Goal: Task Accomplishment & Management: Use online tool/utility

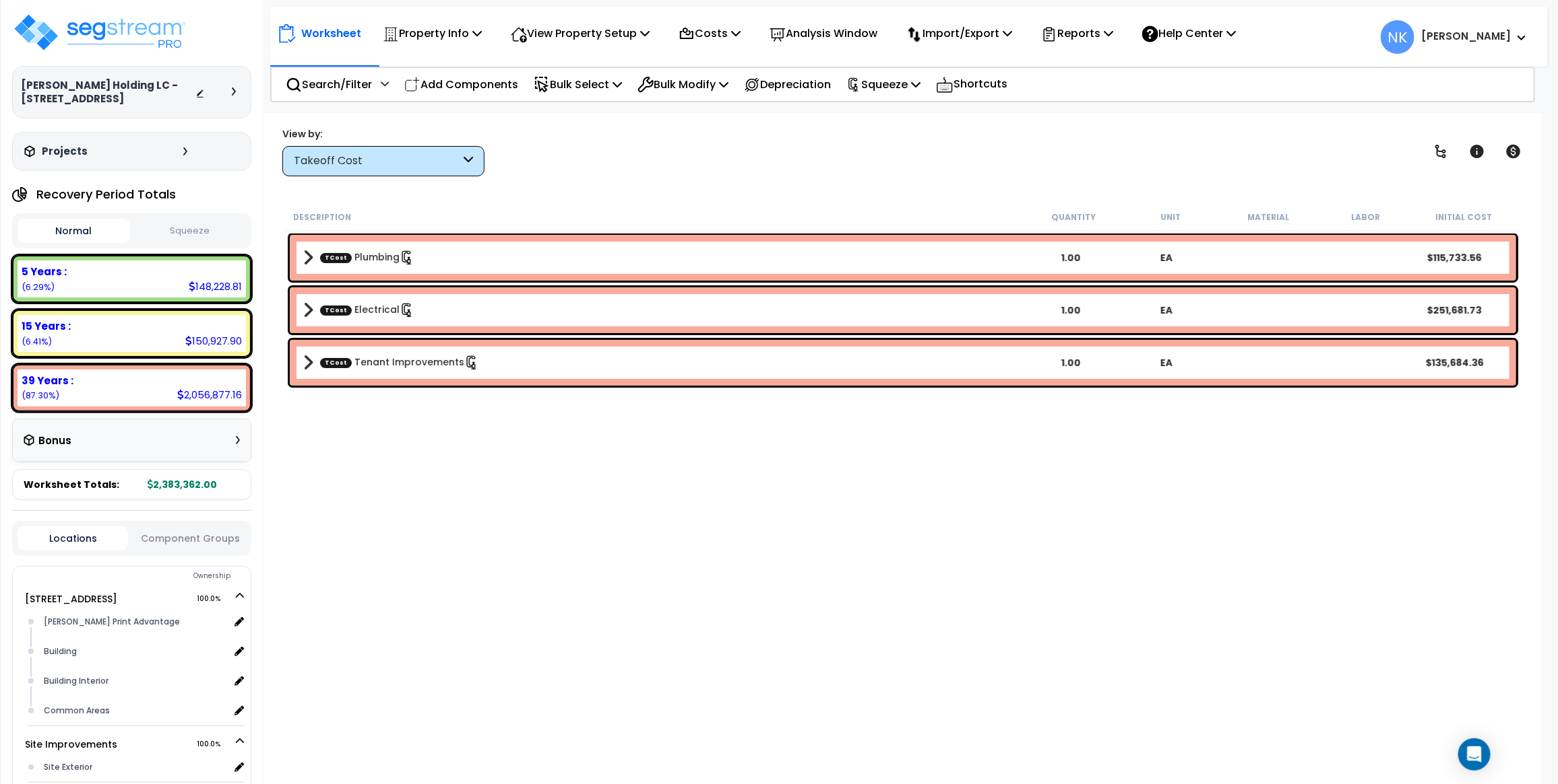
click at [232, 87] on icon at bounding box center [233, 91] width 4 height 8
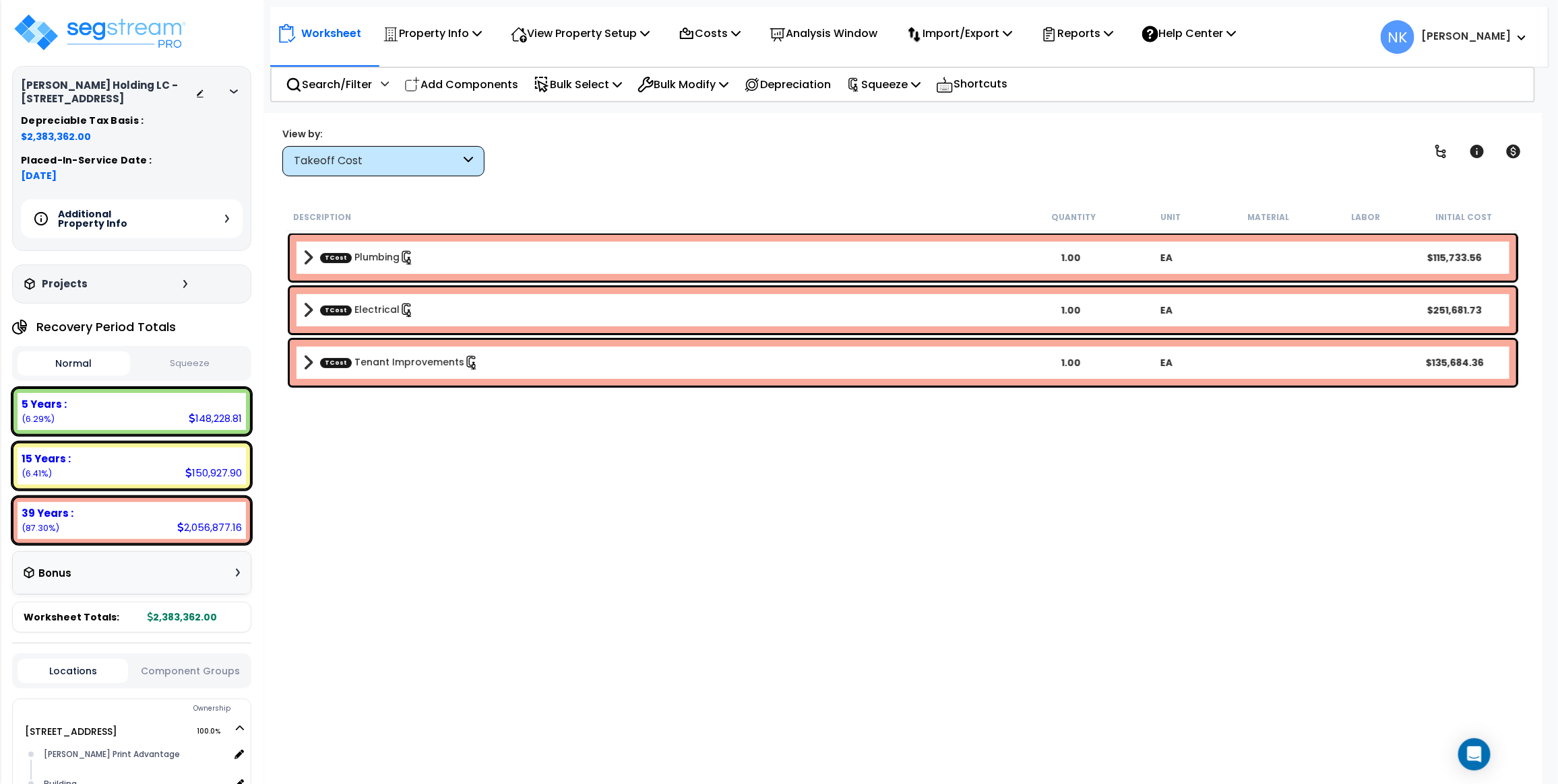
click at [232, 87] on div at bounding box center [237, 91] width 11 height 8
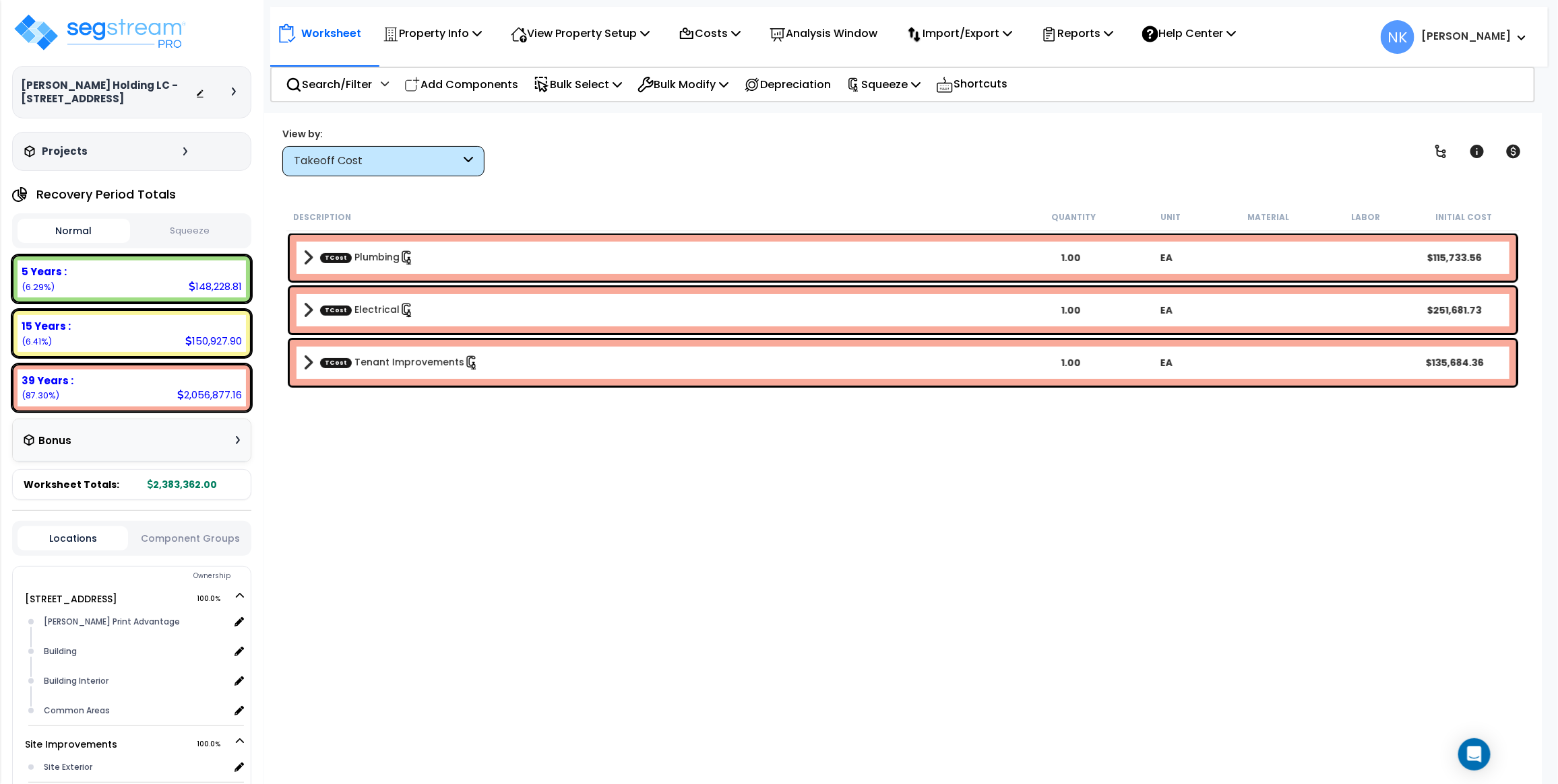
click at [446, 163] on div "Takeoff Cost" at bounding box center [377, 161] width 166 height 15
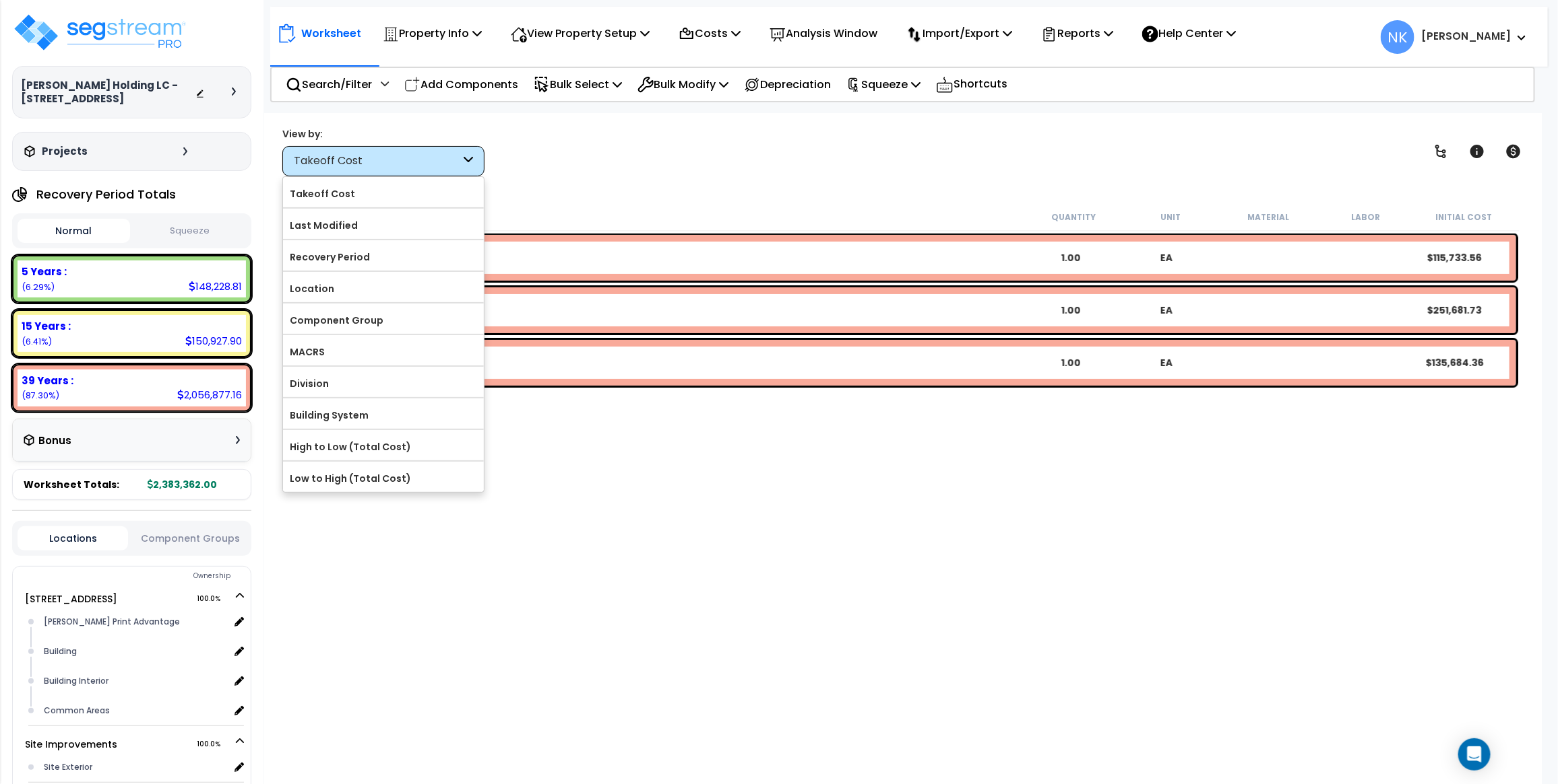
click at [446, 163] on div "Takeoff Cost" at bounding box center [377, 161] width 166 height 15
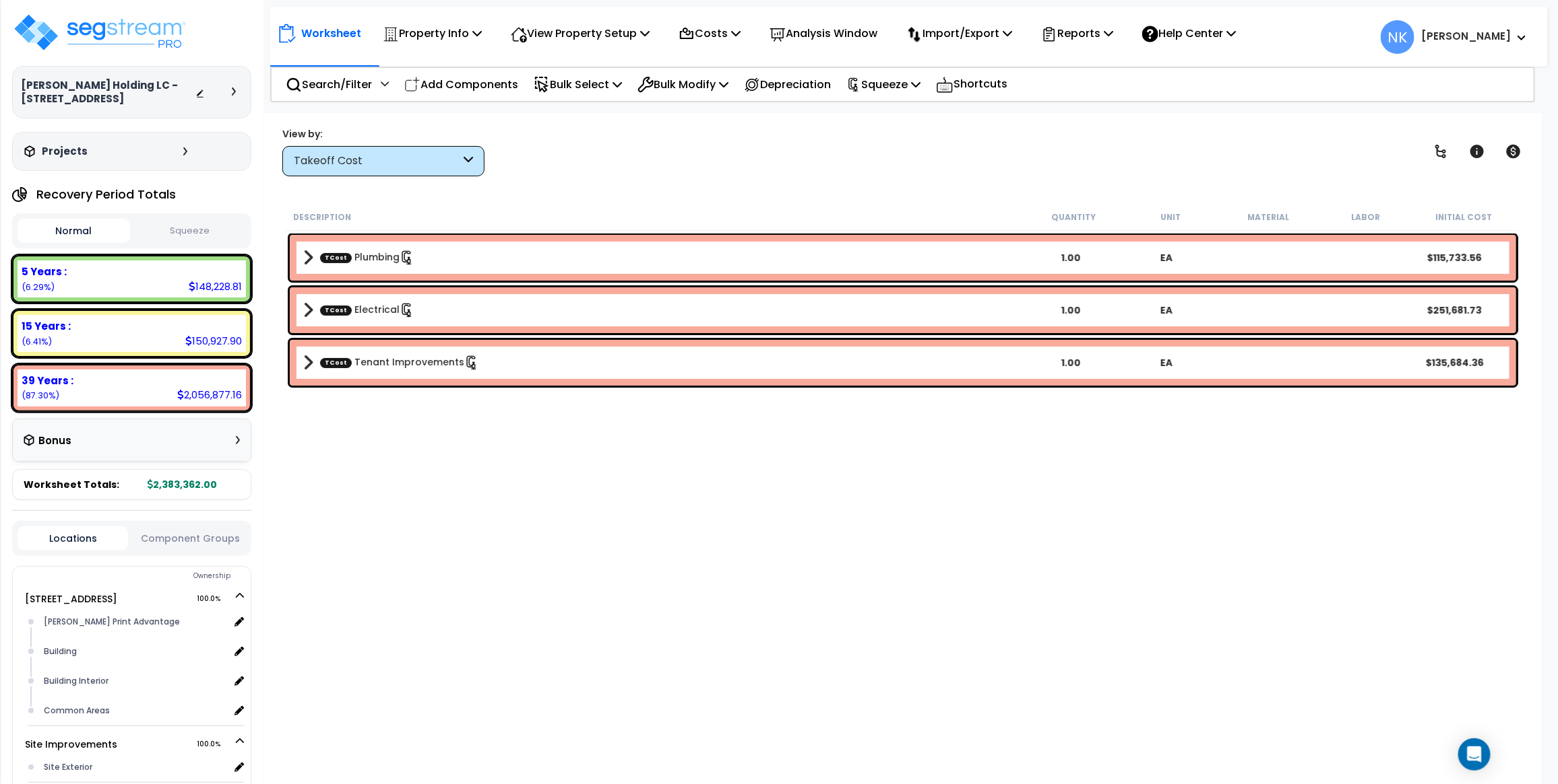
click at [721, 164] on div "View by: Takeoff Cost Takeoff Cost" at bounding box center [903, 151] width 1250 height 49
click at [210, 229] on button "Squeeze" at bounding box center [190, 231] width 112 height 23
click at [95, 227] on button "Normal" at bounding box center [74, 231] width 112 height 23
click at [159, 229] on button "Squeeze" at bounding box center [190, 231] width 112 height 23
click at [94, 234] on button "Normal" at bounding box center [74, 231] width 112 height 23
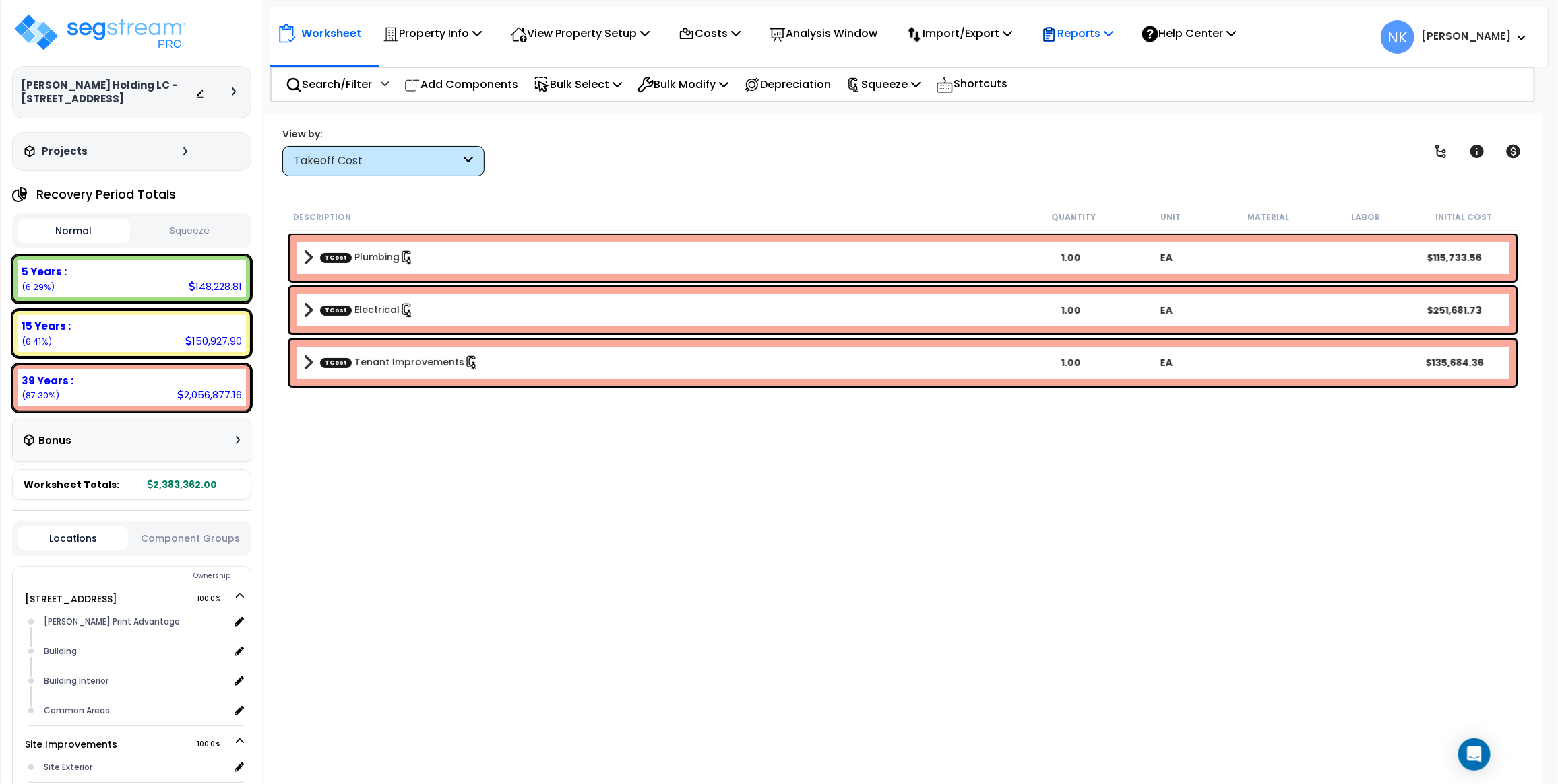
click at [1057, 33] on icon at bounding box center [1049, 34] width 16 height 16
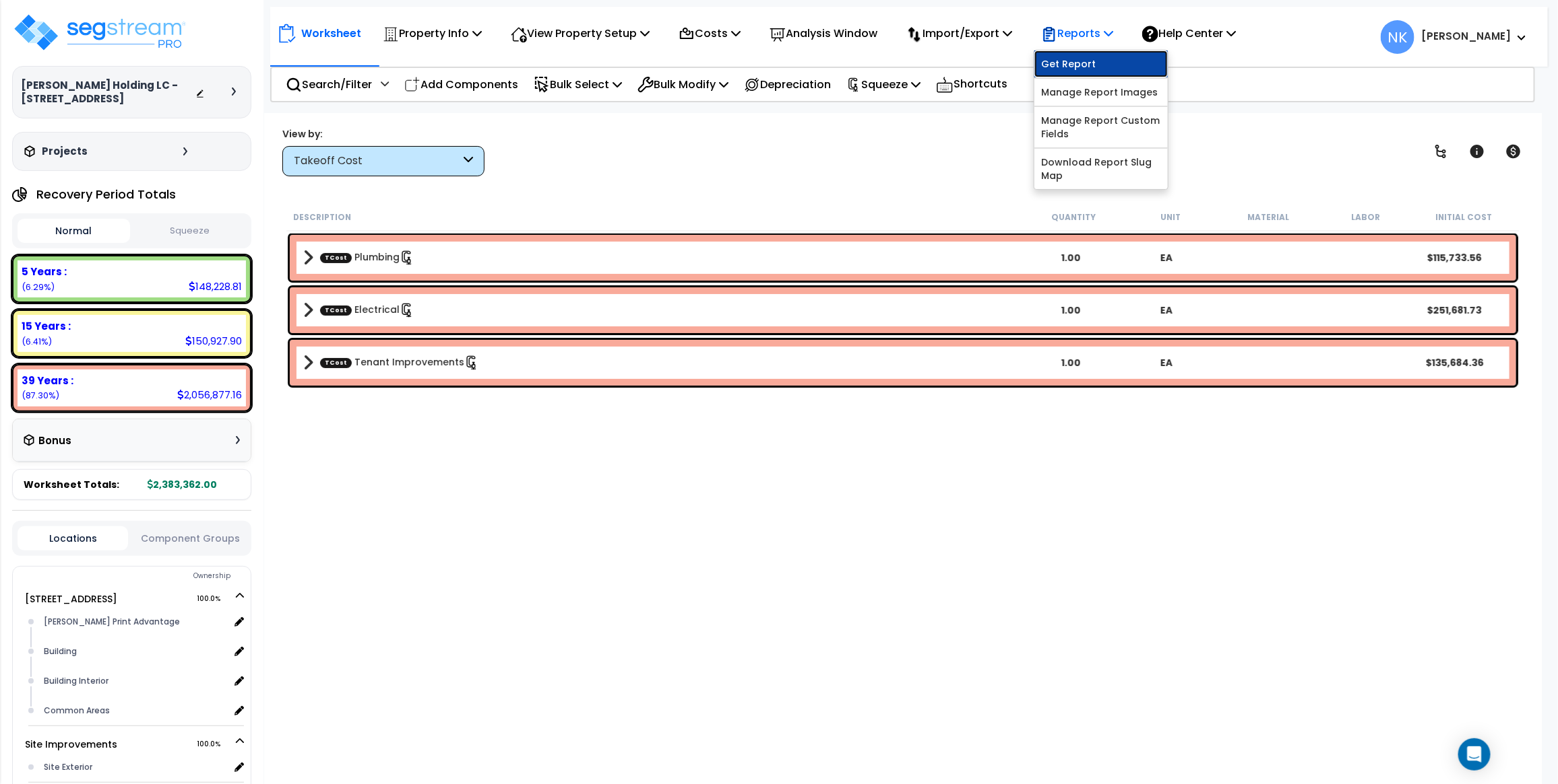
click at [1082, 58] on link "Get Report" at bounding box center [1101, 64] width 133 height 27
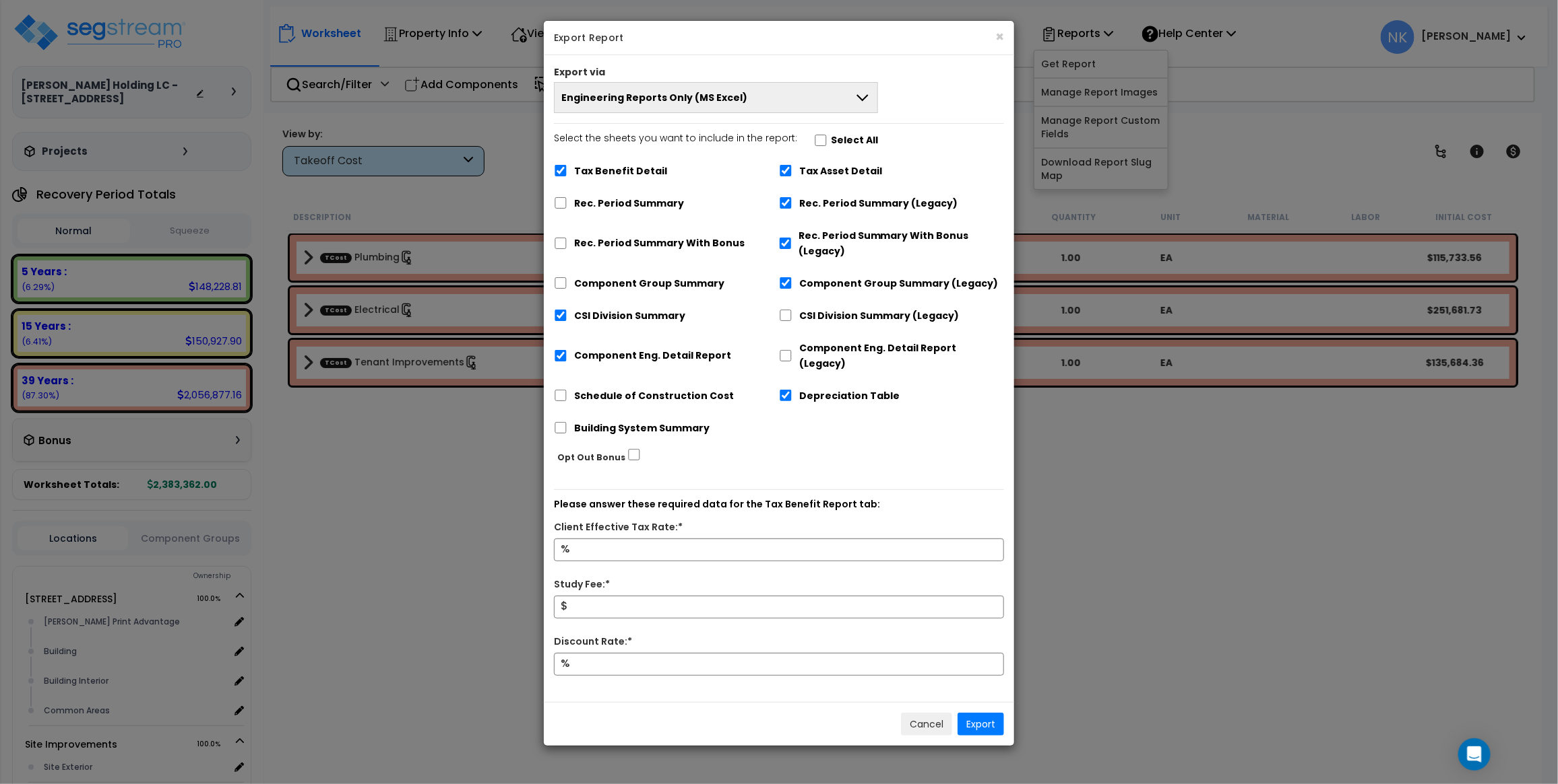
click at [815, 135] on label "Select the sheets you want to include in the report: Select All" at bounding box center [716, 142] width 324 height 23
click at [815, 135] on input "Select the sheets you want to include in the report: Select All" at bounding box center [821, 141] width 13 height 12
checkbox input "true"
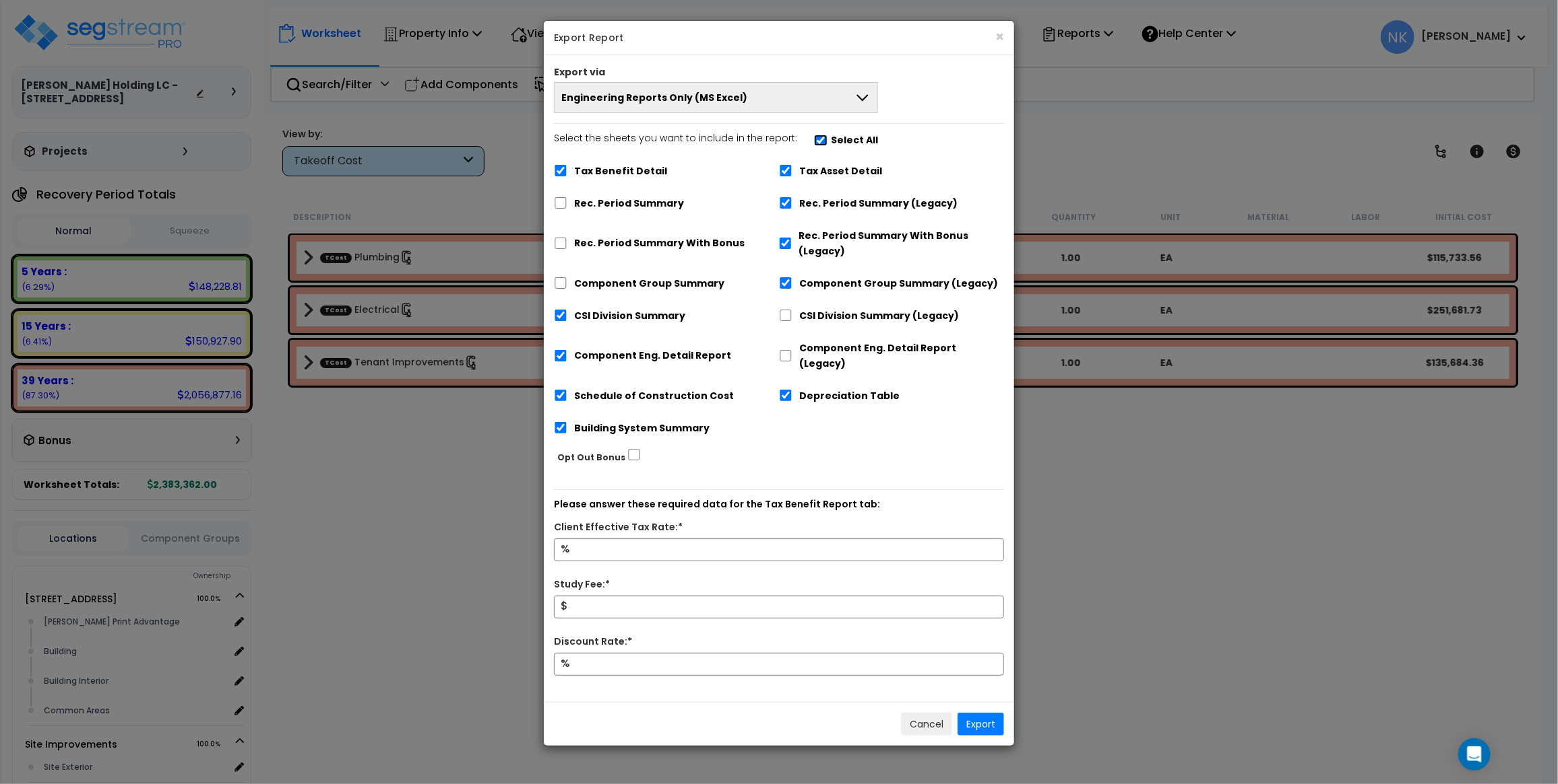
click at [814, 140] on input "Select the sheets you want to include in the report: Select All" at bounding box center [821, 141] width 13 height 12
checkbox input "false"
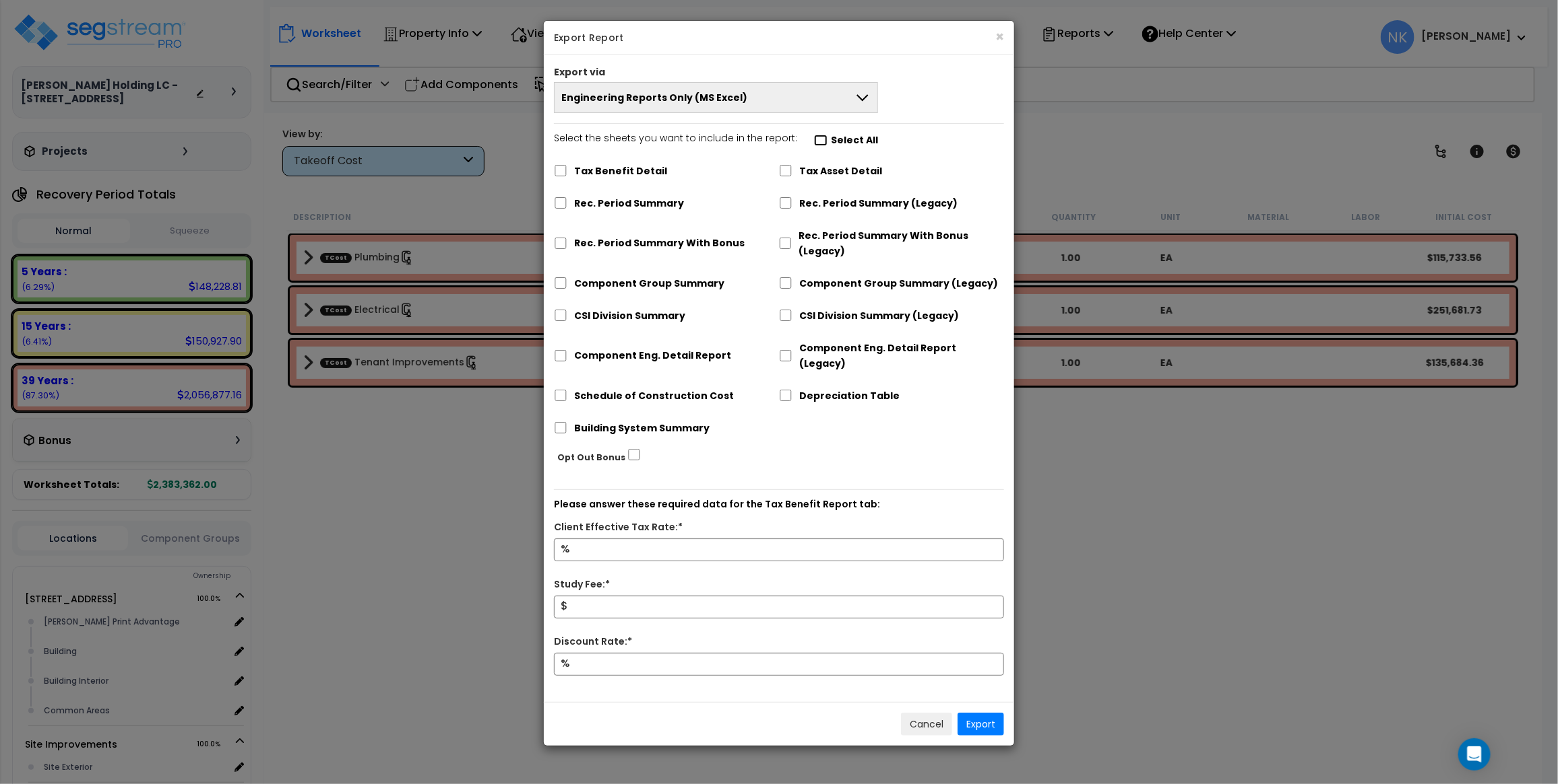
checkbox input "false"
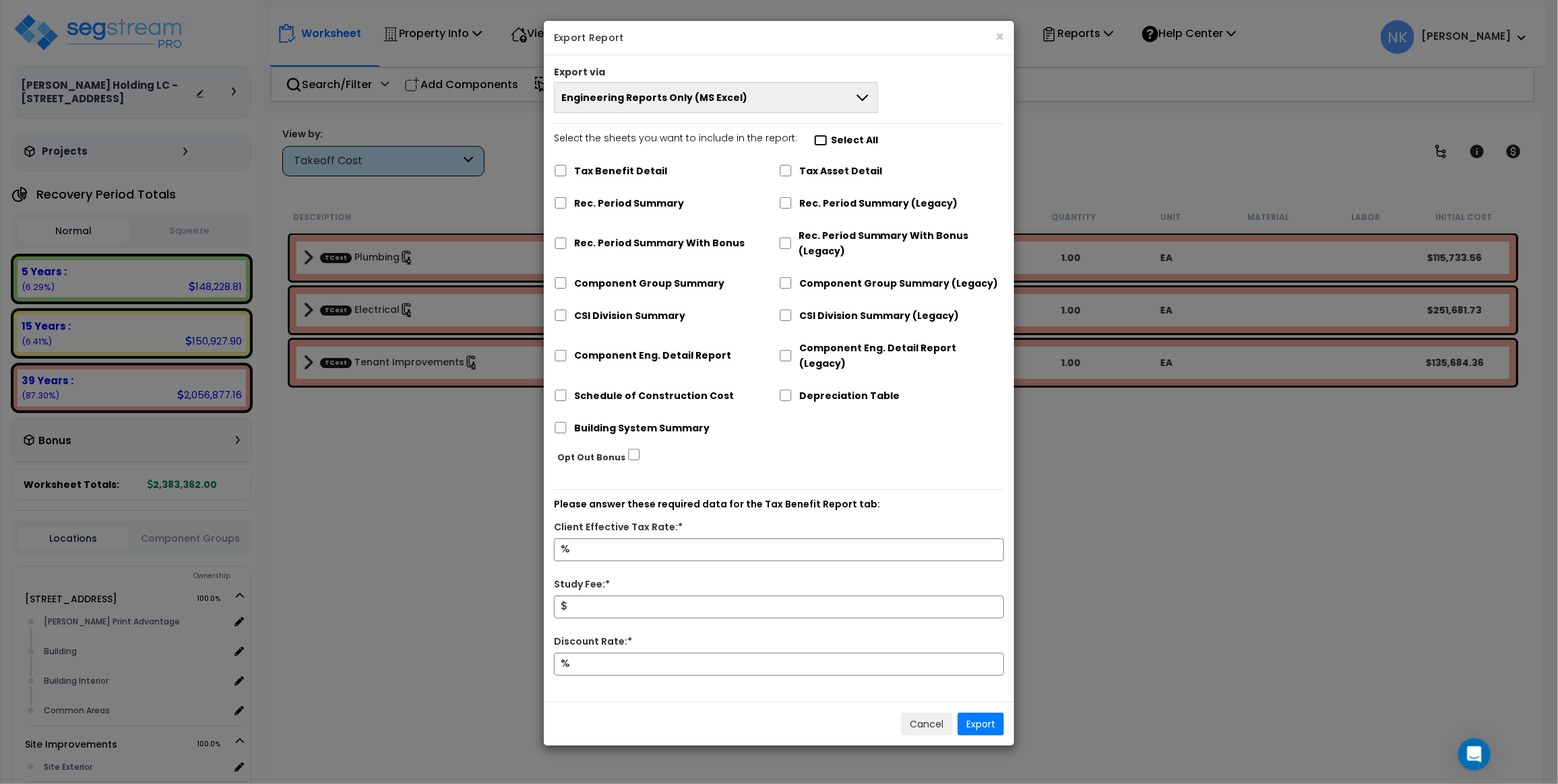
checkbox input "false"
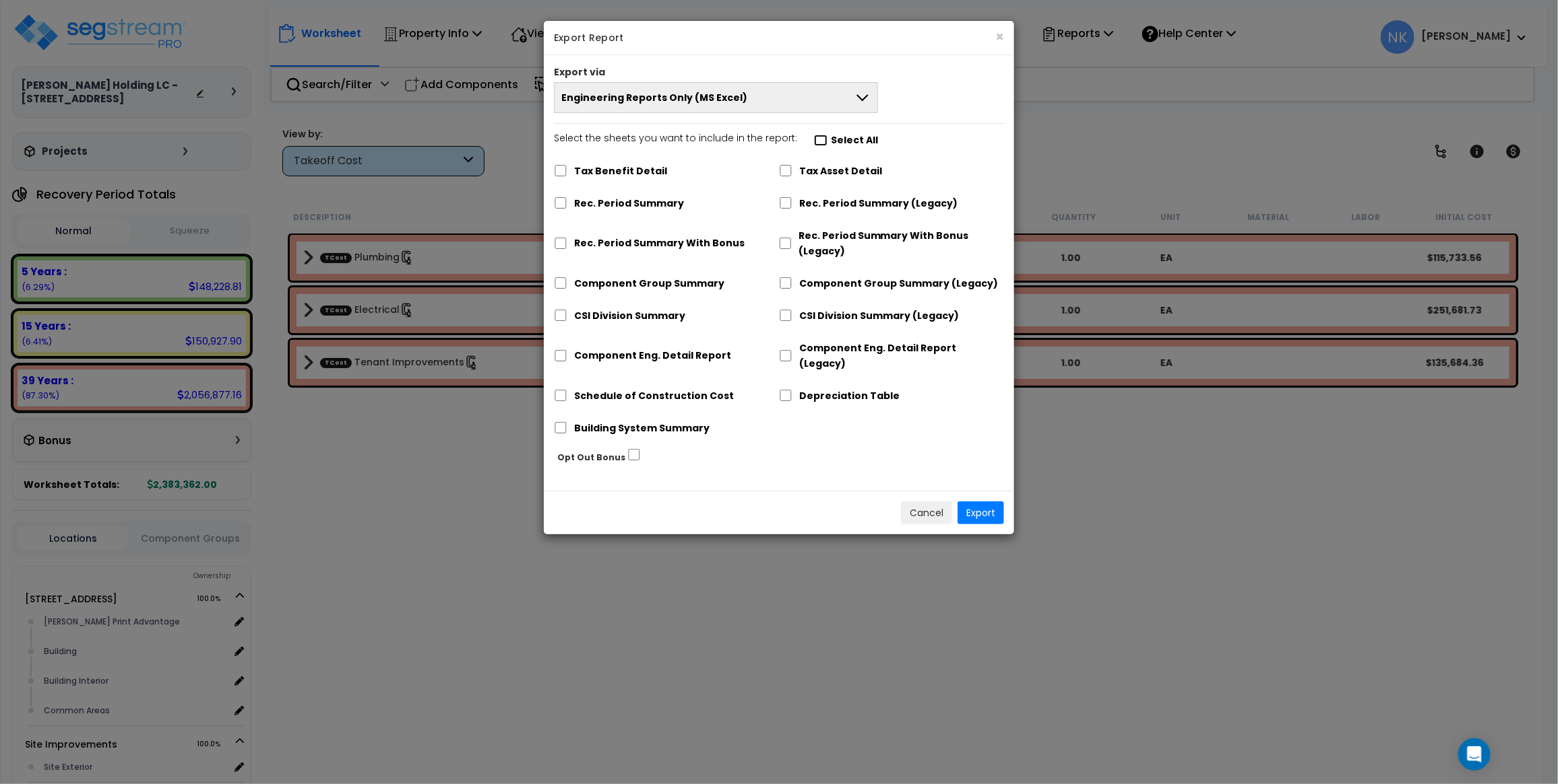
click at [814, 140] on input "Select the sheets you want to include in the report: Select All" at bounding box center [821, 141] width 13 height 12
checkbox input "true"
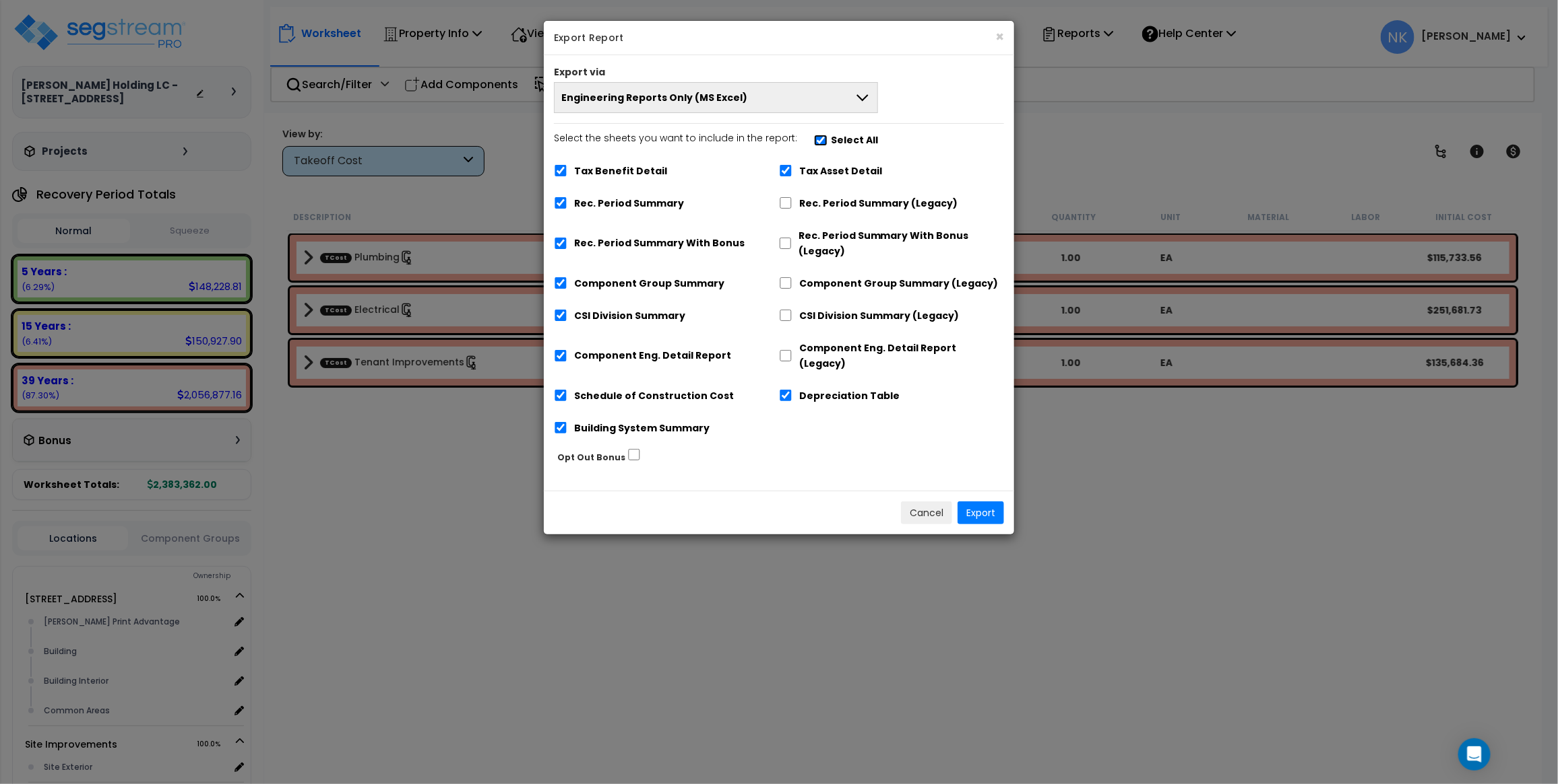
checkbox input "true"
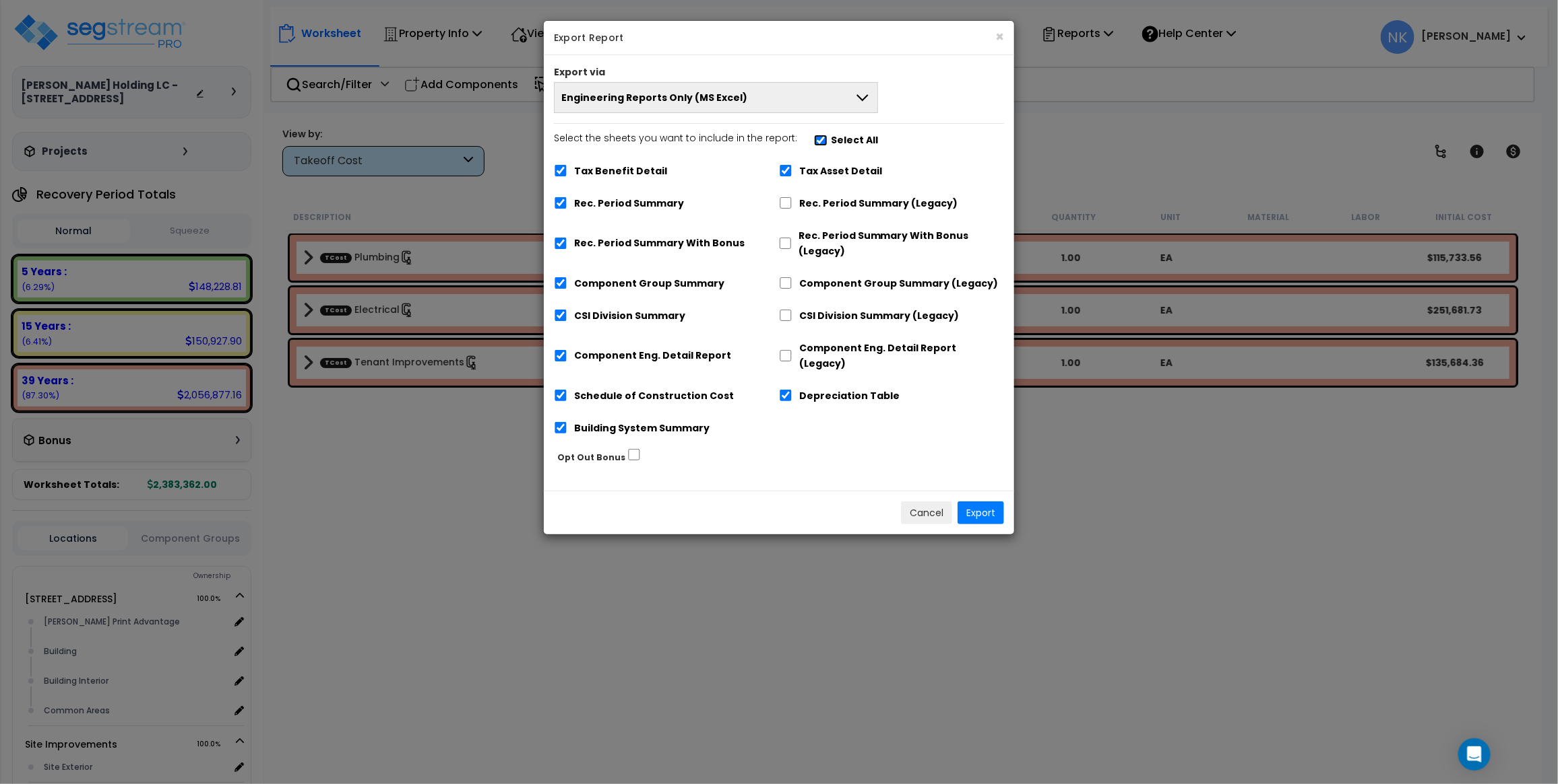
checkbox input "true"
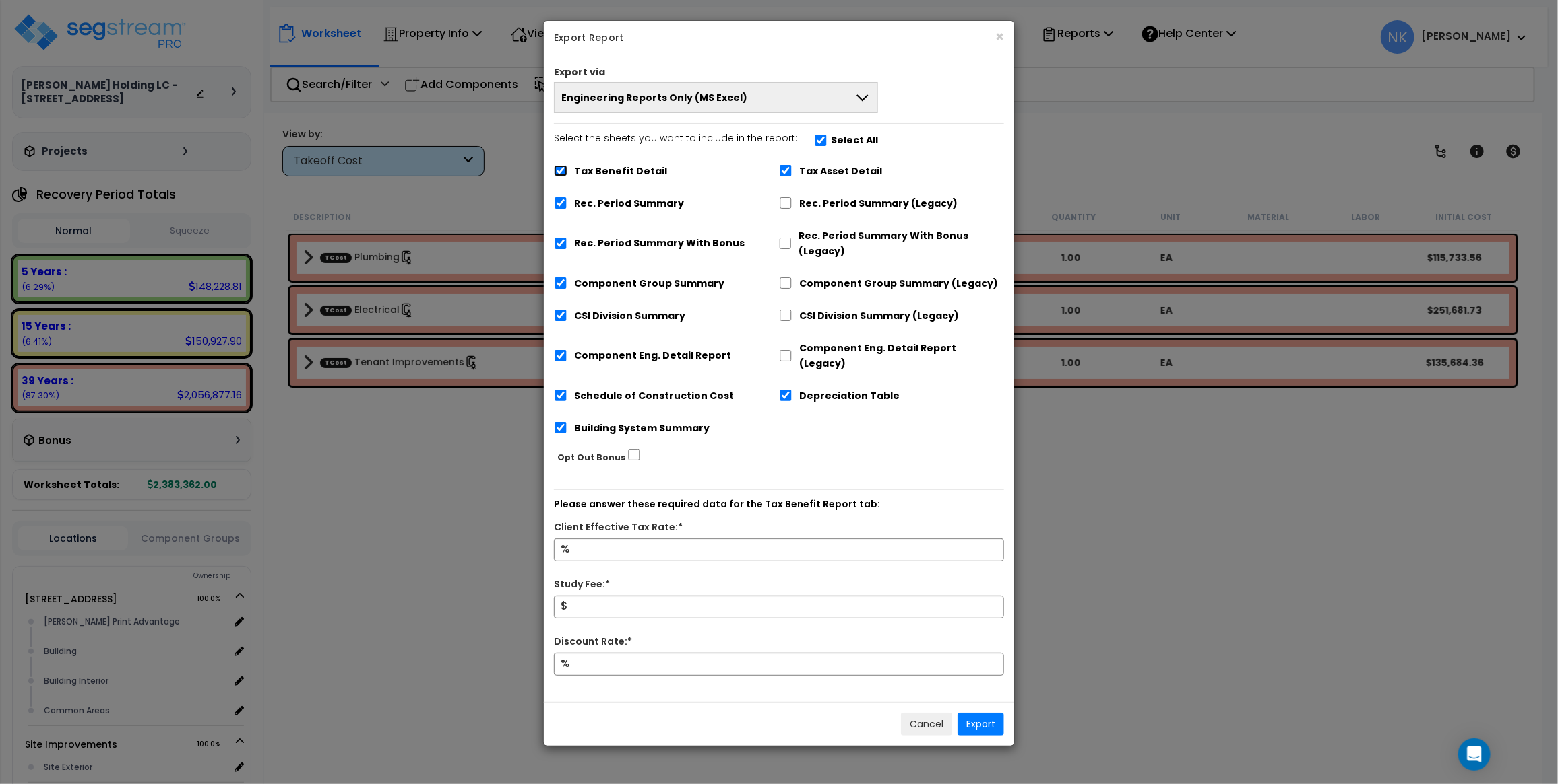
click at [563, 173] on input "Tax Benefit Detail" at bounding box center [560, 171] width 13 height 12
checkbox input "false"
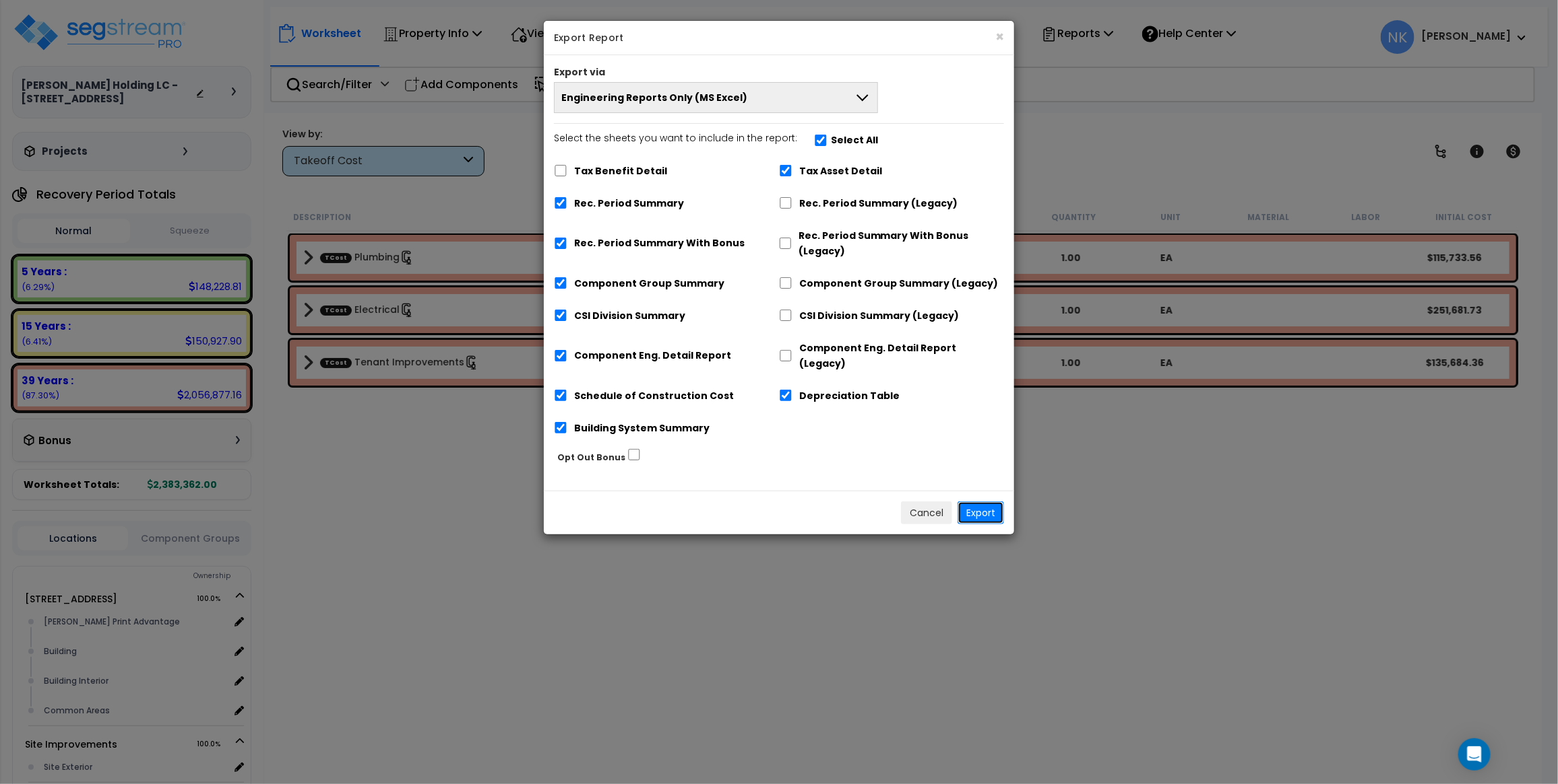
click at [977, 501] on button "Export" at bounding box center [980, 512] width 46 height 23
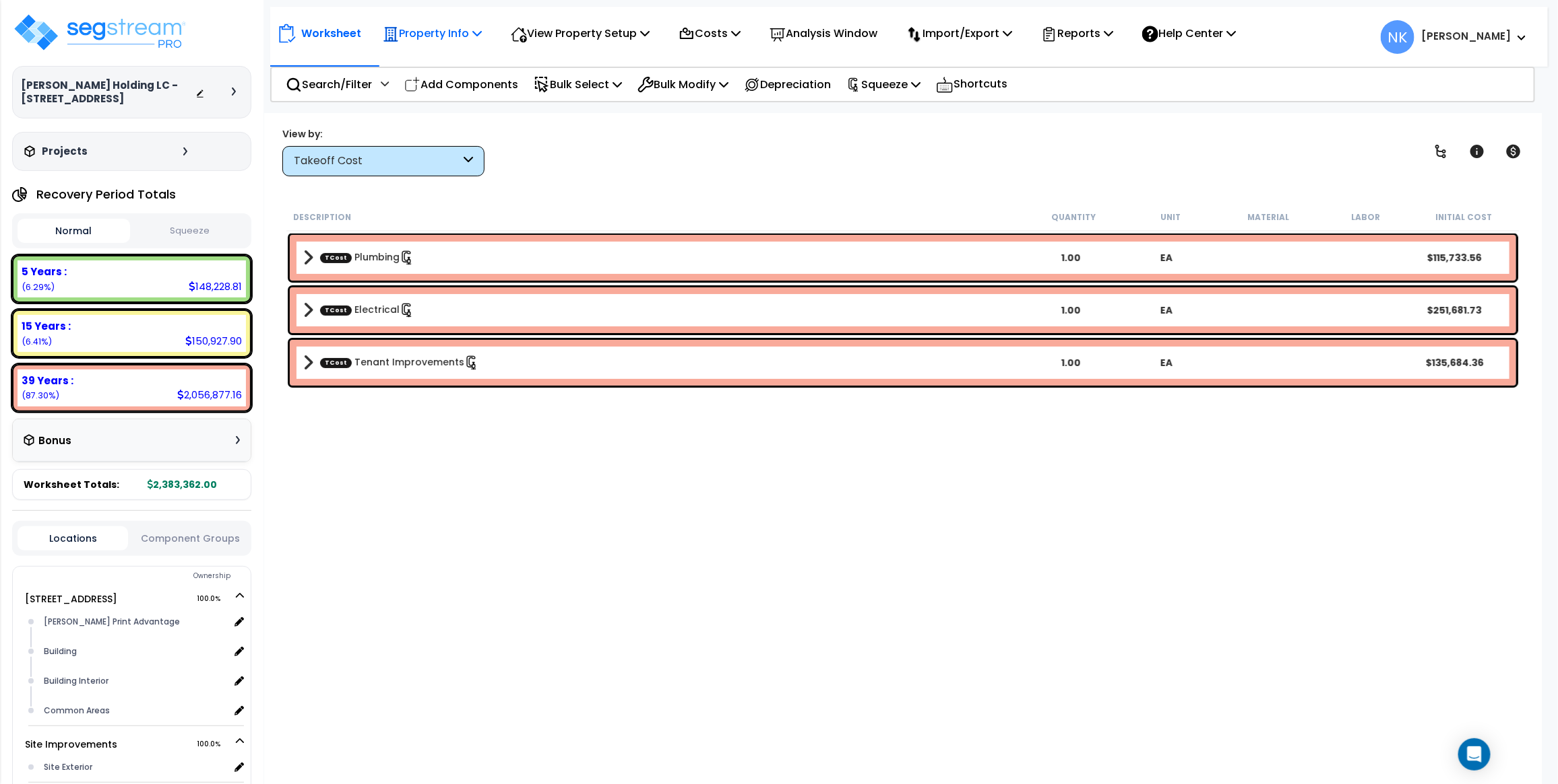
click at [436, 31] on p "Property Info" at bounding box center [432, 34] width 99 height 18
click at [446, 57] on link "Property Setup" at bounding box center [442, 64] width 133 height 27
click at [466, 153] on icon at bounding box center [467, 161] width 9 height 15
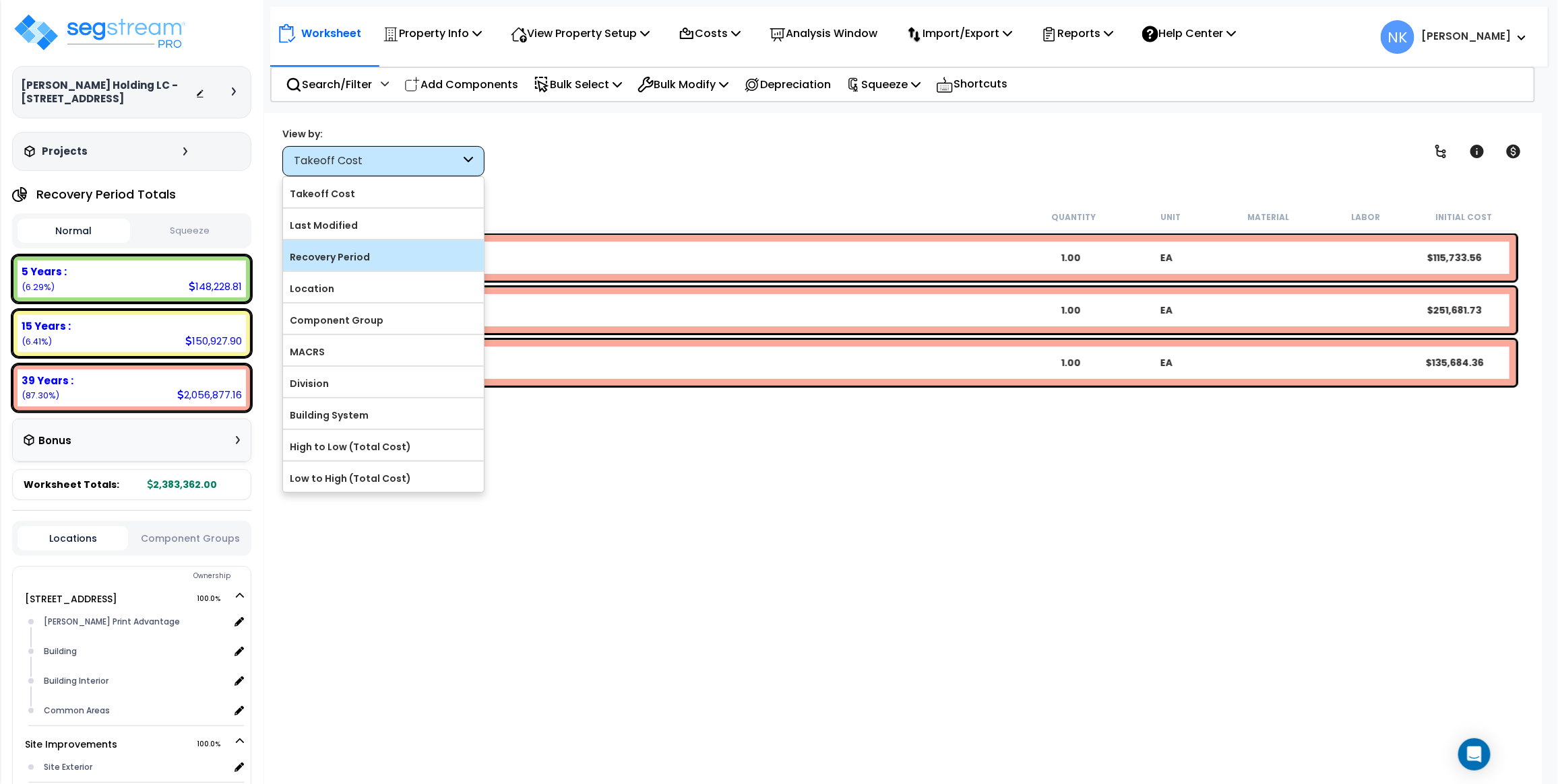
click at [391, 262] on label "Recovery Period" at bounding box center [383, 257] width 201 height 20
click at [0, 0] on input "Recovery Period" at bounding box center [0, 0] width 0 height 0
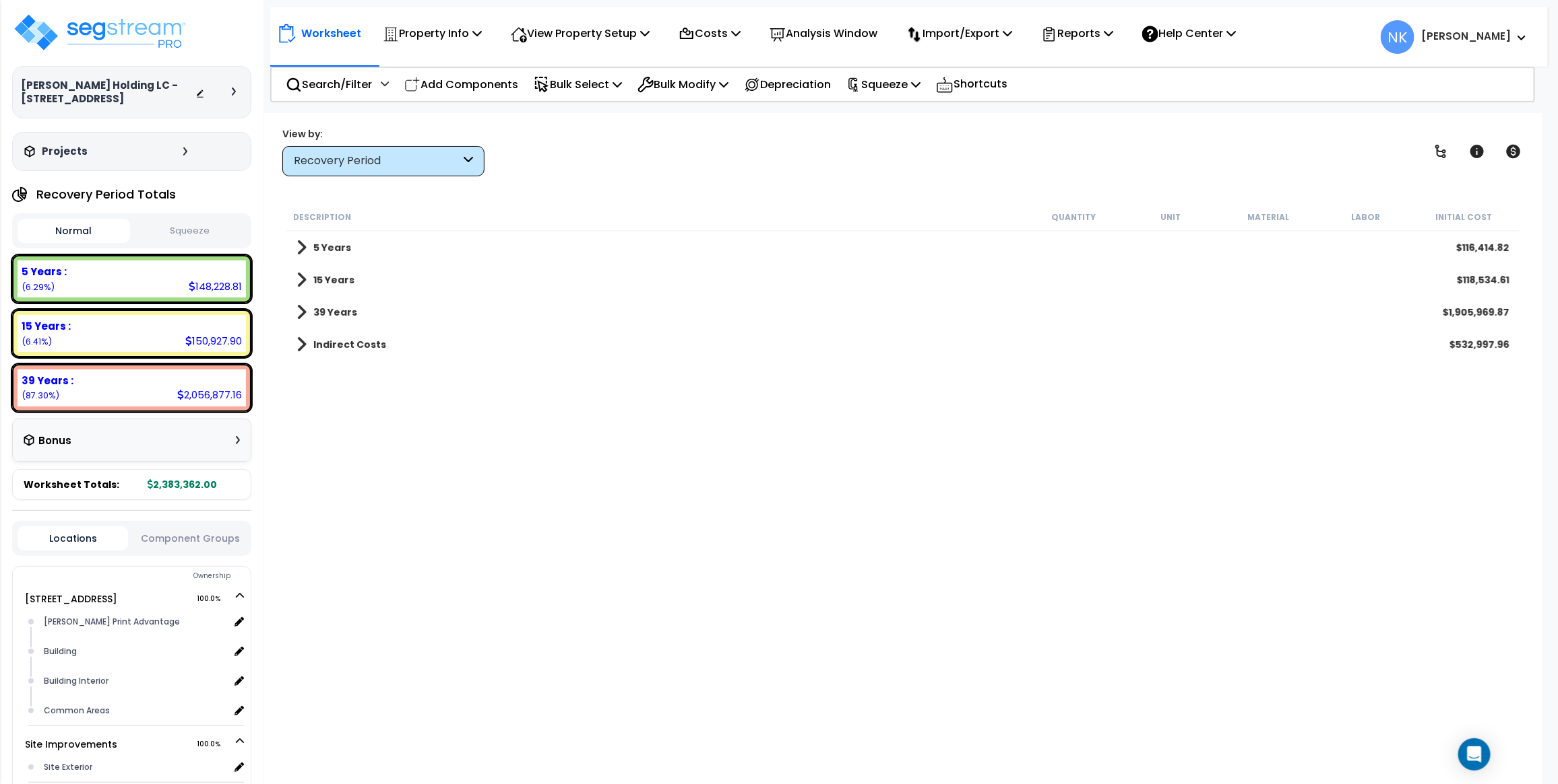
click at [304, 247] on span at bounding box center [301, 247] width 10 height 18
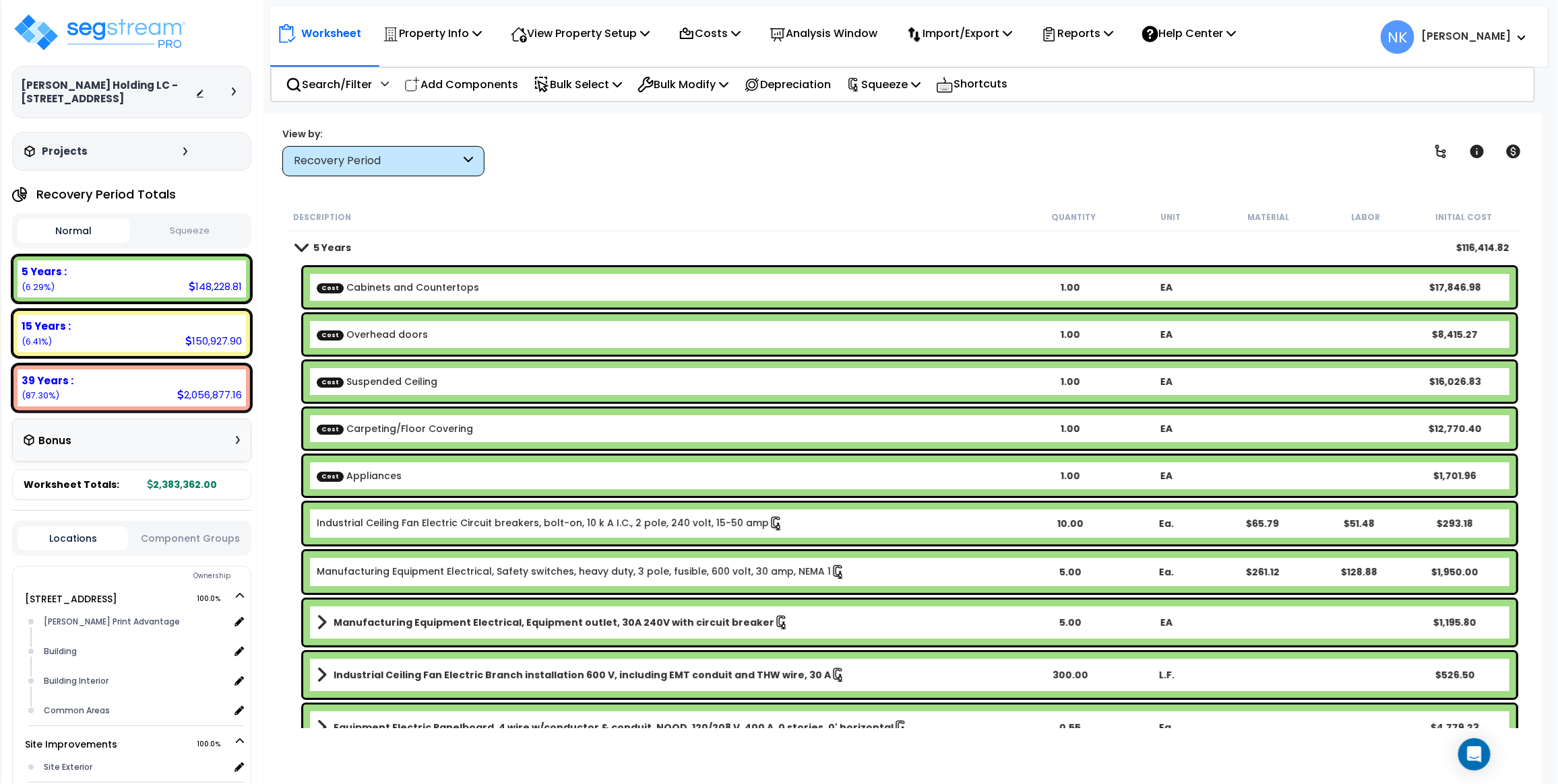
click at [304, 247] on span at bounding box center [301, 247] width 18 height 10
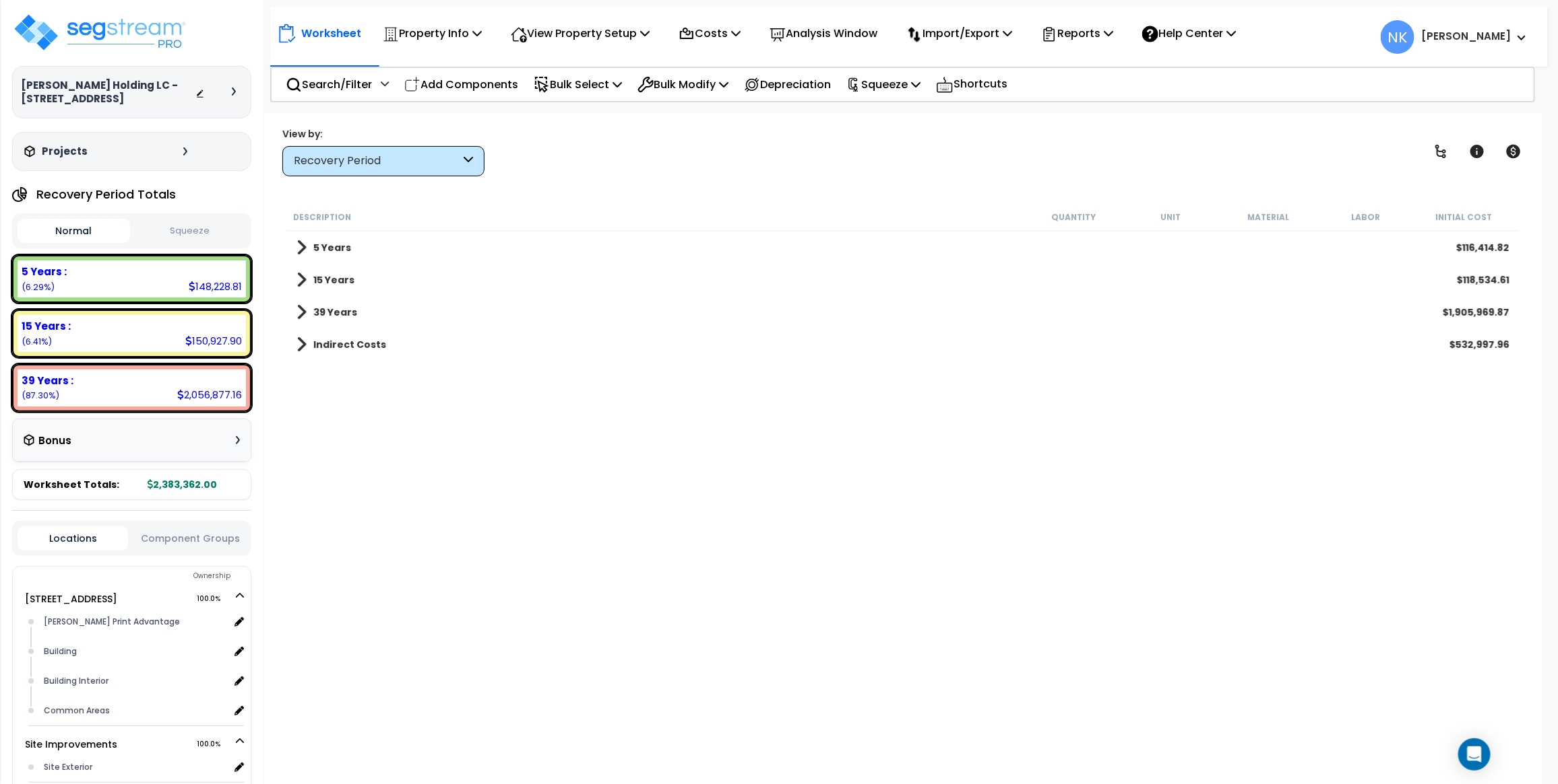
click at [384, 166] on div "Recovery Period" at bounding box center [377, 161] width 166 height 15
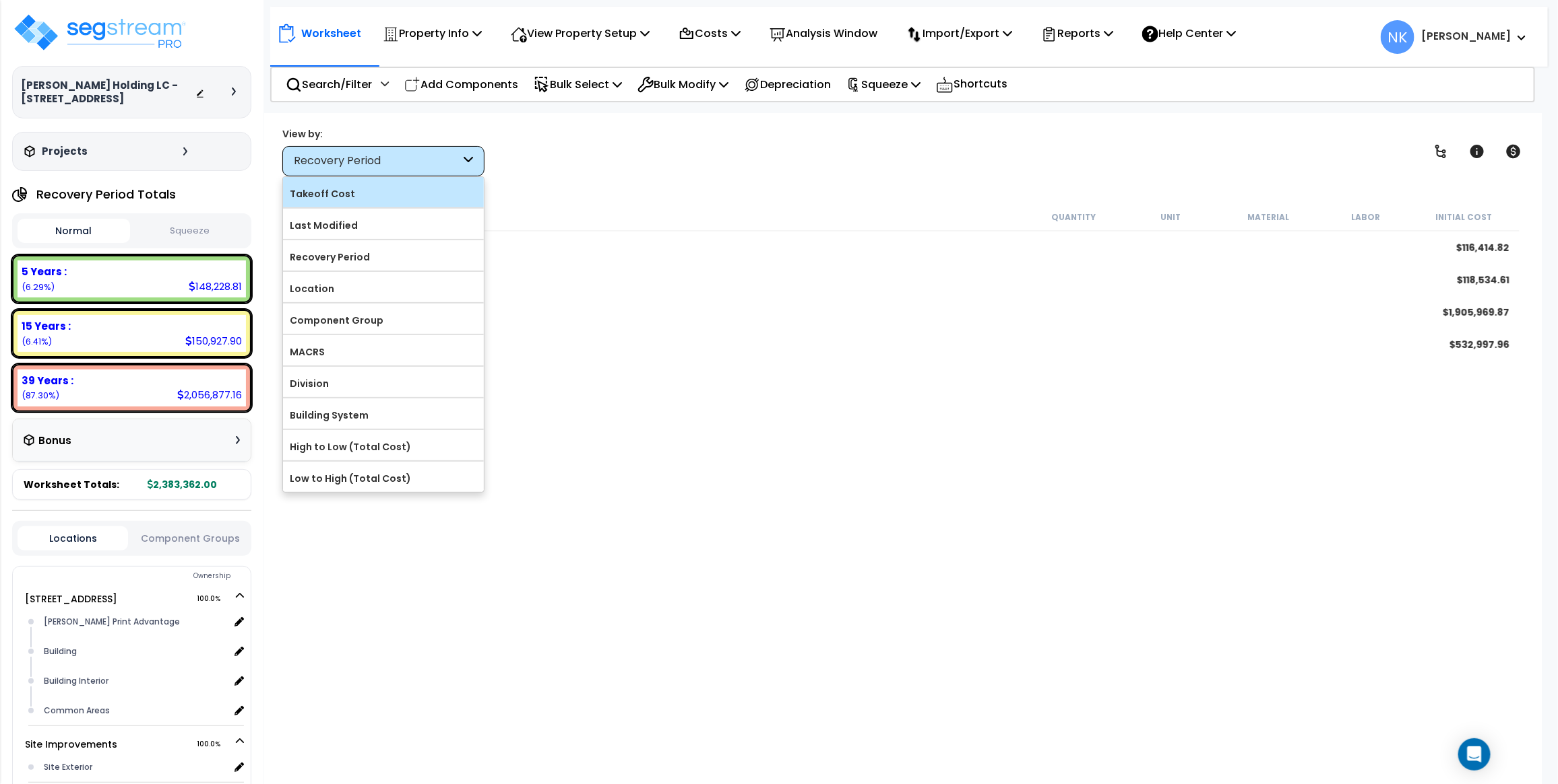
click at [385, 200] on label "Takeoff Cost" at bounding box center [383, 194] width 201 height 20
click at [0, 0] on input "Takeoff Cost" at bounding box center [0, 0] width 0 height 0
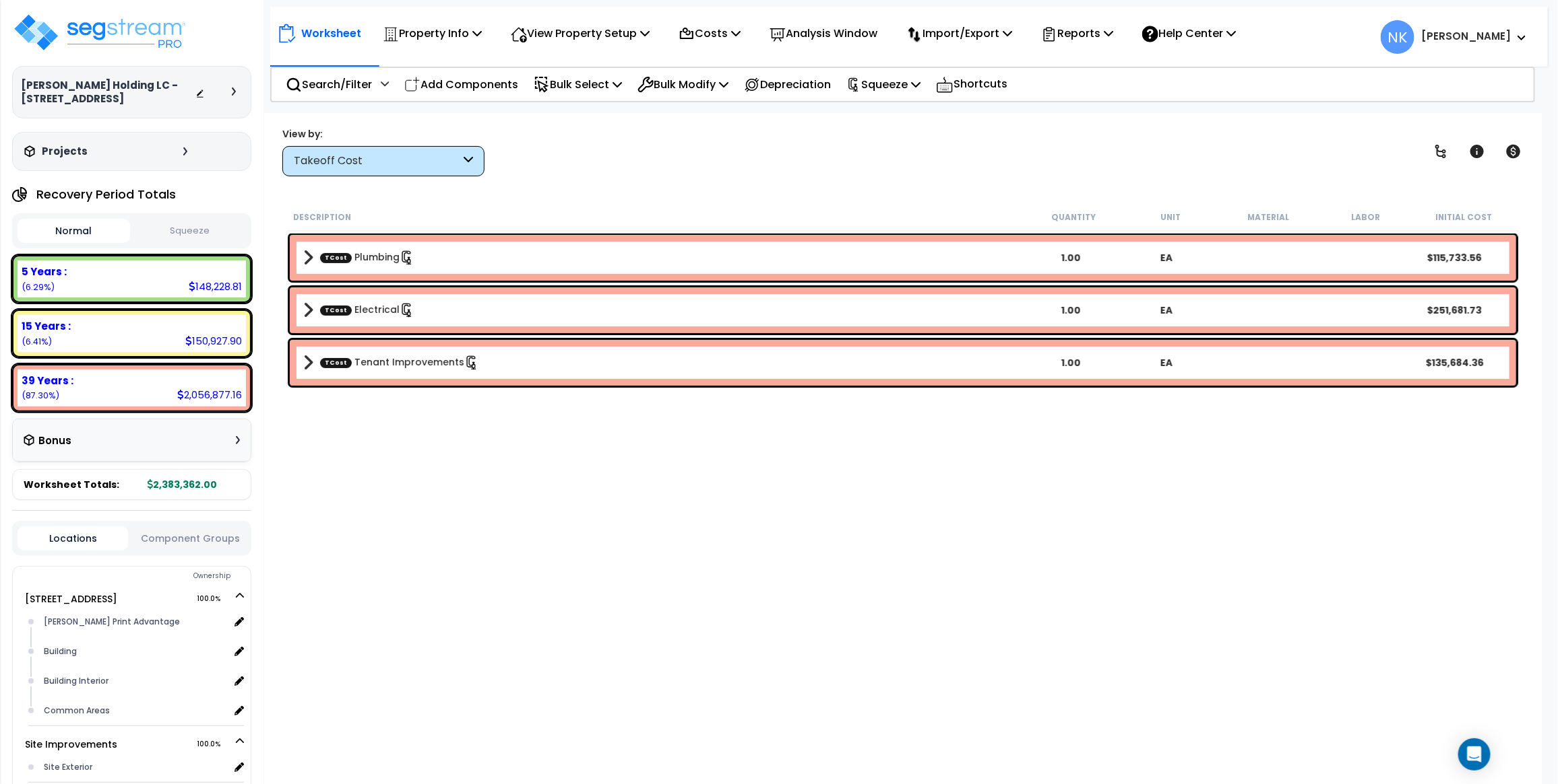
click at [713, 167] on div "View by: Takeoff Cost Takeoff Cost" at bounding box center [903, 151] width 1250 height 49
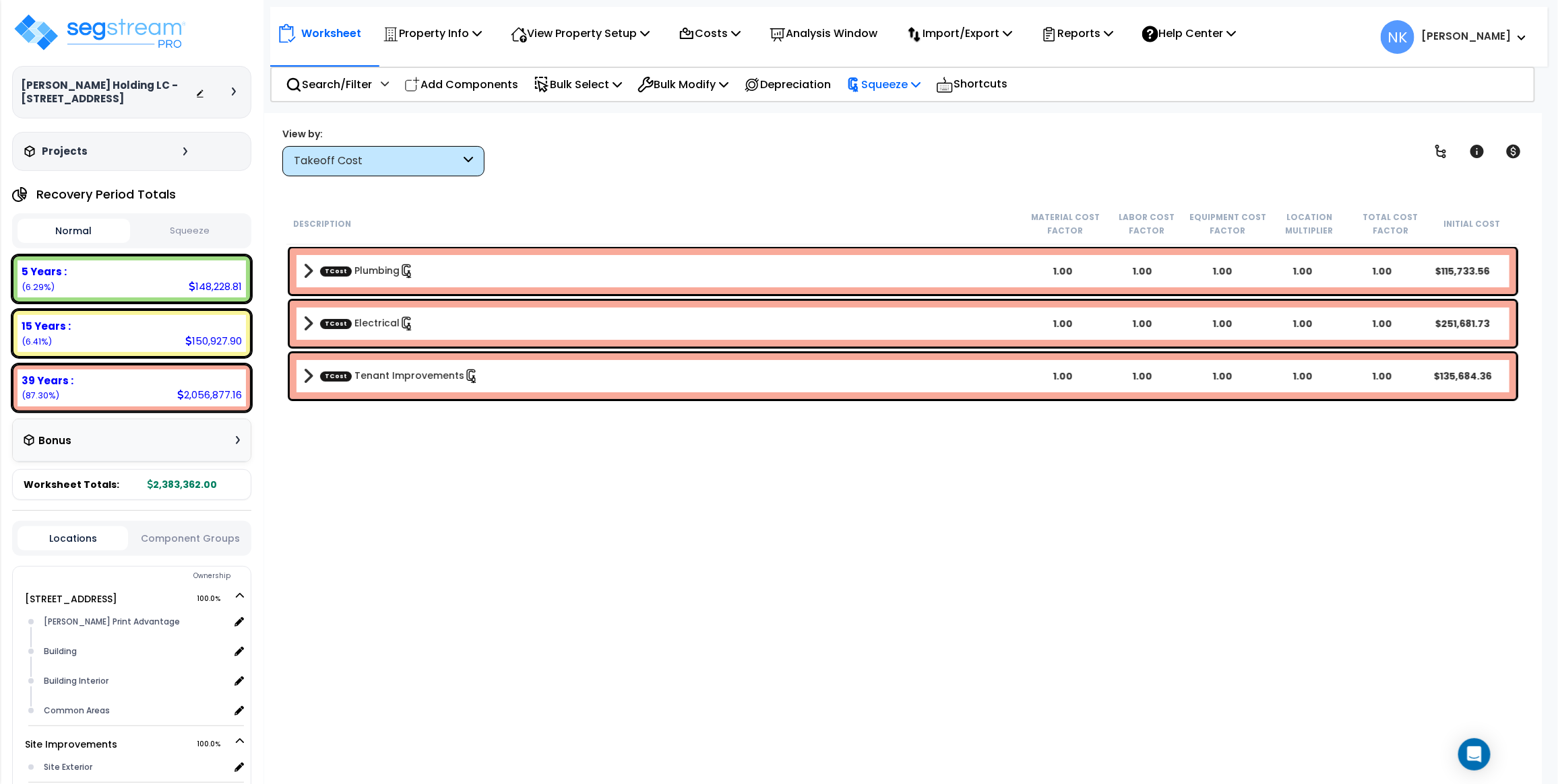
click at [920, 82] on p "Squeeze" at bounding box center [883, 85] width 74 height 18
click at [904, 139] on link "Reset Squeeze" at bounding box center [906, 143] width 133 height 27
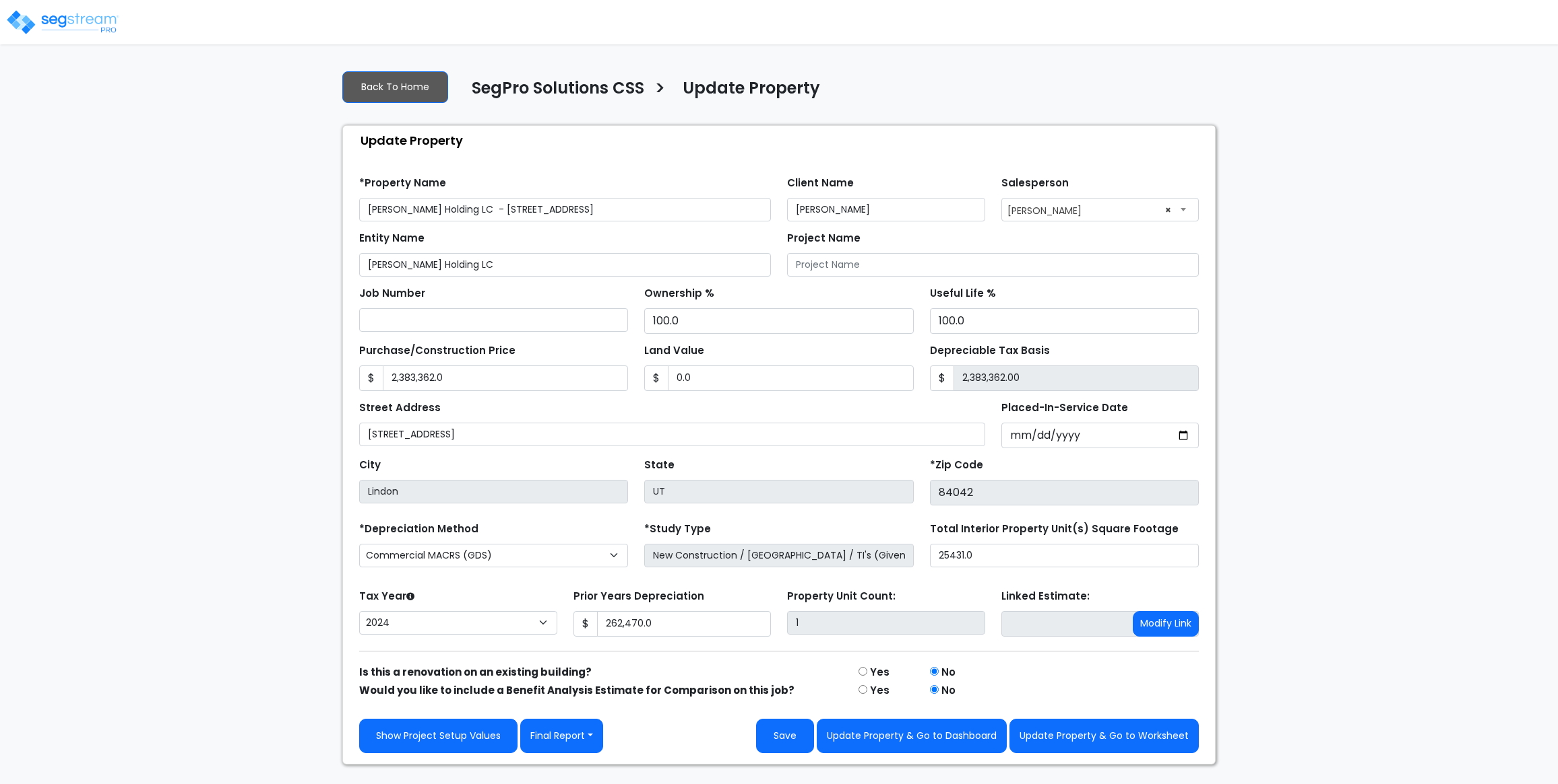
select select "2024"
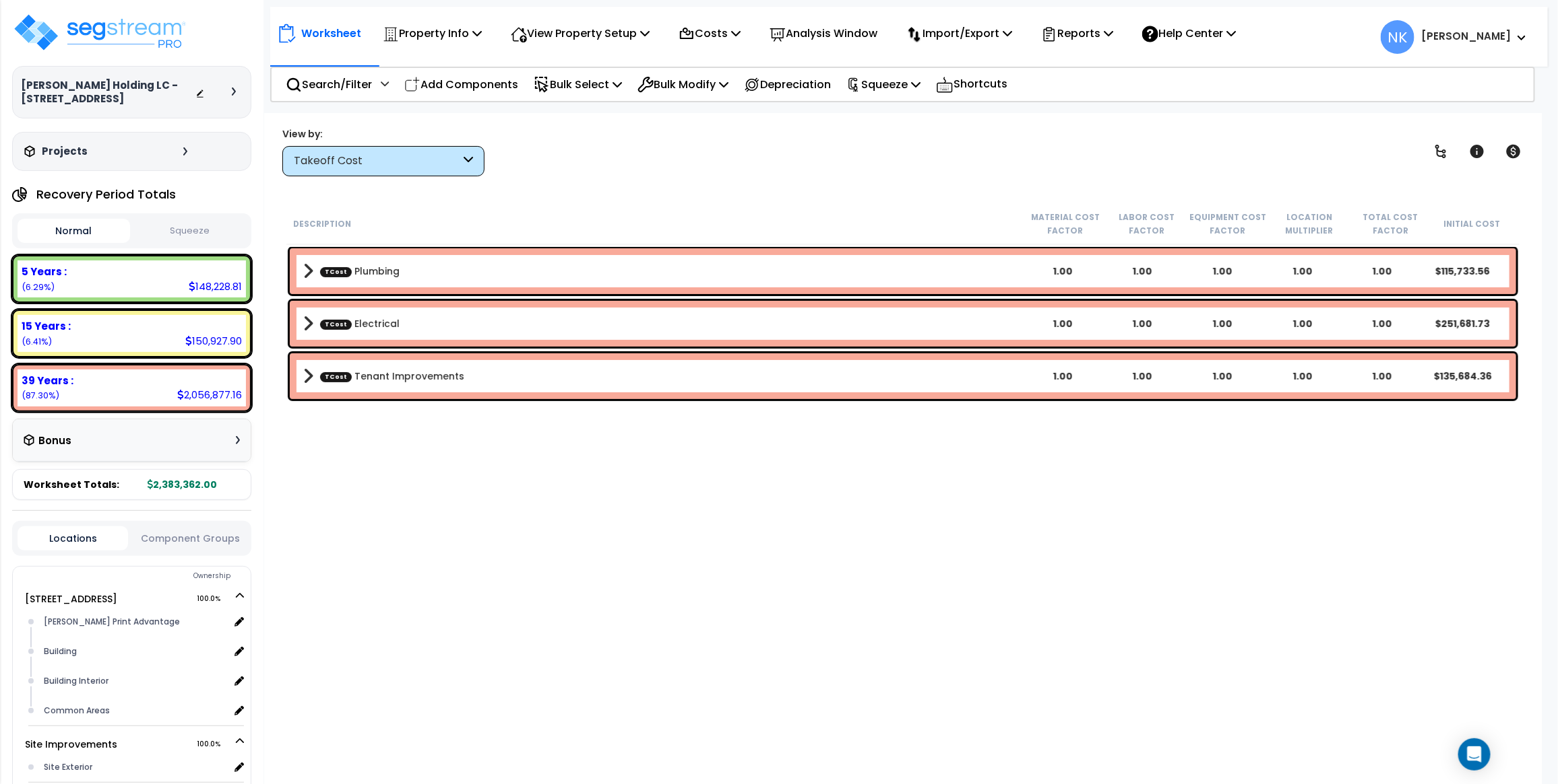
click at [304, 378] on span at bounding box center [308, 376] width 10 height 18
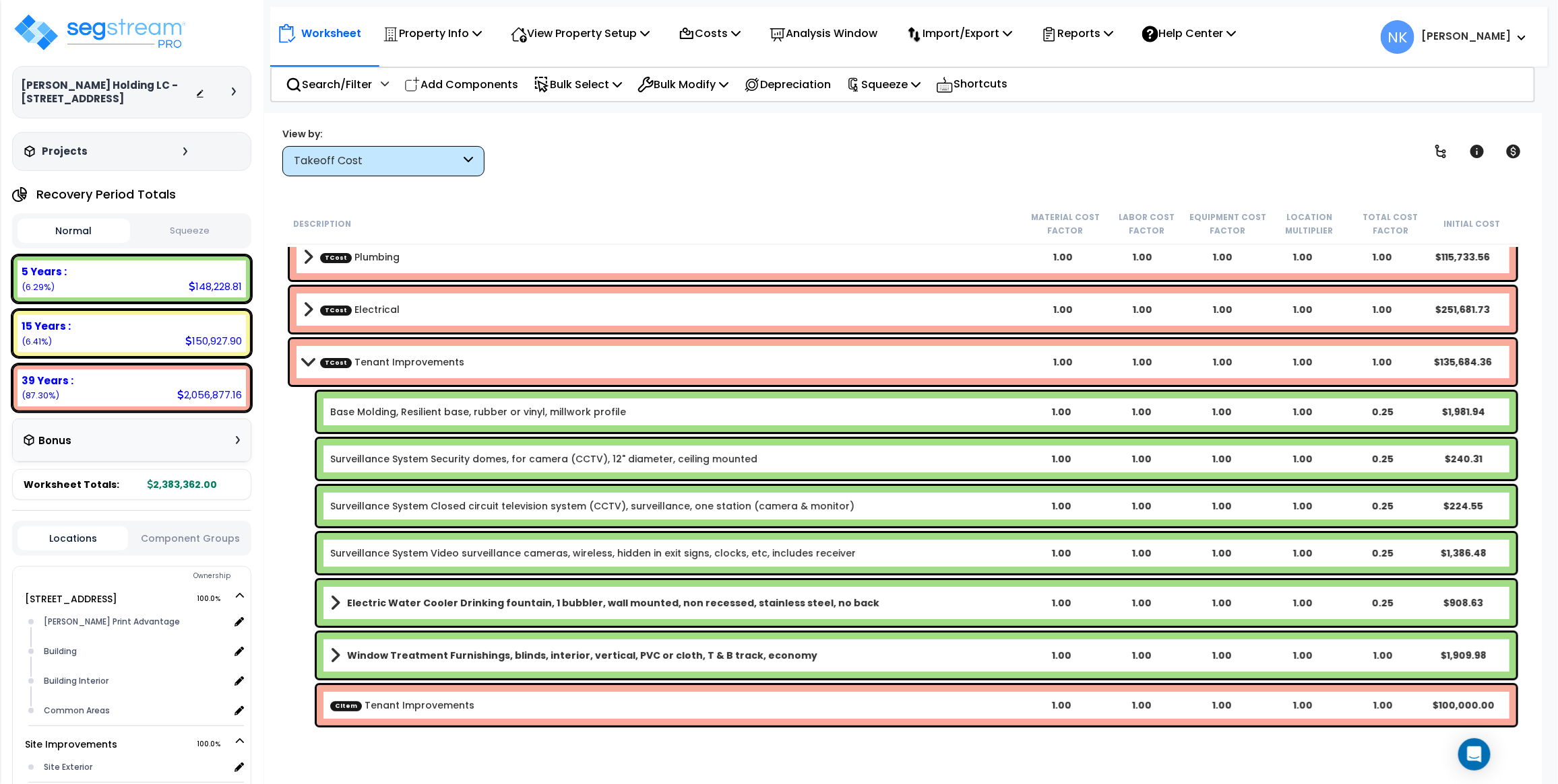
scroll to position [59, 0]
click at [305, 358] on span at bounding box center [308, 362] width 18 height 10
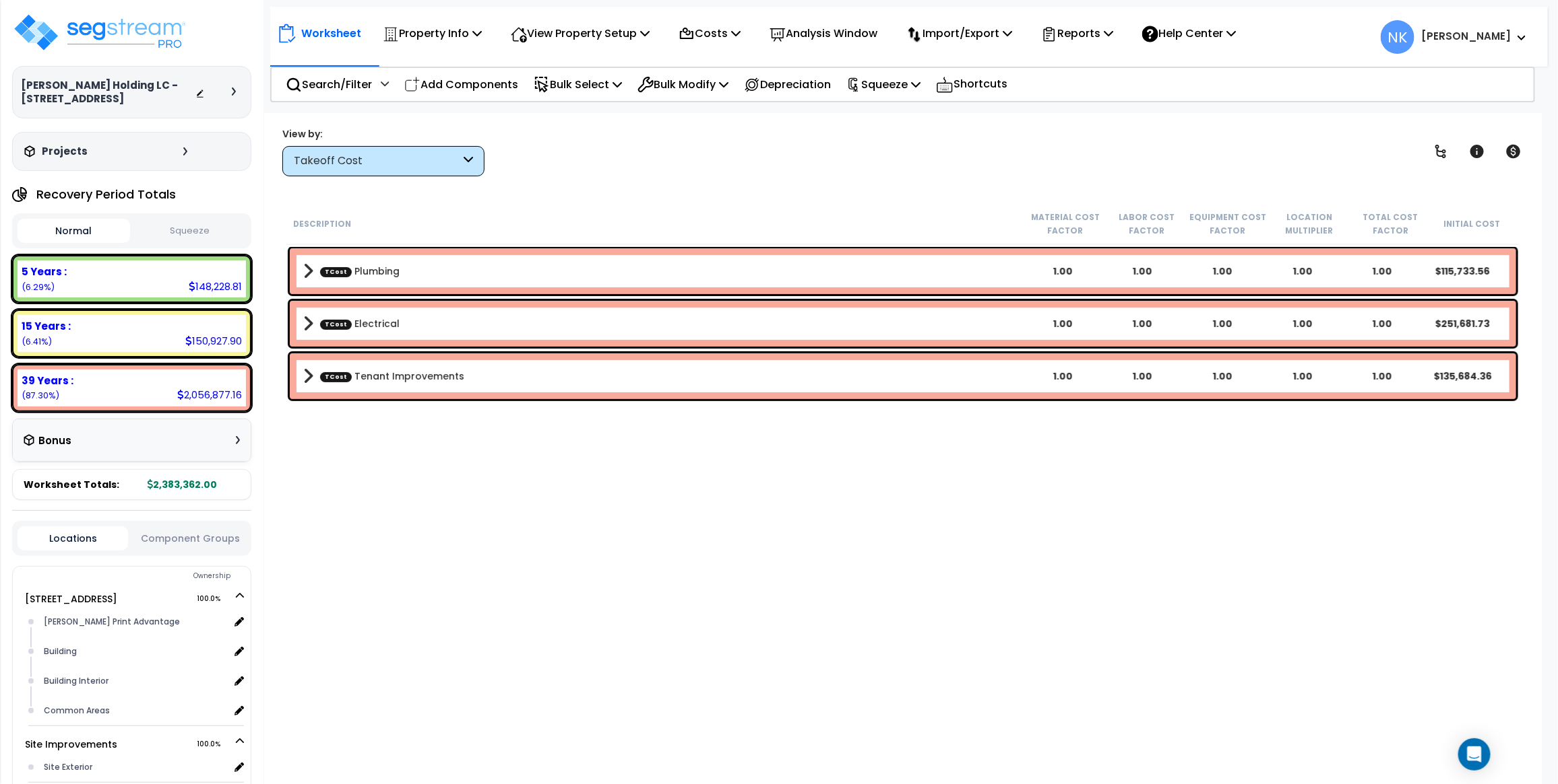
scroll to position [0, 0]
click at [312, 324] on span at bounding box center [308, 324] width 10 height 18
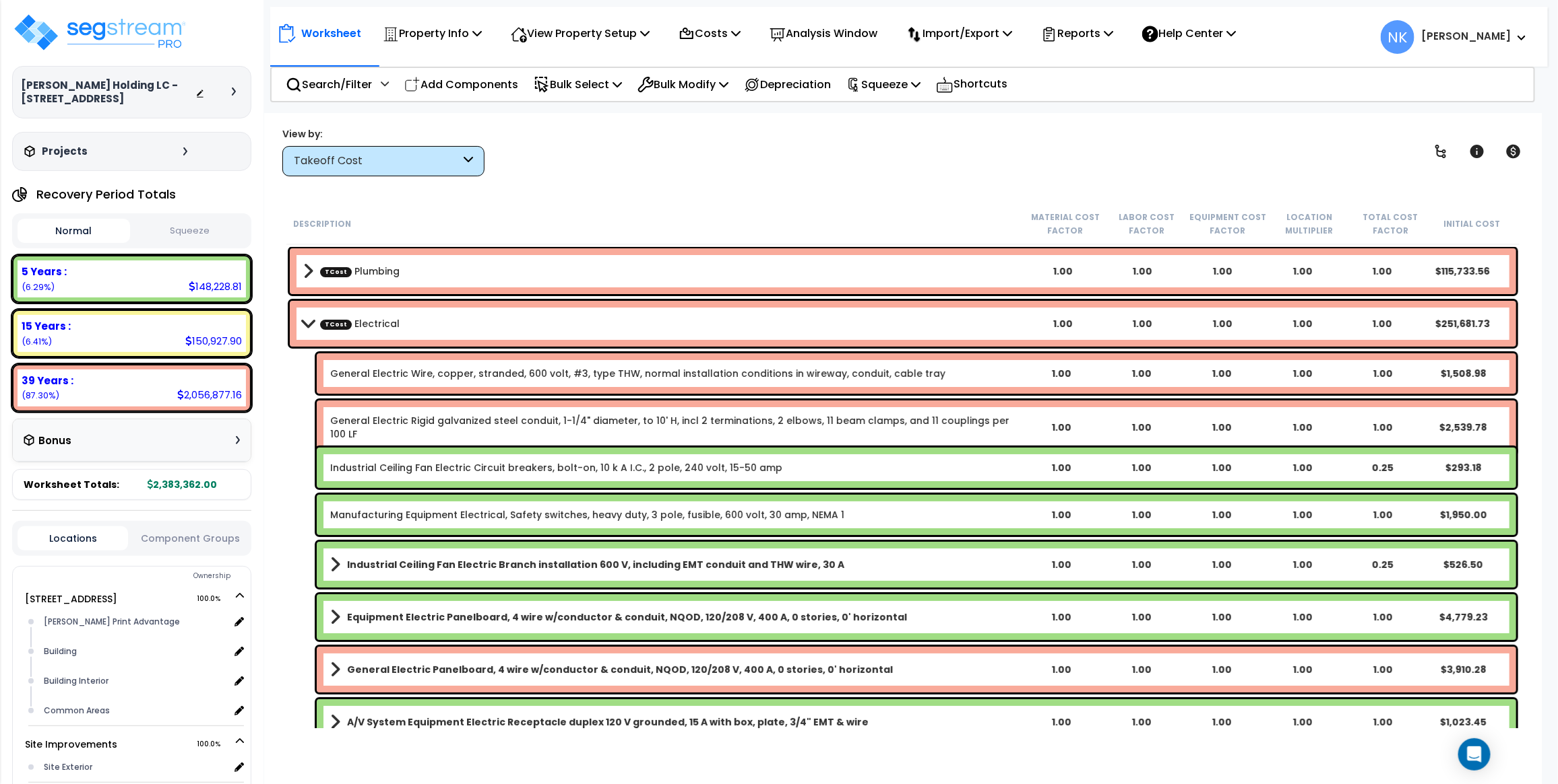
click at [307, 323] on span at bounding box center [308, 324] width 18 height 10
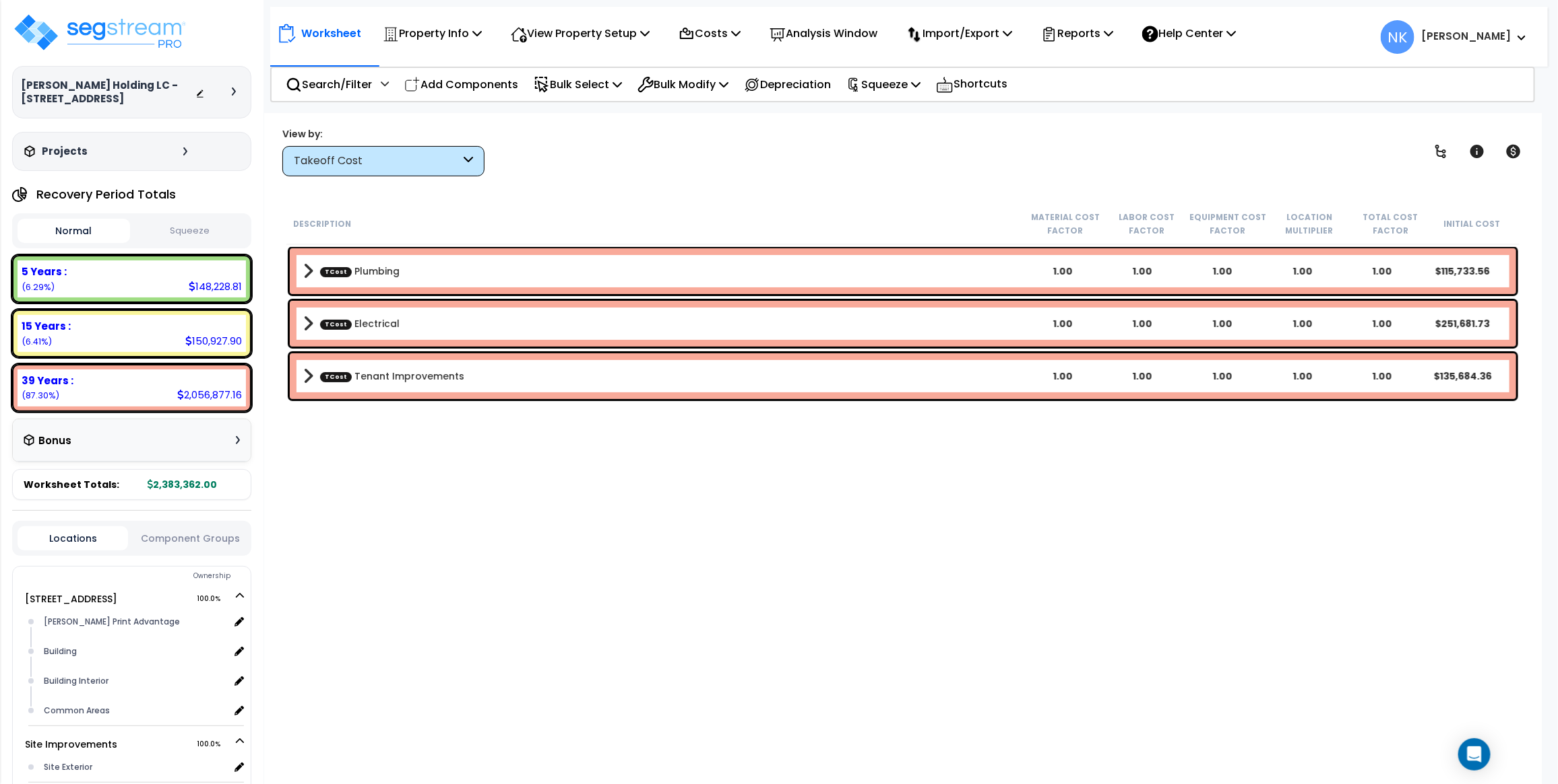
click at [315, 274] on b "TCost Plumbing" at bounding box center [663, 271] width 720 height 18
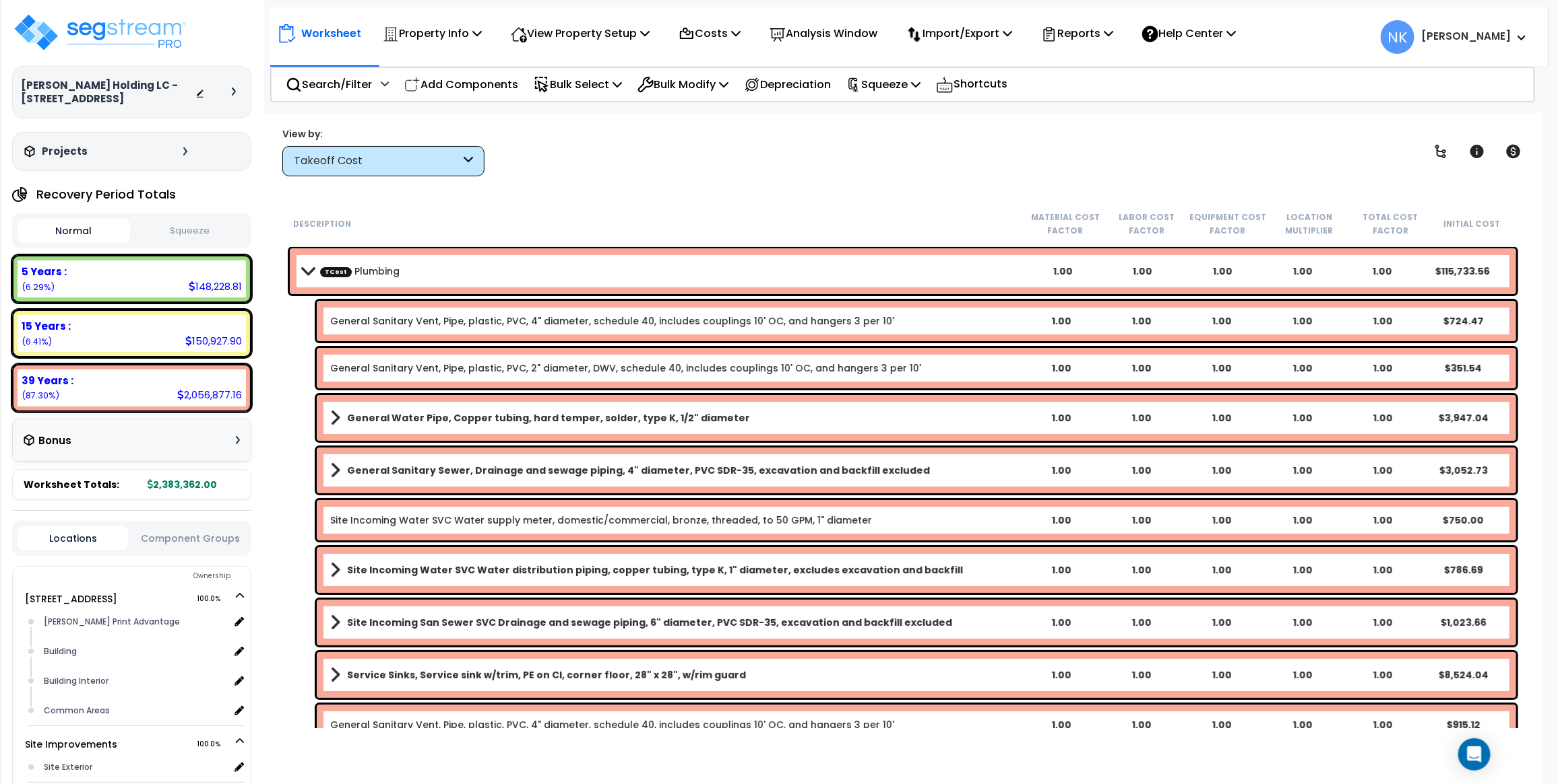
click at [320, 273] on span "TCost" at bounding box center [336, 272] width 32 height 10
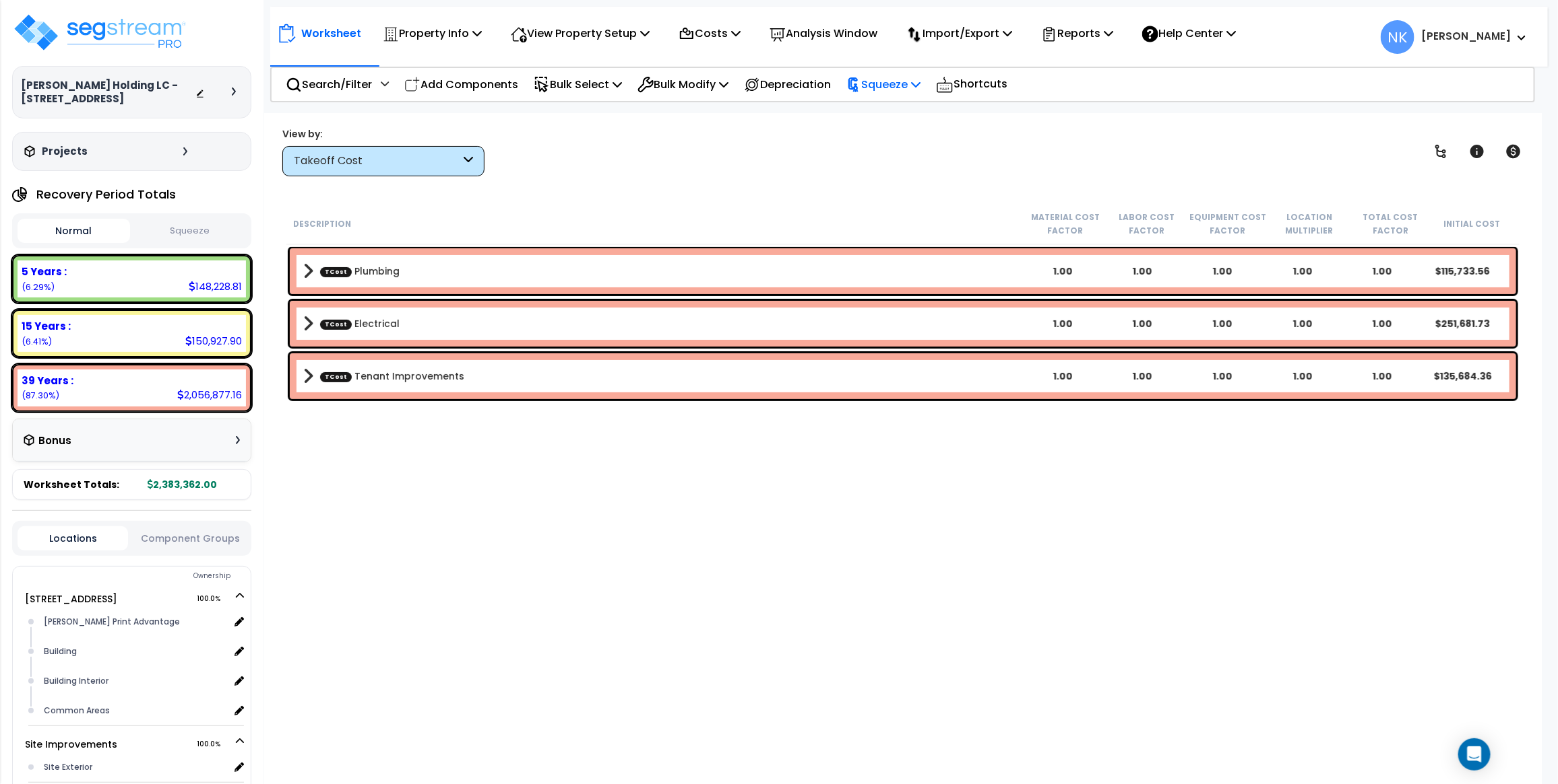
click at [906, 83] on p "Squeeze" at bounding box center [883, 85] width 74 height 18
click at [910, 115] on link "Squeeze" at bounding box center [906, 114] width 133 height 27
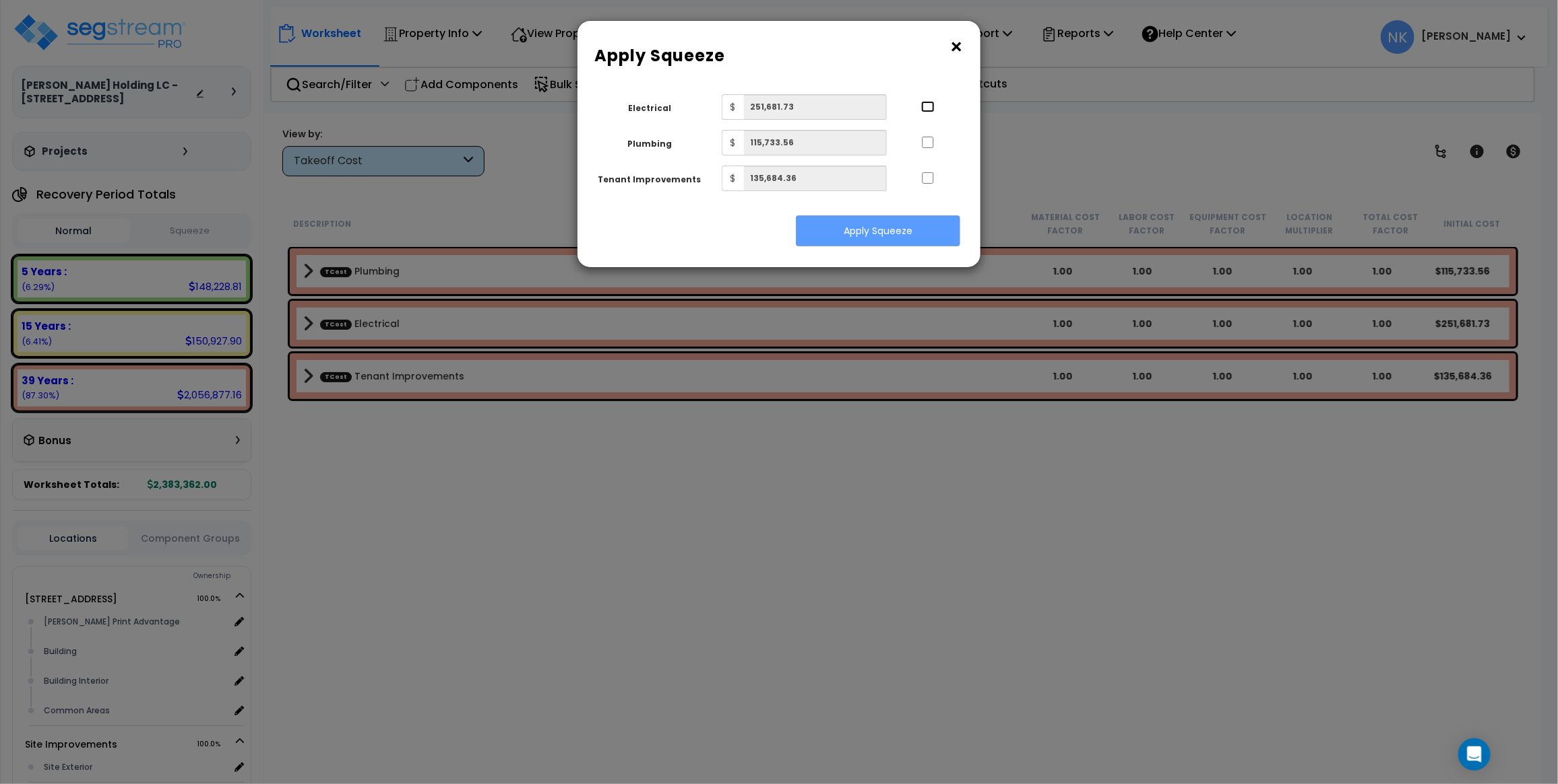
click at [927, 108] on input "..." at bounding box center [928, 106] width 13 height 12
checkbox input "true"
click at [927, 135] on div at bounding box center [928, 141] width 62 height 22
click at [926, 174] on input "..." at bounding box center [928, 179] width 13 height 12
checkbox input "true"
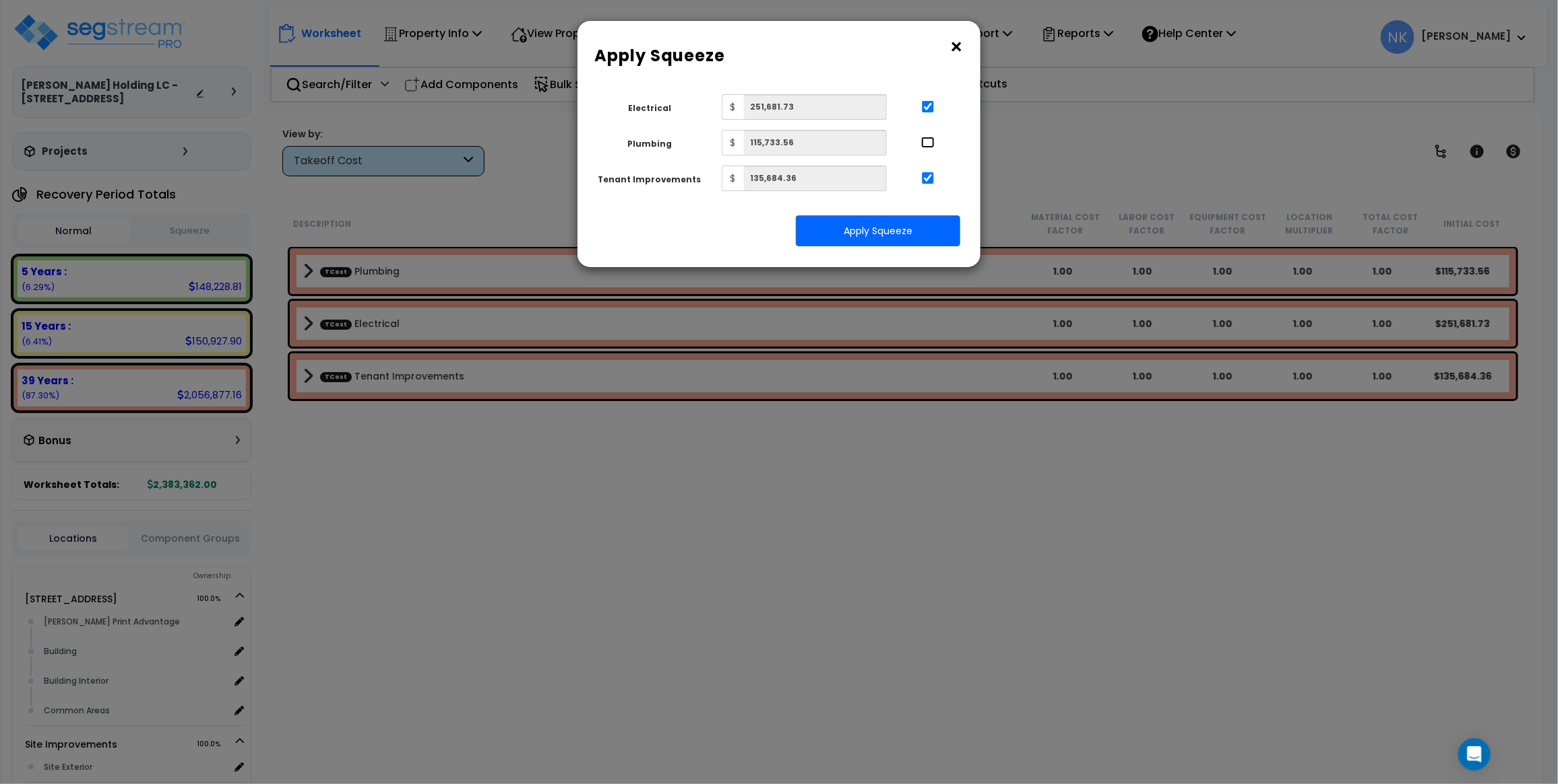
click at [924, 142] on input "..." at bounding box center [928, 143] width 13 height 12
checkbox input "true"
click at [886, 224] on button "Apply Squeeze" at bounding box center [878, 231] width 164 height 31
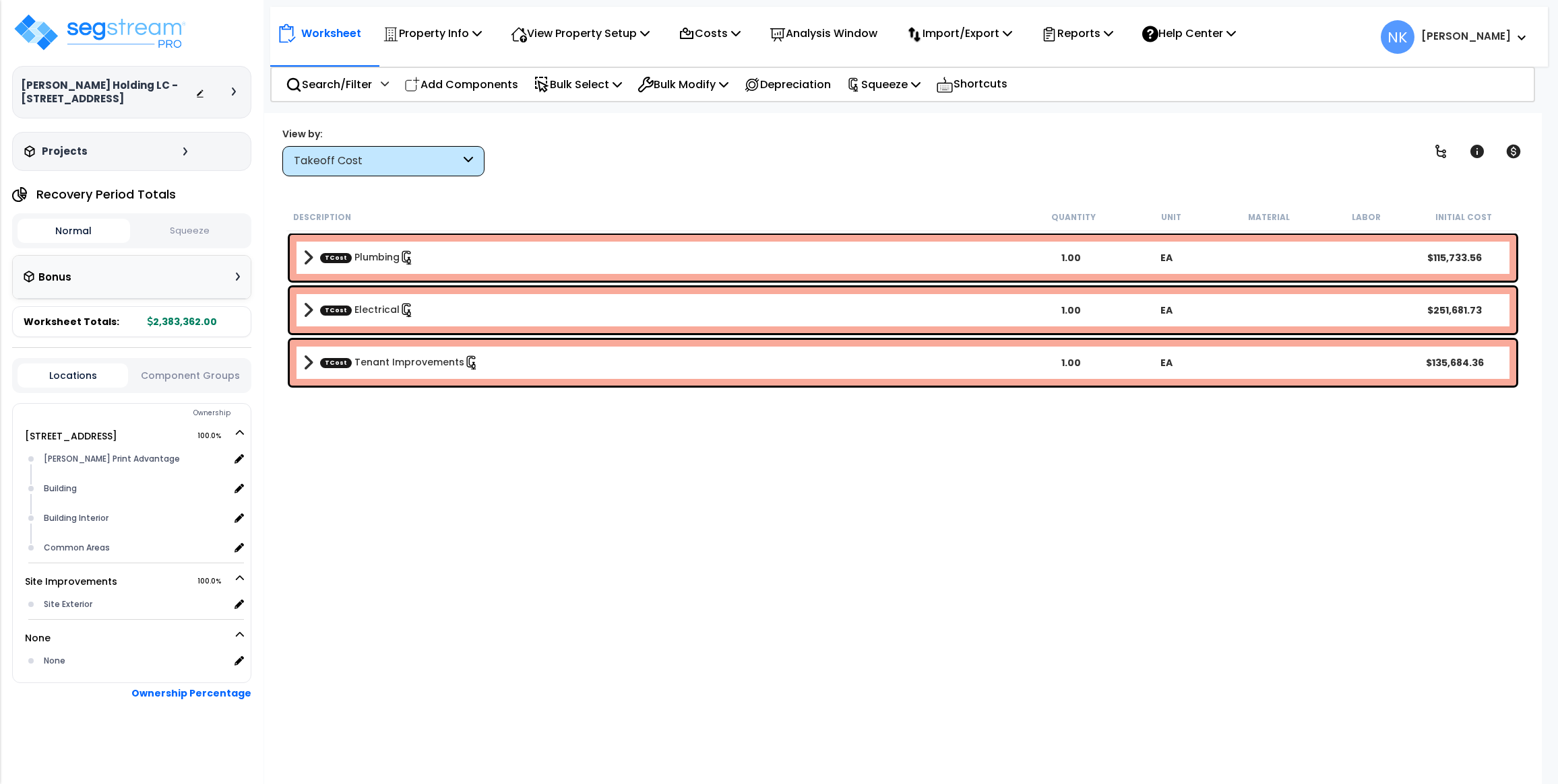
scroll to position [59, 0]
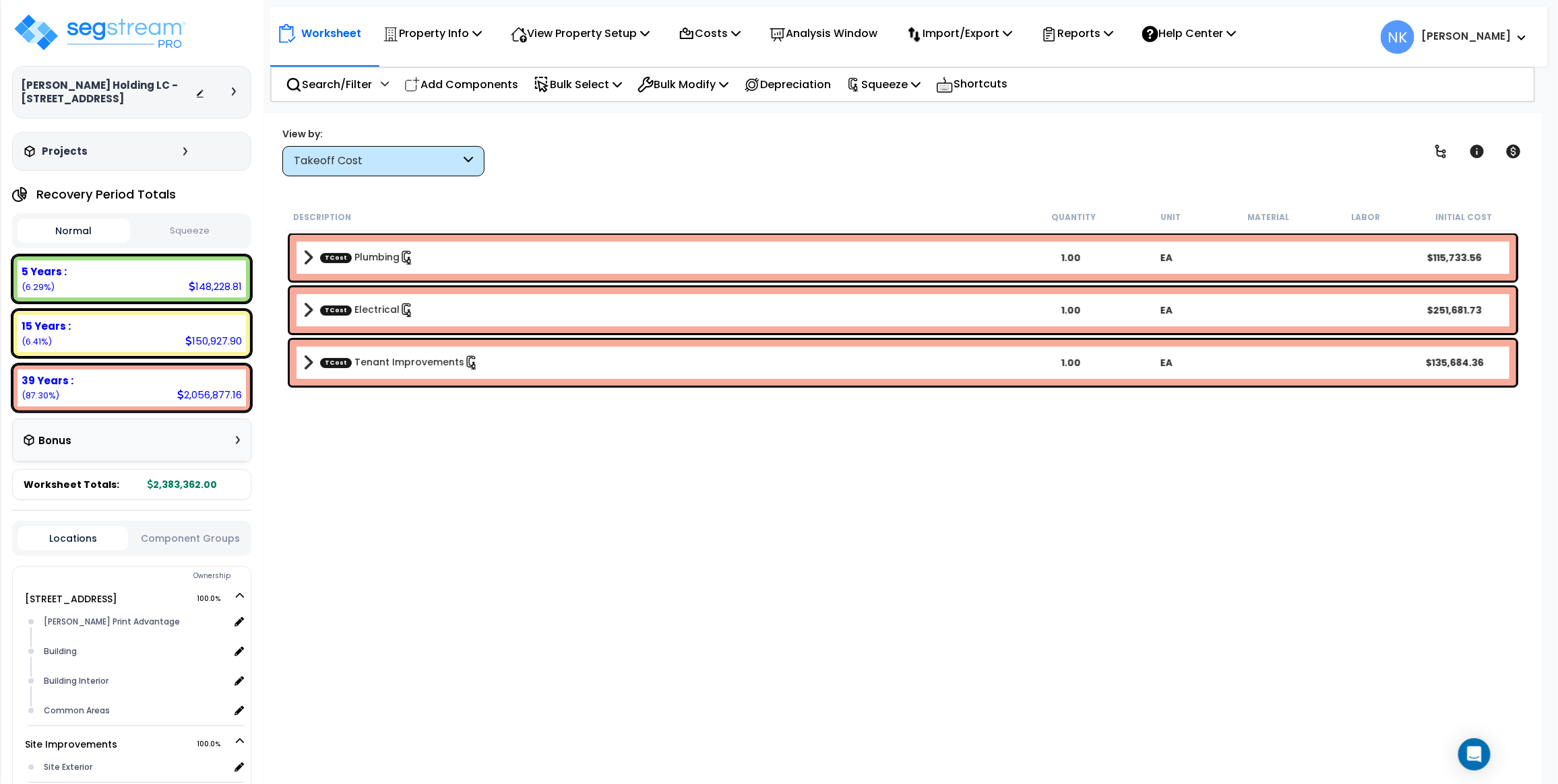
click at [167, 230] on button "Squeeze" at bounding box center [190, 231] width 112 height 23
click at [992, 197] on div "Worksheet Property Info Property Setup Add Property Unit Template property Clon…" at bounding box center [903, 505] width 1277 height 784
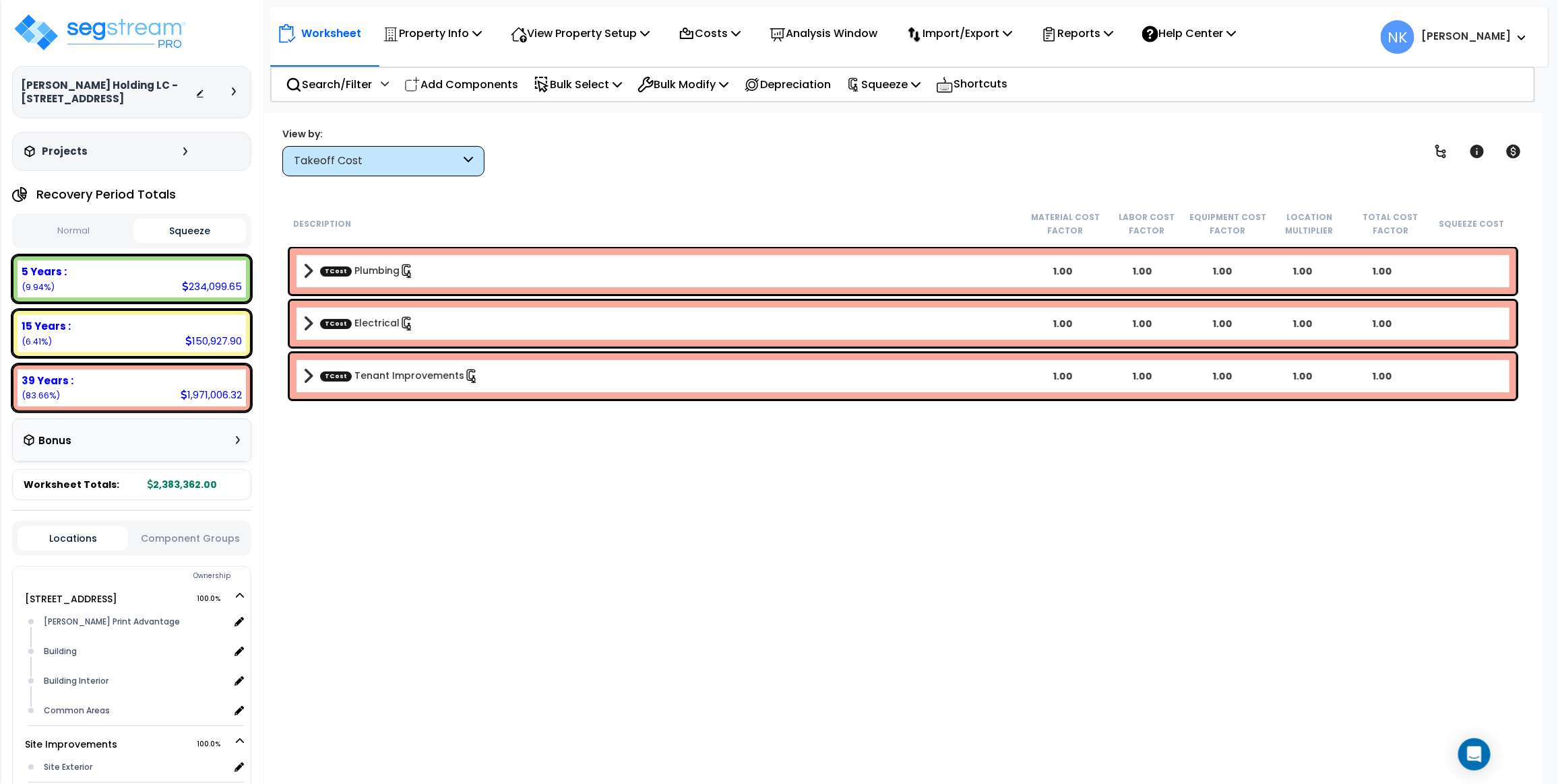
click at [309, 273] on span at bounding box center [308, 271] width 10 height 18
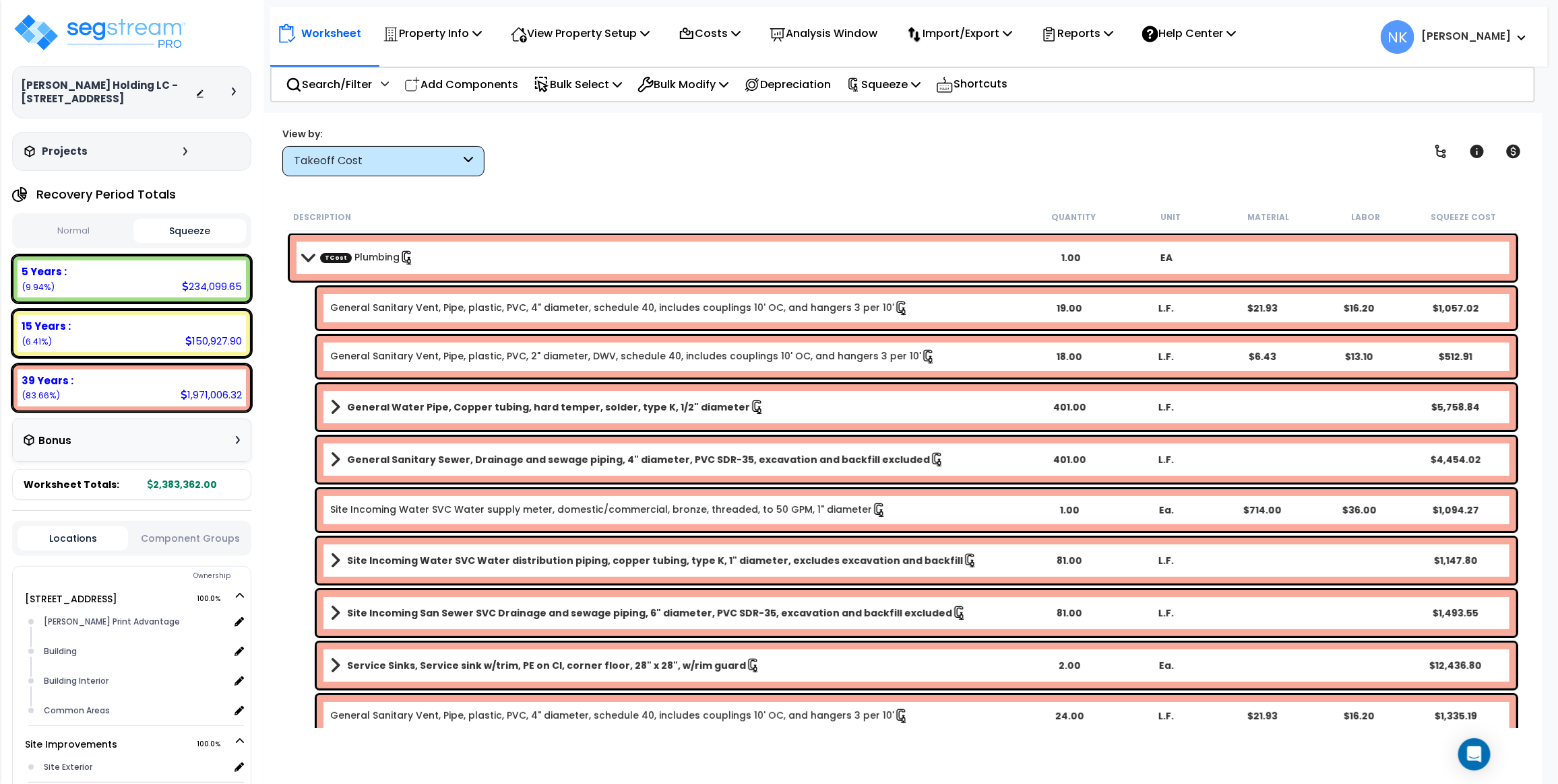
click at [72, 230] on button "Normal" at bounding box center [74, 231] width 112 height 23
click at [164, 223] on button "Squeeze" at bounding box center [190, 231] width 112 height 23
click at [54, 236] on button "Normal" at bounding box center [74, 231] width 112 height 23
click at [138, 232] on button "Squeeze" at bounding box center [190, 231] width 112 height 23
click at [77, 233] on button "Normal" at bounding box center [74, 231] width 112 height 23
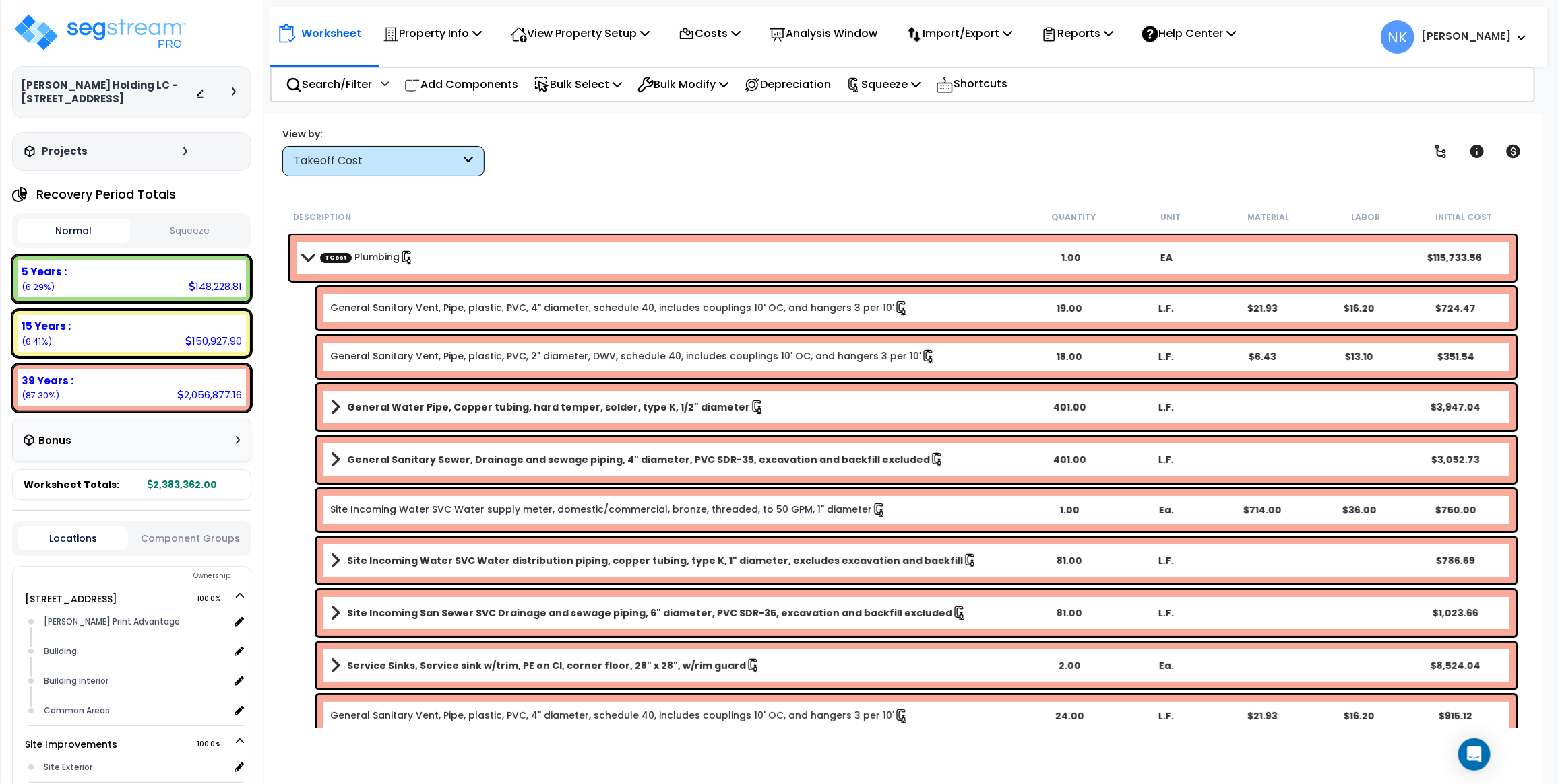
click at [307, 253] on span at bounding box center [308, 257] width 18 height 10
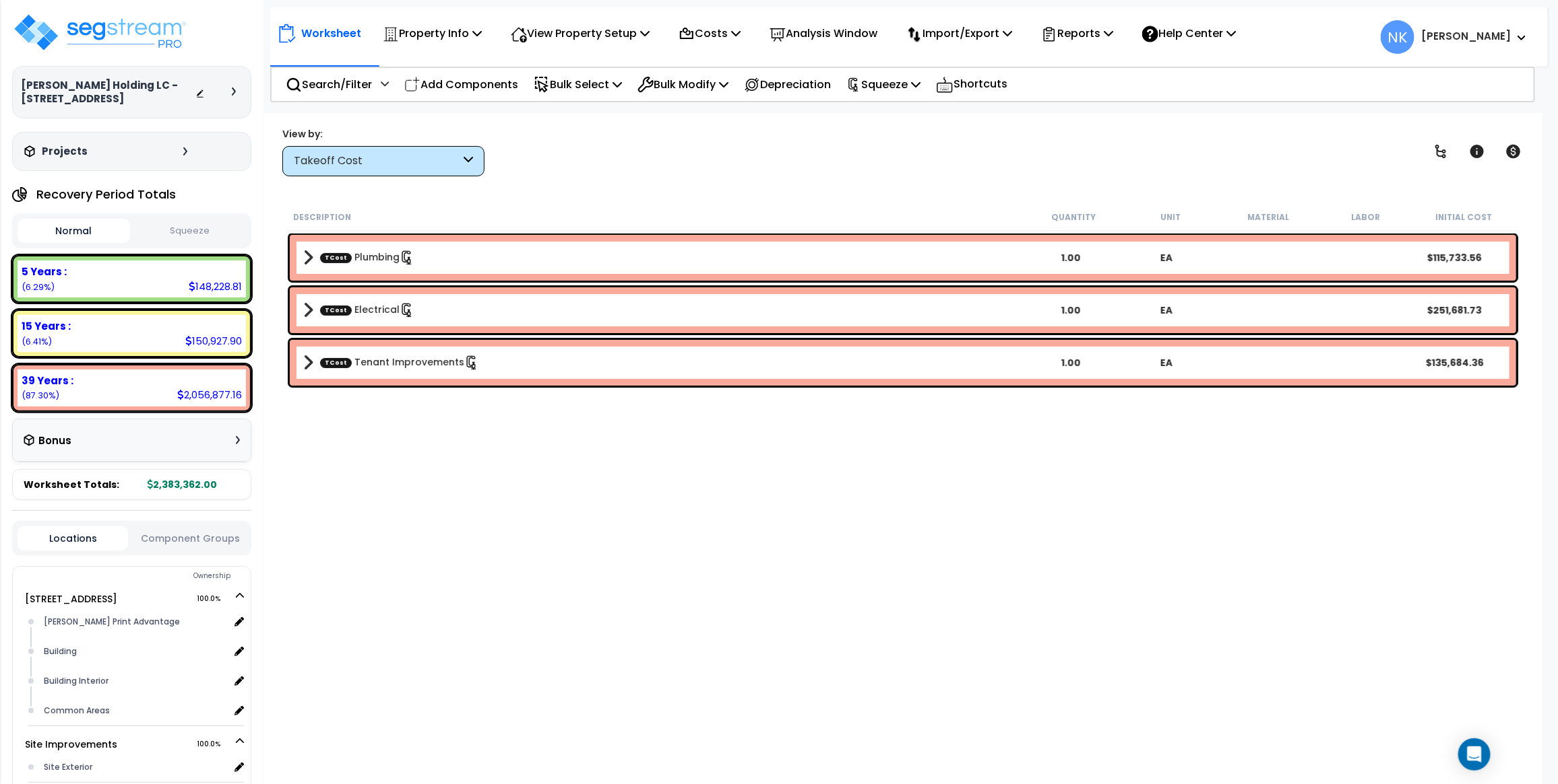
click at [475, 200] on div "Worksheet Property Info Property Setup Add Property Unit Template property Clon…" at bounding box center [903, 505] width 1277 height 784
click at [339, 158] on div "Takeoff Cost" at bounding box center [377, 161] width 166 height 15
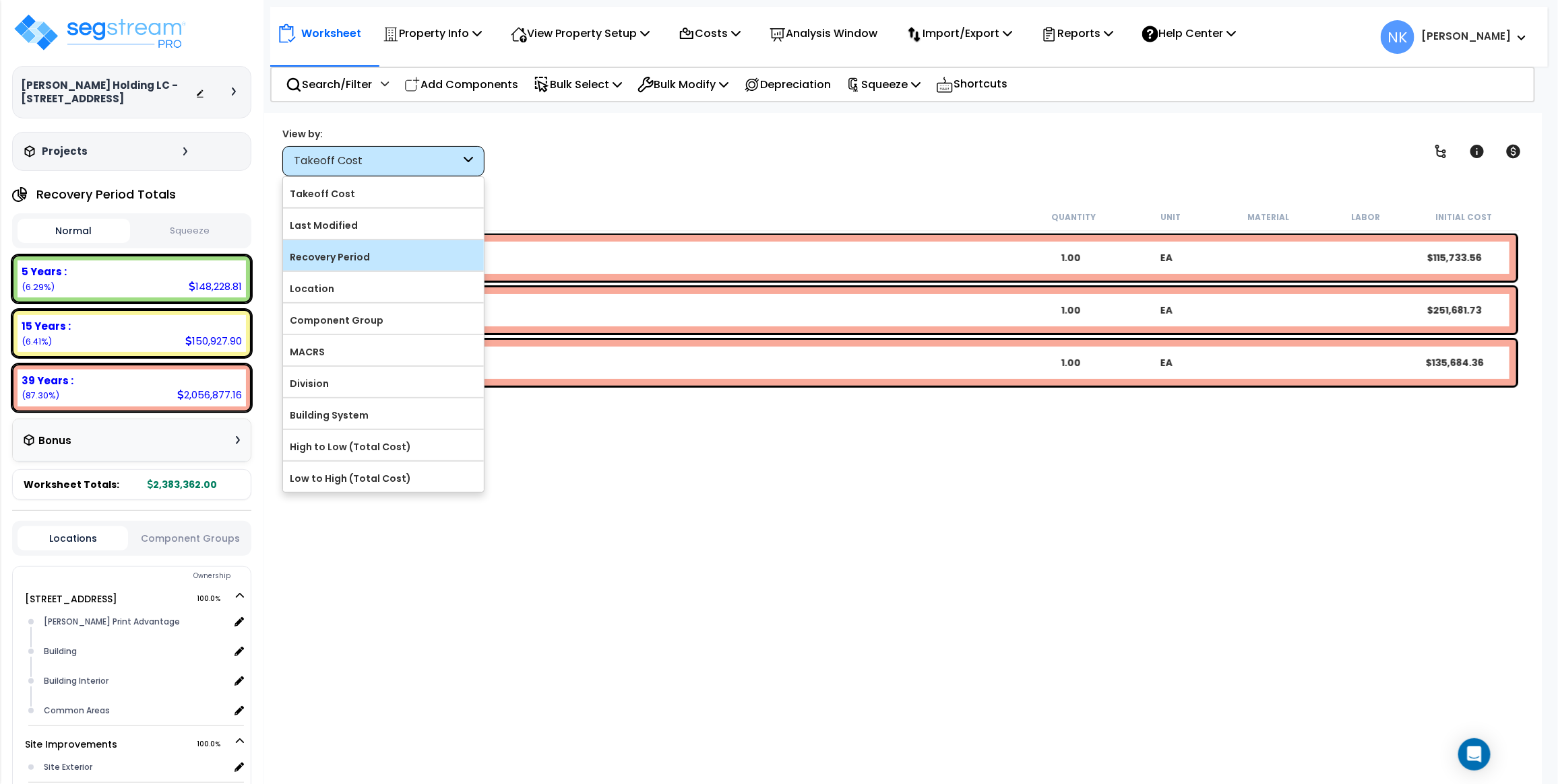
click at [347, 258] on label "Recovery Period" at bounding box center [383, 257] width 201 height 20
click at [0, 0] on input "Recovery Period" at bounding box center [0, 0] width 0 height 0
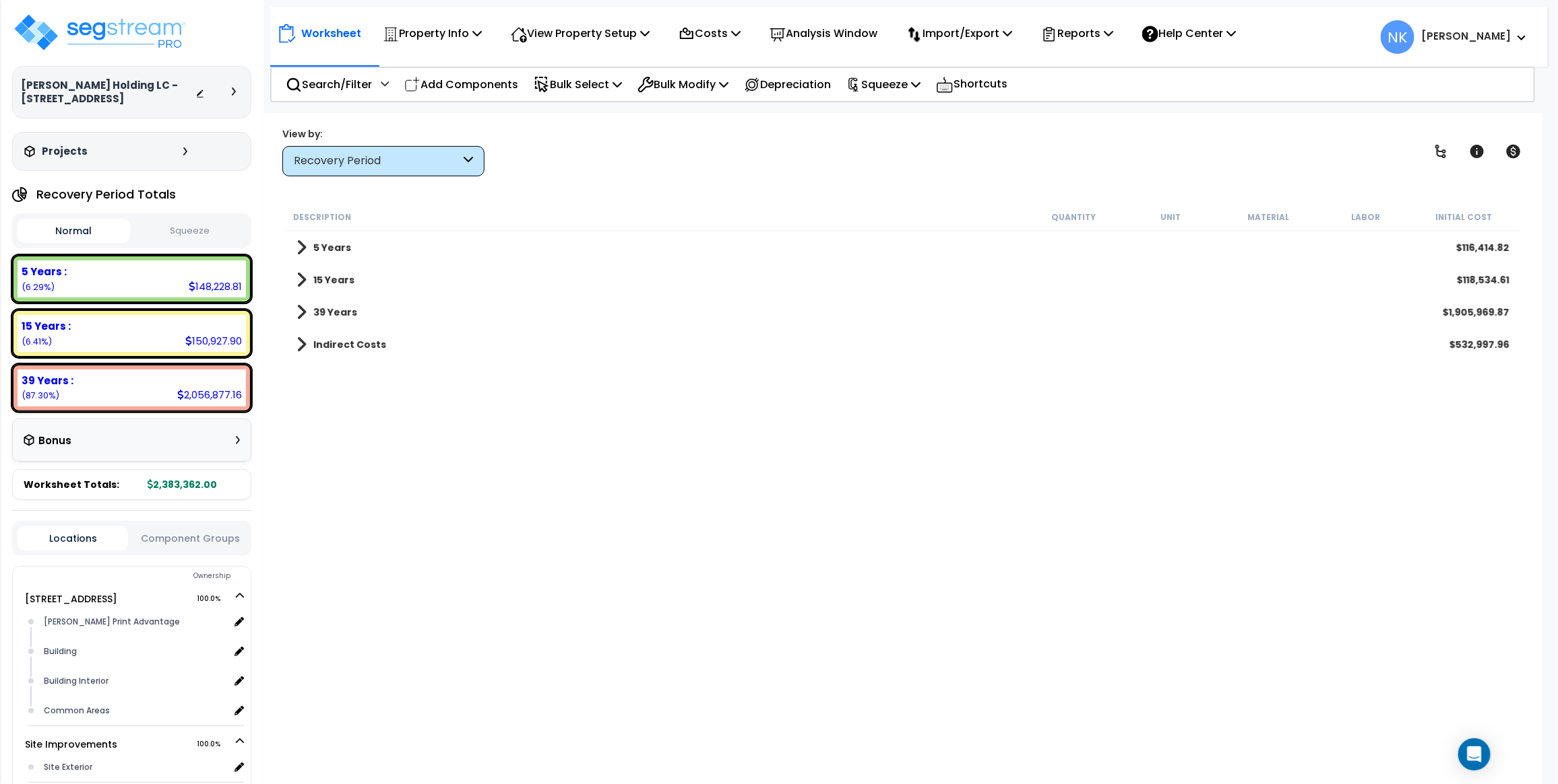
scroll to position [0, 0]
click at [207, 231] on button "Squeeze" at bounding box center [190, 231] width 112 height 23
click at [300, 283] on span at bounding box center [301, 280] width 10 height 18
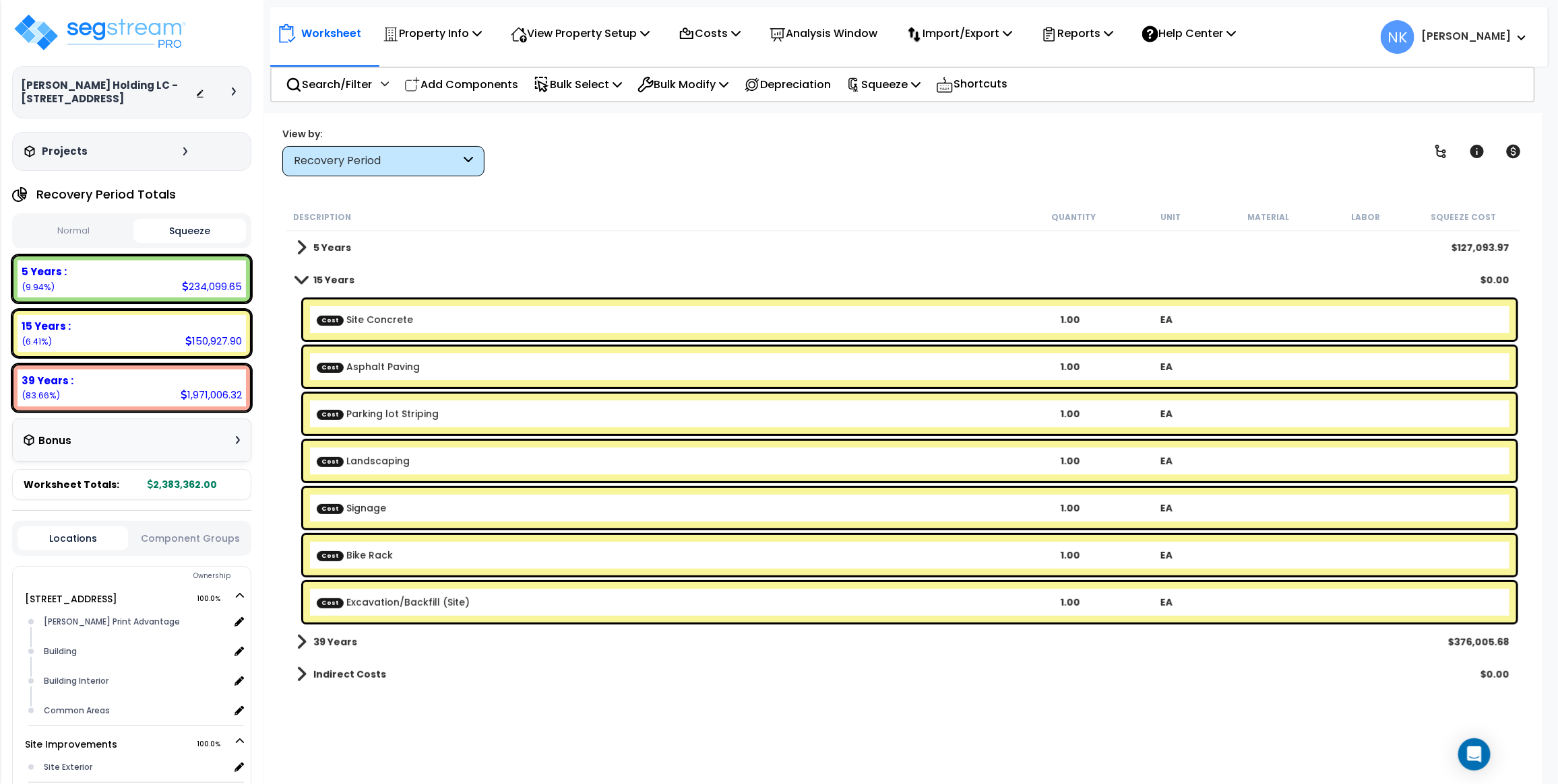
click at [302, 278] on span at bounding box center [301, 280] width 18 height 10
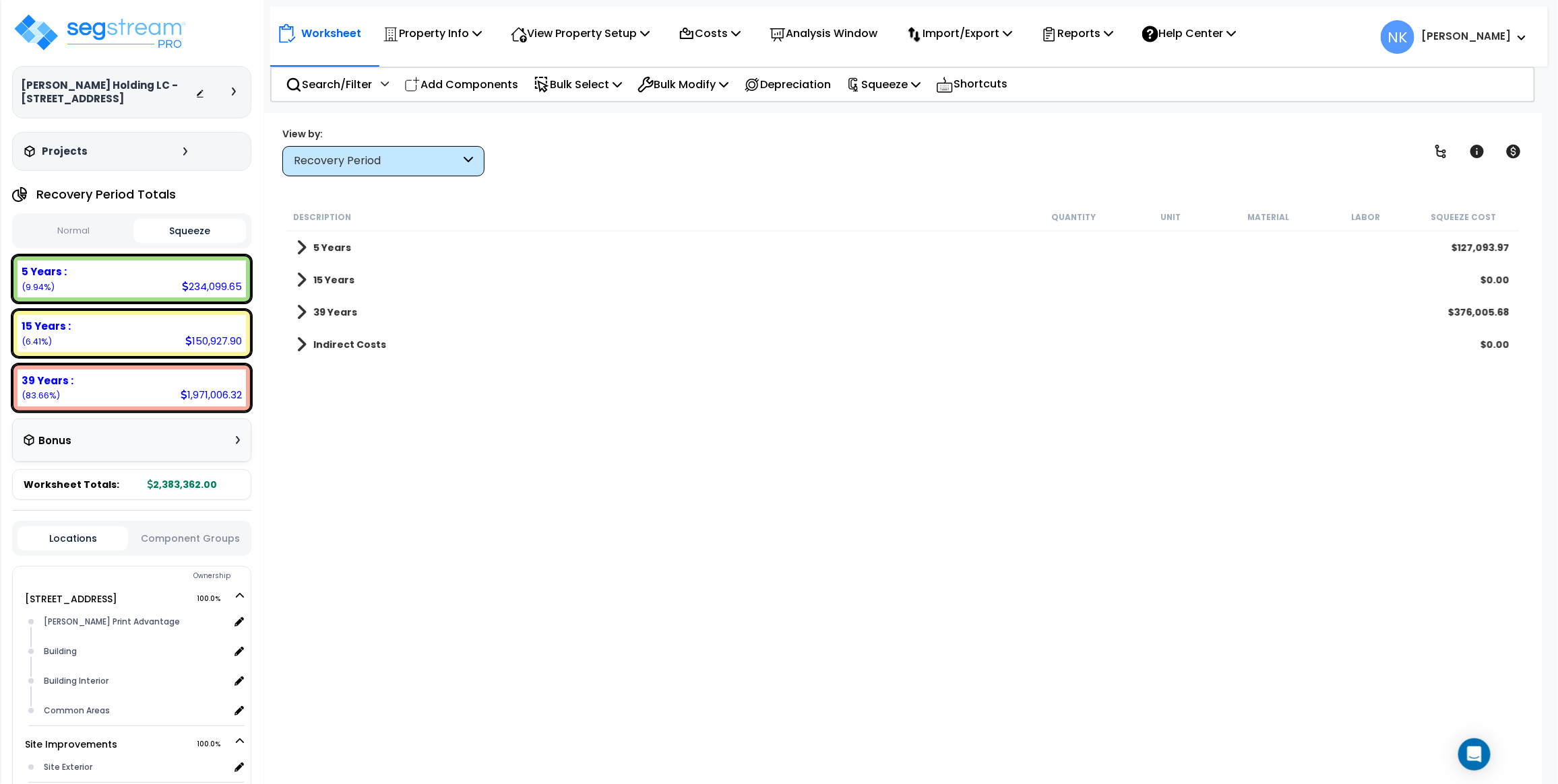
click at [573, 159] on div "View by: Recovery Period Takeoff Cost" at bounding box center [903, 151] width 1250 height 49
click at [465, 166] on icon at bounding box center [467, 161] width 9 height 15
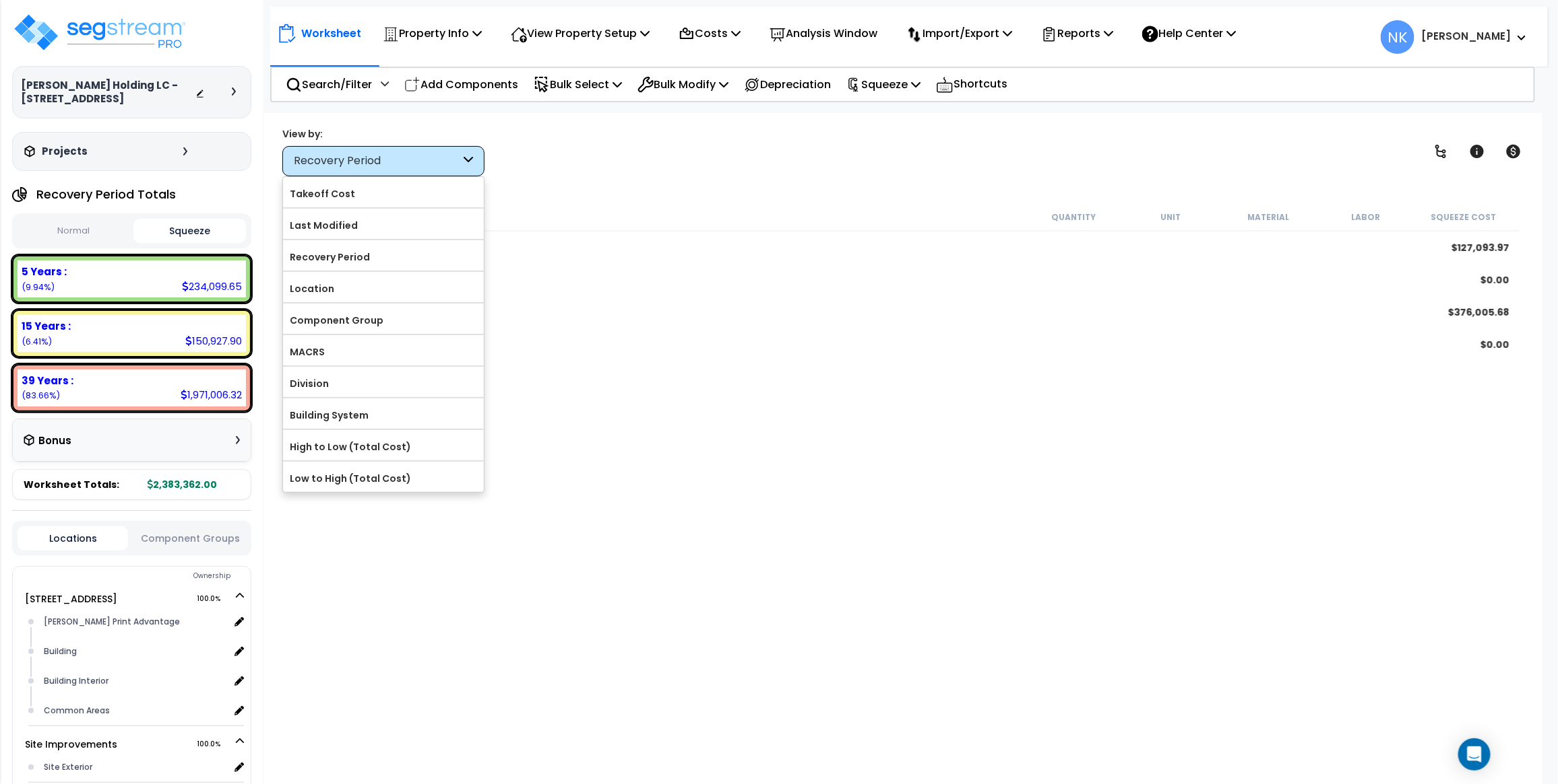
click at [518, 153] on div "View by: Recovery Period Takeoff Cost" at bounding box center [903, 151] width 1250 height 49
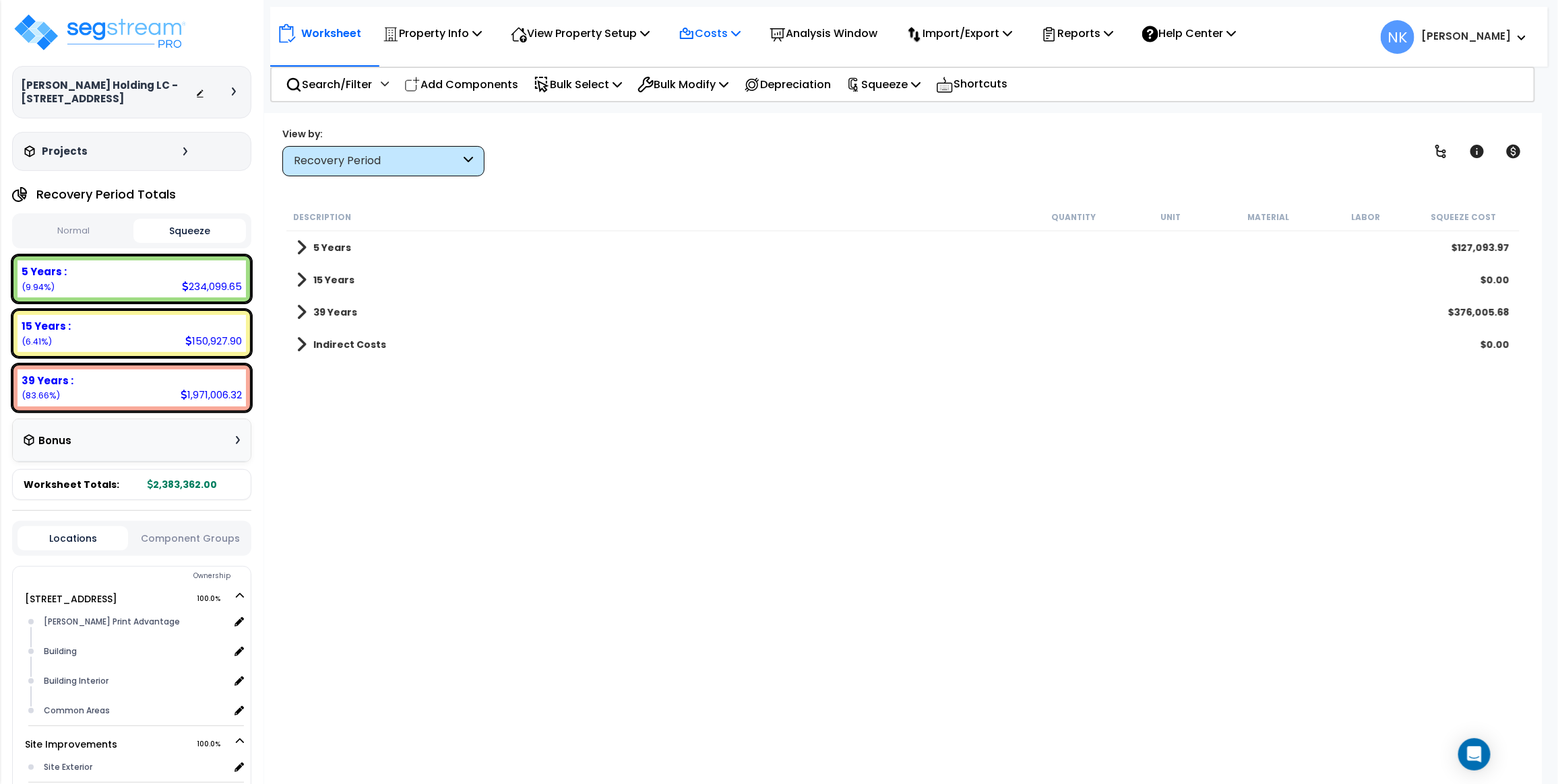
click at [724, 18] on div "Costs" at bounding box center [710, 34] width 62 height 32
click at [732, 61] on link "Indirect Costs" at bounding box center [738, 64] width 133 height 27
click at [728, 38] on p "Costs" at bounding box center [710, 34] width 62 height 18
click at [722, 81] on link "Direct Costs" at bounding box center [738, 92] width 133 height 27
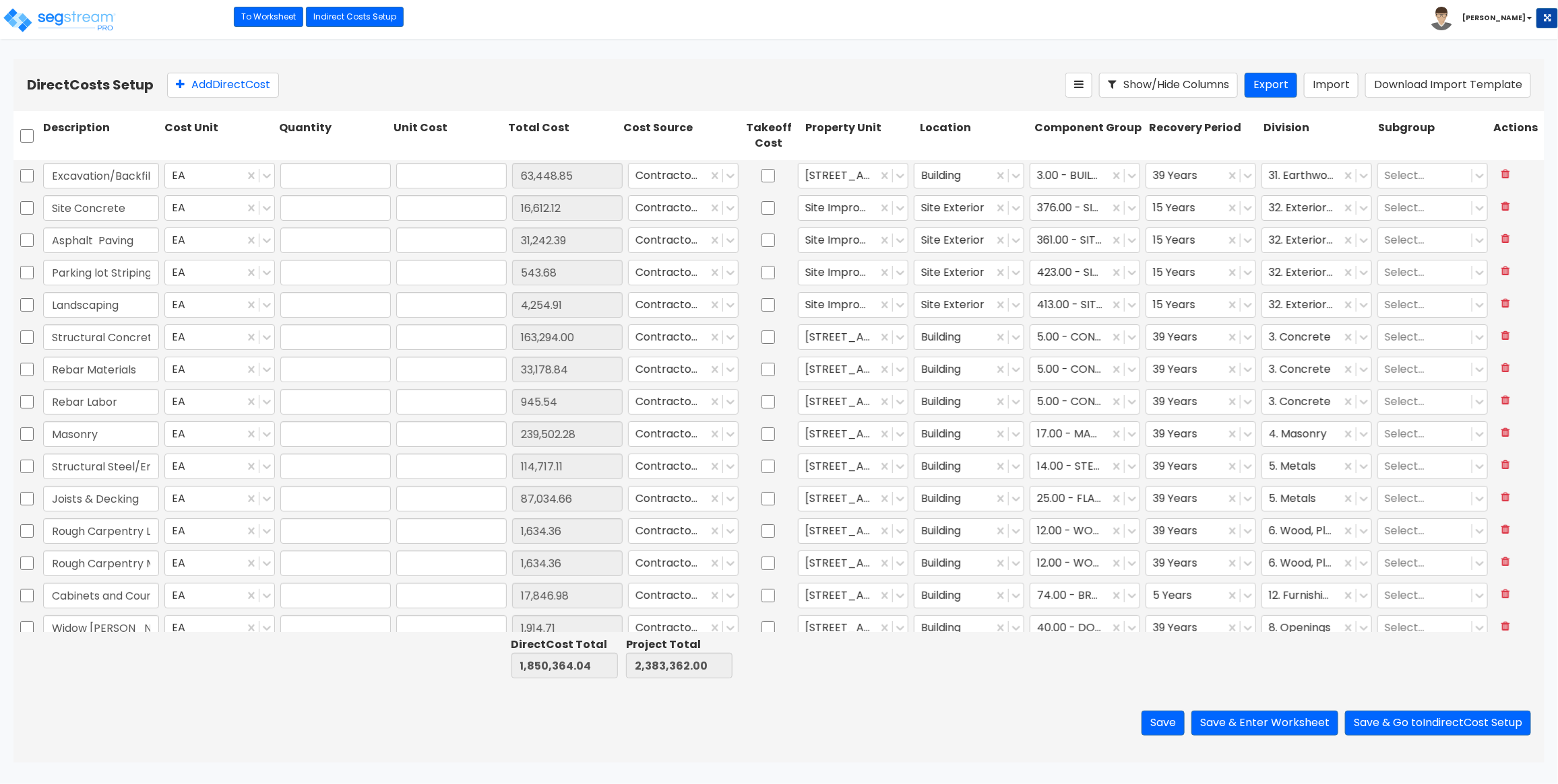
type input "1.00"
type input "63,448.85"
type input "1.00"
type input "16,612.12"
type input "1.00"
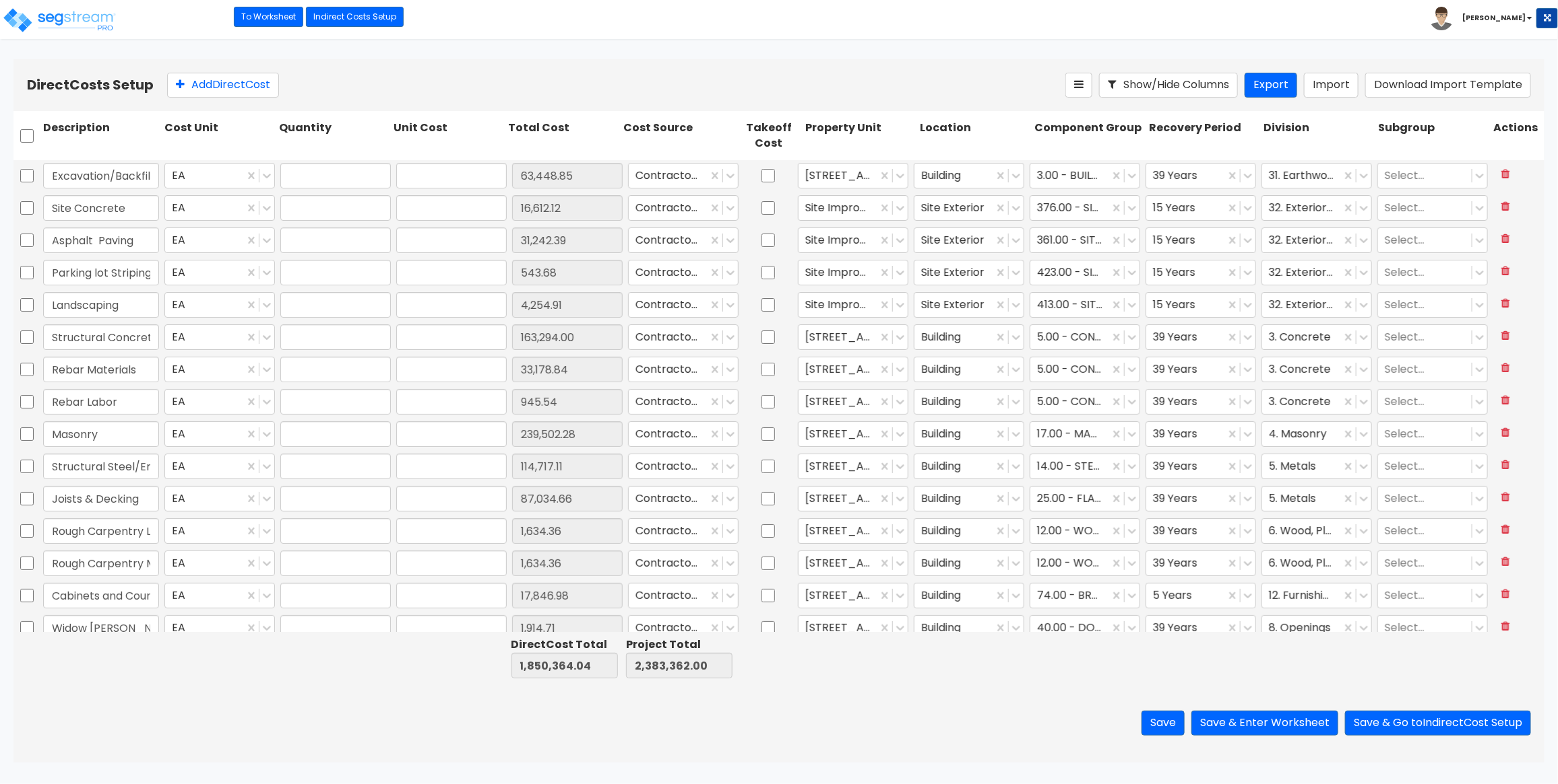
type input "31,242.39"
type input "1.00"
type input "543.68"
type input "1.00"
type input "4,254.91"
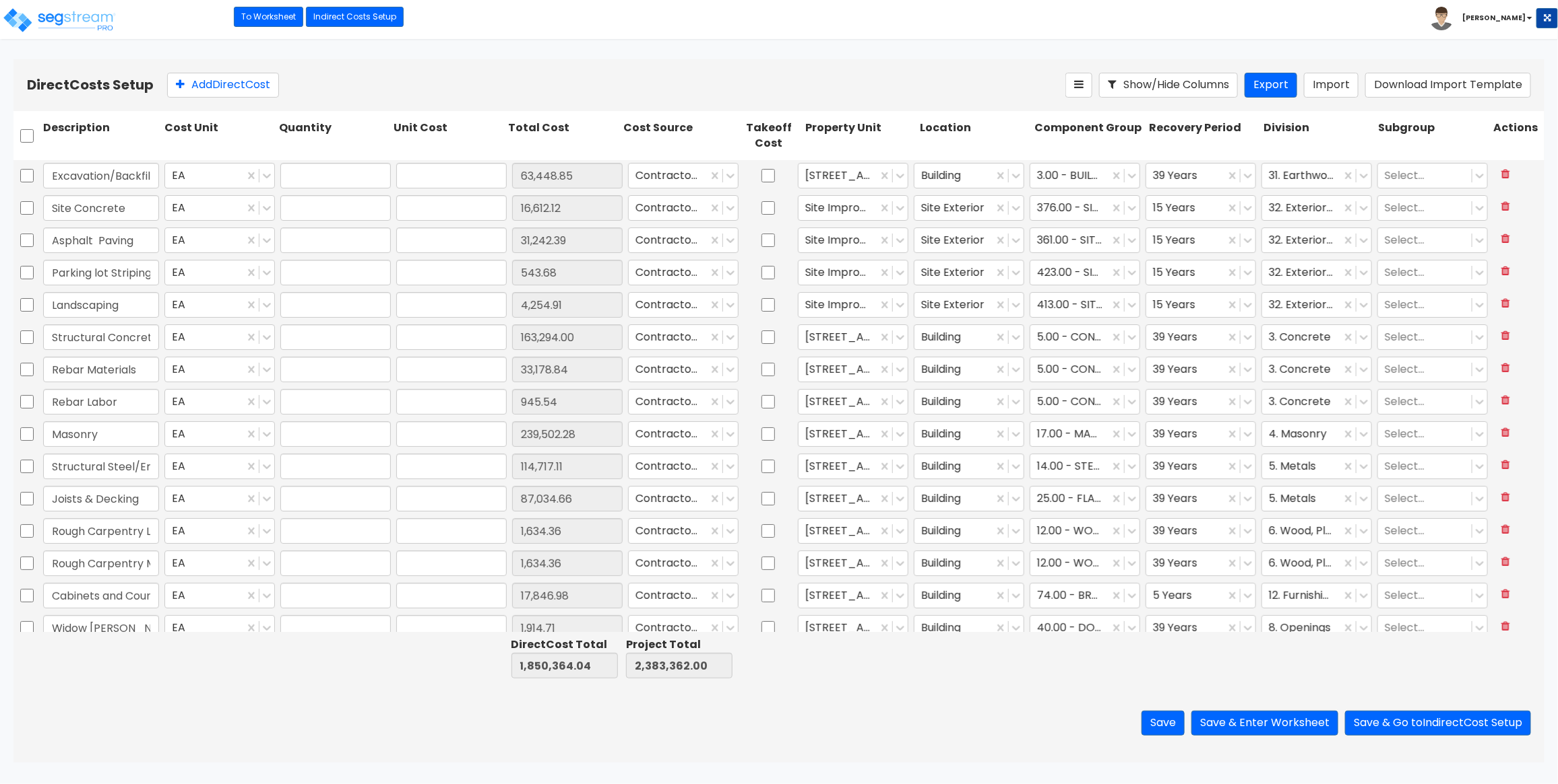
type input "1.00"
type input "163,294.00"
type input "1.00"
type input "33,178.84"
type input "1.00"
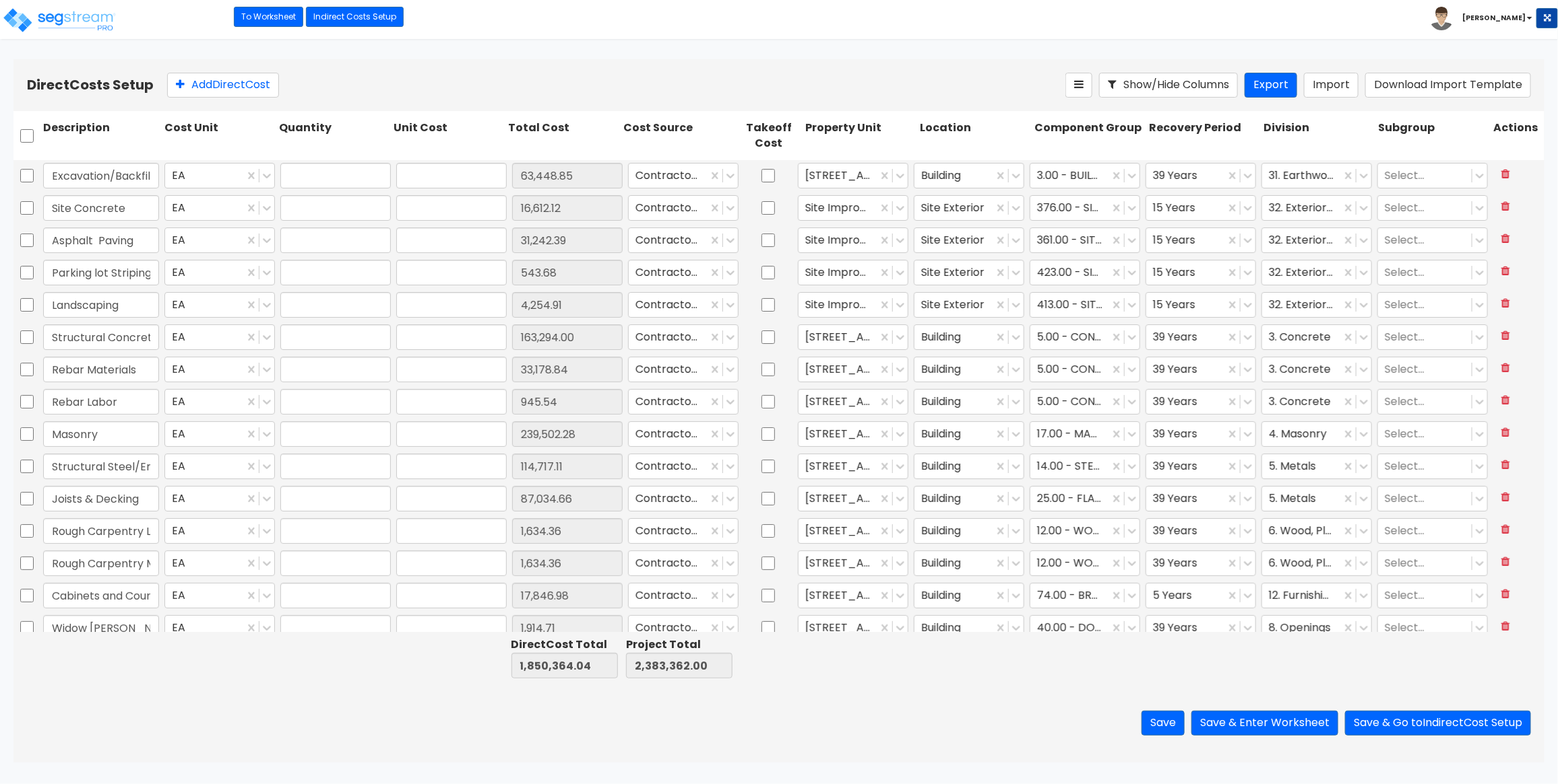
type input "945.54"
type input "1.00"
type input "239,502.28"
type input "1.00"
type input "114,717.11"
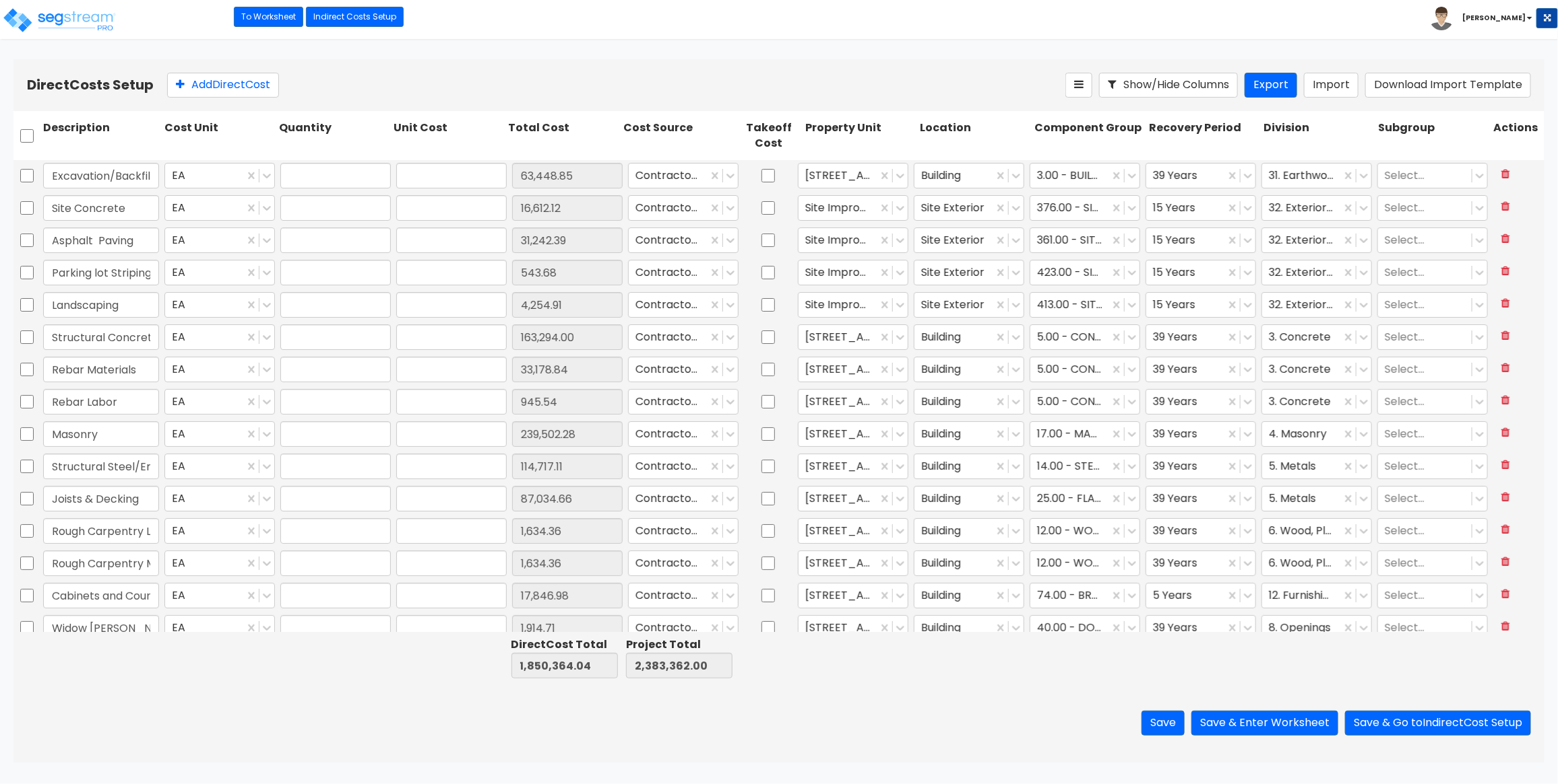
type input "1.00"
type input "87,034.66"
type input "1.00"
type input "1,634.36"
type input "1.00"
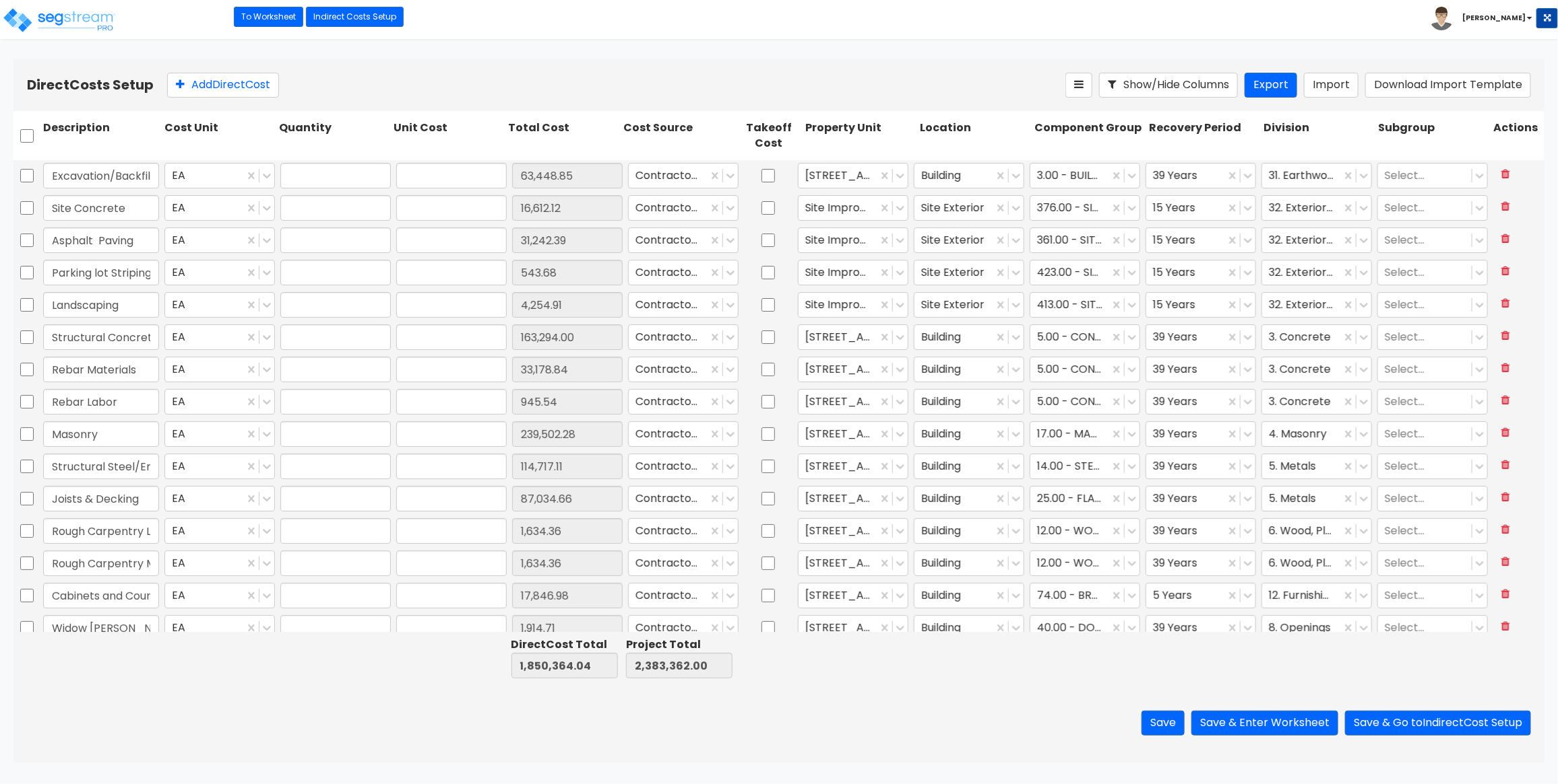
type input "1,634.36"
type input "1.00"
type input "17,846.98"
type input "1.00"
type input "1,914.71"
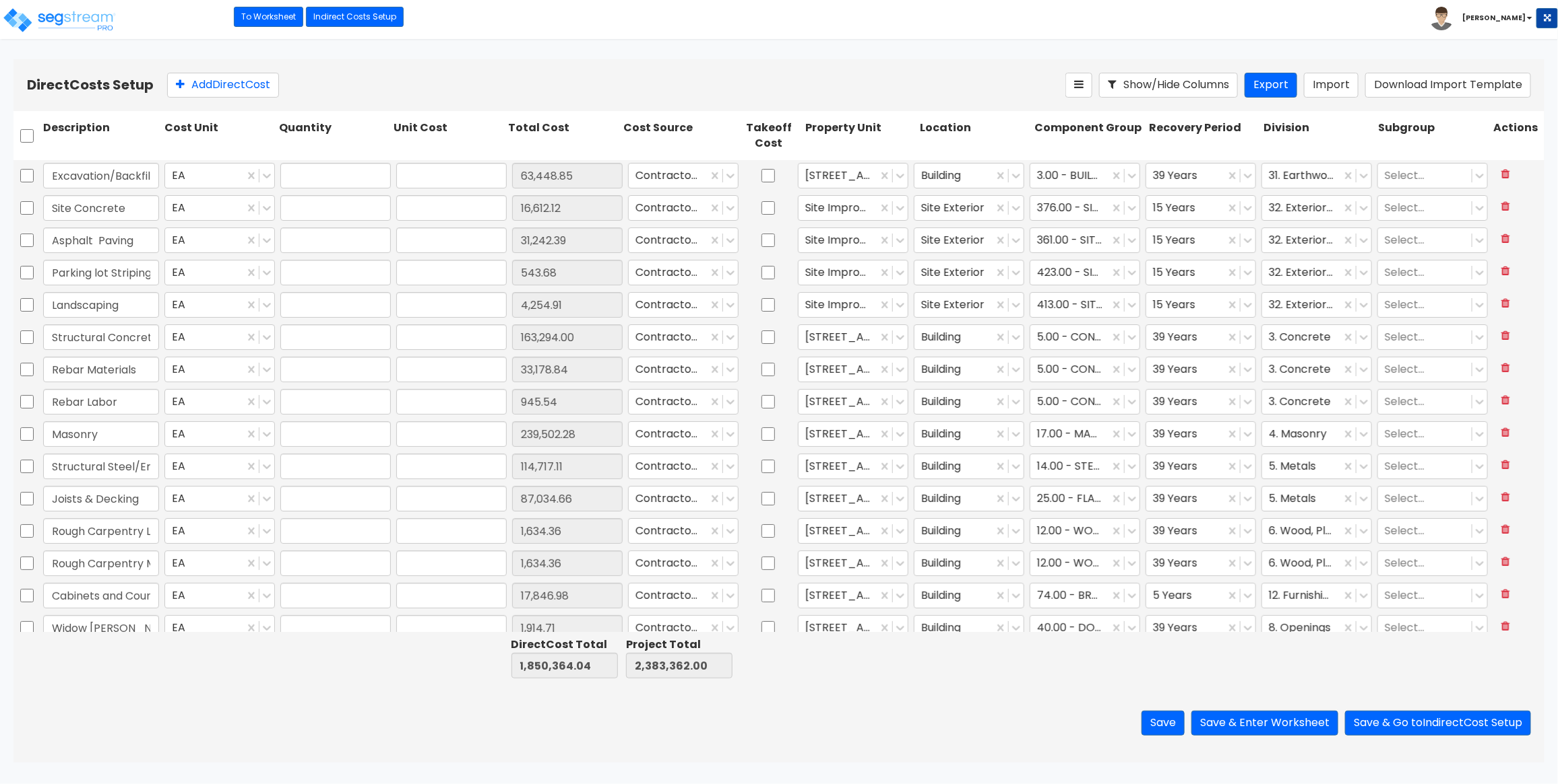
type input "1.00"
type input "10,149.38"
type input "1.00"
type input "80,414.97"
type input "1.00"
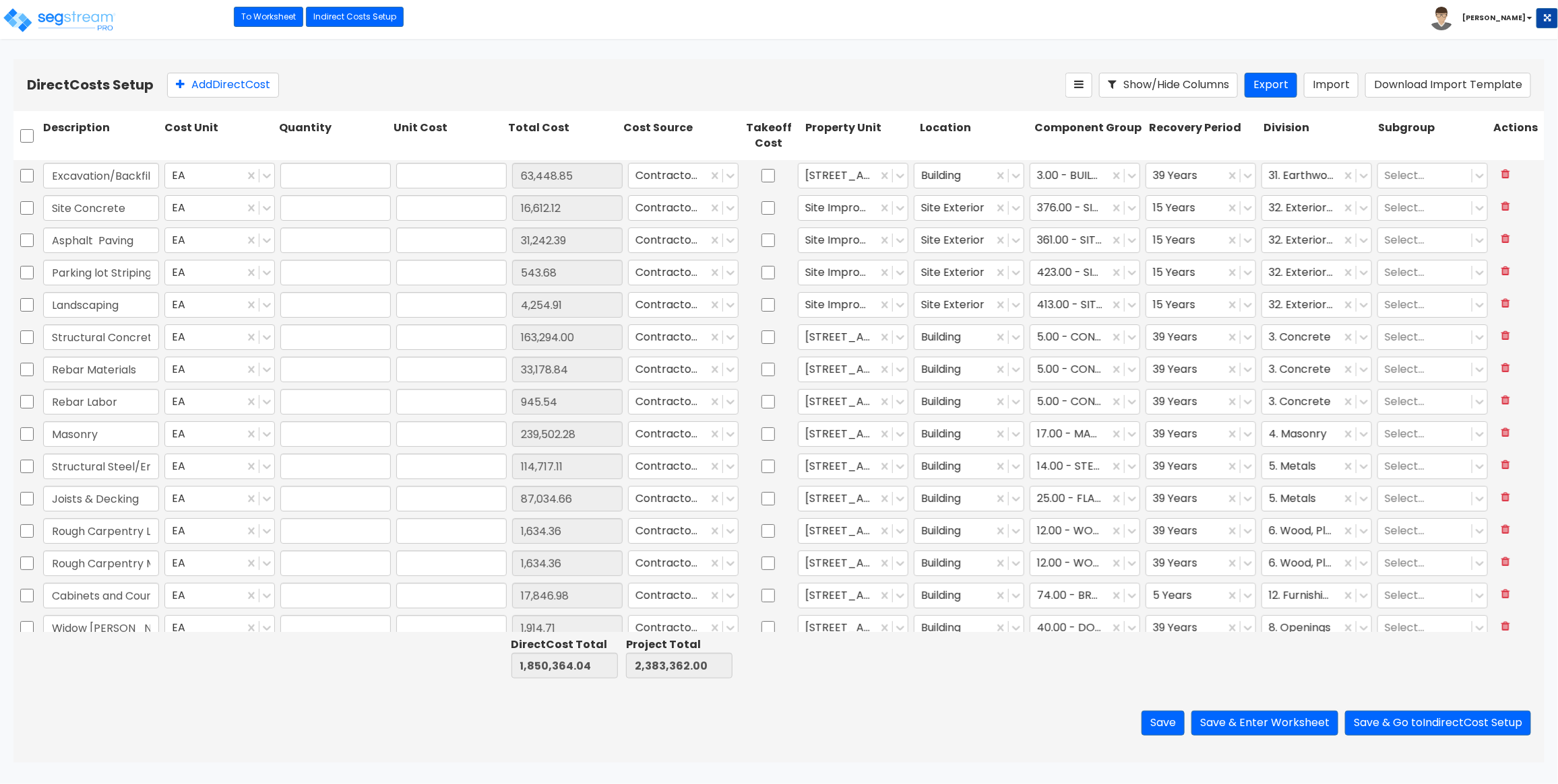
type input "7,238.08"
type input "1.00"
type input "18,317.86"
type input "1.00"
type input "3,593.04"
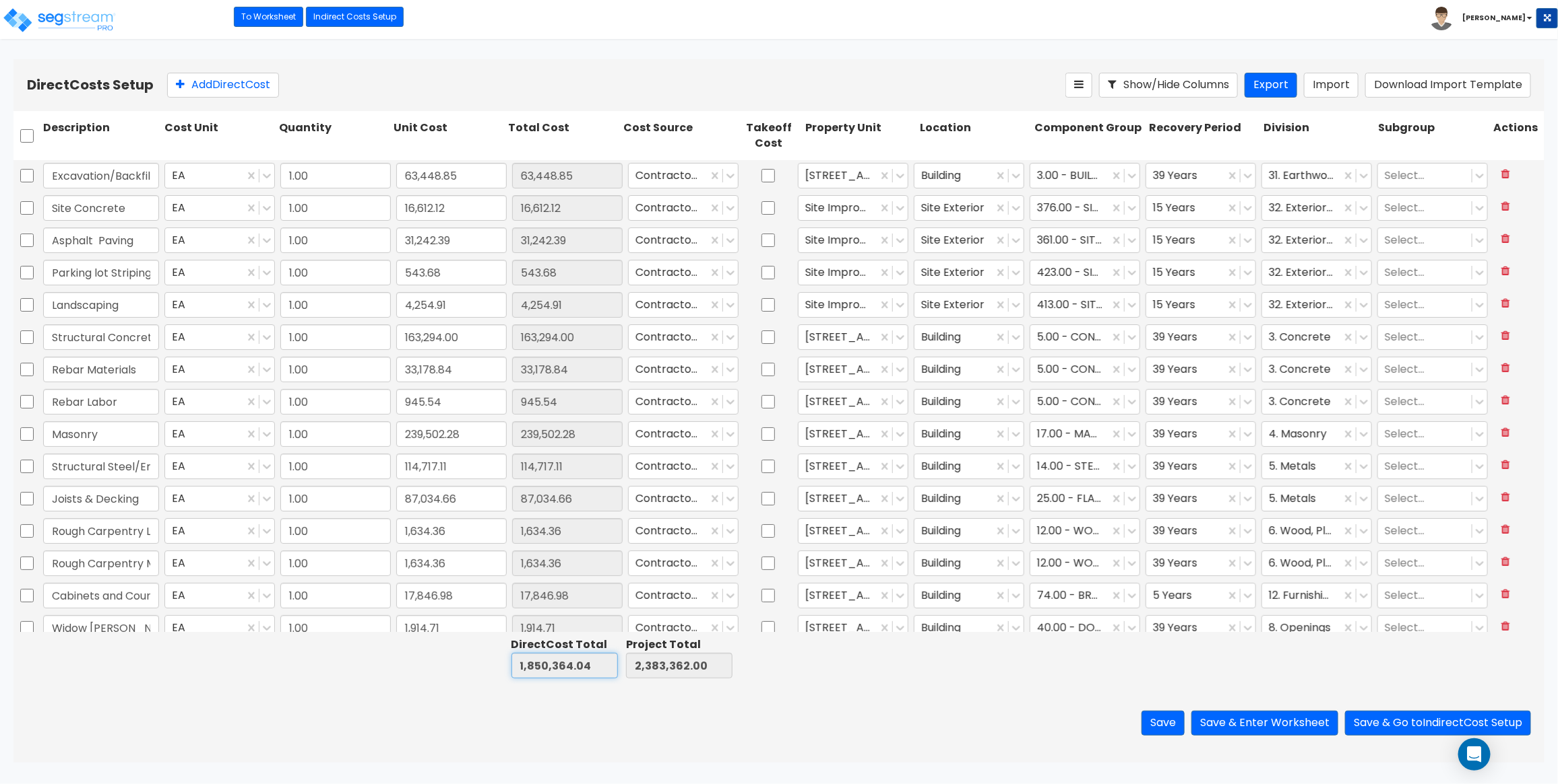
drag, startPoint x: 518, startPoint y: 664, endPoint x: 614, endPoint y: 663, distance: 96.0
click at [614, 663] on input "0.00" at bounding box center [564, 666] width 107 height 26
type input "1,850,364.04"
click at [669, 176] on div at bounding box center [668, 176] width 65 height 18
click at [691, 75] on div "Add Direct Cost" at bounding box center [616, 86] width 898 height 25
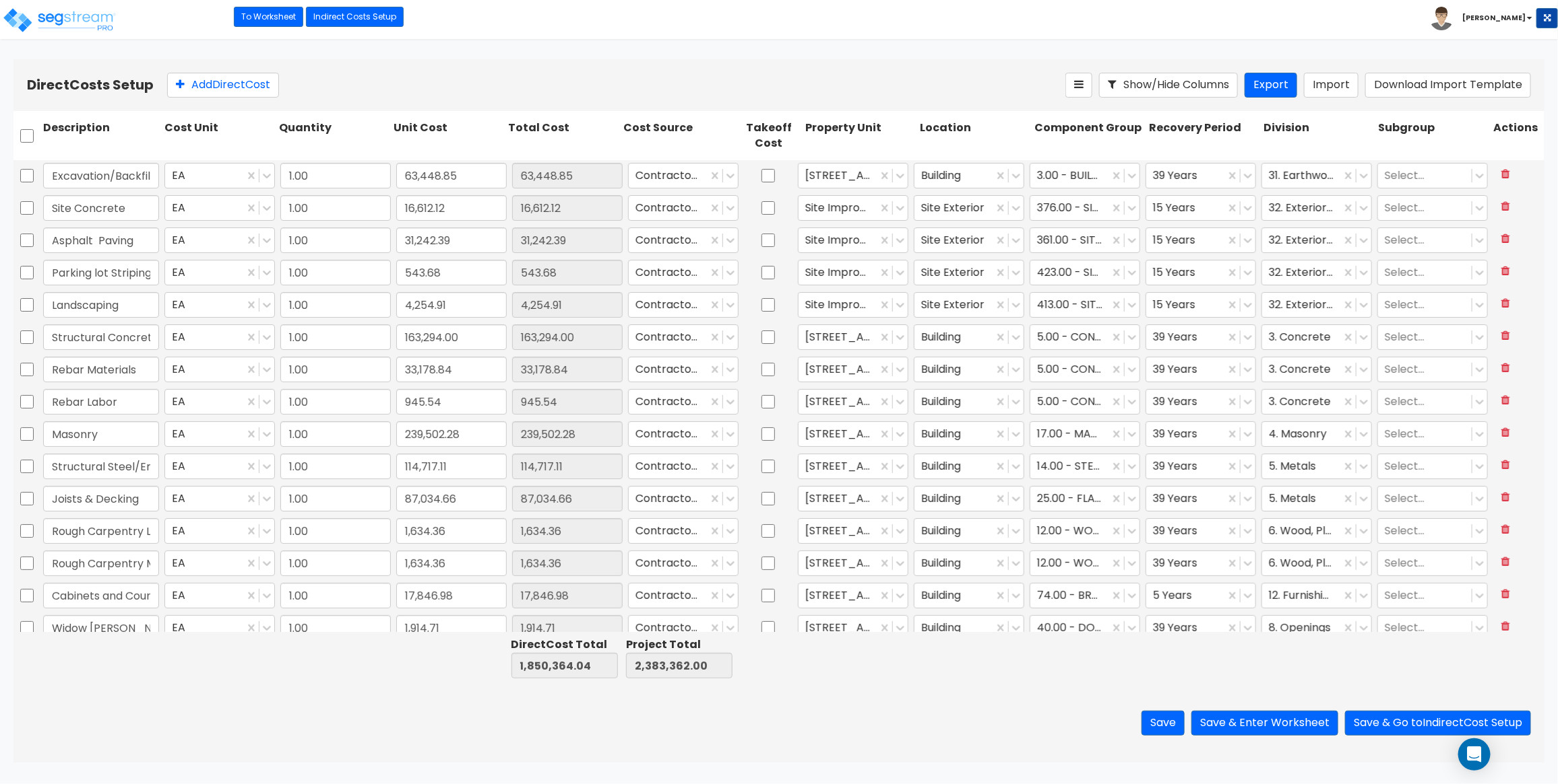
type input "1.00"
type input "8,415.27"
type input "1.00"
type input "30,649.54"
type input "1.00"
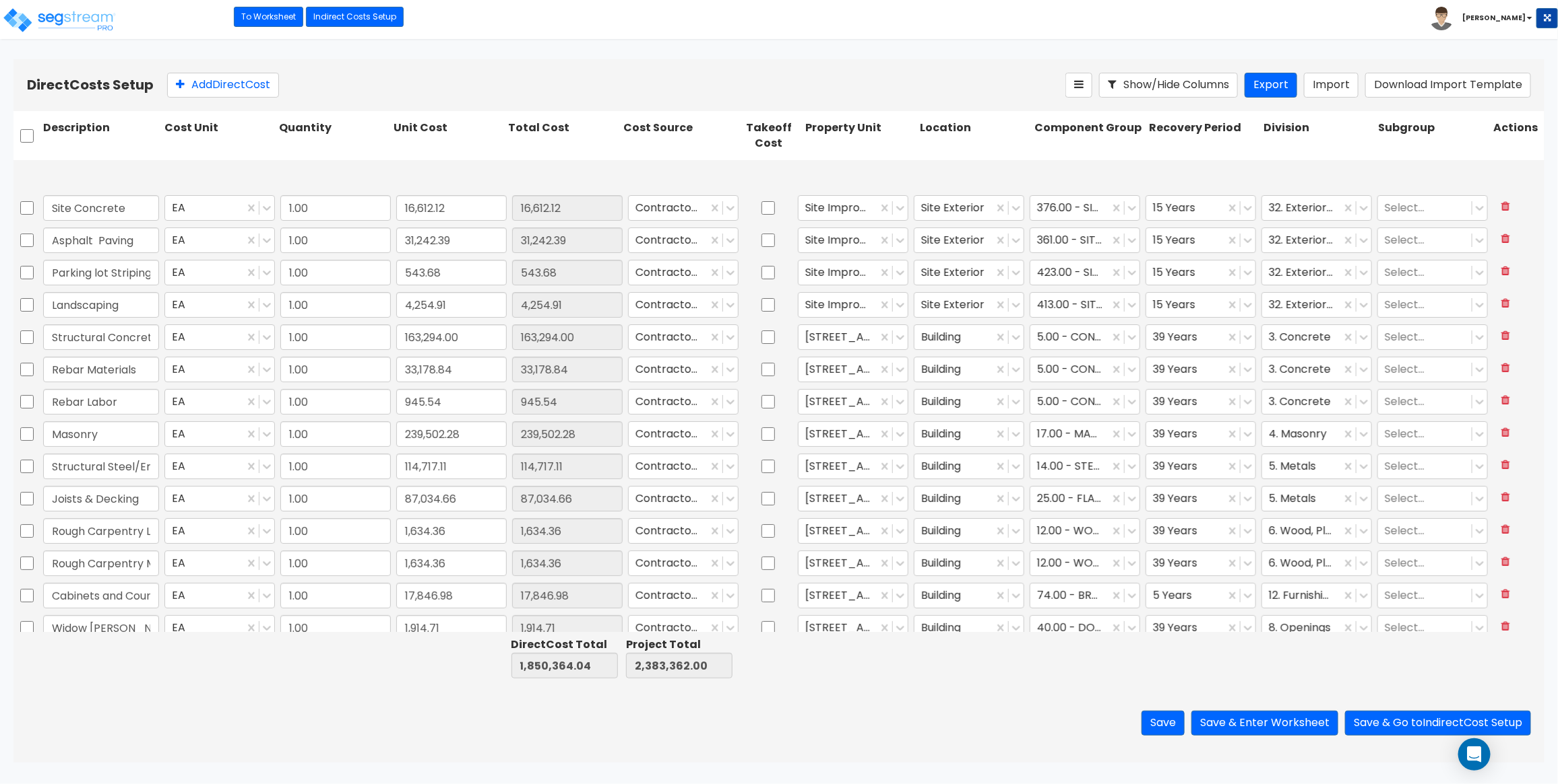
type input "51,999.73"
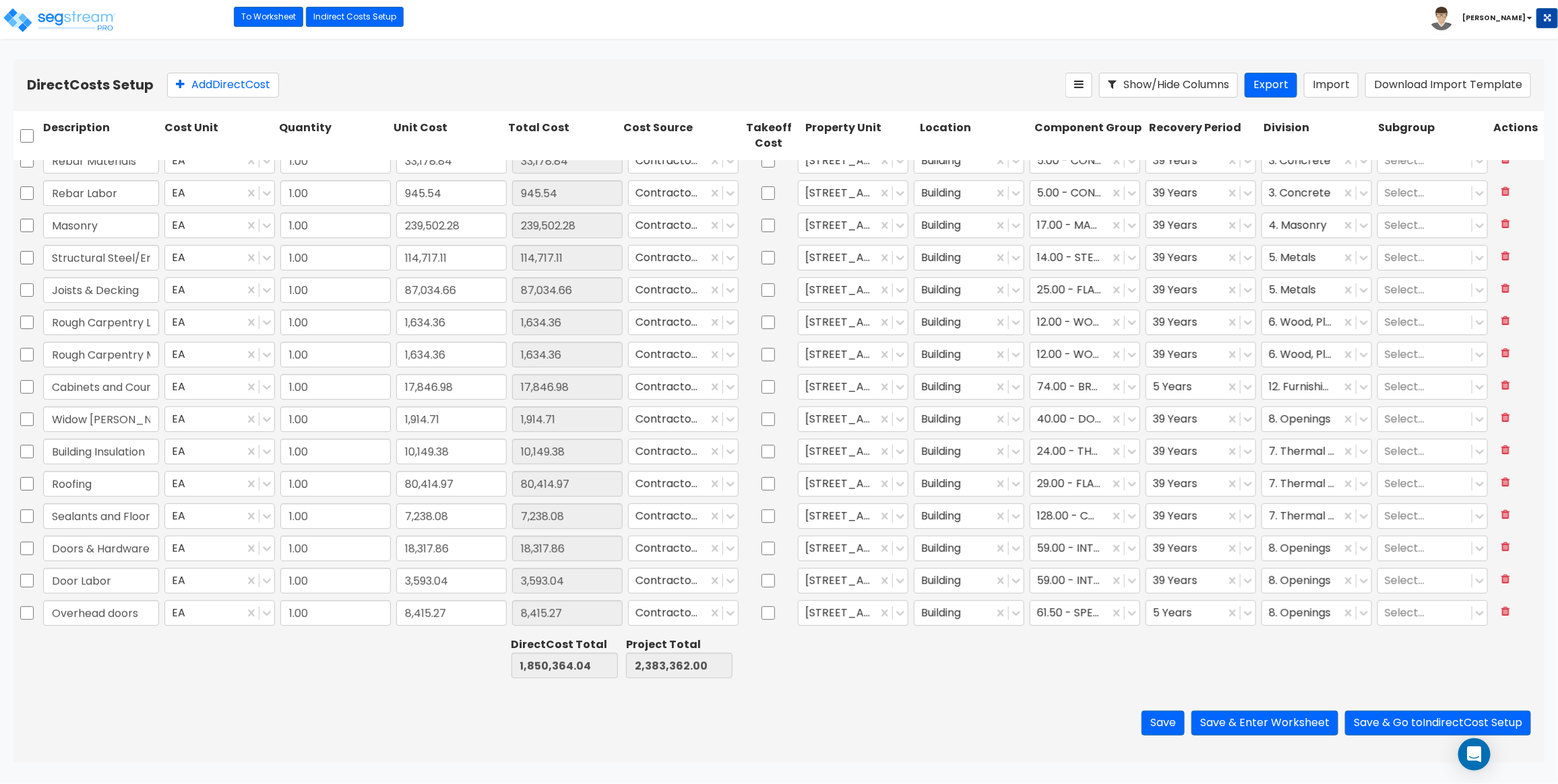
type input "1.00"
type input "12,770.40"
type input "1.00"
type input "42,030.95"
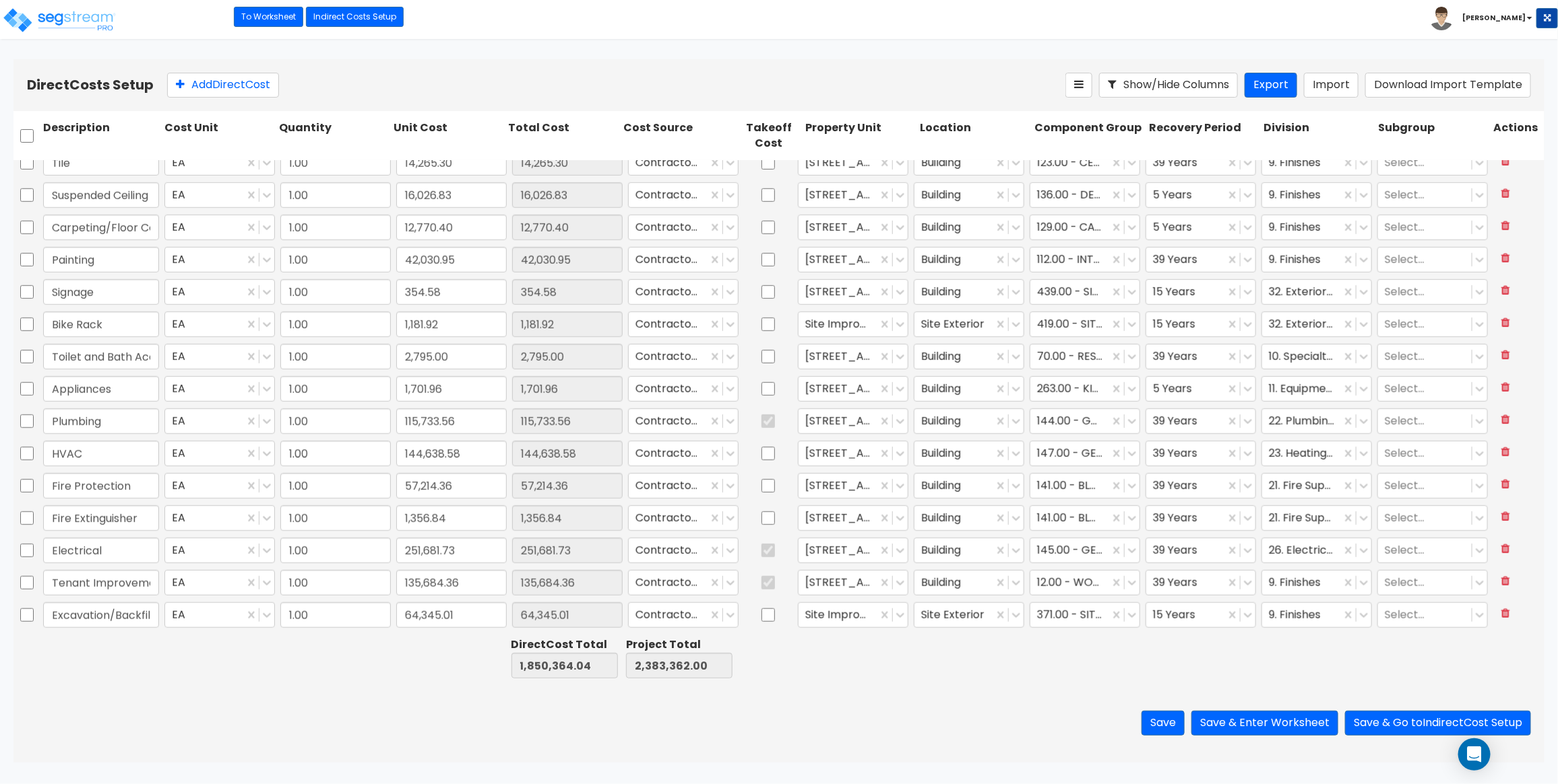
type input "1.00"
type input "30,649.54"
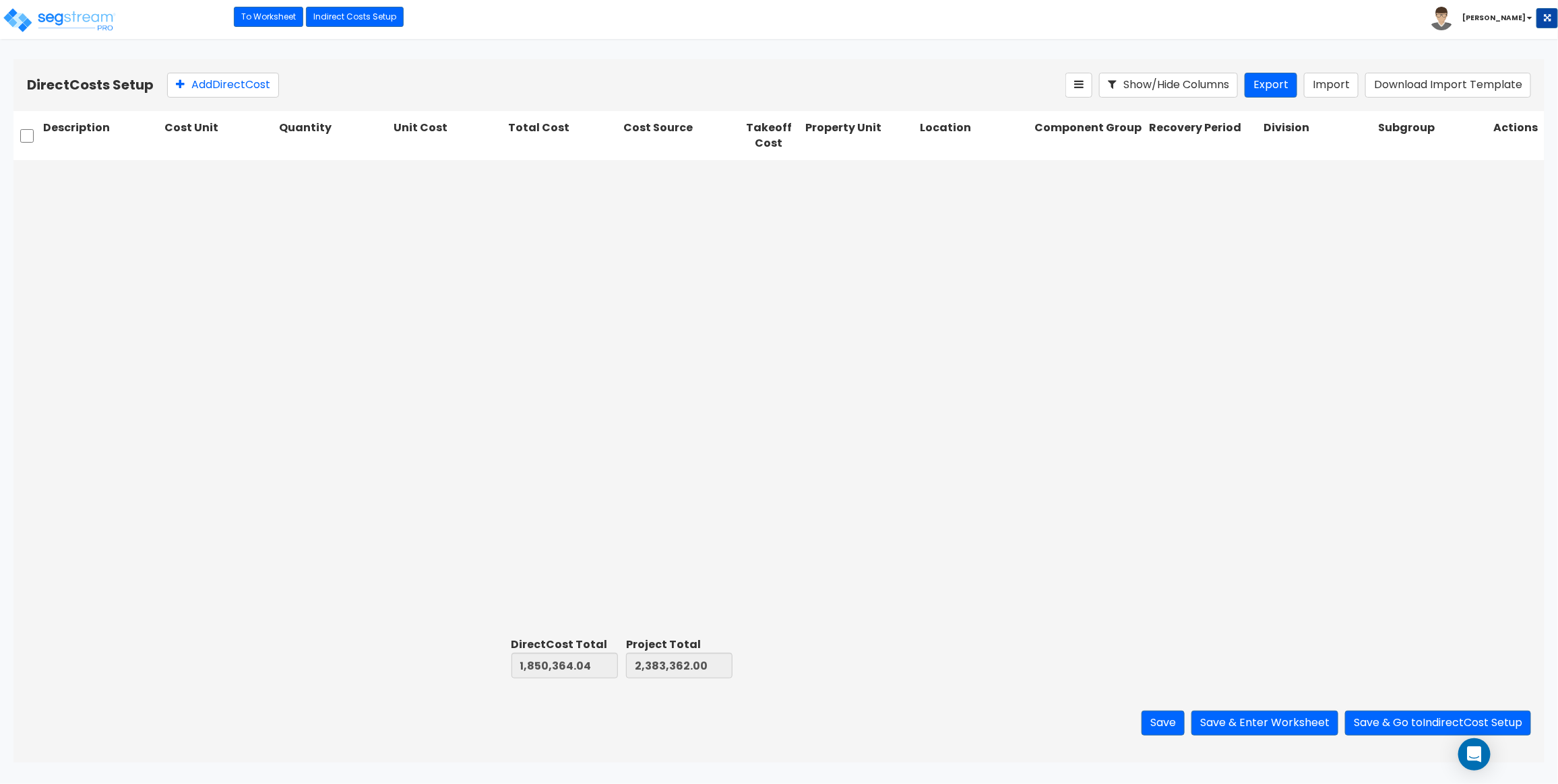
type input "1.00"
type input "16,612.12"
type input "1.00"
type input "31,242.39"
type input "1.00"
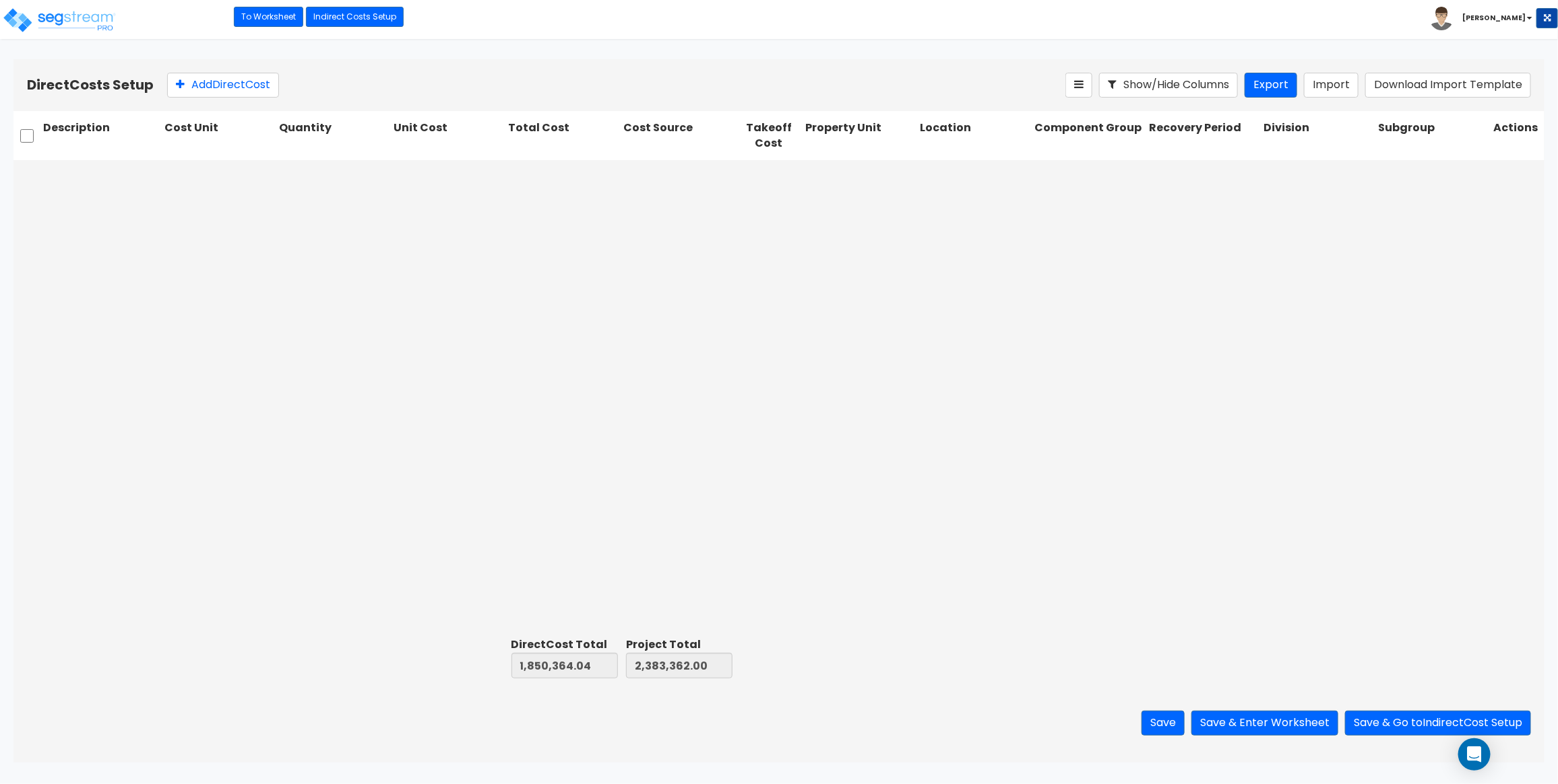
type input "543.68"
type input "1.00"
type input "4,254.91"
type input "1.00"
type input "163,294.00"
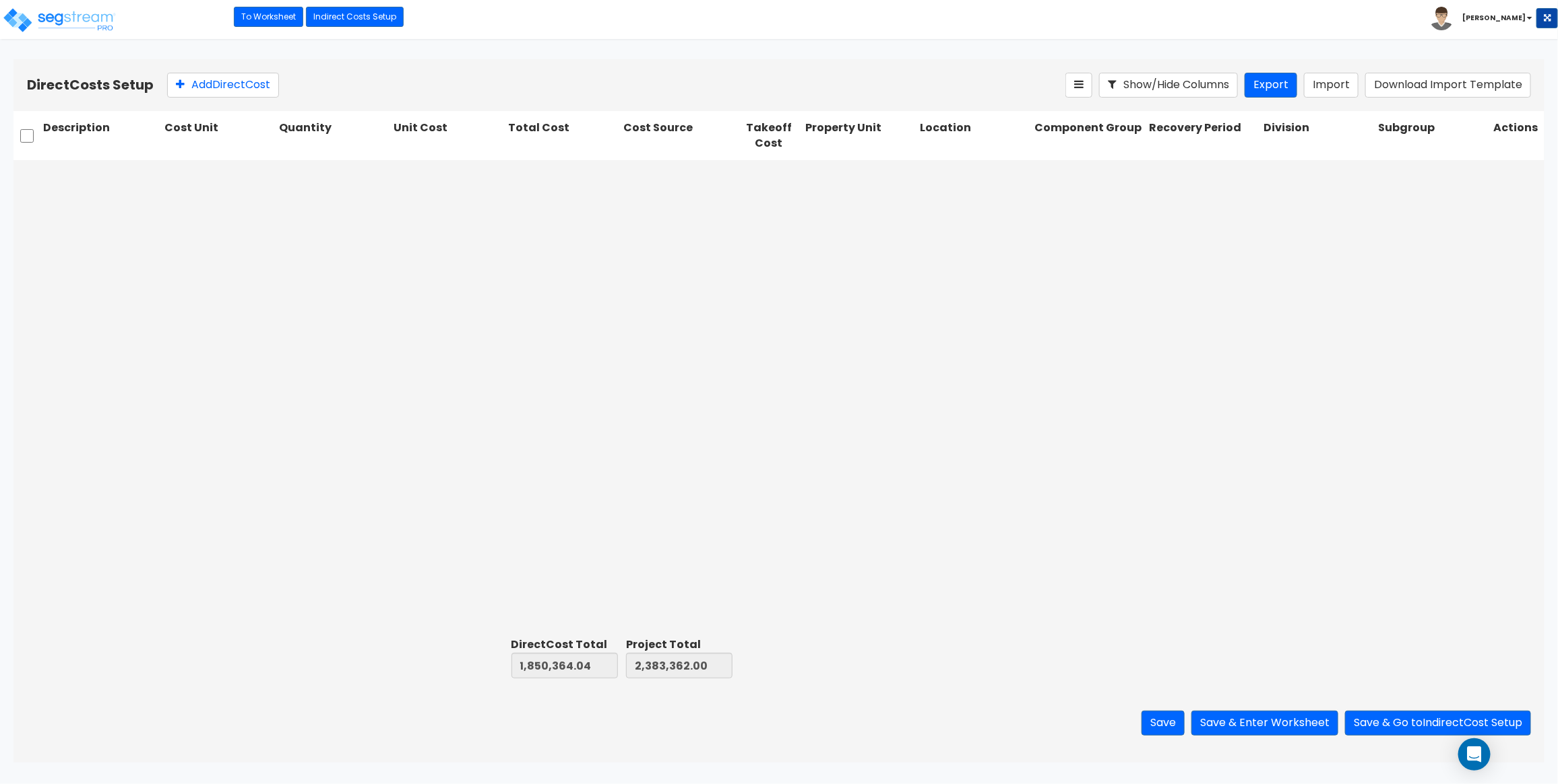
type input "1.00"
type input "33,178.84"
type input "1.00"
type input "945.54"
type input "1.00"
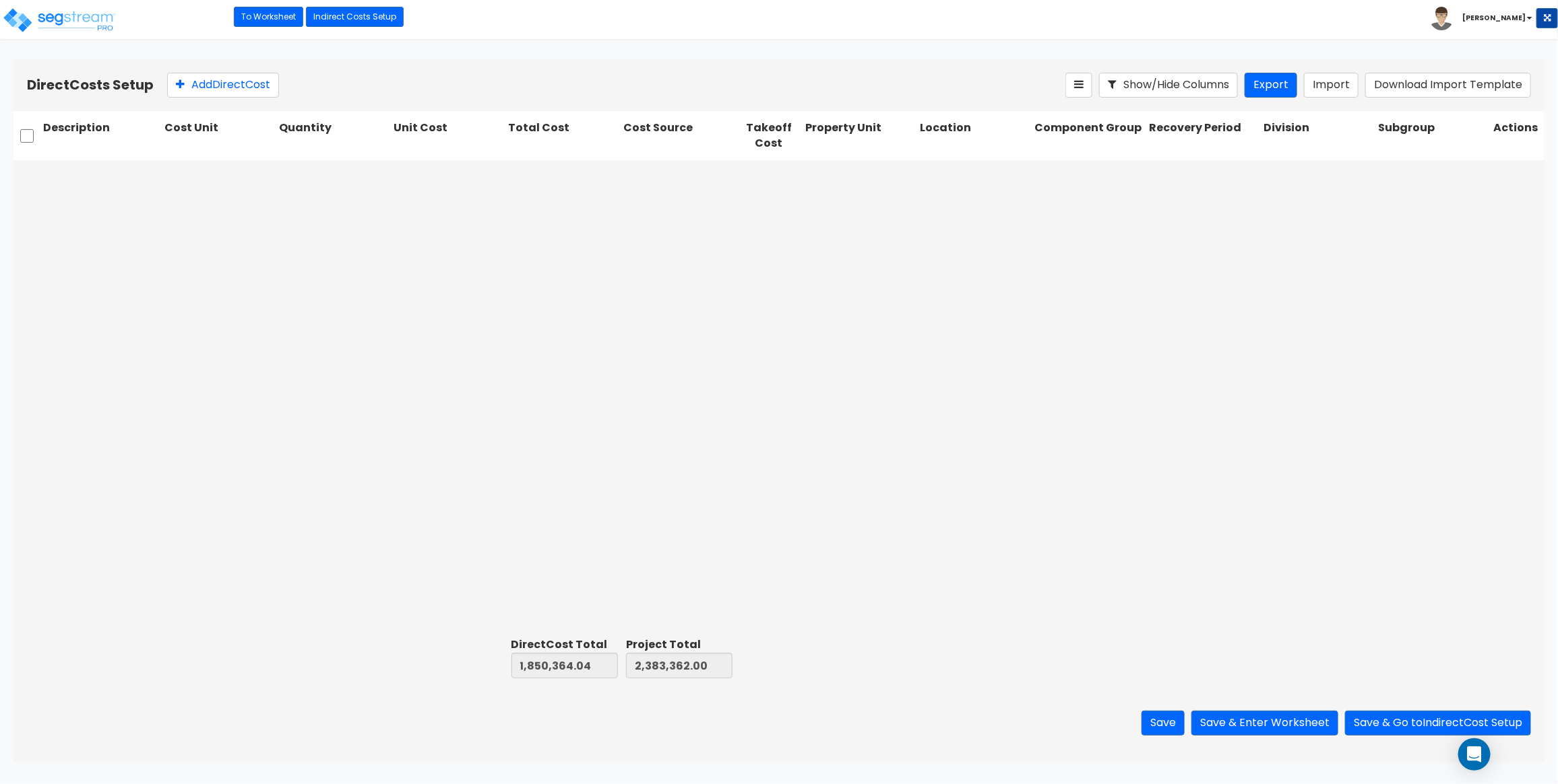
type input "239,502.28"
type input "1.00"
type input "114,717.11"
type input "1.00"
type input "87,034.66"
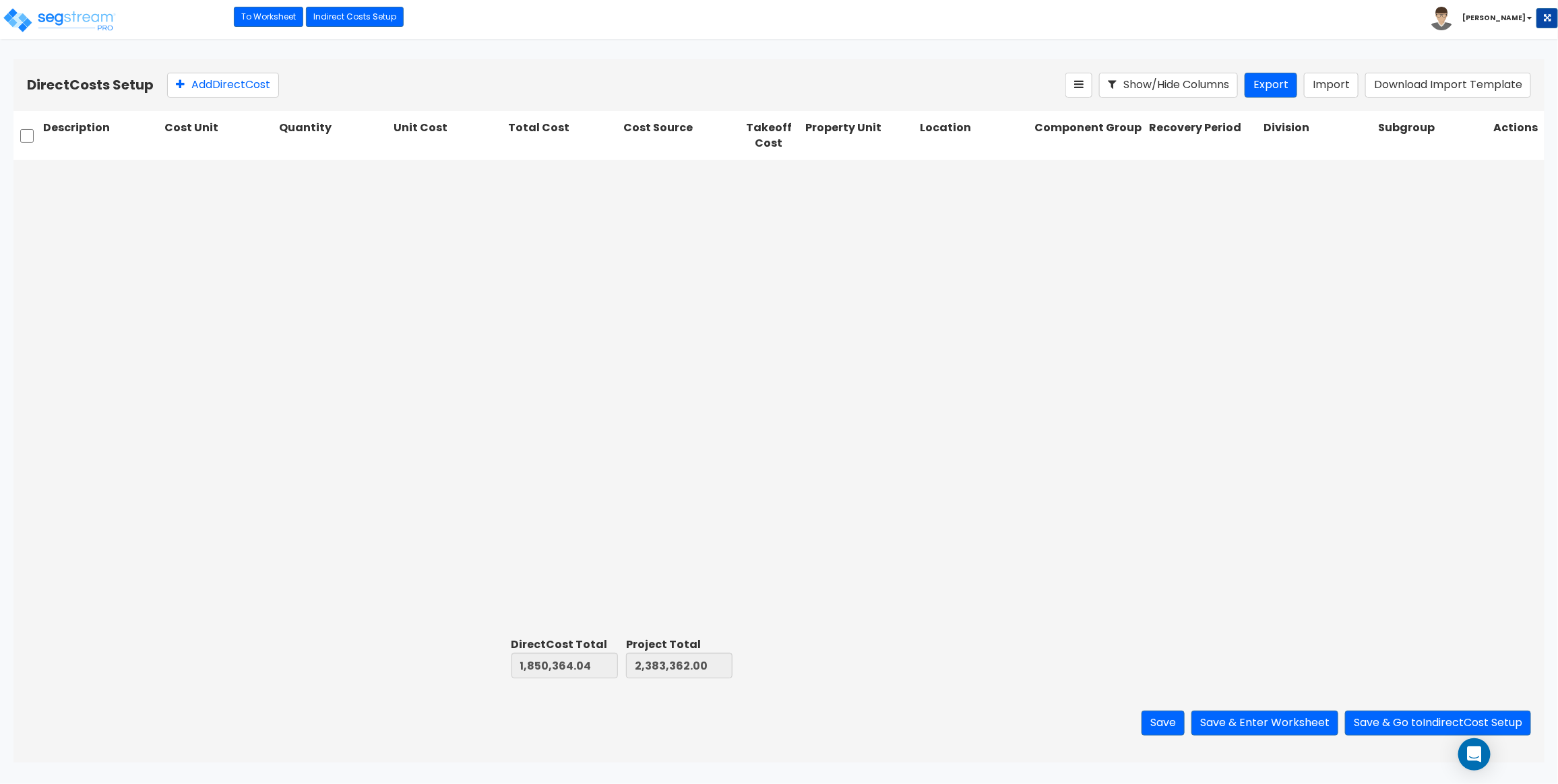
scroll to position [0, 0]
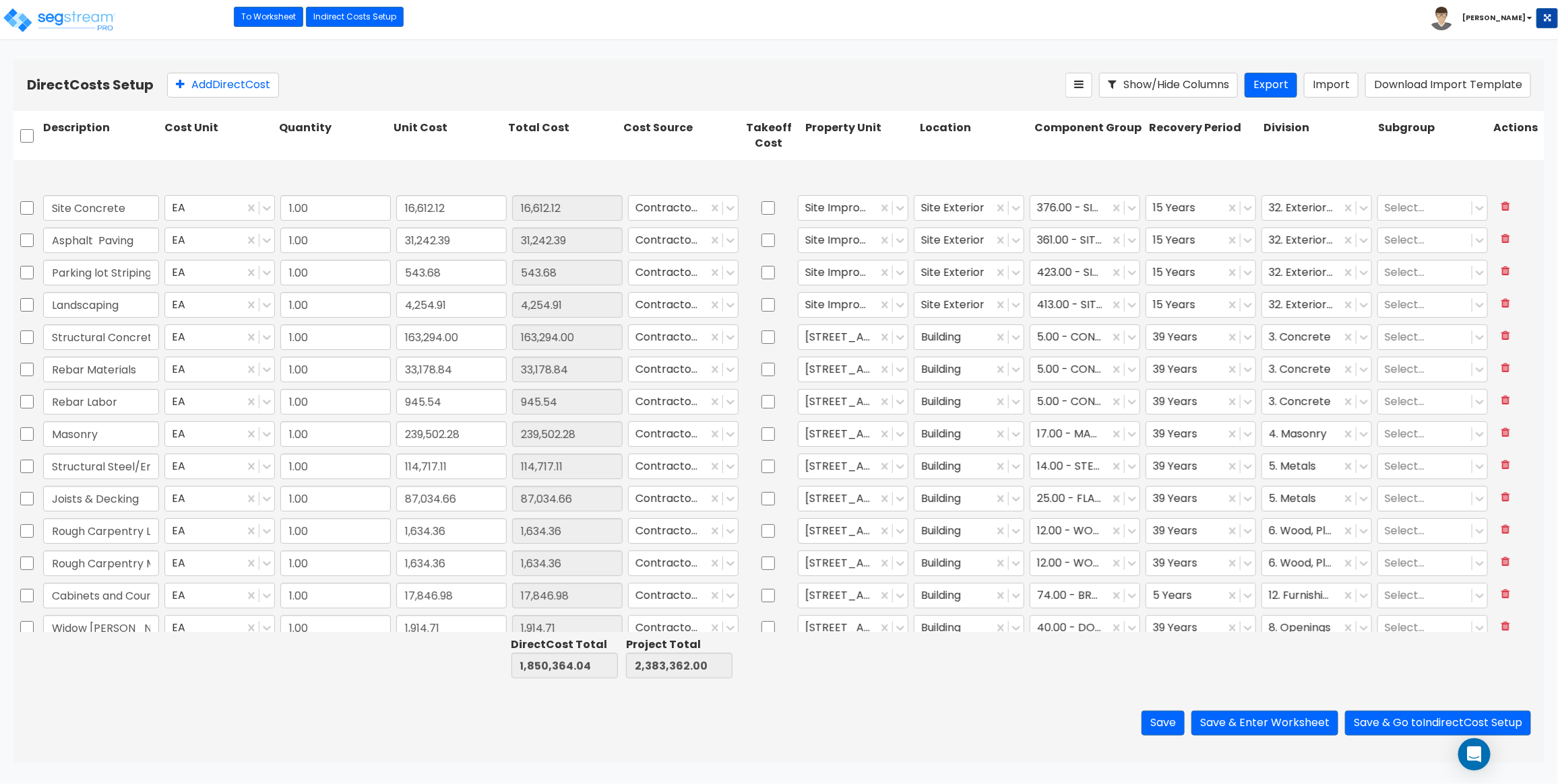
type input "1.00"
type input "51,999.73"
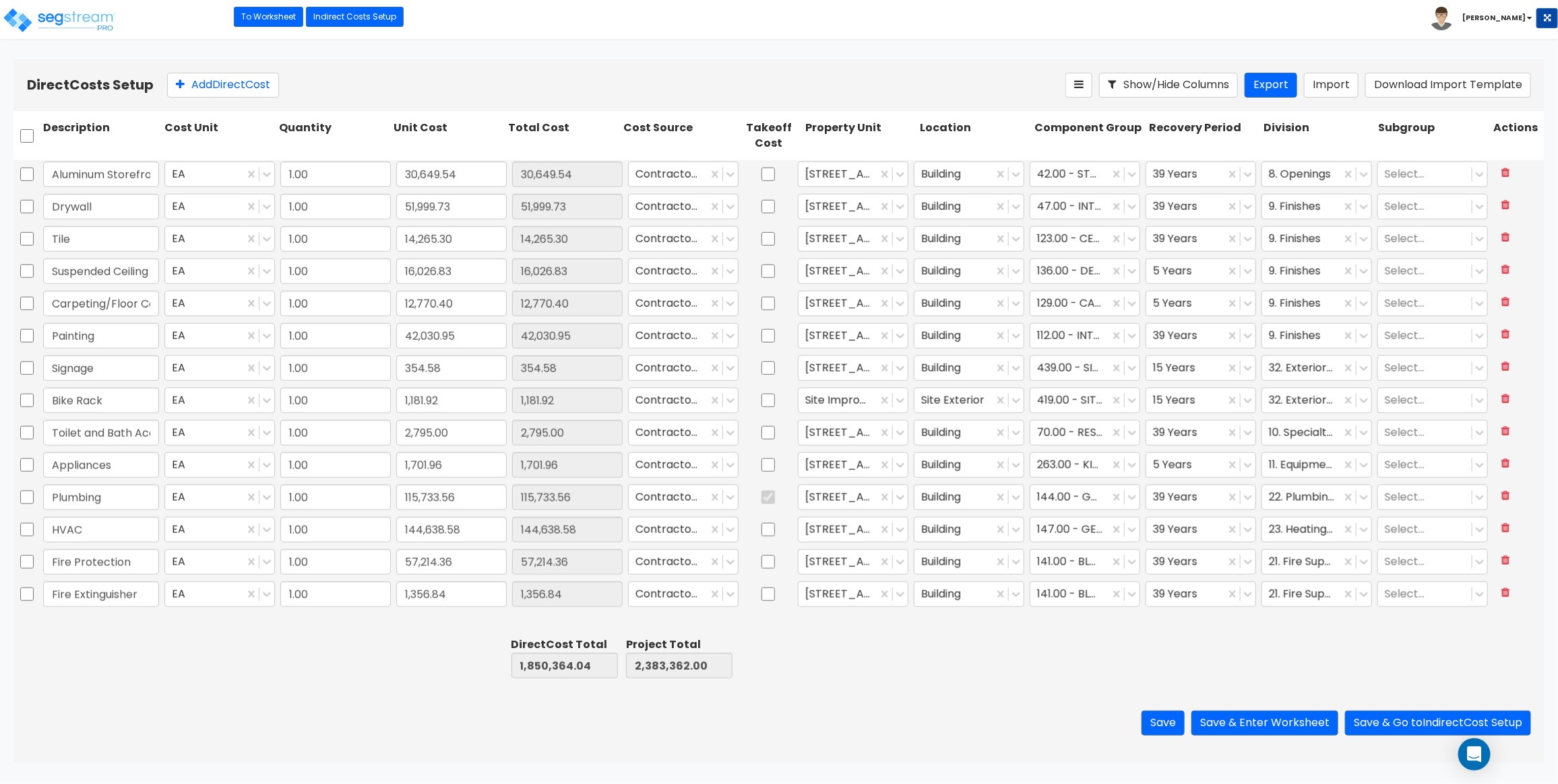
type input "1.00"
type input "17,846.98"
type input "1.00"
type input "1,914.71"
type input "1.00"
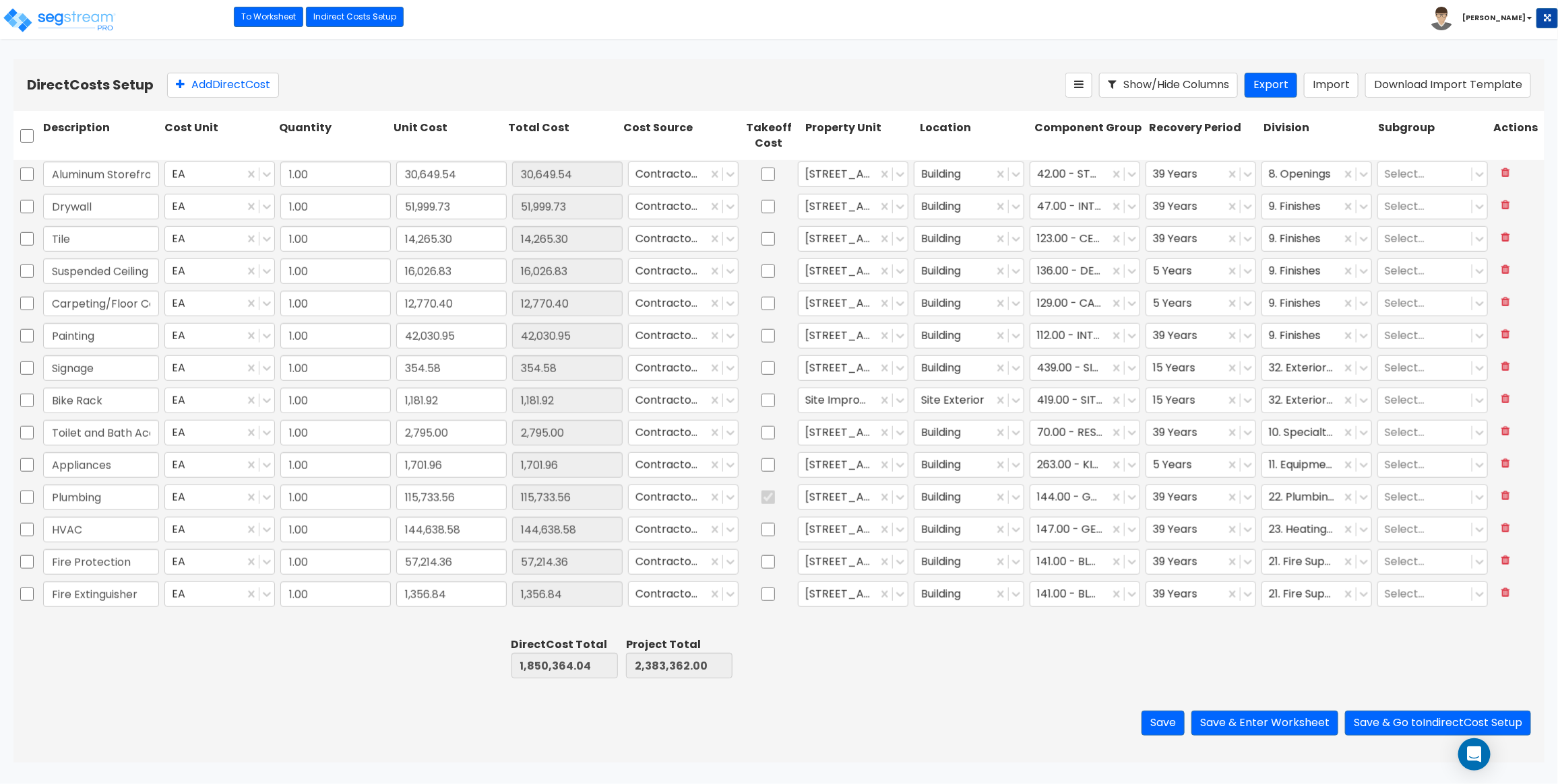
type input "10,149.38"
type input "1.00"
type input "80,414.97"
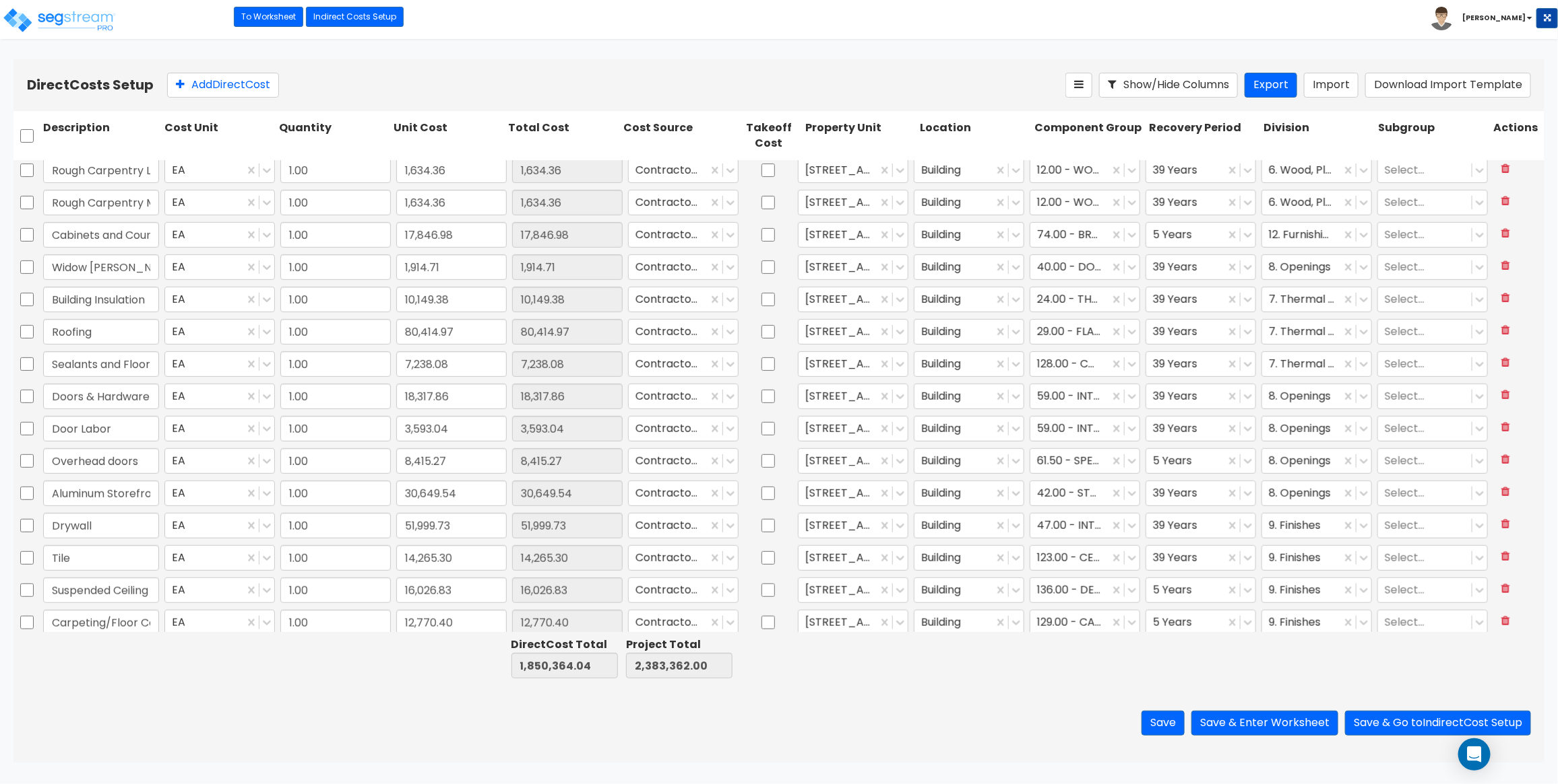
type input "1.00"
type input "239,502.28"
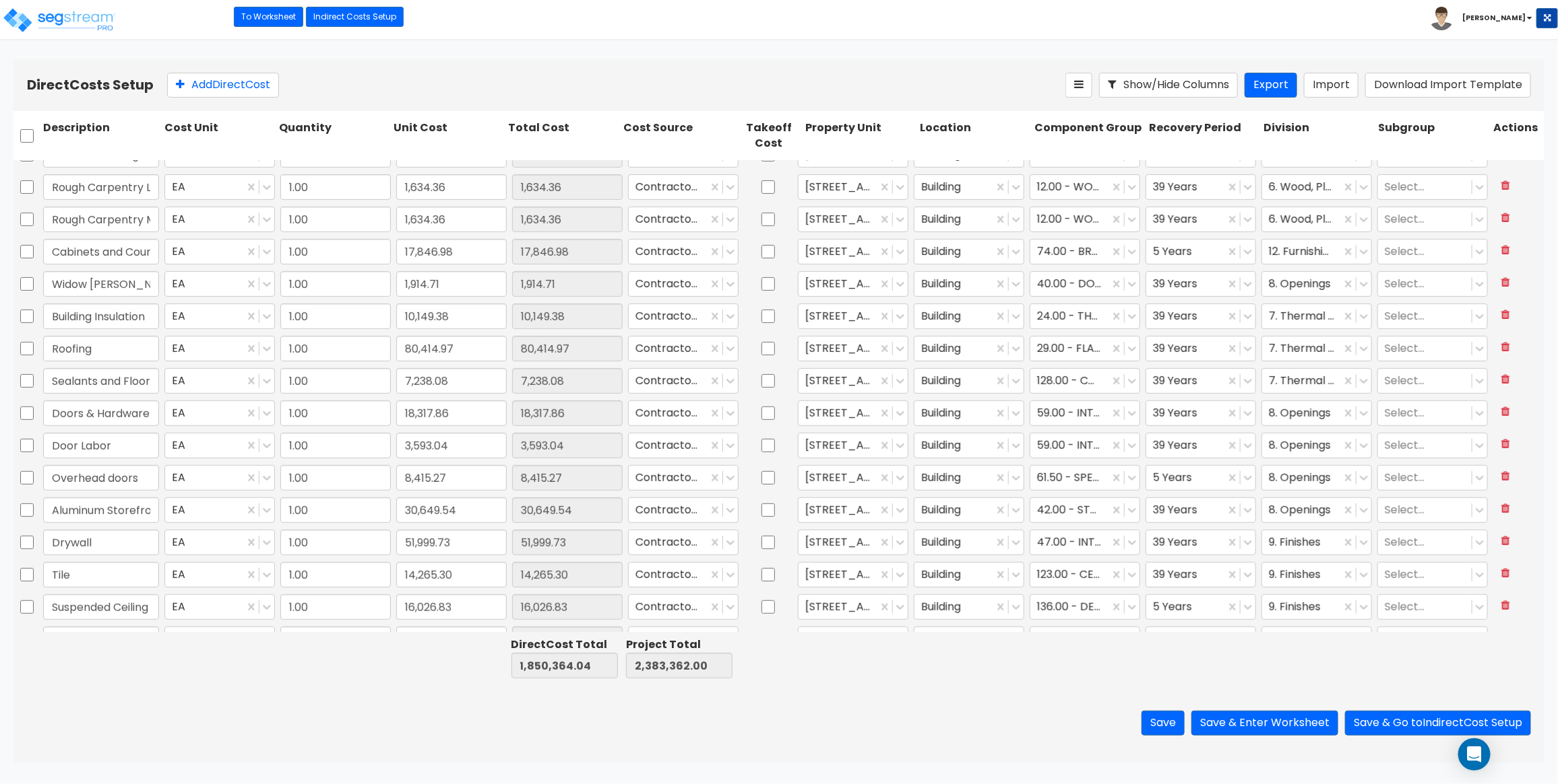
scroll to position [0, 0]
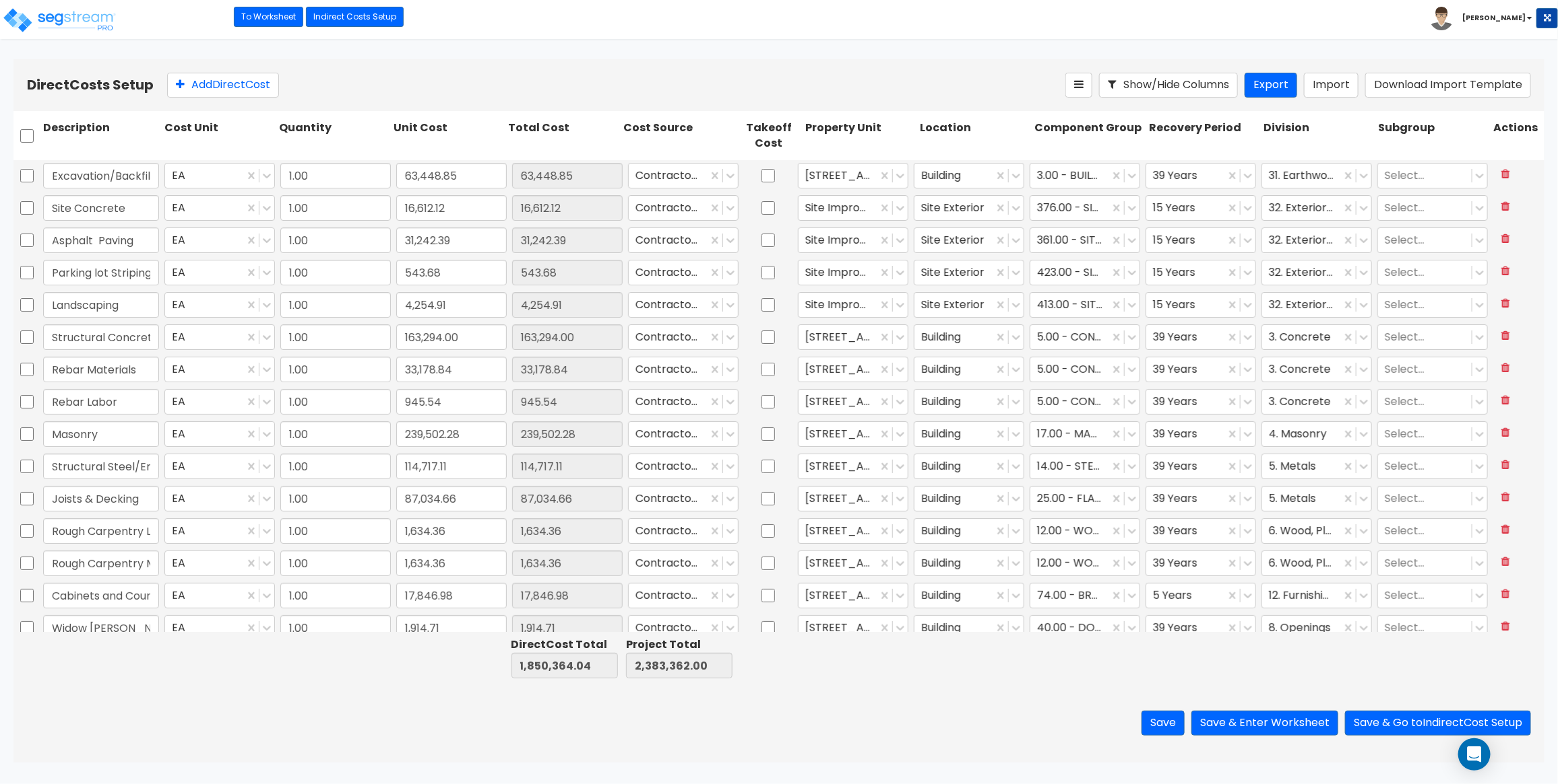
type input "1.00"
type input "8,415.27"
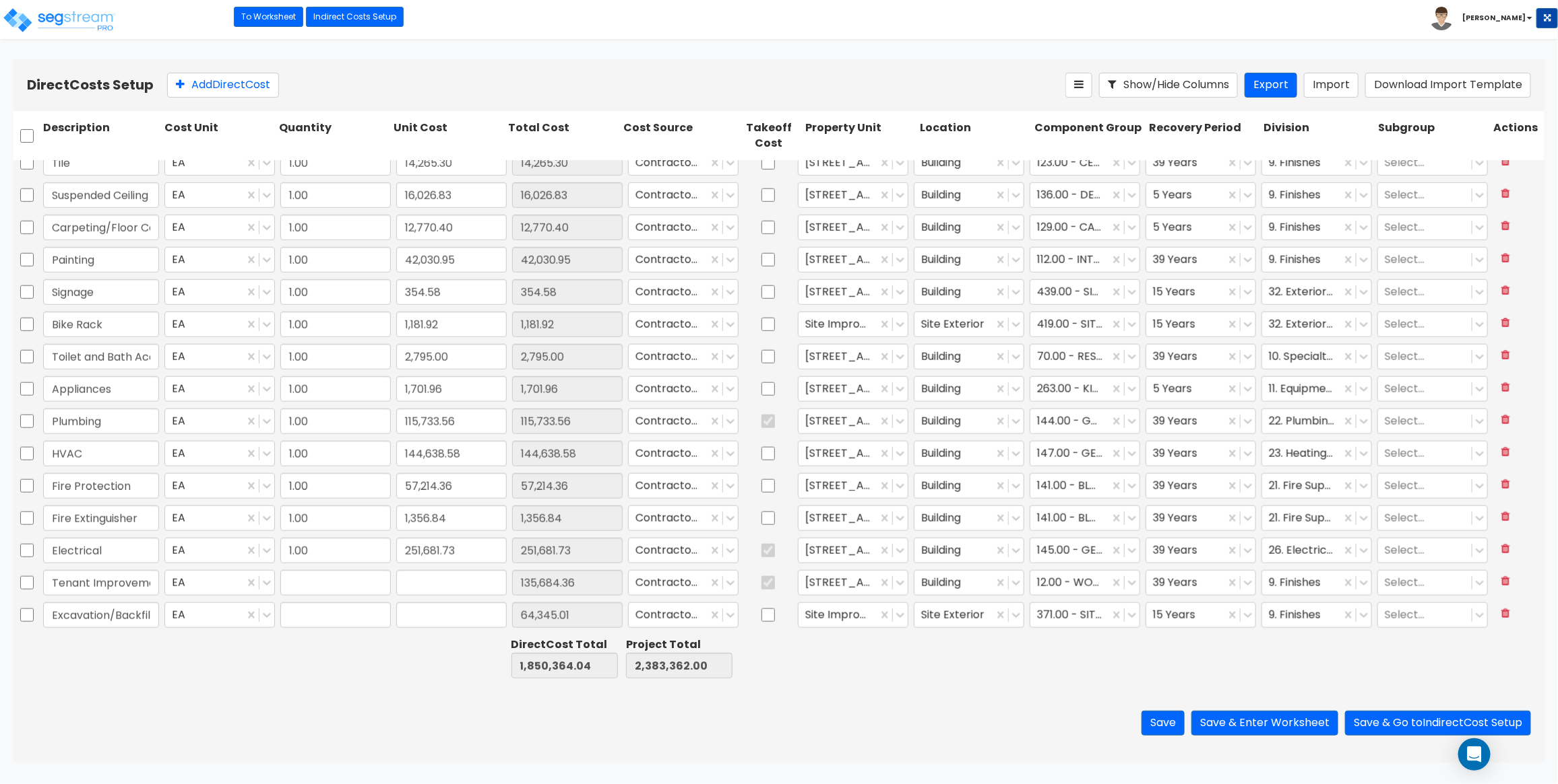
type input "1.00"
type input "135,684.36"
type input "1.00"
type input "64,345.01"
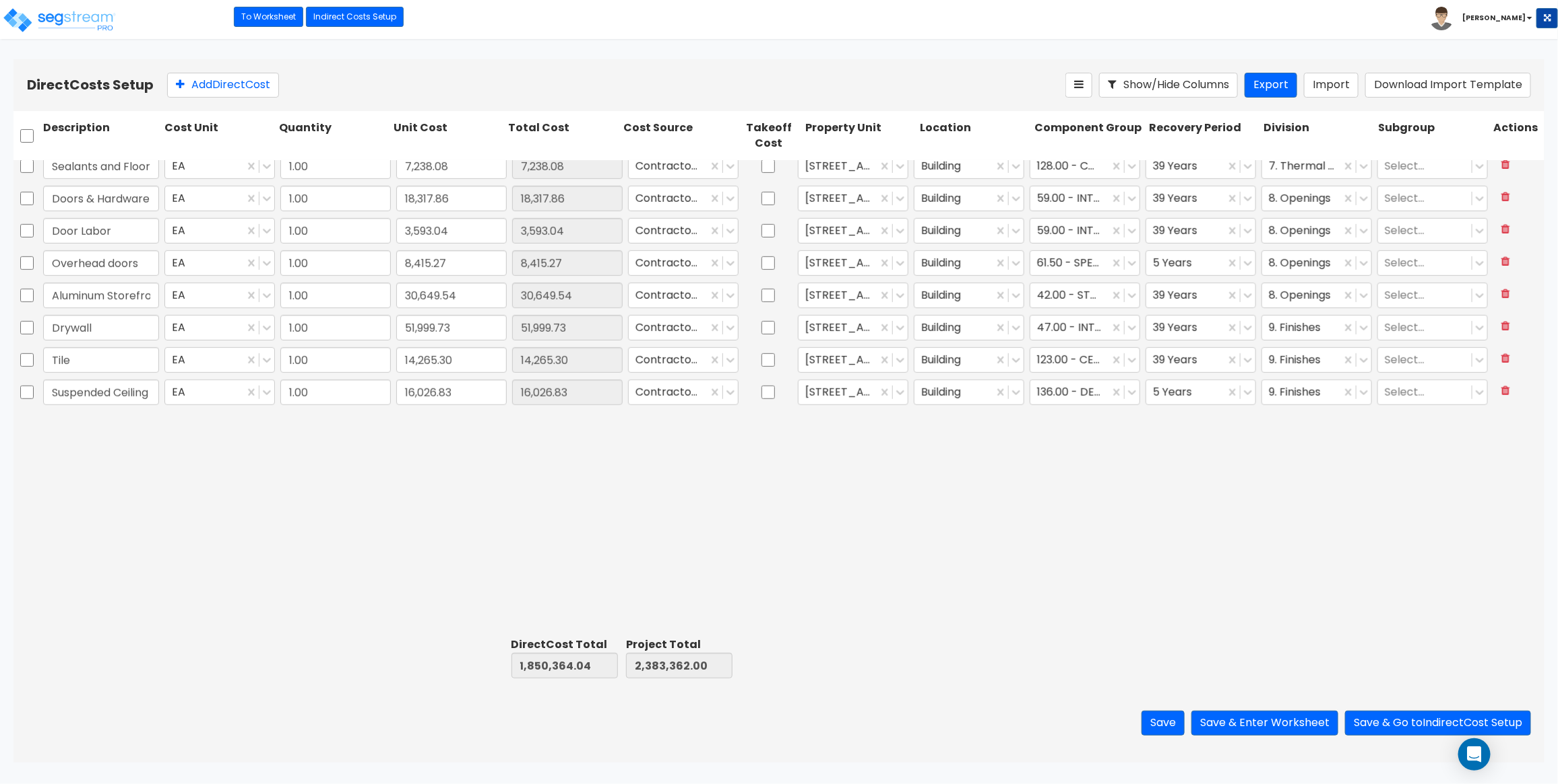
type input "1.00"
type input "543.68"
type input "1.00"
type input "4,254.91"
type input "1.00"
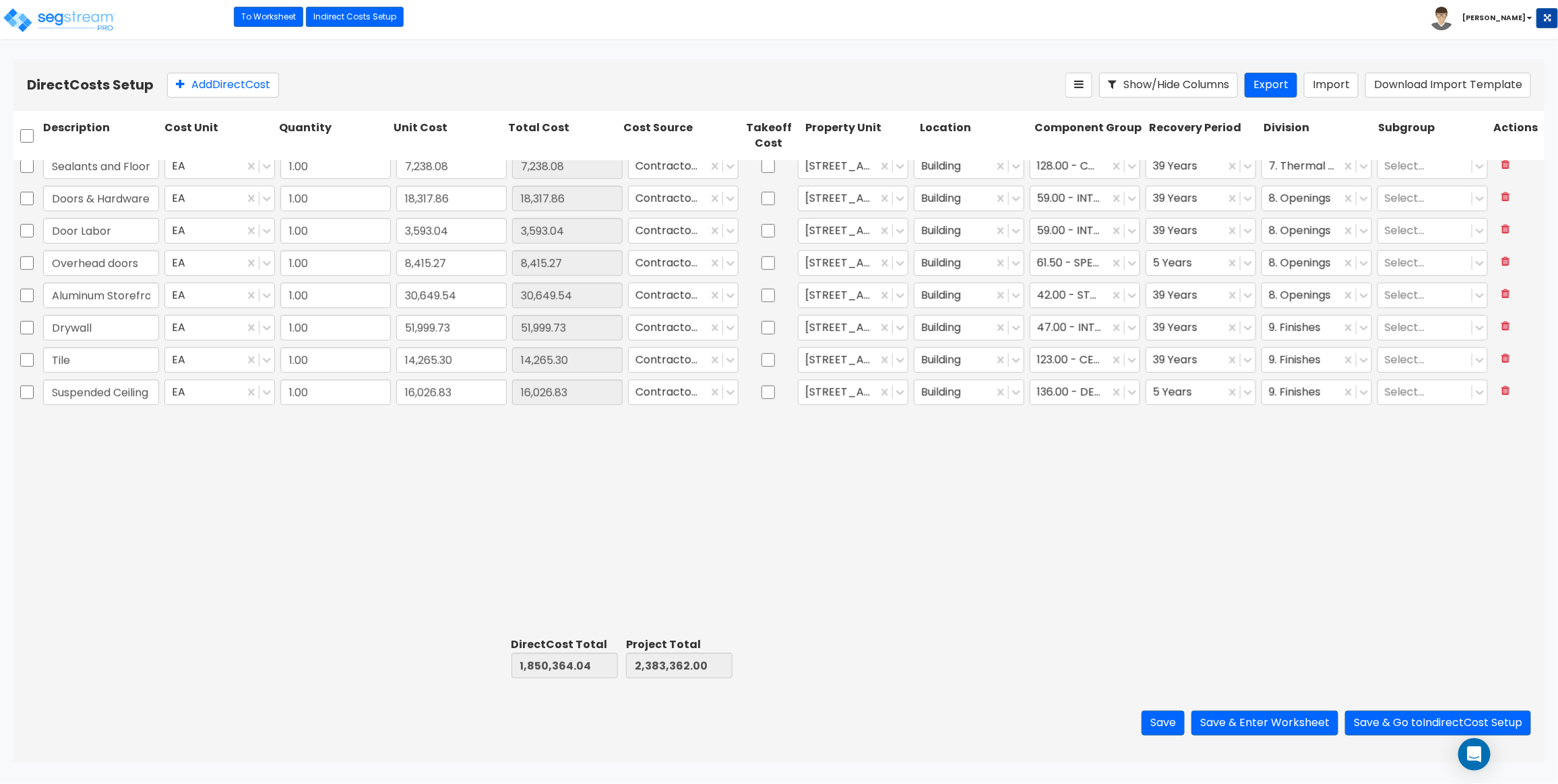
type input "163,294.00"
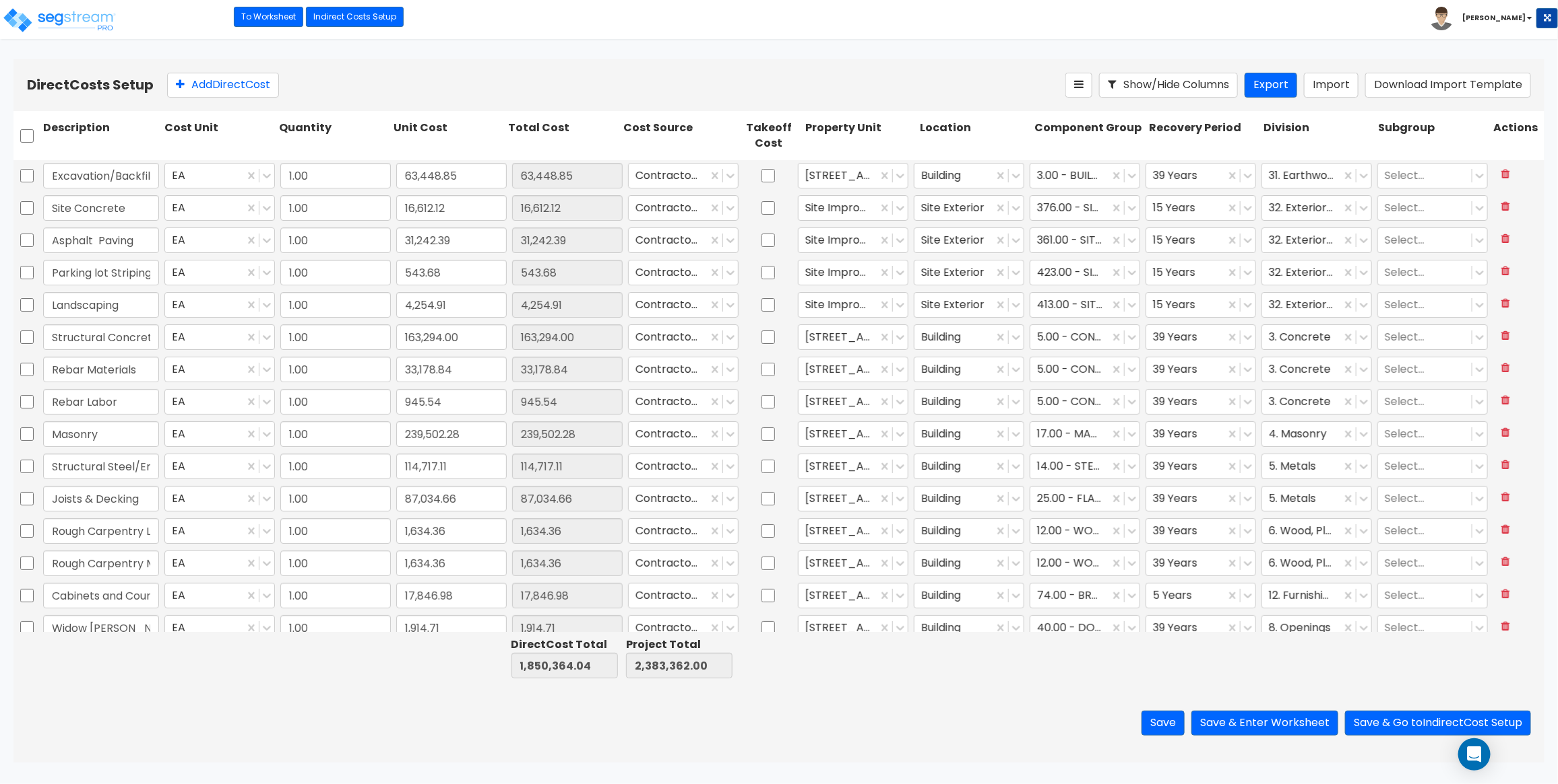
type input "1.00"
type input "3,593.04"
type input "1.00"
type input "51,999.73"
type input "1.00"
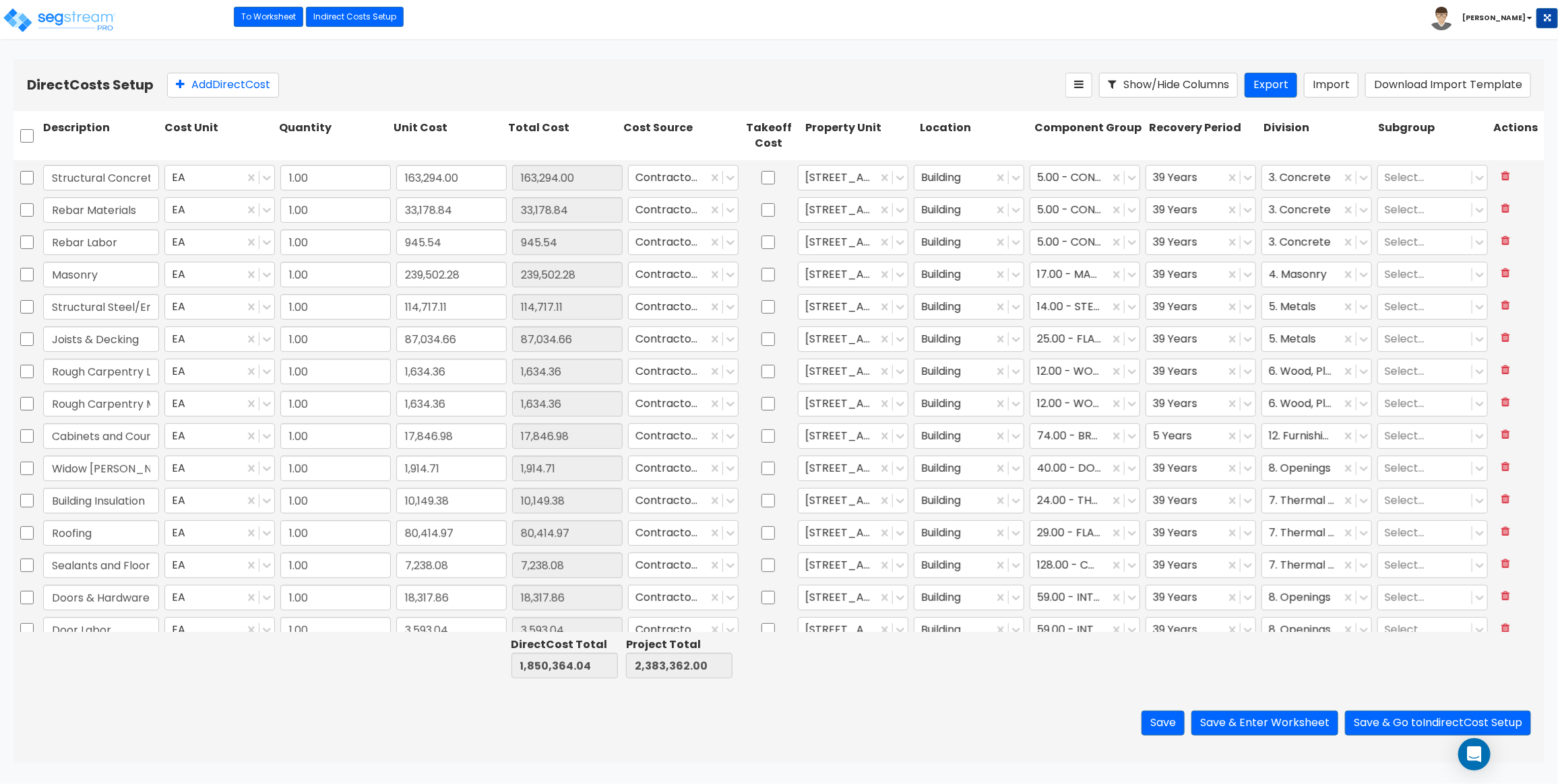
type input "14,265.30"
type input "1.00"
type input "16,026.83"
type input "1.00"
type input "63,448.85"
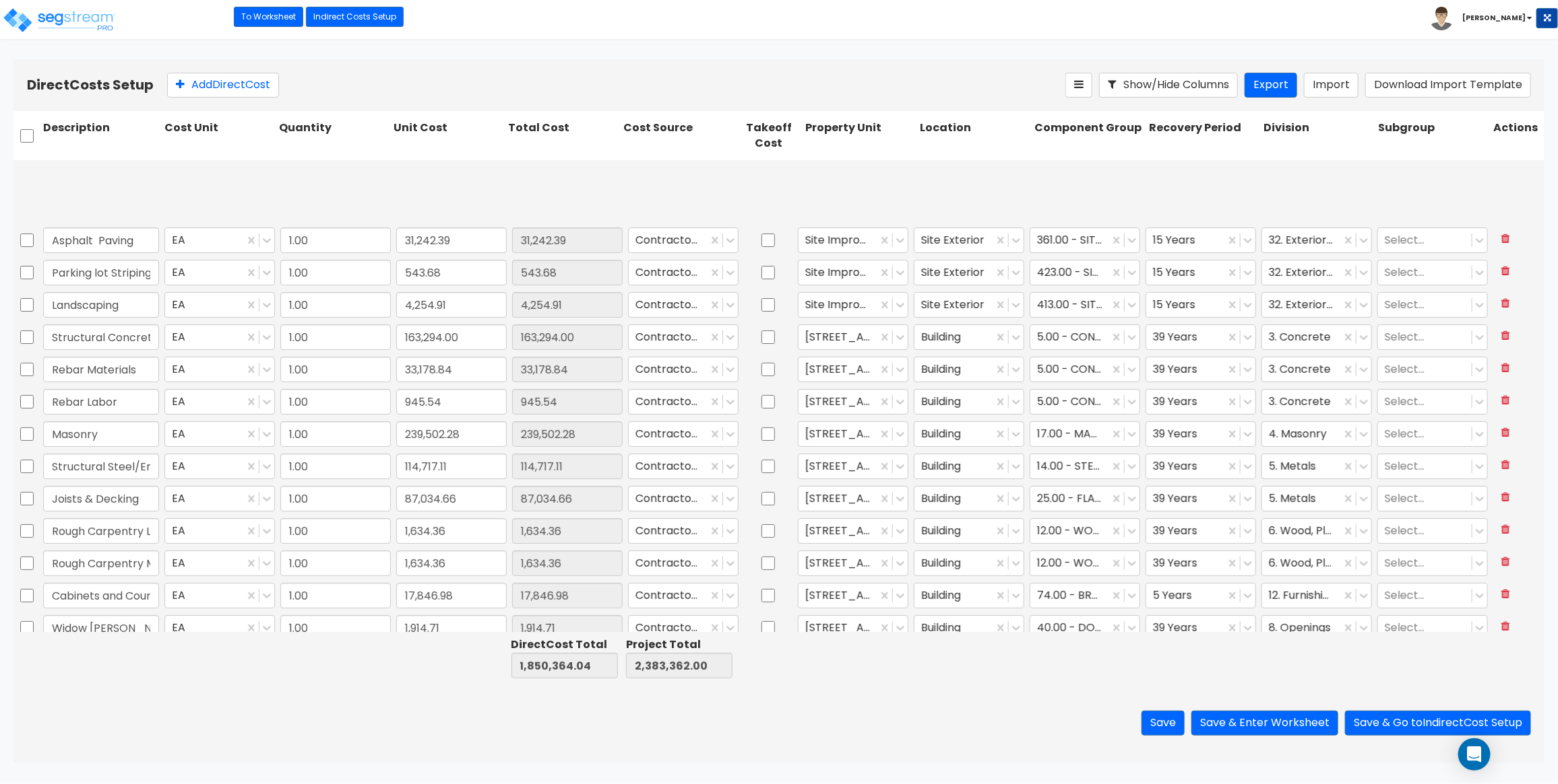
type input "1.00"
type input "51,999.73"
type input "1.00"
type input "14,265.30"
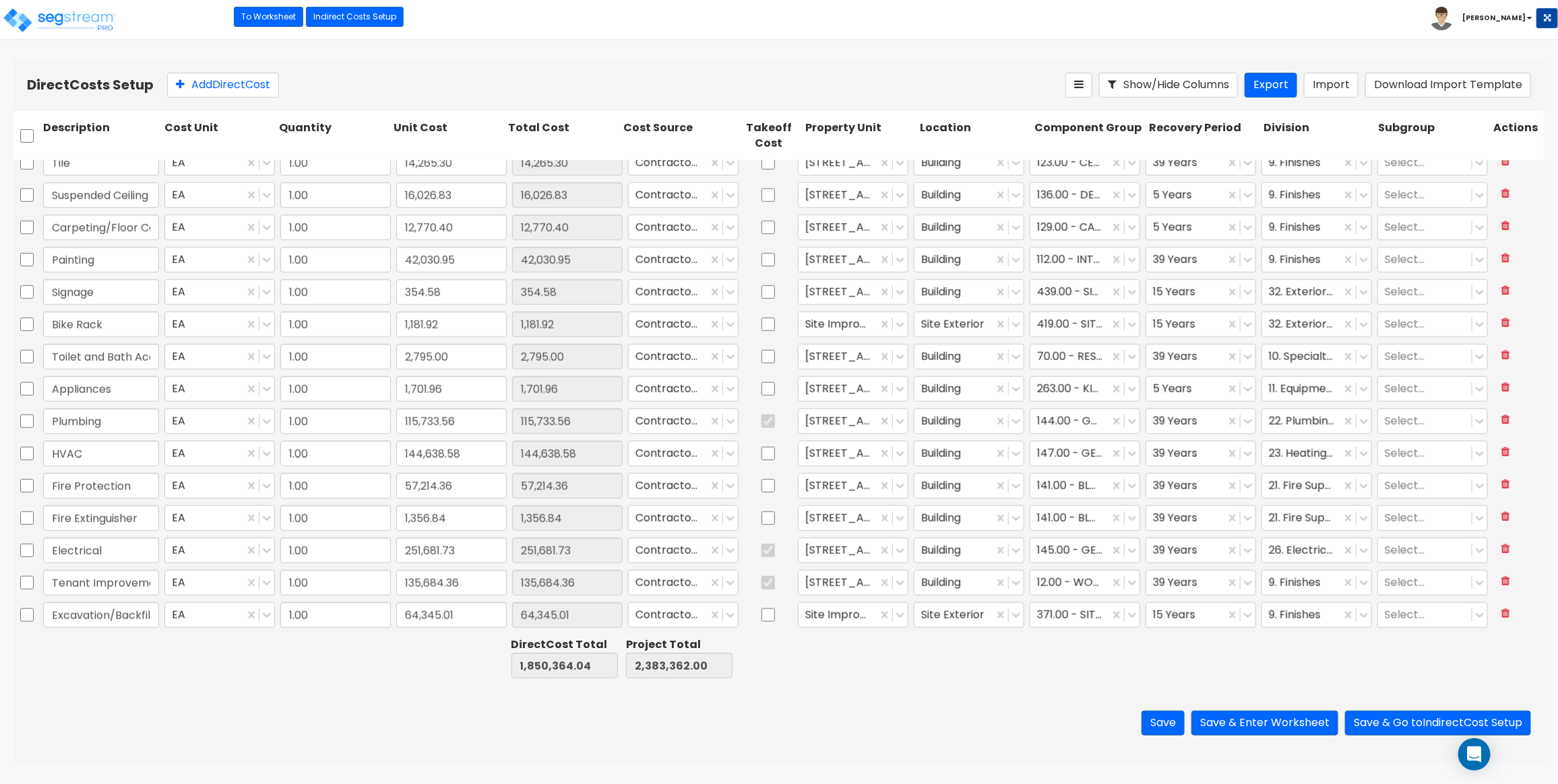
scroll to position [197, 0]
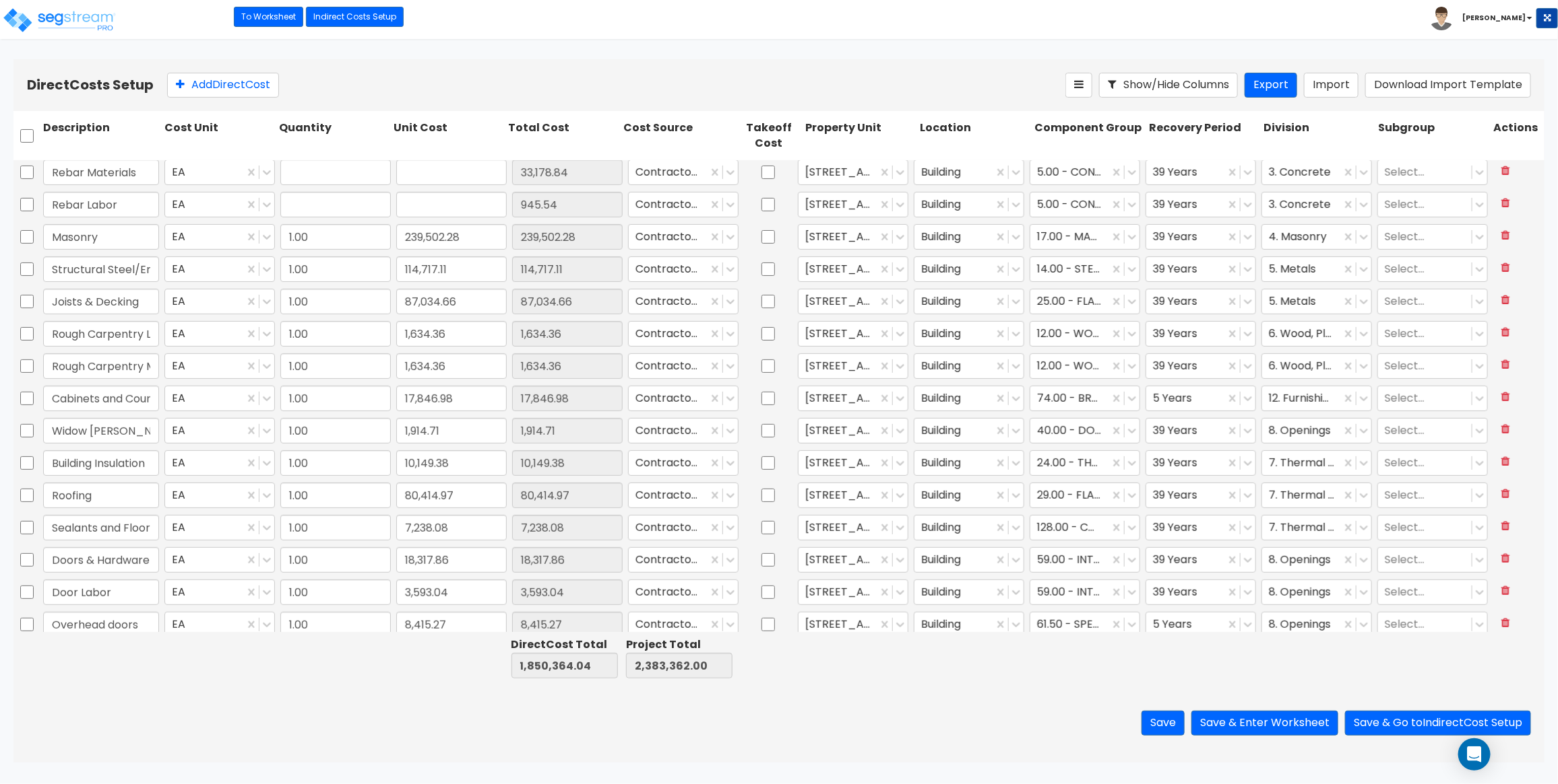
type input "1.00"
type input "4,254.91"
type input "1.00"
type input "163,294.00"
type input "1.00"
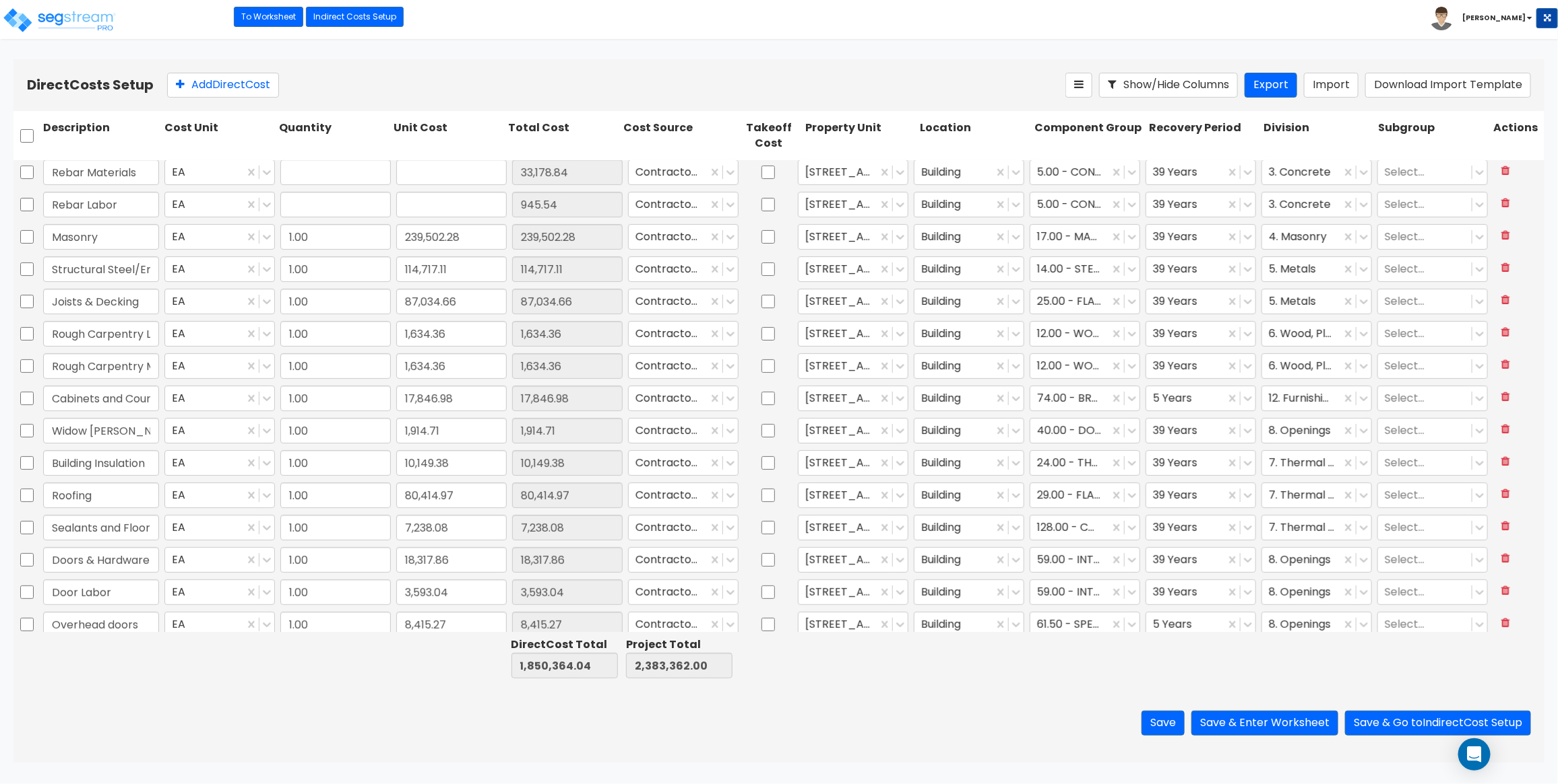
type input "33,178.84"
type input "1.00"
type input "945.54"
type input "1.00"
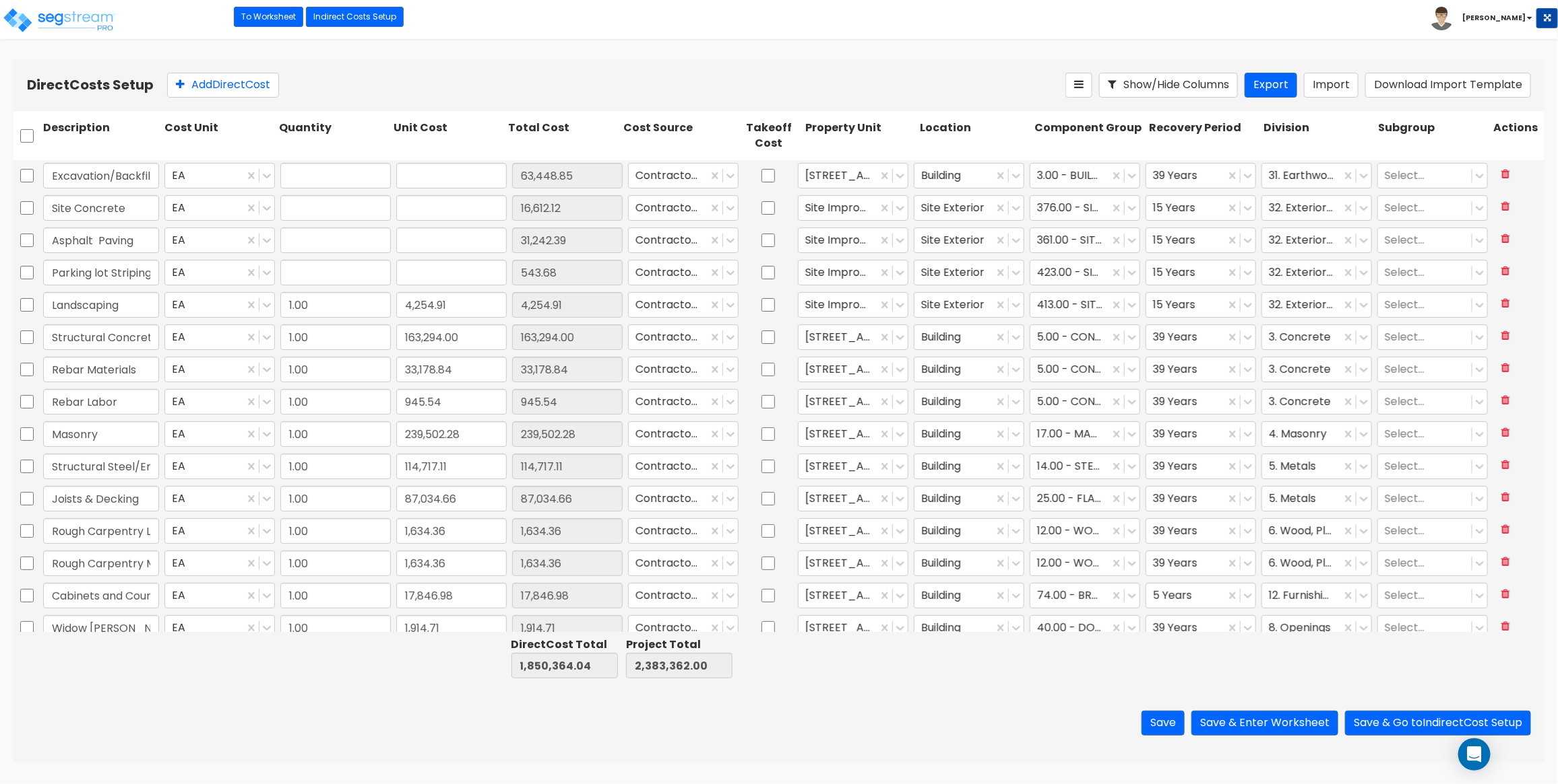
type input "63,448.85"
type input "1.00"
type input "16,612.12"
type input "1.00"
type input "31,242.39"
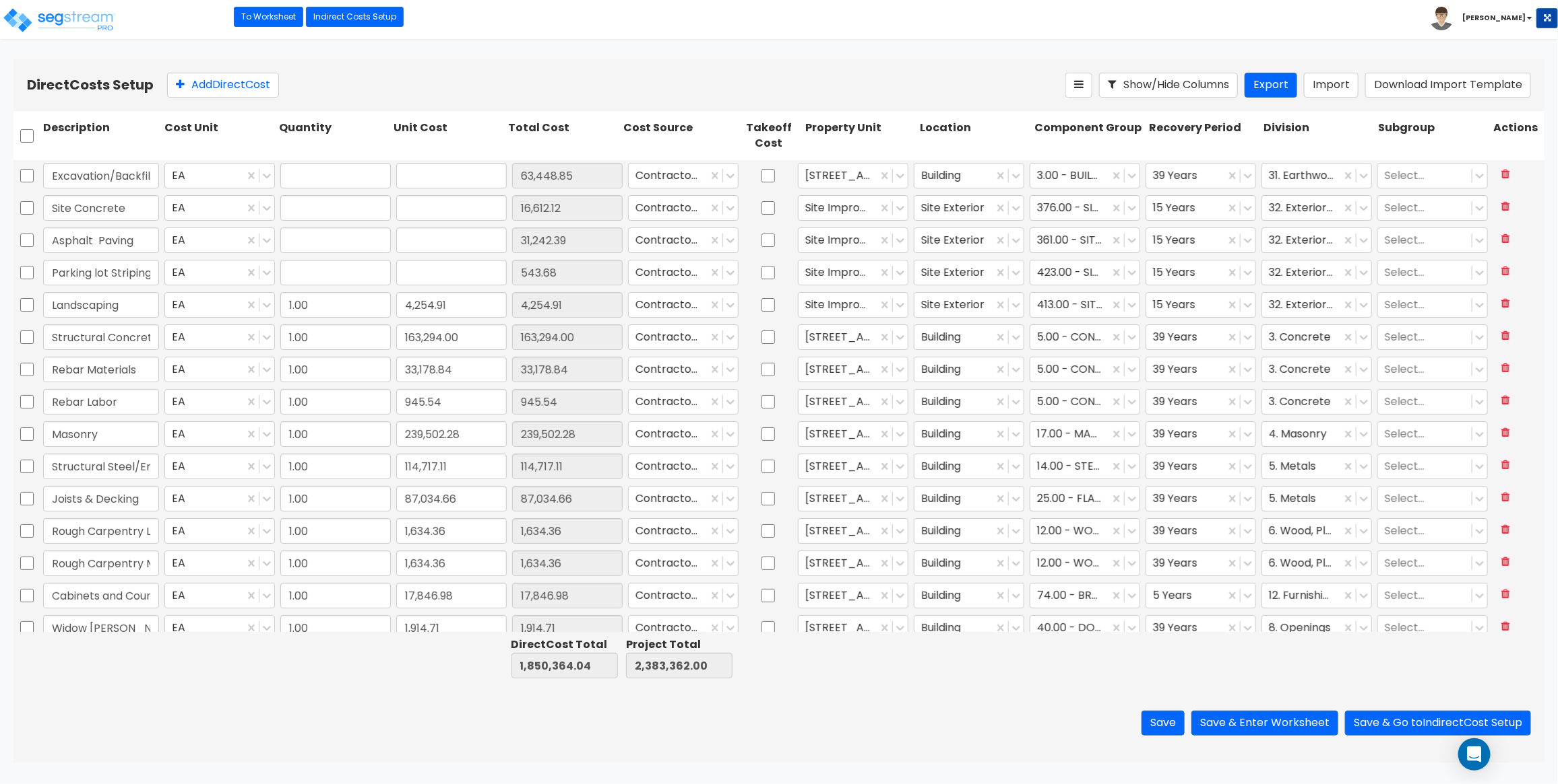
type input "1.00"
type input "543.68"
click at [288, 18] on link "To Worksheet" at bounding box center [268, 17] width 70 height 20
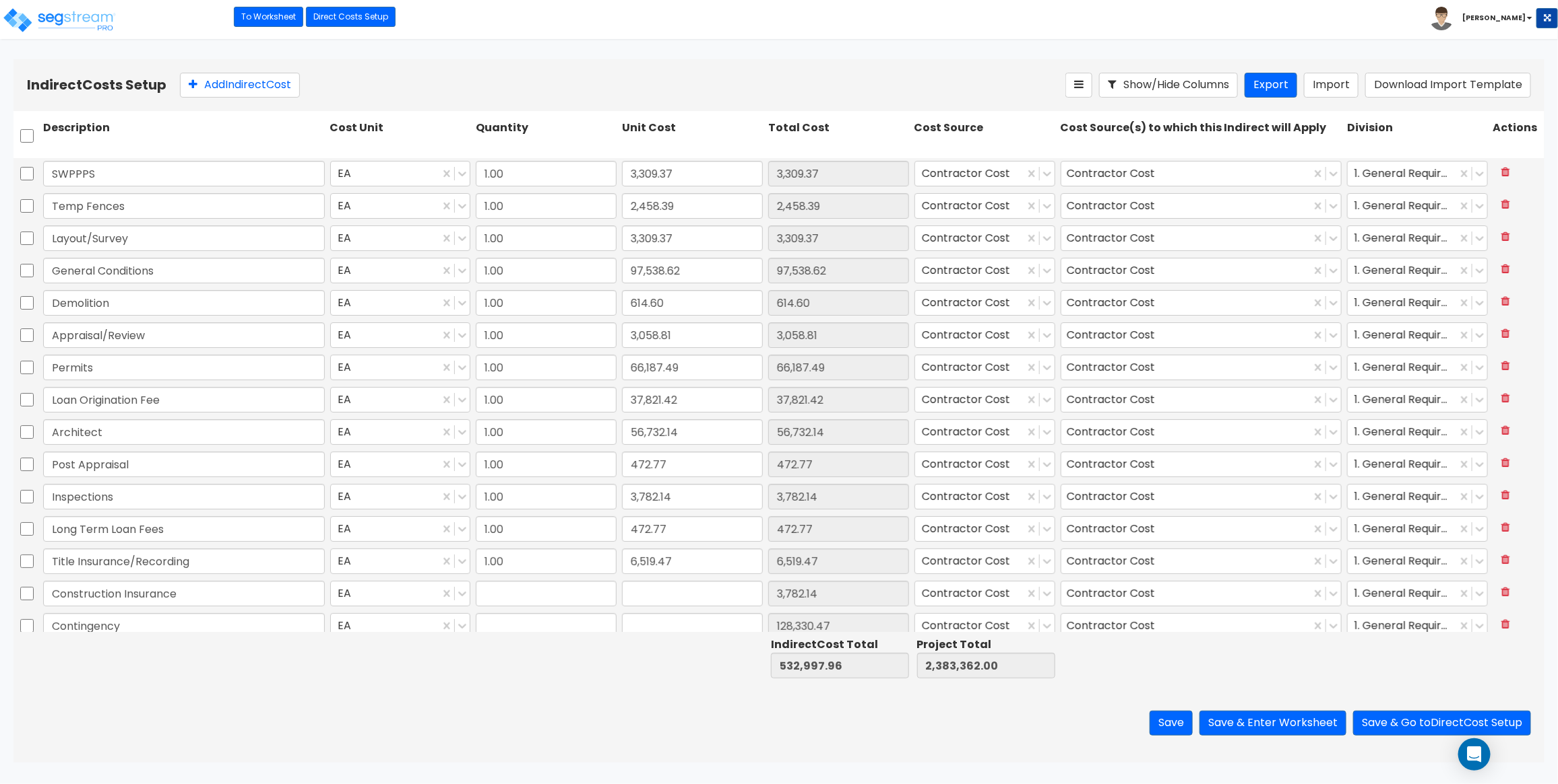
type input "1.00"
type input "3,782.14"
type input "1.00"
type input "128,330.47"
type input "1.00"
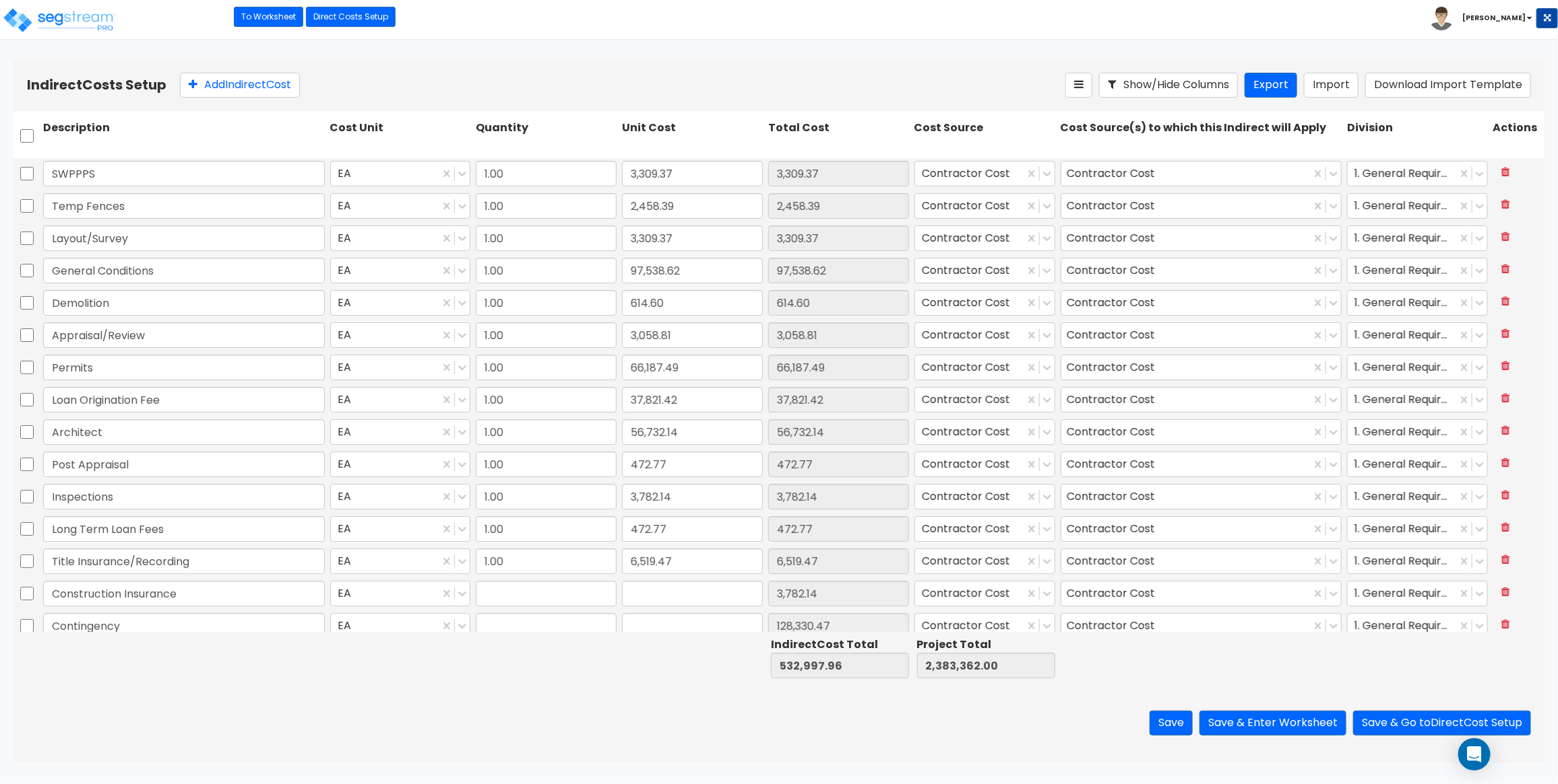
type input "170.20"
type input "1.00"
type input "14.18"
type input "1.00"
type input "118,423.61"
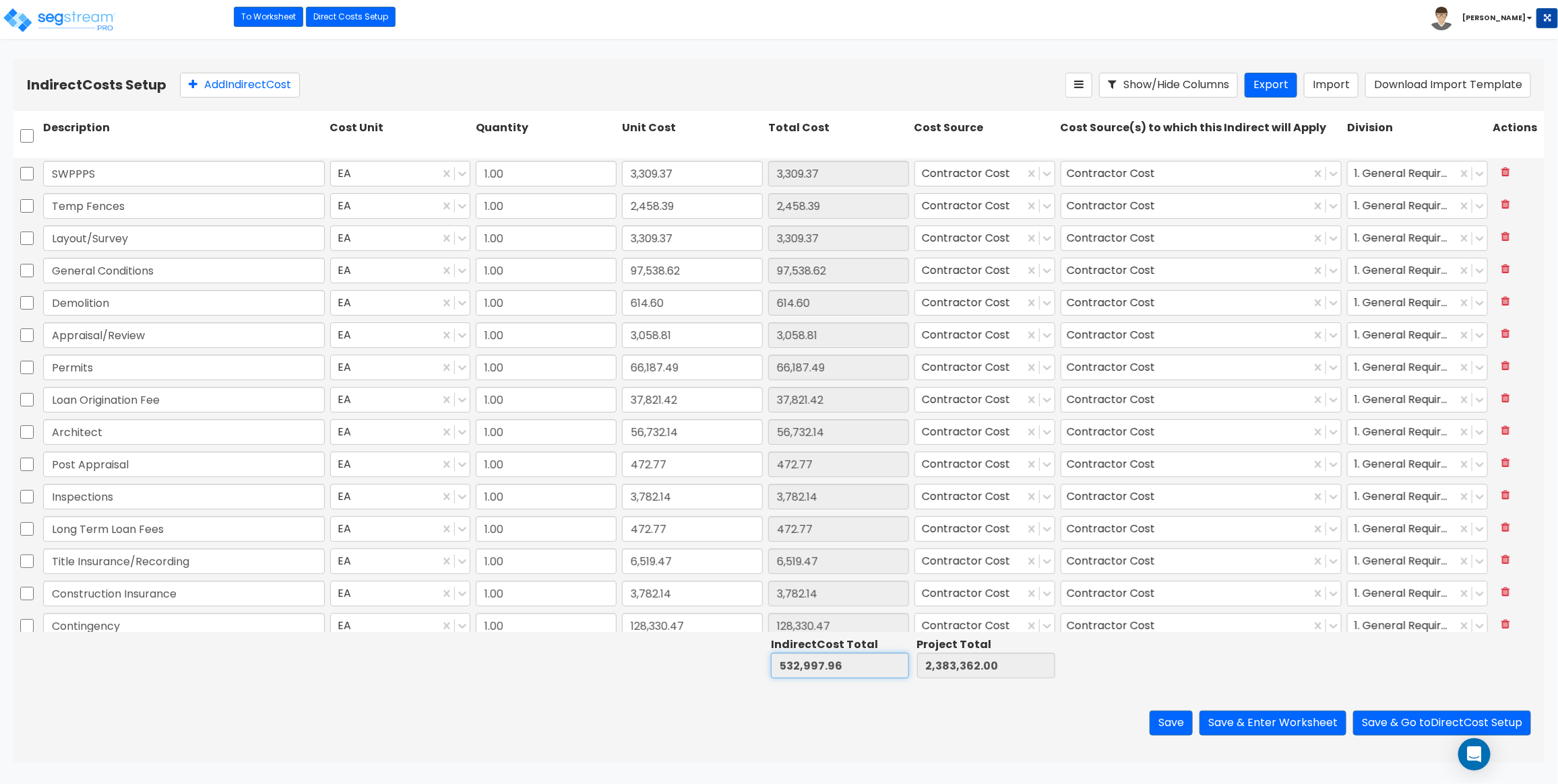
drag, startPoint x: 854, startPoint y: 672, endPoint x: 526, endPoint y: 624, distance: 331.5
click at [526, 624] on div "Description Cost Unit Quantity Unit Cost Total Cost Cost Source Cost Source(s) …" at bounding box center [779, 397] width 1530 height 573
type input "532,997.96"
click at [822, 62] on div "Indirect Costs Setup Add Indirect Cost Show/Hide Columns Export Import Download…" at bounding box center [779, 86] width 1530 height 52
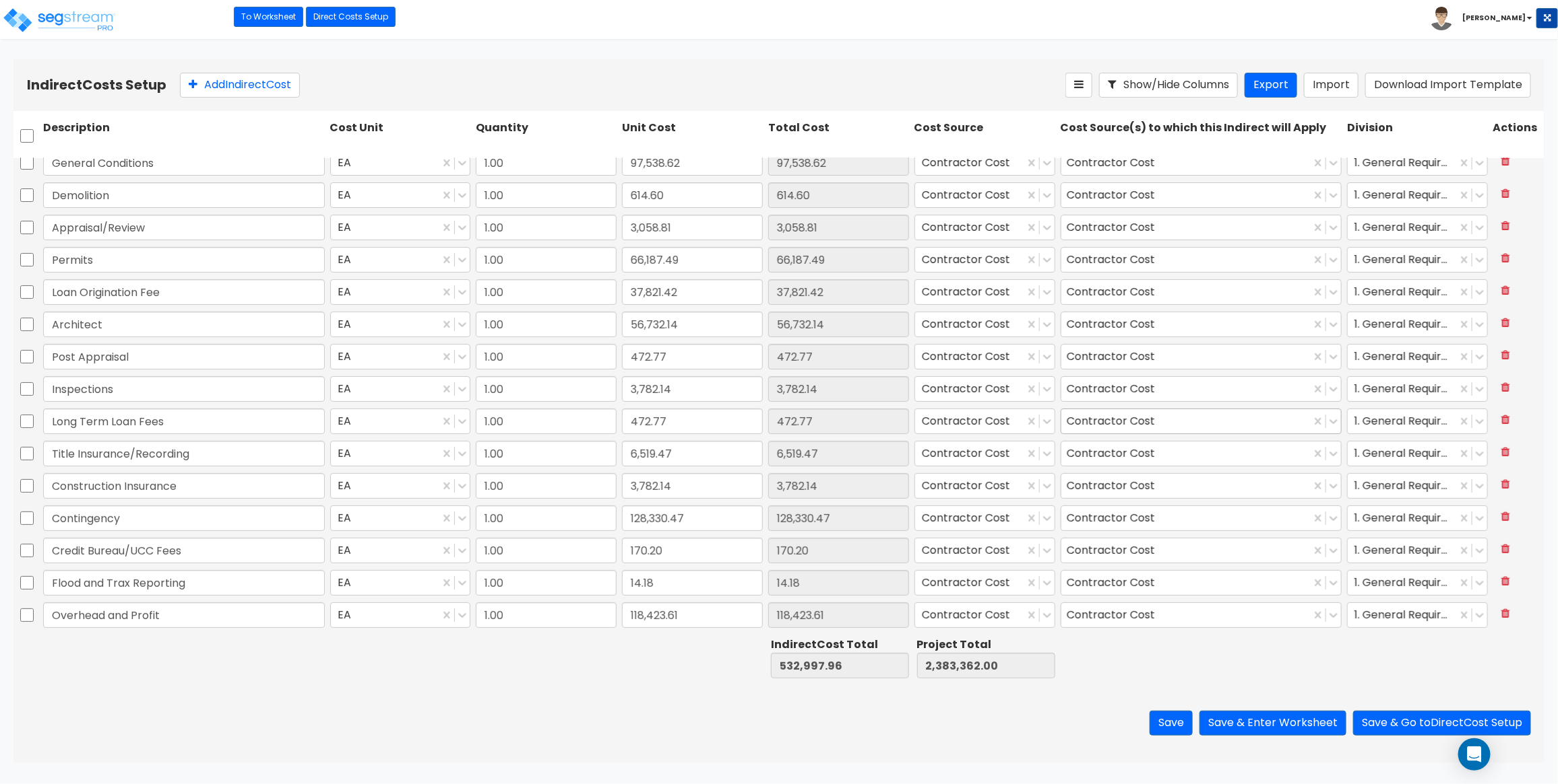
type input "1.00"
type input "2,458.39"
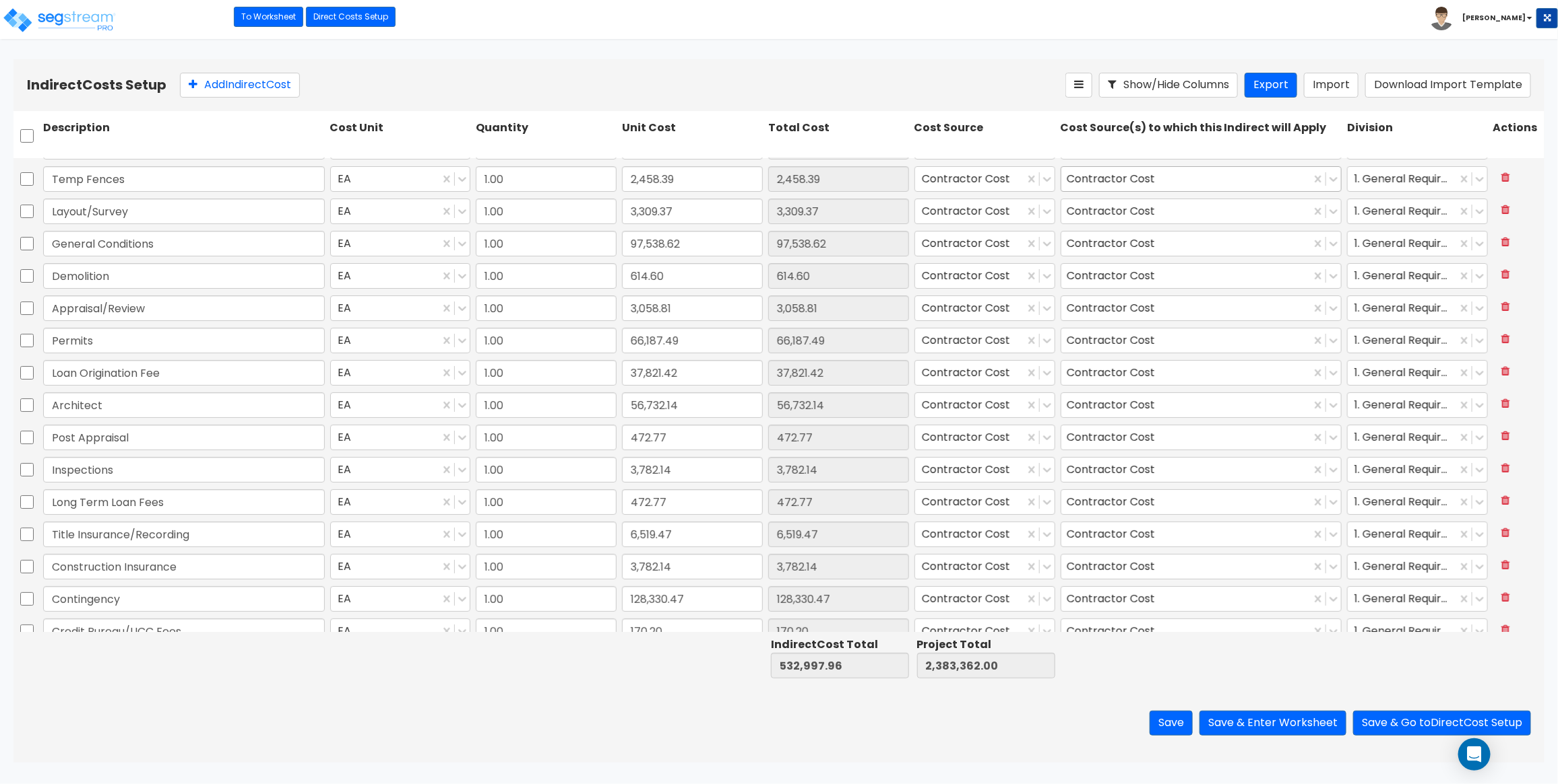
click at [1170, 182] on div "Contractor Cost" at bounding box center [1186, 179] width 250 height 23
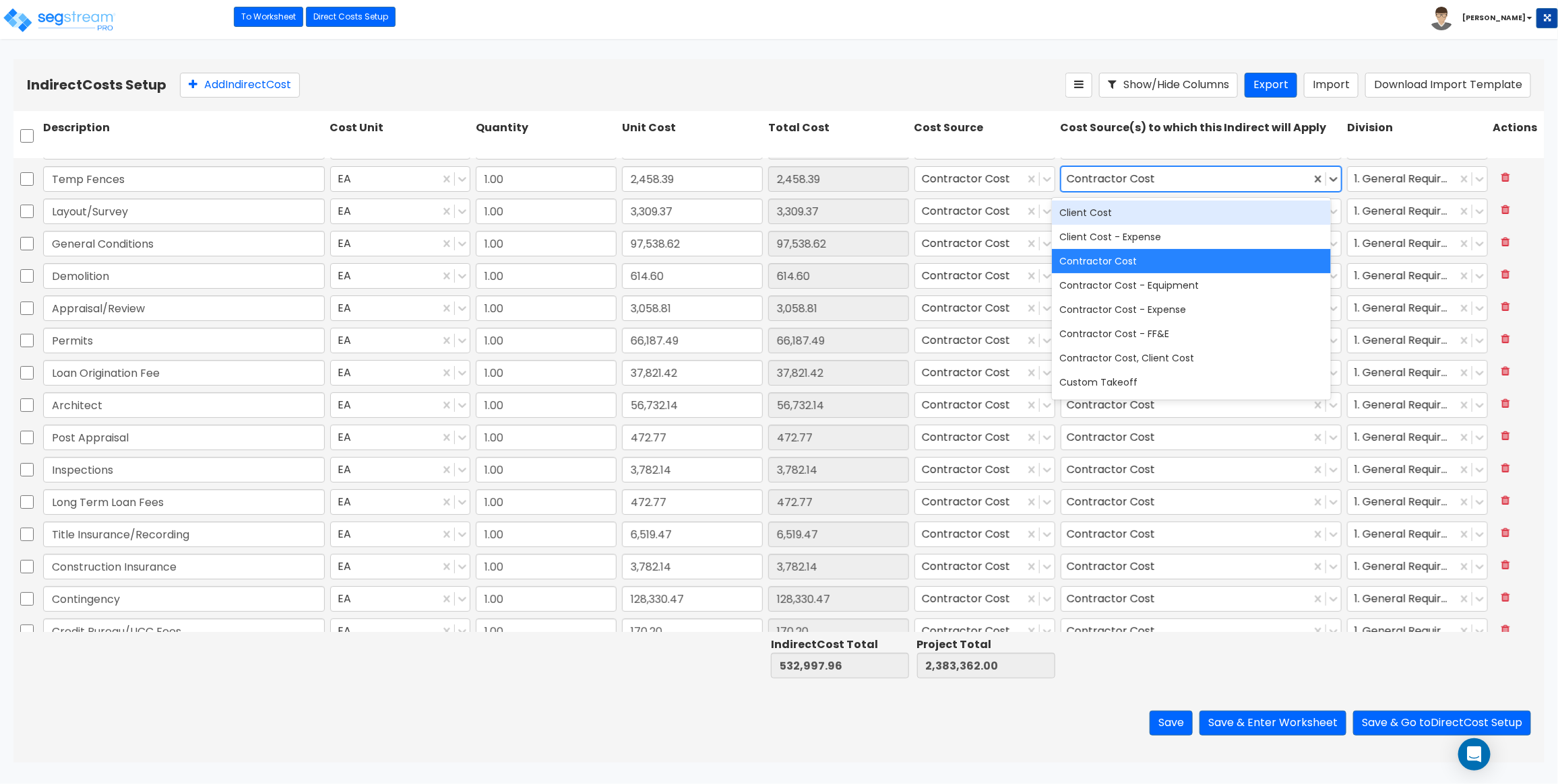
click at [1170, 180] on div "Contractor Cost" at bounding box center [1186, 179] width 250 height 23
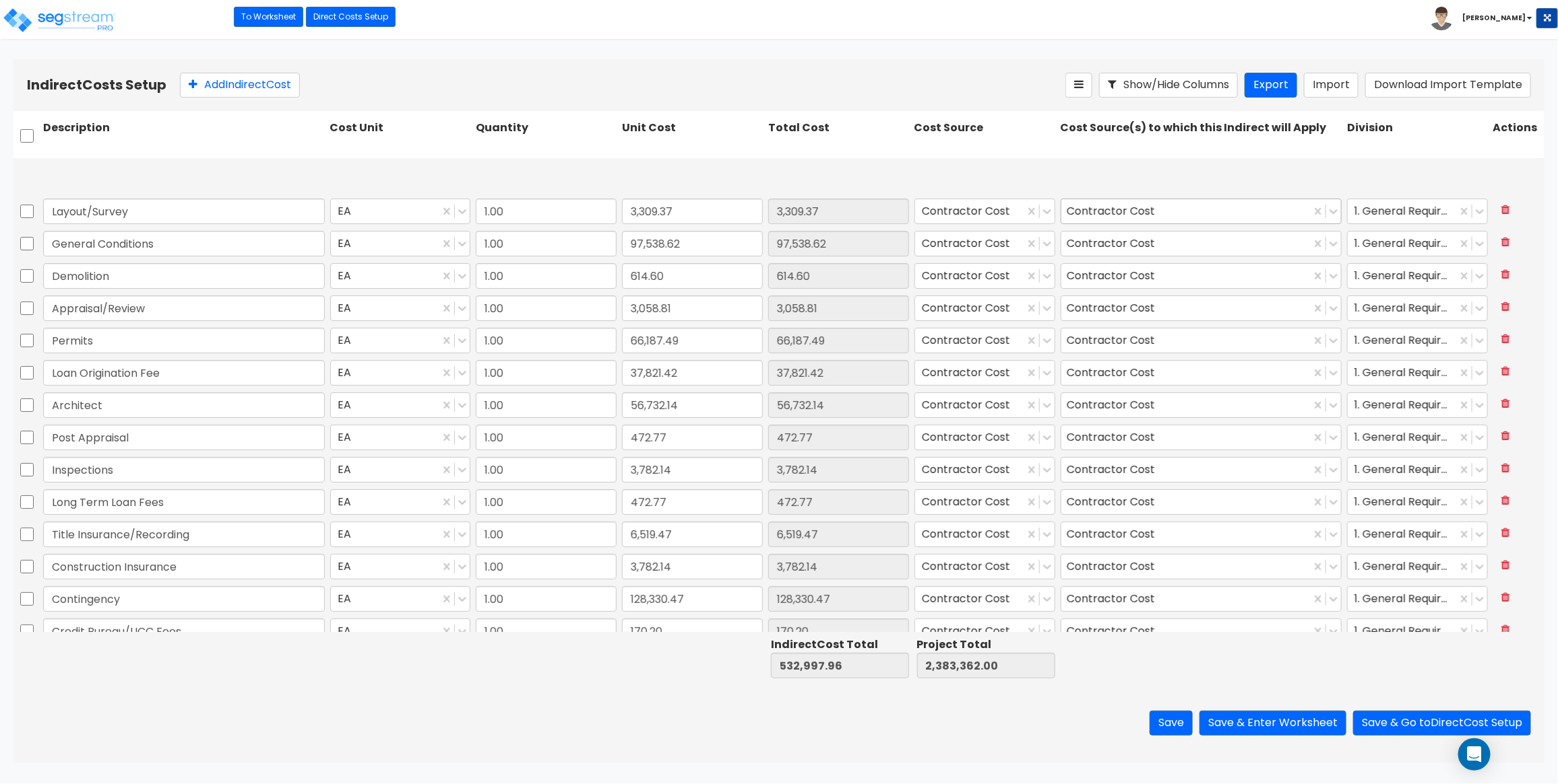
scroll to position [107, 0]
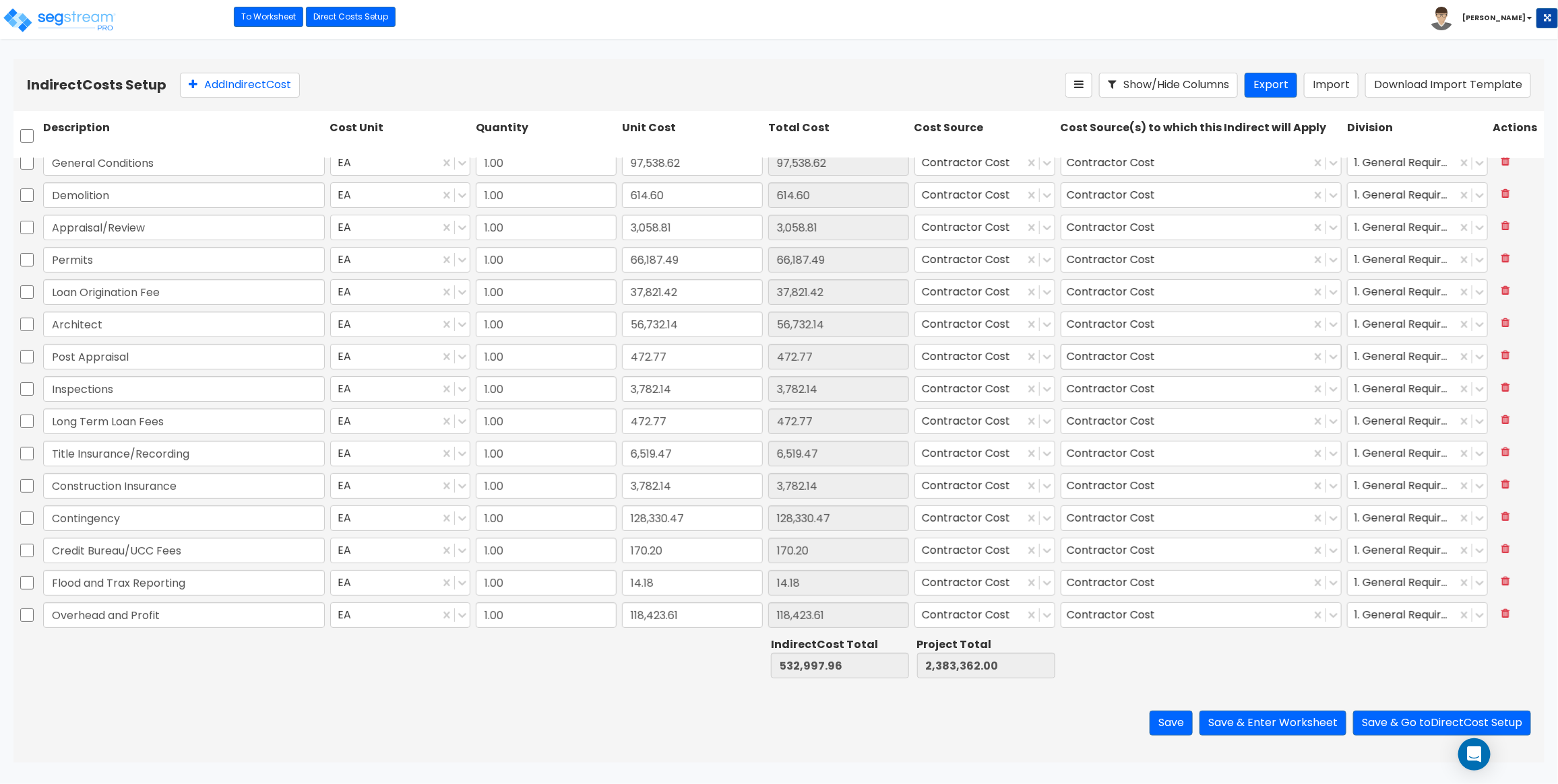
click at [1165, 351] on div "Contractor Cost" at bounding box center [1186, 357] width 250 height 23
click at [1154, 554] on div "Contractor Cost" at bounding box center [1186, 551] width 250 height 23
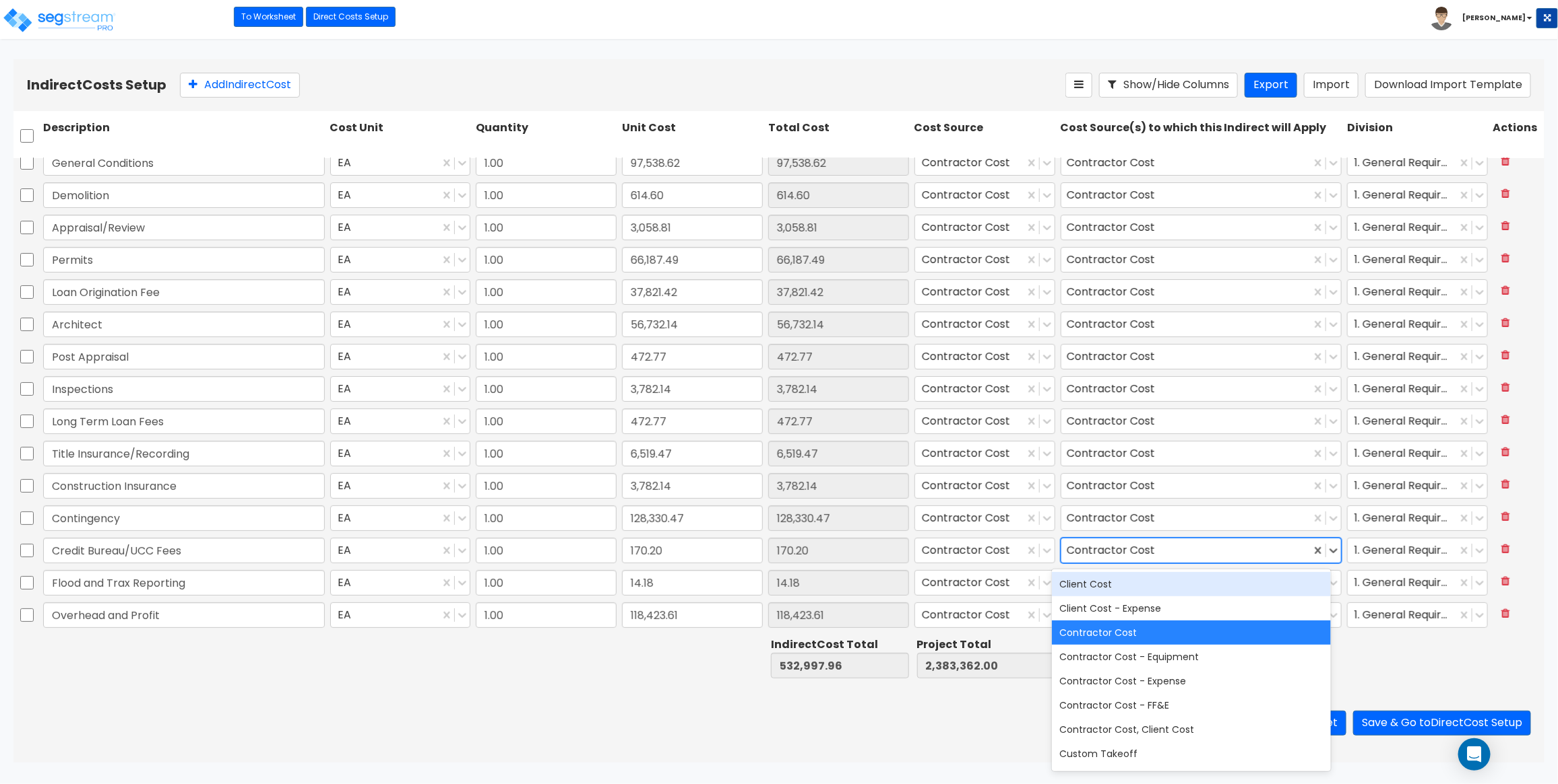
click at [908, 80] on div "Add Indirect Cost" at bounding box center [622, 86] width 885 height 25
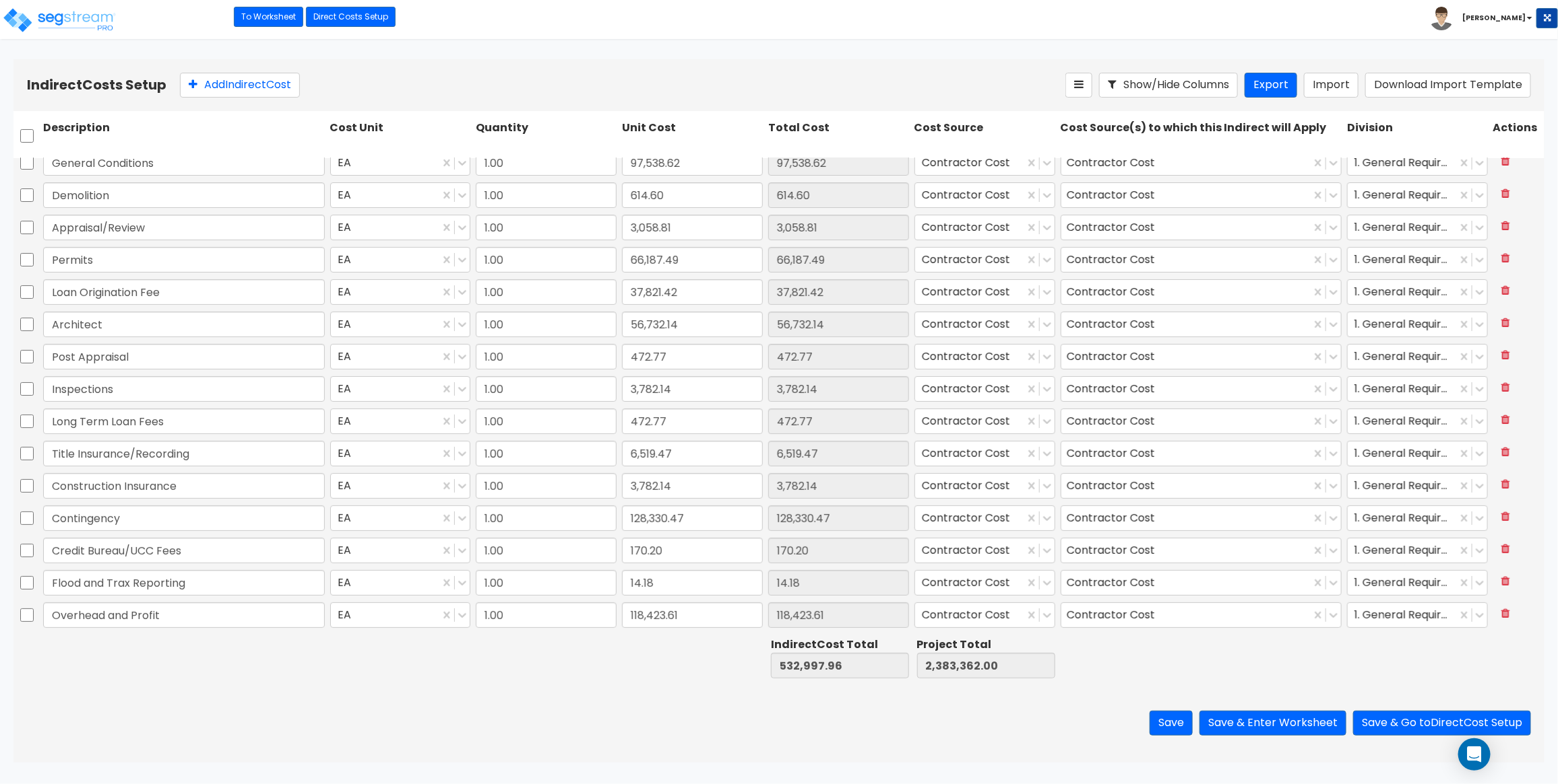
scroll to position [0, 0]
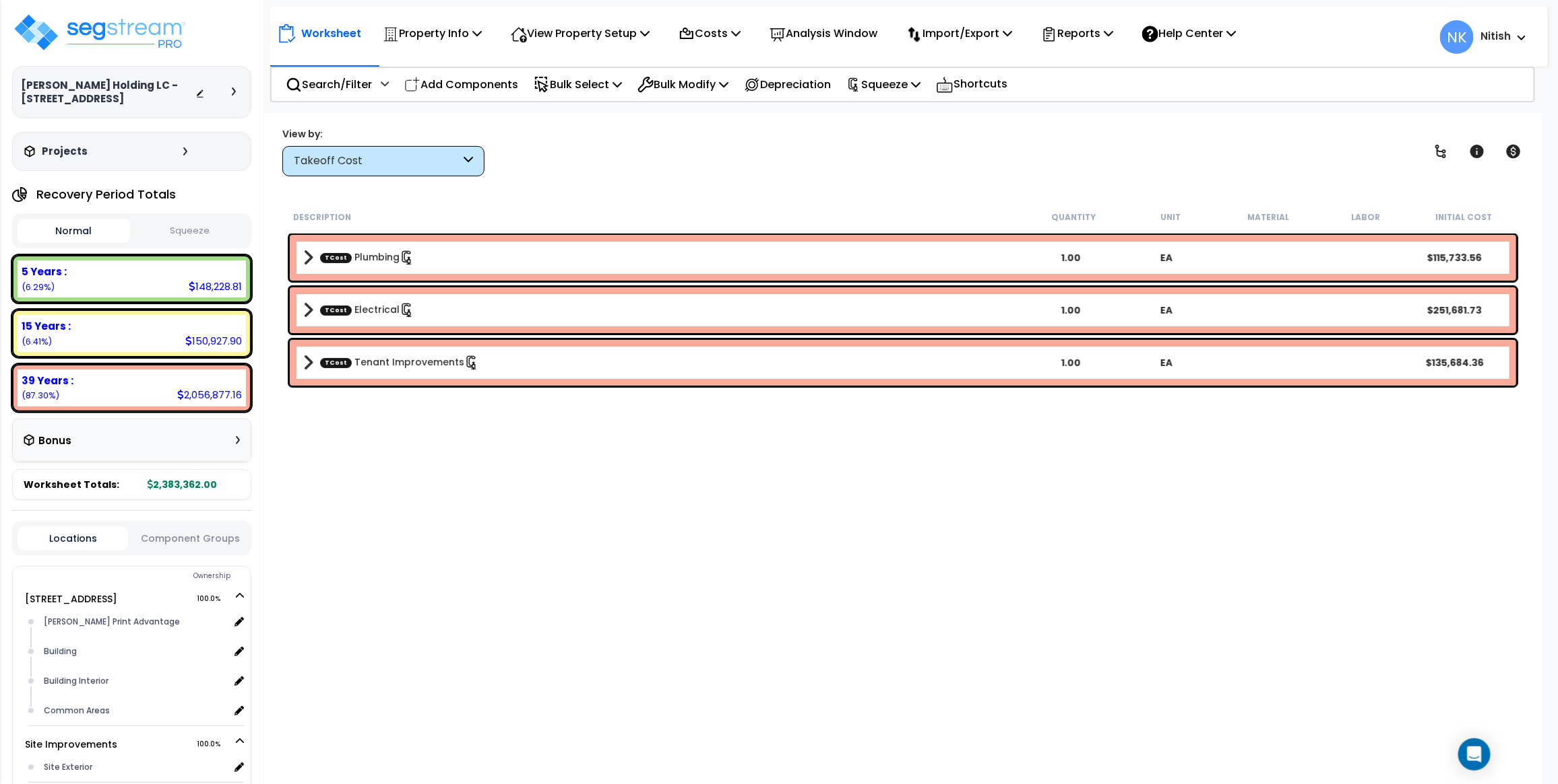
click at [383, 158] on div "Takeoff Cost" at bounding box center [377, 161] width 166 height 15
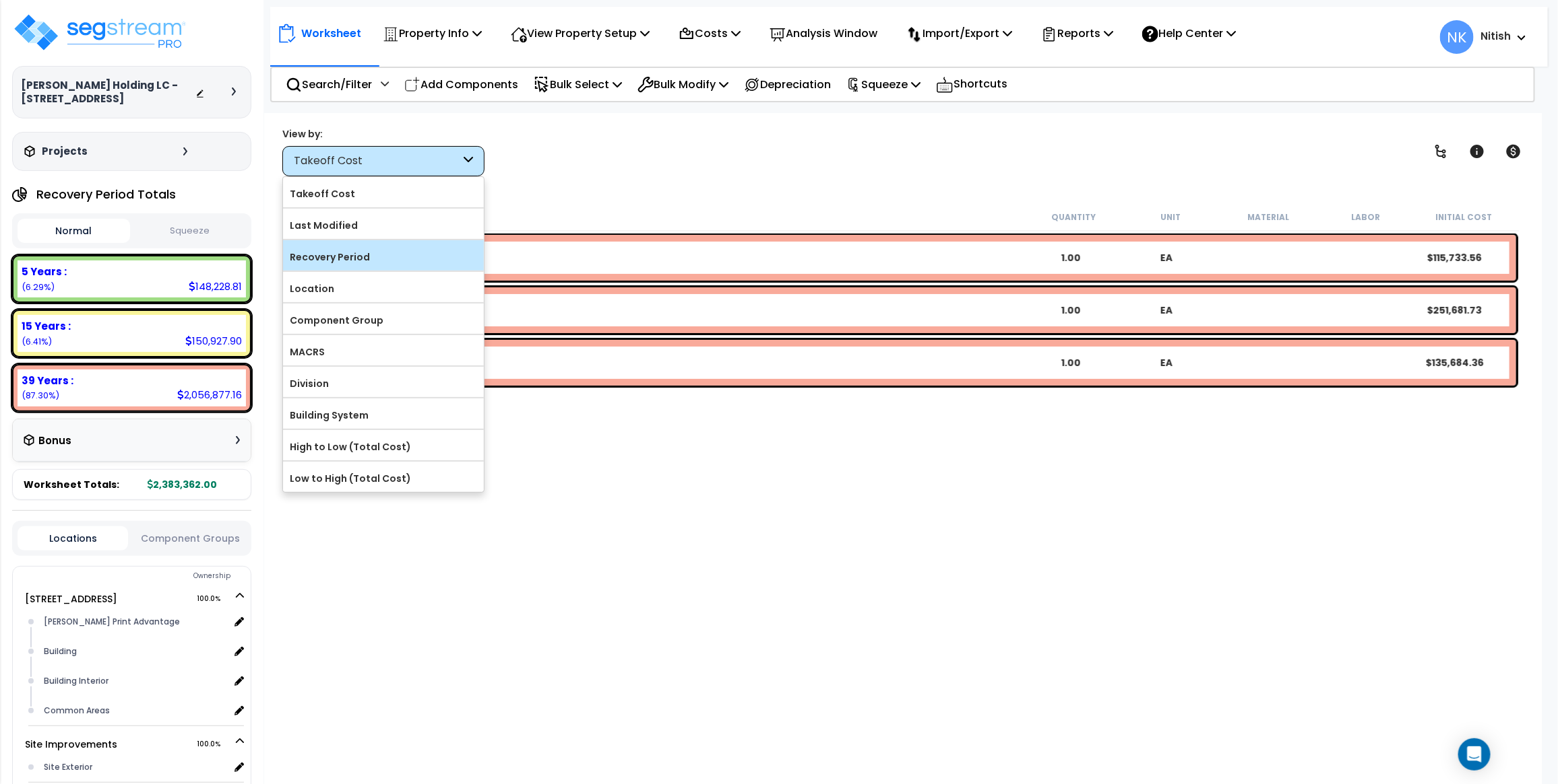
click at [358, 263] on label "Recovery Period" at bounding box center [383, 257] width 201 height 20
click at [0, 0] on input "Recovery Period" at bounding box center [0, 0] width 0 height 0
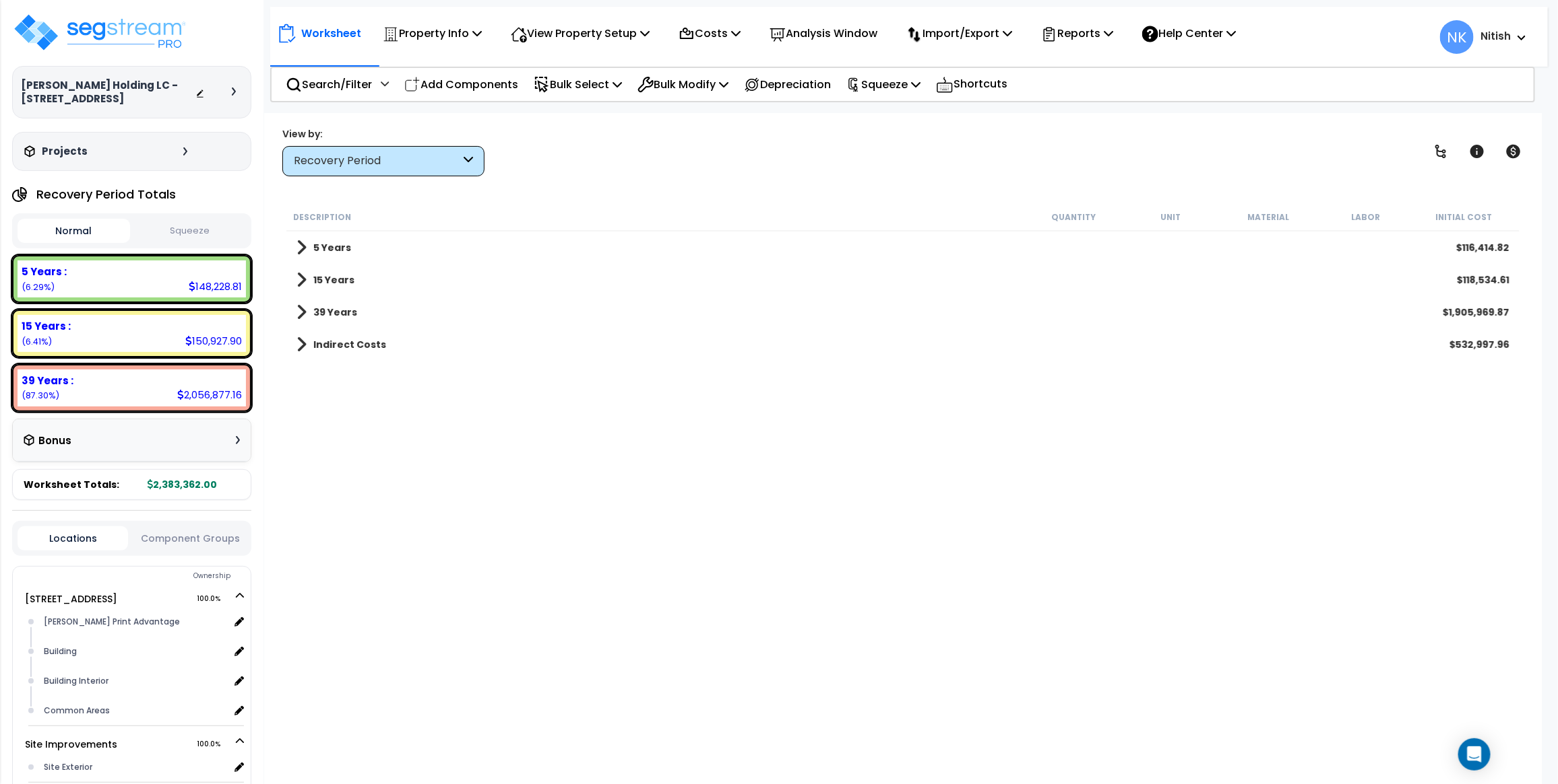
click at [164, 226] on button "Squeeze" at bounding box center [190, 231] width 112 height 23
click at [64, 234] on button "Normal" at bounding box center [74, 231] width 112 height 23
click at [180, 236] on button "Squeeze" at bounding box center [190, 231] width 112 height 23
drag, startPoint x: 190, startPoint y: 286, endPoint x: 231, endPoint y: 300, distance: 43.3
click at [240, 290] on div "234,099.65" at bounding box center [211, 286] width 60 height 14
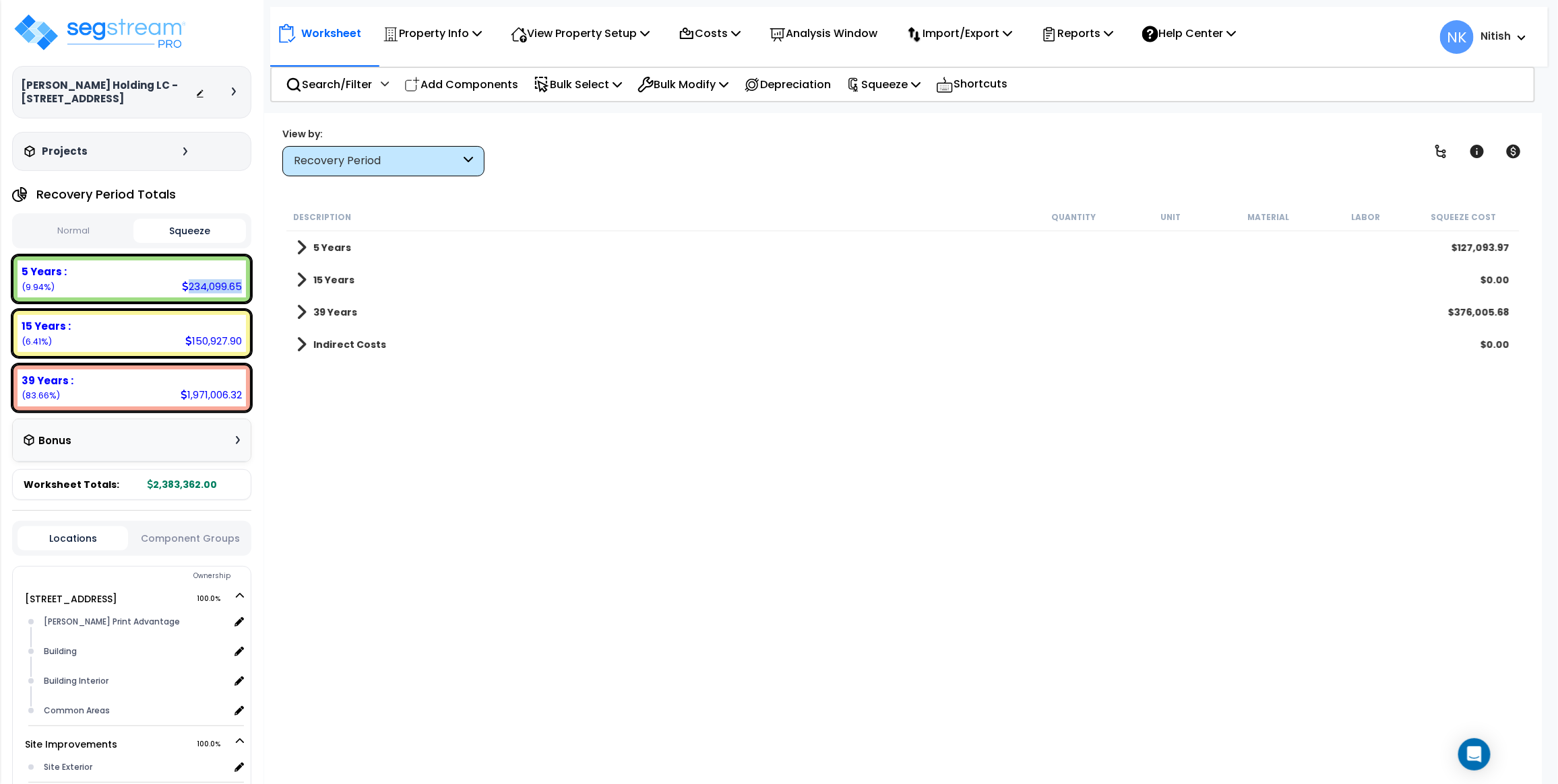
click at [73, 236] on button "Normal" at bounding box center [74, 231] width 112 height 23
click at [195, 226] on button "Squeeze" at bounding box center [190, 231] width 112 height 23
click at [68, 226] on button "Normal" at bounding box center [74, 231] width 112 height 23
click at [695, 34] on icon at bounding box center [686, 34] width 16 height 16
click at [696, 70] on link "Indirect Costs" at bounding box center [738, 64] width 133 height 27
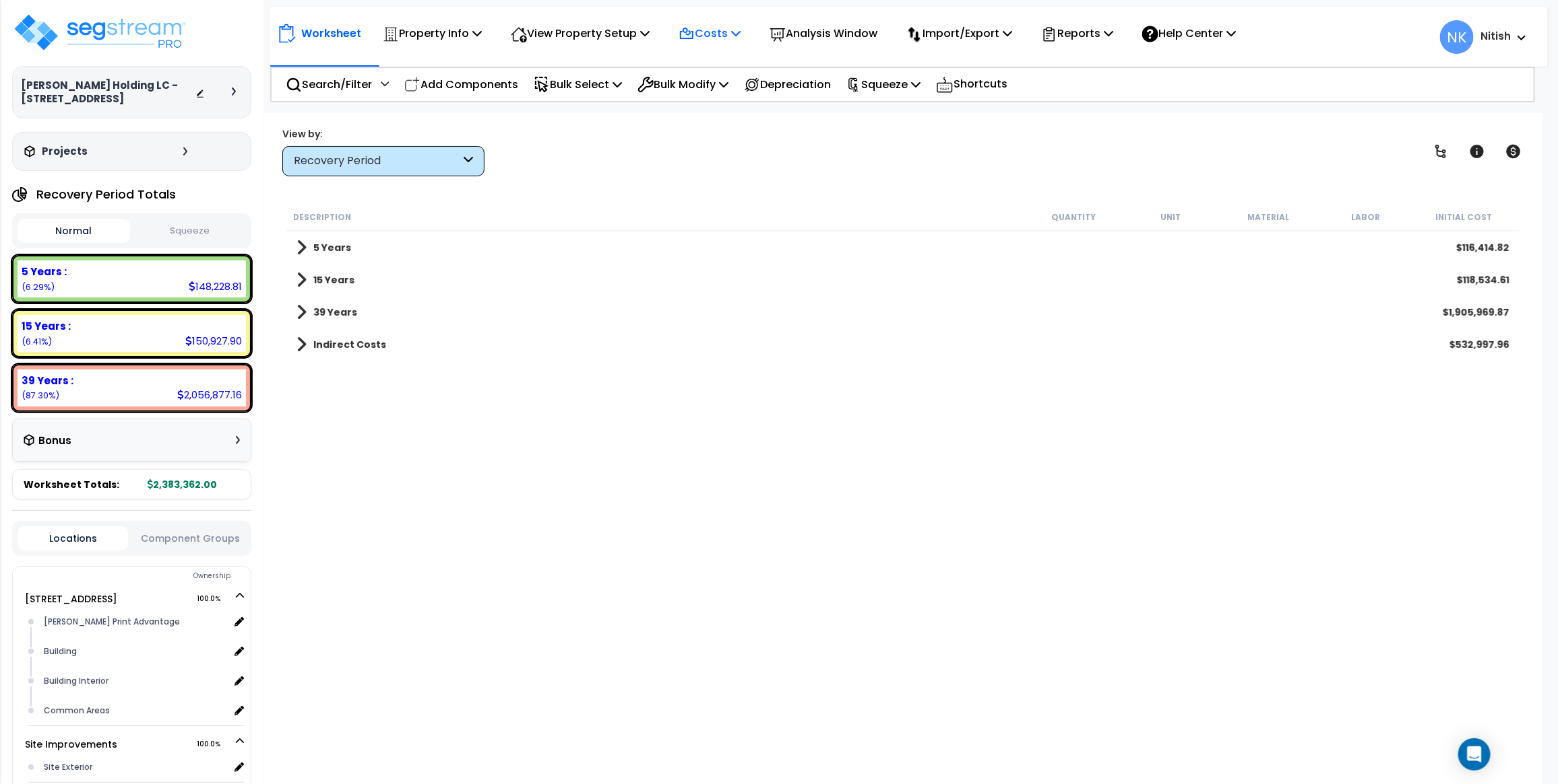
click at [718, 34] on p "Costs" at bounding box center [710, 34] width 62 height 18
click at [731, 95] on link "Direct Costs" at bounding box center [738, 92] width 133 height 27
click at [404, 167] on div "Recovery Period" at bounding box center [377, 161] width 166 height 15
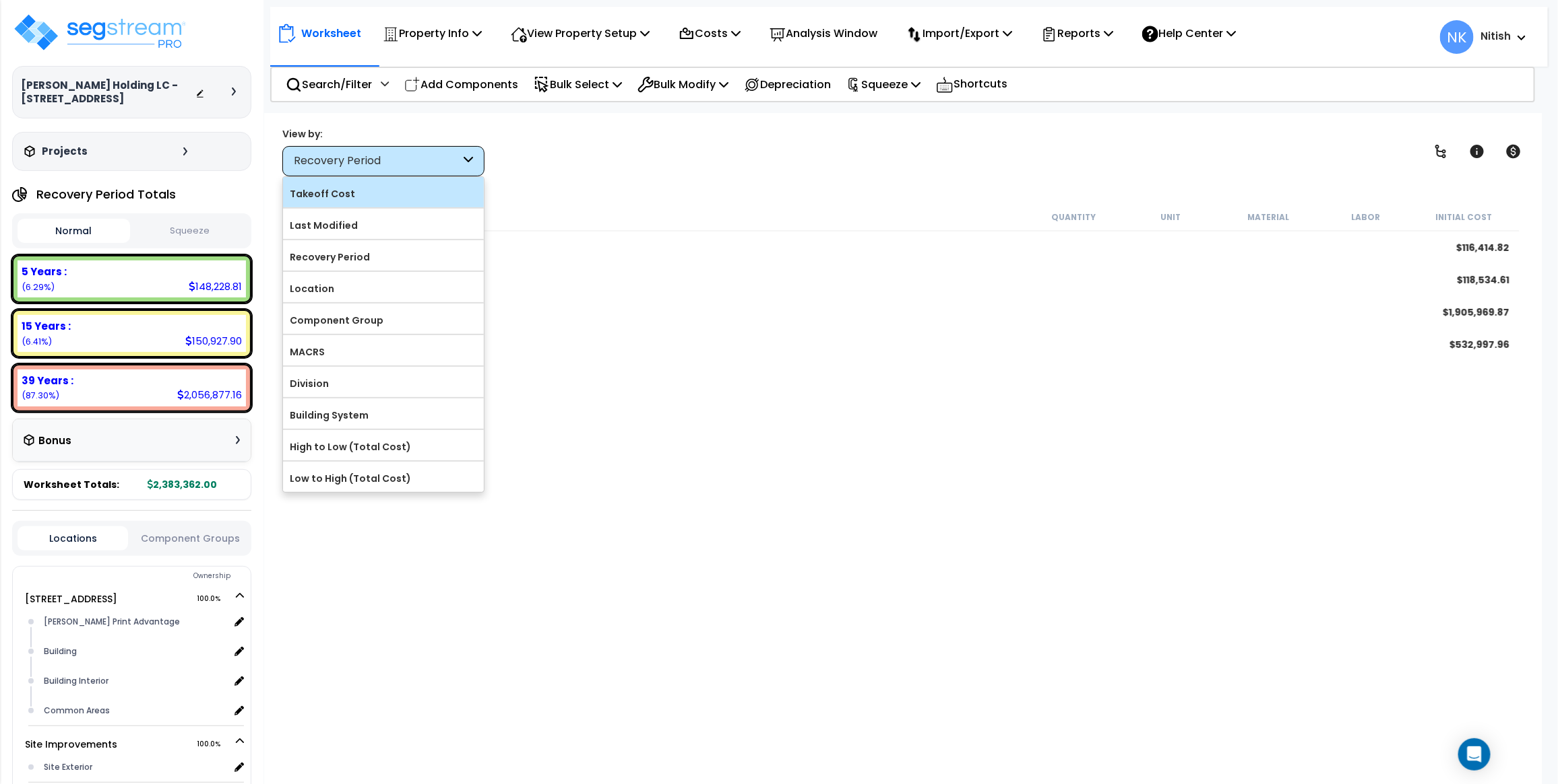
click at [366, 193] on label "Takeoff Cost" at bounding box center [383, 194] width 201 height 20
click at [0, 0] on input "Takeoff Cost" at bounding box center [0, 0] width 0 height 0
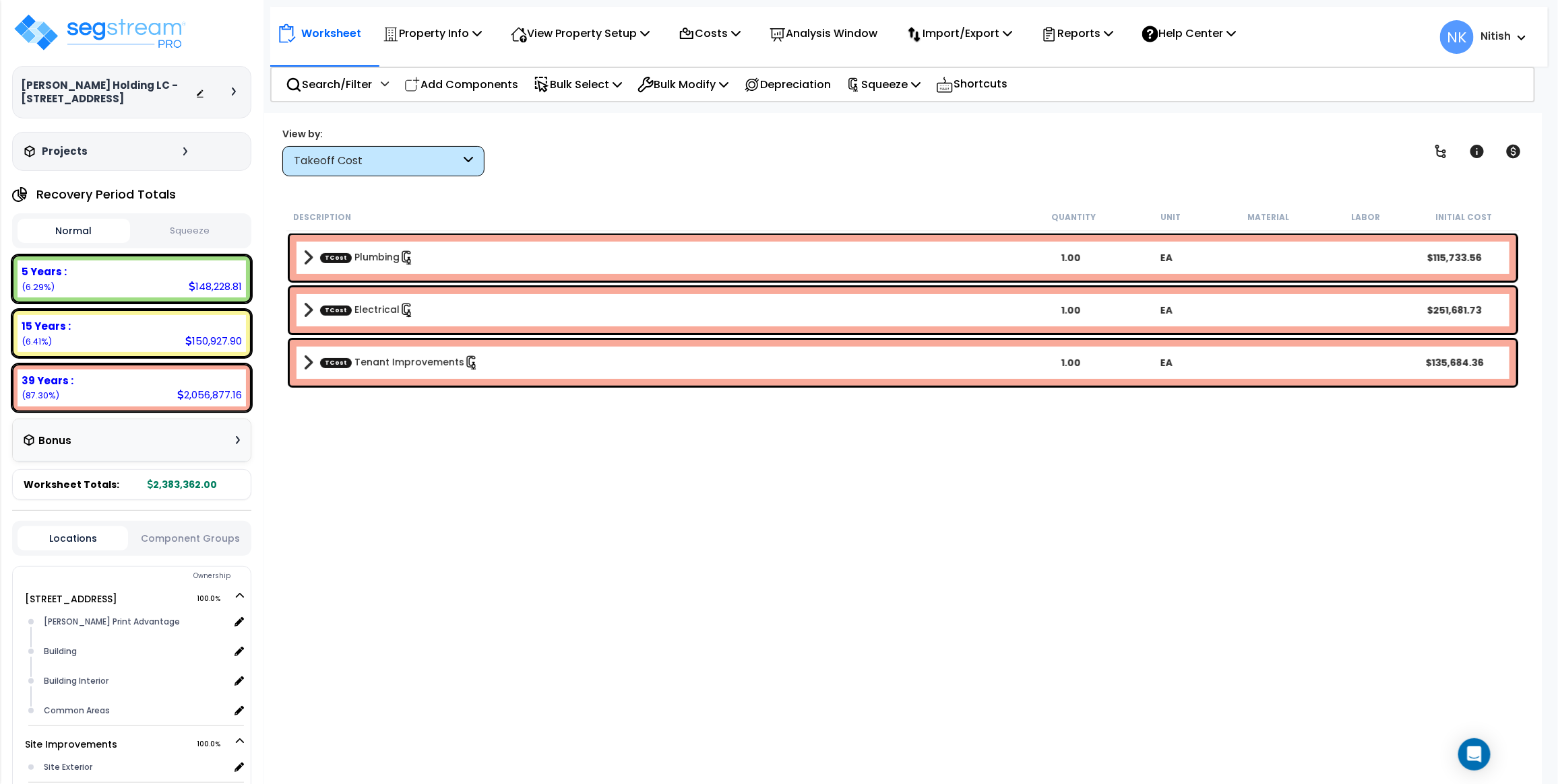
click at [326, 167] on div "Takeoff Cost" at bounding box center [377, 161] width 166 height 15
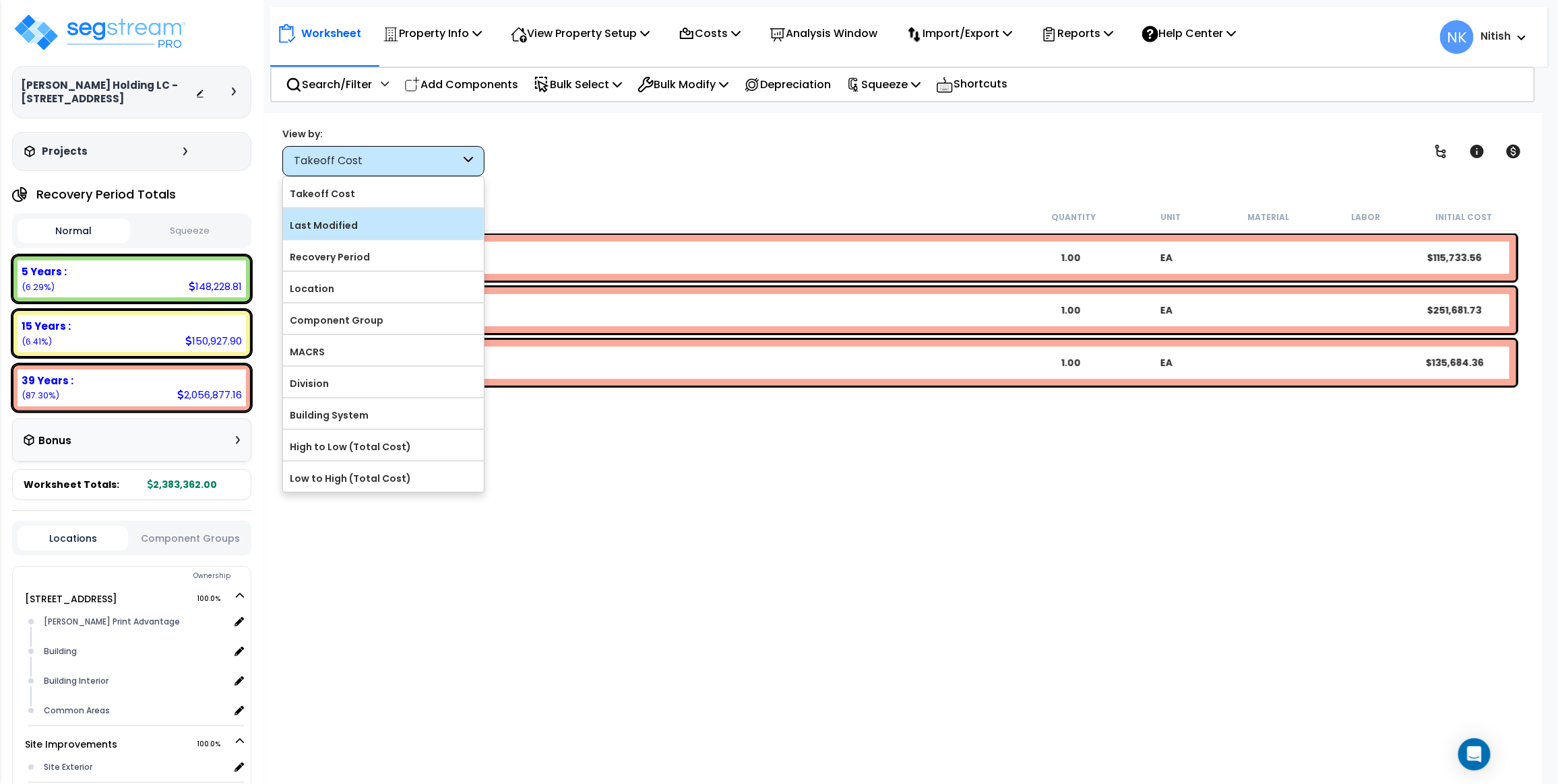
click at [329, 224] on label "Last Modified" at bounding box center [383, 226] width 201 height 20
click at [0, 0] on input "Last Modified" at bounding box center [0, 0] width 0 height 0
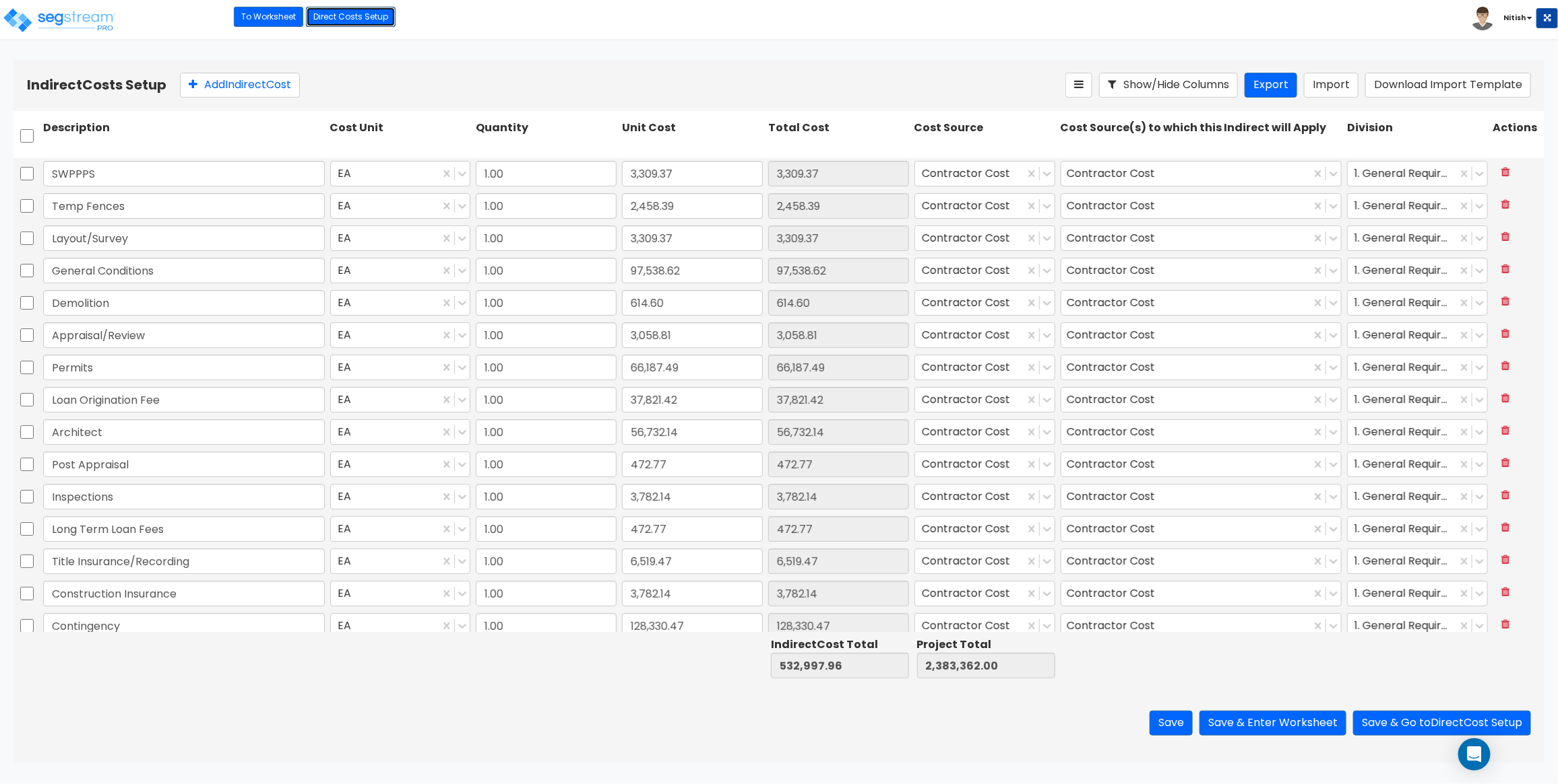
click at [344, 12] on link "Direct Costs Setup" at bounding box center [351, 17] width 90 height 20
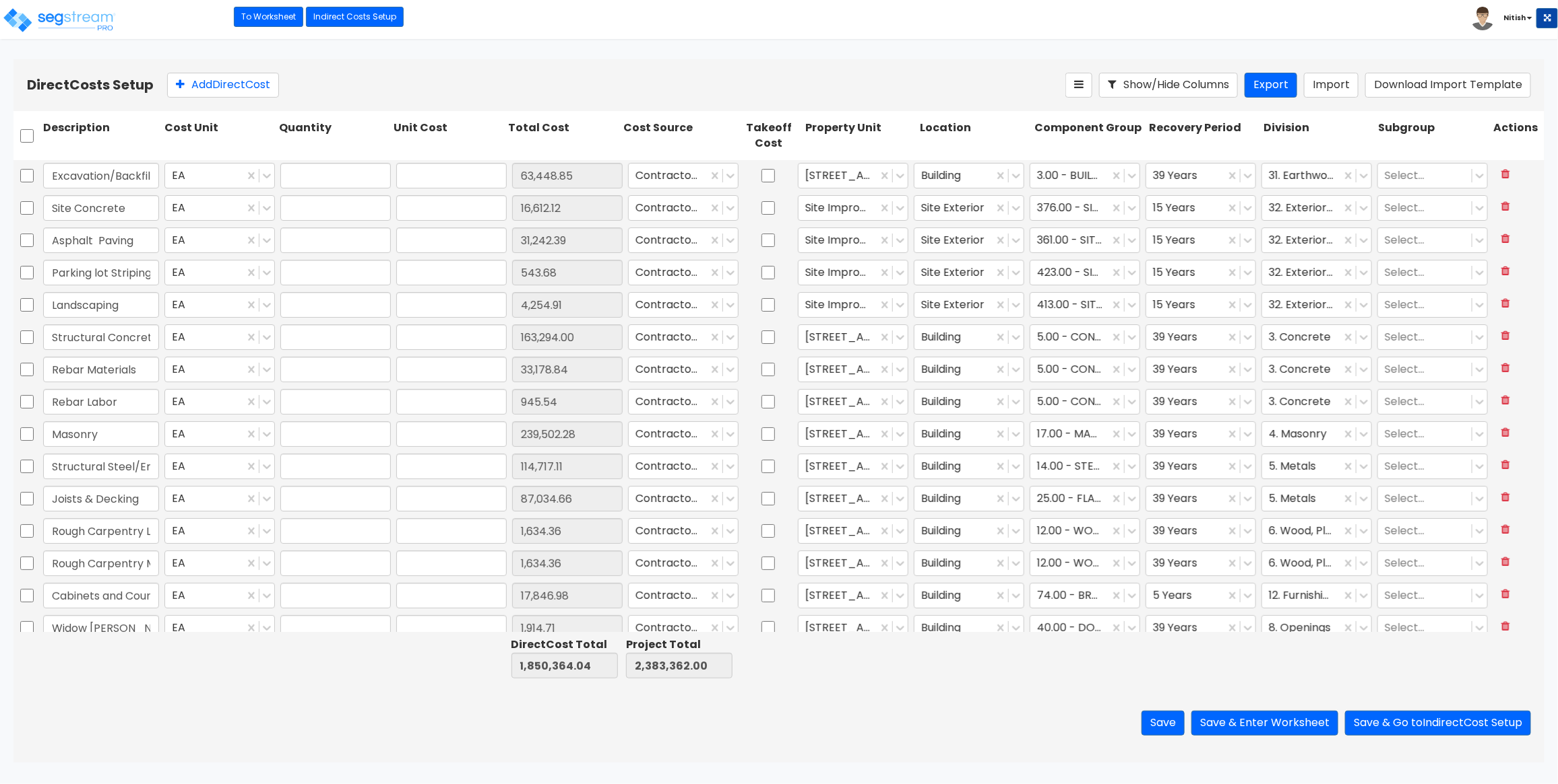
type input "1.00"
type input "63,448.85"
type input "1.00"
type input "16,612.12"
type input "1.00"
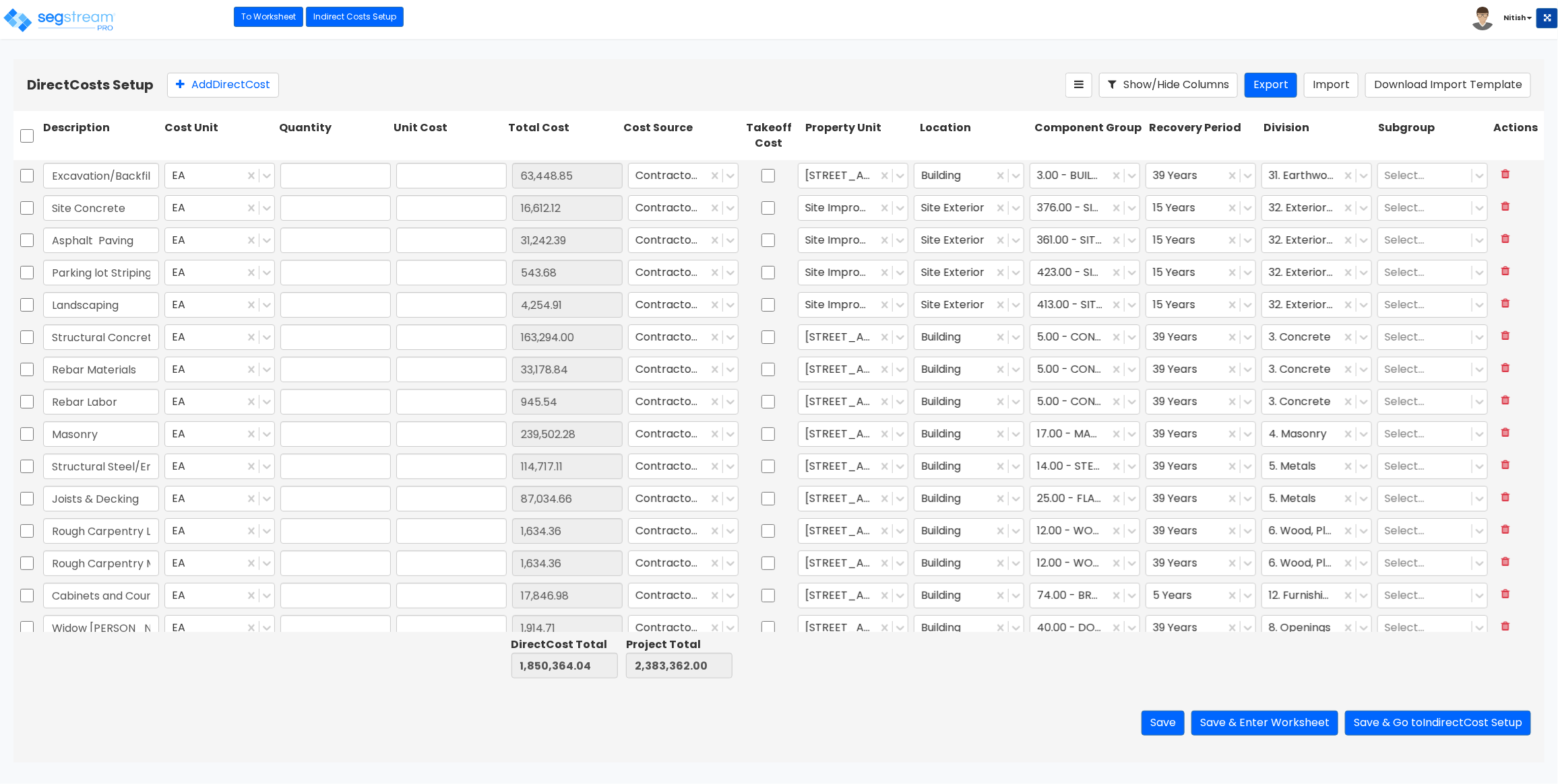
type input "31,242.39"
type input "1.00"
type input "543.68"
type input "1.00"
type input "4,254.91"
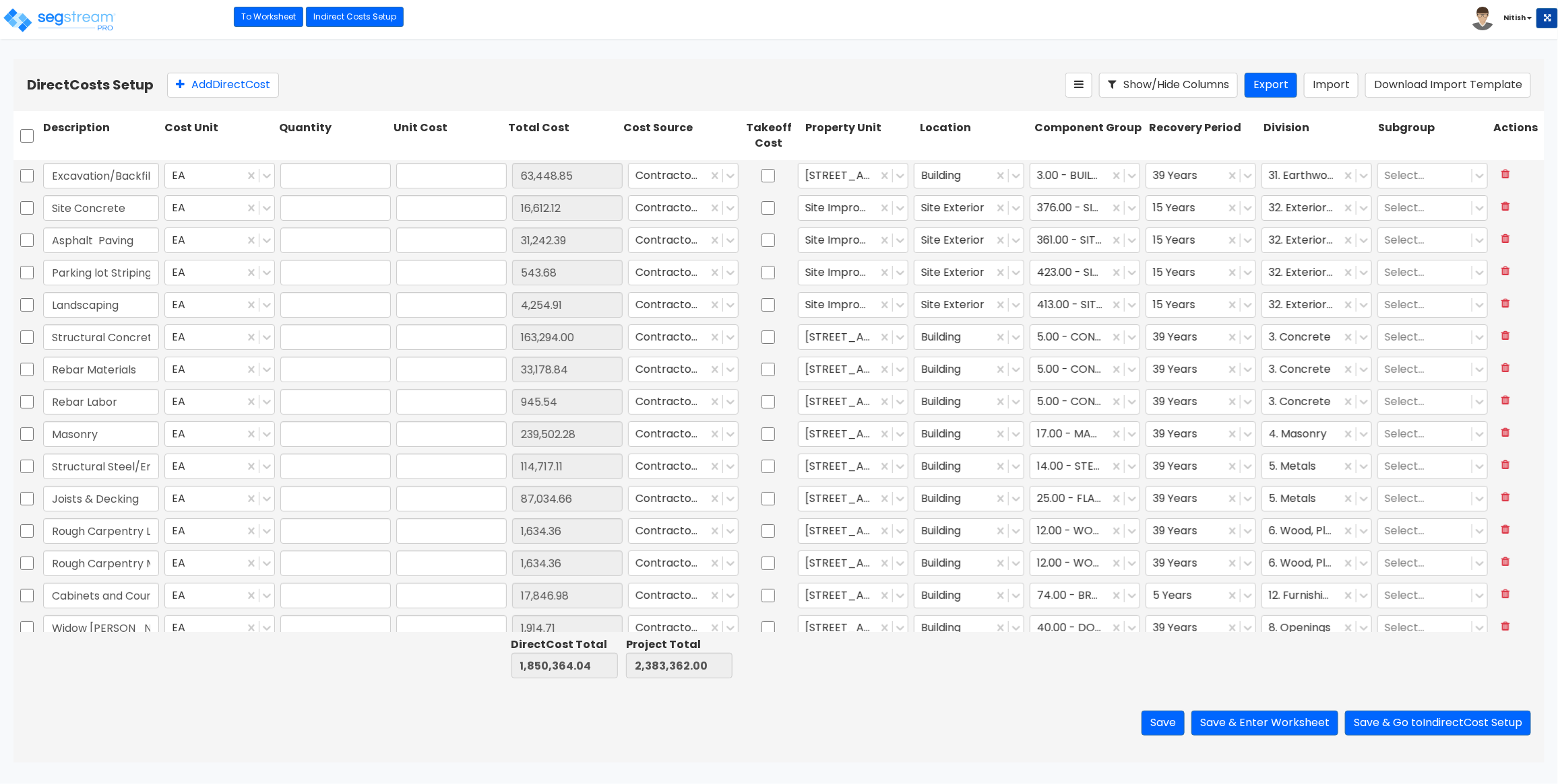
type input "1.00"
type input "163,294.00"
type input "1.00"
type input "33,178.84"
type input "1.00"
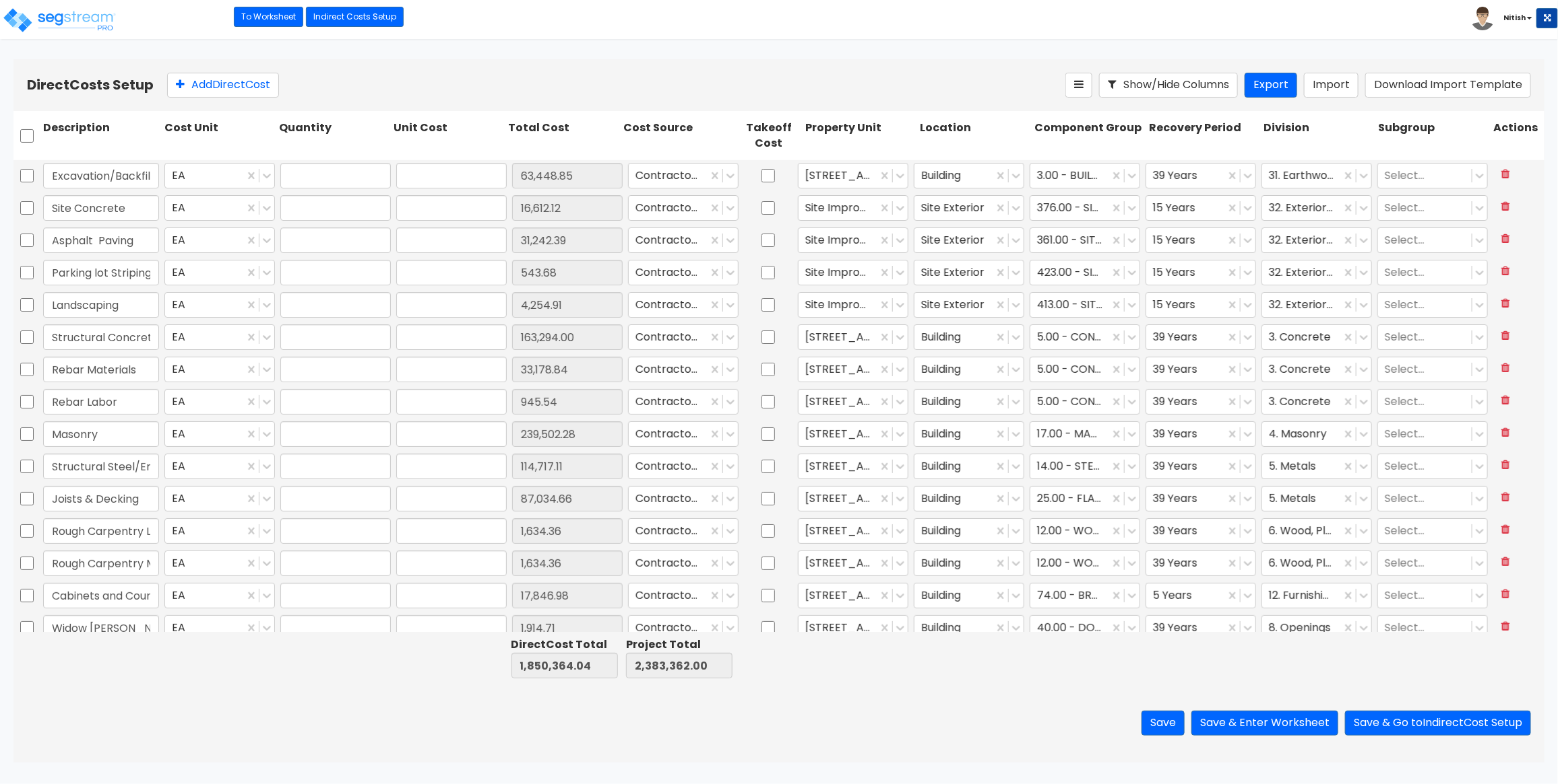
type input "945.54"
type input "1.00"
type input "239,502.28"
type input "1.00"
type input "114,717.11"
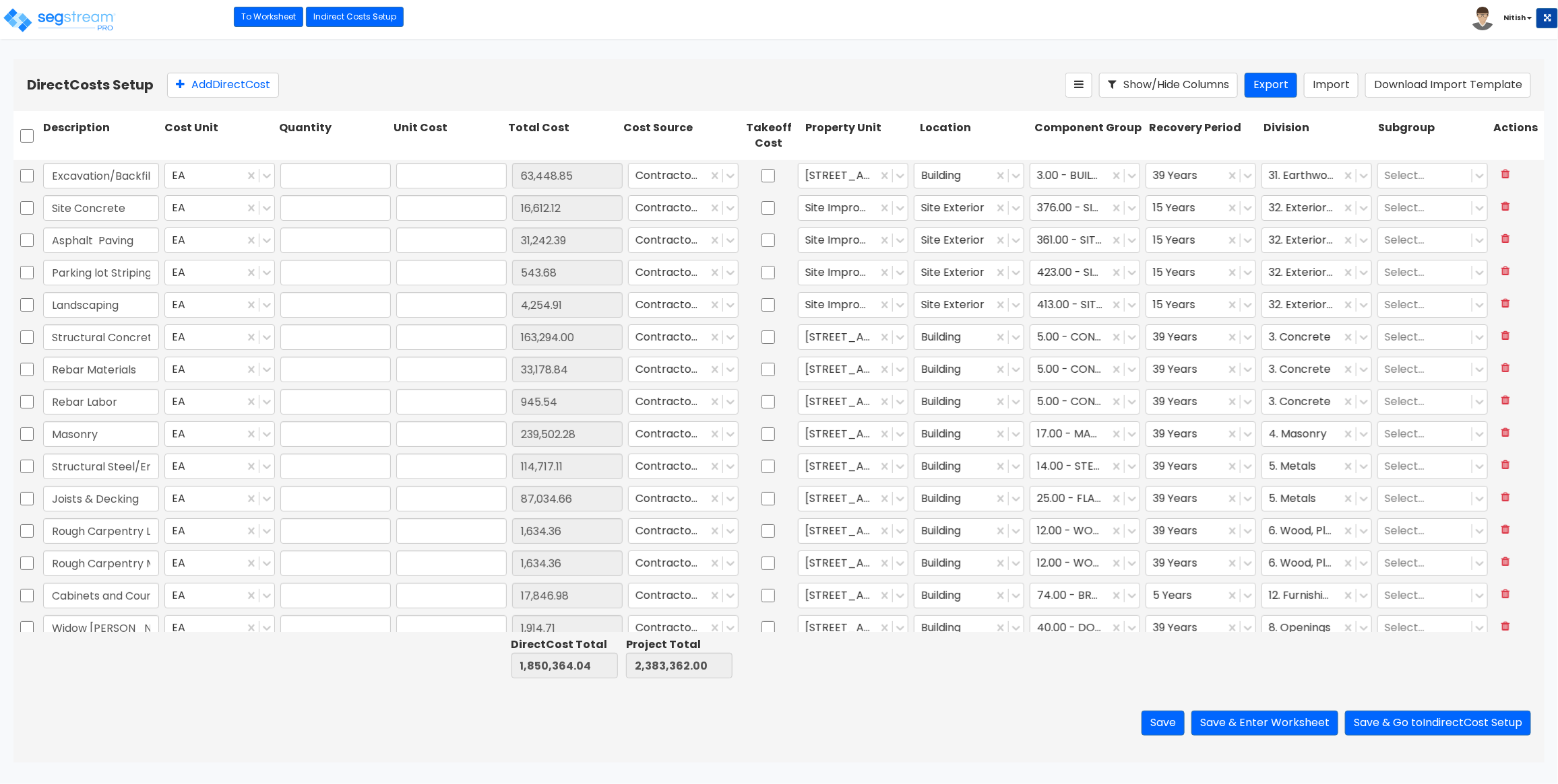
type input "1.00"
type input "87,034.66"
type input "1.00"
type input "1,634.36"
type input "1.00"
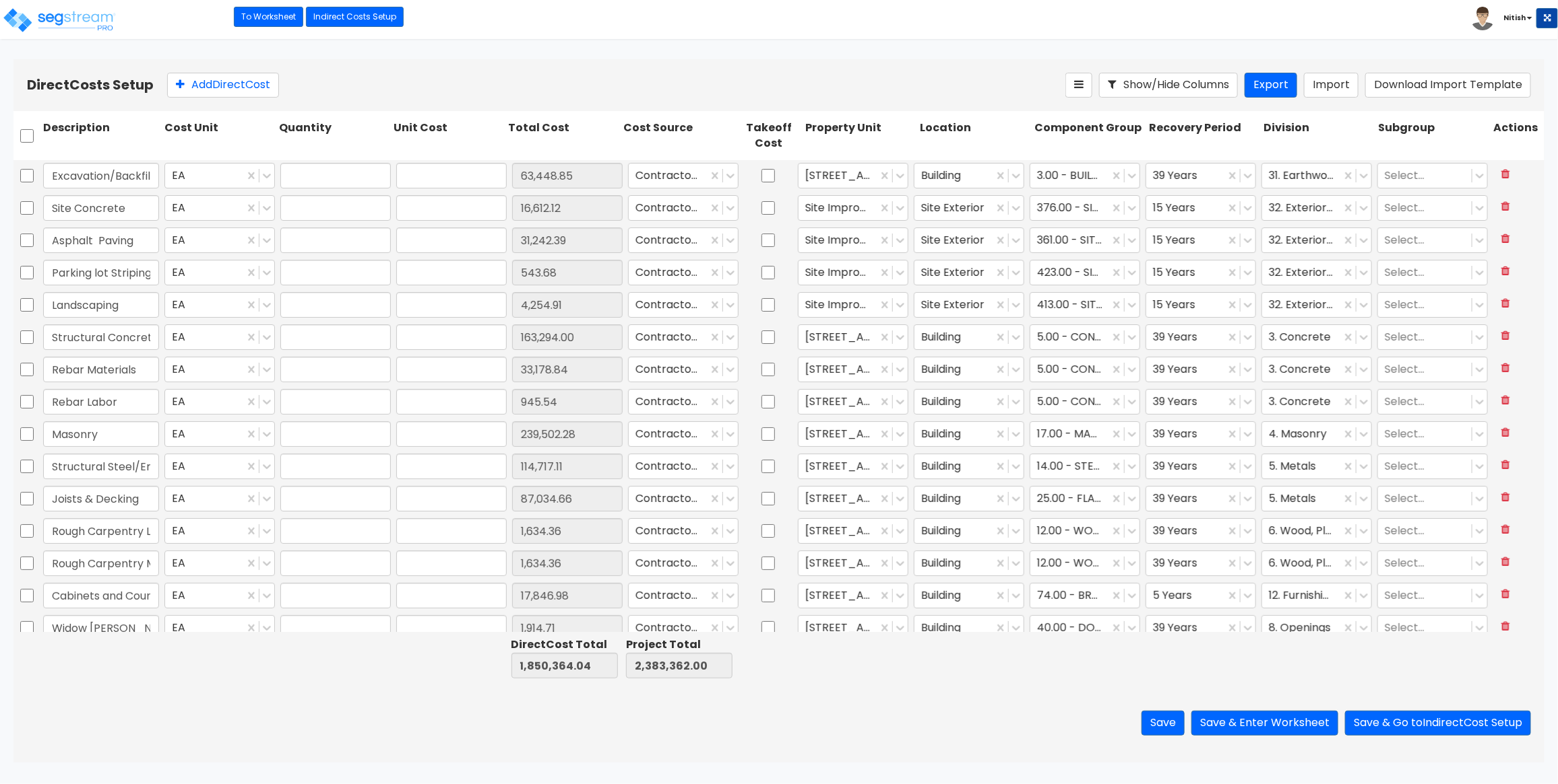
type input "1,634.36"
type input "1.00"
type input "17,846.98"
type input "1.00"
type input "1,914.71"
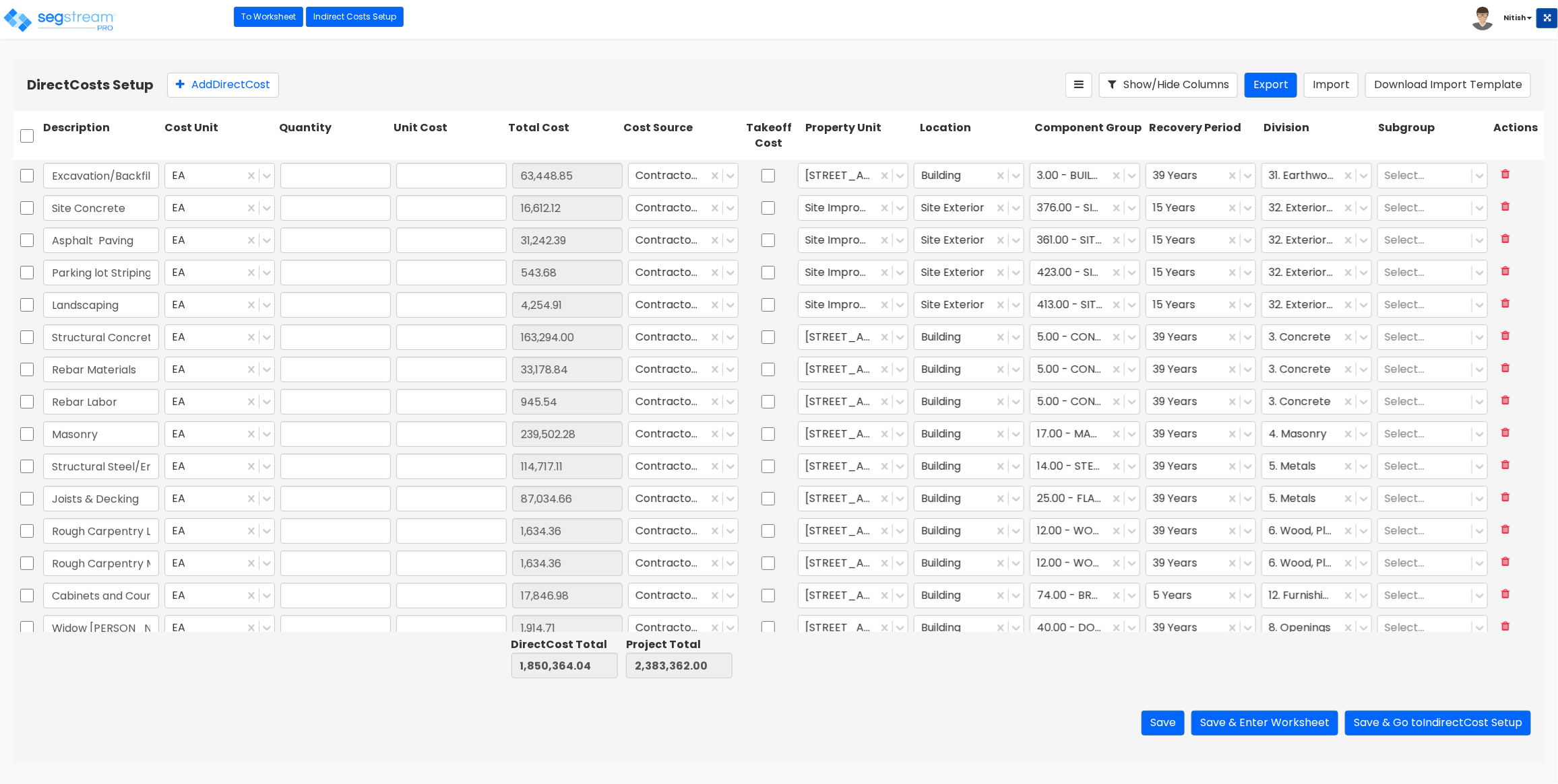
type input "1.00"
type input "10,149.38"
type input "1.00"
type input "80,414.97"
type input "1.00"
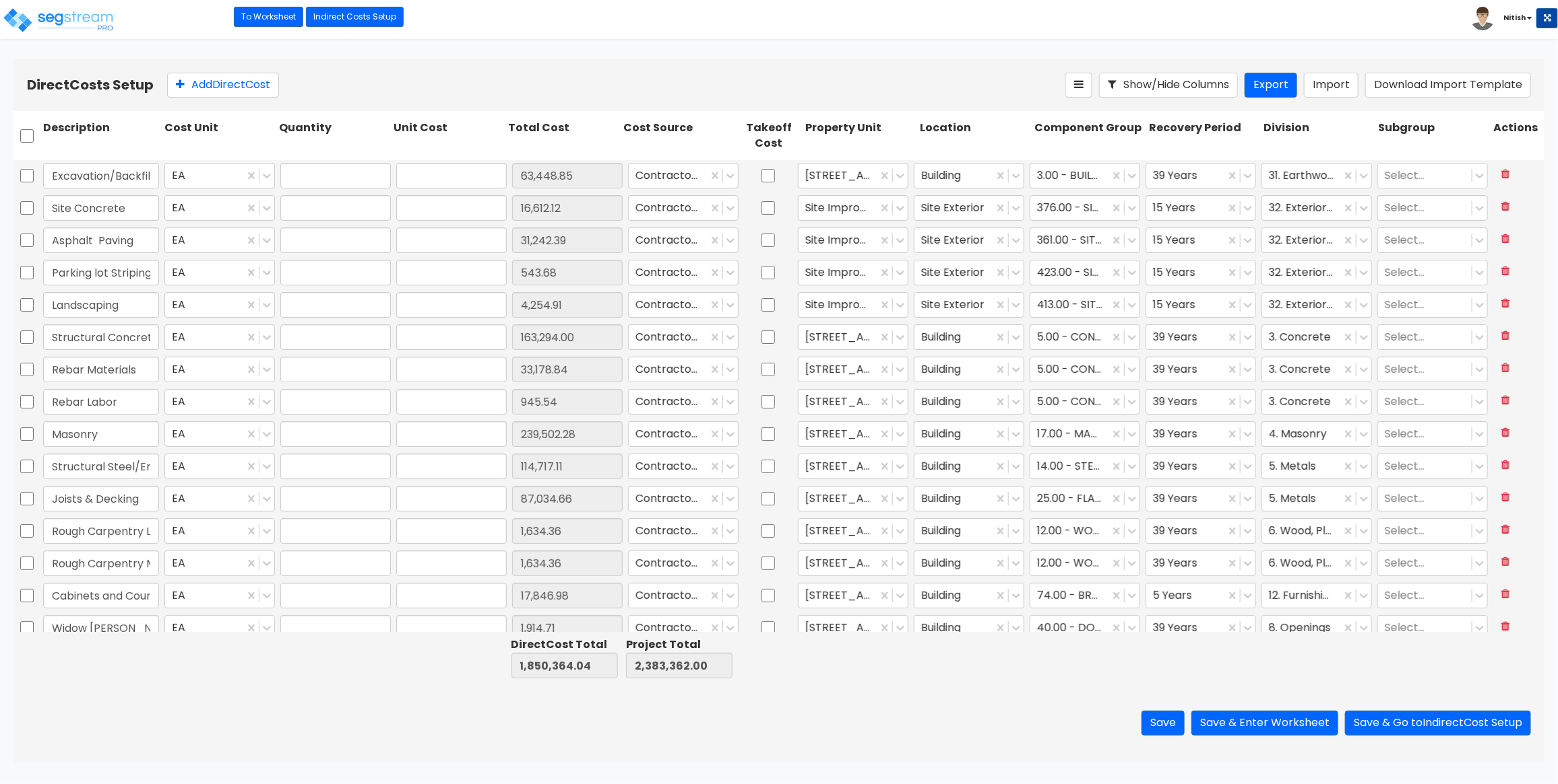
type input "7,238.08"
type input "1.00"
type input "18,317.86"
type input "1.00"
type input "3,593.04"
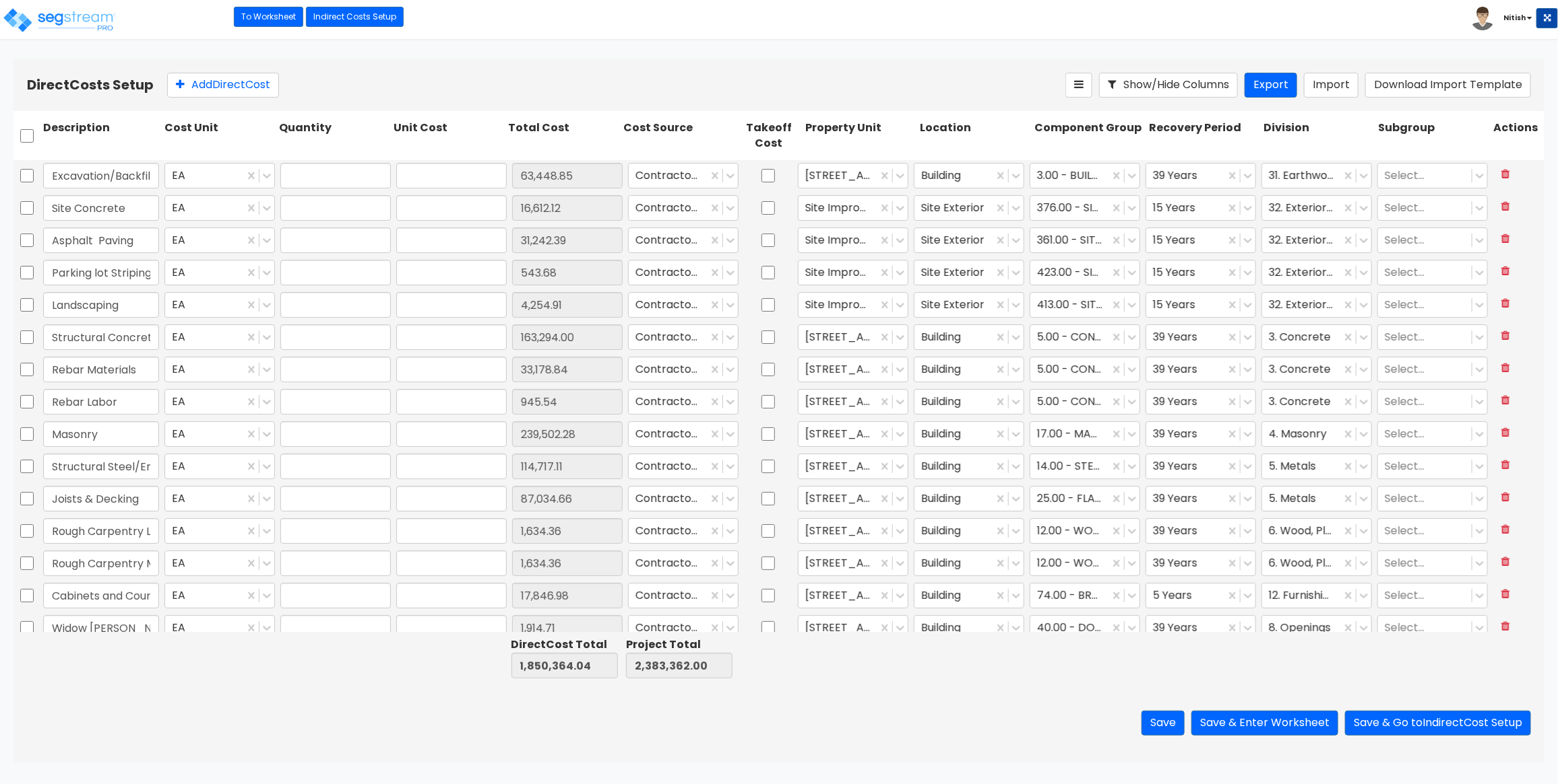
type input "1.00"
type input "63,448.85"
type input "1.00"
type input "16,612.12"
type input "1.00"
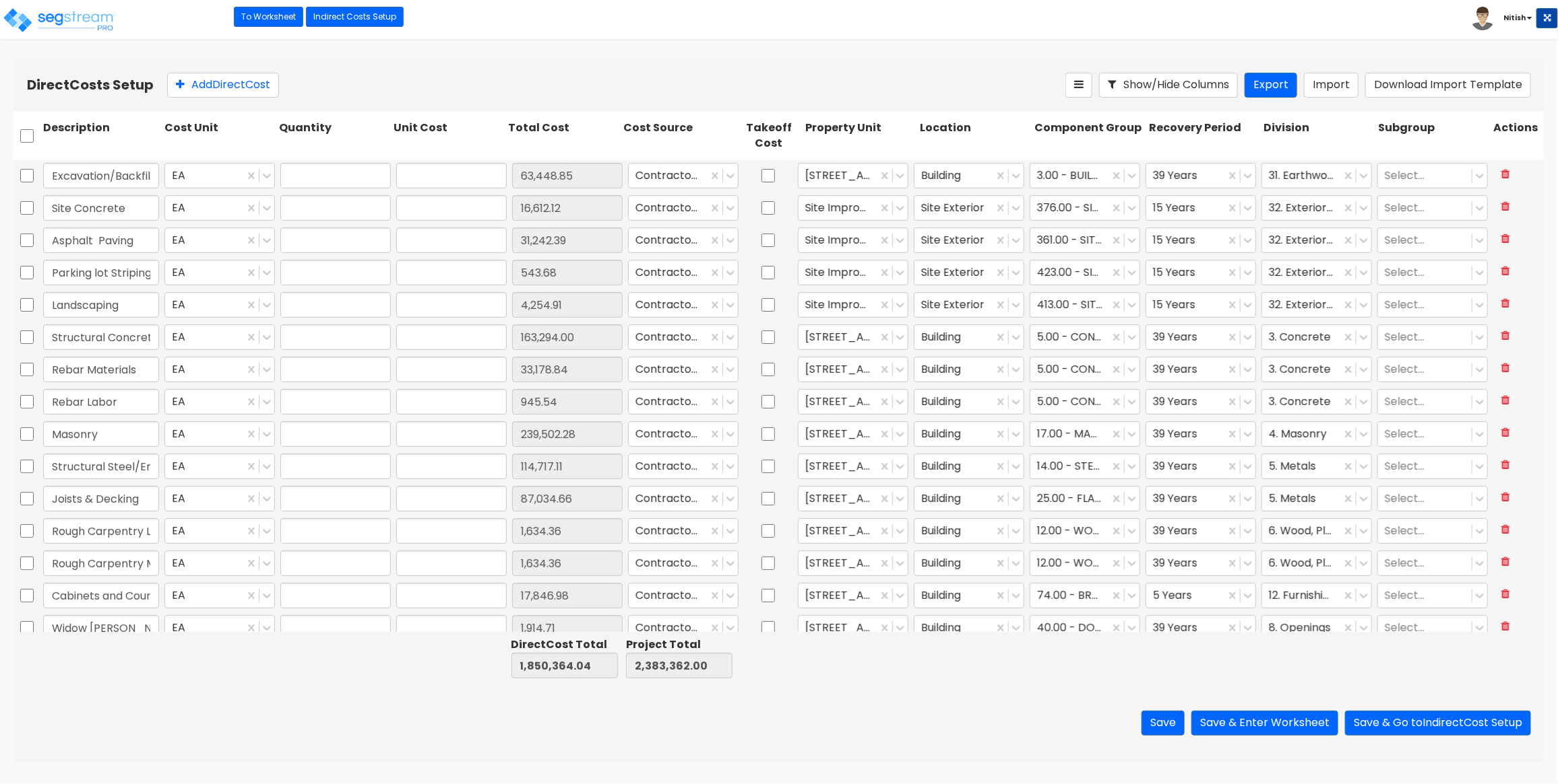
type input "31,242.39"
type input "1.00"
type input "543.68"
type input "1.00"
type input "4,254.91"
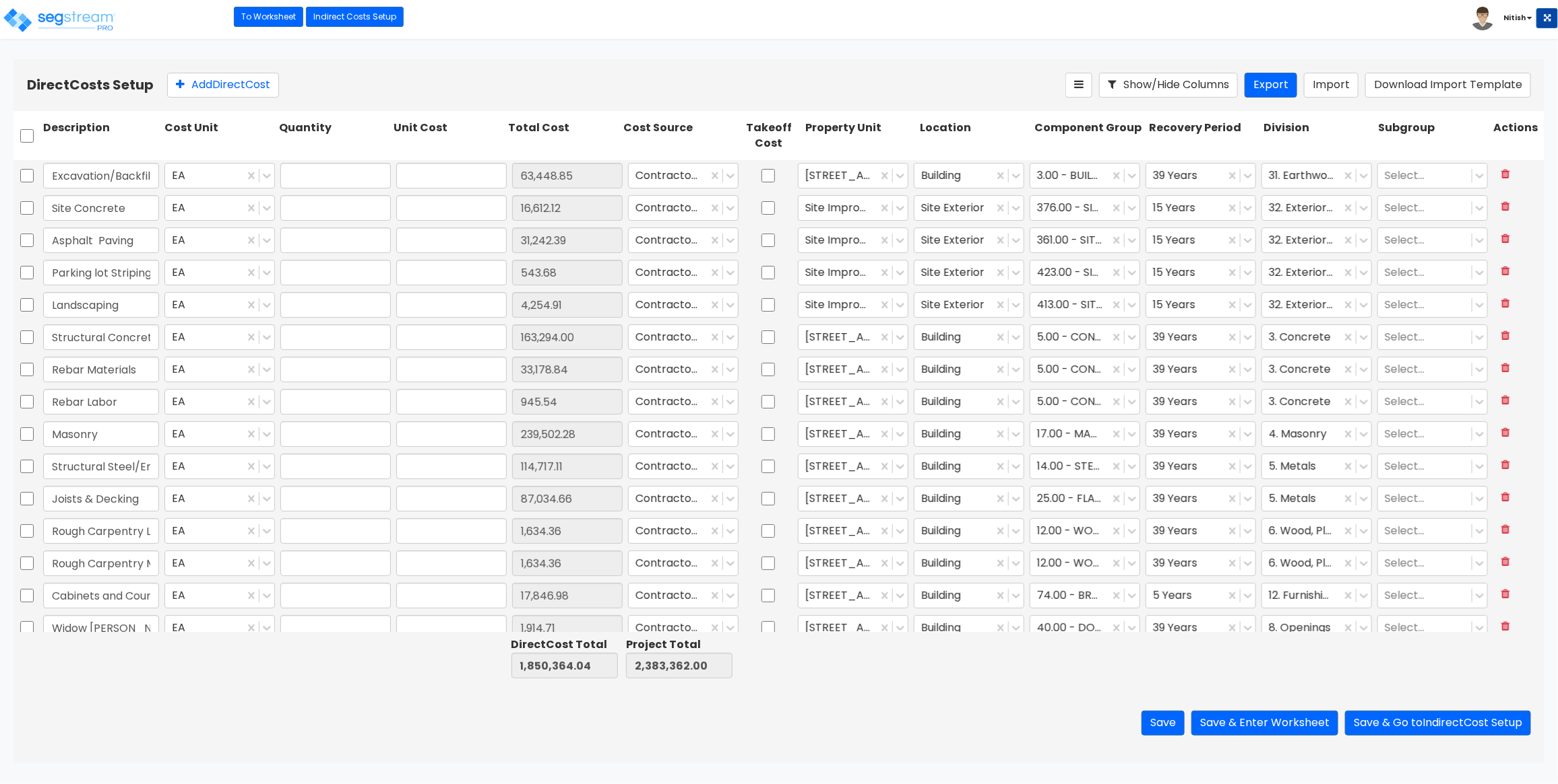
type input "1.00"
type input "163,294.00"
type input "1.00"
type input "33,178.84"
type input "1.00"
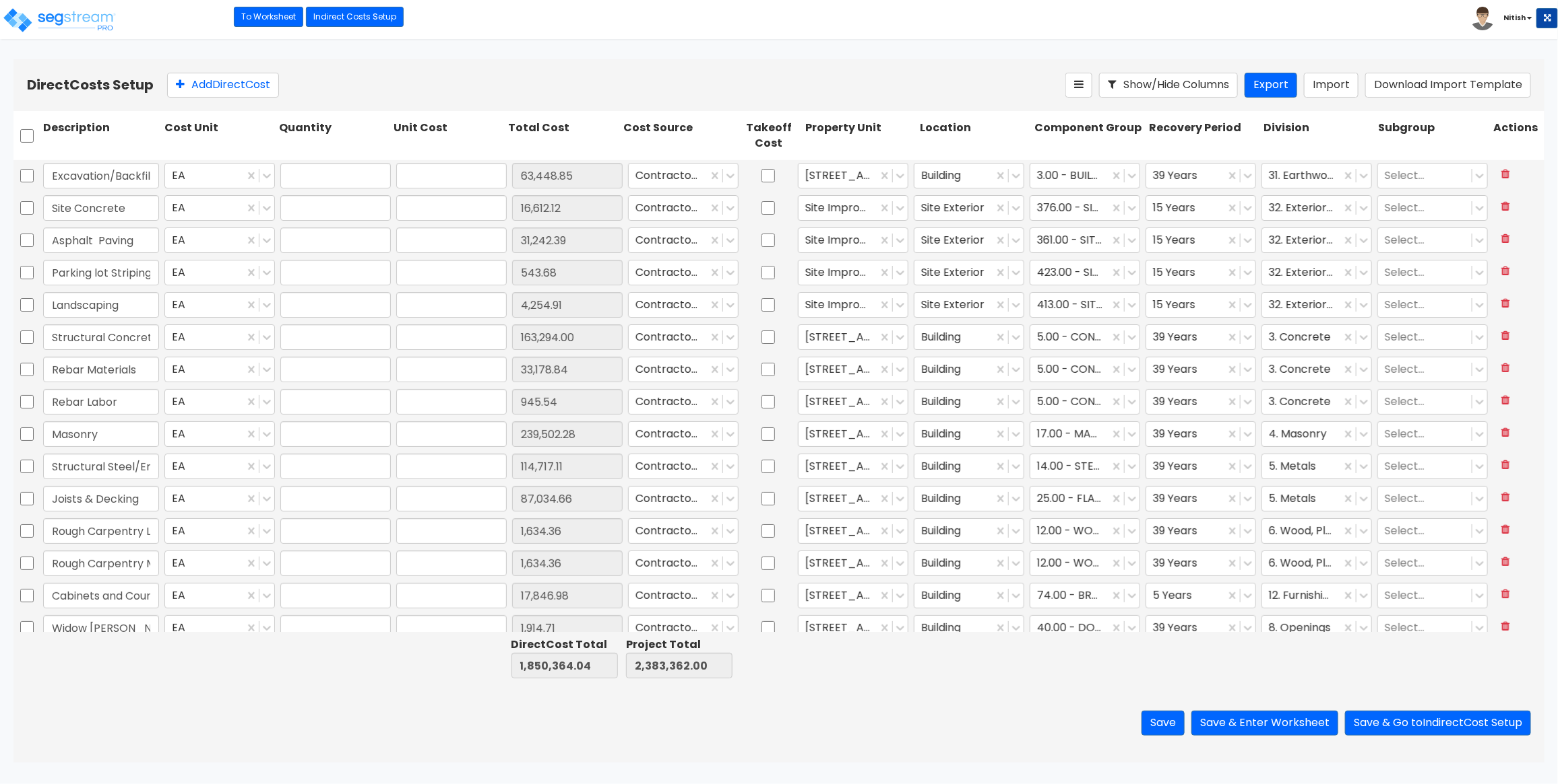
type input "945.54"
type input "1.00"
type input "239,502.28"
type input "1.00"
type input "114,717.11"
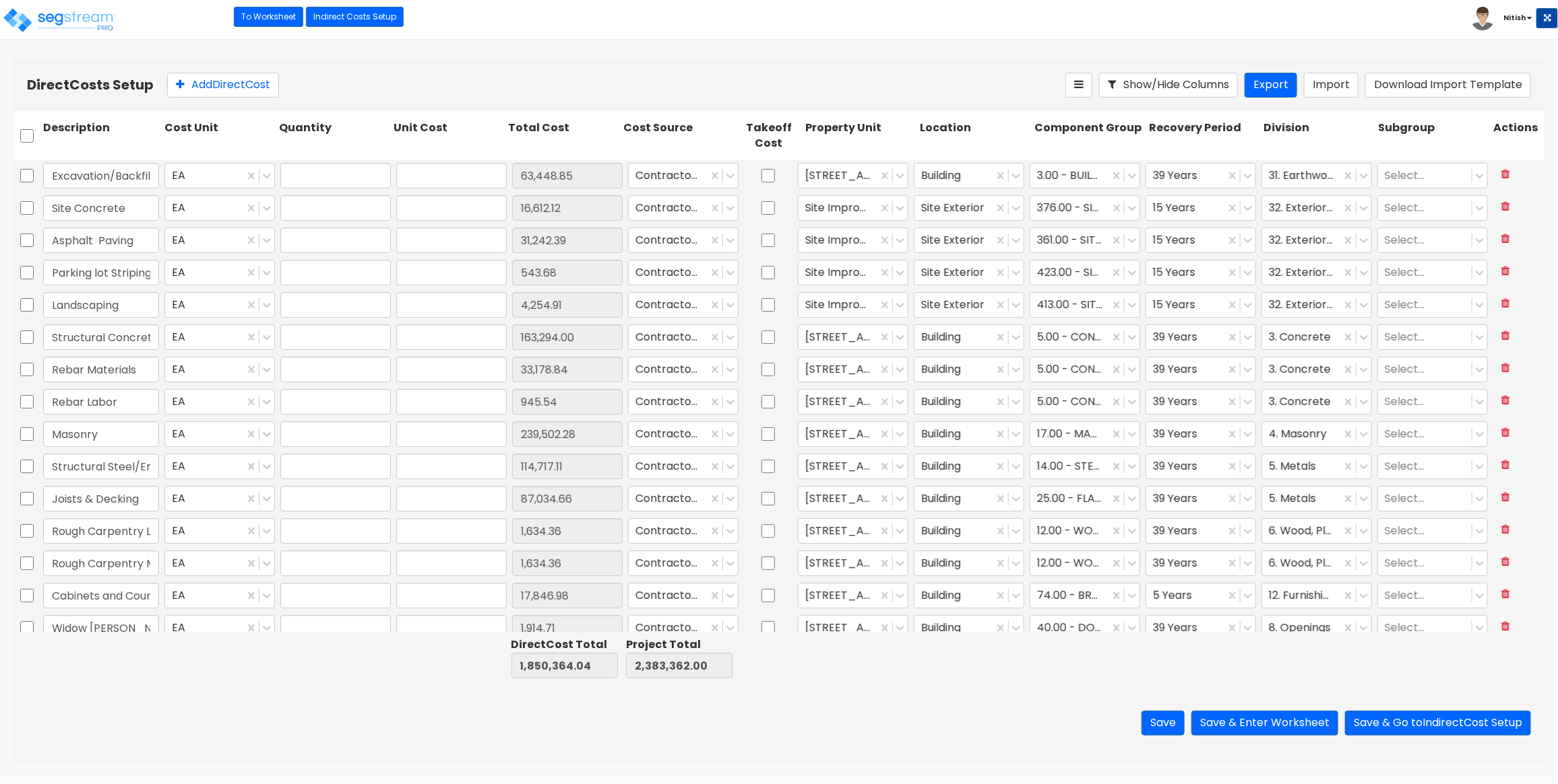
type input "1.00"
type input "87,034.66"
type input "1.00"
type input "1,634.36"
type input "1.00"
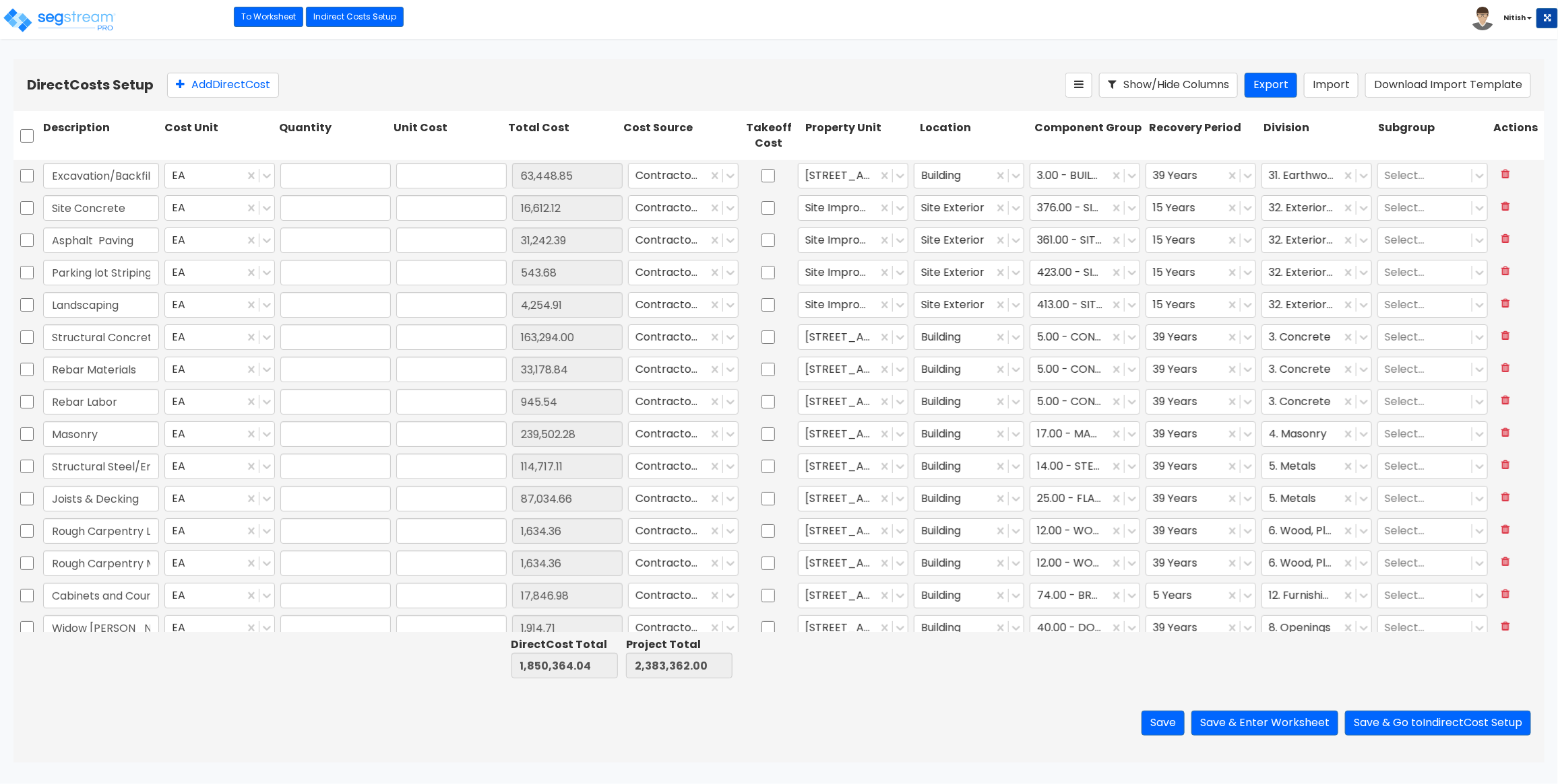
type input "1,634.36"
type input "1.00"
type input "17,846.98"
type input "1.00"
type input "1,914.71"
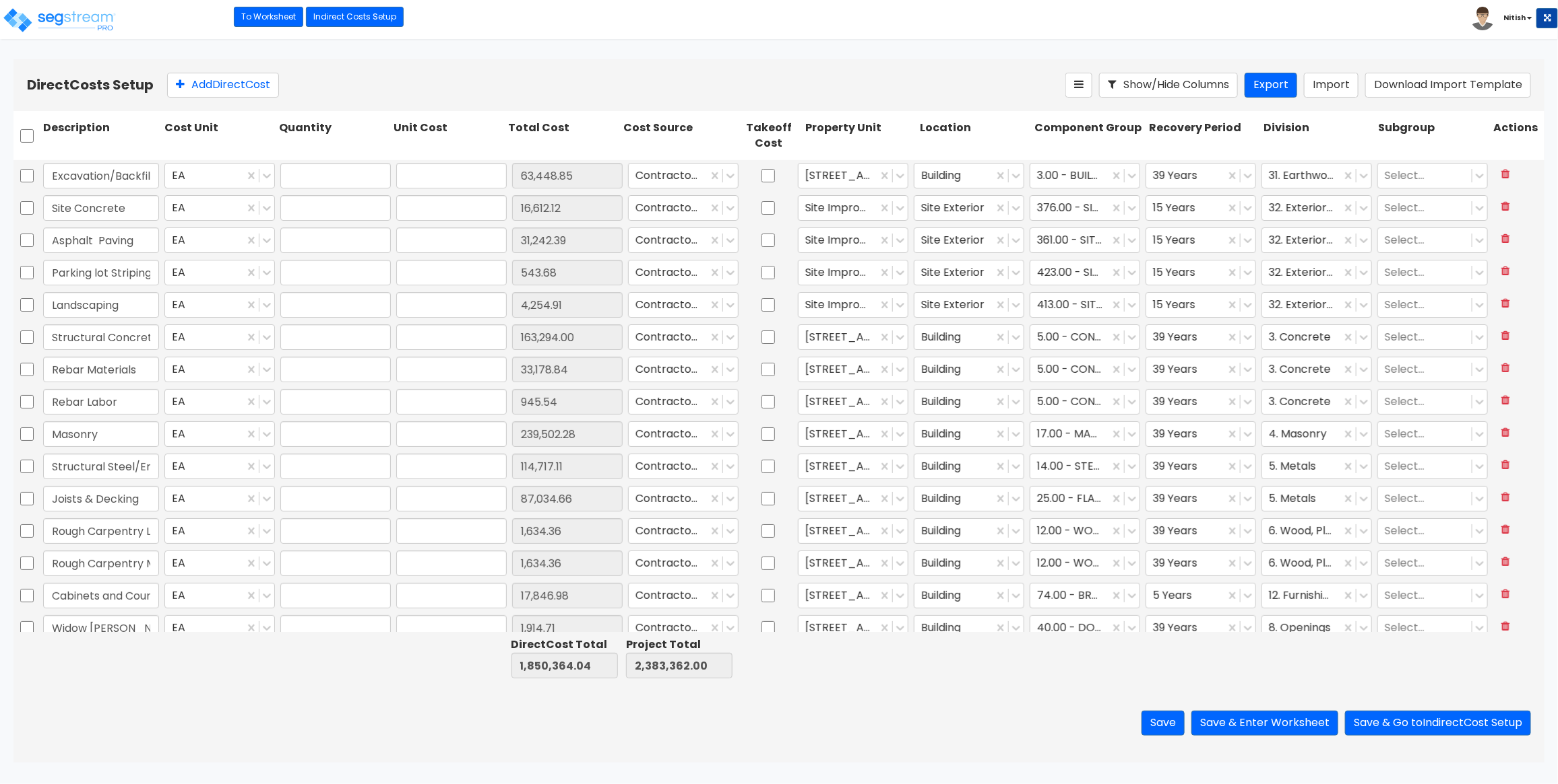
type input "1.00"
type input "10,149.38"
type input "1.00"
type input "80,414.97"
type input "1.00"
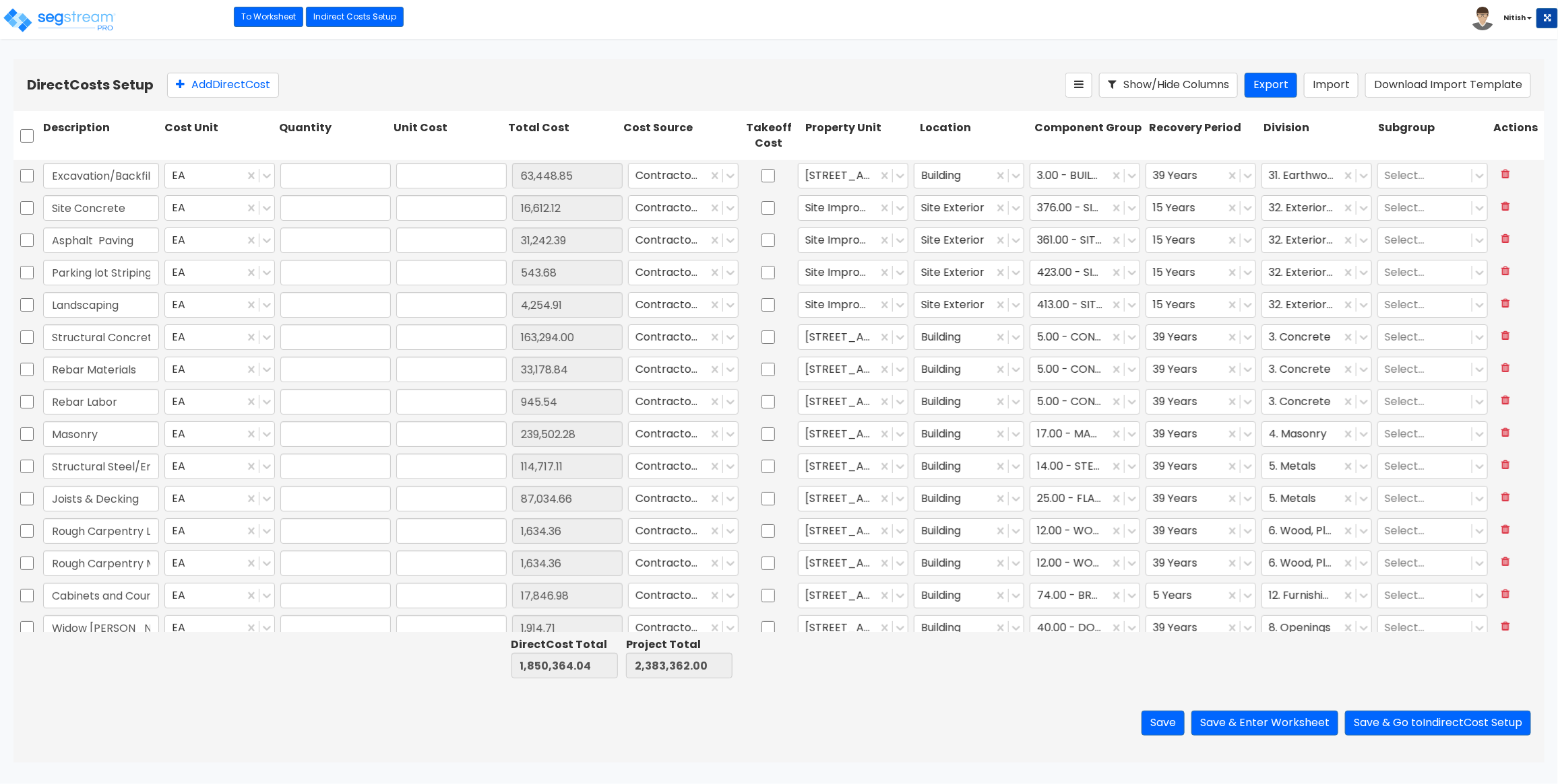
type input "7,238.08"
type input "1.00"
type input "18,317.86"
type input "1.00"
type input "3,593.04"
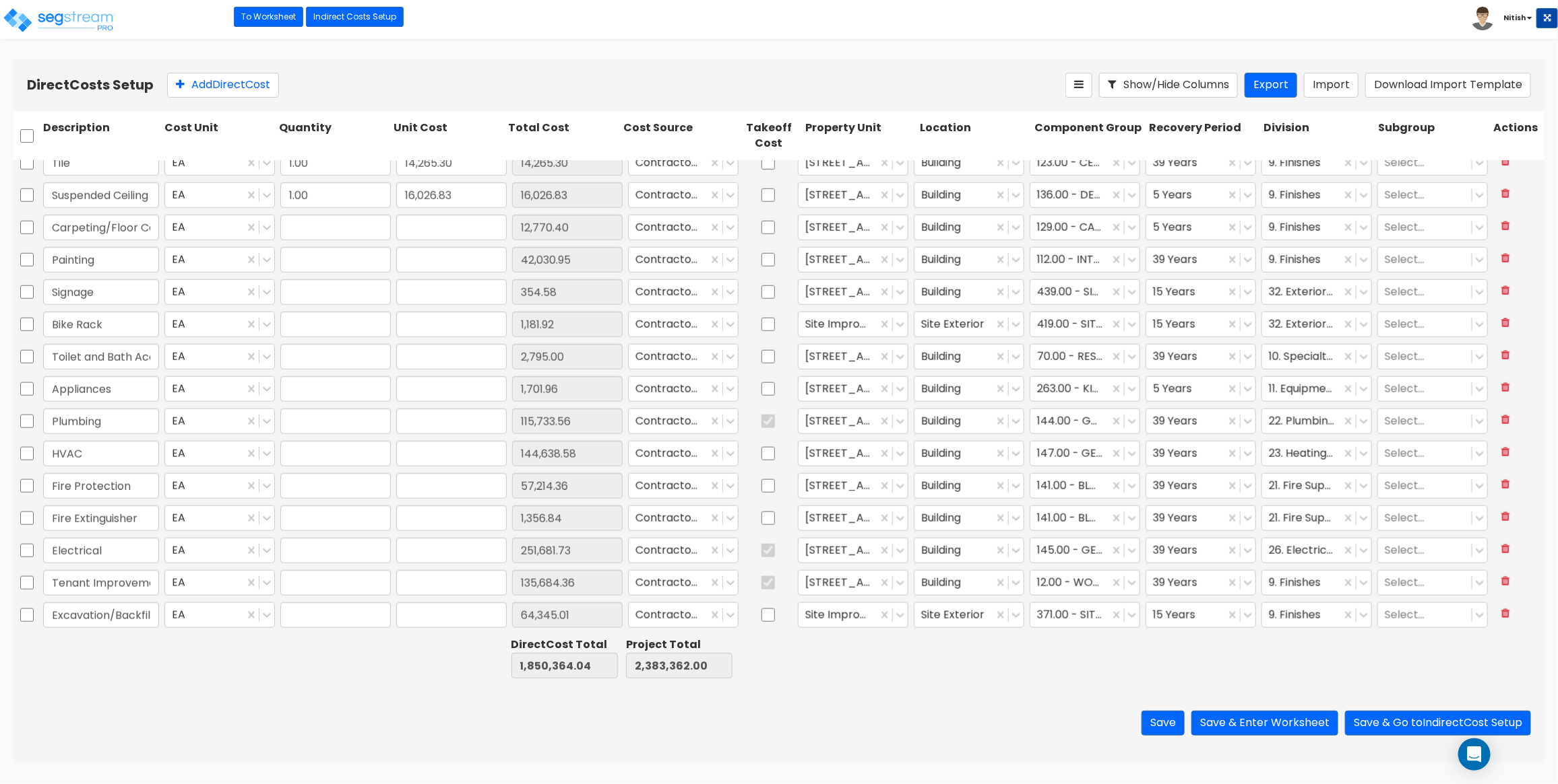
type input "1.00"
type input "12,770.40"
type input "1.00"
type input "42,030.95"
type input "1.00"
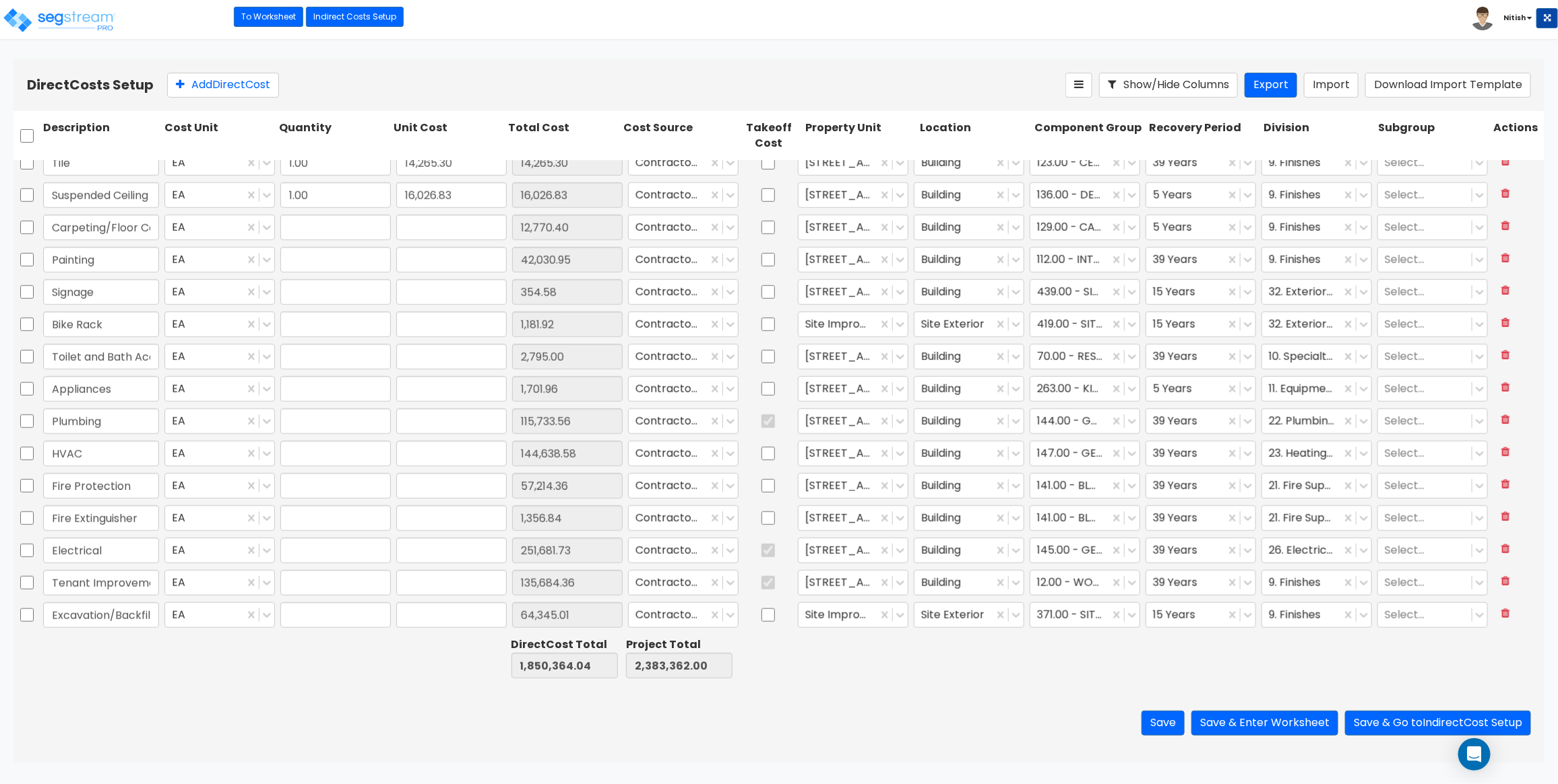
type input "354.58"
type input "1.00"
type input "1,181.92"
type input "1.00"
type input "2,795.00"
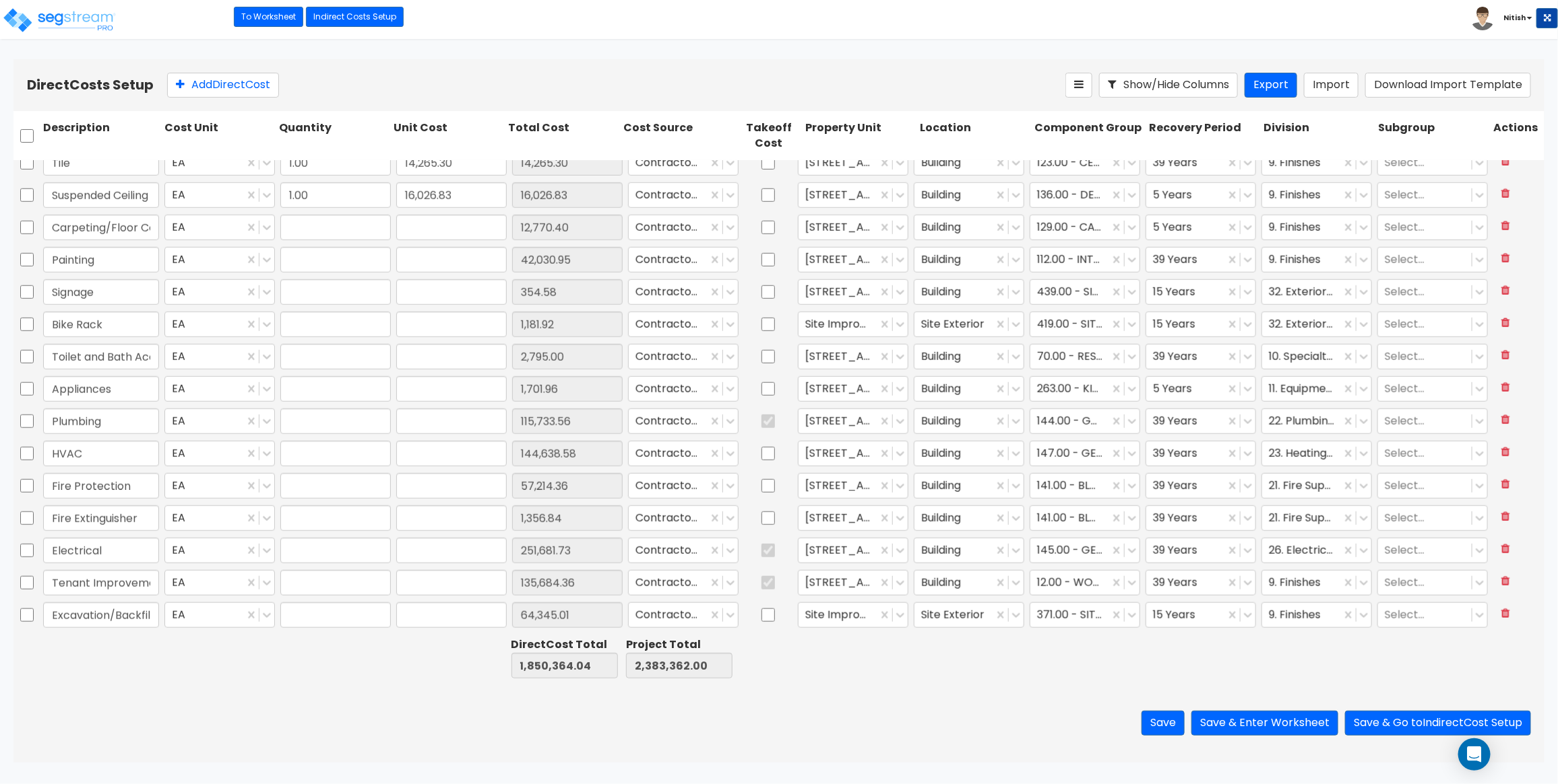
type input "1.00"
type input "1,701.96"
type input "1.00"
type input "115,733.56"
type input "1.00"
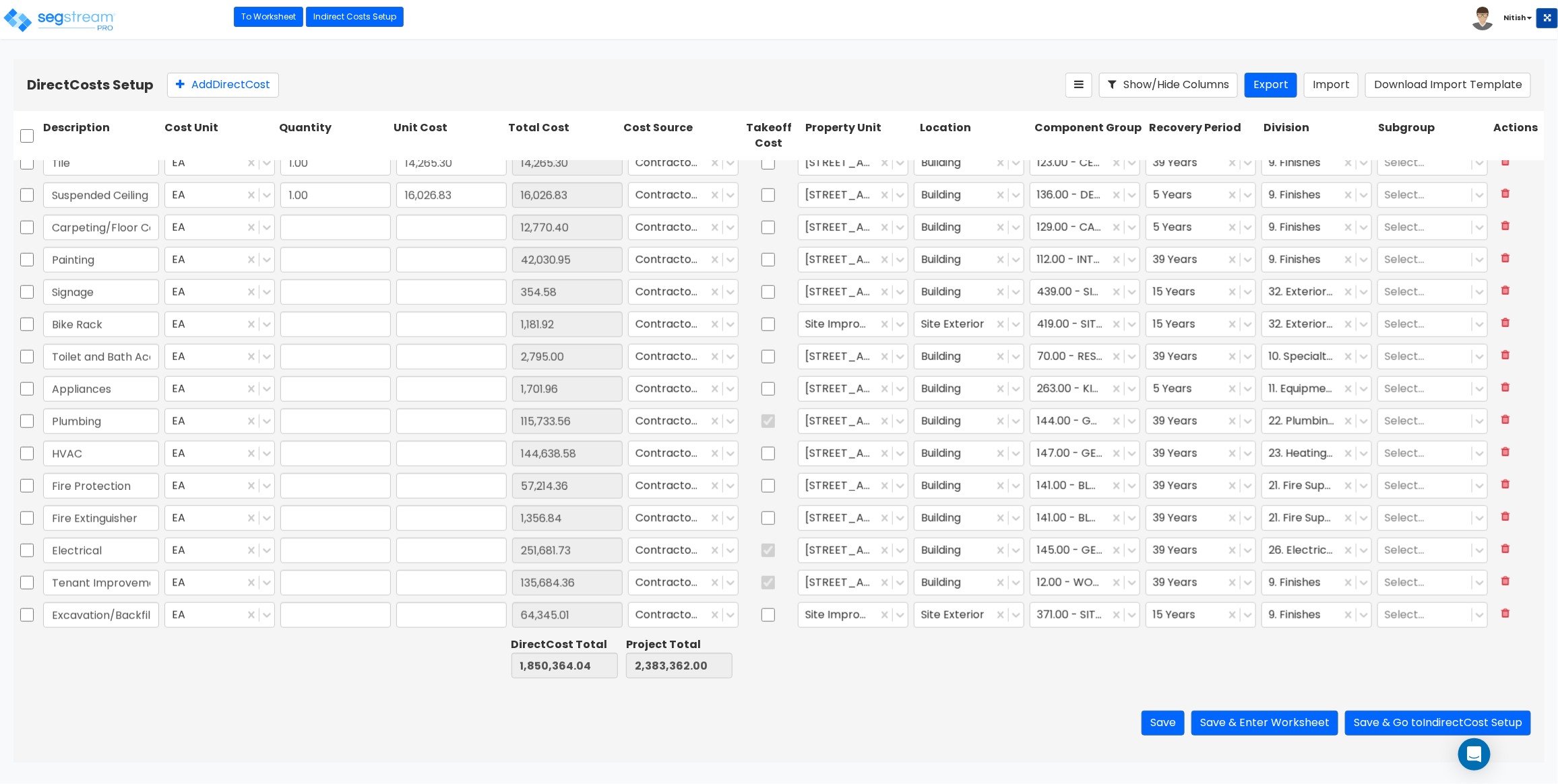
type input "144,638.58"
type input "1.00"
type input "57,214.36"
type input "1.00"
type input "1,356.84"
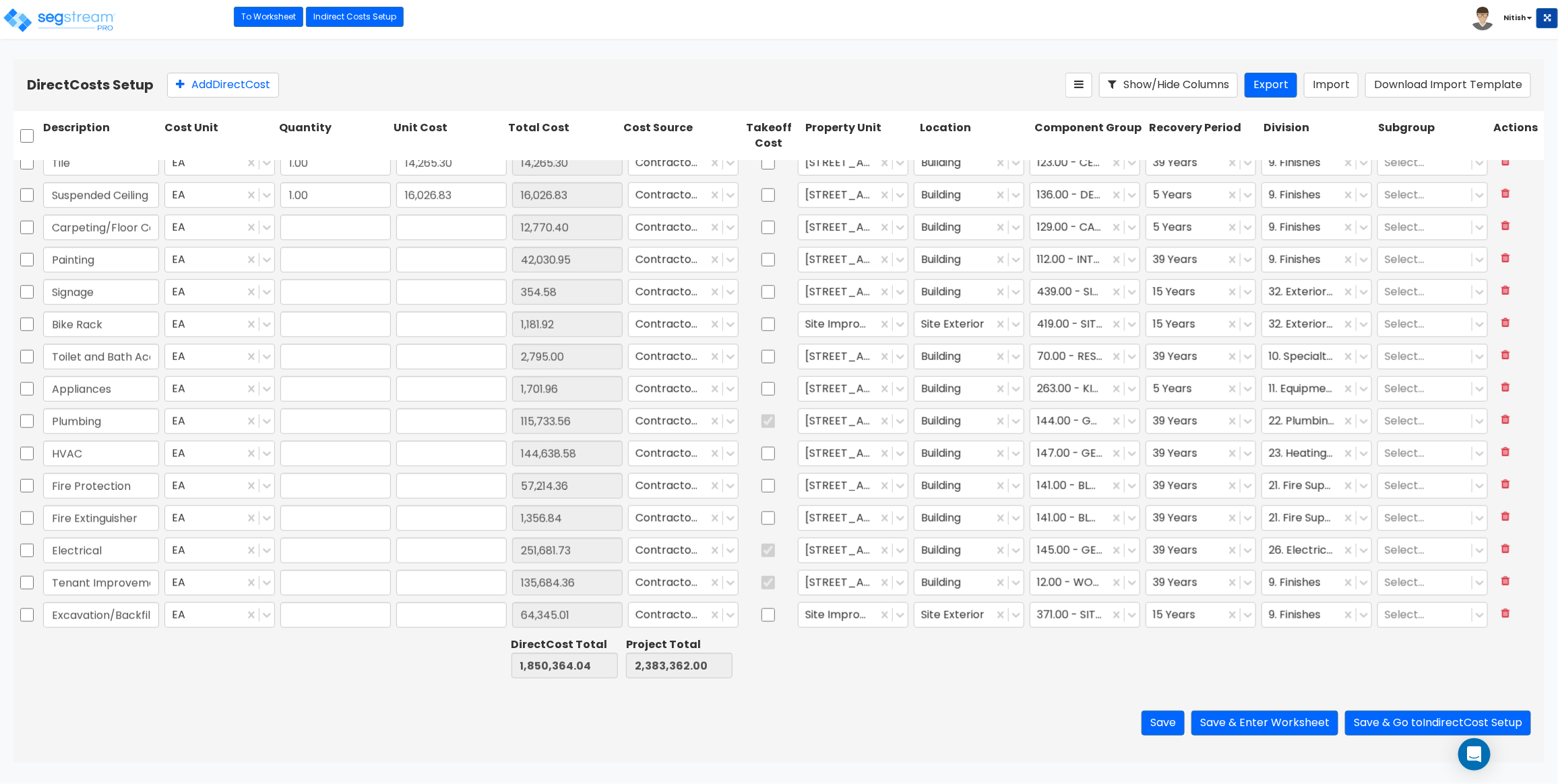
type input "1.00"
type input "251,681.73"
type input "1.00"
type input "135,684.36"
type input "1.00"
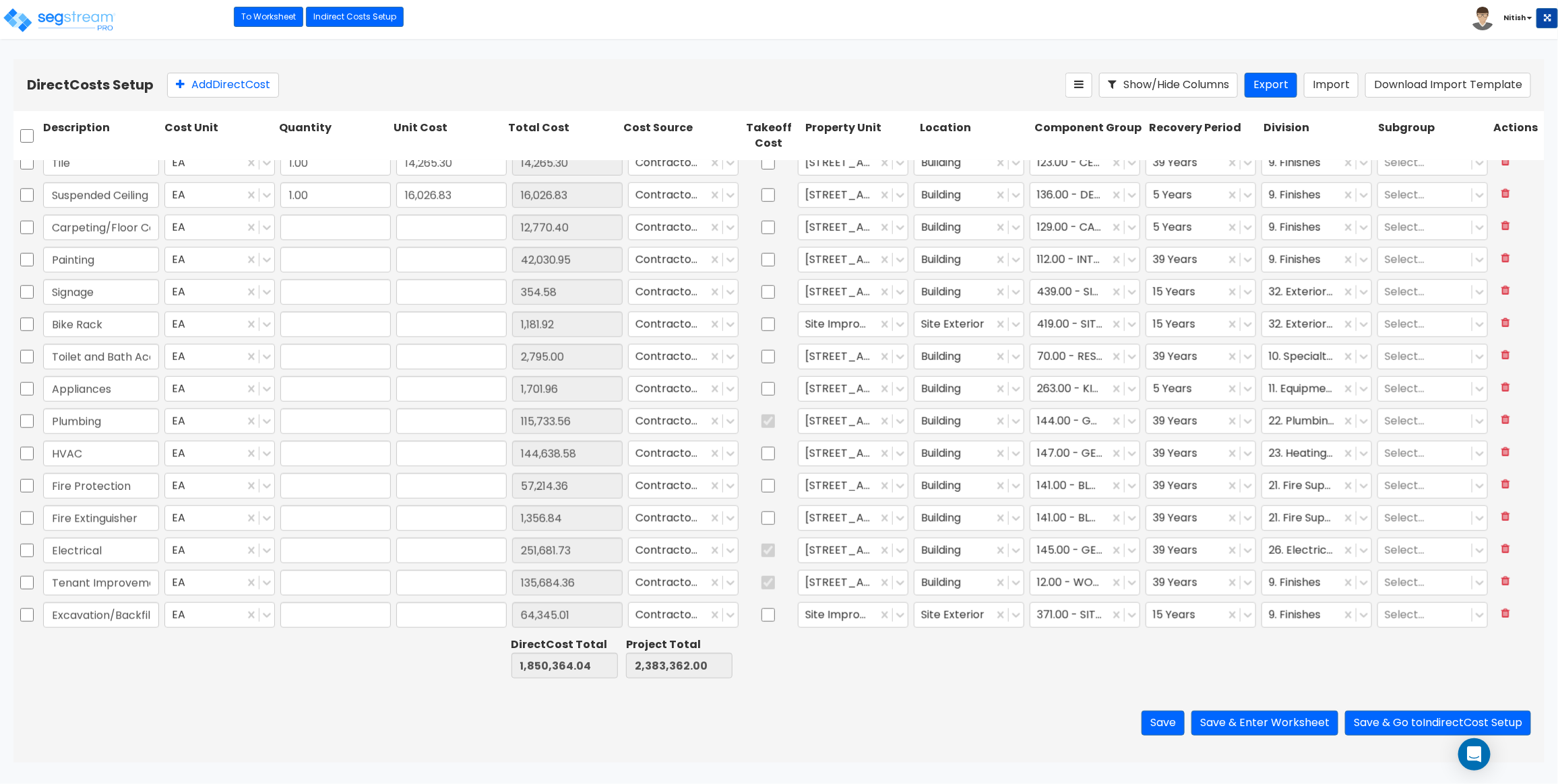
type input "64,345.01"
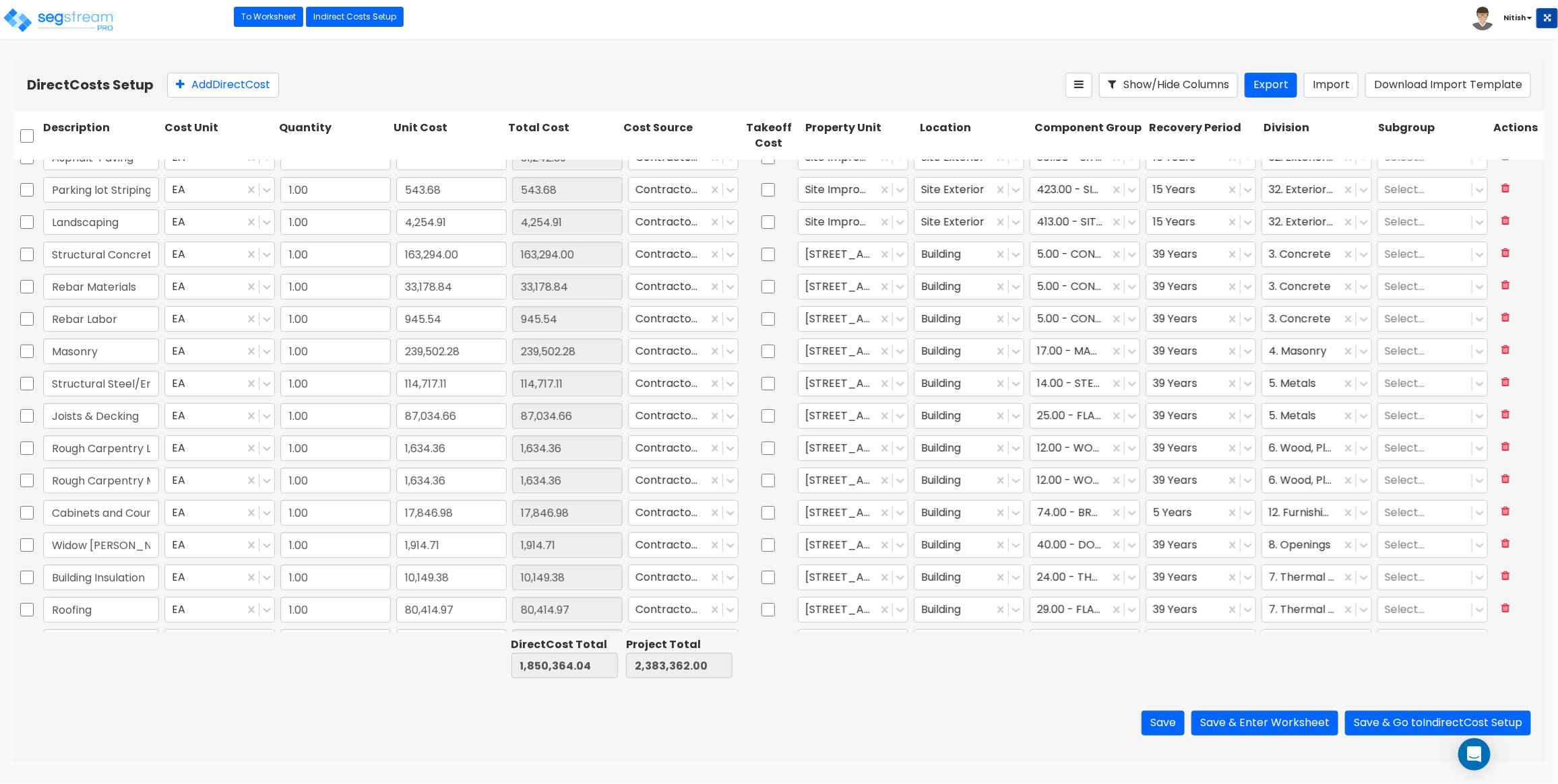
type input "1.00"
type input "63,448.85"
type input "1.00"
type input "16,612.12"
type input "1.00"
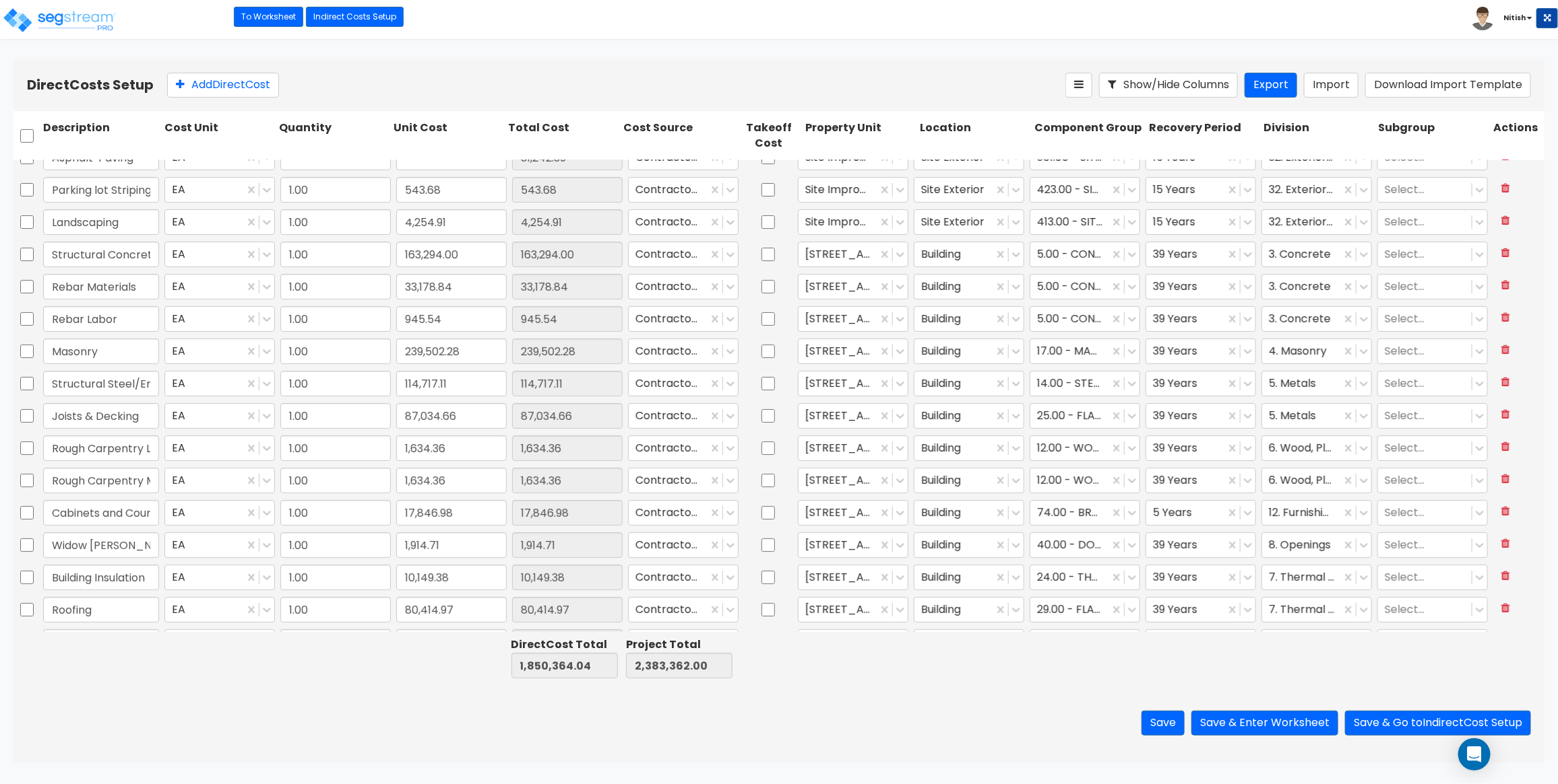
type input "31,242.39"
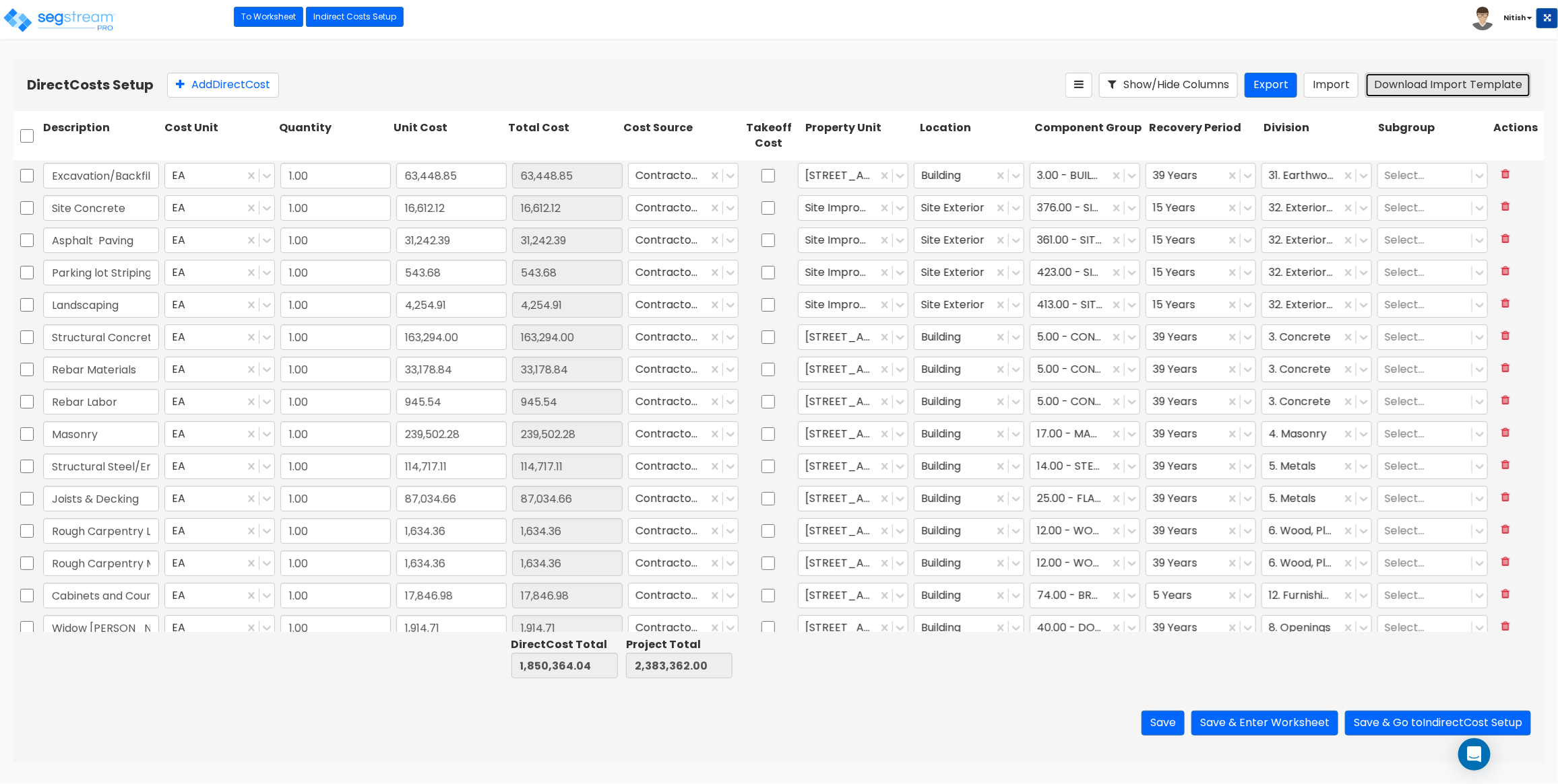
click at [1393, 90] on button "Download Import Template" at bounding box center [1448, 86] width 166 height 25
click at [672, 62] on div "Direct Costs Setup Add Direct Cost Show/Hide Columns Export Import Download Imp…" at bounding box center [779, 86] width 1530 height 52
click at [1288, 81] on button "Export" at bounding box center [1270, 86] width 53 height 25
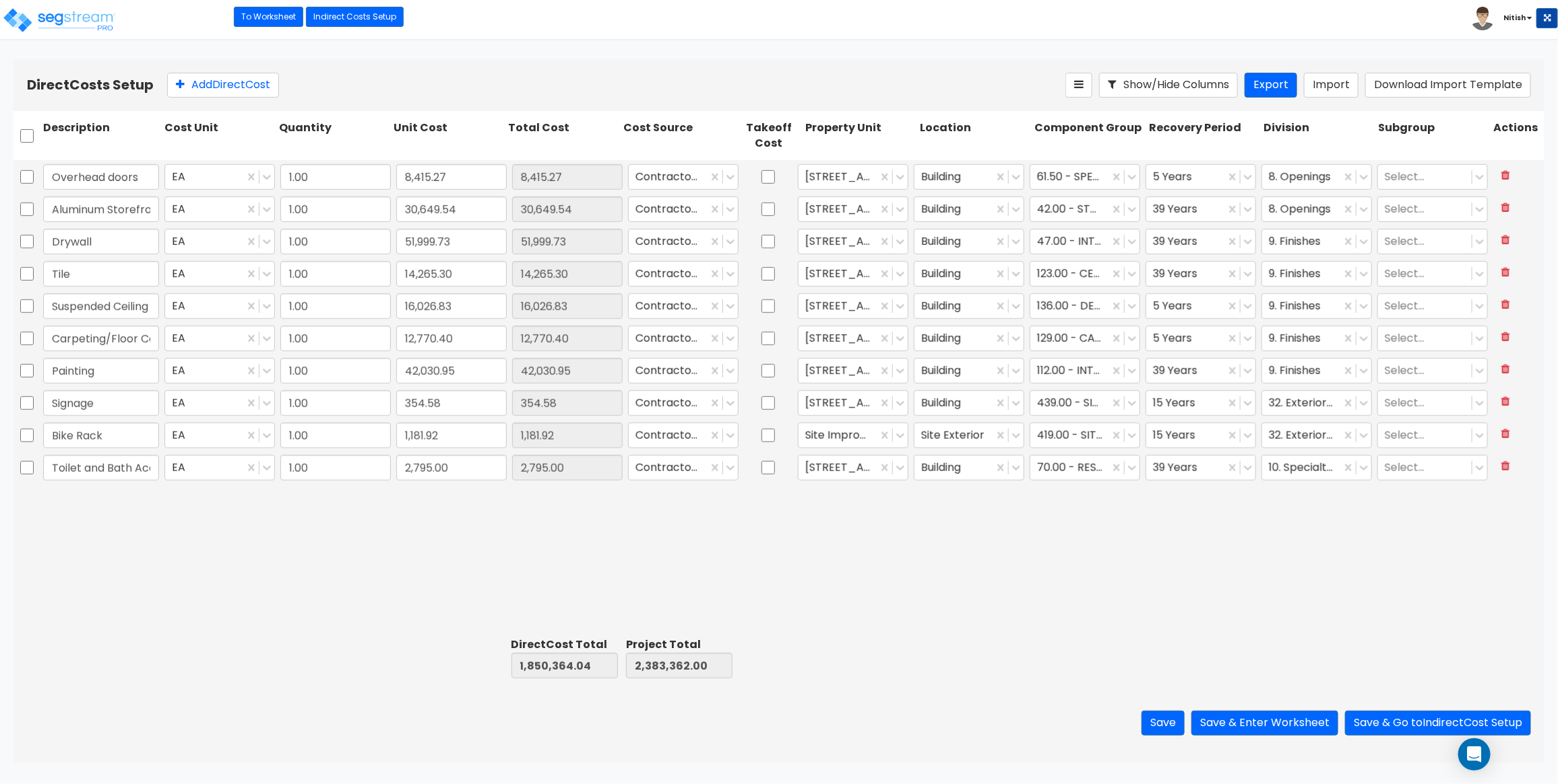
scroll to position [345, 0]
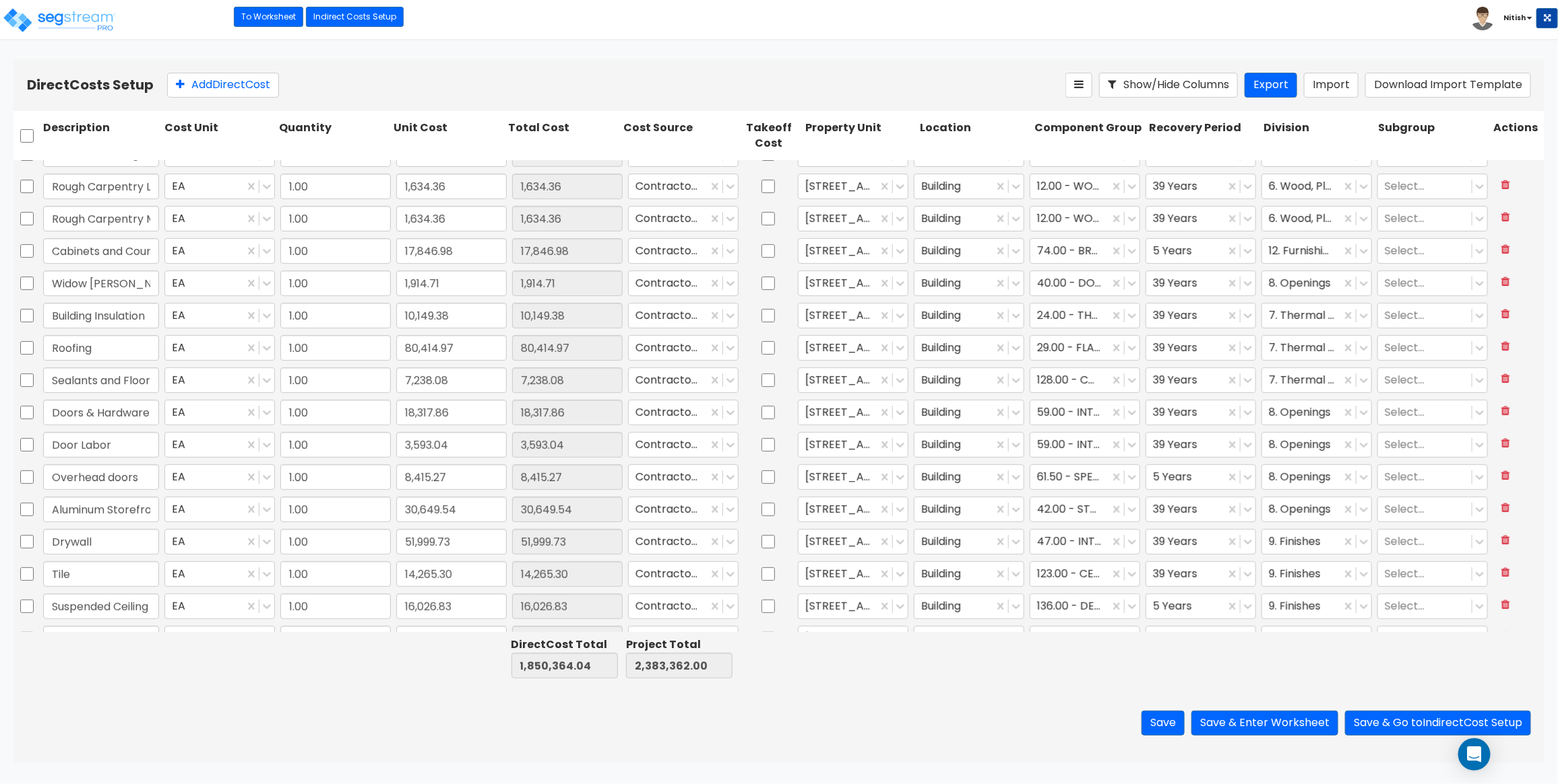
type input "1.00"
type input "114,717.11"
type input "1.00"
type input "87,034.66"
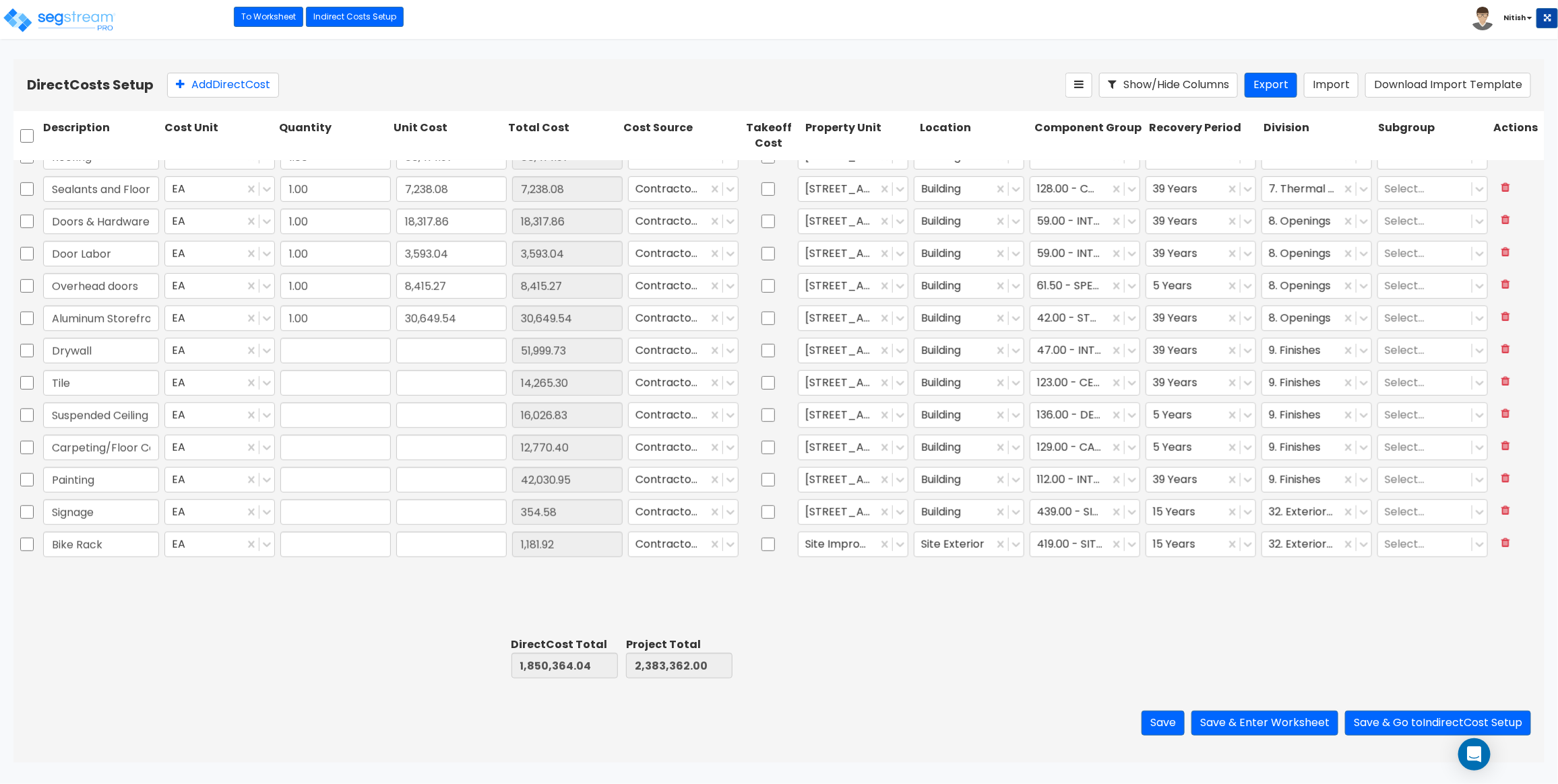
type input "1.00"
type input "51,999.73"
type input "1.00"
type input "14,265.30"
type input "1.00"
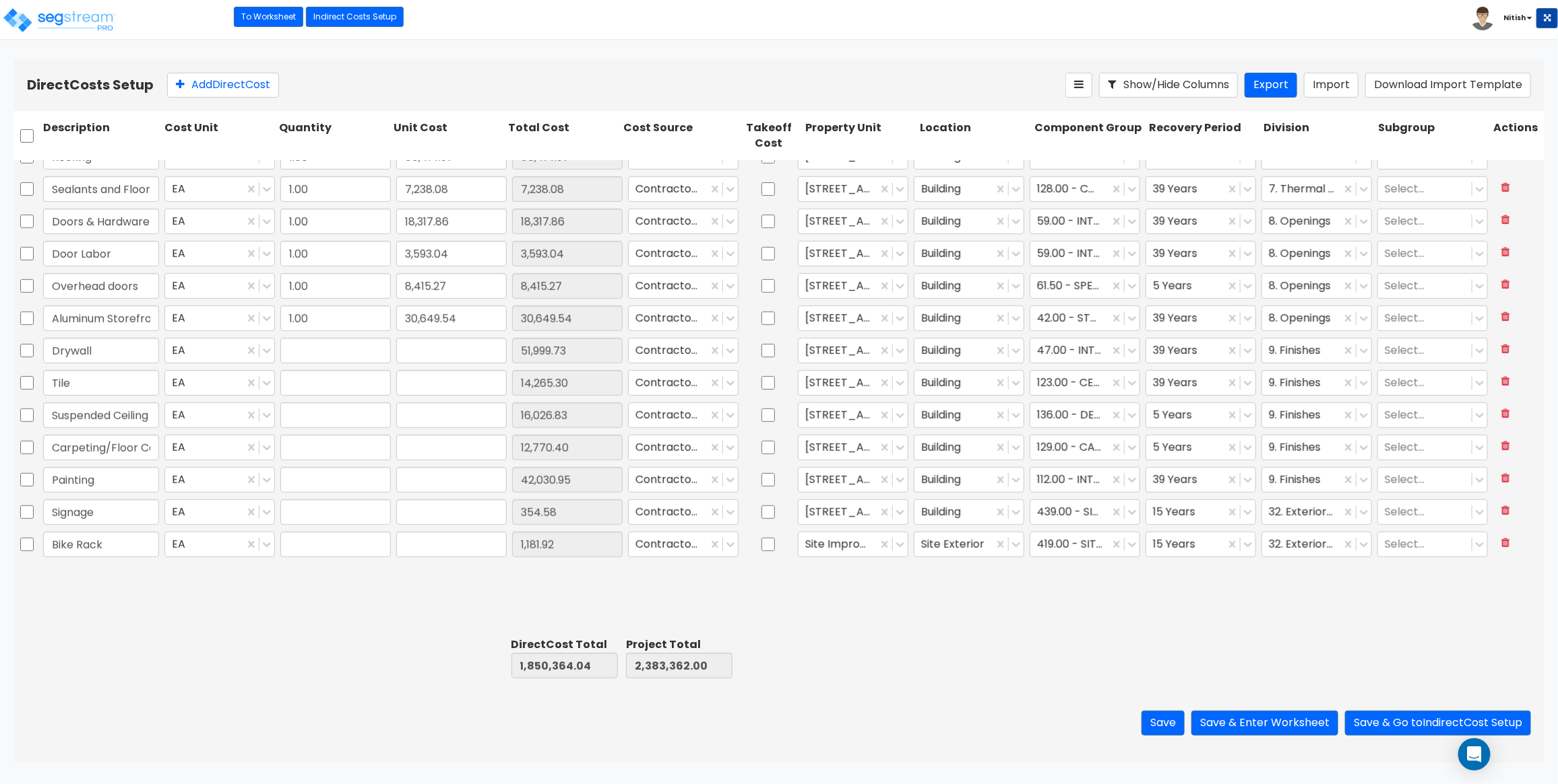
type input "16,026.83"
type input "1.00"
type input "12,770.40"
type input "1.00"
type input "42,030.95"
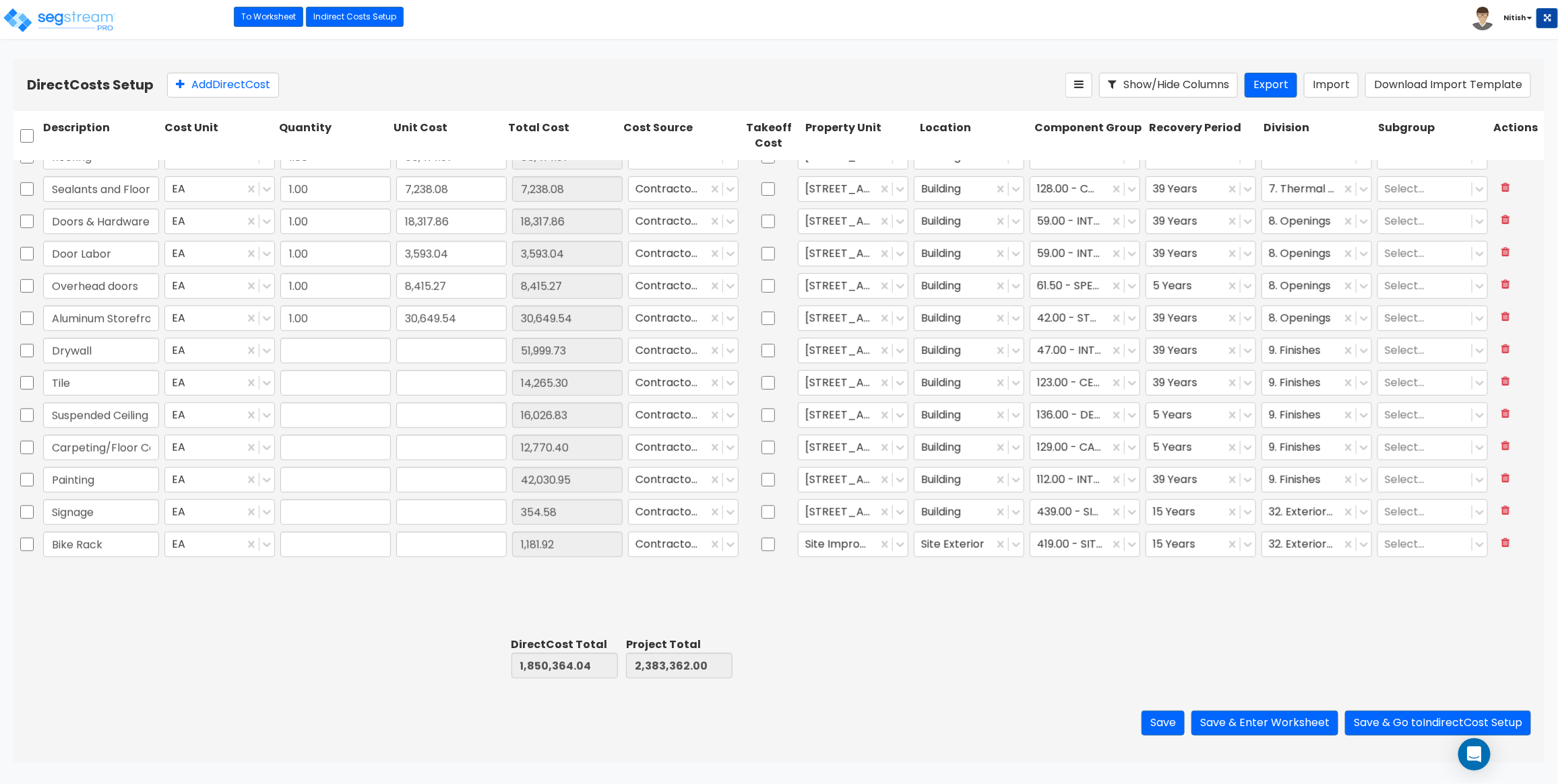
type input "1.00"
type input "354.58"
type input "1.00"
type input "1,181.92"
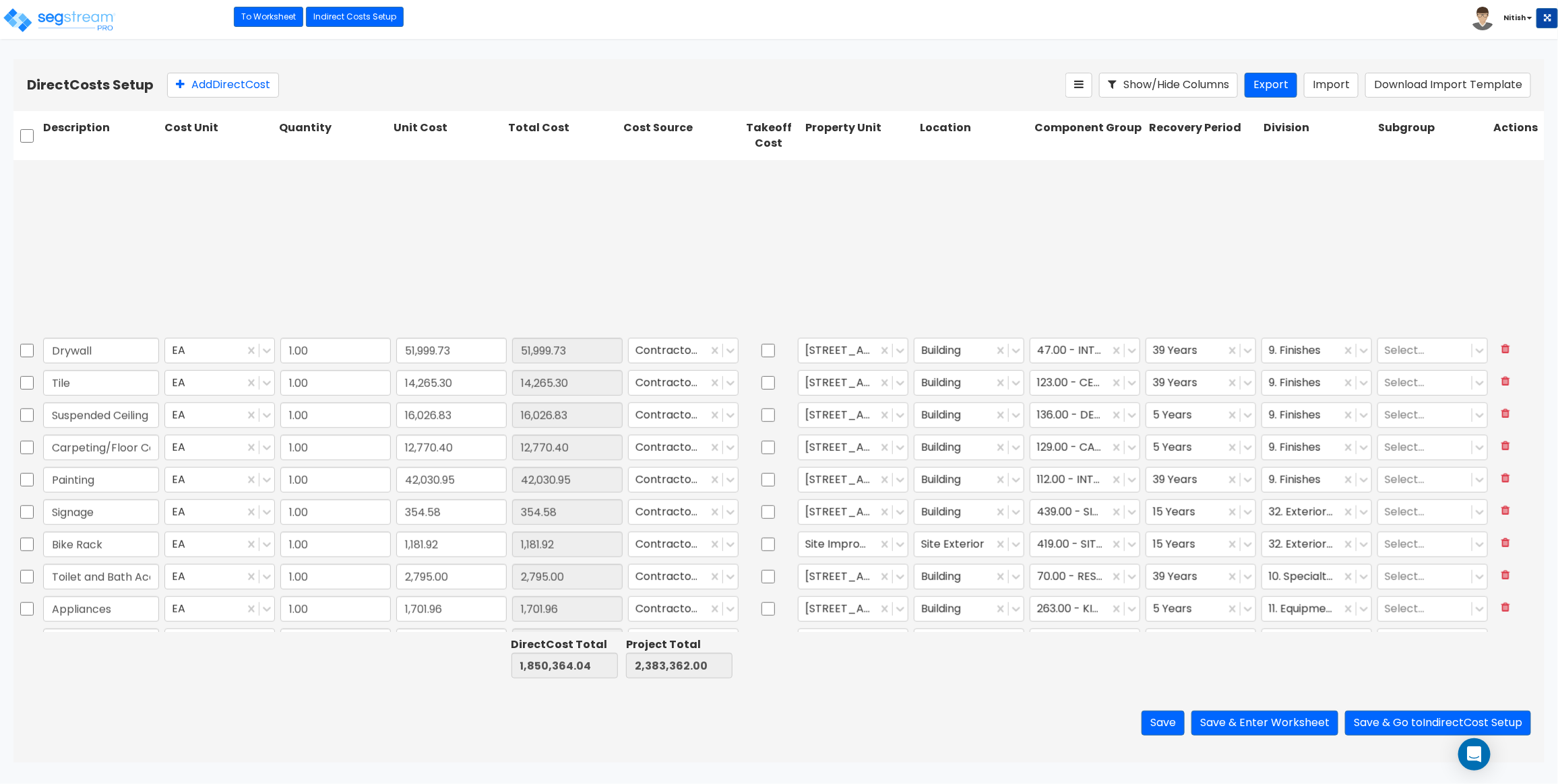
scroll to position [756, 0]
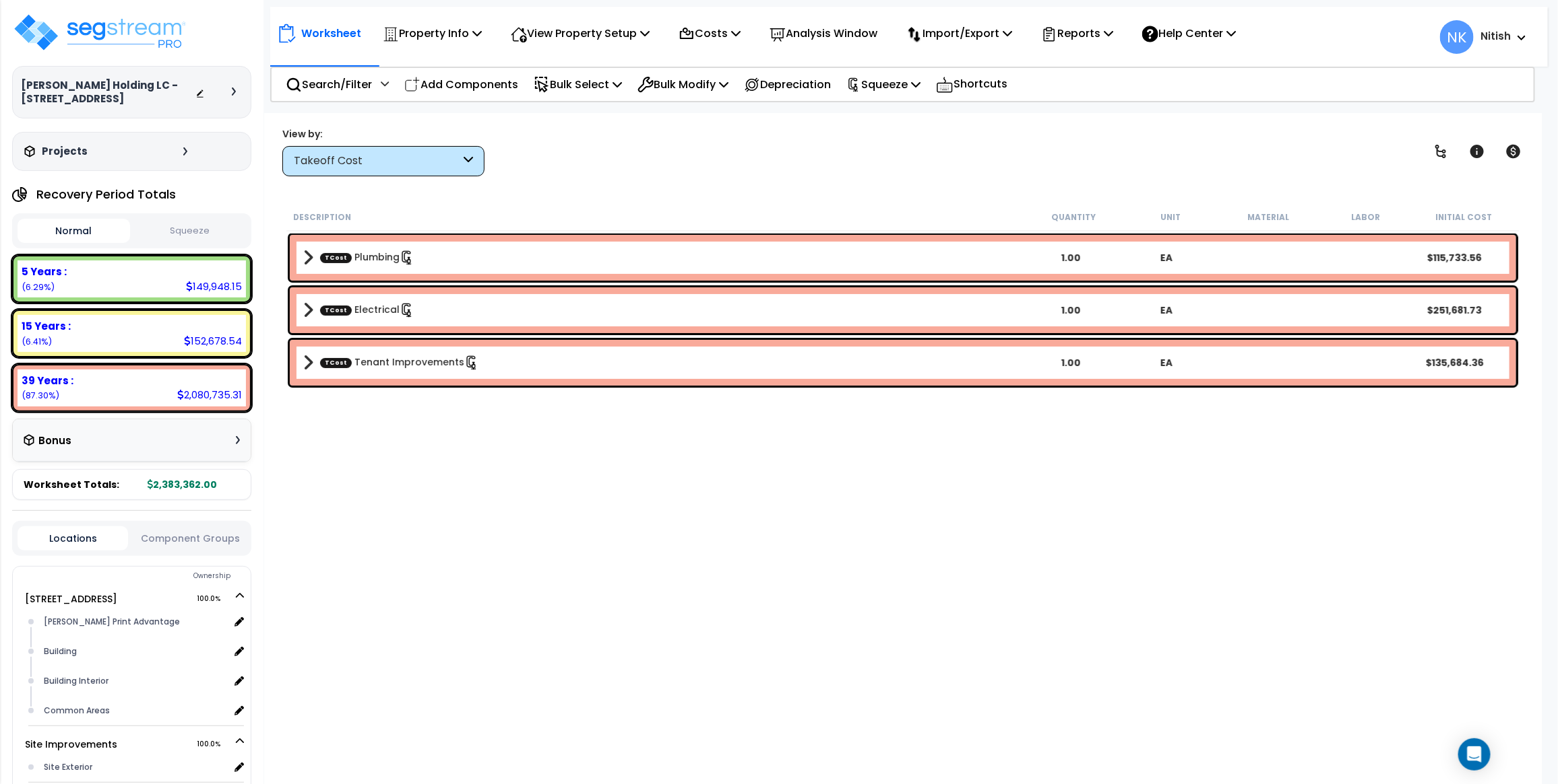
click at [440, 461] on div "Description Quantity Unit Material Labor Initial Cost TCost Plumbing 1.00 EA $1…" at bounding box center [903, 466] width 1237 height 526
click at [1057, 35] on icon at bounding box center [1049, 34] width 16 height 16
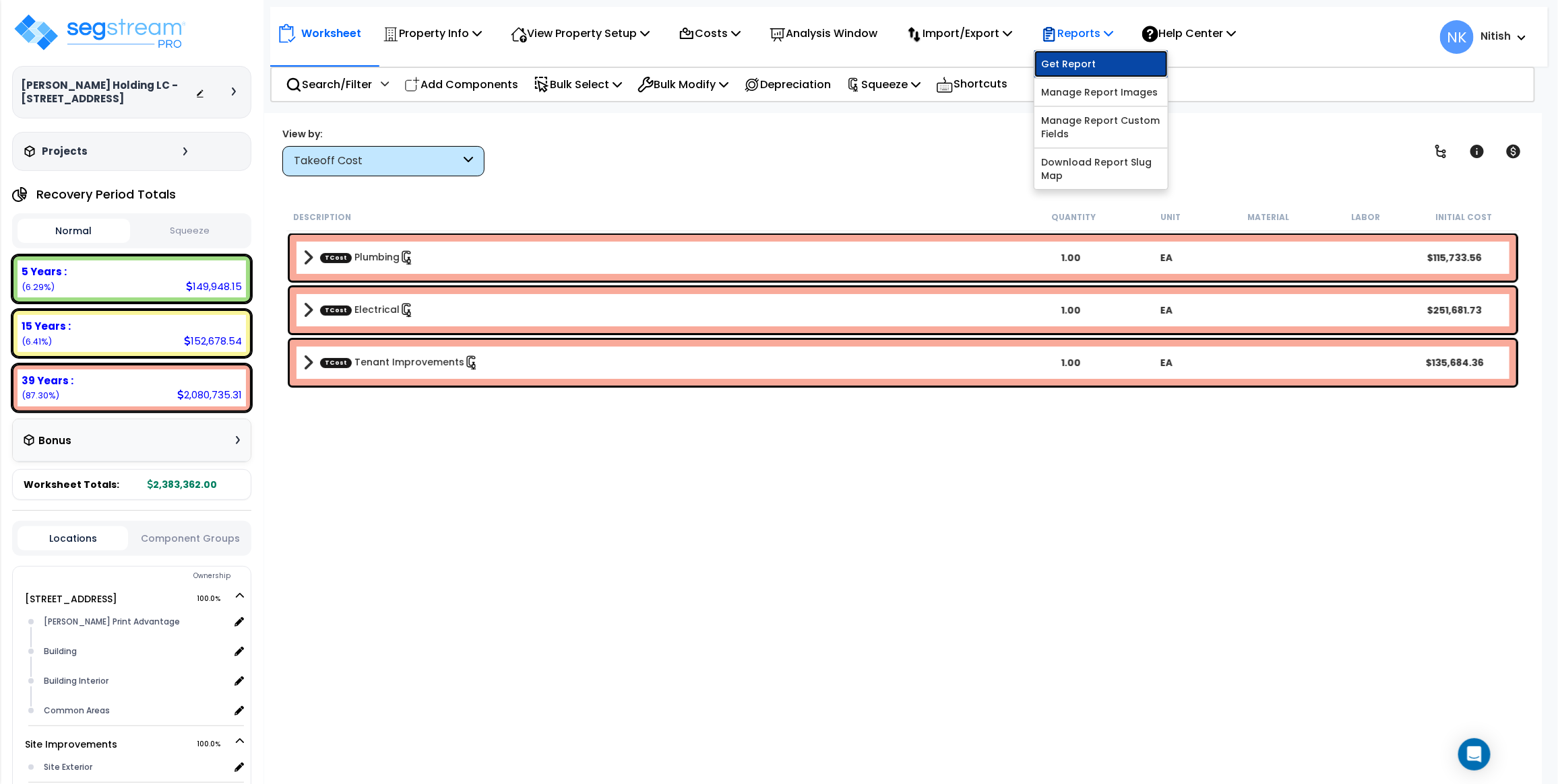
click at [1068, 64] on link "Get Report" at bounding box center [1101, 64] width 133 height 27
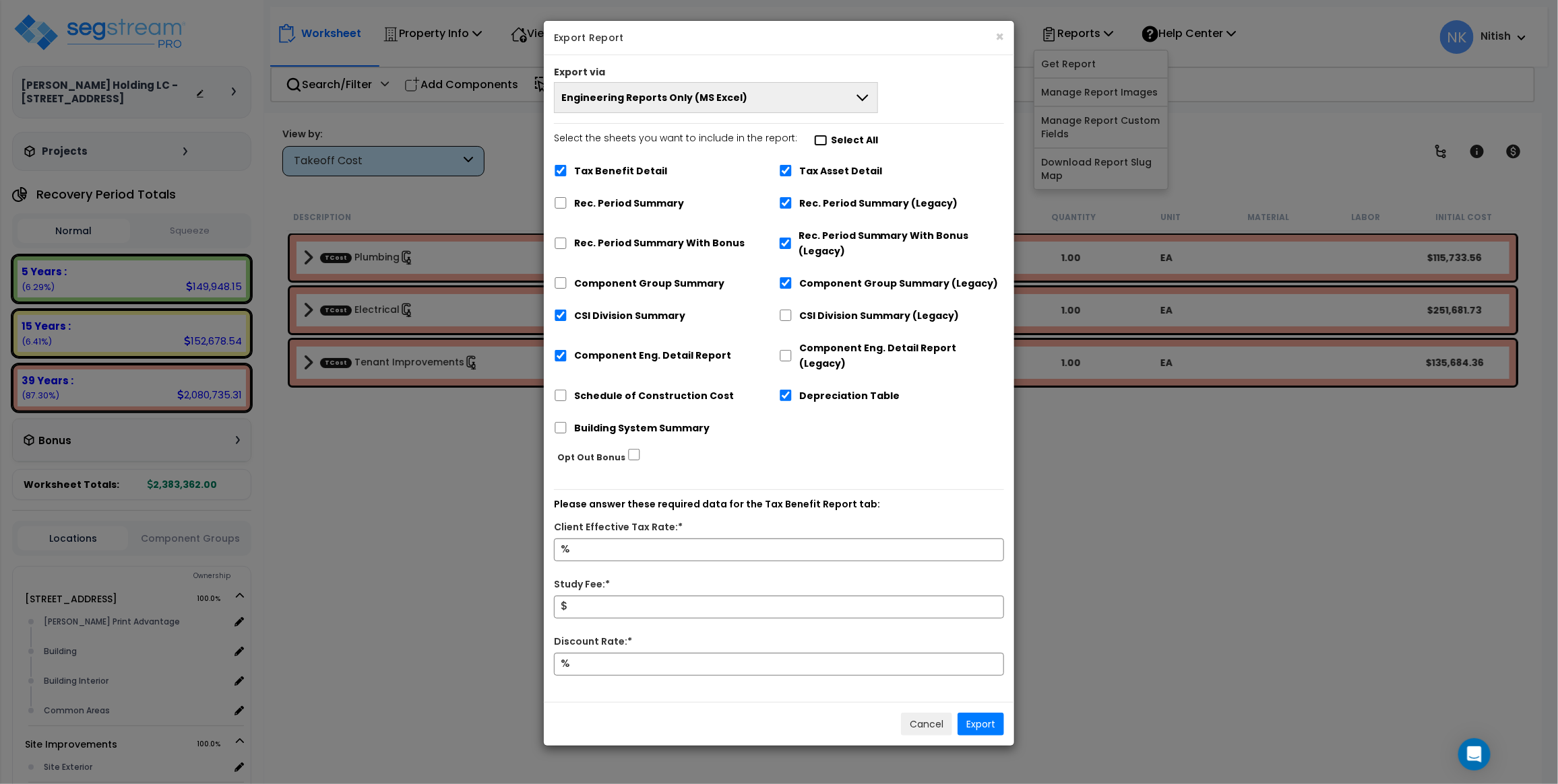
click at [815, 139] on input "Select the sheets you want to include in the report: Select All" at bounding box center [821, 141] width 13 height 12
checkbox input "true"
click at [565, 169] on input "Tax Benefit Detail" at bounding box center [560, 171] width 13 height 12
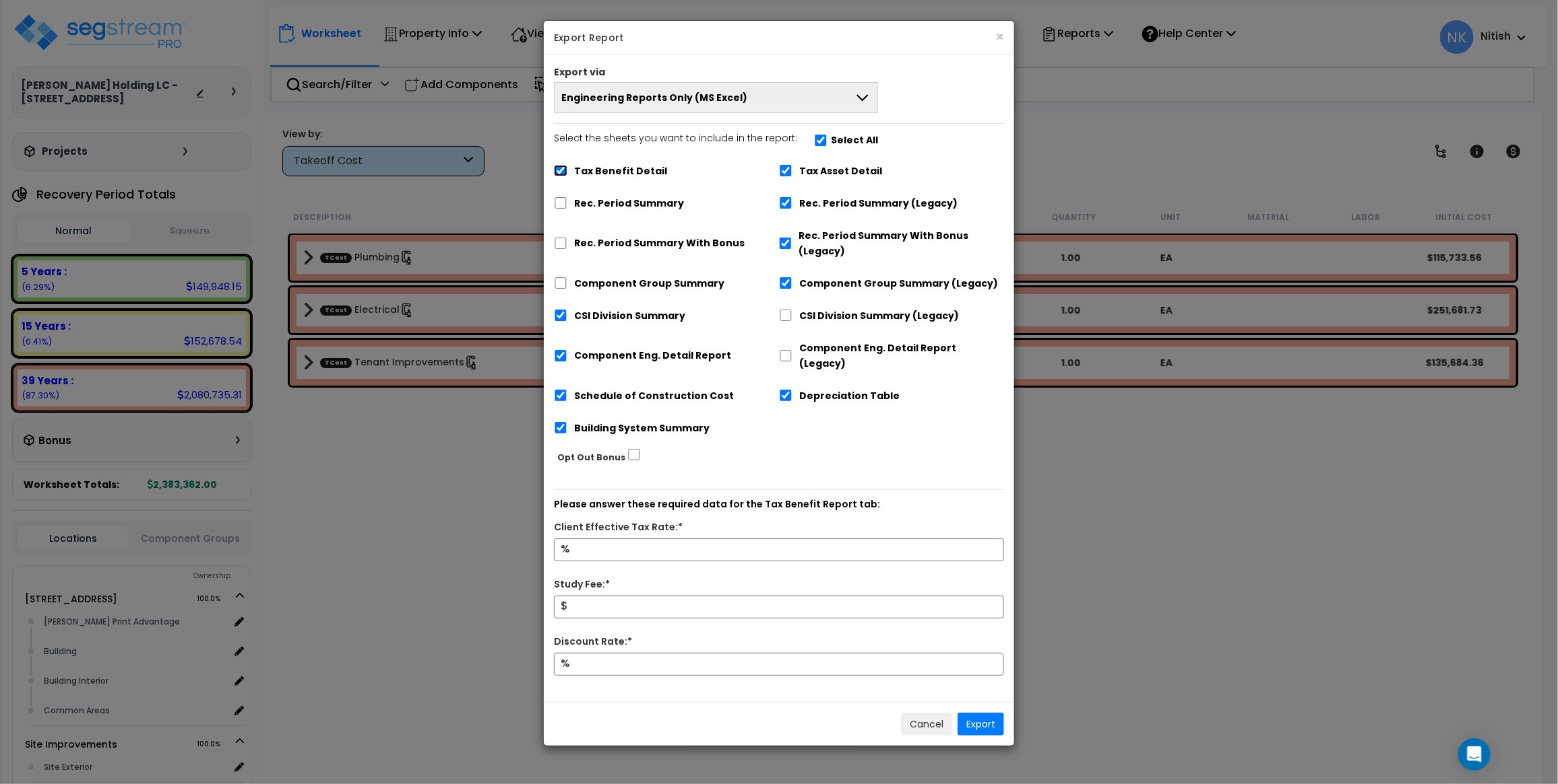
checkbox input "false"
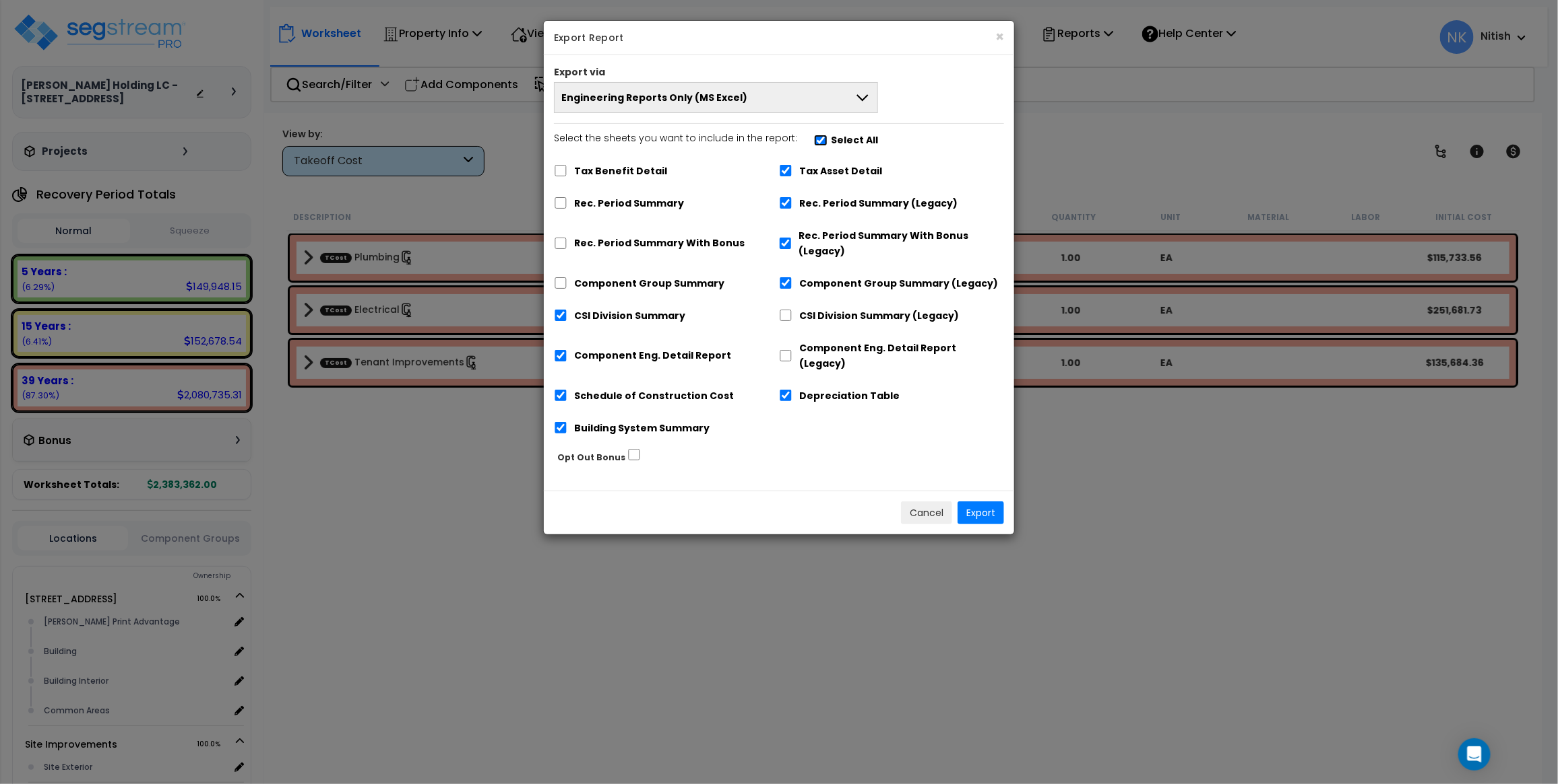
click at [814, 142] on input "Select the sheets you want to include in the report: Select All" at bounding box center [821, 141] width 13 height 12
checkbox input "false"
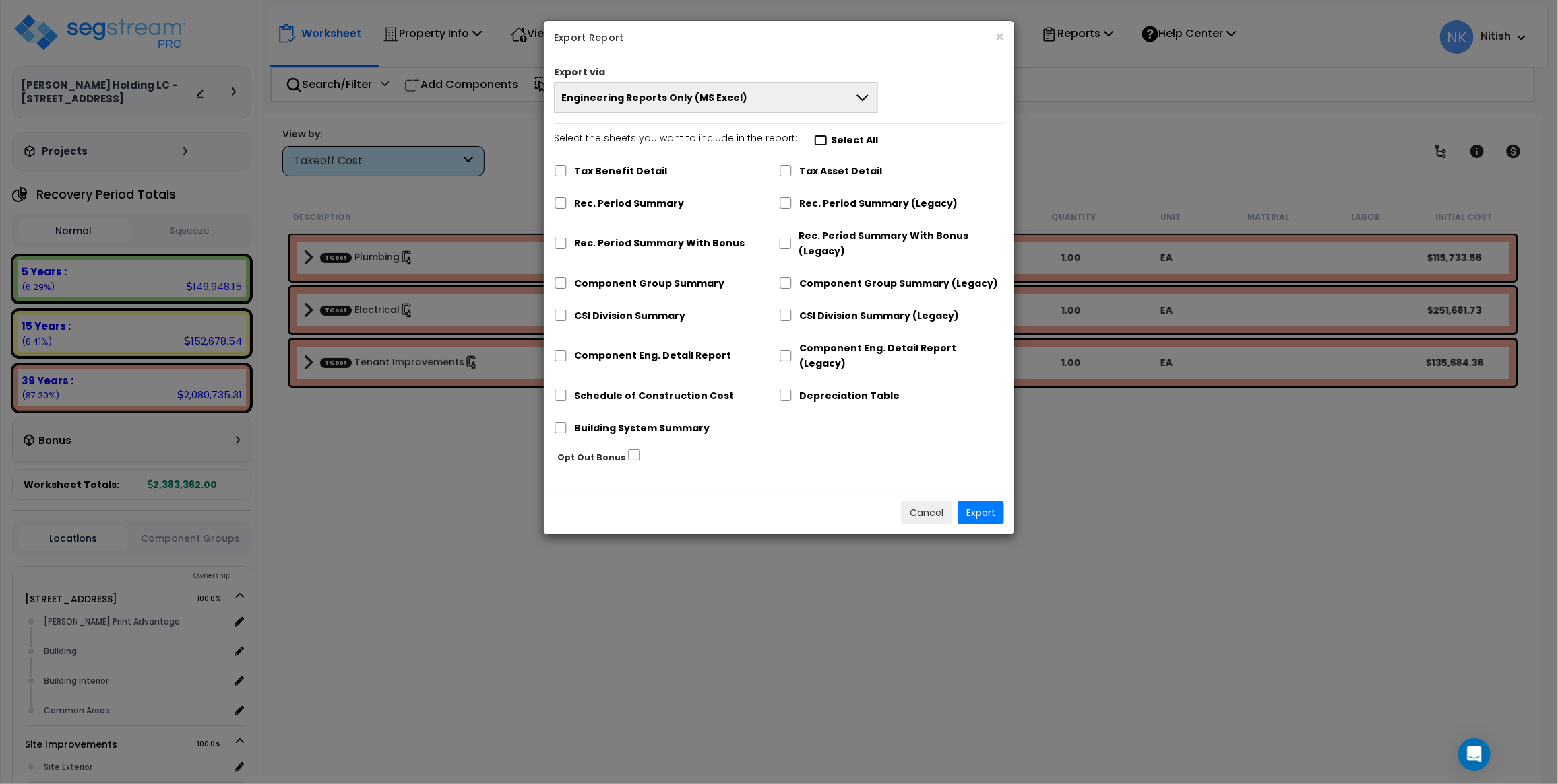
checkbox input "false"
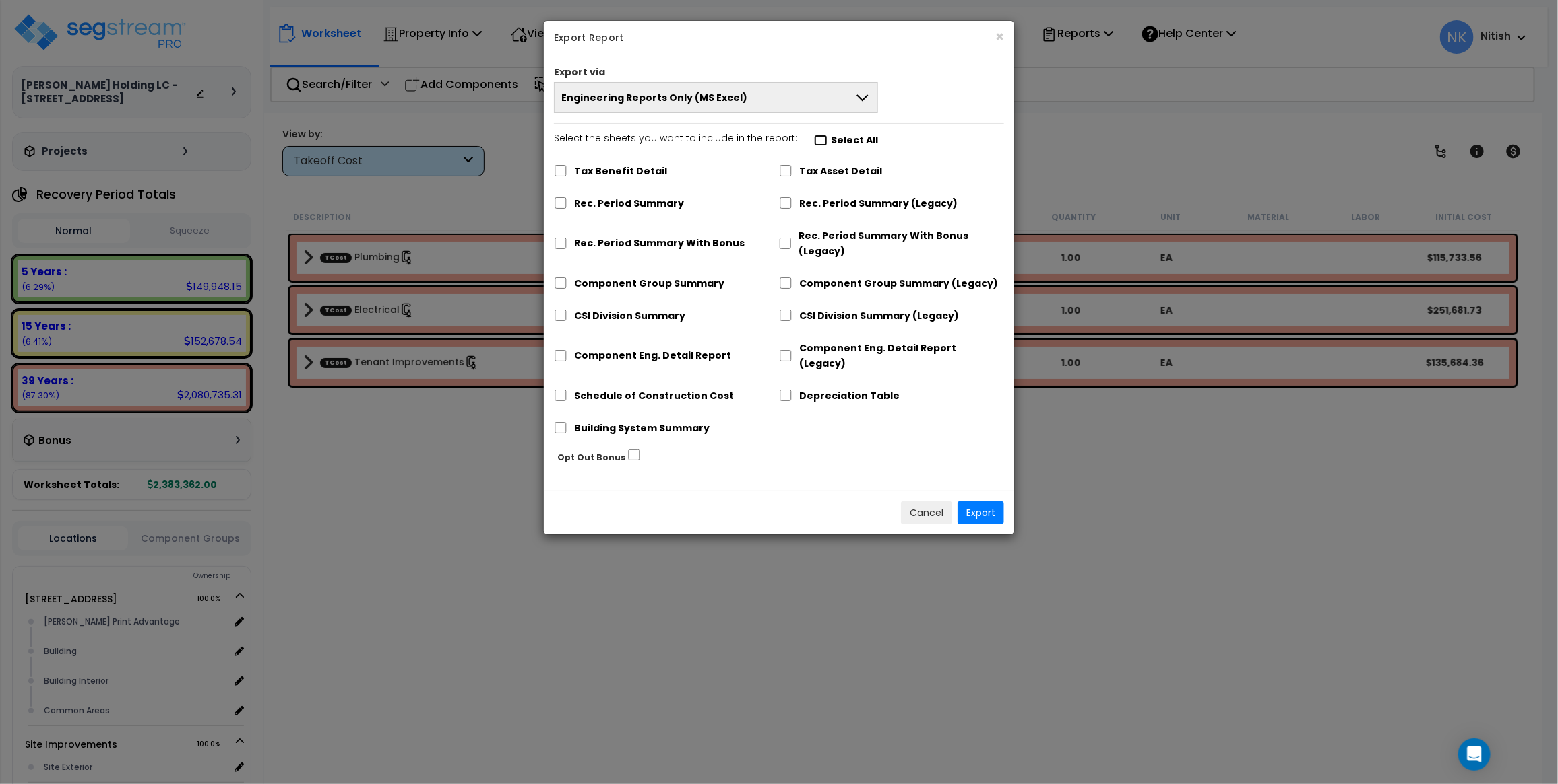
checkbox input "false"
click at [814, 142] on input "Select the sheets you want to include in the report: Select All" at bounding box center [821, 141] width 13 height 12
checkbox input "true"
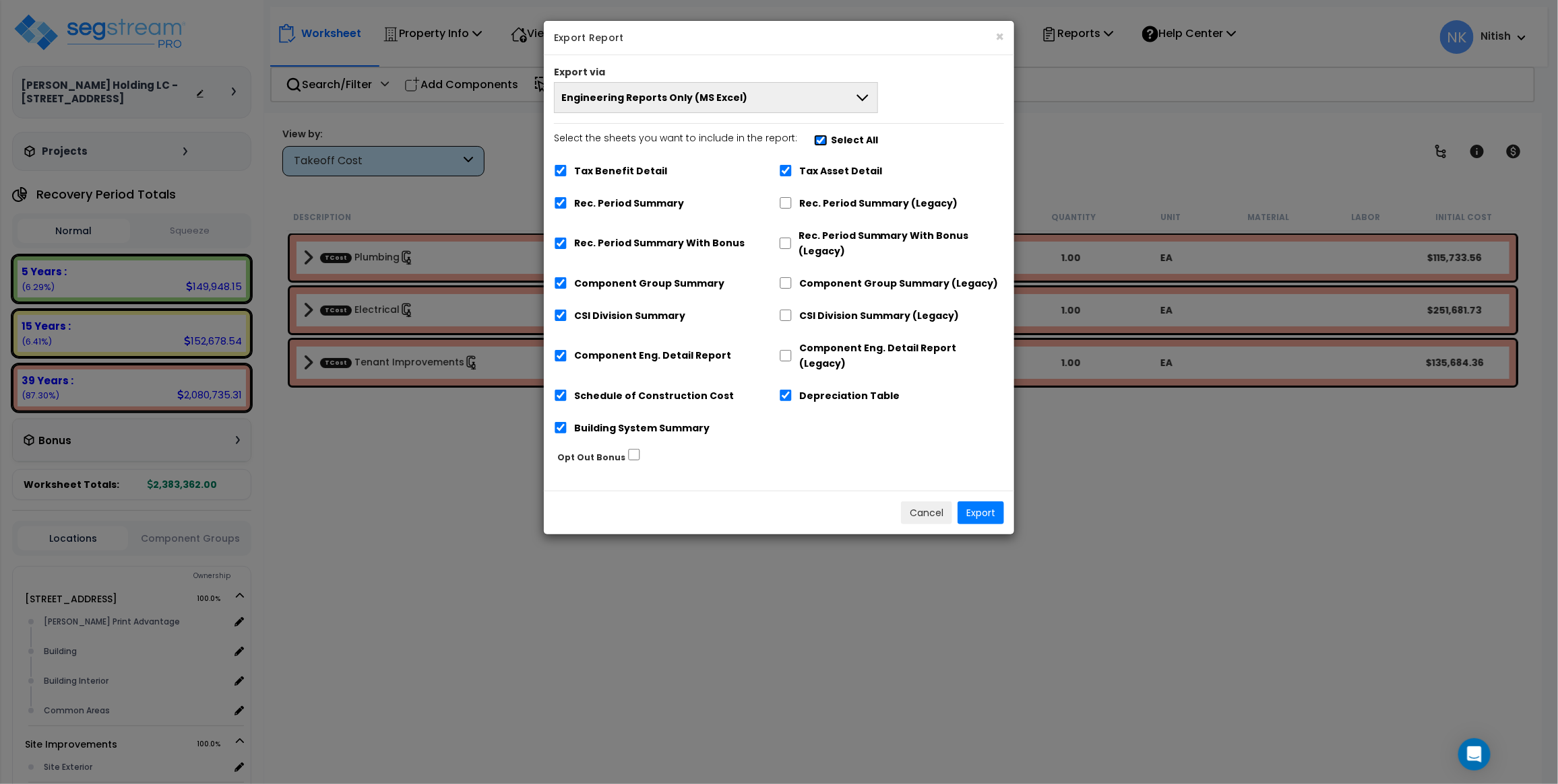
checkbox input "true"
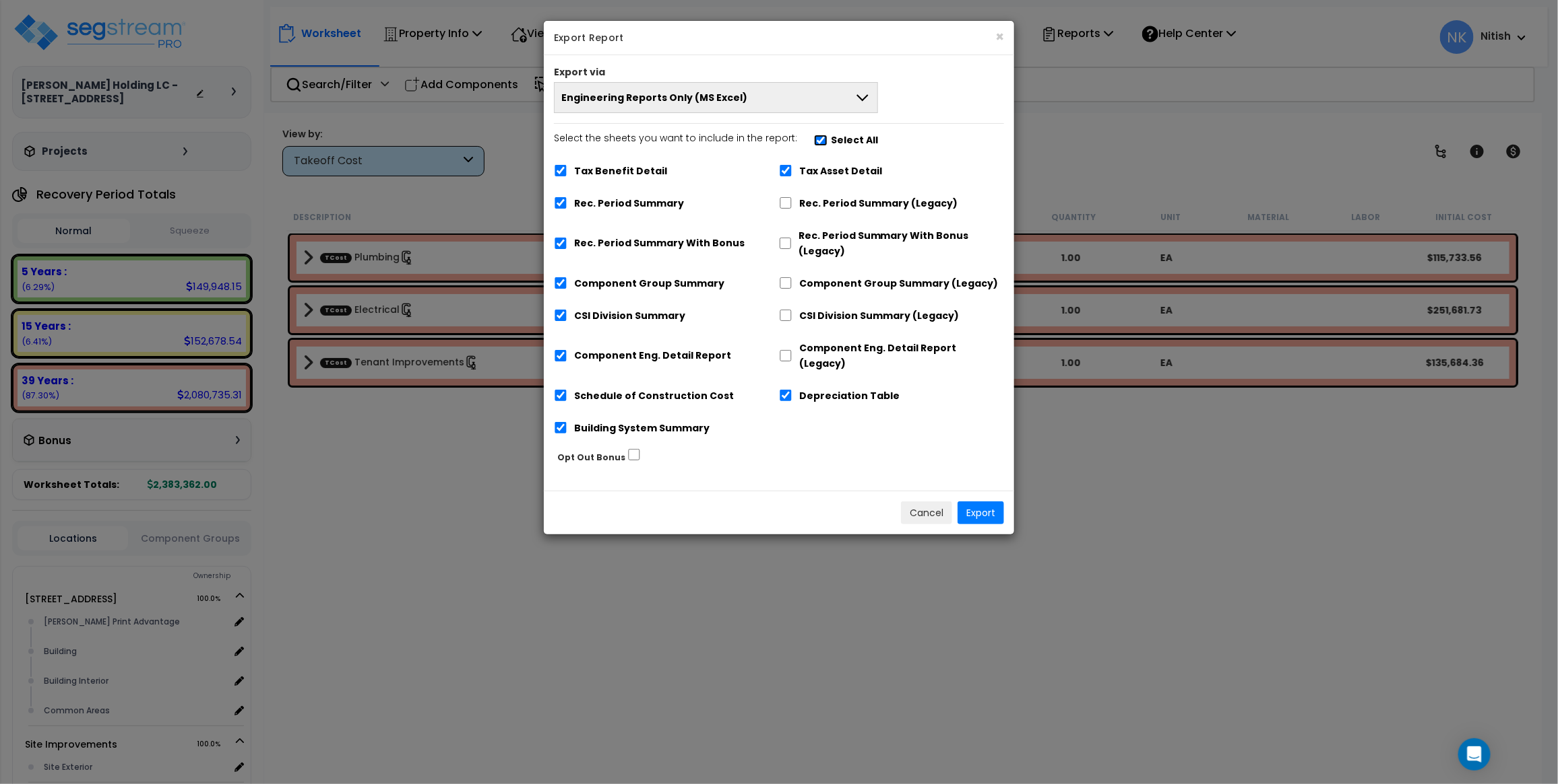
checkbox input "true"
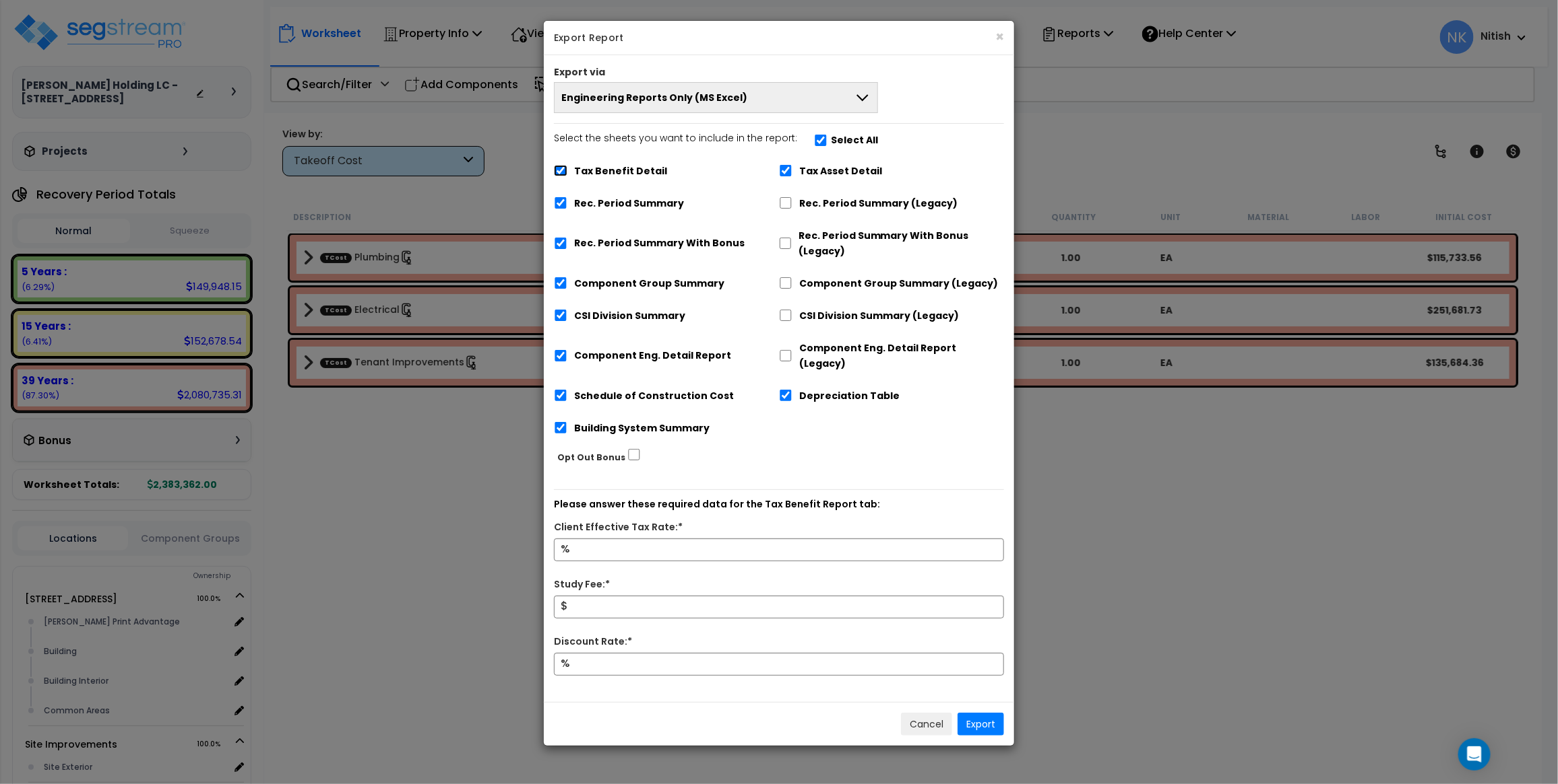
click at [560, 169] on input "Tax Benefit Detail" at bounding box center [560, 171] width 13 height 12
checkbox input "false"
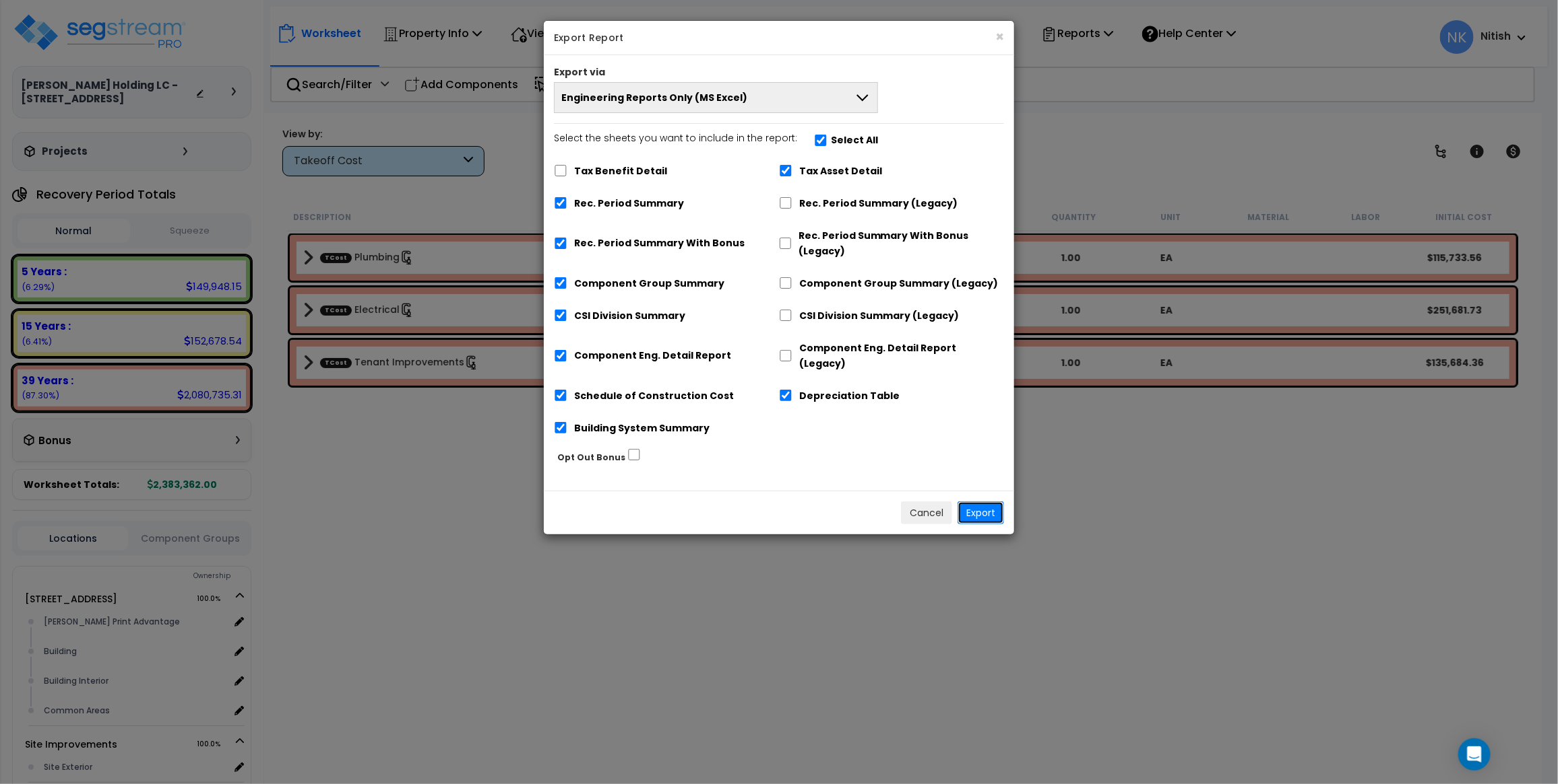
click at [982, 501] on button "Export" at bounding box center [980, 512] width 46 height 23
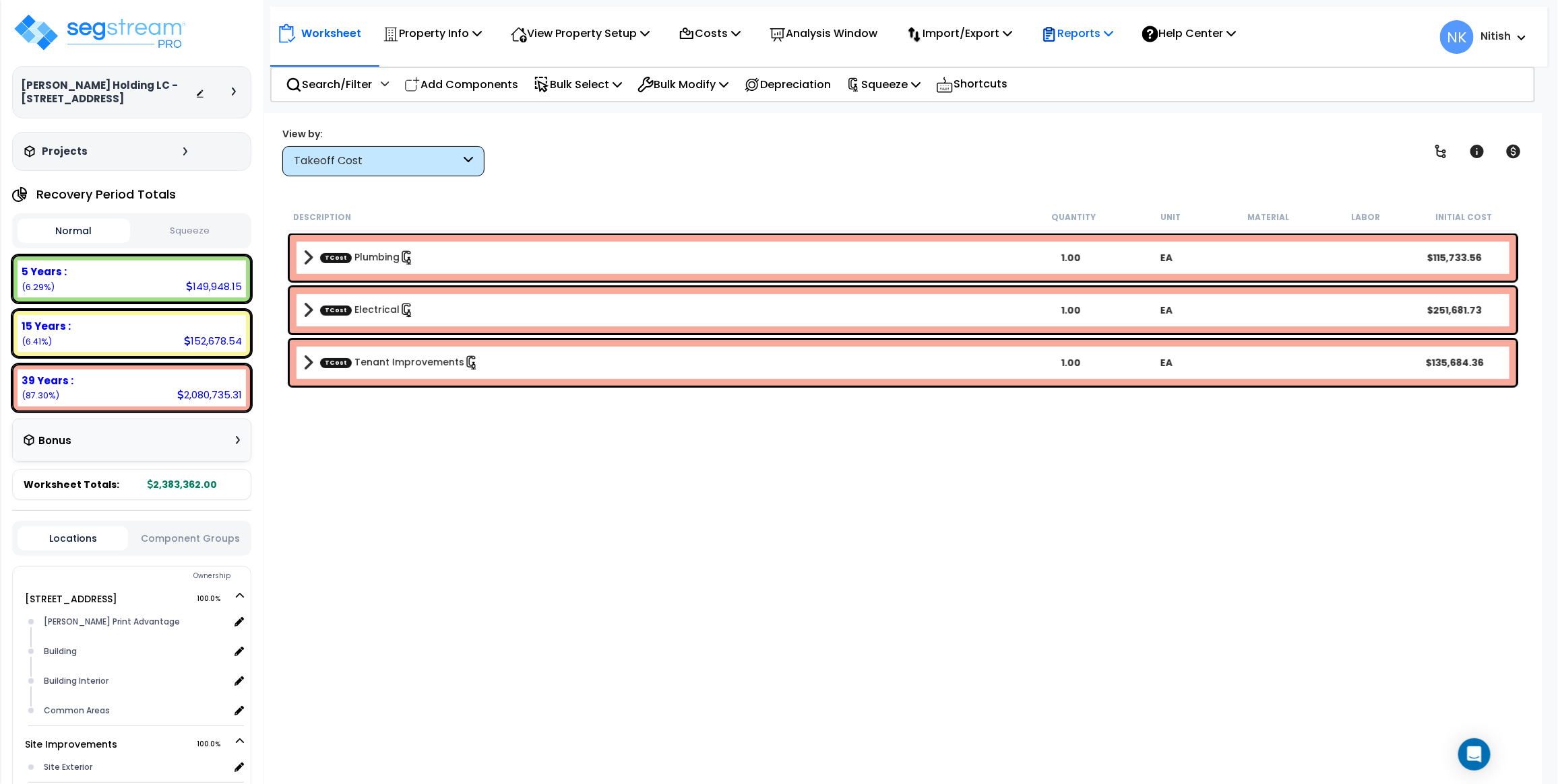
click at [1080, 36] on p "Reports" at bounding box center [1077, 34] width 72 height 18
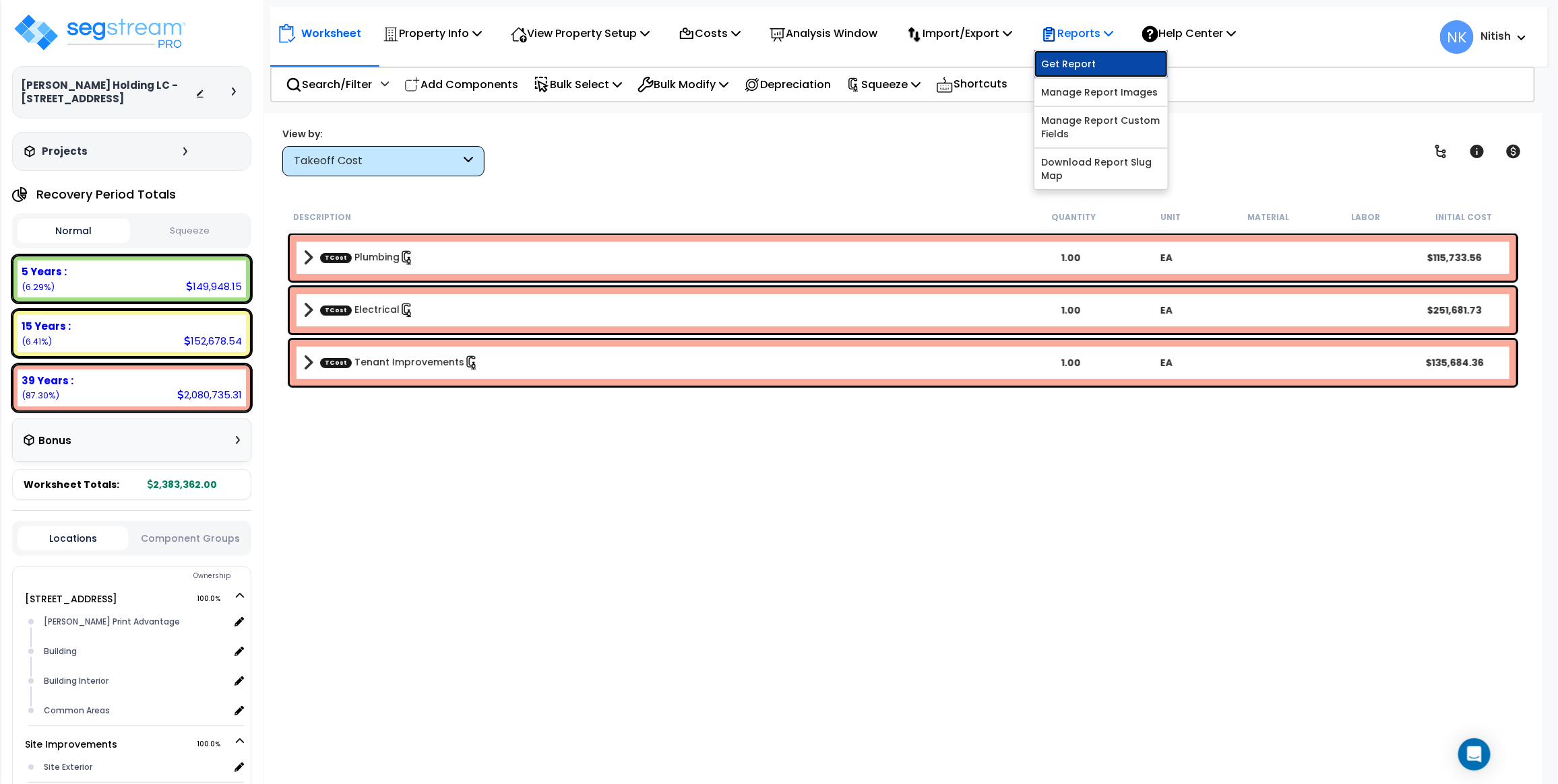
click at [1066, 70] on link "Get Report" at bounding box center [1101, 64] width 133 height 27
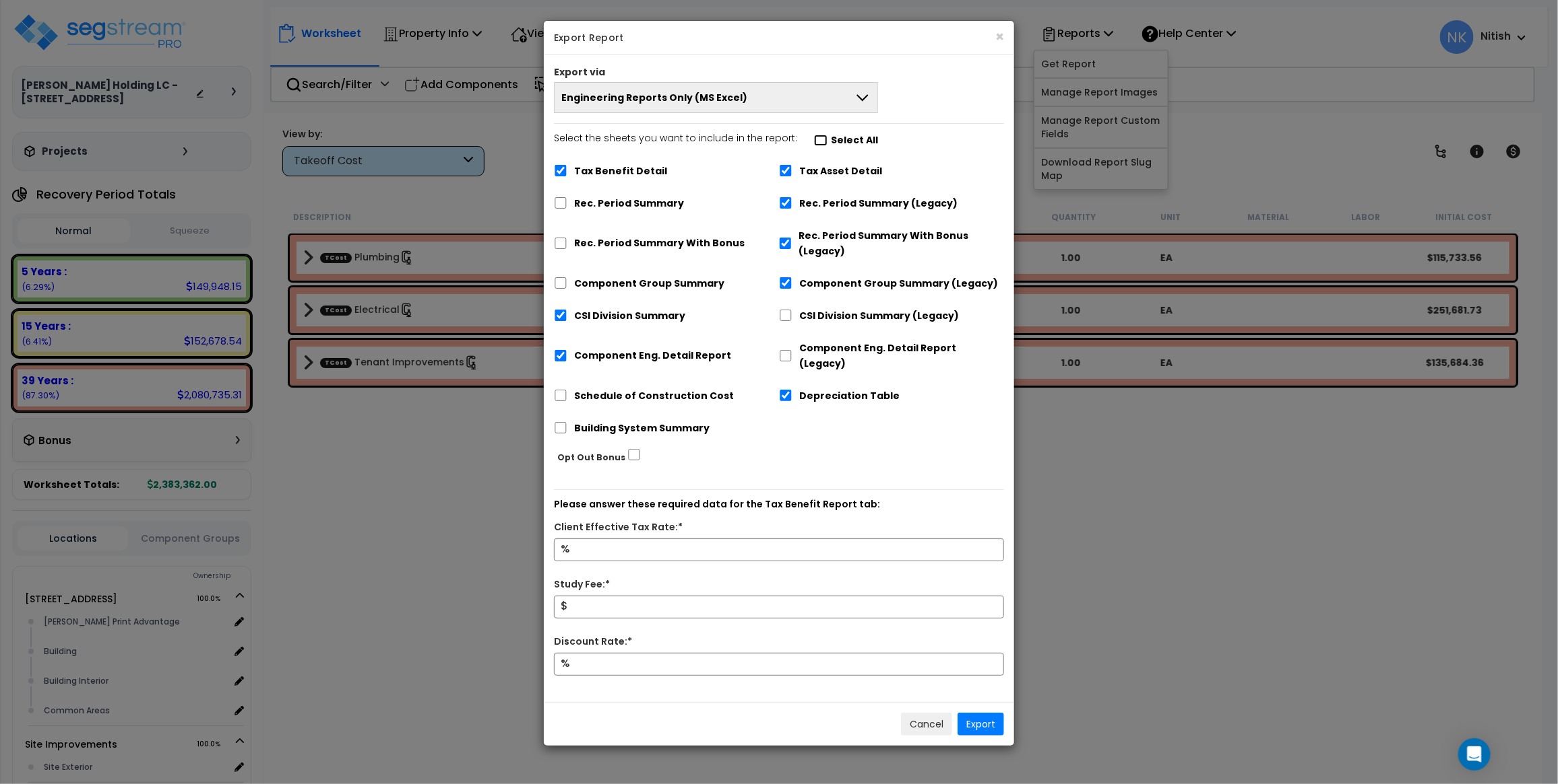
click at [814, 140] on input "Select the sheets you want to include in the report: Select All" at bounding box center [821, 141] width 13 height 12
checkbox input "true"
click at [814, 143] on input "Select the sheets you want to include in the report: Select All" at bounding box center [821, 141] width 13 height 12
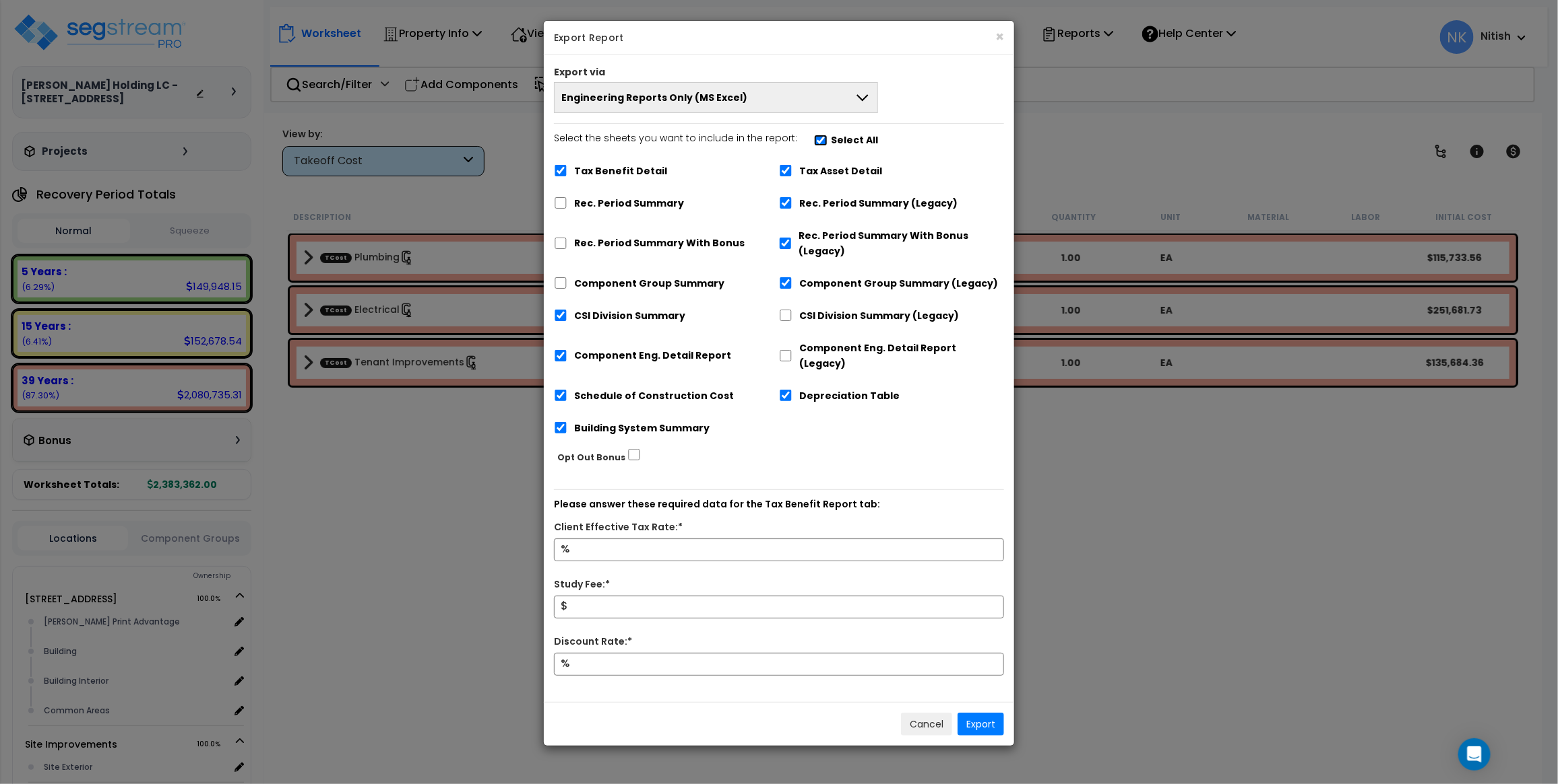
checkbox input "false"
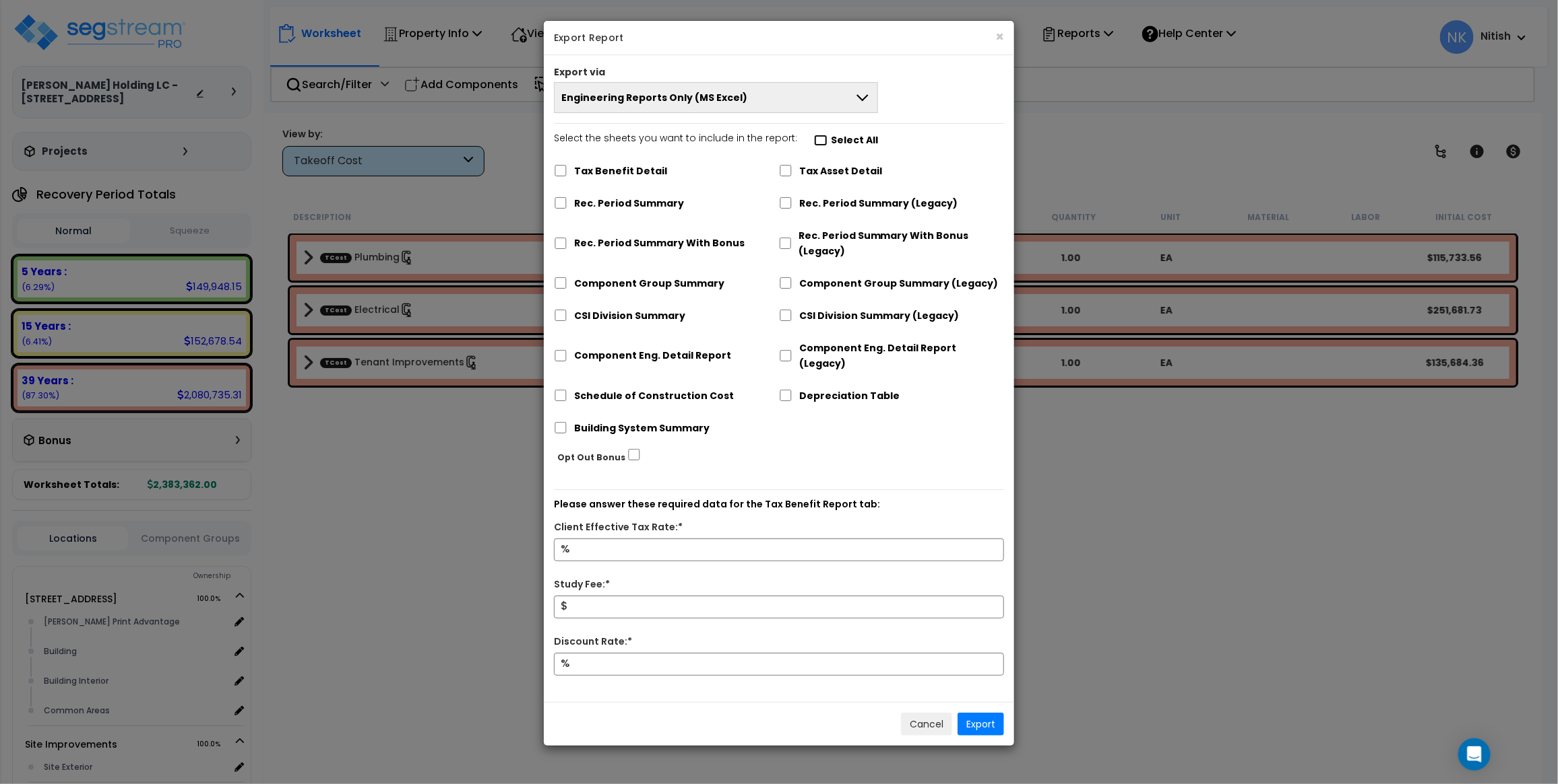
checkbox input "false"
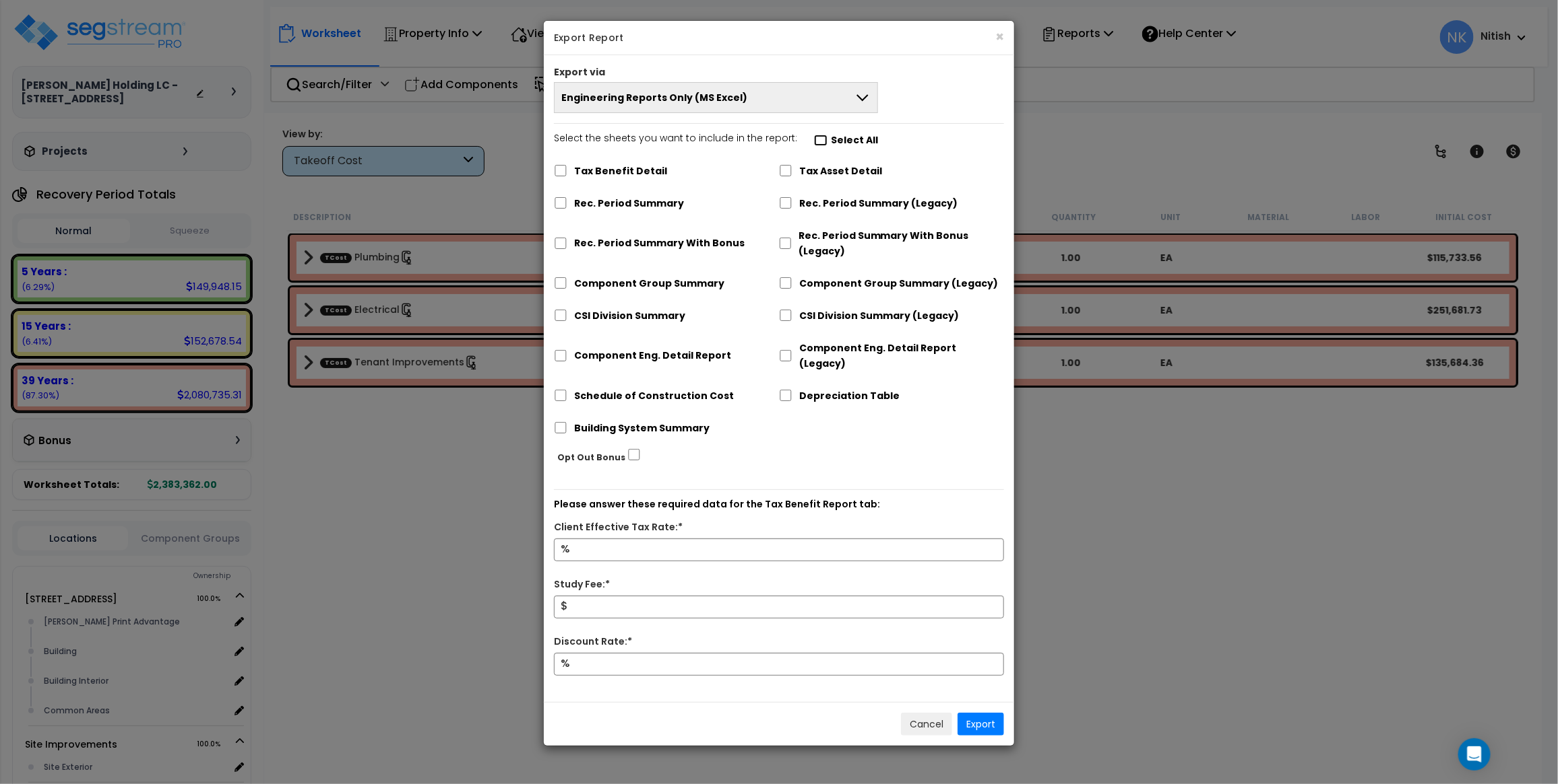
checkbox input "false"
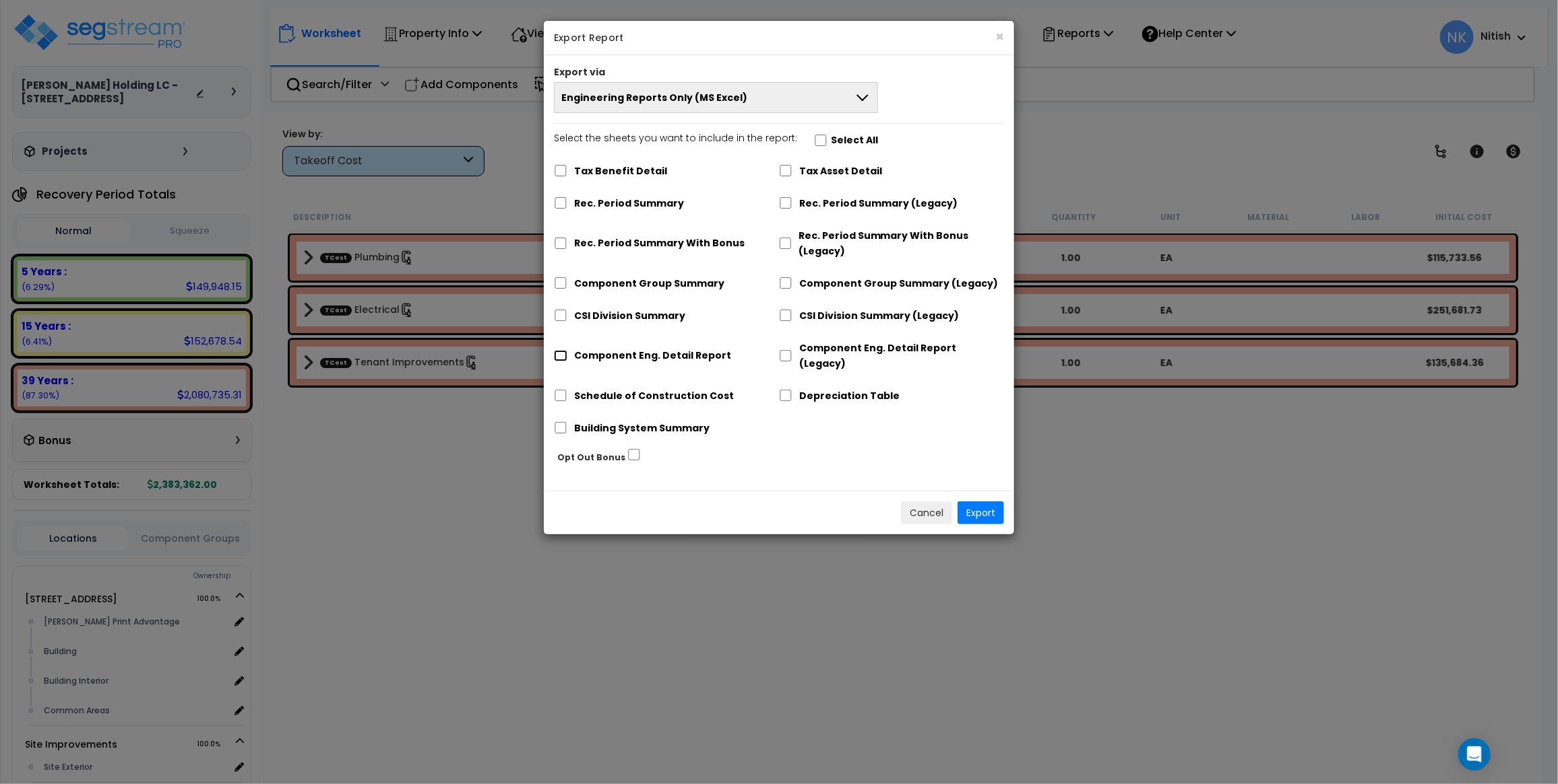
click at [563, 350] on input "Component Eng. Detail Report" at bounding box center [560, 356] width 13 height 12
checkbox input "true"
click at [987, 502] on button "Export" at bounding box center [980, 512] width 46 height 23
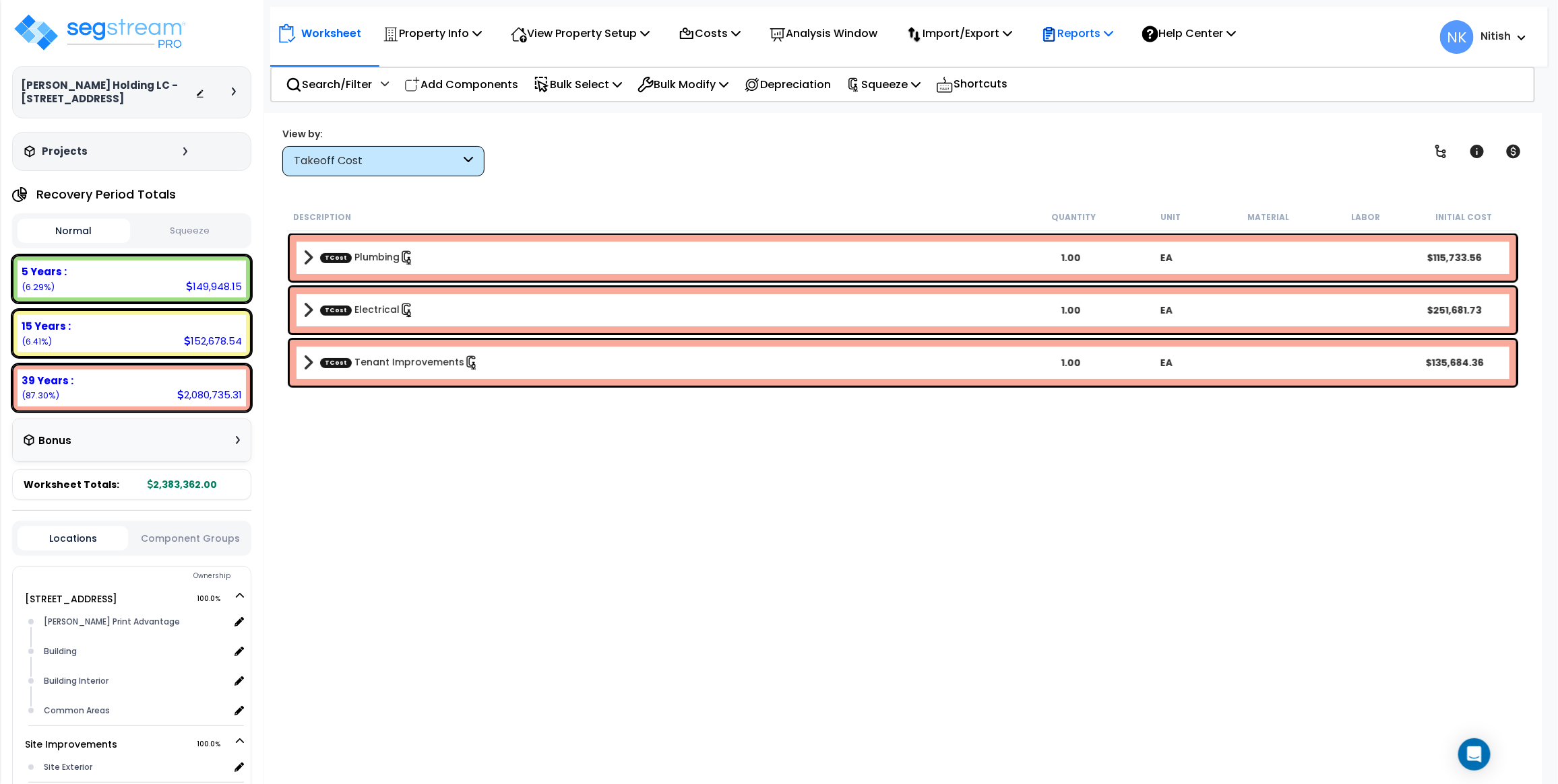
click at [1086, 25] on p "Reports" at bounding box center [1077, 34] width 72 height 18
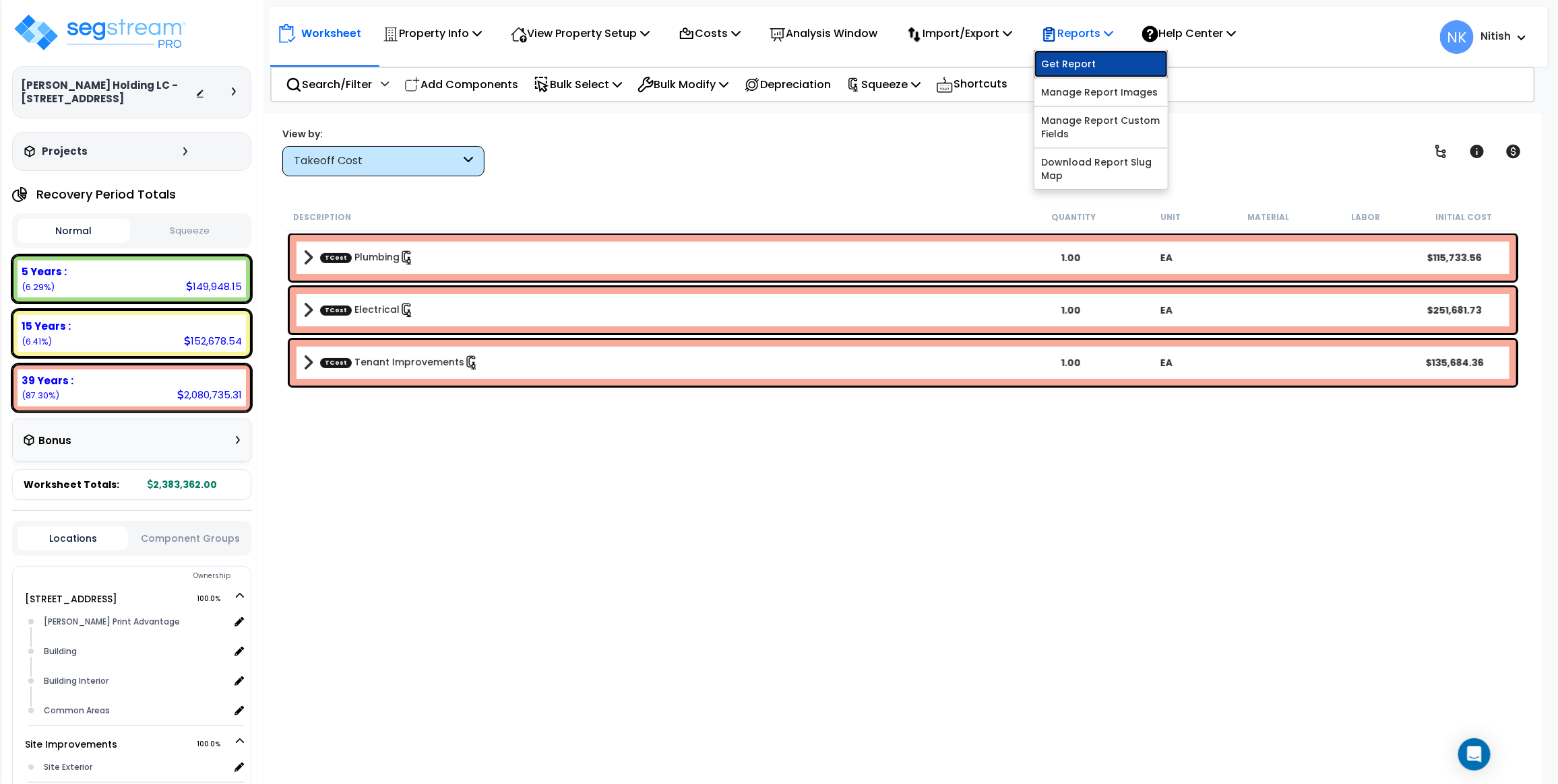
click at [1085, 64] on link "Get Report" at bounding box center [1101, 64] width 133 height 27
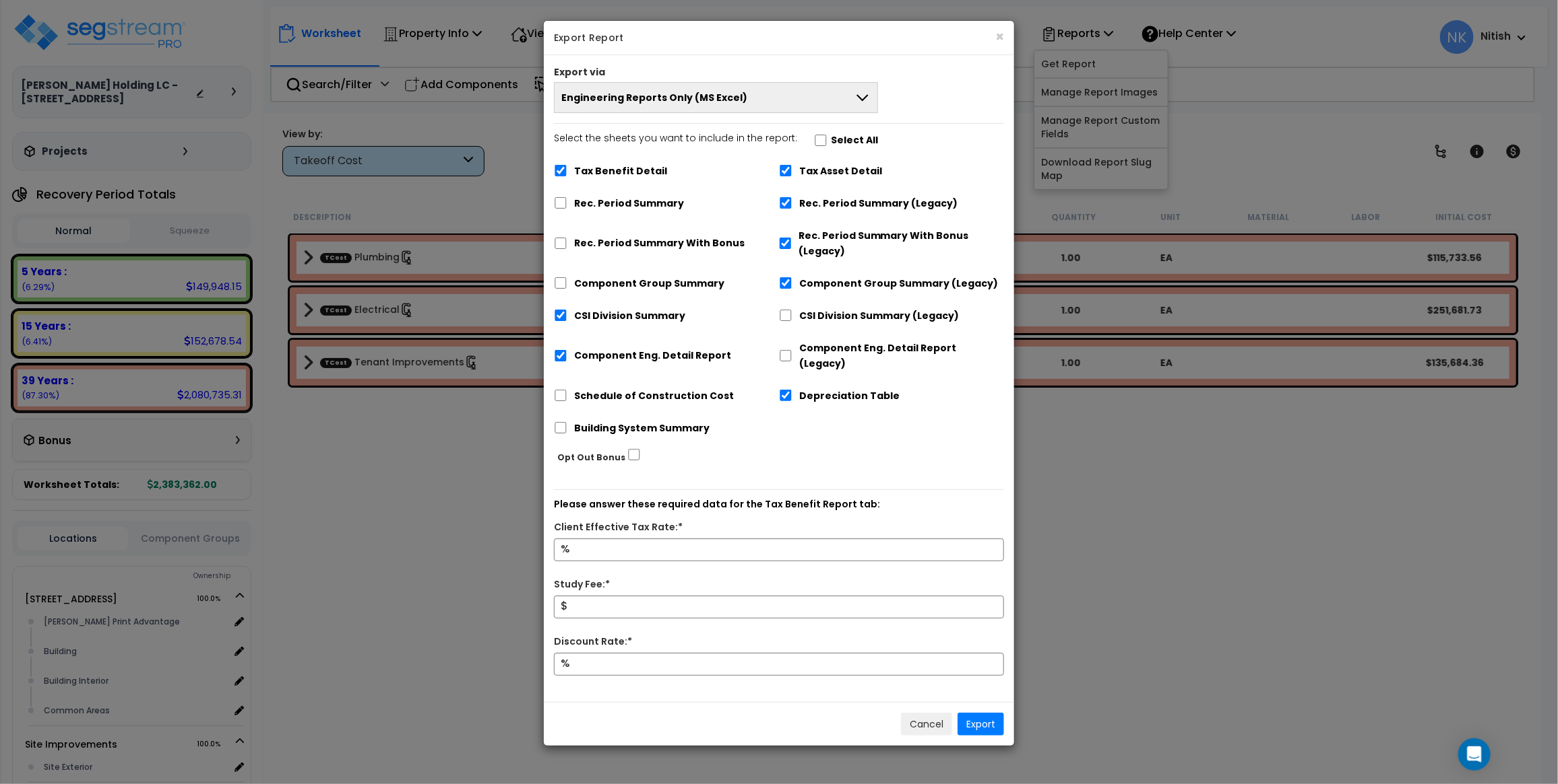
click at [785, 341] on div "Component Eng. Detail Report (Legacy)" at bounding box center [891, 354] width 225 height 41
click at [561, 350] on input "Component Eng. Detail Report" at bounding box center [560, 356] width 13 height 12
checkbox input "false"
click at [794, 351] on div "Component Eng. Detail Report (Legacy)" at bounding box center [891, 354] width 225 height 41
click at [787, 350] on input "Component Eng. Detail Report (Legacy)" at bounding box center [785, 356] width 13 height 12
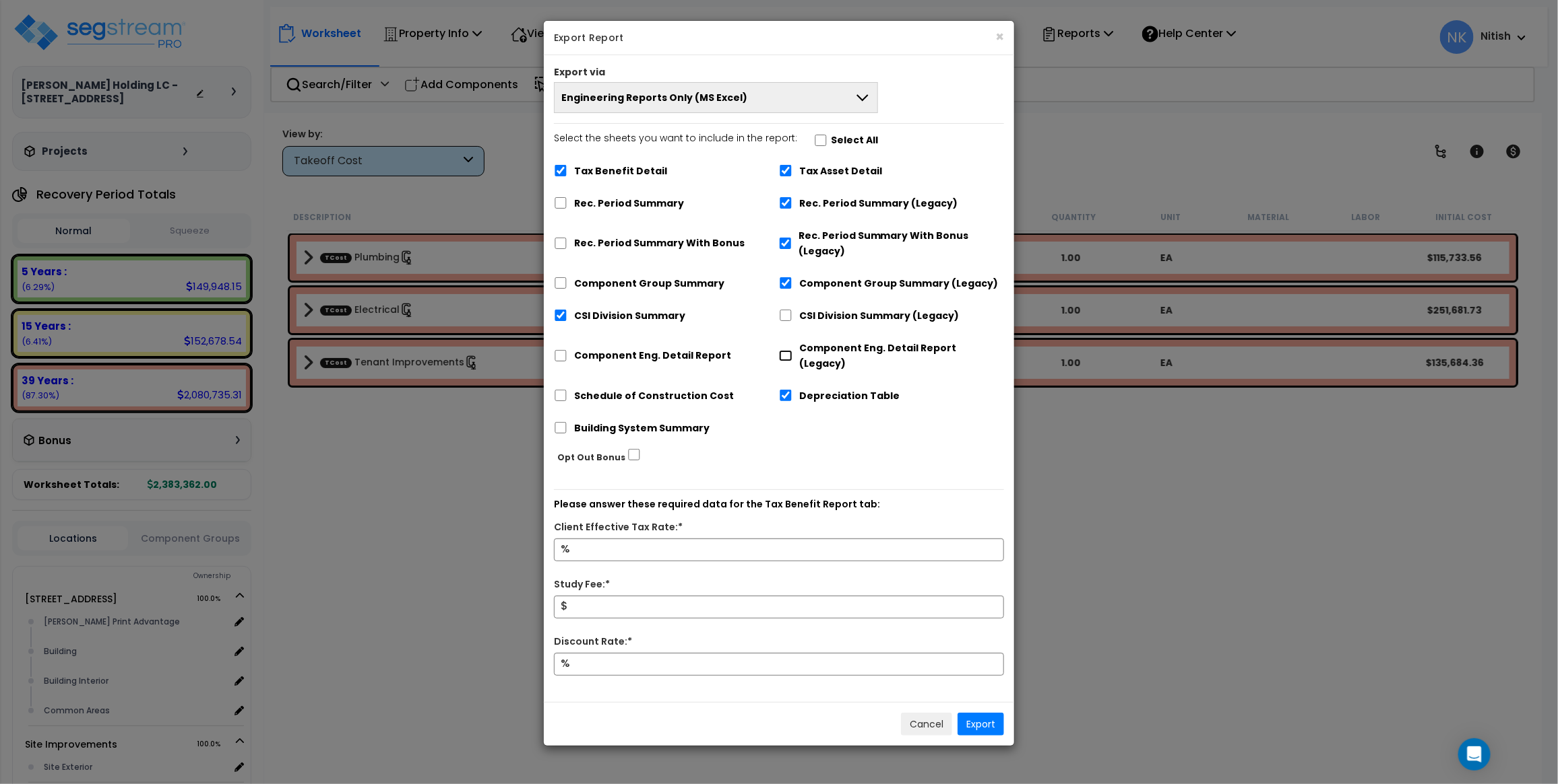
checkbox input "true"
click at [814, 140] on input "Select the sheets you want to include in the report: Select All" at bounding box center [821, 141] width 13 height 12
checkbox input "true"
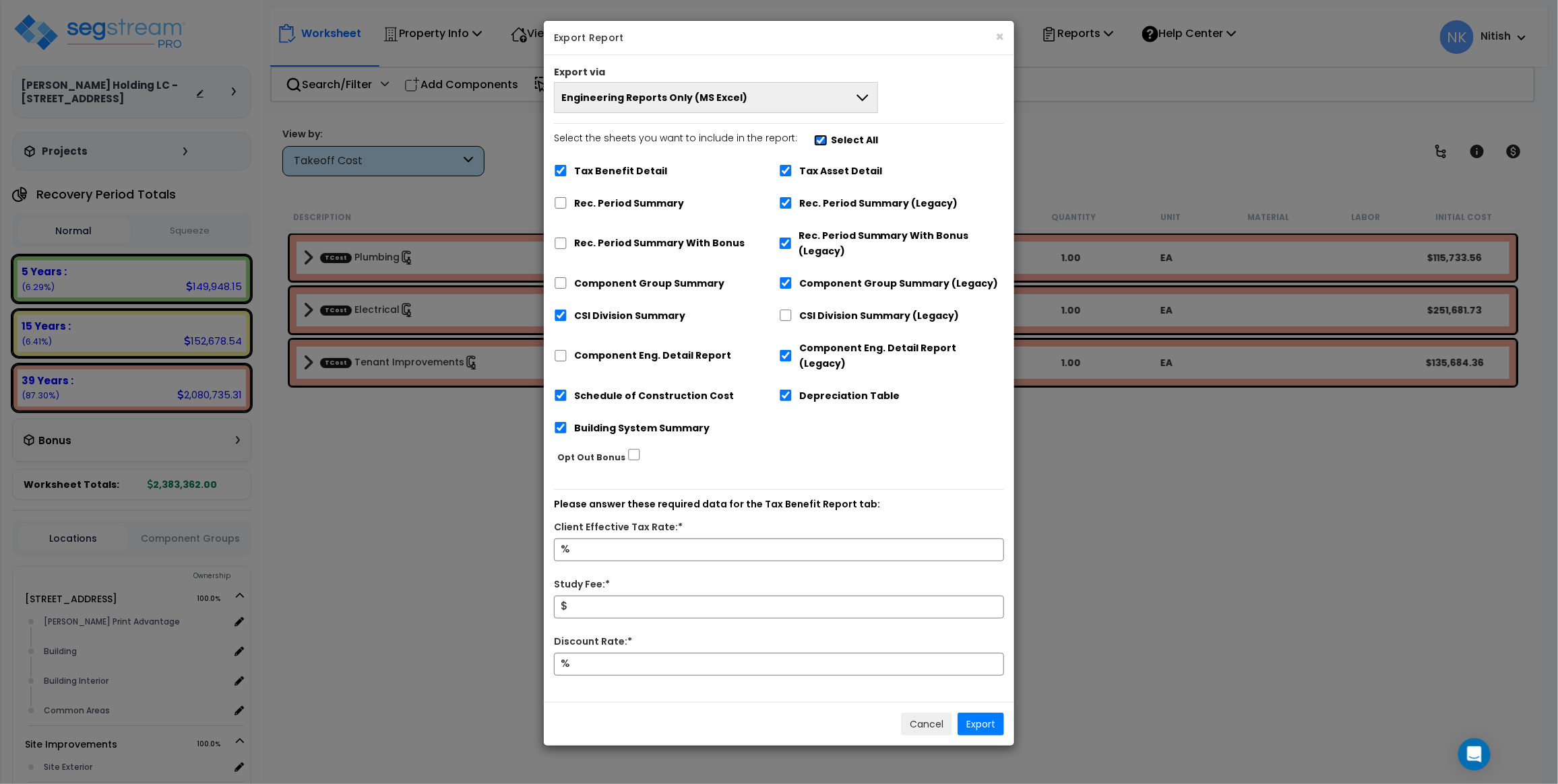
click at [814, 140] on input "Select the sheets you want to include in the report: Select All" at bounding box center [821, 141] width 13 height 12
checkbox input "false"
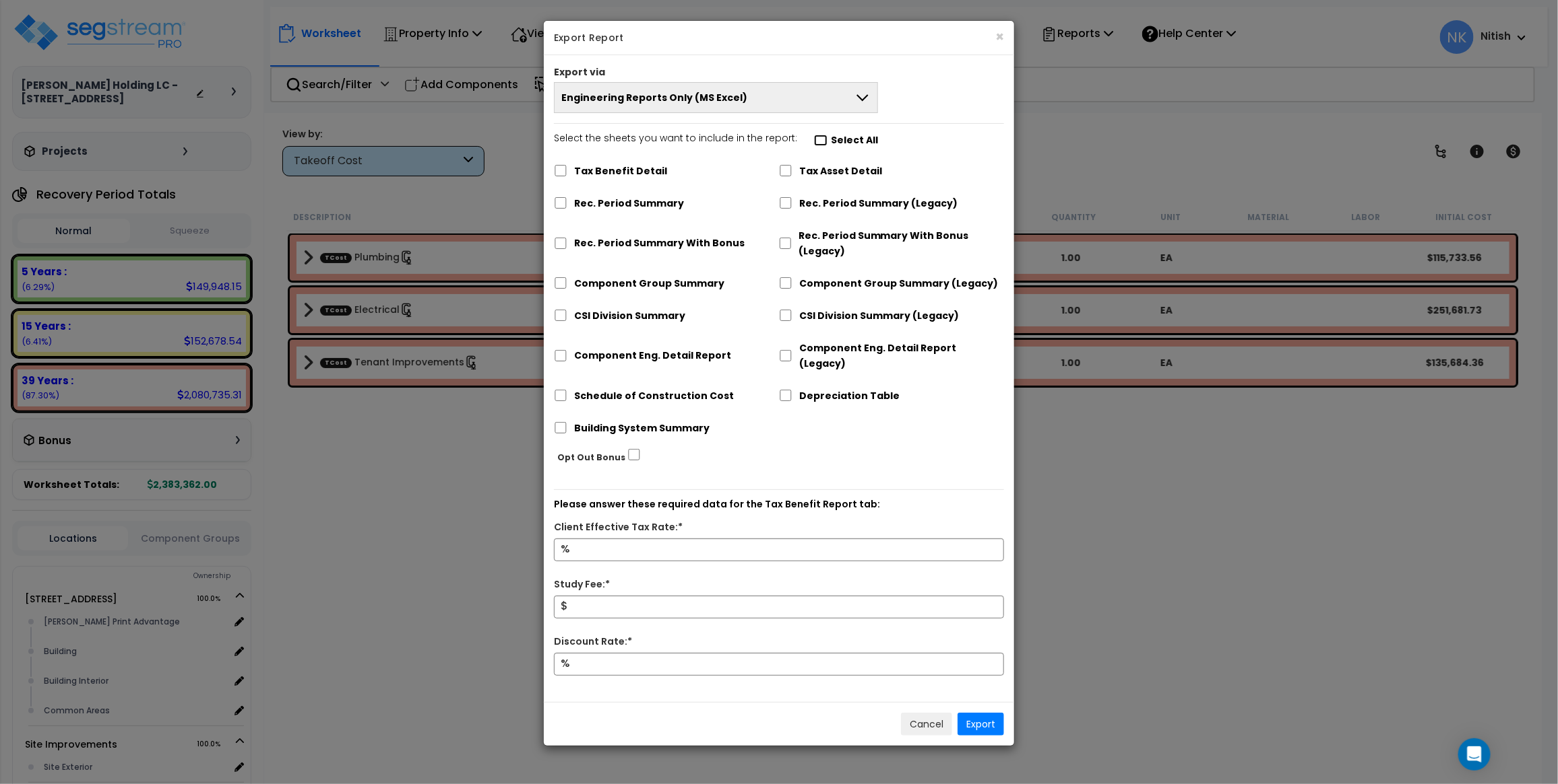
checkbox input "false"
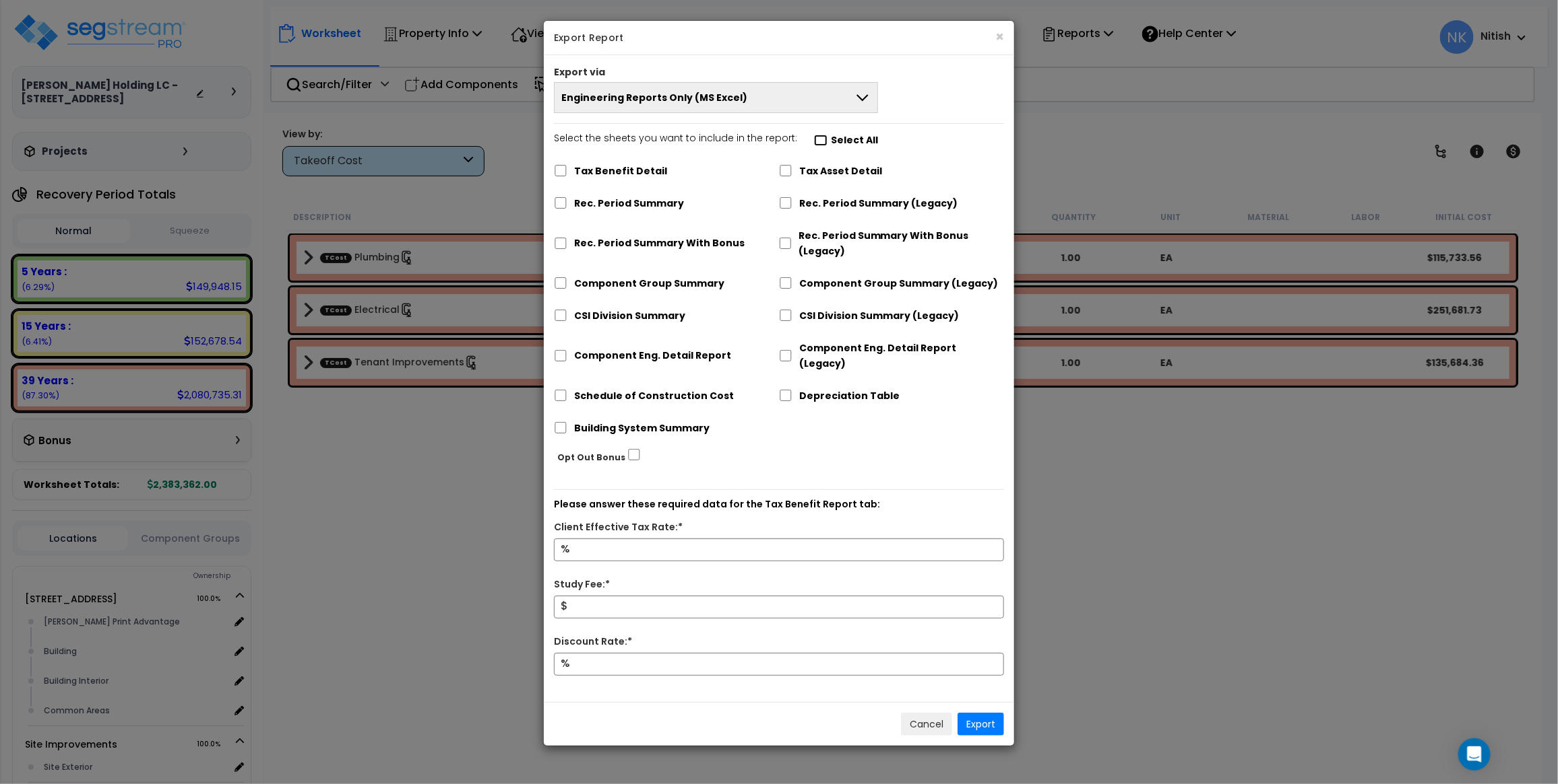
checkbox input "false"
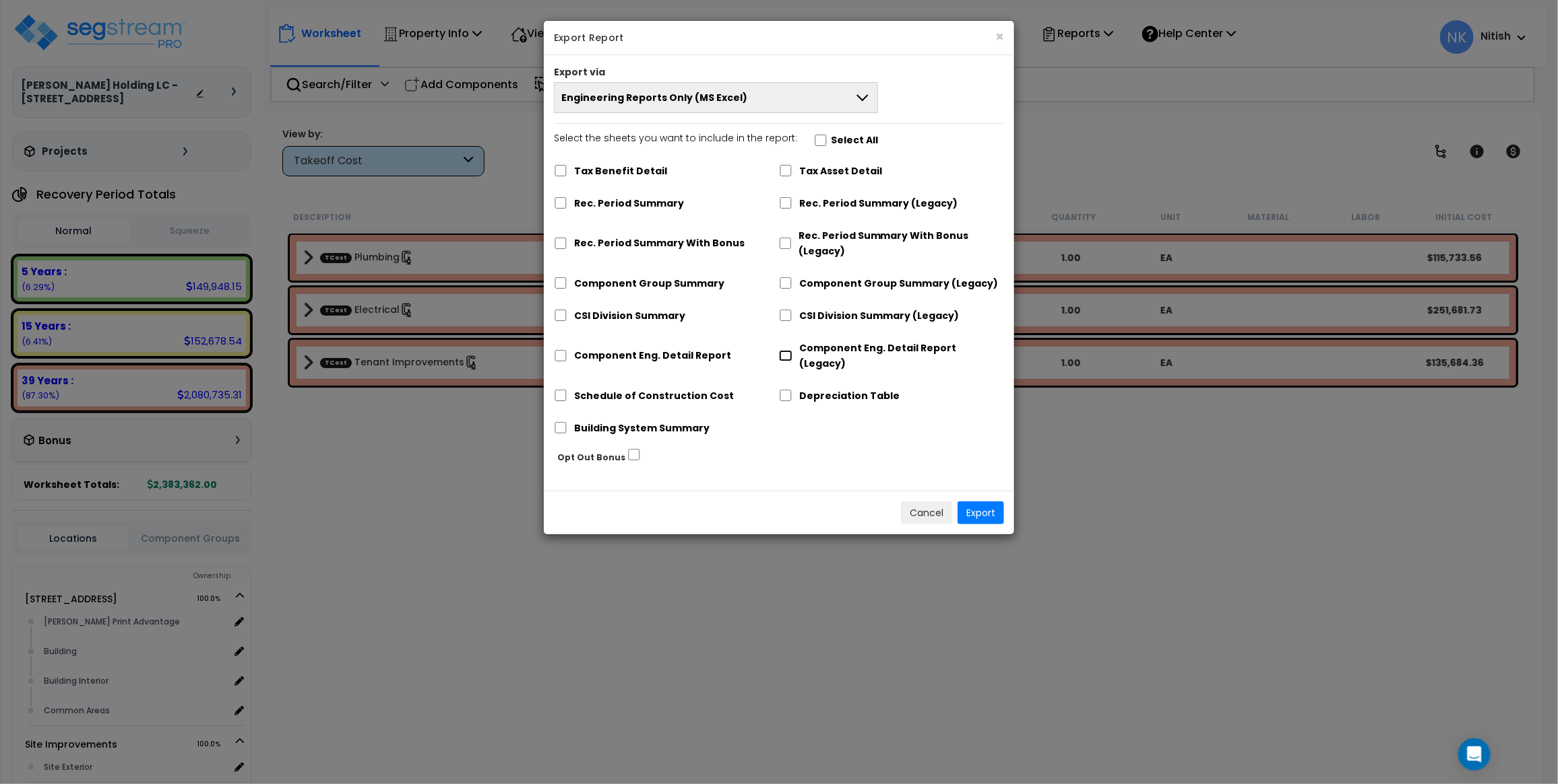
click at [789, 350] on input "Component Eng. Detail Report (Legacy)" at bounding box center [785, 356] width 13 height 12
checkbox input "true"
click at [981, 501] on button "Export" at bounding box center [980, 512] width 46 height 23
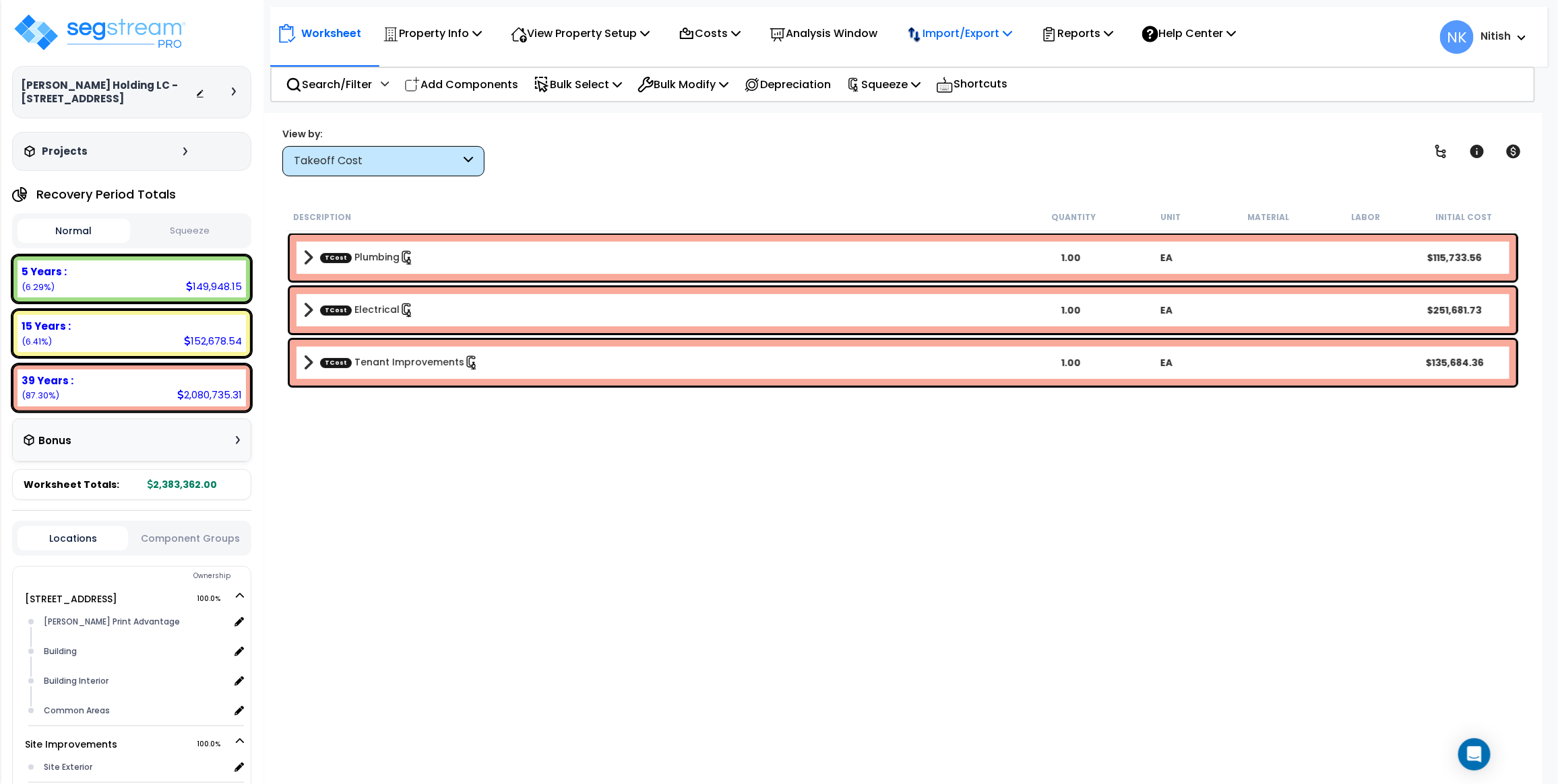
click at [1007, 35] on p "Import/Export" at bounding box center [959, 34] width 106 height 18
click at [1113, 27] on p "Reports" at bounding box center [1077, 34] width 72 height 18
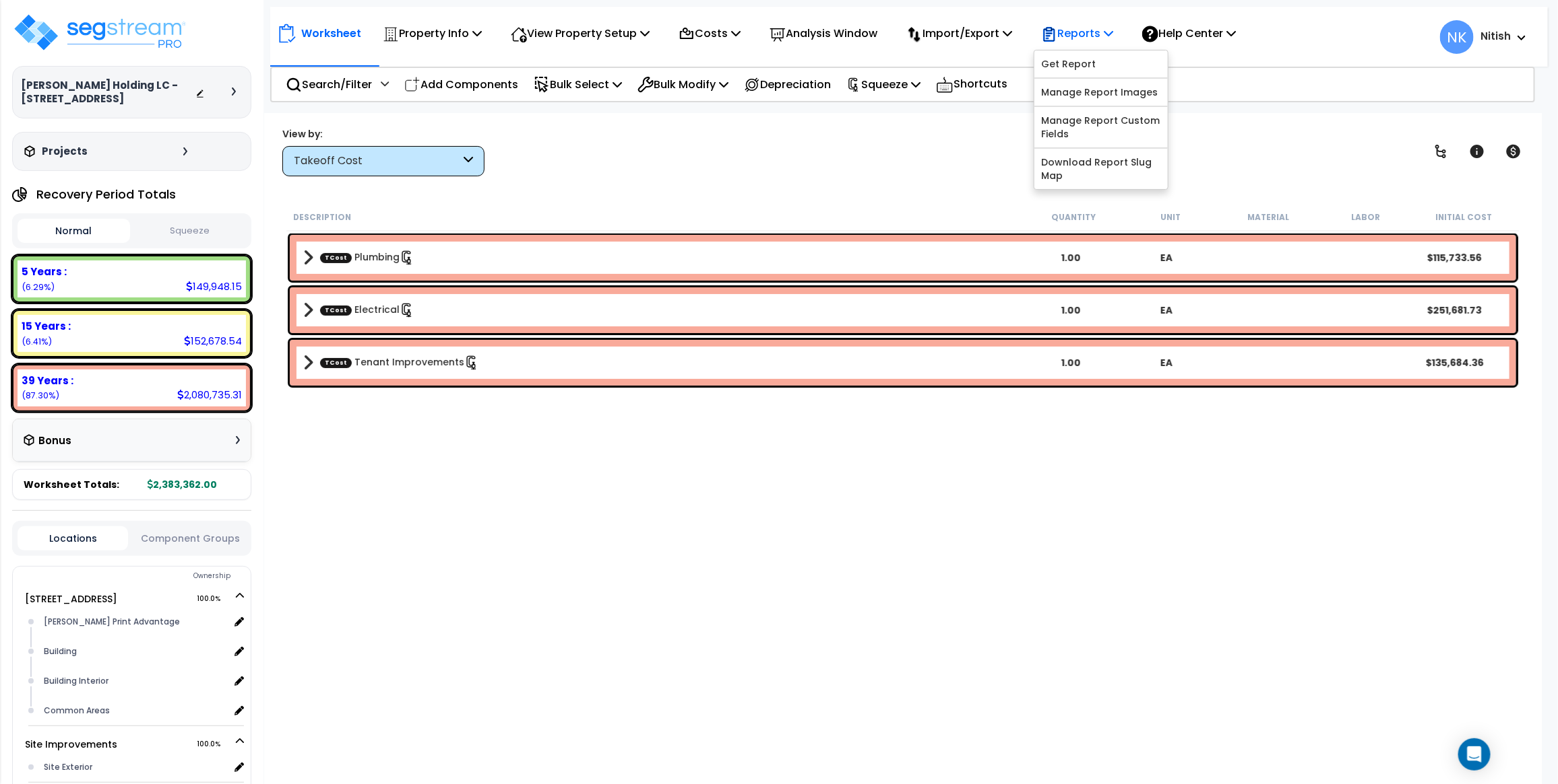
click at [1106, 48] on div "Reports" at bounding box center [1077, 34] width 72 height 32
click at [1102, 38] on p "Reports" at bounding box center [1077, 34] width 72 height 18
click at [1099, 53] on link "Get Report" at bounding box center [1101, 64] width 133 height 27
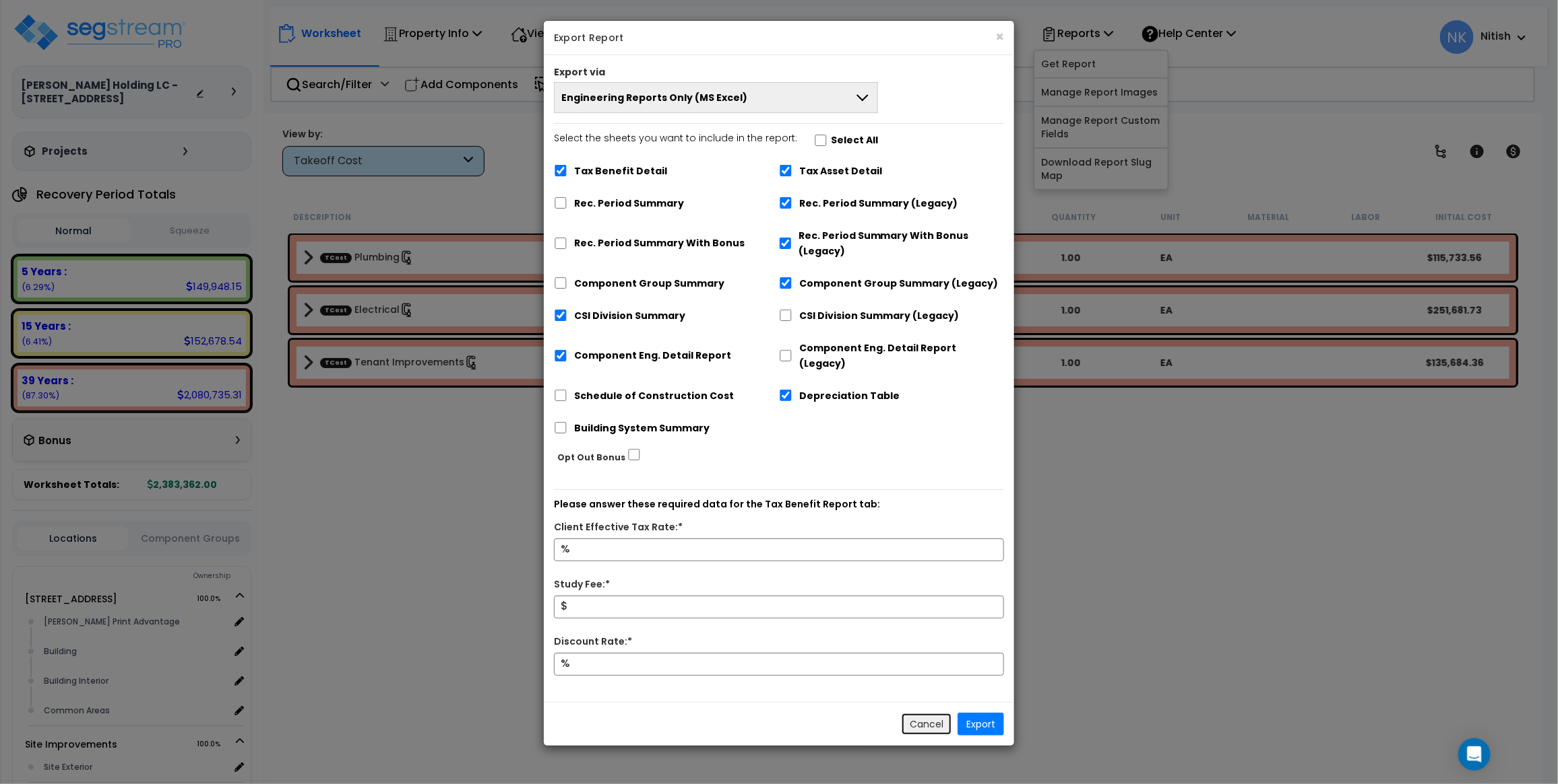
click at [924, 713] on button "Cancel" at bounding box center [926, 724] width 51 height 23
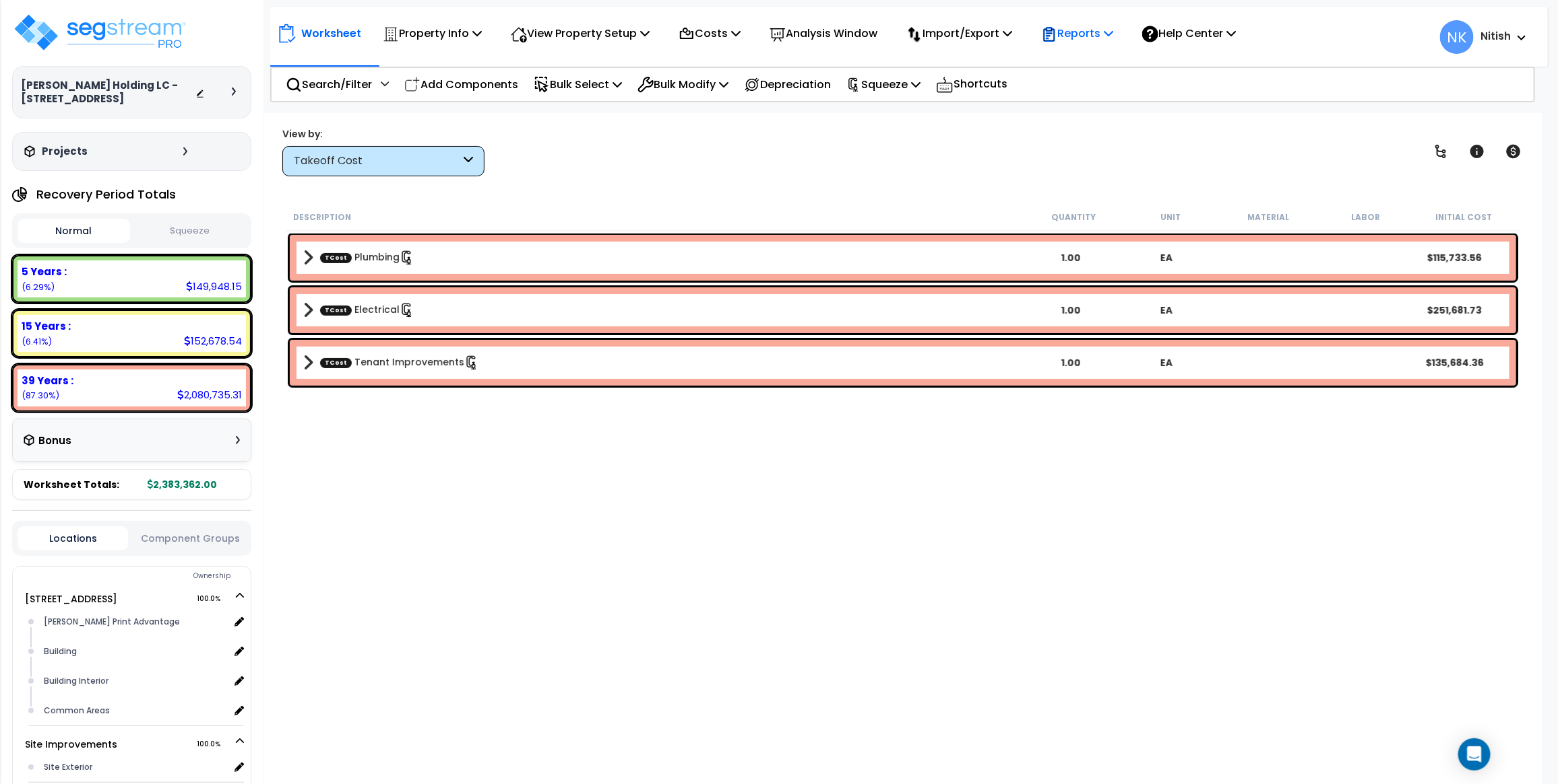
click at [1079, 29] on p "Reports" at bounding box center [1077, 34] width 72 height 18
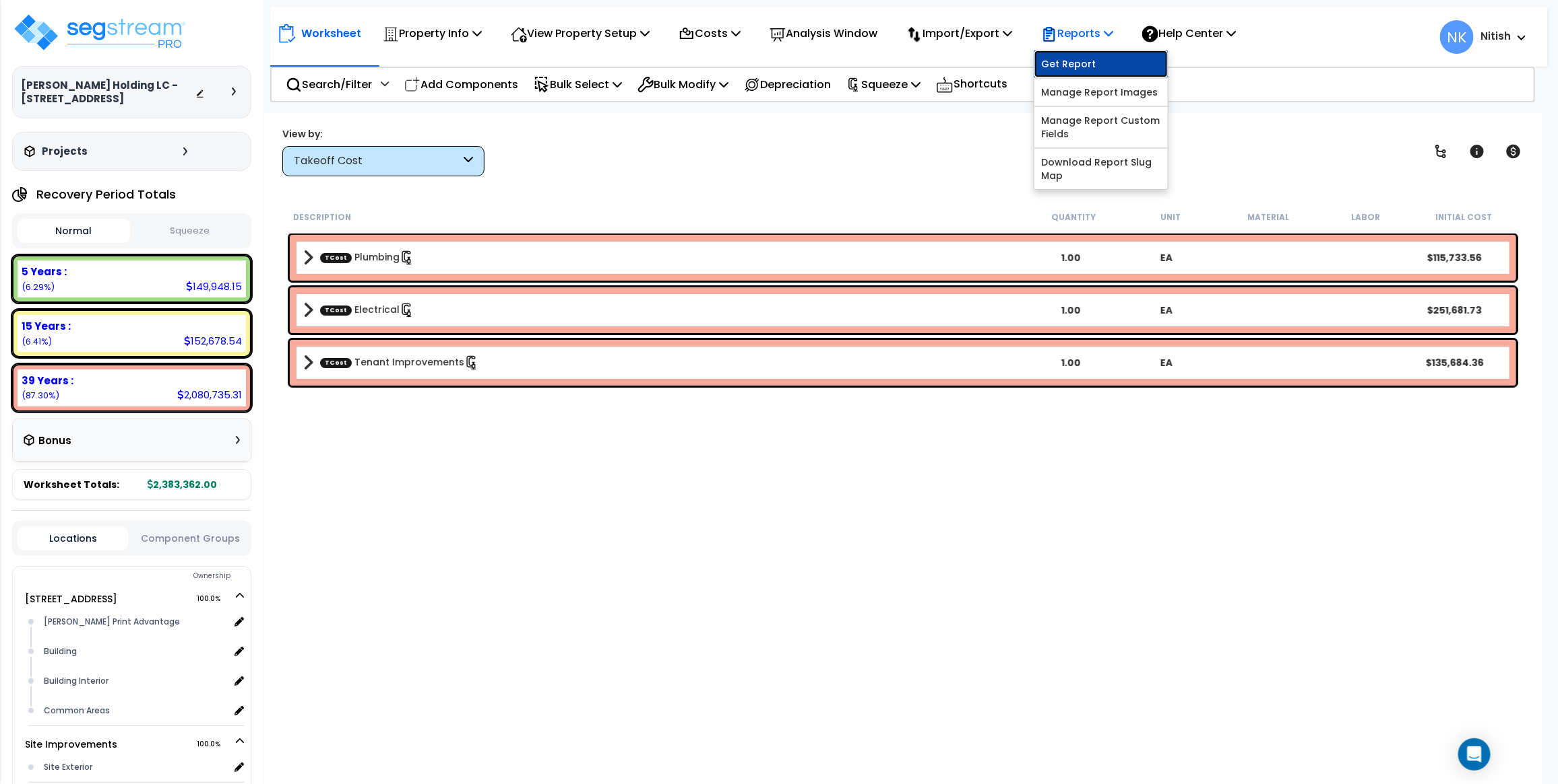
click at [1086, 64] on link "Get Report" at bounding box center [1101, 64] width 133 height 27
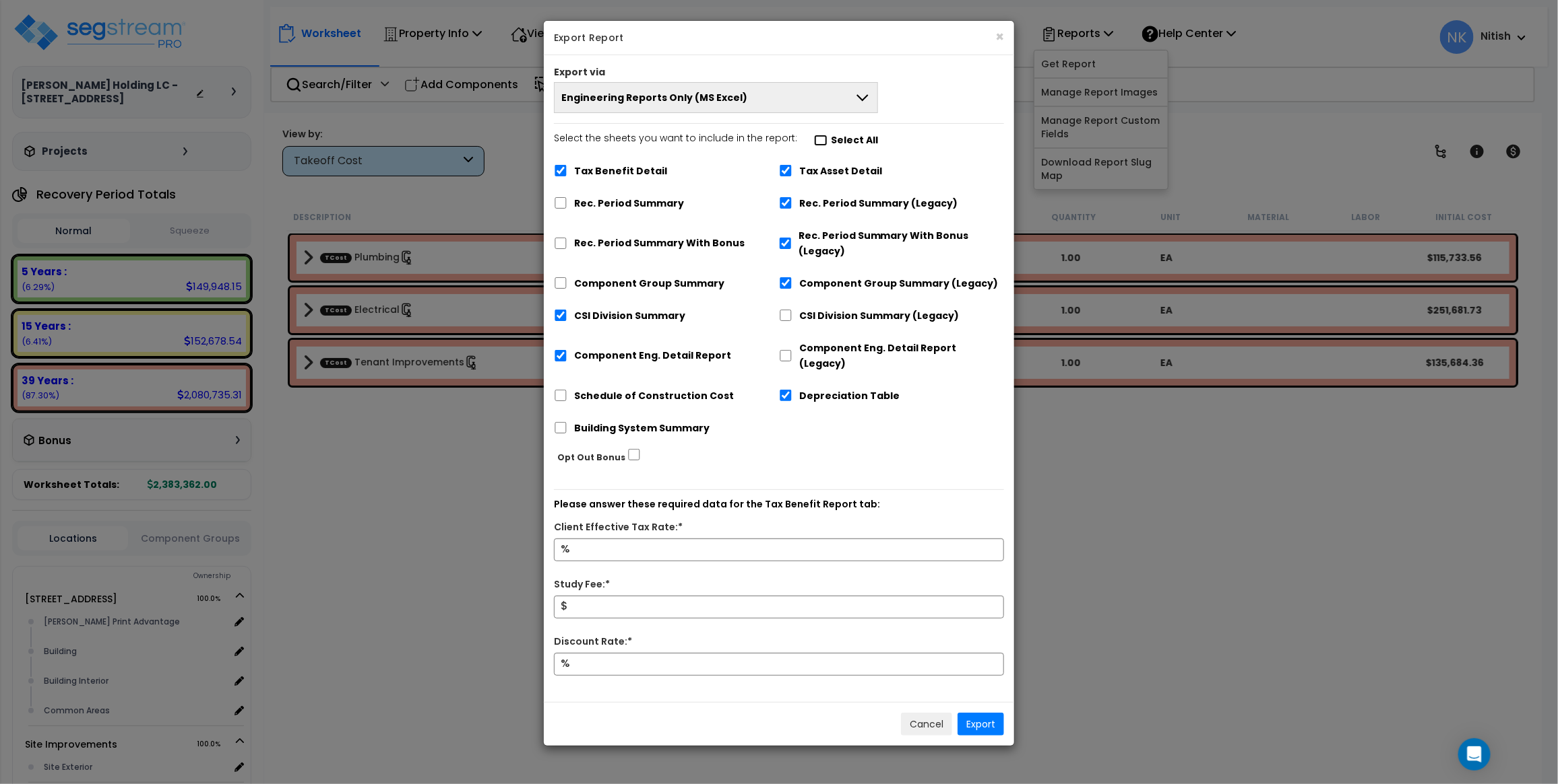
click at [817, 143] on input "Select the sheets you want to include in the report: Select All" at bounding box center [821, 141] width 13 height 12
checkbox input "true"
click at [814, 140] on input "Select the sheets you want to include in the report: Select All" at bounding box center [821, 141] width 13 height 12
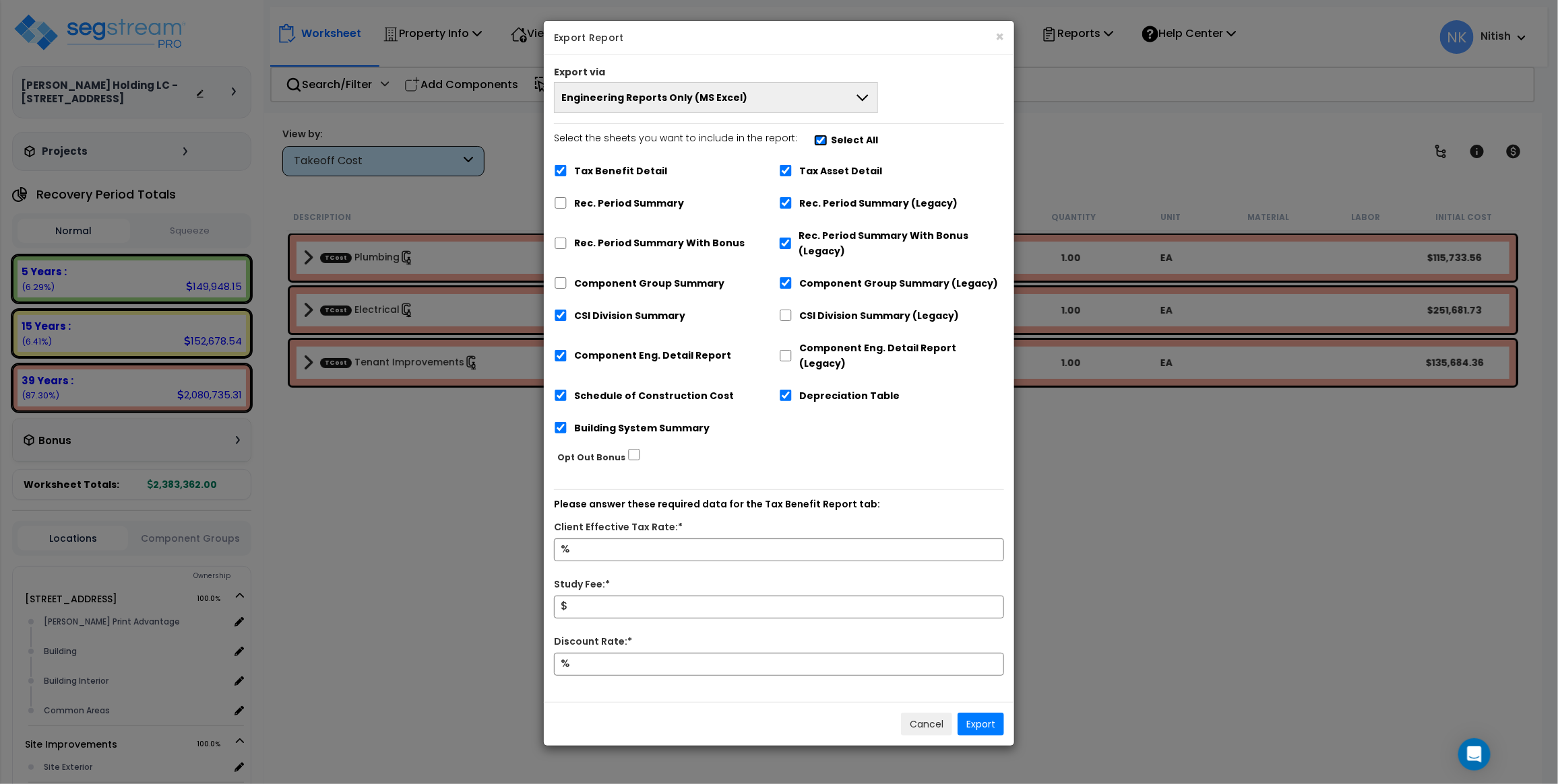
checkbox input "false"
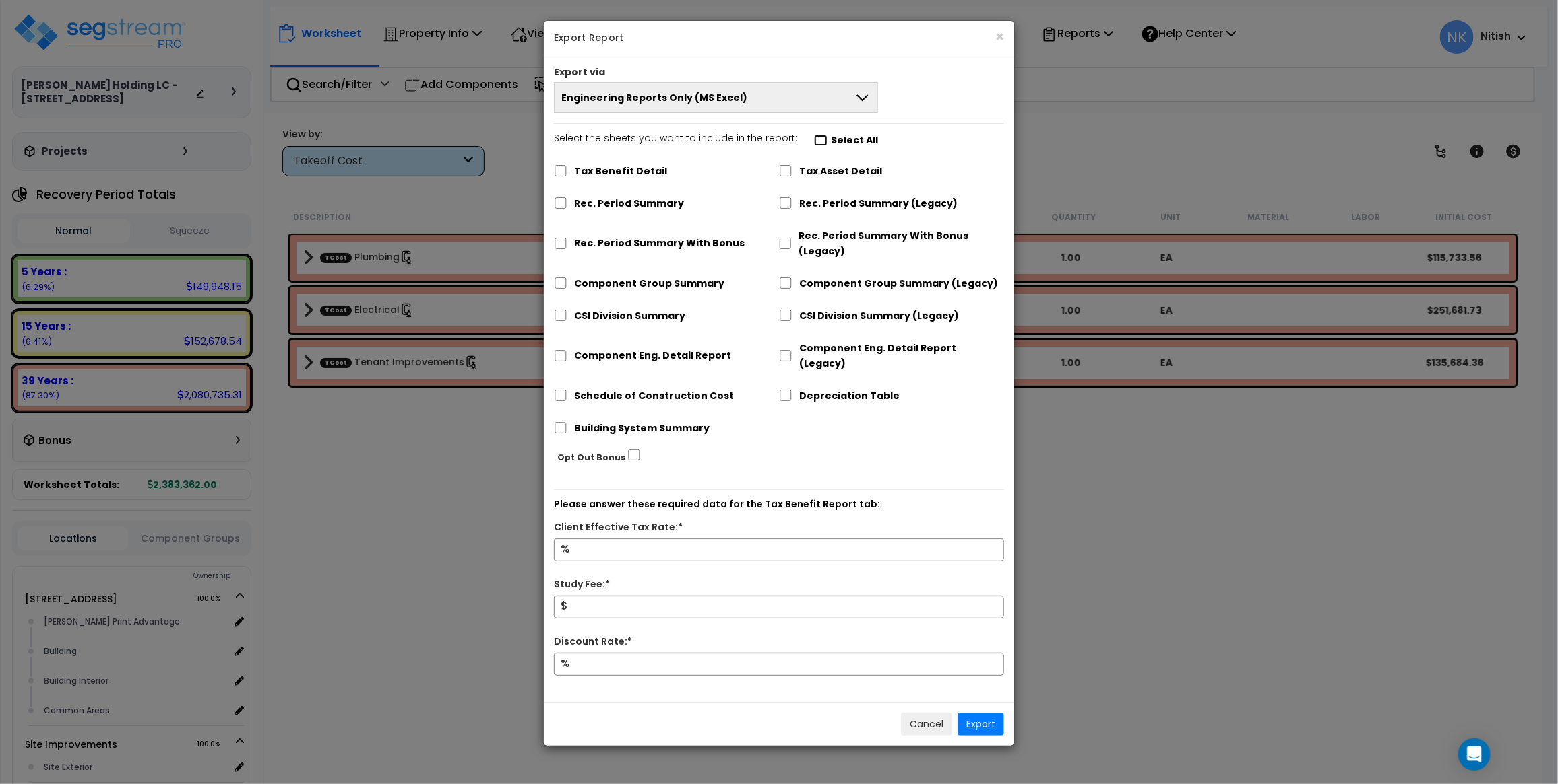
checkbox input "false"
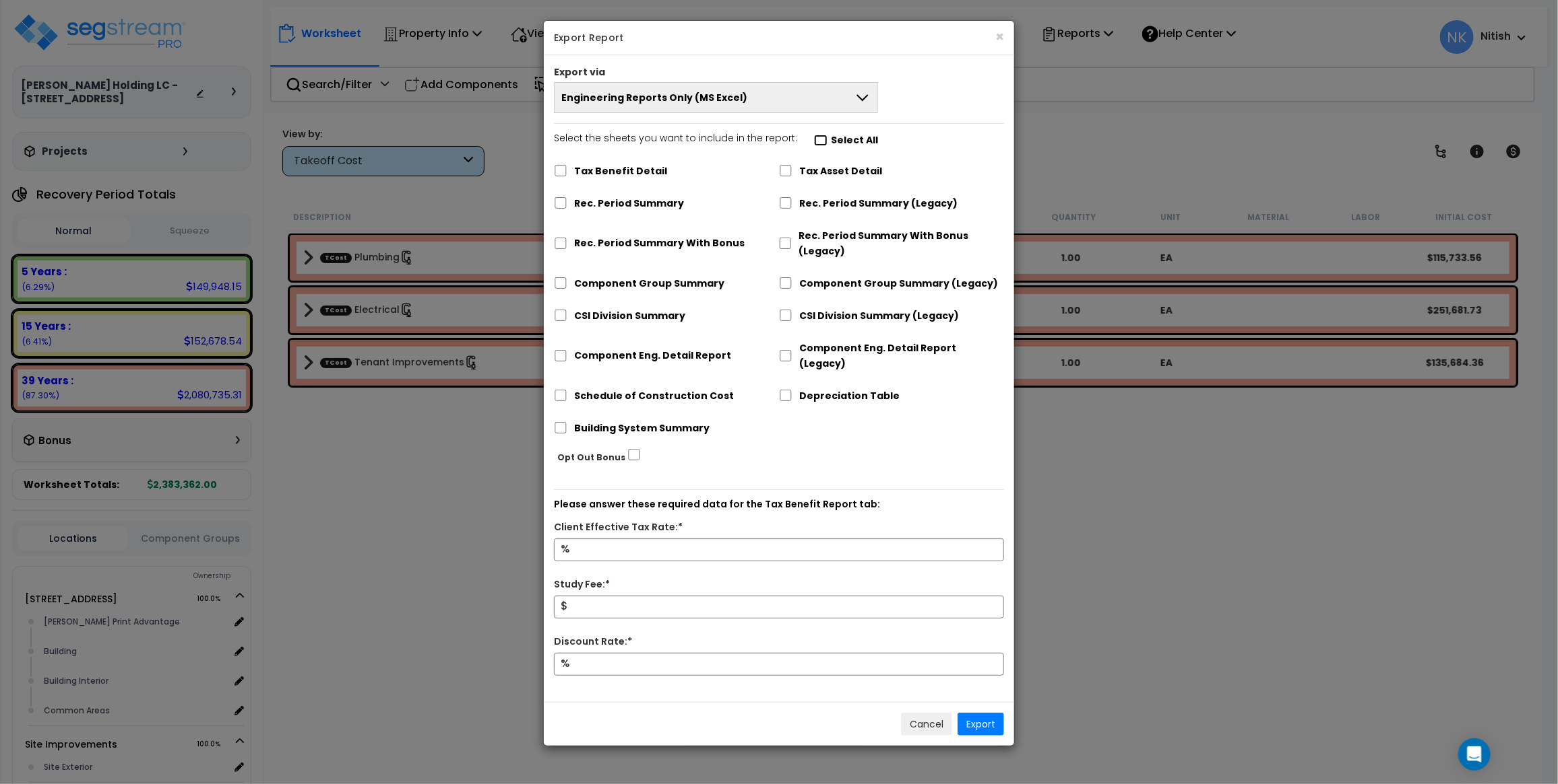
checkbox input "false"
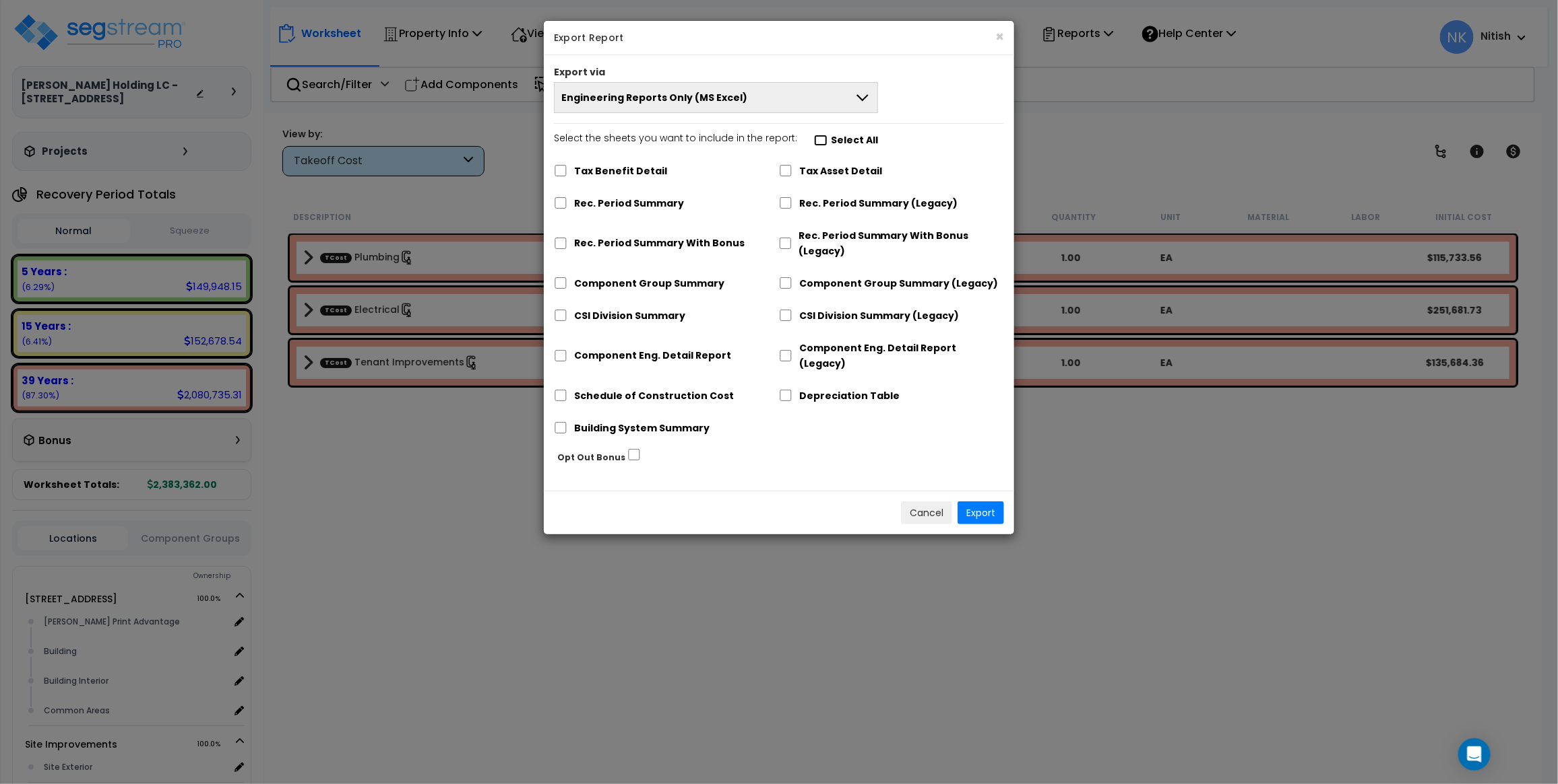
click at [814, 140] on input "Select the sheets you want to include in the report: Select All" at bounding box center [821, 141] width 13 height 12
checkbox input "true"
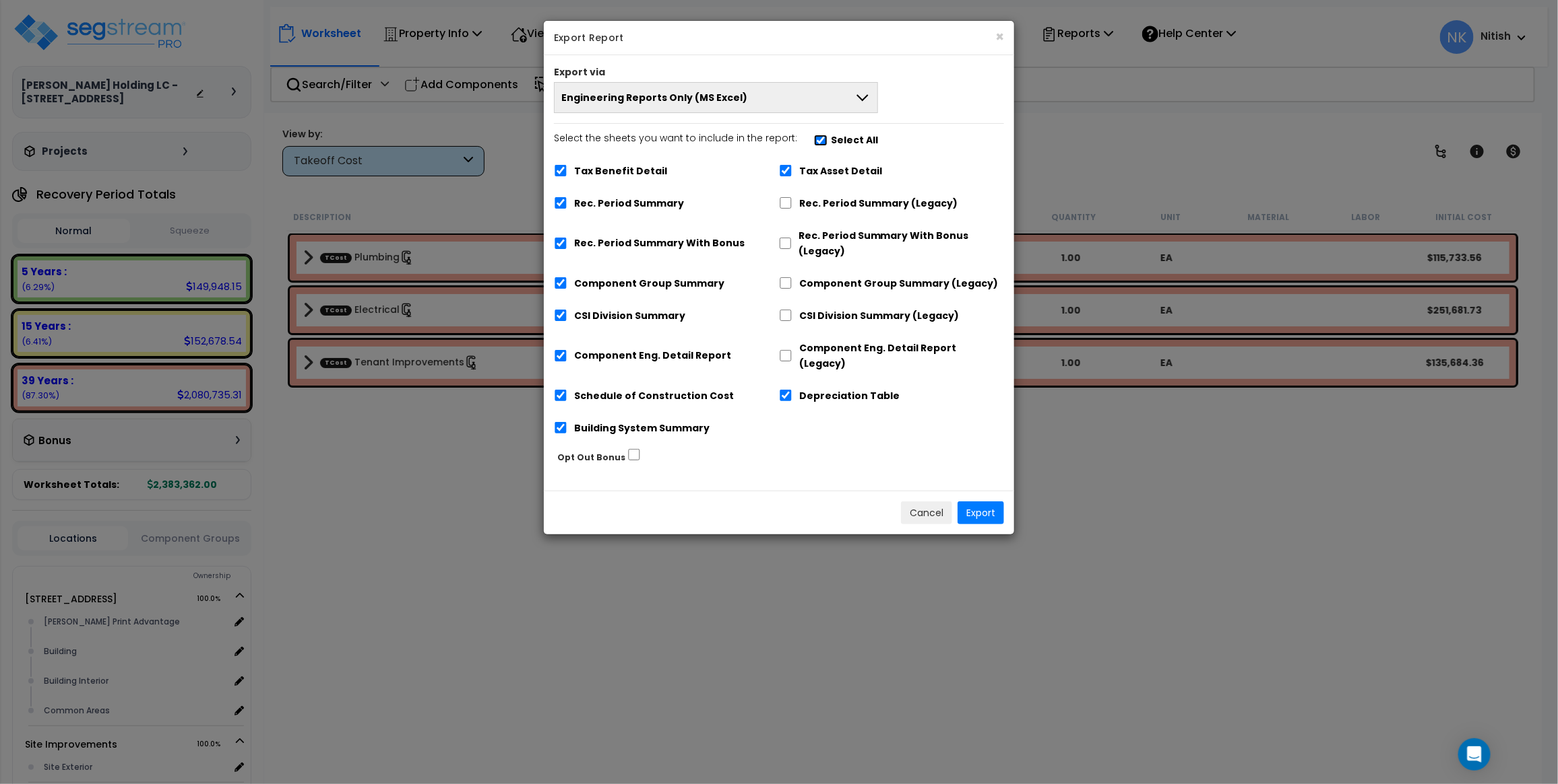
checkbox input "true"
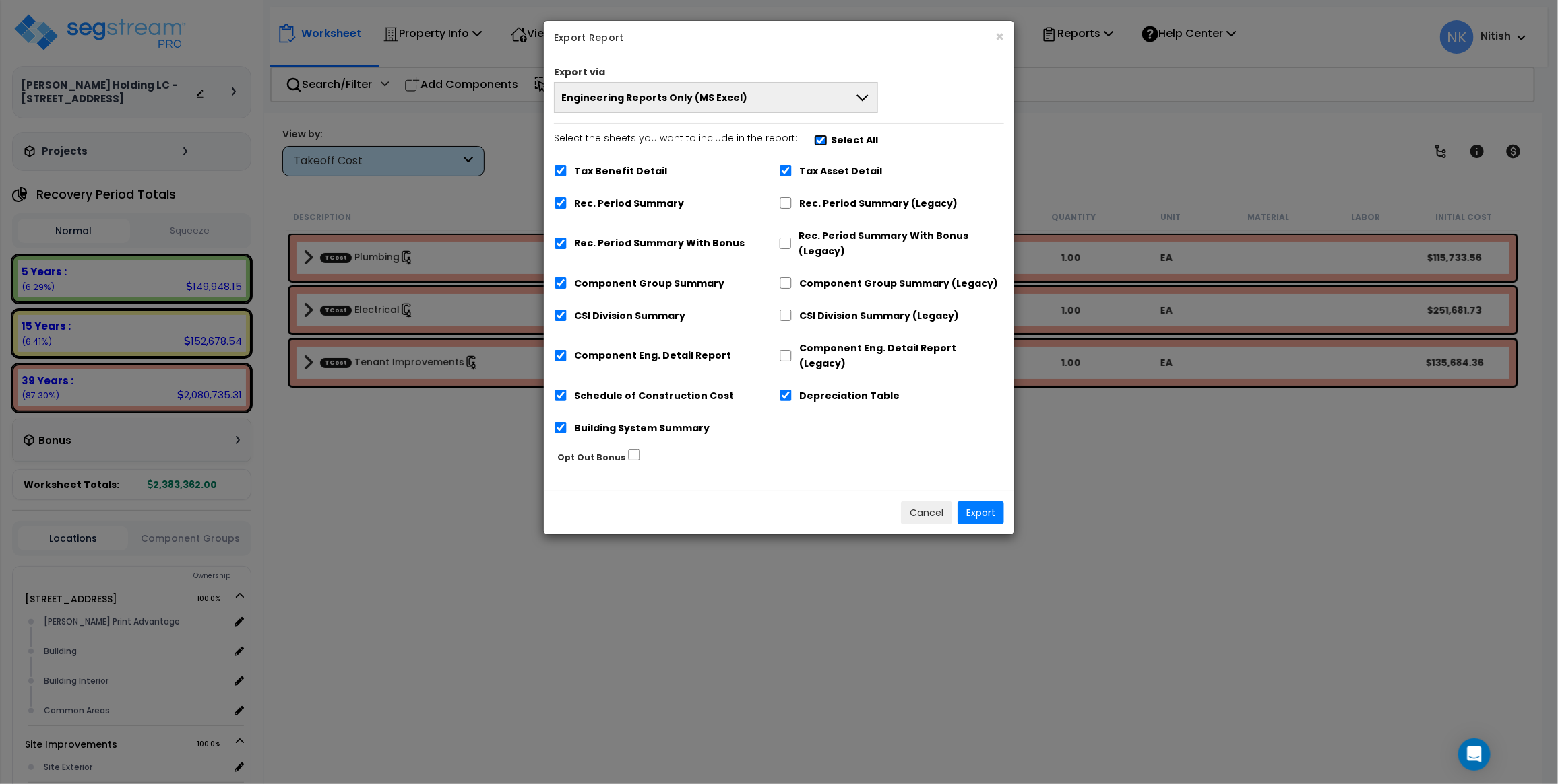
checkbox input "true"
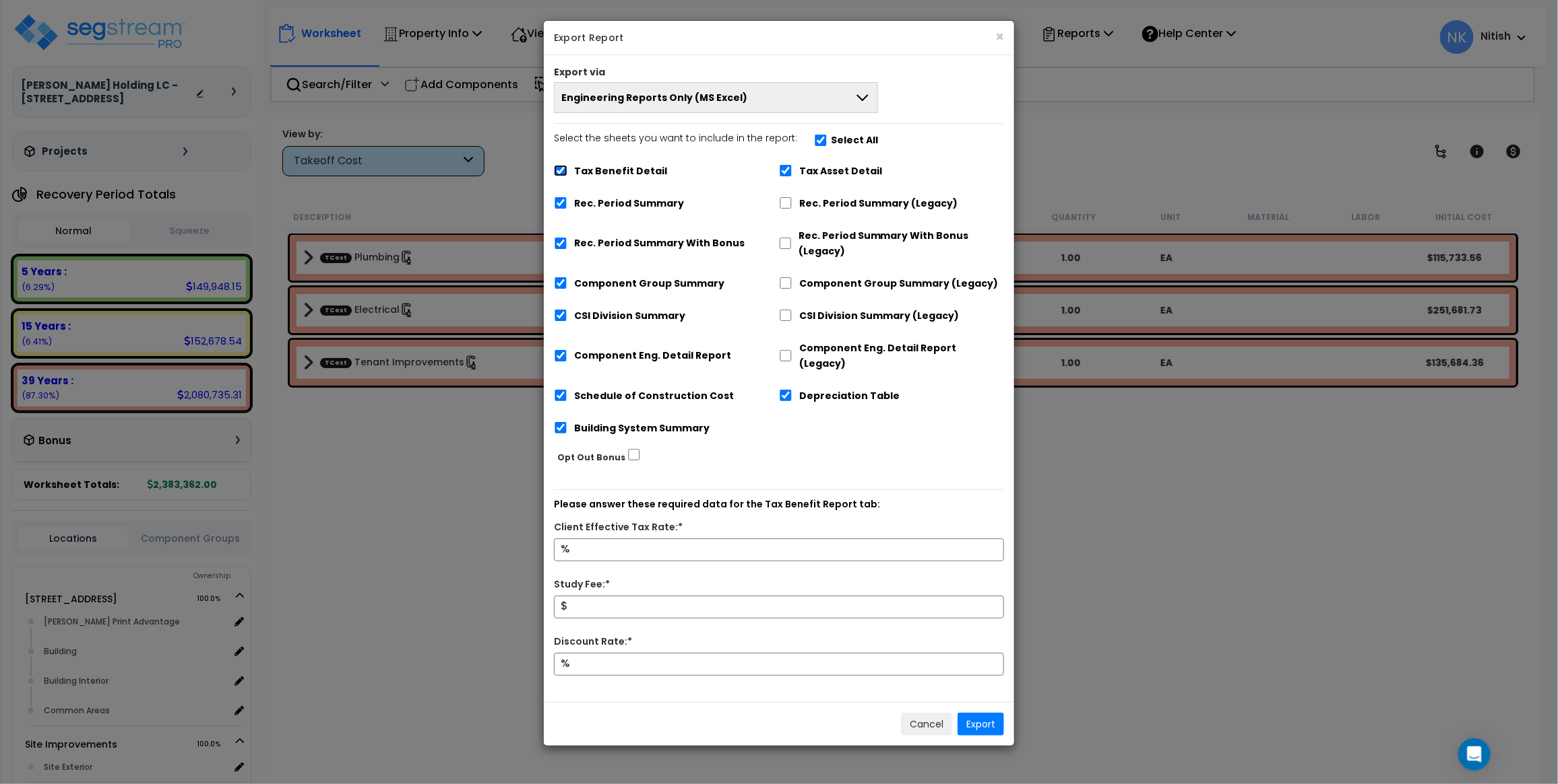
click at [565, 169] on input "Tax Benefit Detail" at bounding box center [560, 171] width 13 height 12
checkbox input "false"
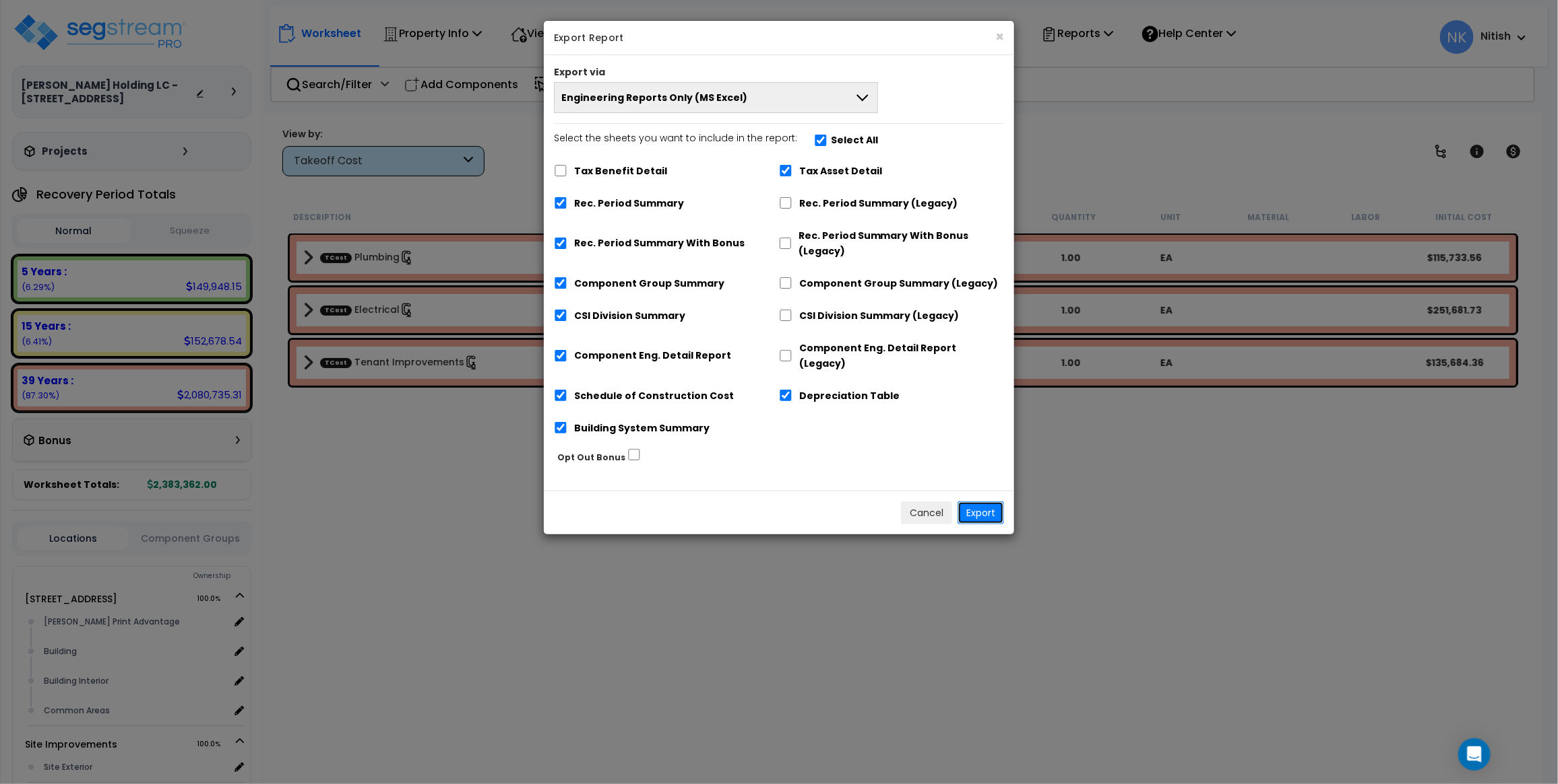
click at [976, 501] on button "Export" at bounding box center [980, 512] width 46 height 23
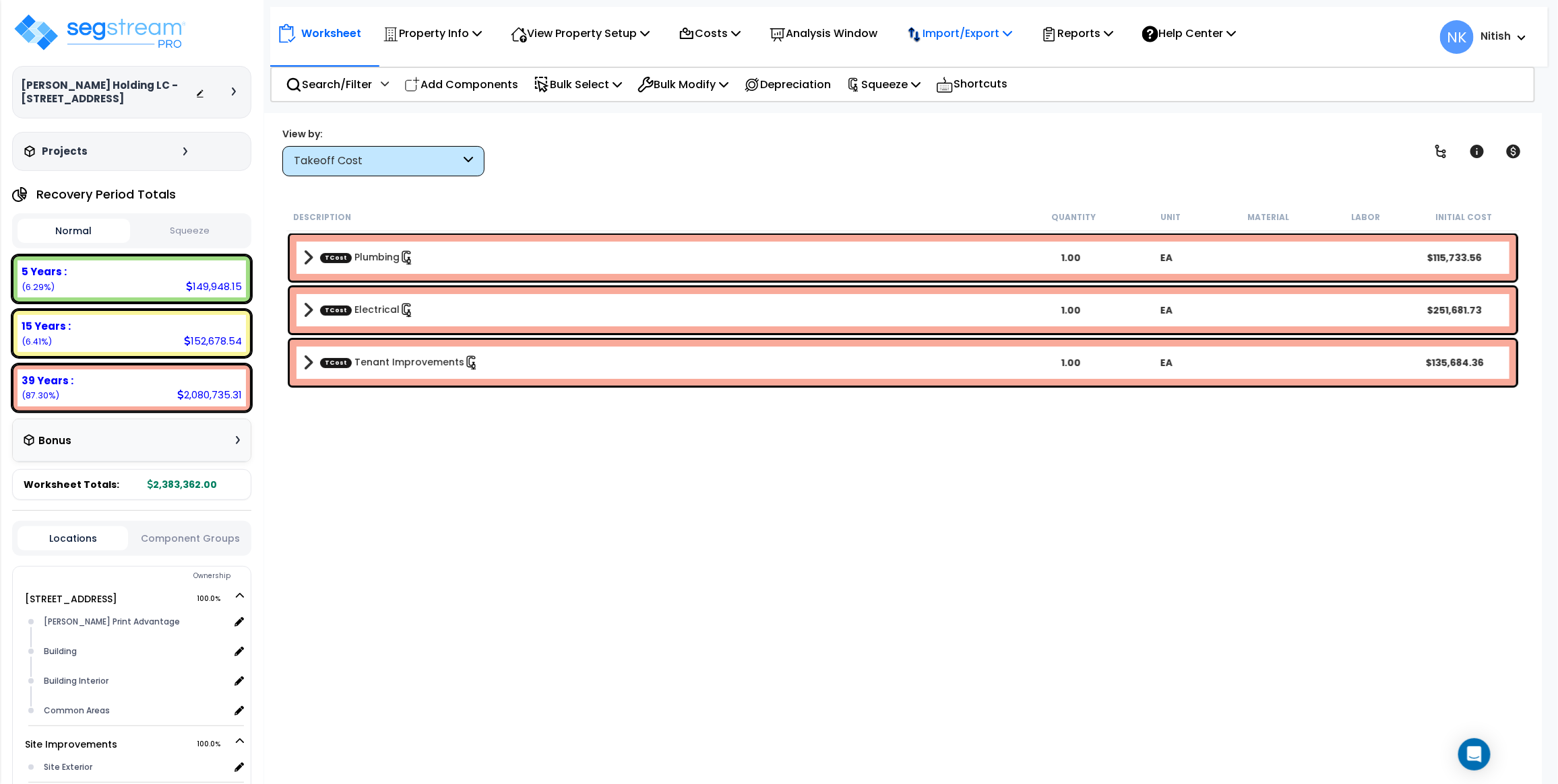
click at [982, 34] on p "Import/Export" at bounding box center [959, 34] width 106 height 18
click at [1113, 28] on p "Reports" at bounding box center [1077, 34] width 72 height 18
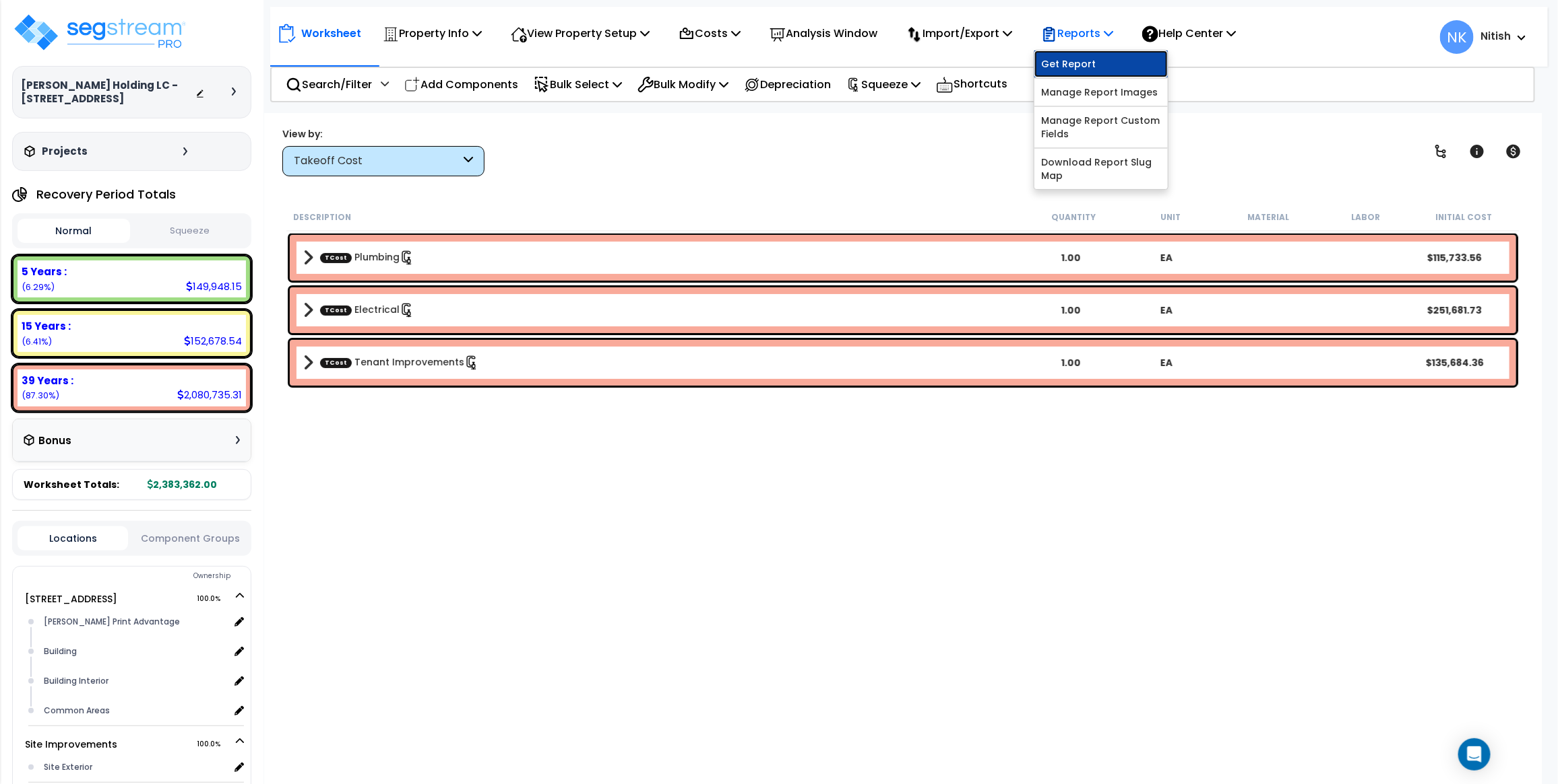
click at [1097, 56] on link "Get Report" at bounding box center [1101, 64] width 133 height 27
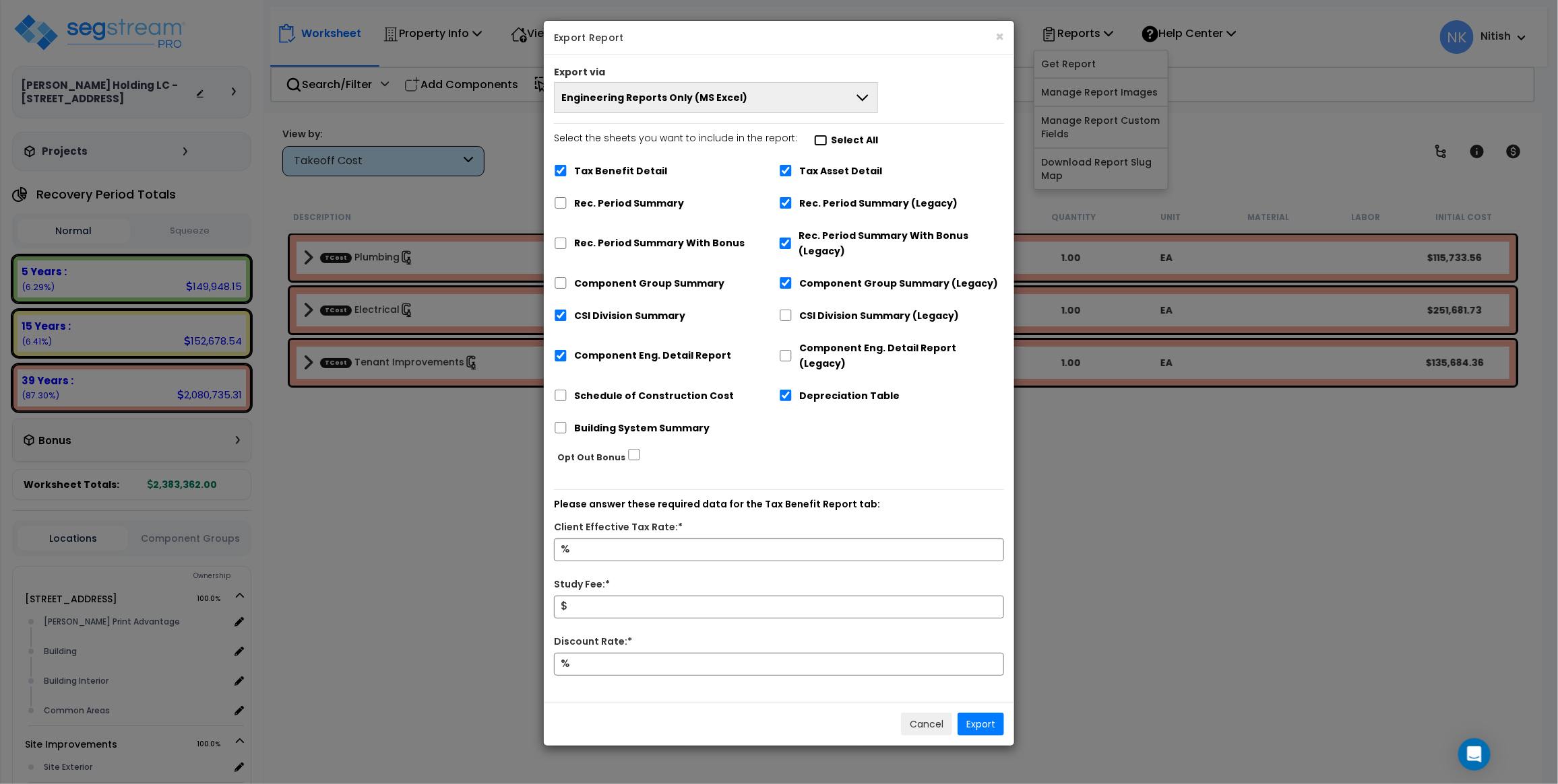
click at [814, 143] on input "Select the sheets you want to include in the report: Select All" at bounding box center [821, 141] width 13 height 12
checkbox input "true"
click at [814, 143] on input "Select the sheets you want to include in the report: Select All" at bounding box center [821, 141] width 13 height 12
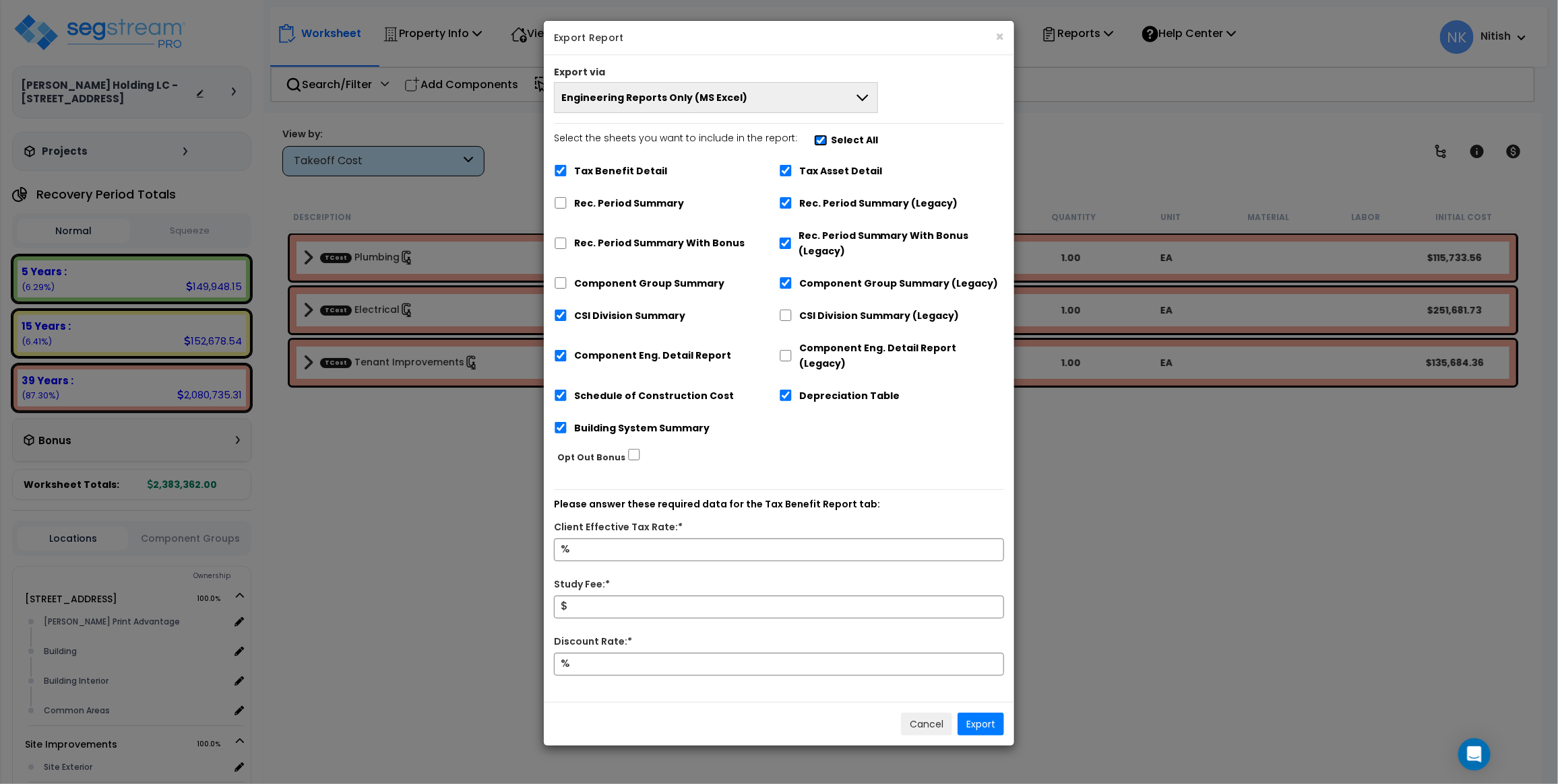
checkbox input "false"
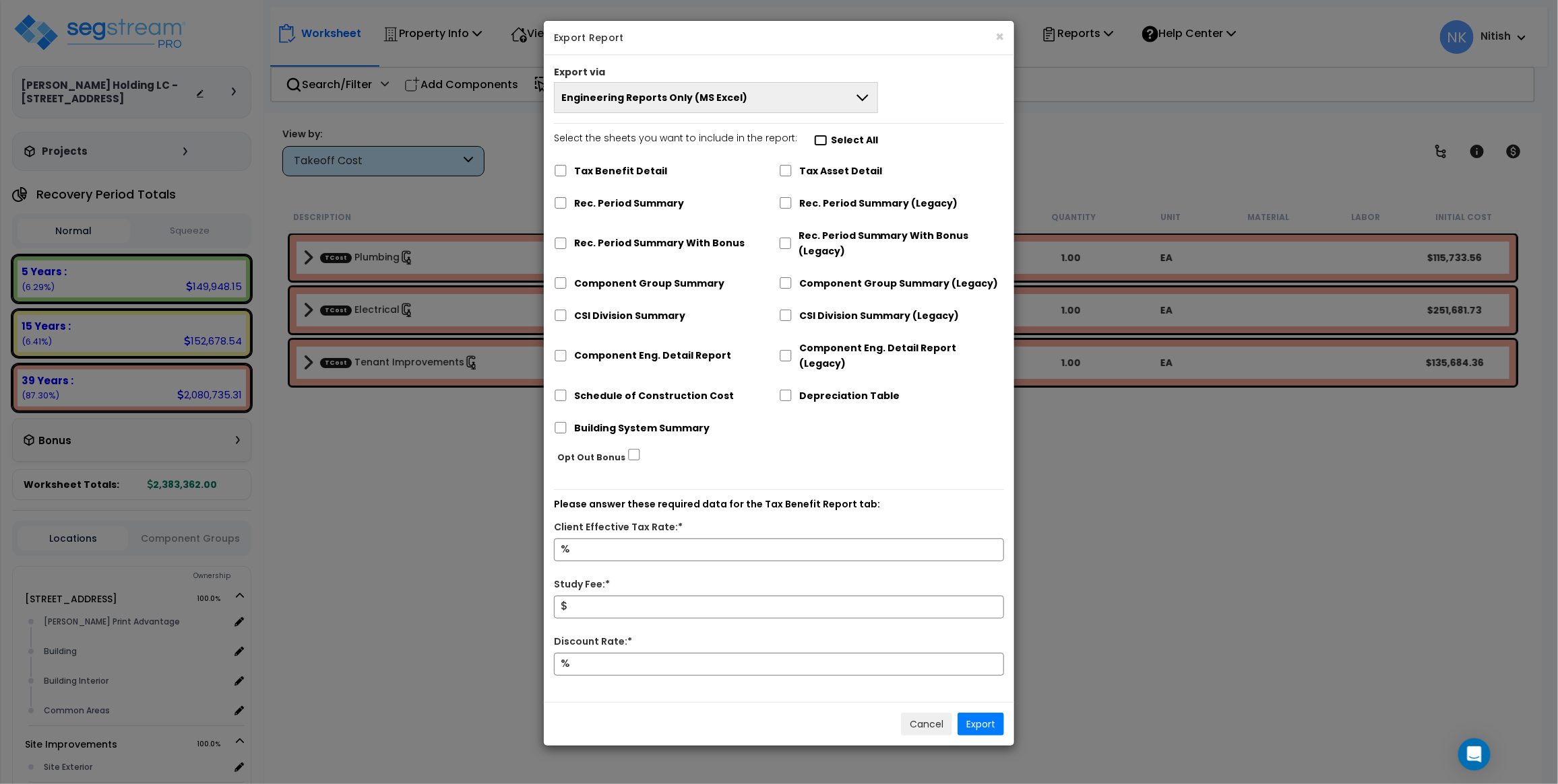
checkbox input "false"
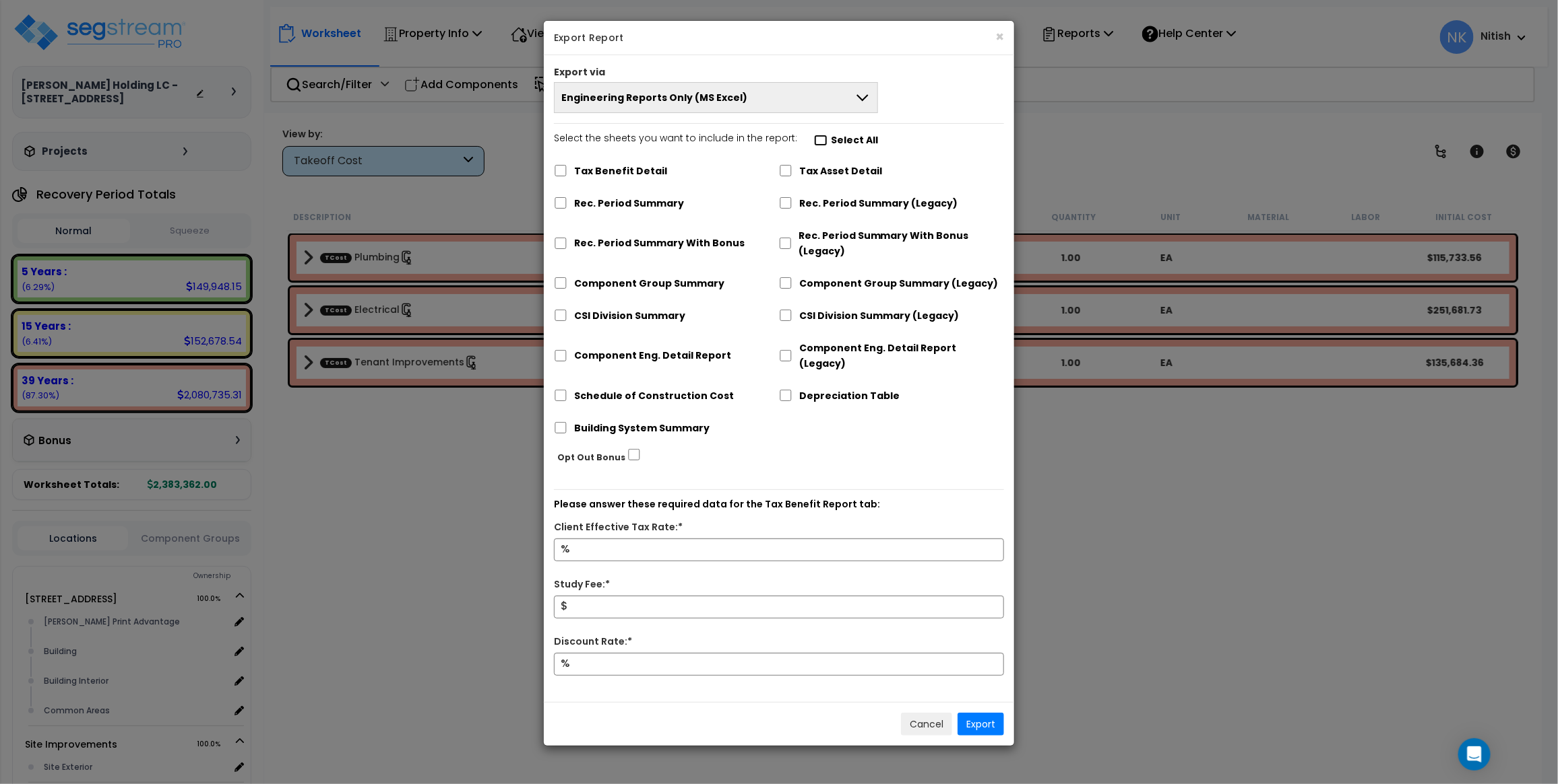
checkbox input "false"
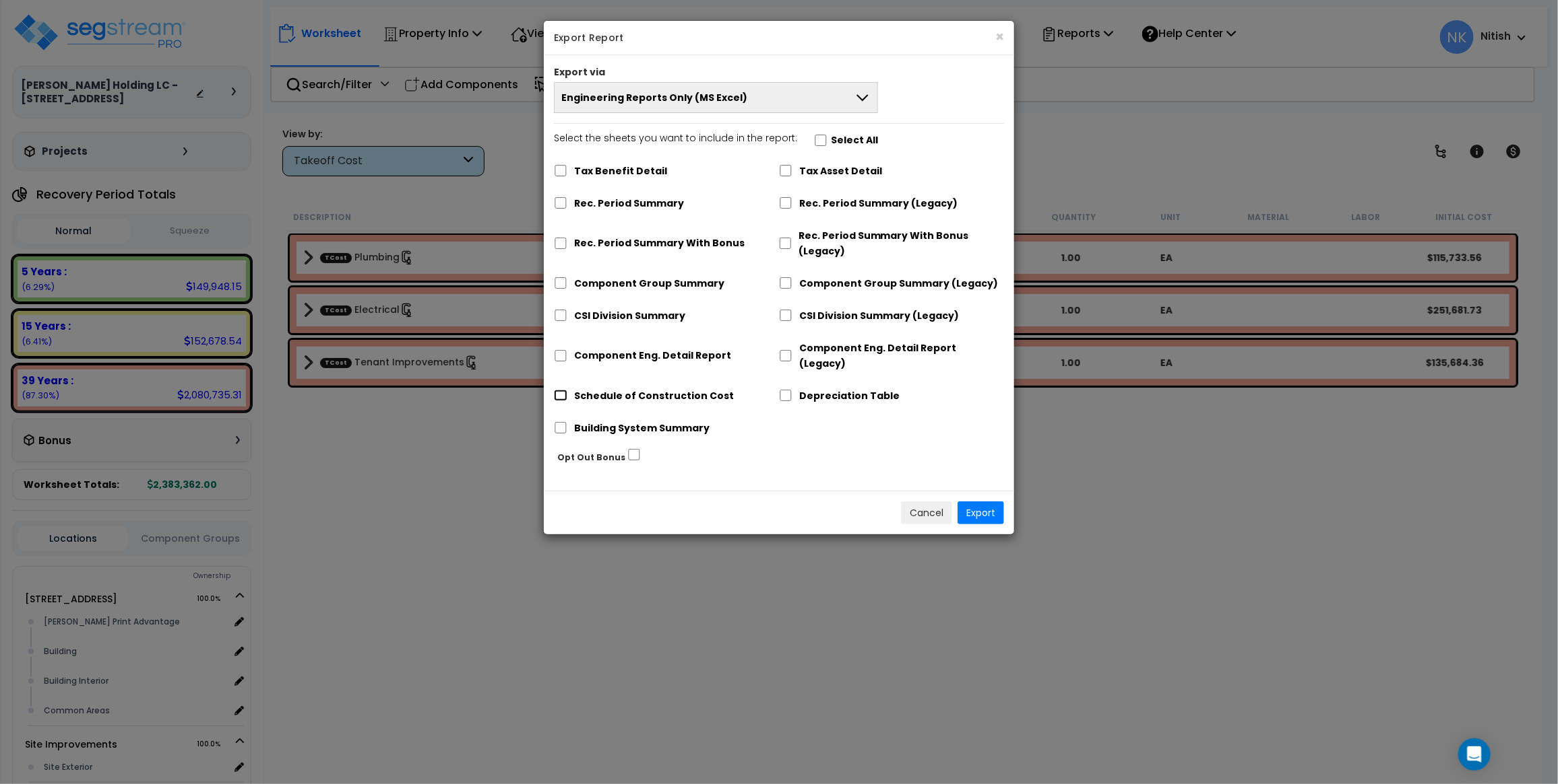
click at [563, 390] on input "Schedule of Construction Cost" at bounding box center [560, 396] width 13 height 12
checkbox input "true"
click at [988, 501] on button "Export" at bounding box center [980, 512] width 46 height 23
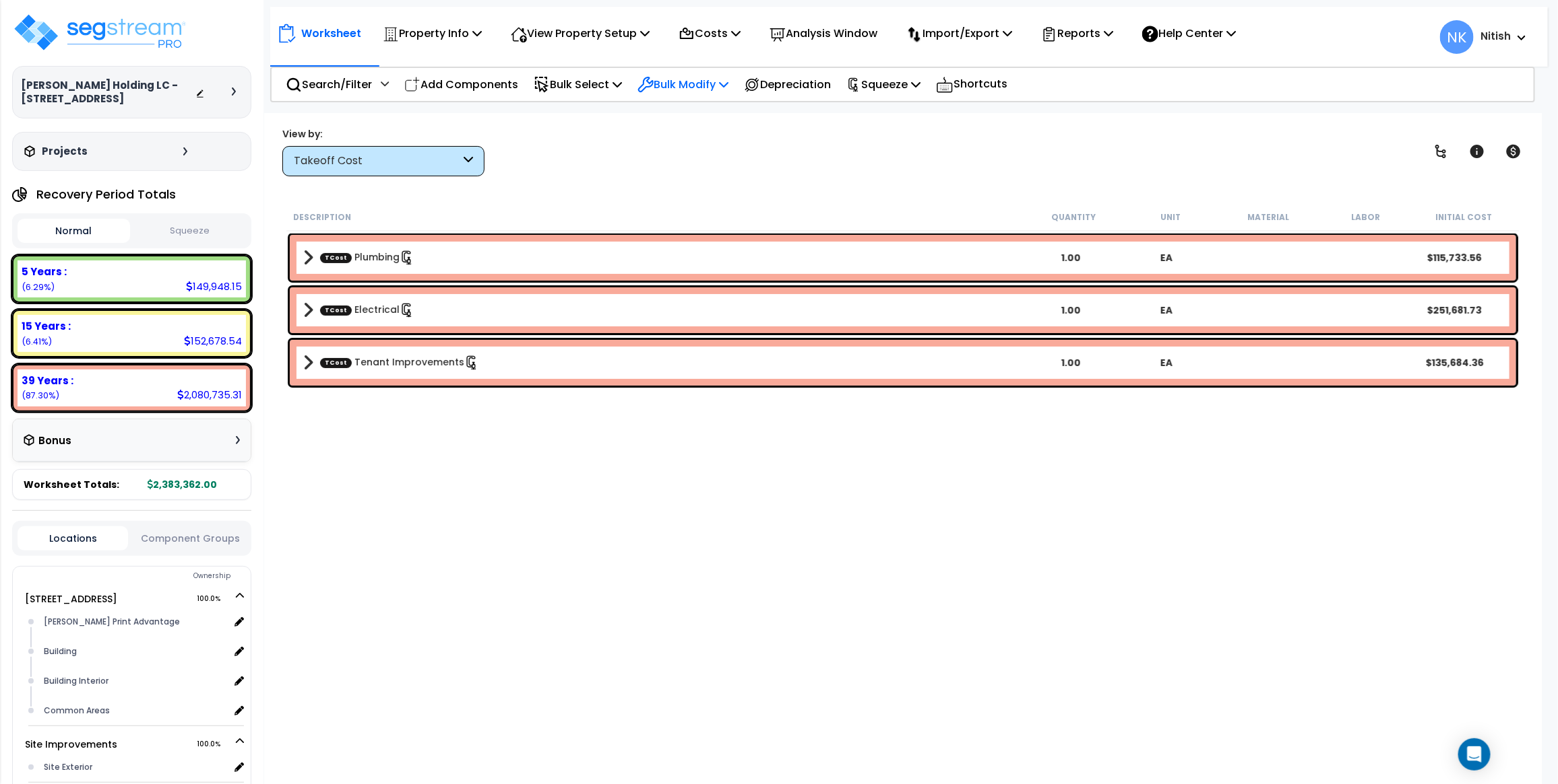
click at [696, 79] on p "Bulk Modify" at bounding box center [683, 85] width 91 height 18
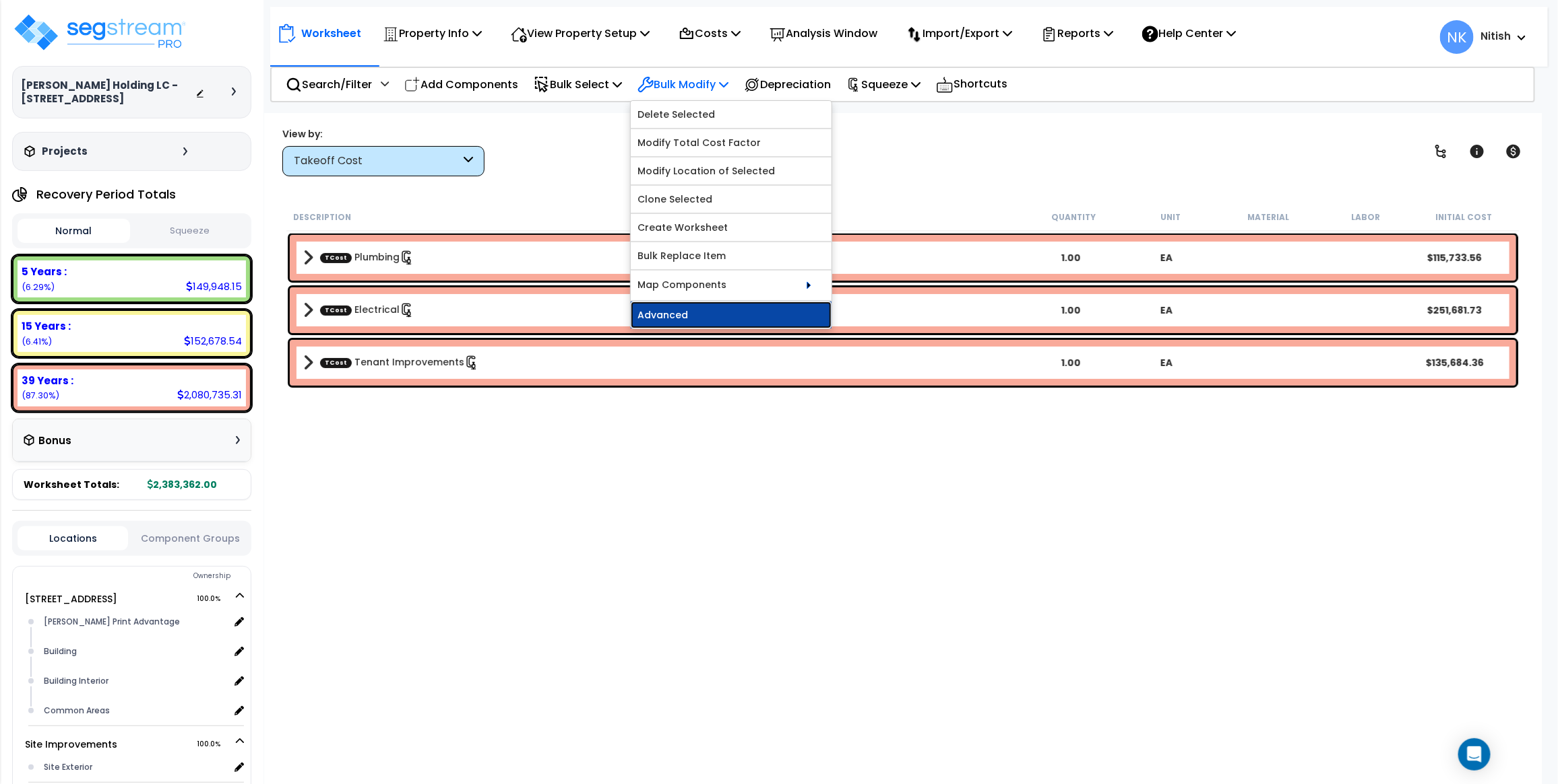
click at [724, 308] on link "Advanced" at bounding box center [731, 315] width 201 height 27
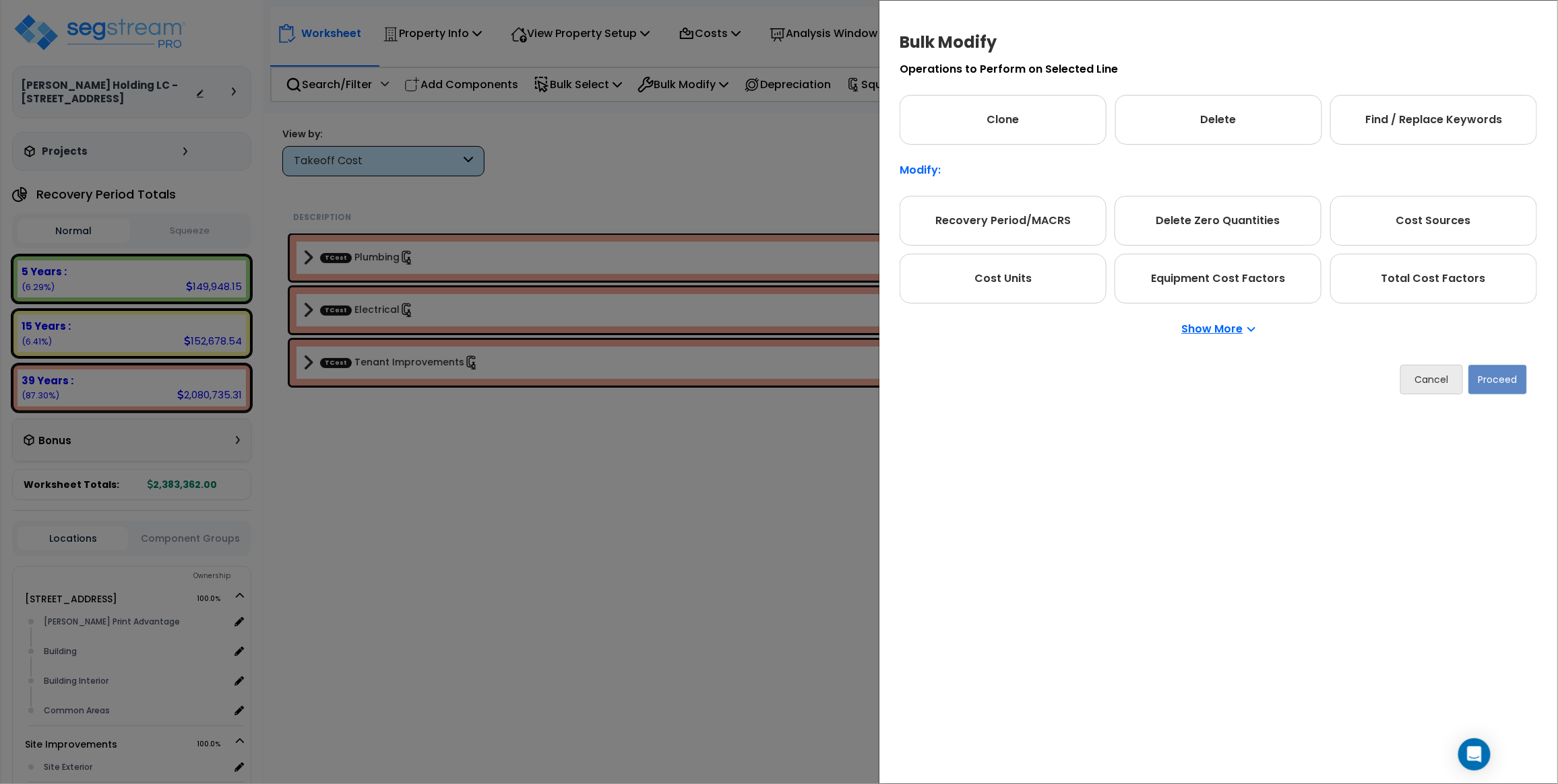
click at [1198, 330] on p "Show More" at bounding box center [1218, 329] width 74 height 11
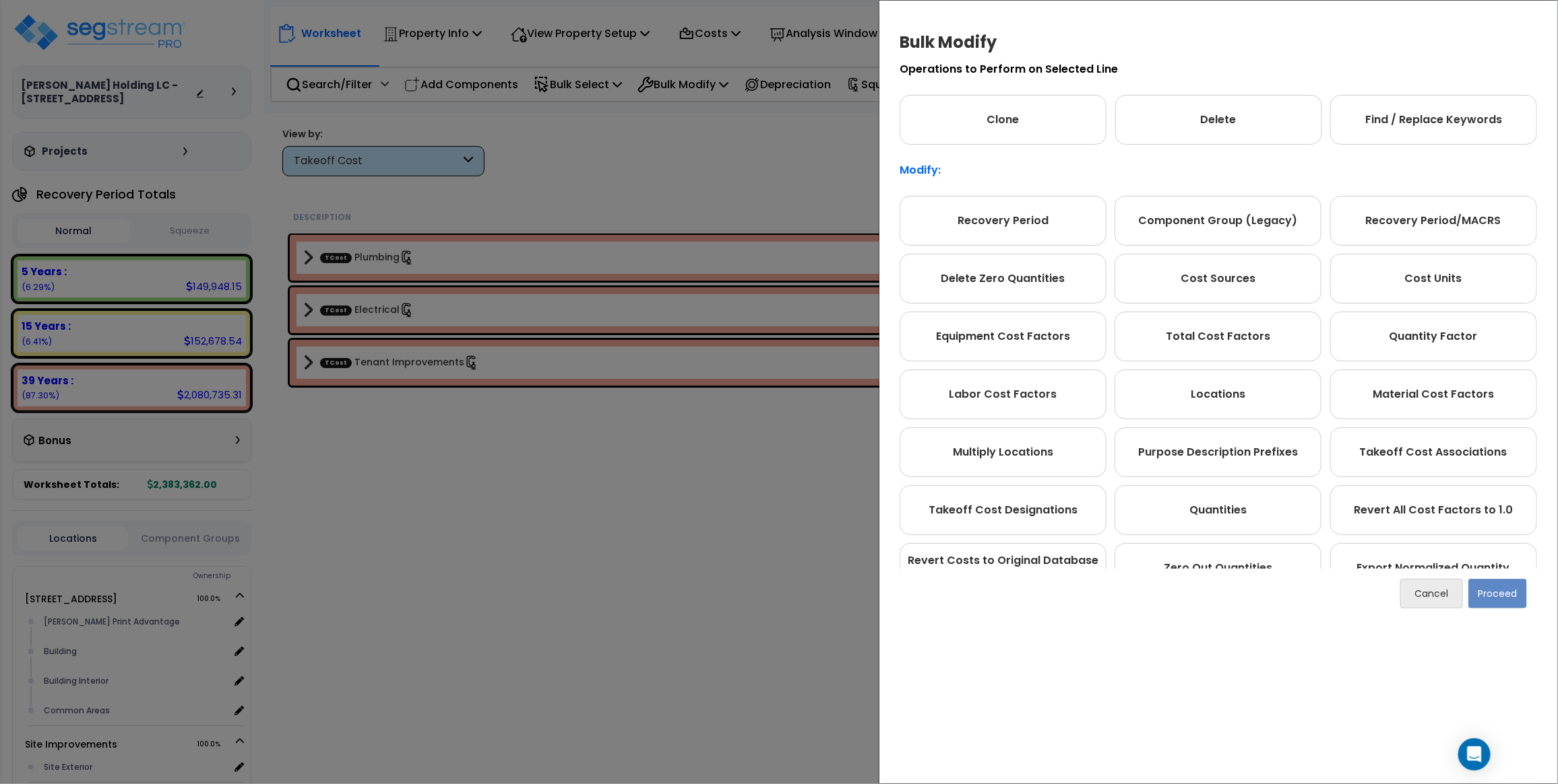
scroll to position [132, 0]
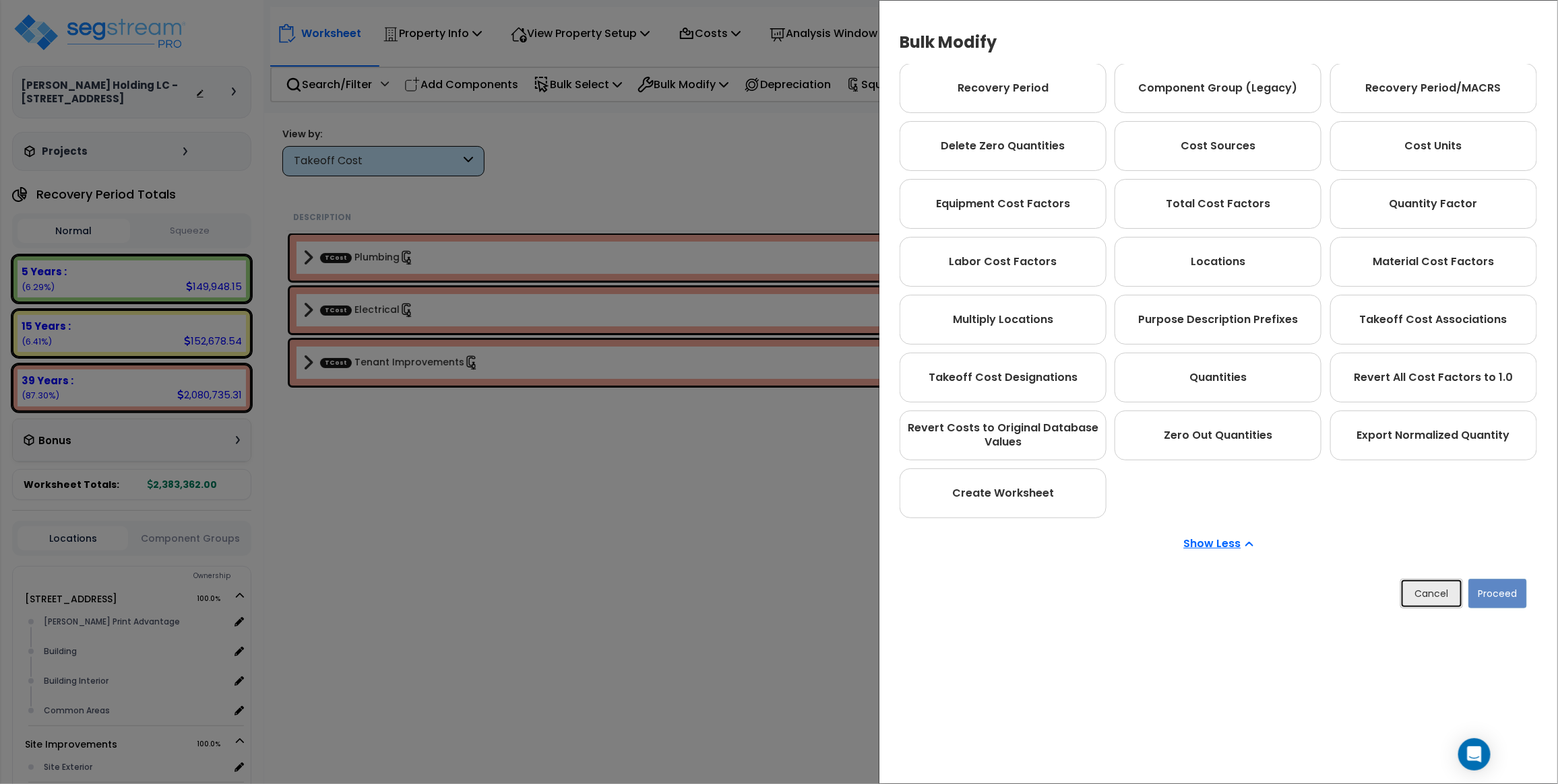
click at [1424, 597] on button "Cancel" at bounding box center [1431, 594] width 63 height 29
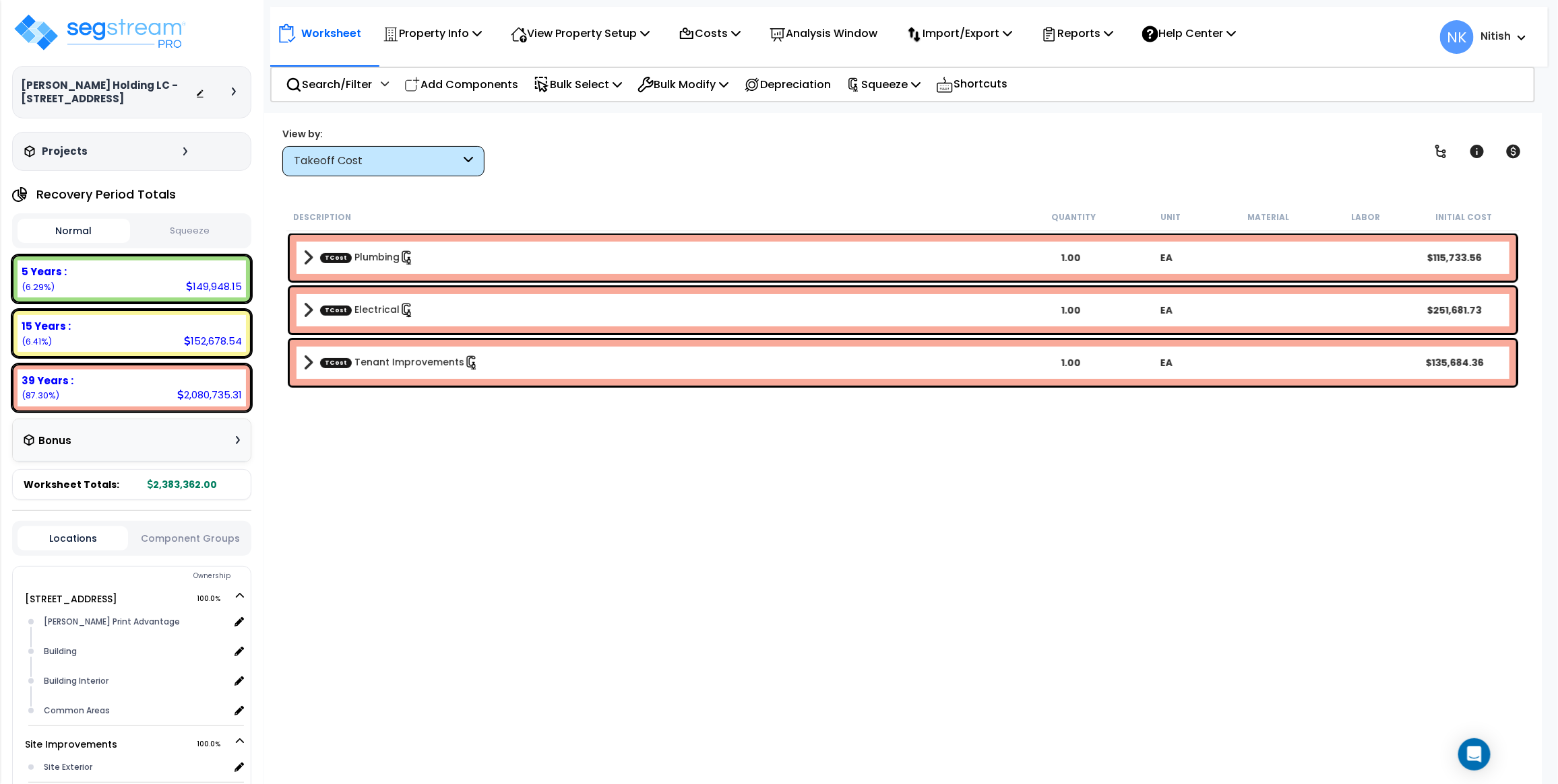
click at [459, 253] on b "TCost Plumbing" at bounding box center [663, 257] width 720 height 18
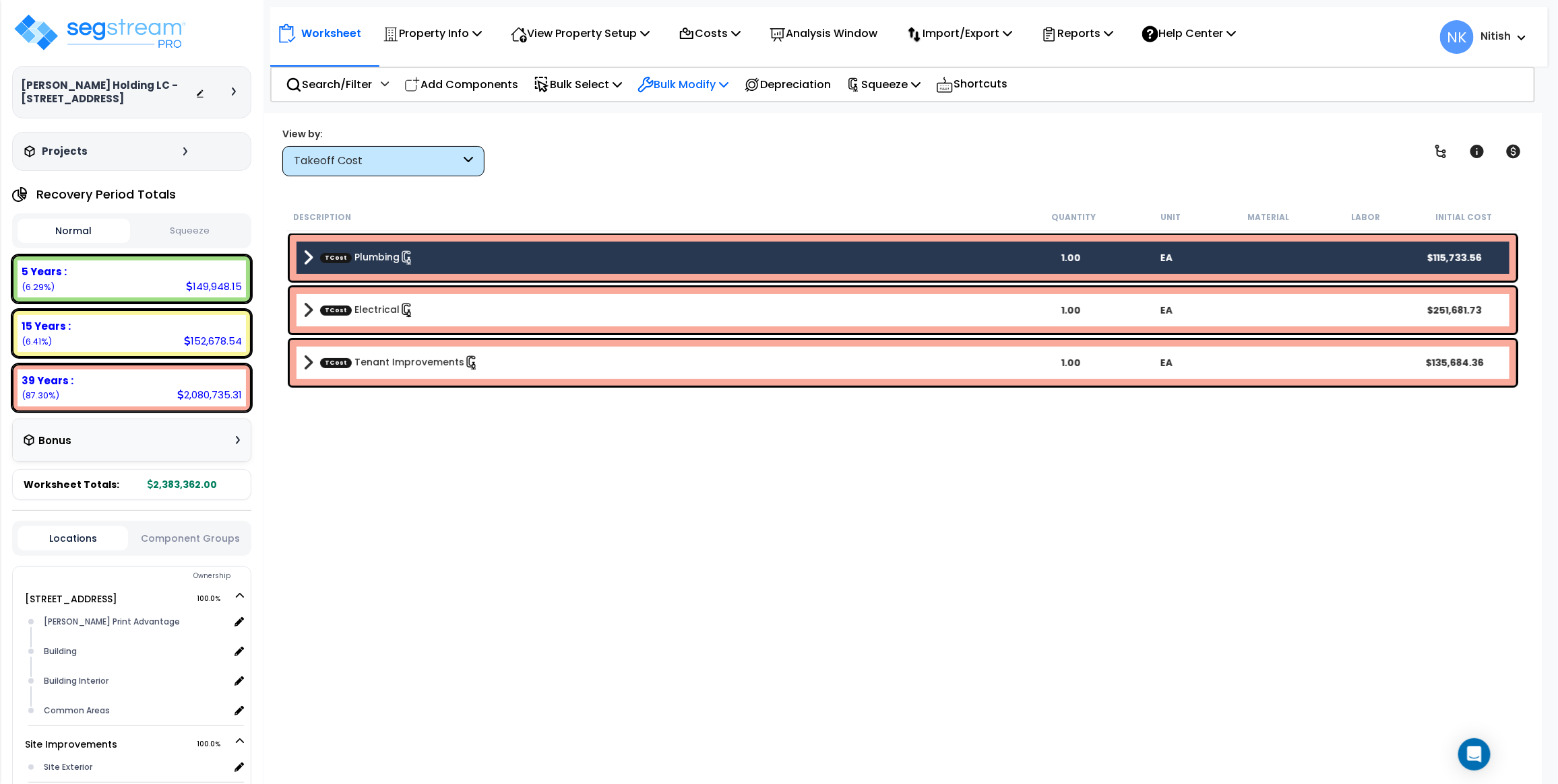
click at [677, 77] on p "Bulk Modify" at bounding box center [683, 85] width 91 height 18
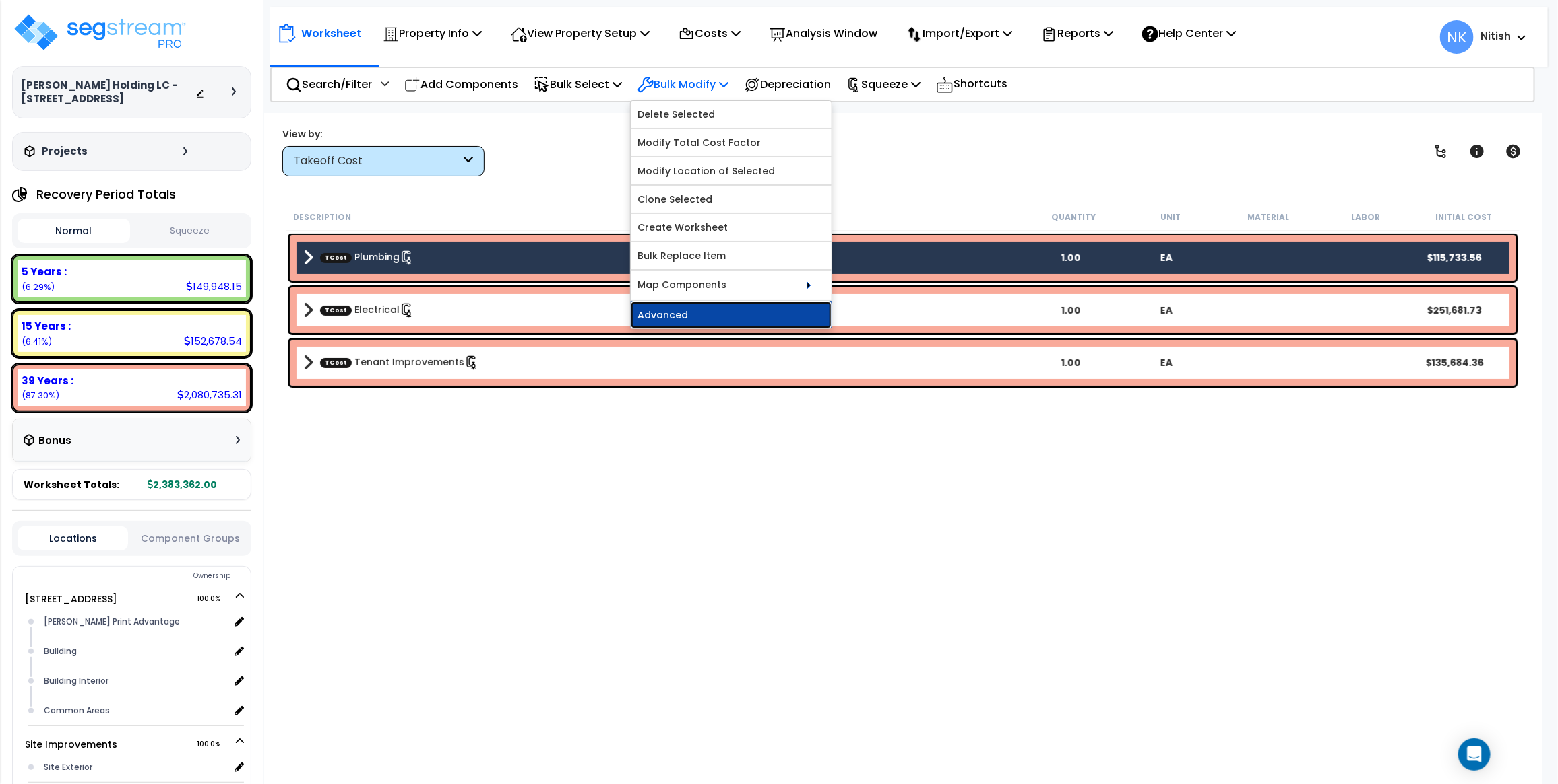
click at [689, 313] on link "Advanced" at bounding box center [731, 315] width 201 height 27
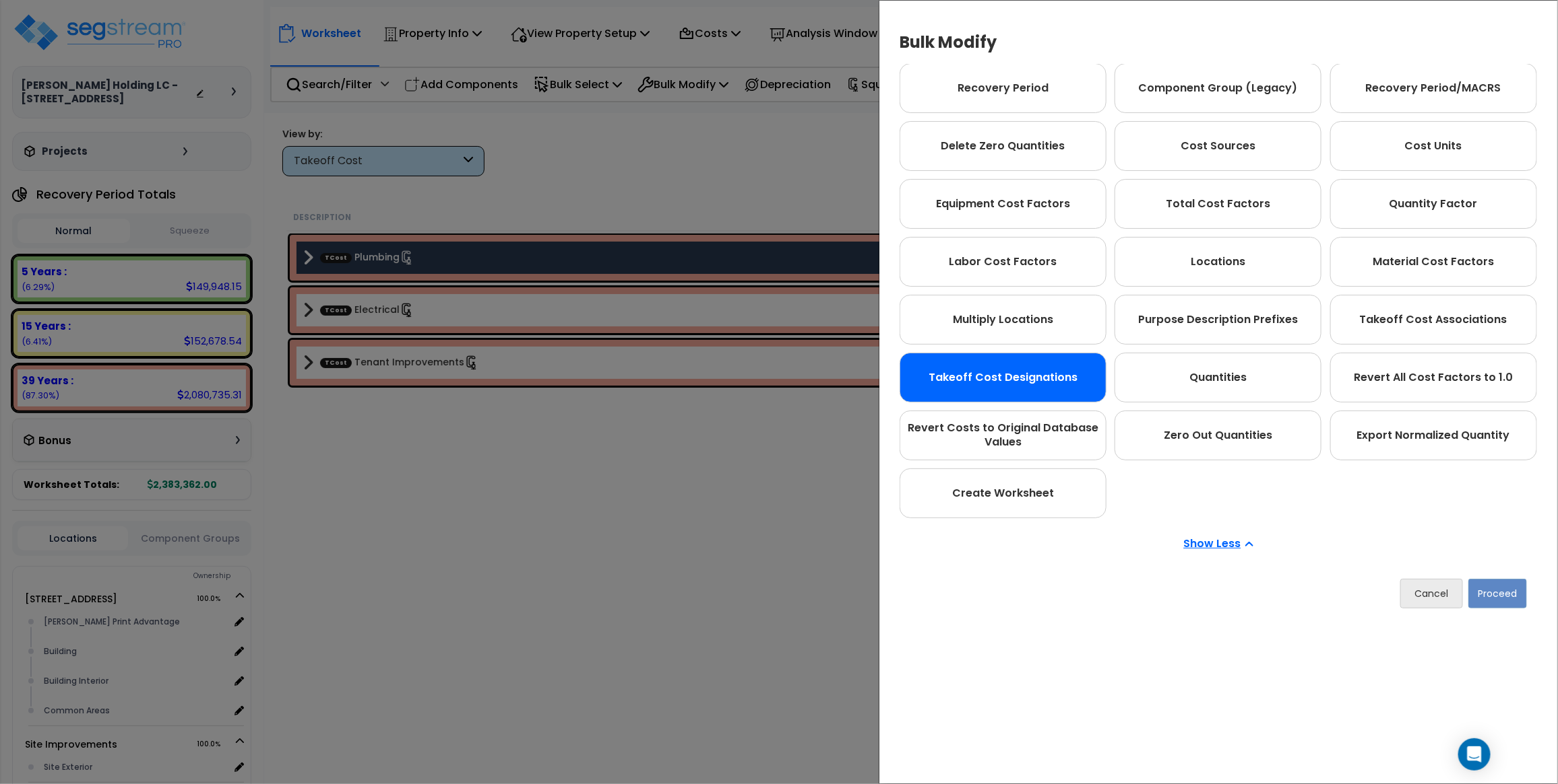
click at [984, 387] on div "Takeoff Cost Designations" at bounding box center [1003, 377] width 207 height 49
click at [1488, 577] on div "Cancel Proceed" at bounding box center [1218, 594] width 638 height 49
click at [1493, 584] on button "Proceed" at bounding box center [1498, 594] width 59 height 29
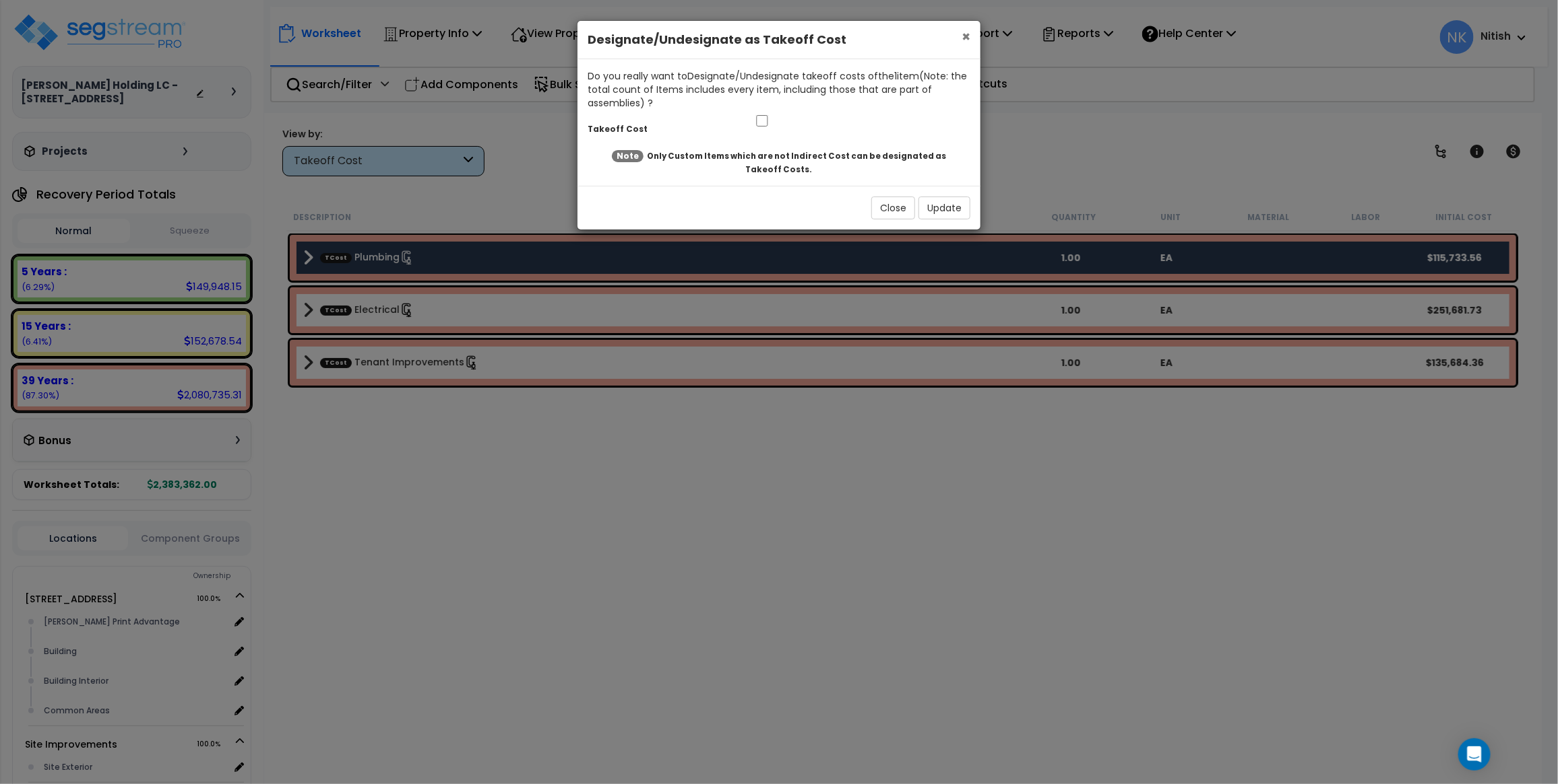
click at [967, 34] on span "×" at bounding box center [966, 36] width 8 height 19
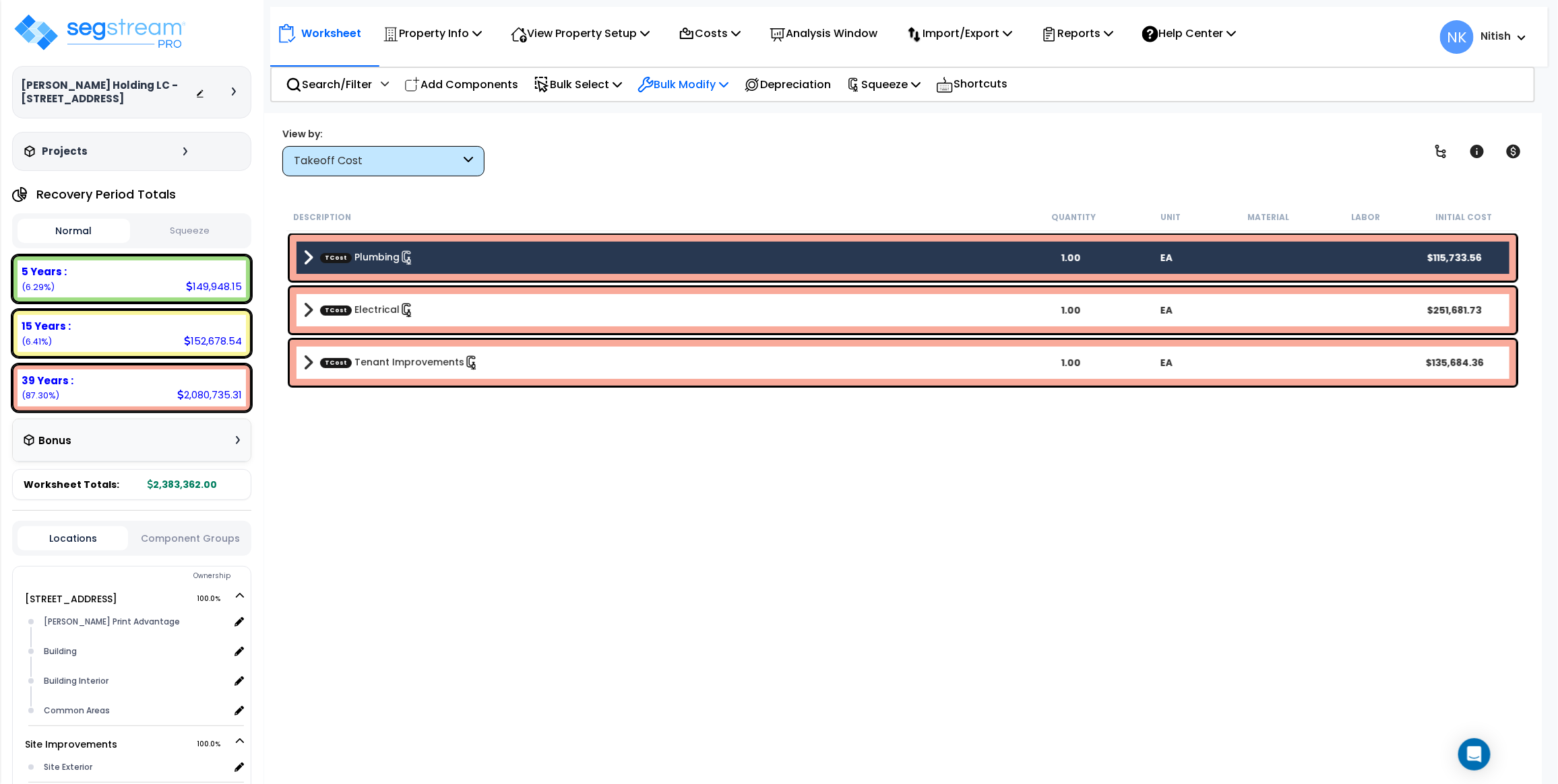
click at [675, 82] on p "Bulk Modify" at bounding box center [683, 85] width 91 height 18
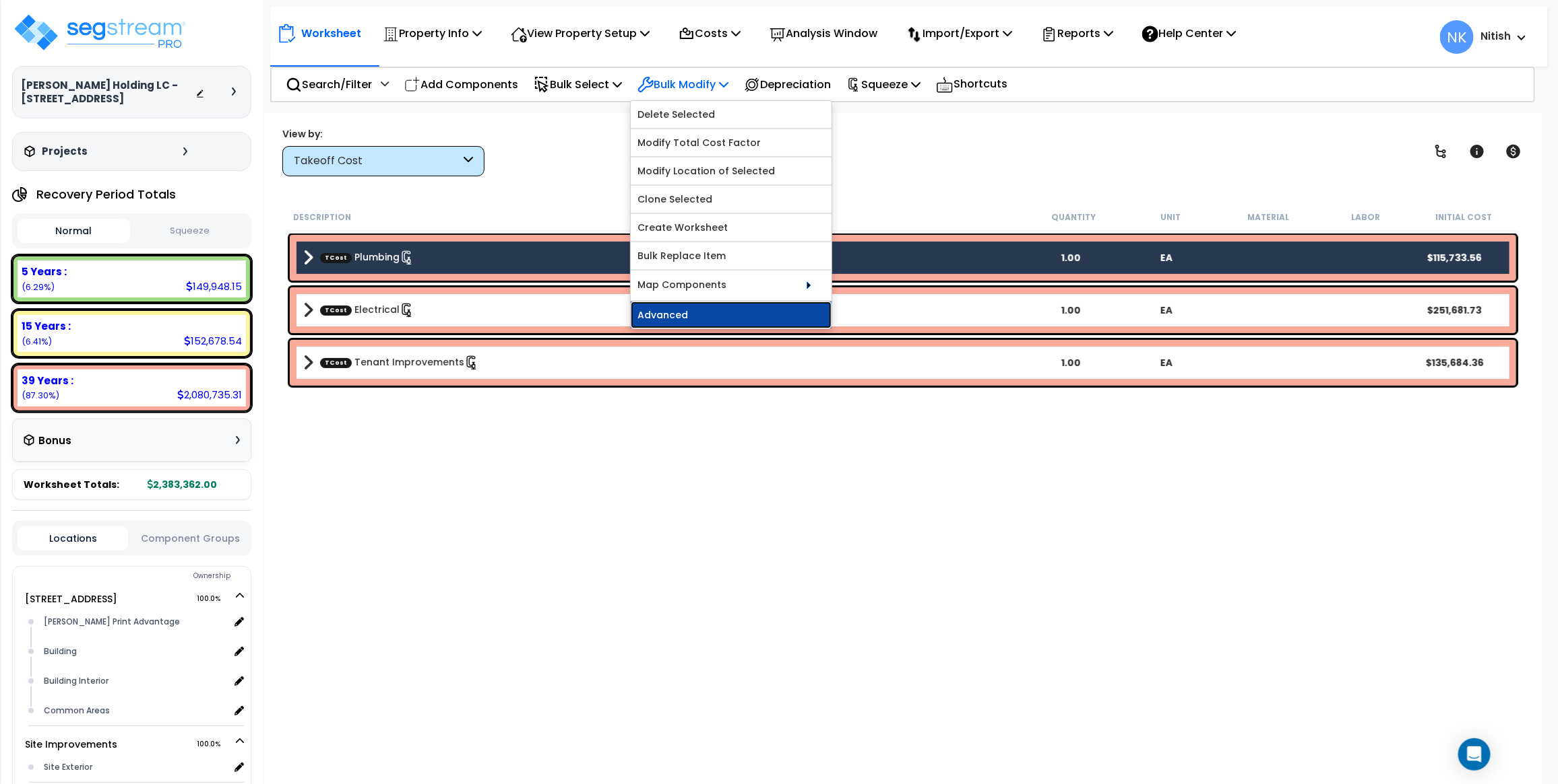
click at [781, 315] on link "Advanced" at bounding box center [731, 315] width 201 height 27
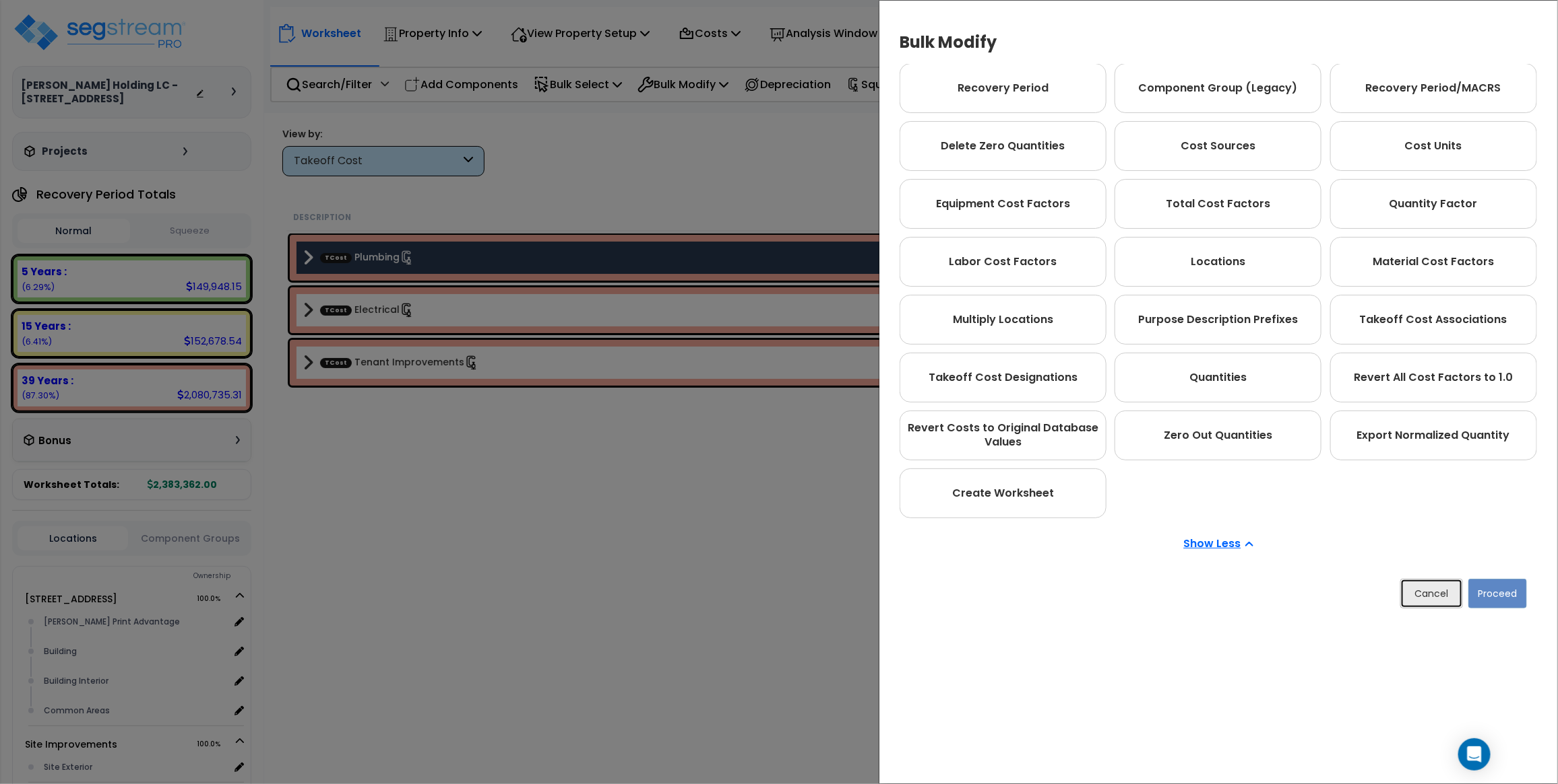
click at [1422, 587] on button "Cancel" at bounding box center [1431, 594] width 63 height 29
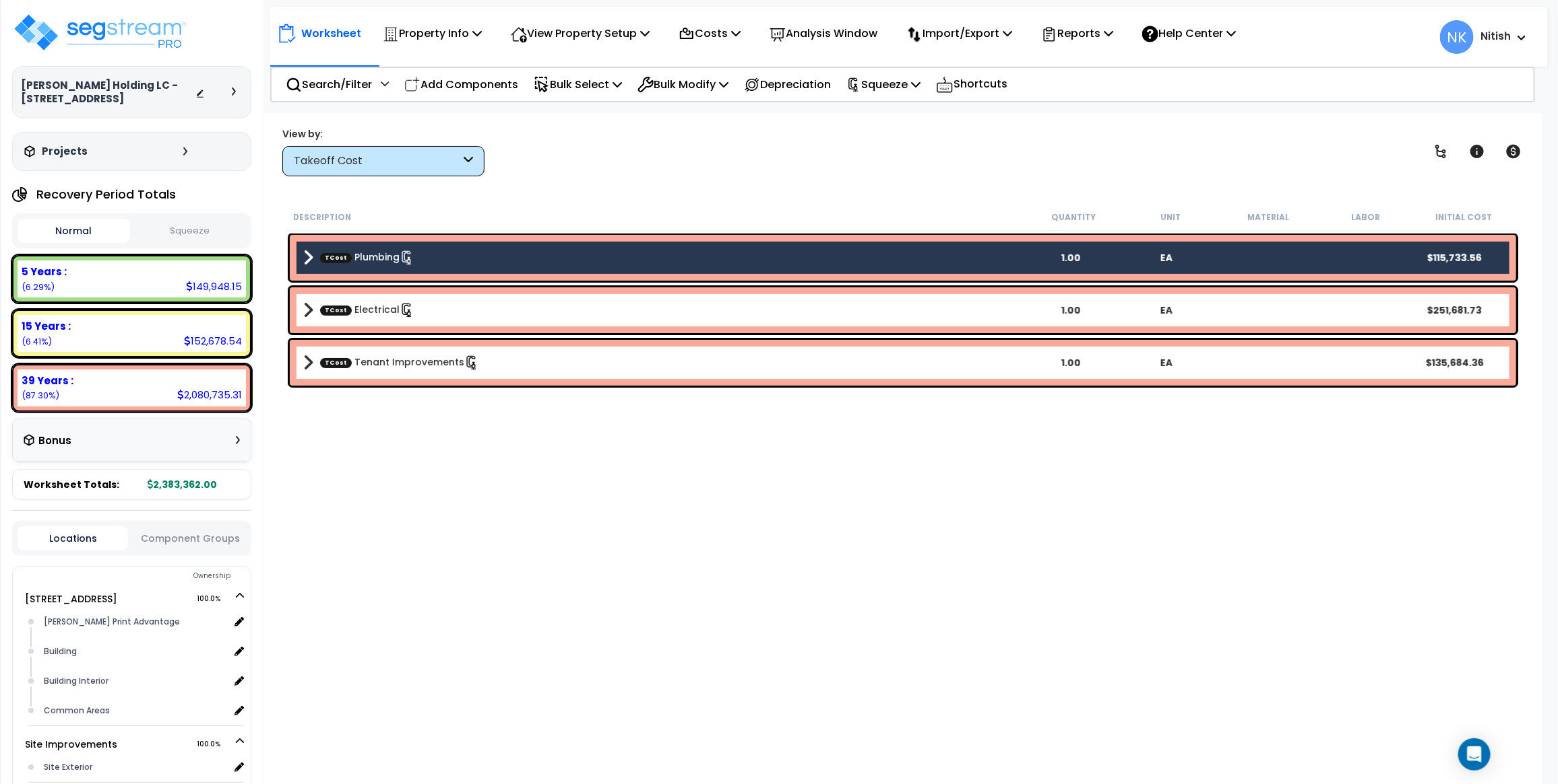
click at [580, 449] on div "Description Quantity Unit Material Labor Initial Cost TCost Plumbing 1.00 EA $1…" at bounding box center [903, 466] width 1237 height 526
click at [409, 260] on icon at bounding box center [407, 258] width 15 height 15
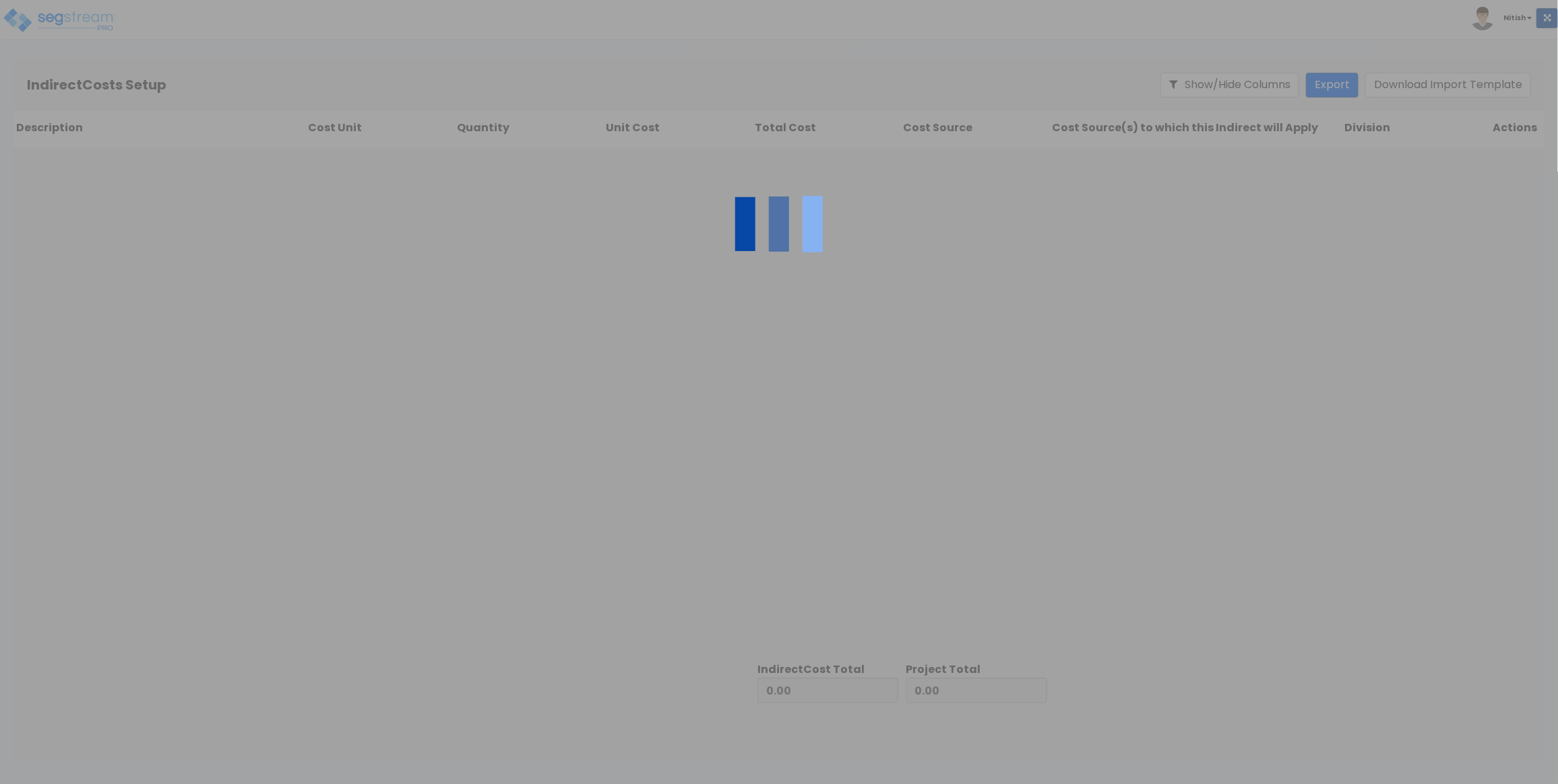
type input "1,850,364.04"
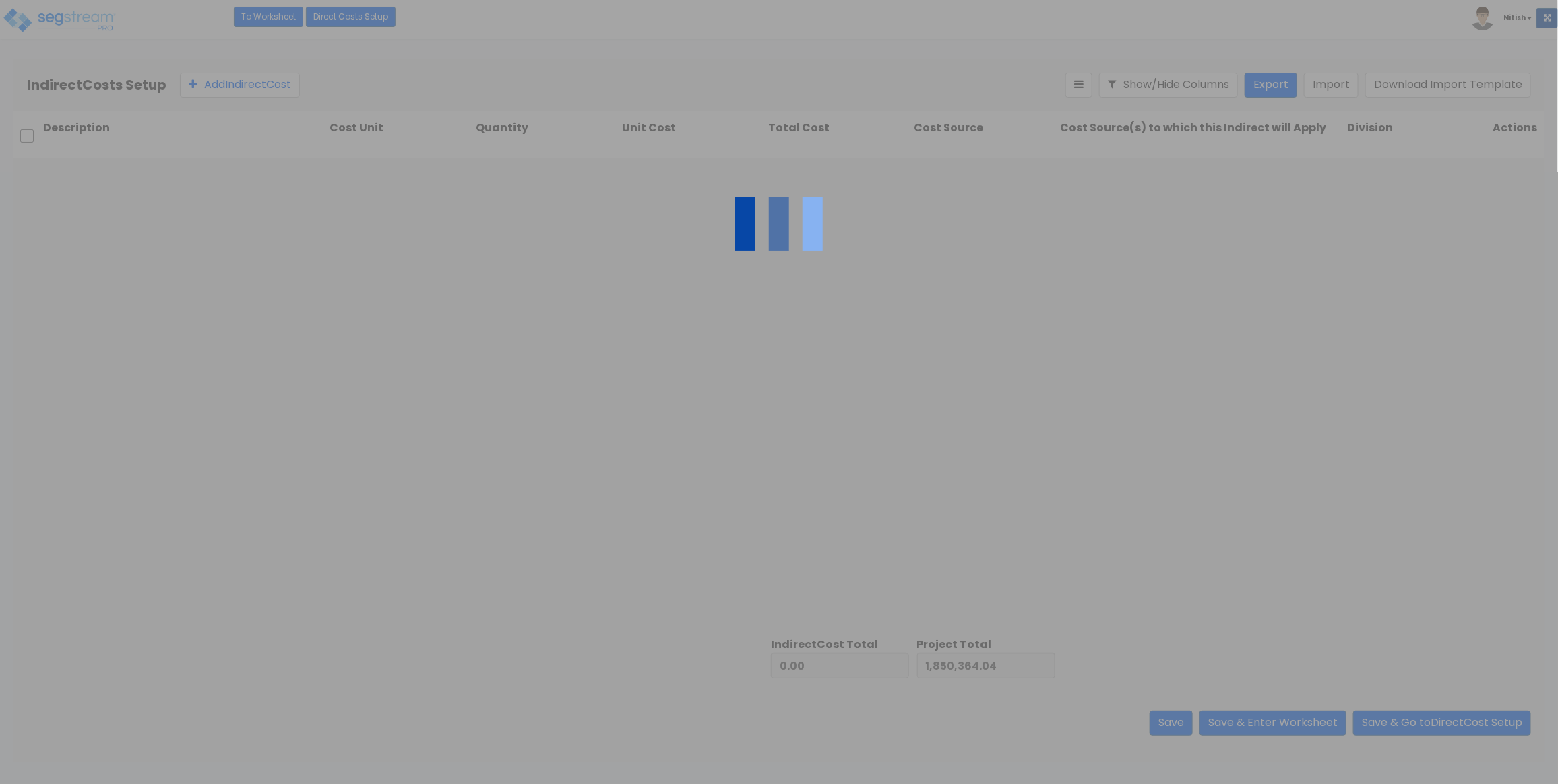
type input "532,997.96"
type input "2,383,362.00"
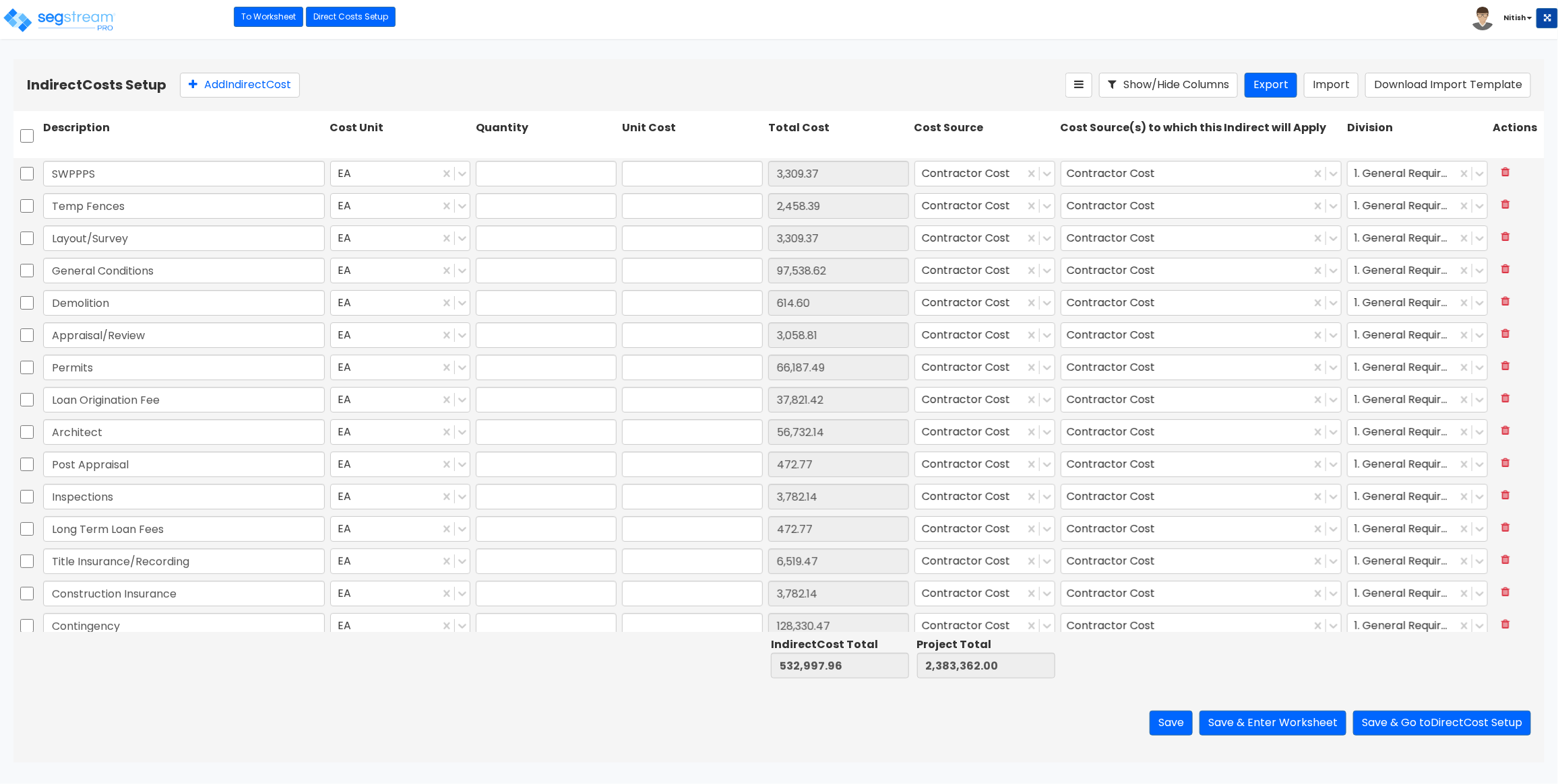
type input "1.00"
type input "3,309.37"
type input "1.00"
type input "2,458.39"
type input "1.00"
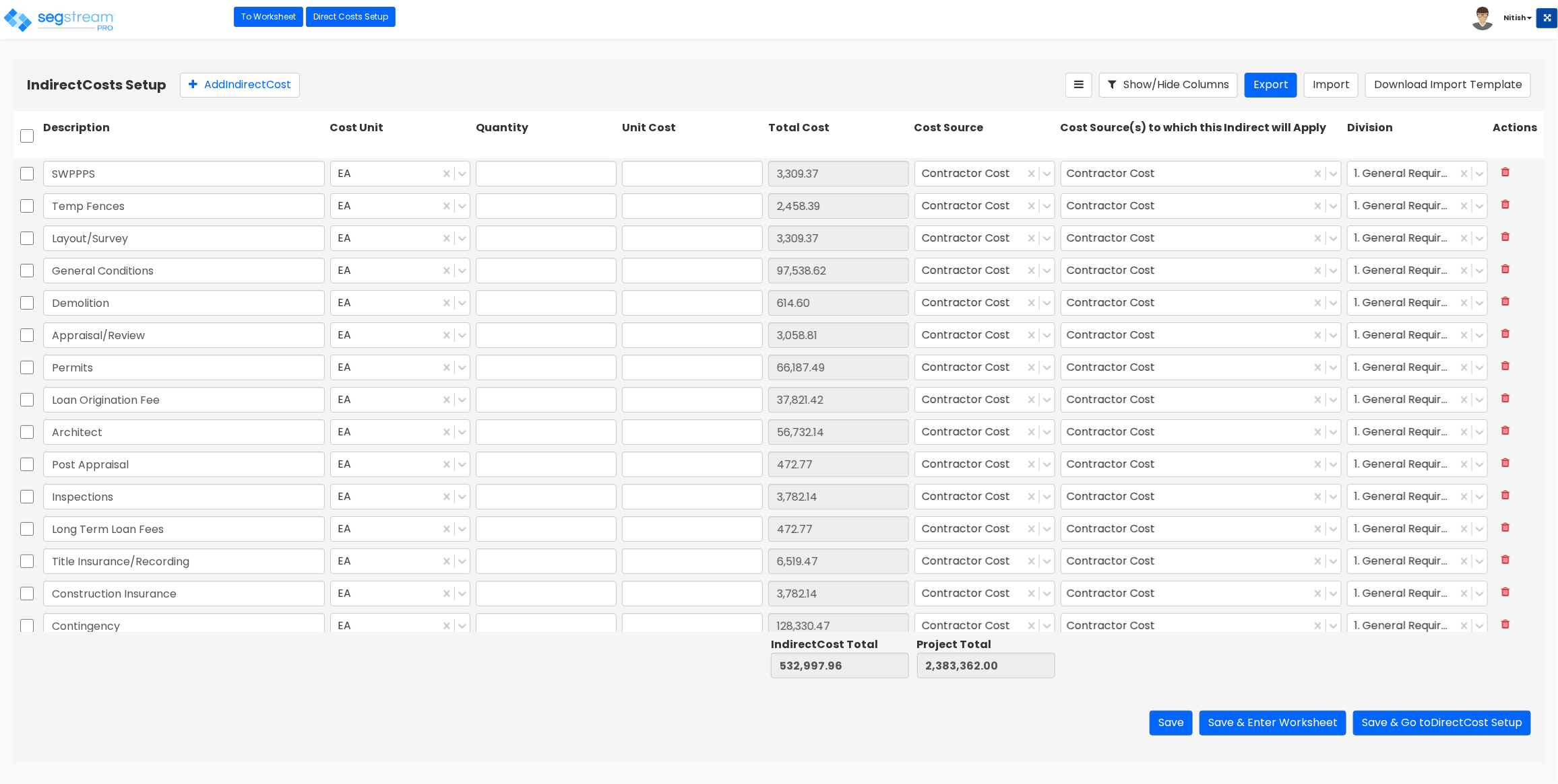
type input "3,309.37"
type input "1.00"
type input "97,538.62"
type input "1.00"
type input "614.60"
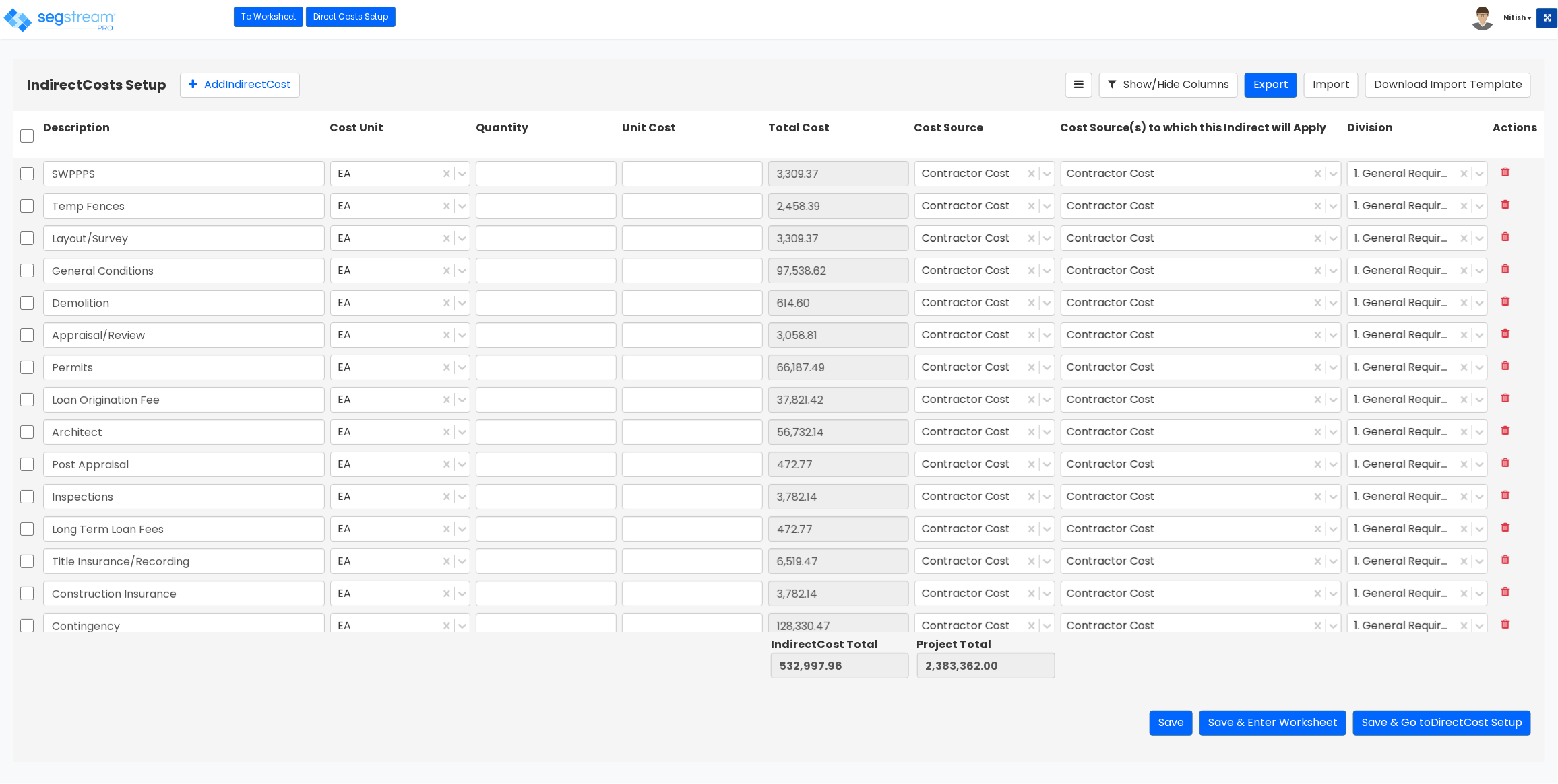
type input "1.00"
type input "3,058.81"
type input "1.00"
type input "66,187.49"
type input "1.00"
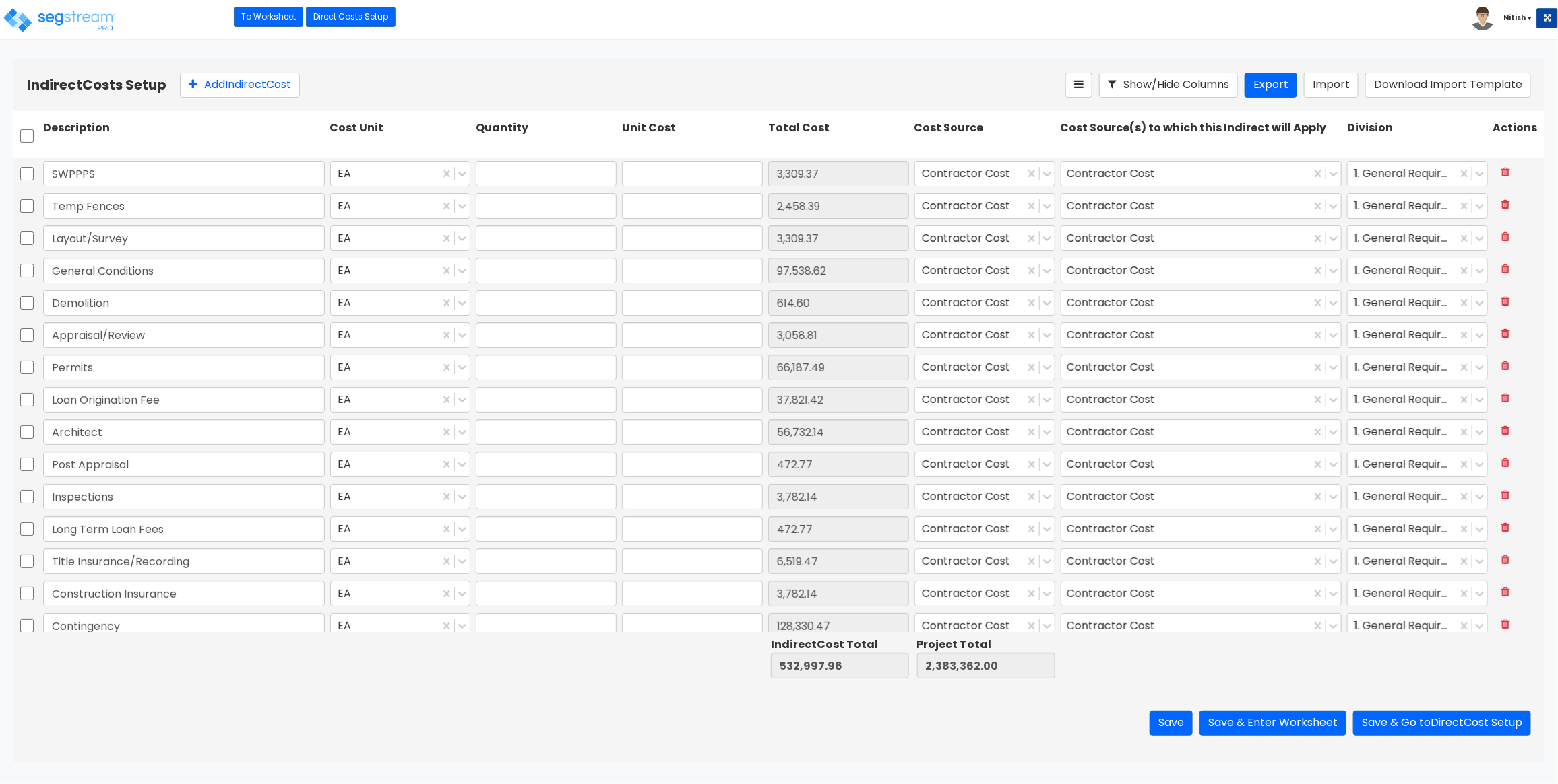
type input "37,821.42"
type input "1.00"
type input "56,732.14"
type input "1.00"
type input "472.77"
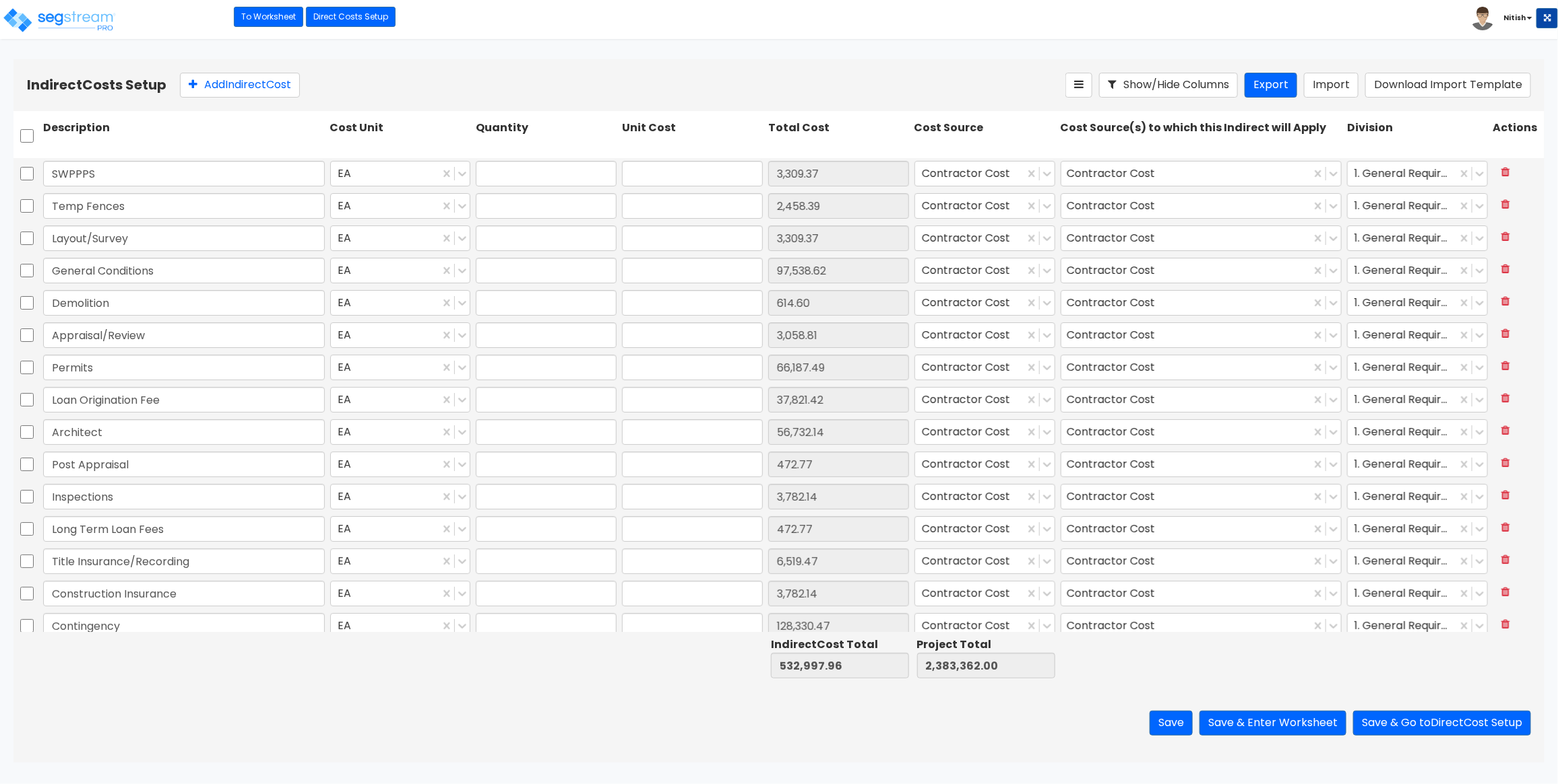
type input "1.00"
type input "3,782.14"
type input "1.00"
type input "472.77"
type input "1.00"
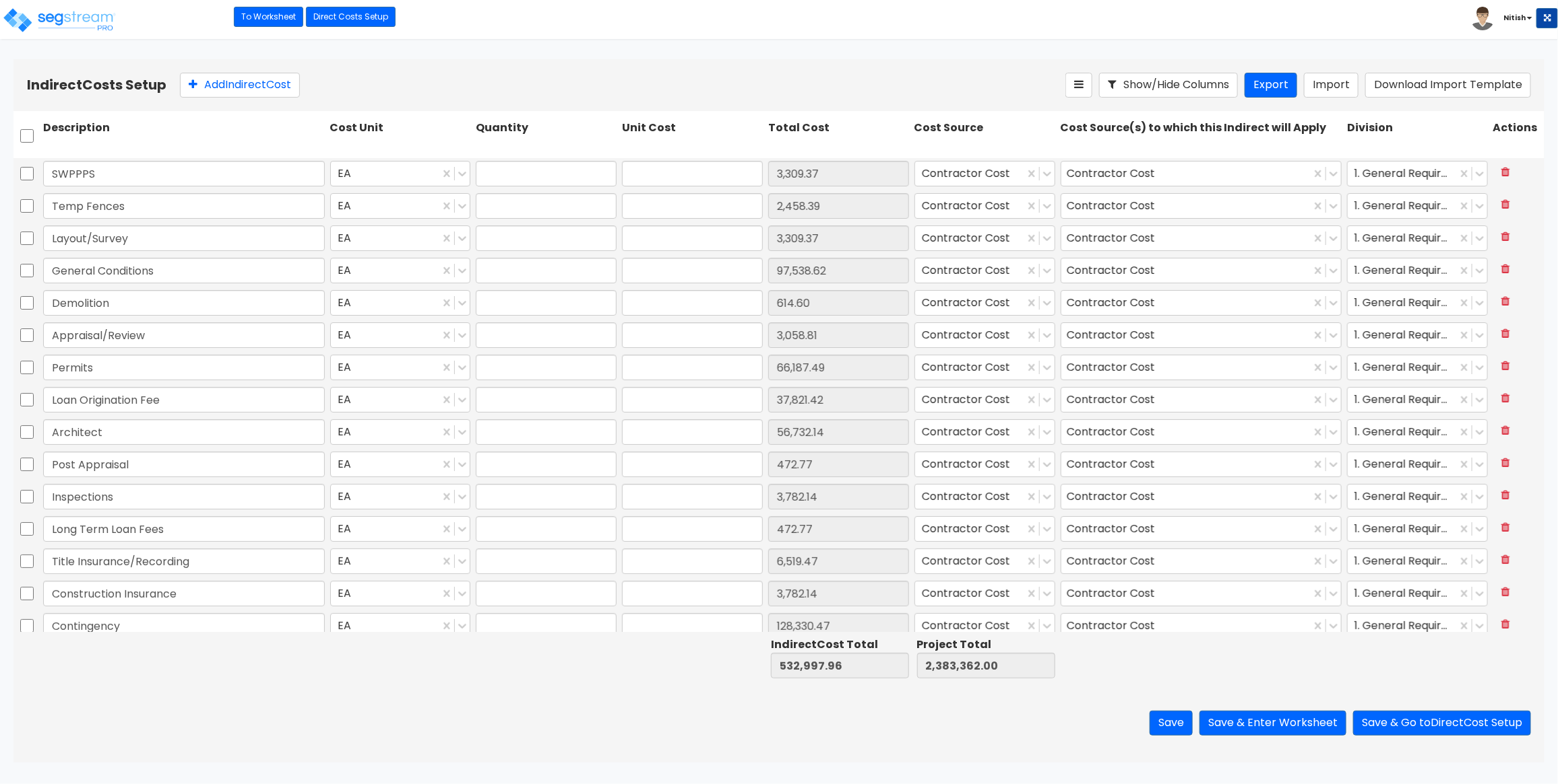
type input "6,519.47"
type input "1.00"
type input "3,782.14"
type input "1.00"
type input "128,330.47"
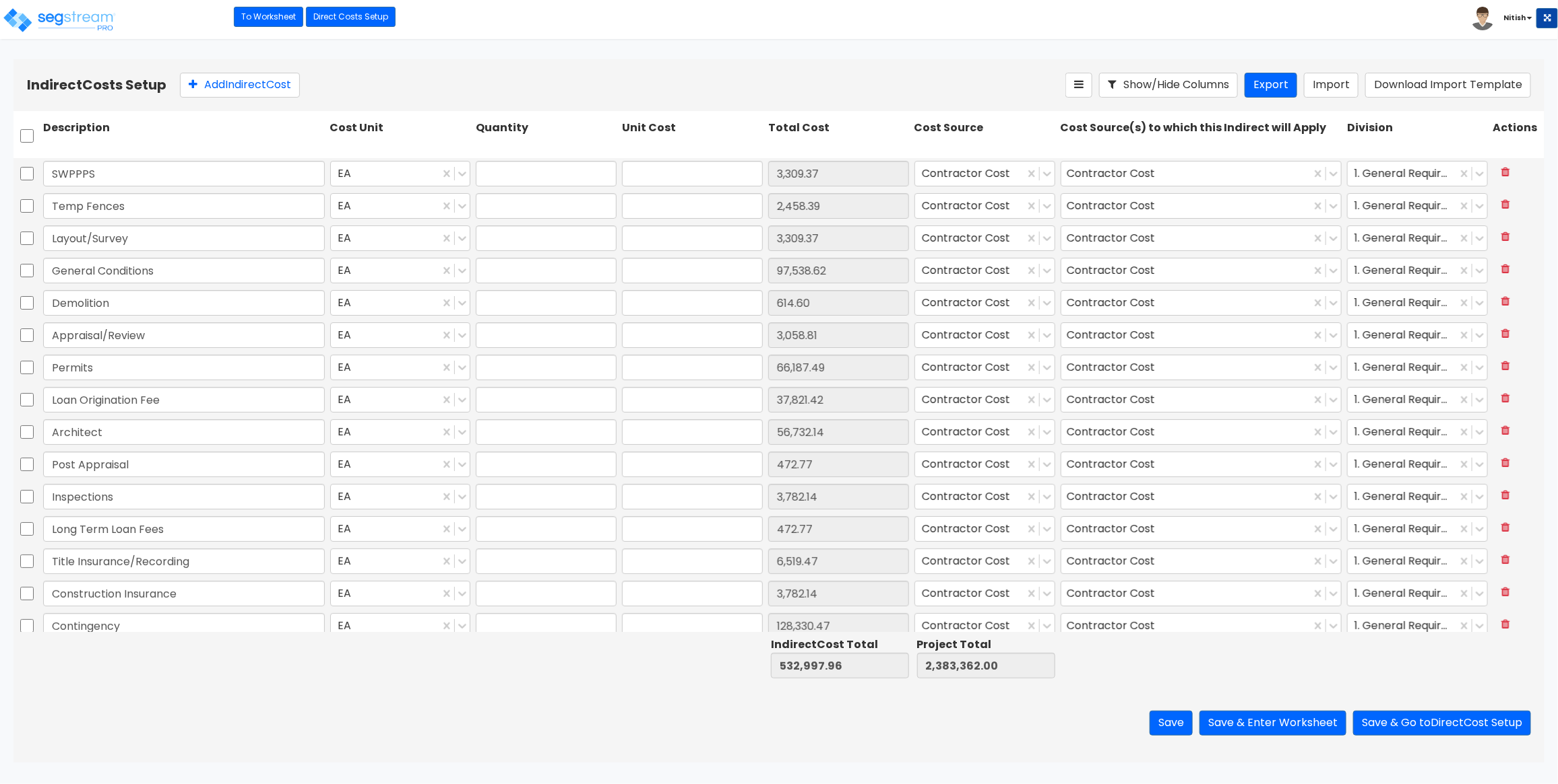
type input "1.00"
type input "170.20"
type input "1.00"
type input "14.18"
type input "1.00"
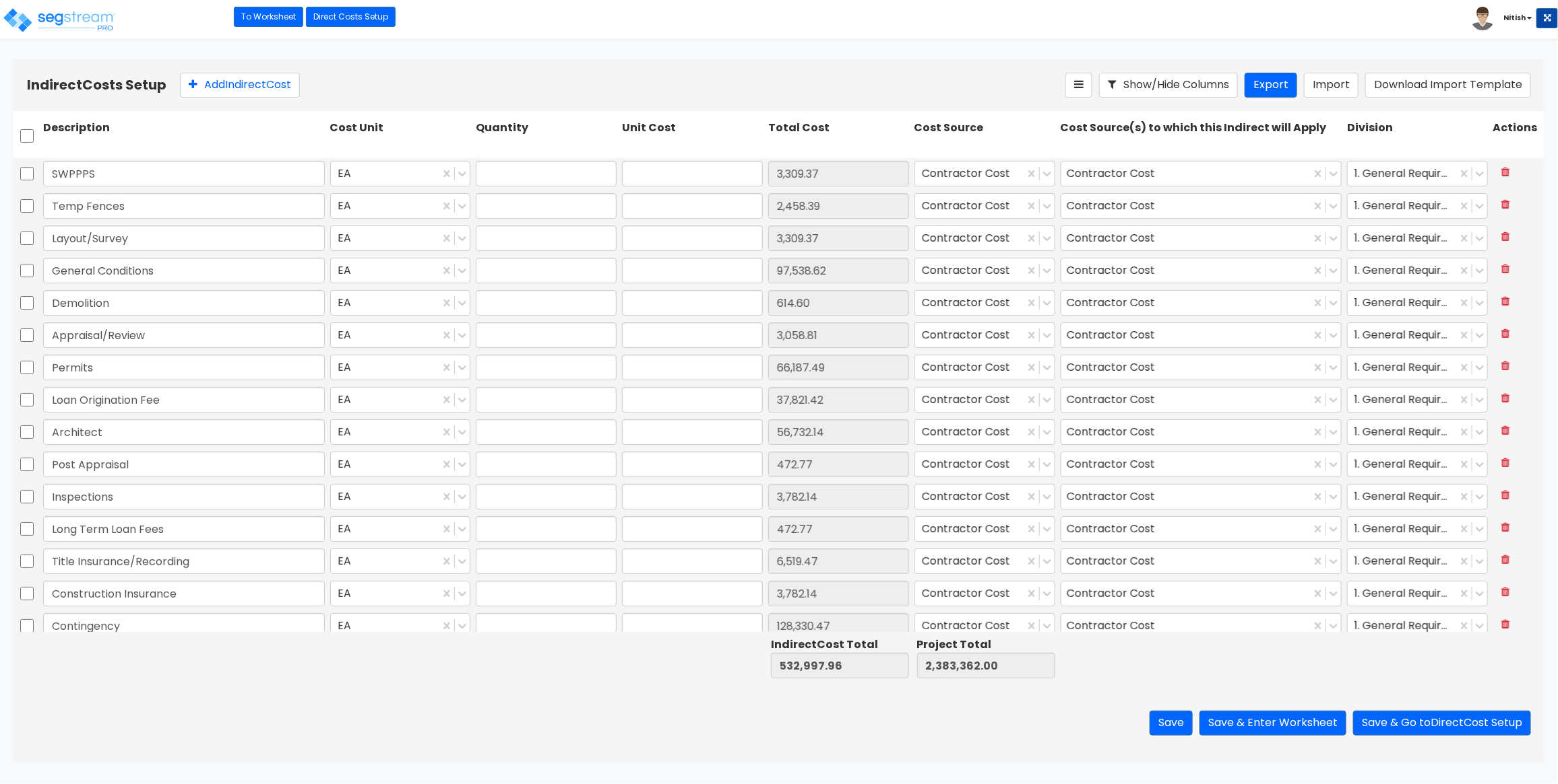
type input "118,423.61"
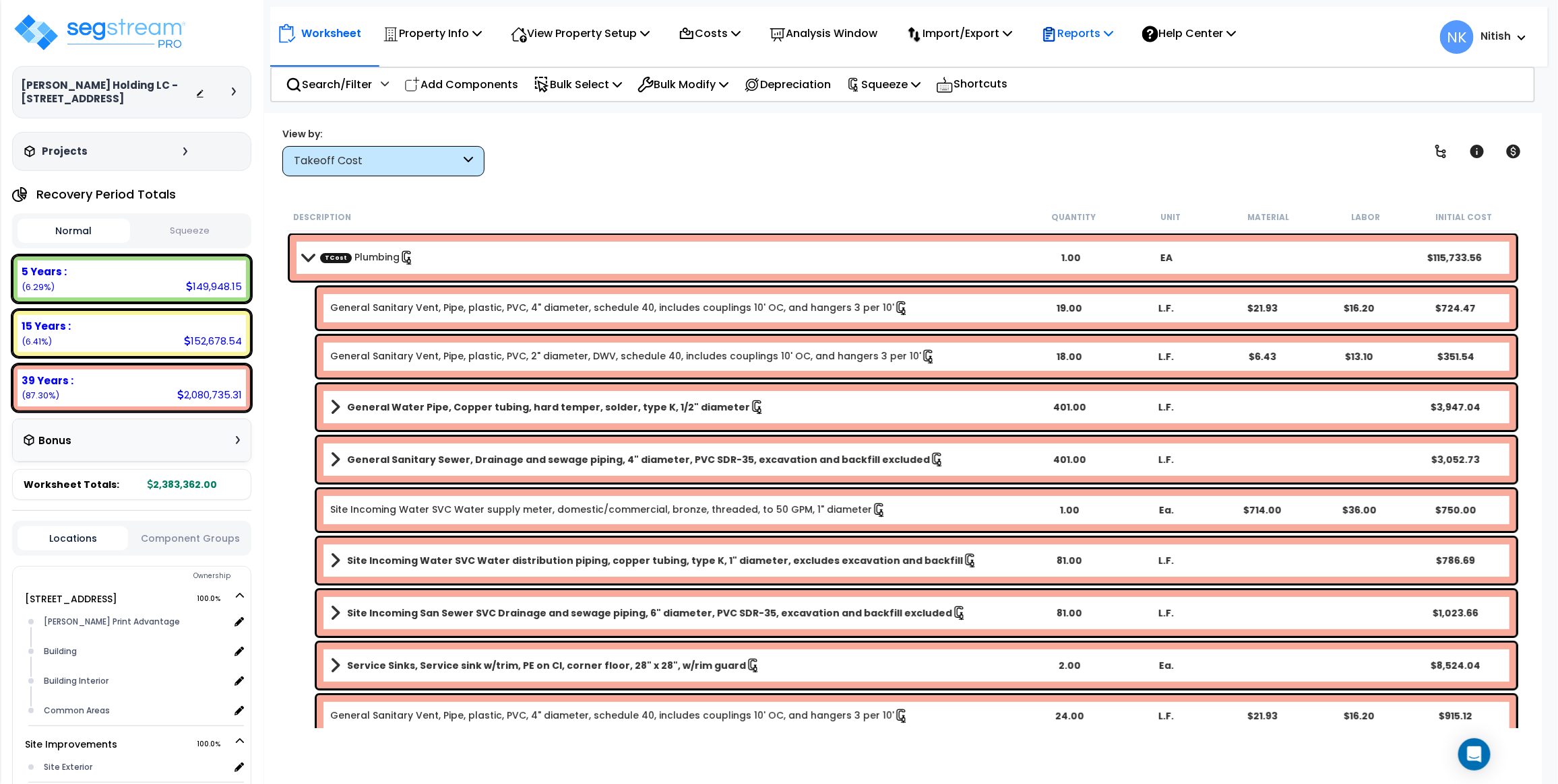
click at [1089, 24] on p "Reports" at bounding box center [1077, 34] width 72 height 18
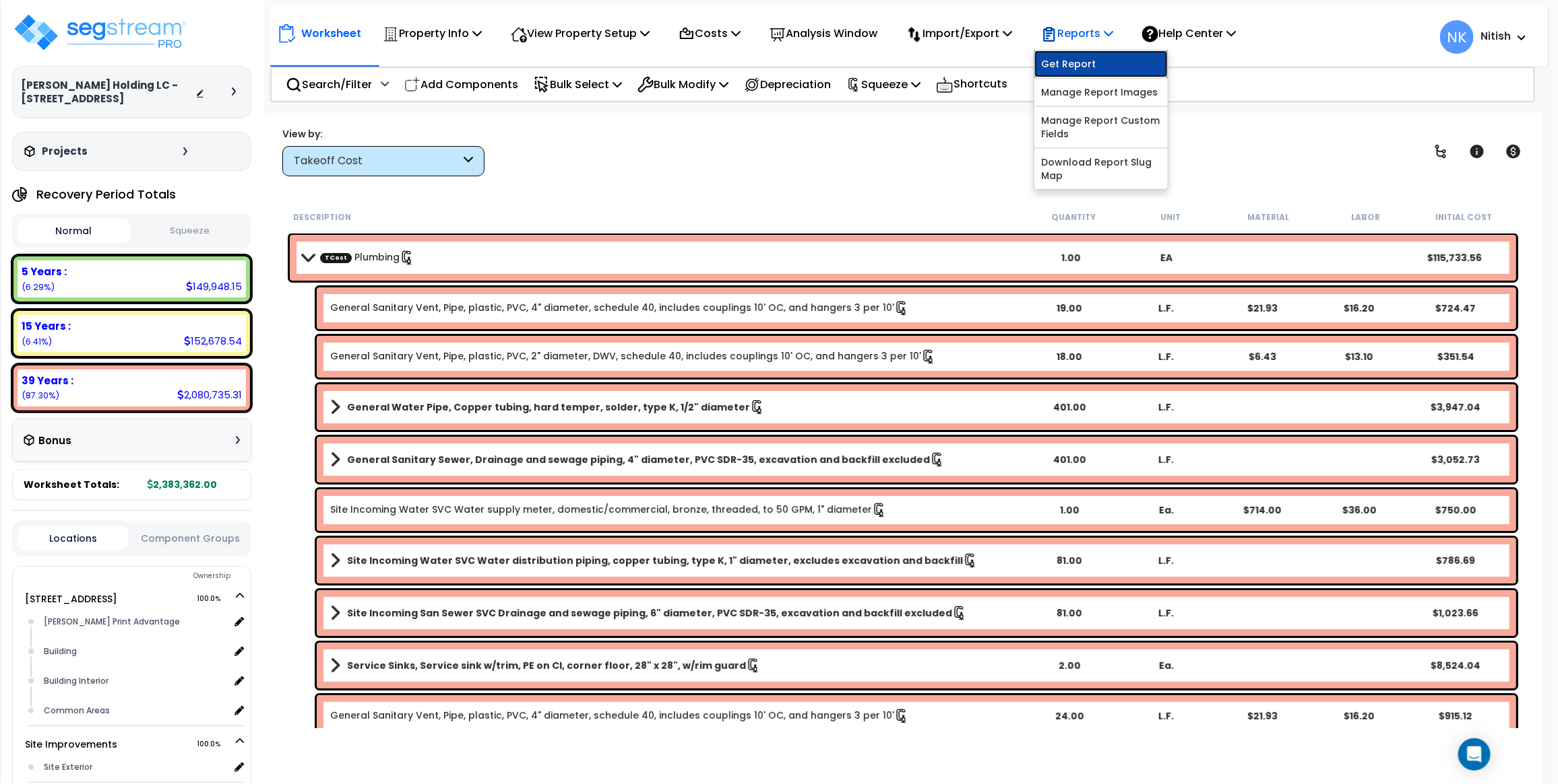
click at [1092, 63] on link "Get Report" at bounding box center [1101, 64] width 133 height 27
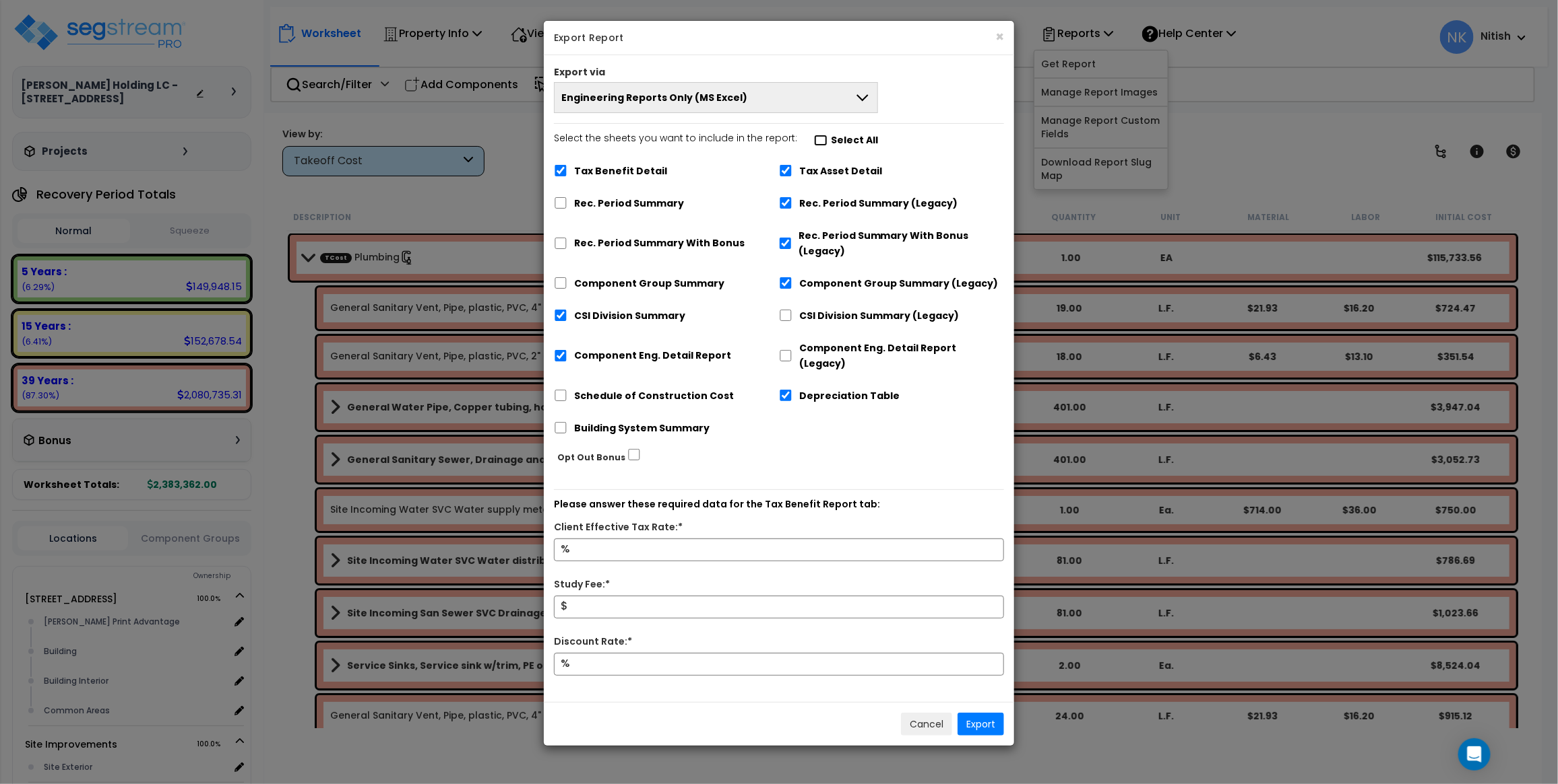
click at [814, 143] on input "Select the sheets you want to include in the report: Select All" at bounding box center [821, 141] width 13 height 12
checkbox input "true"
click at [814, 143] on input "Select the sheets you want to include in the report: Select All" at bounding box center [821, 141] width 13 height 12
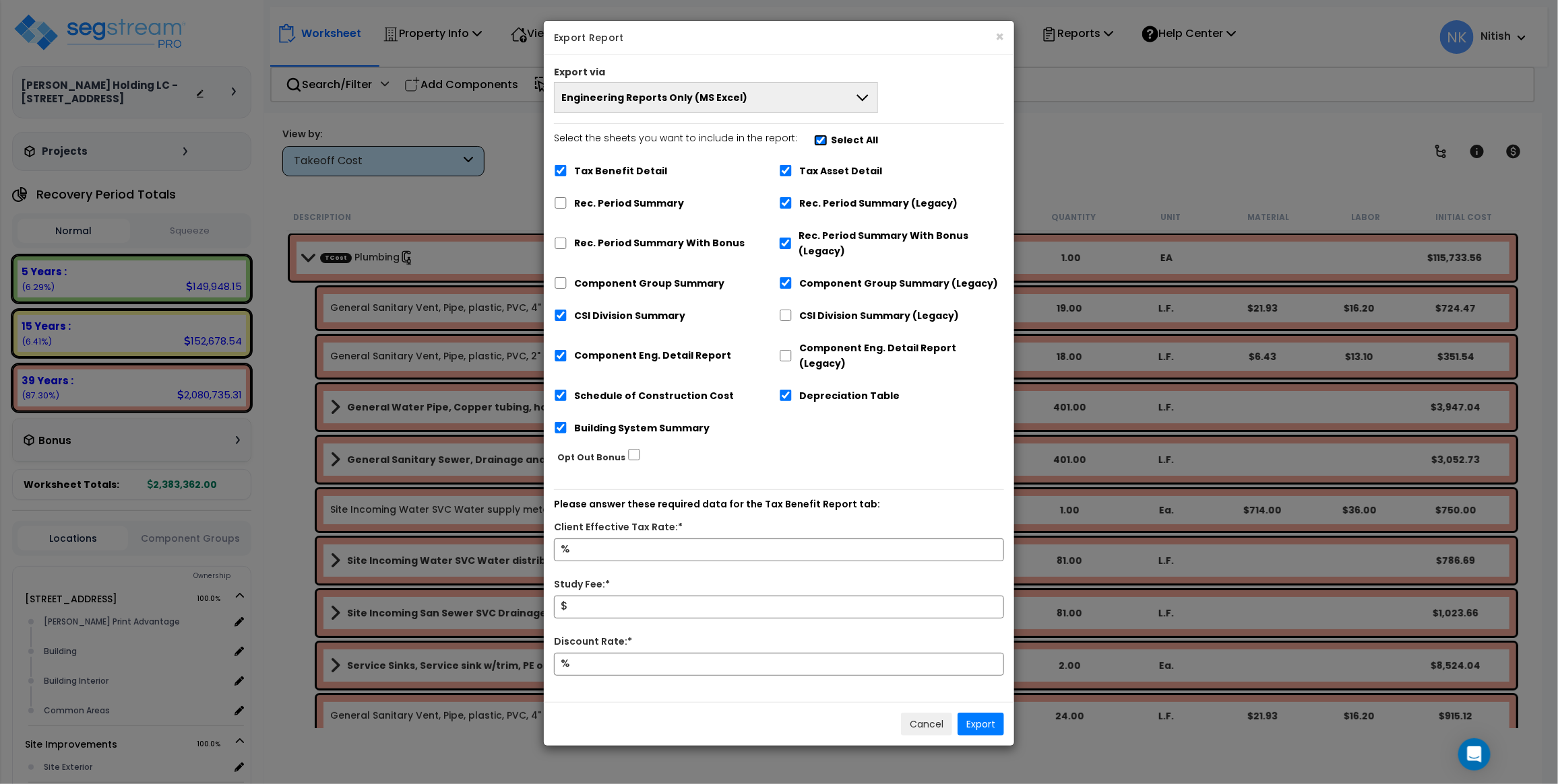
checkbox input "false"
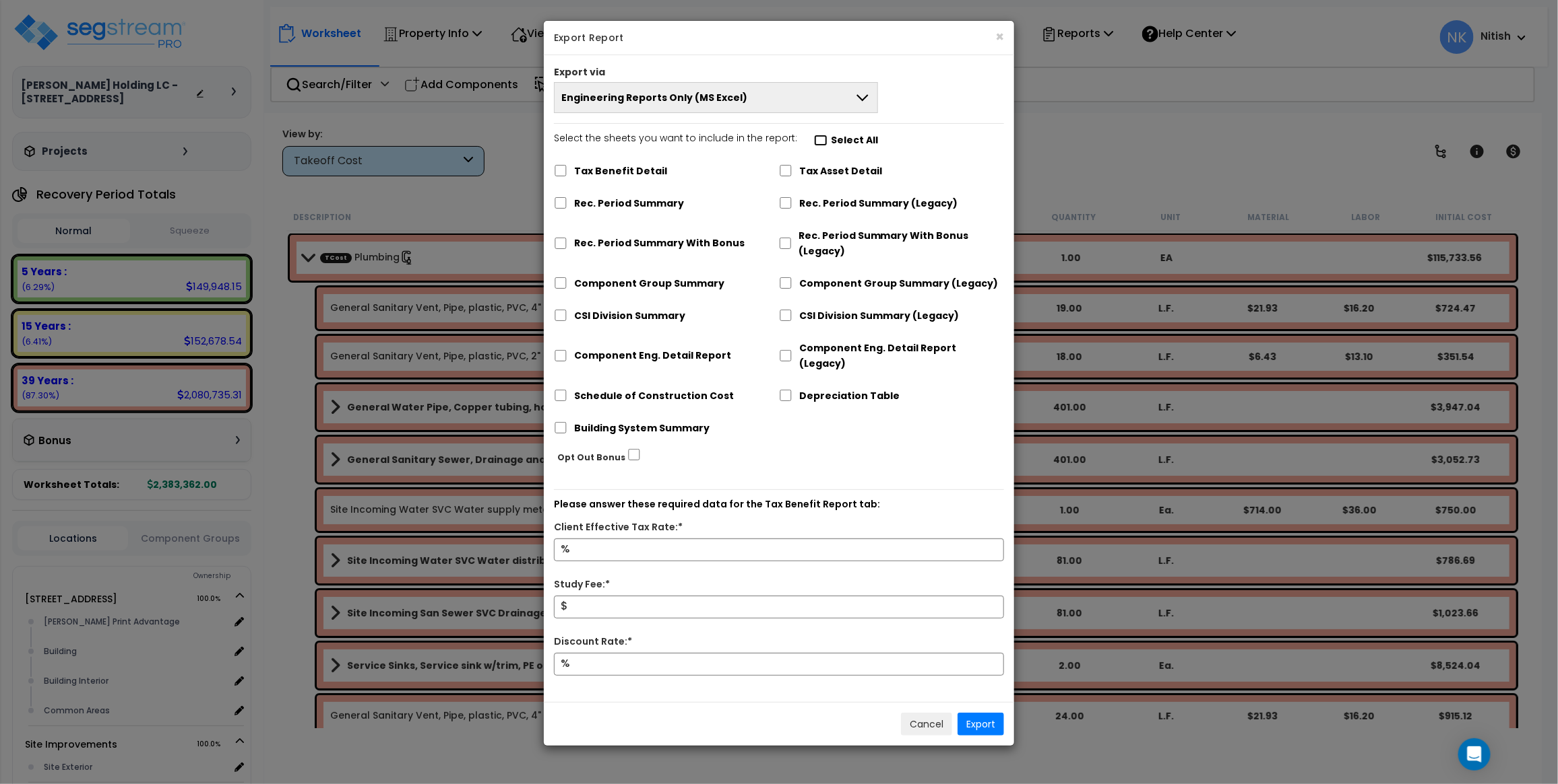
checkbox input "false"
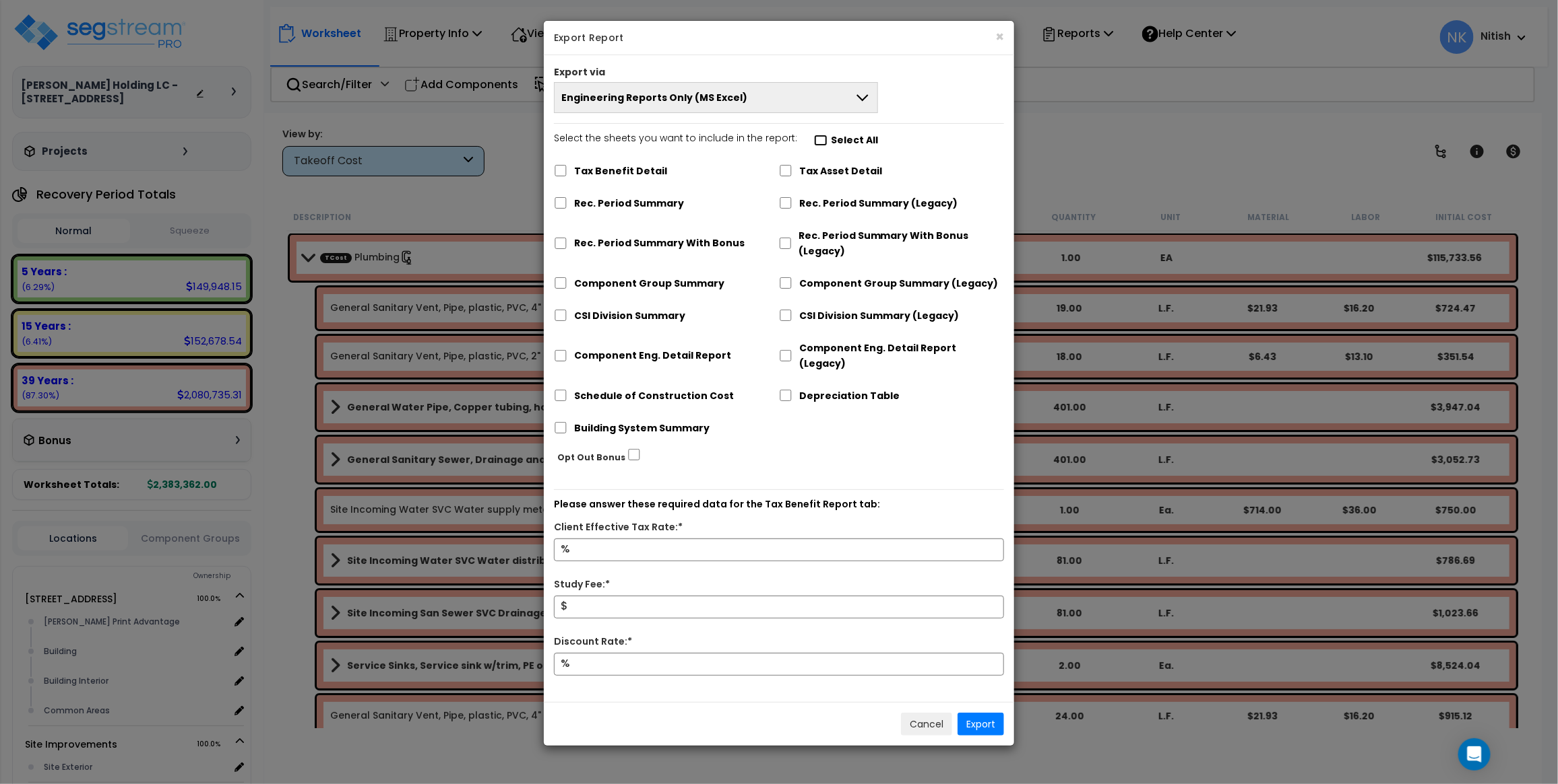
checkbox input "false"
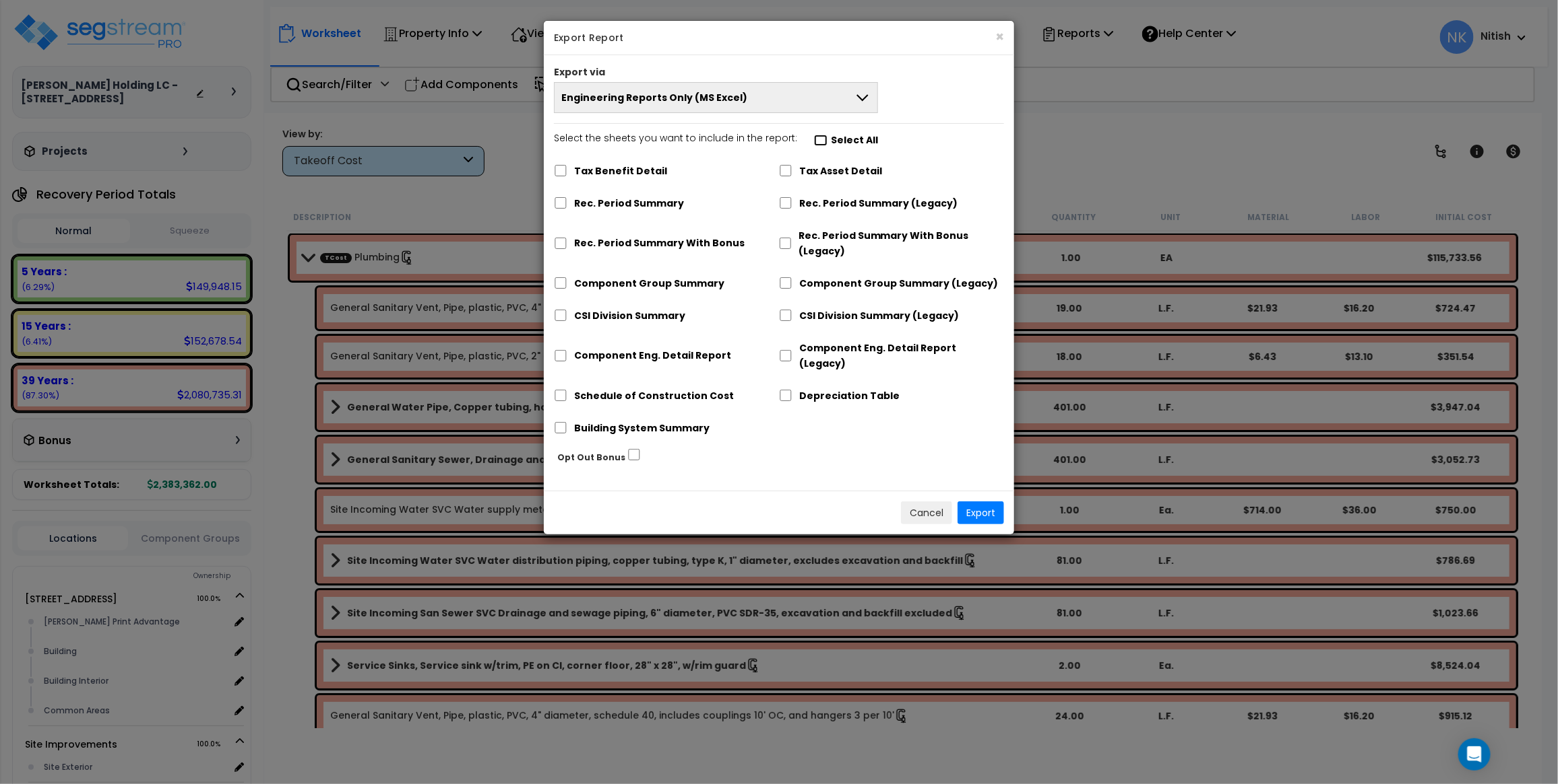
click at [814, 143] on input "Select the sheets you want to include in the report: Select All" at bounding box center [821, 141] width 13 height 12
checkbox input "true"
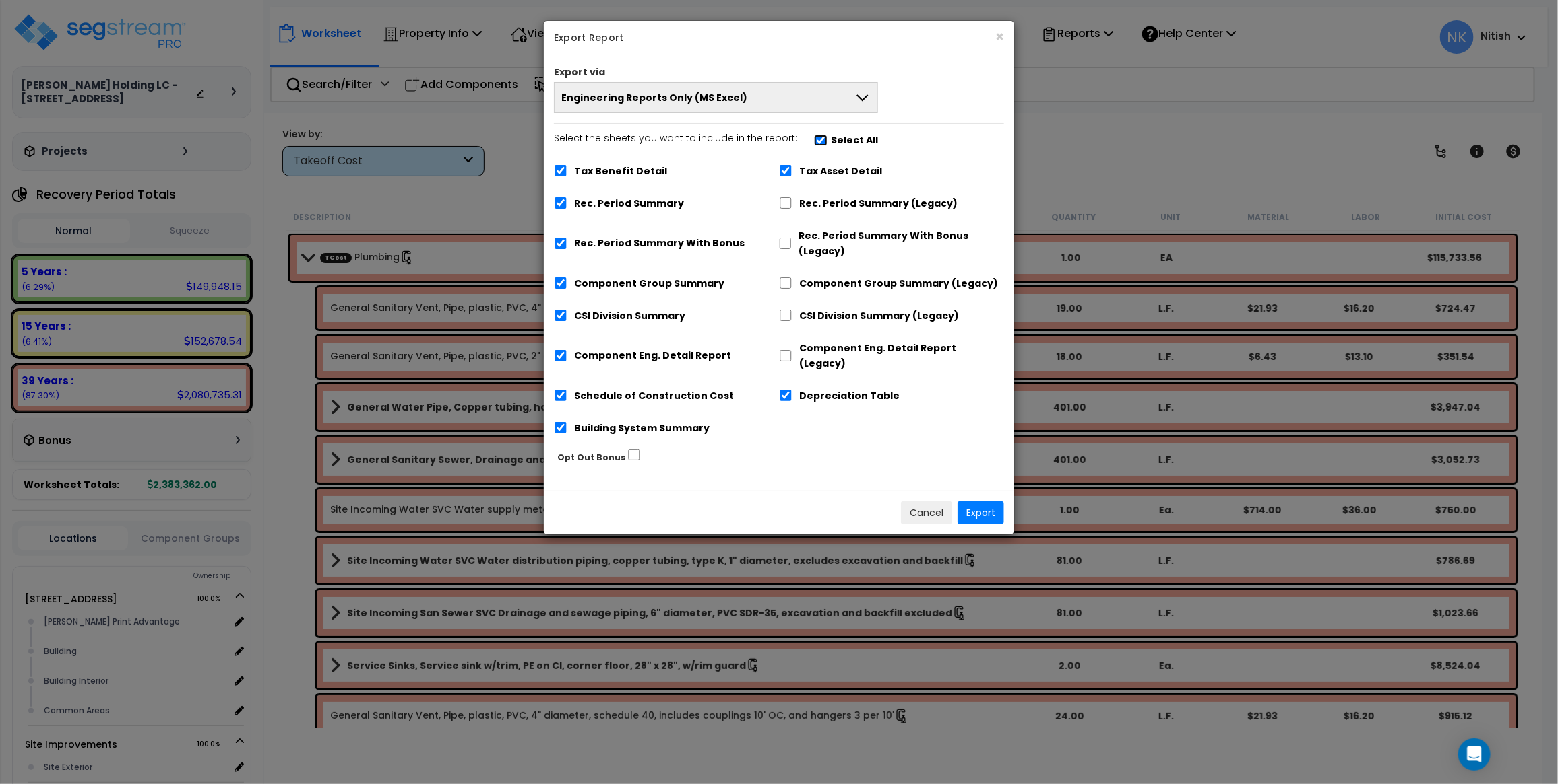
checkbox input "true"
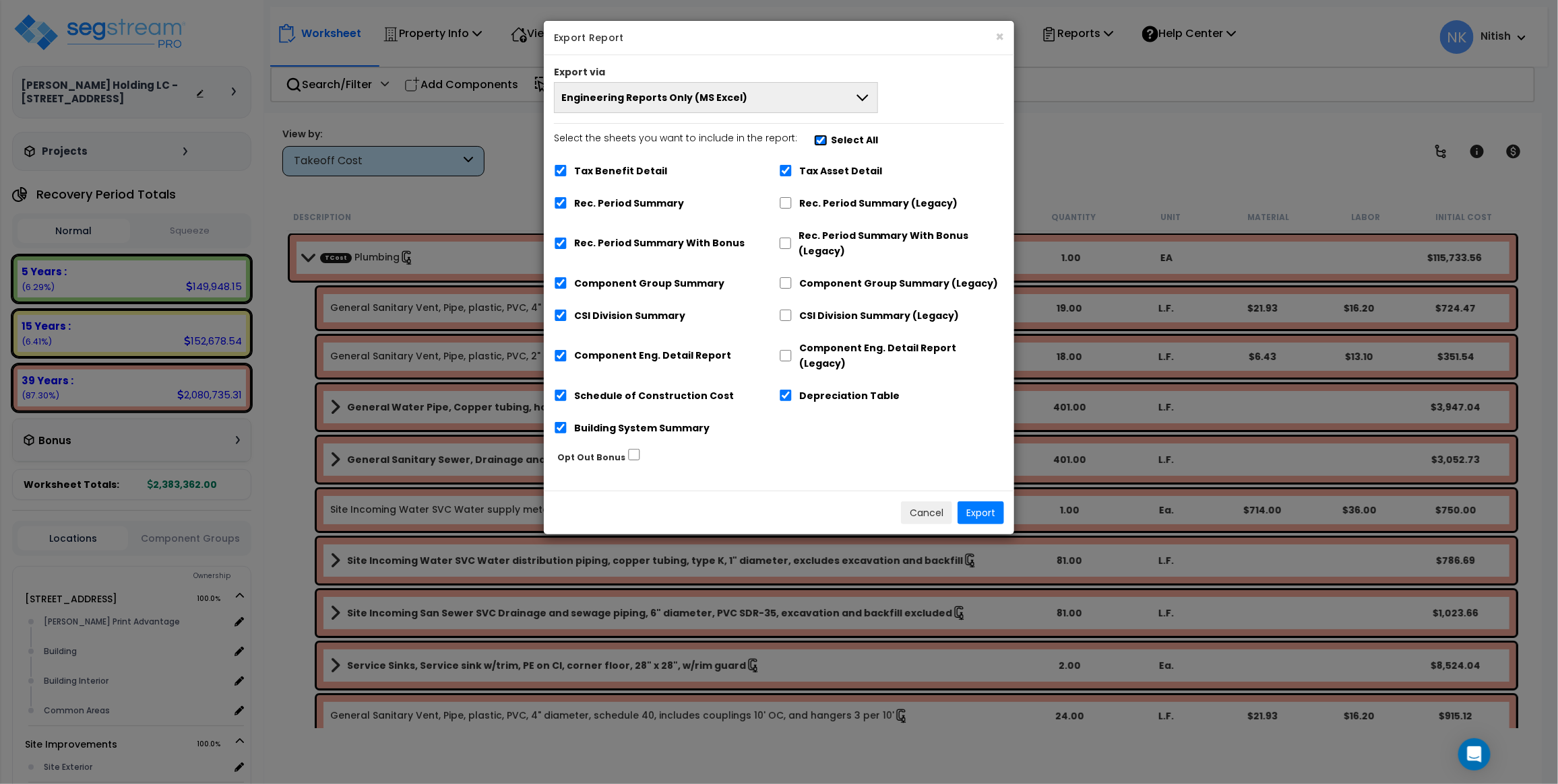
checkbox input "true"
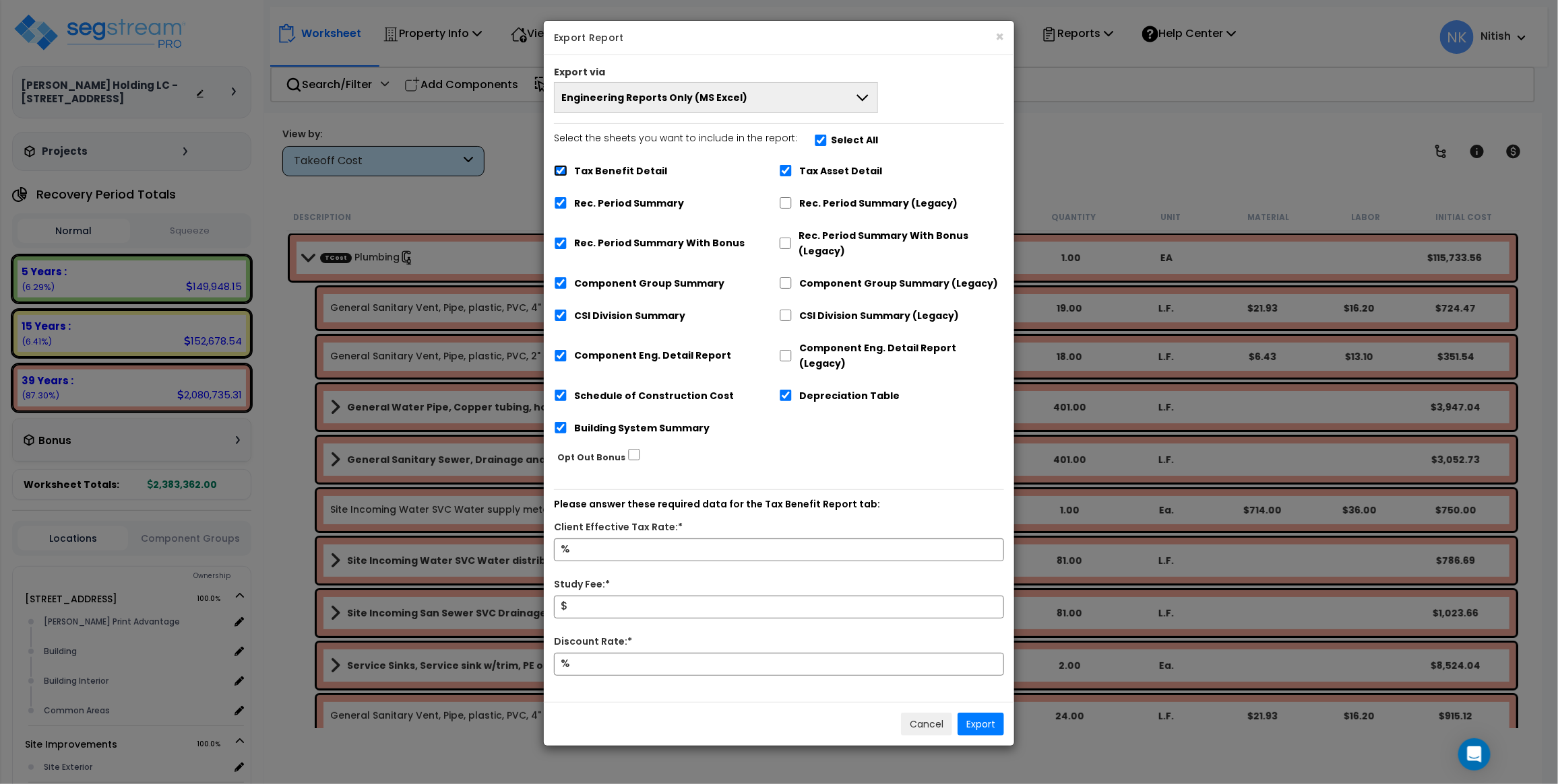
click at [564, 173] on input "Tax Benefit Detail" at bounding box center [560, 171] width 13 height 12
checkbox input "false"
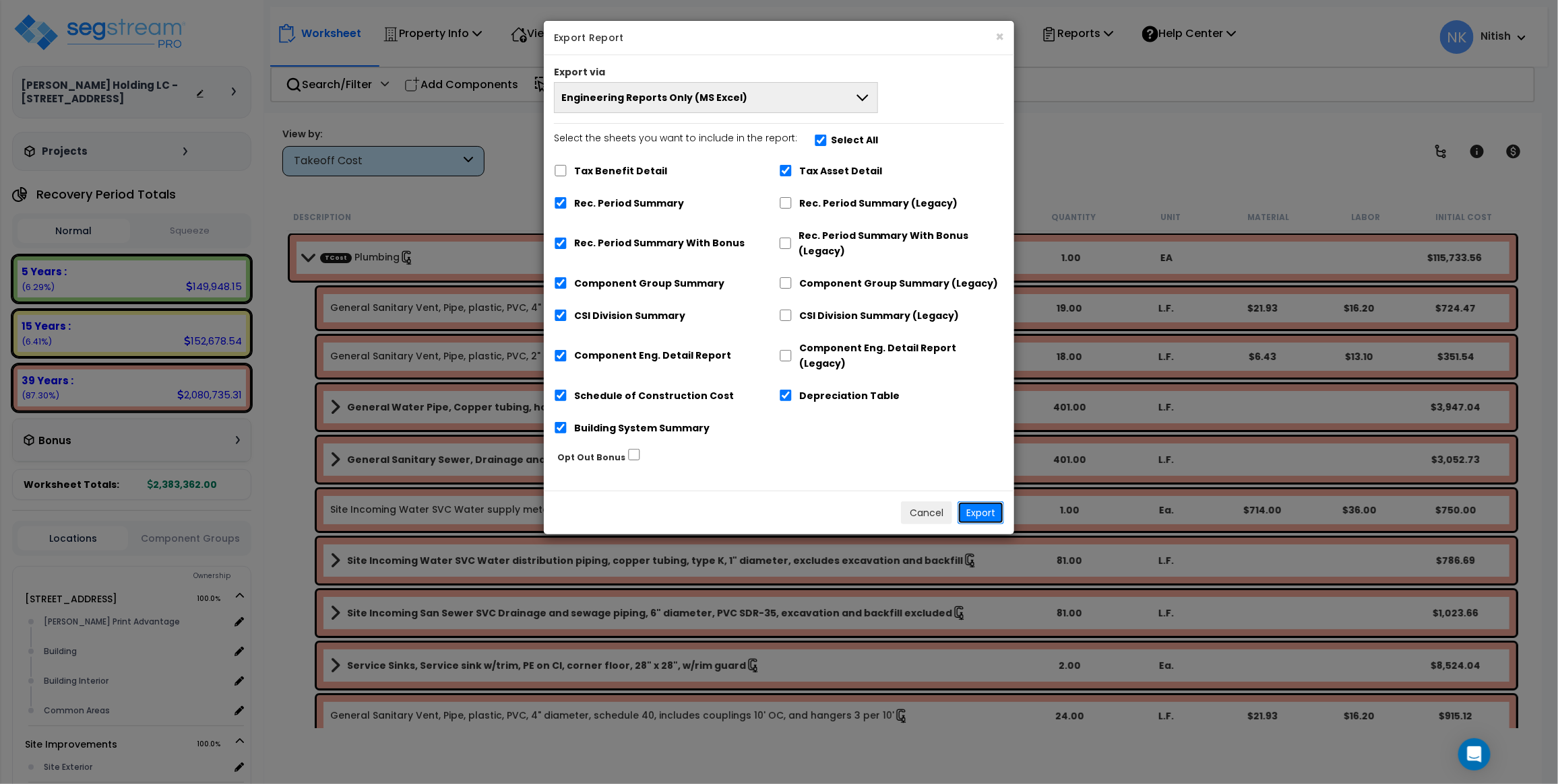
click at [988, 501] on button "Export" at bounding box center [980, 512] width 46 height 23
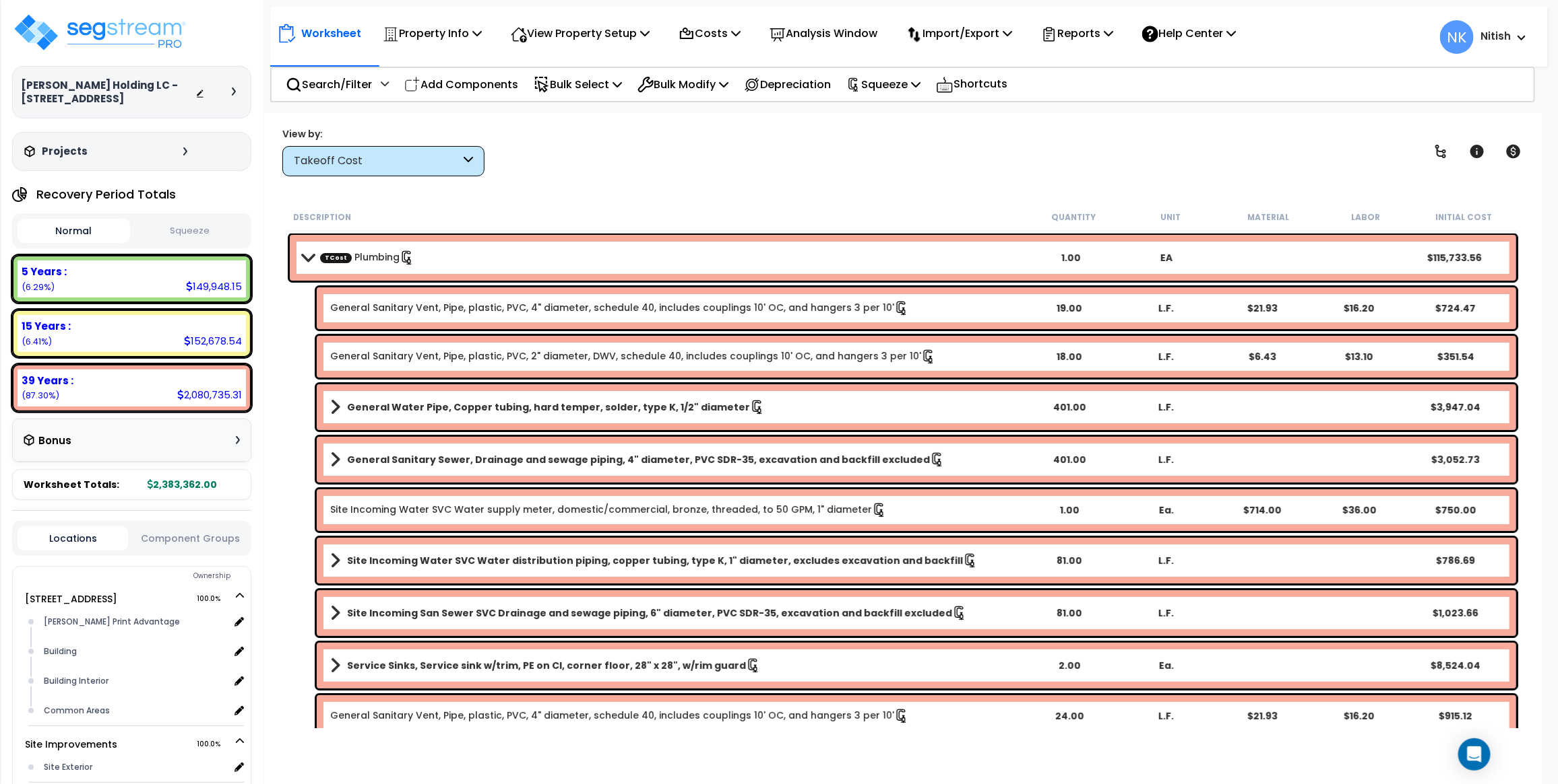
click at [634, 250] on b "TCost Plumbing" at bounding box center [663, 257] width 720 height 18
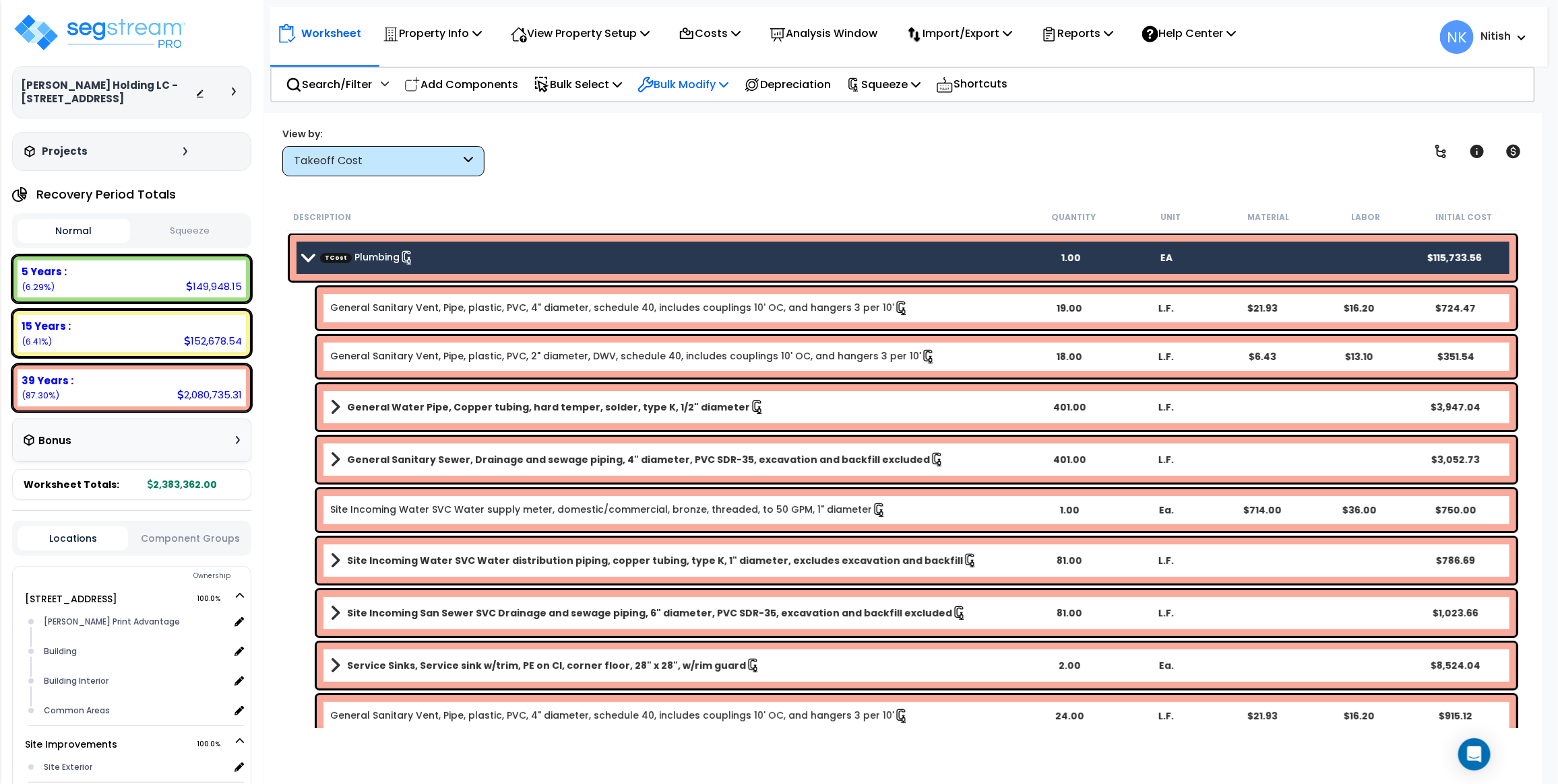
click at [691, 84] on p "Bulk Modify" at bounding box center [683, 85] width 91 height 18
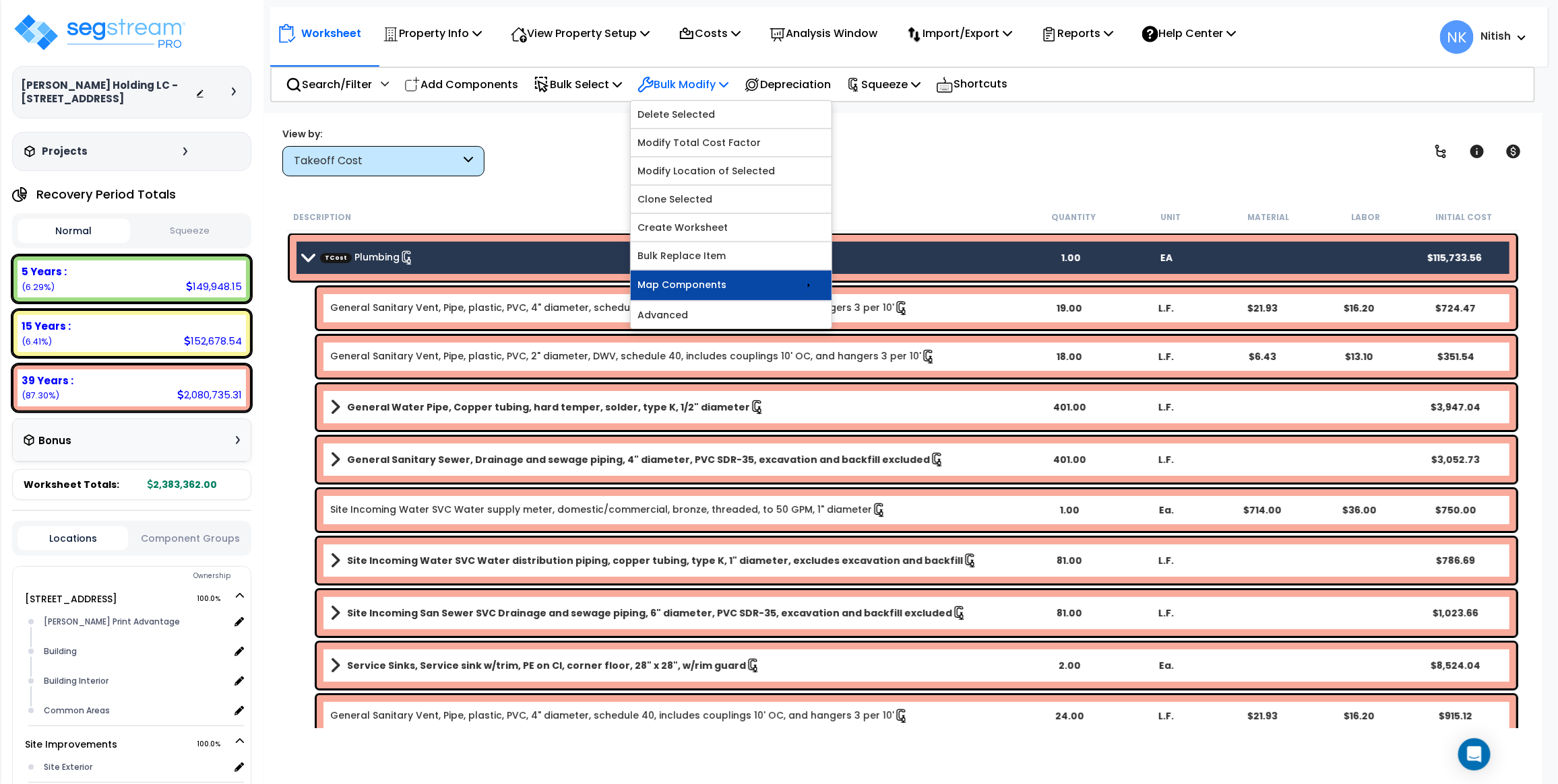
click at [773, 287] on link "Map Components" at bounding box center [731, 285] width 201 height 29
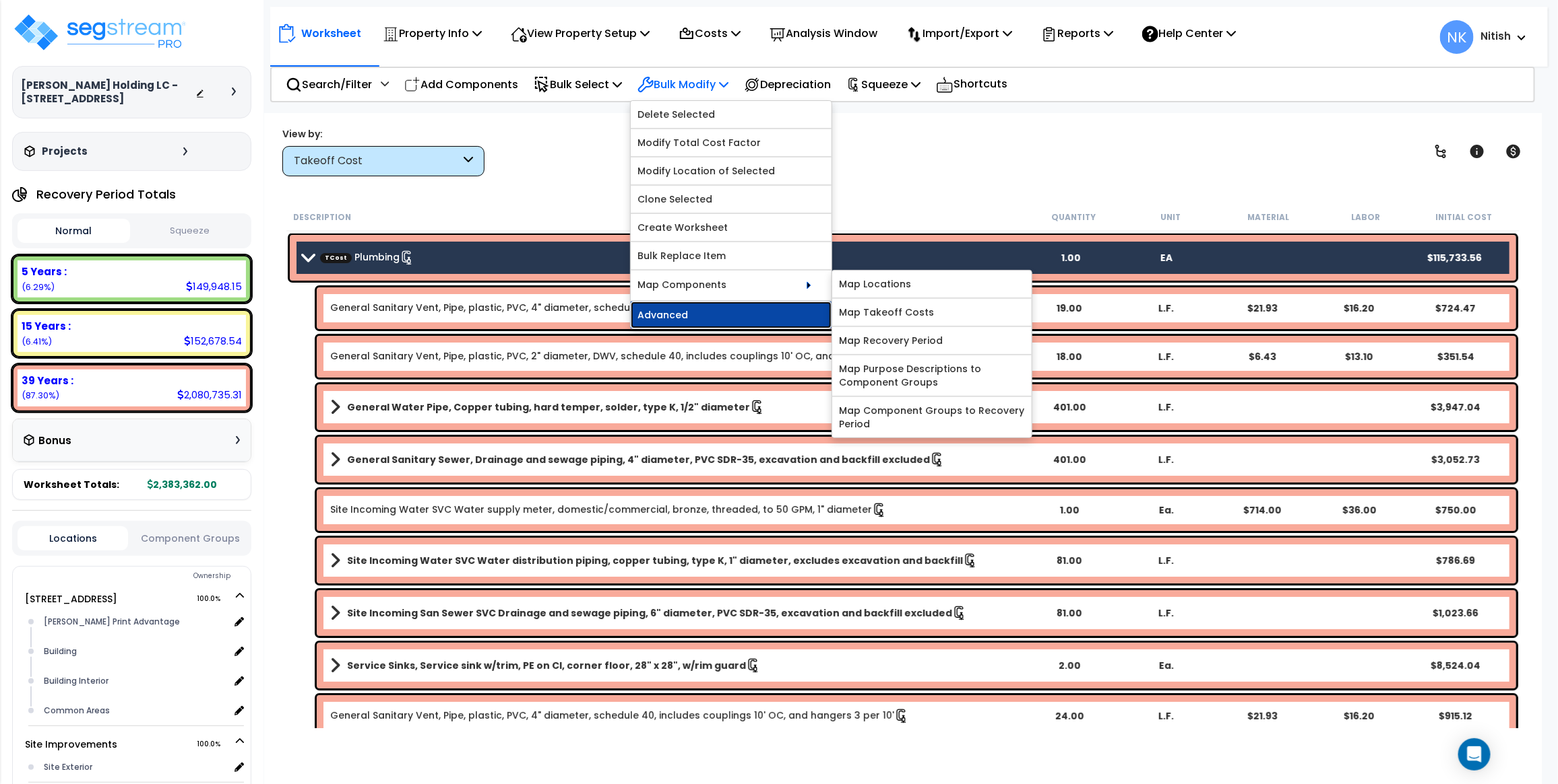
click at [757, 323] on link "Advanced" at bounding box center [731, 315] width 201 height 27
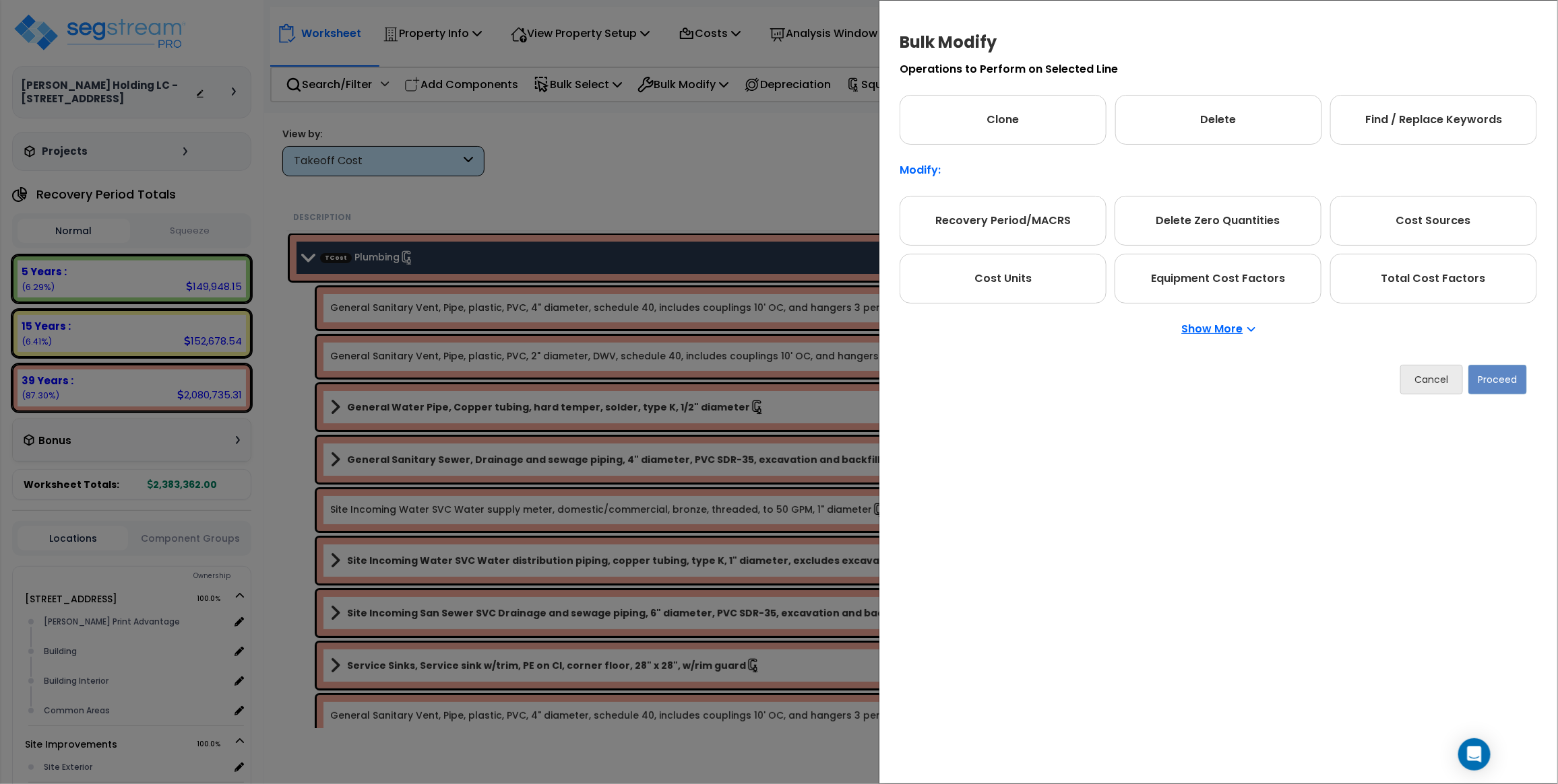
click at [1208, 328] on p "Show More" at bounding box center [1218, 329] width 74 height 11
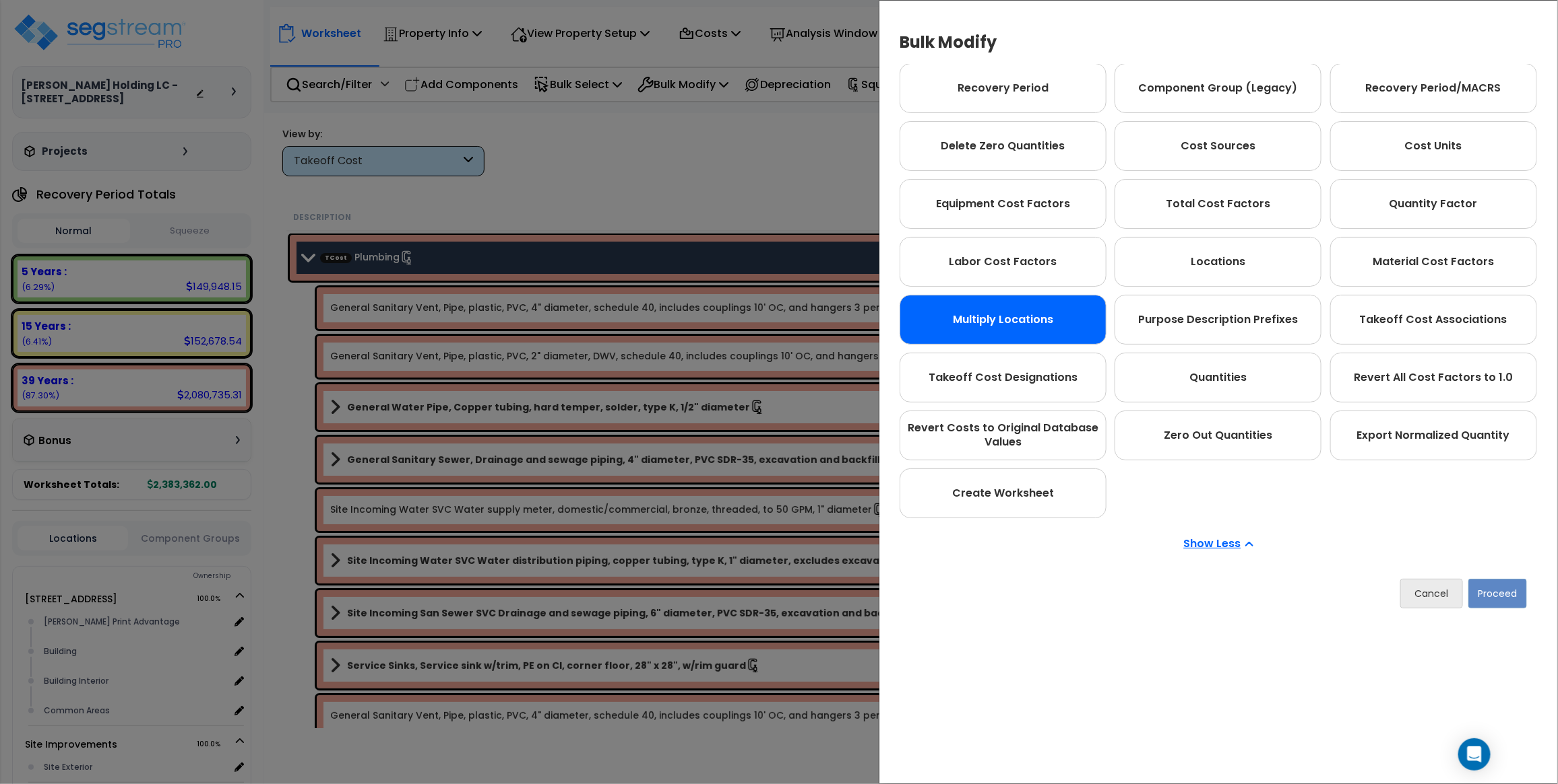
scroll to position [129, 0]
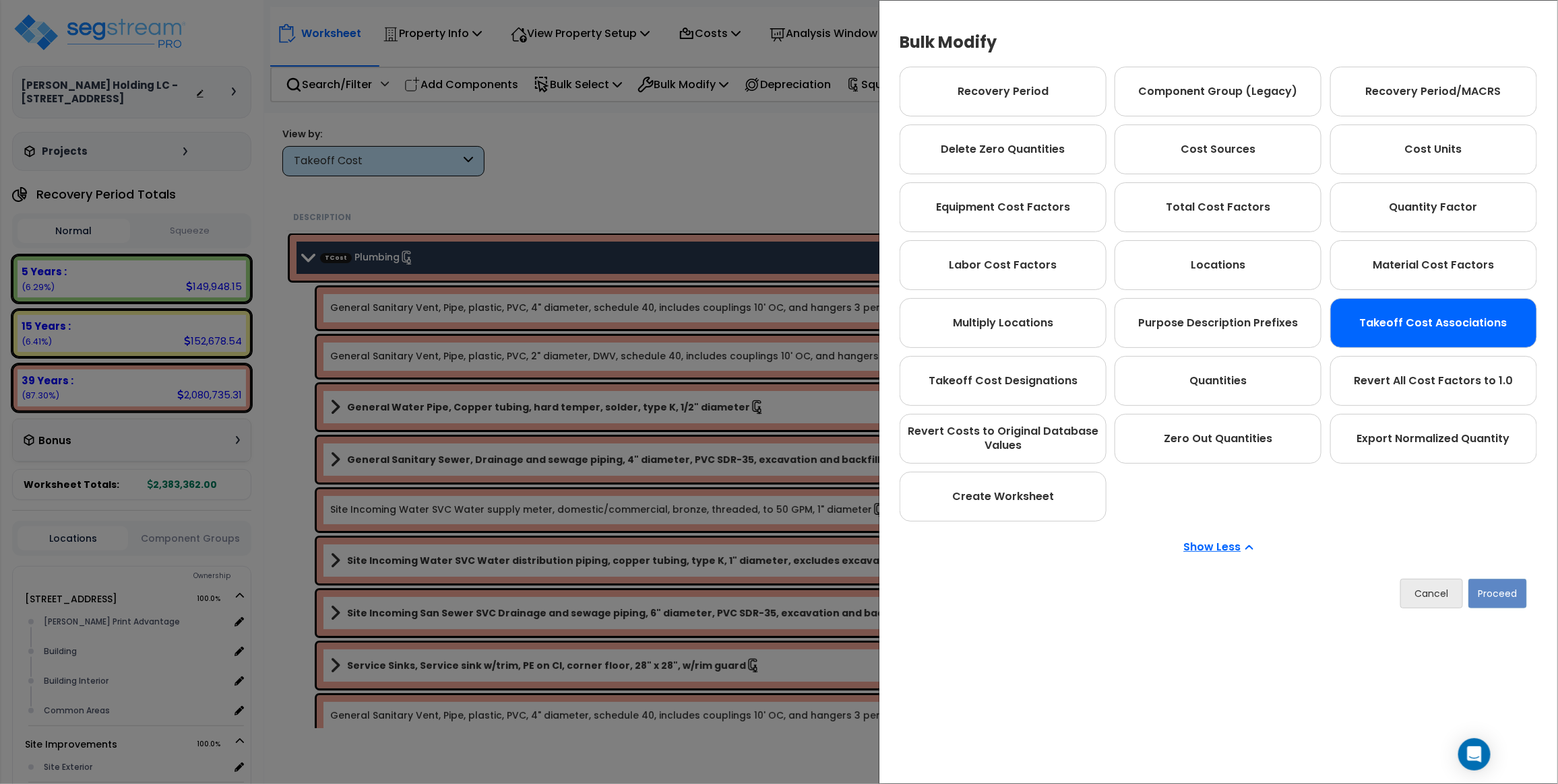
click at [1391, 325] on div "Takeoff Cost Associations" at bounding box center [1433, 323] width 207 height 49
click at [1503, 584] on button "Proceed" at bounding box center [1498, 594] width 59 height 29
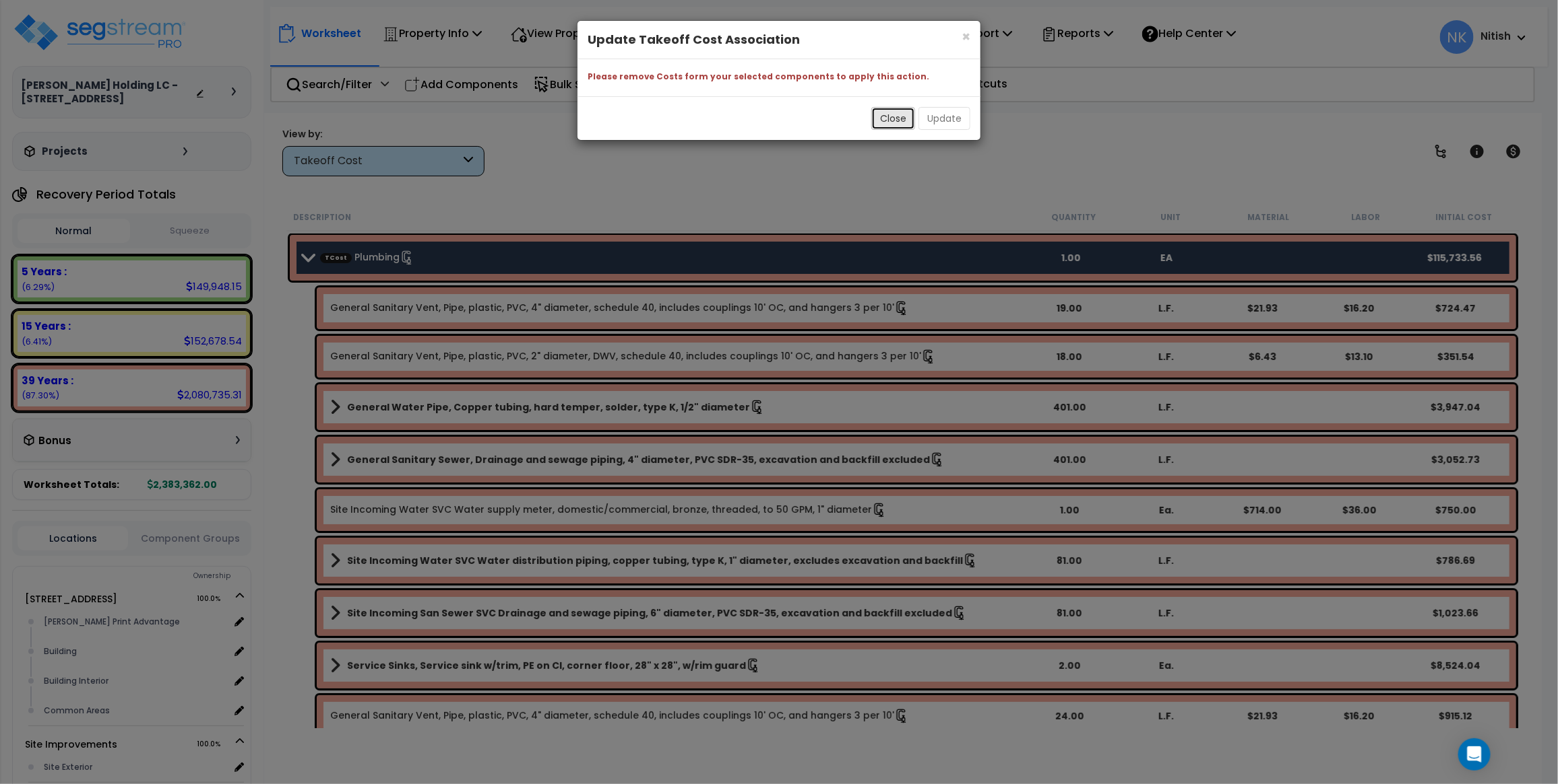
click at [894, 112] on button "Close" at bounding box center [893, 118] width 44 height 23
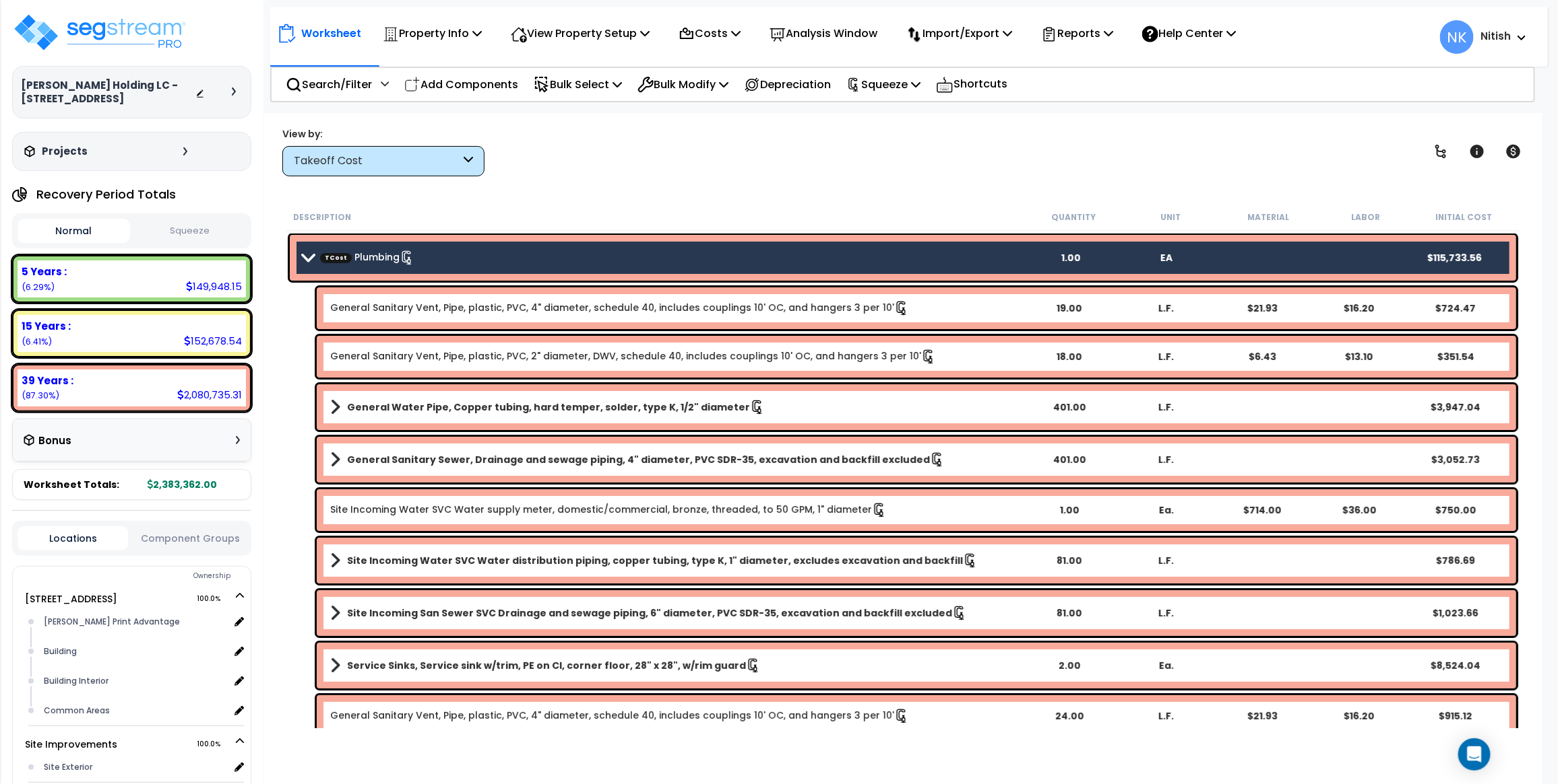
click at [520, 244] on div "TCost Plumbing 1.00 EA $115,733.56" at bounding box center [902, 257] width 1226 height 46
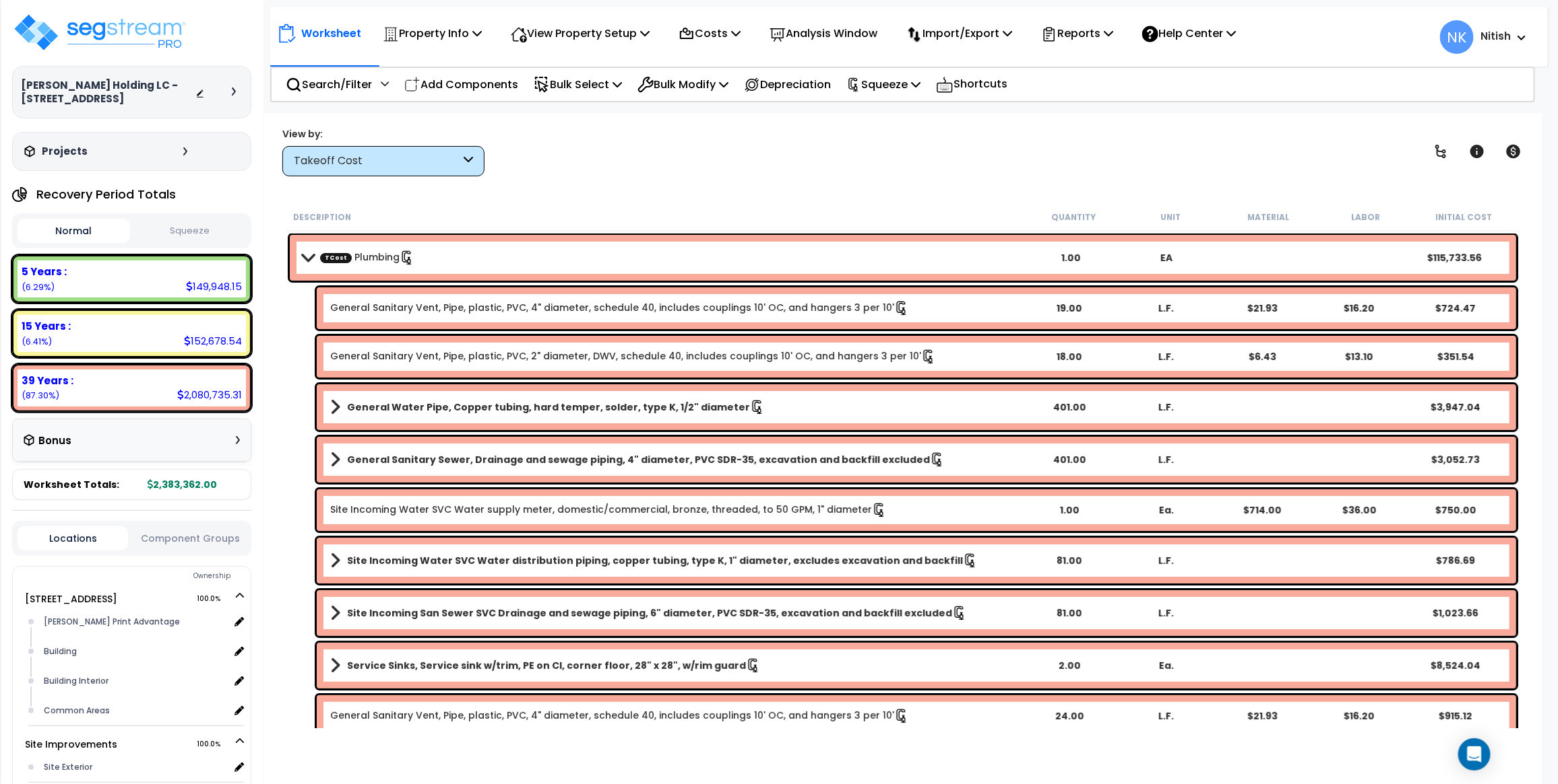
click at [511, 254] on b "TCost Plumbing" at bounding box center [663, 257] width 720 height 18
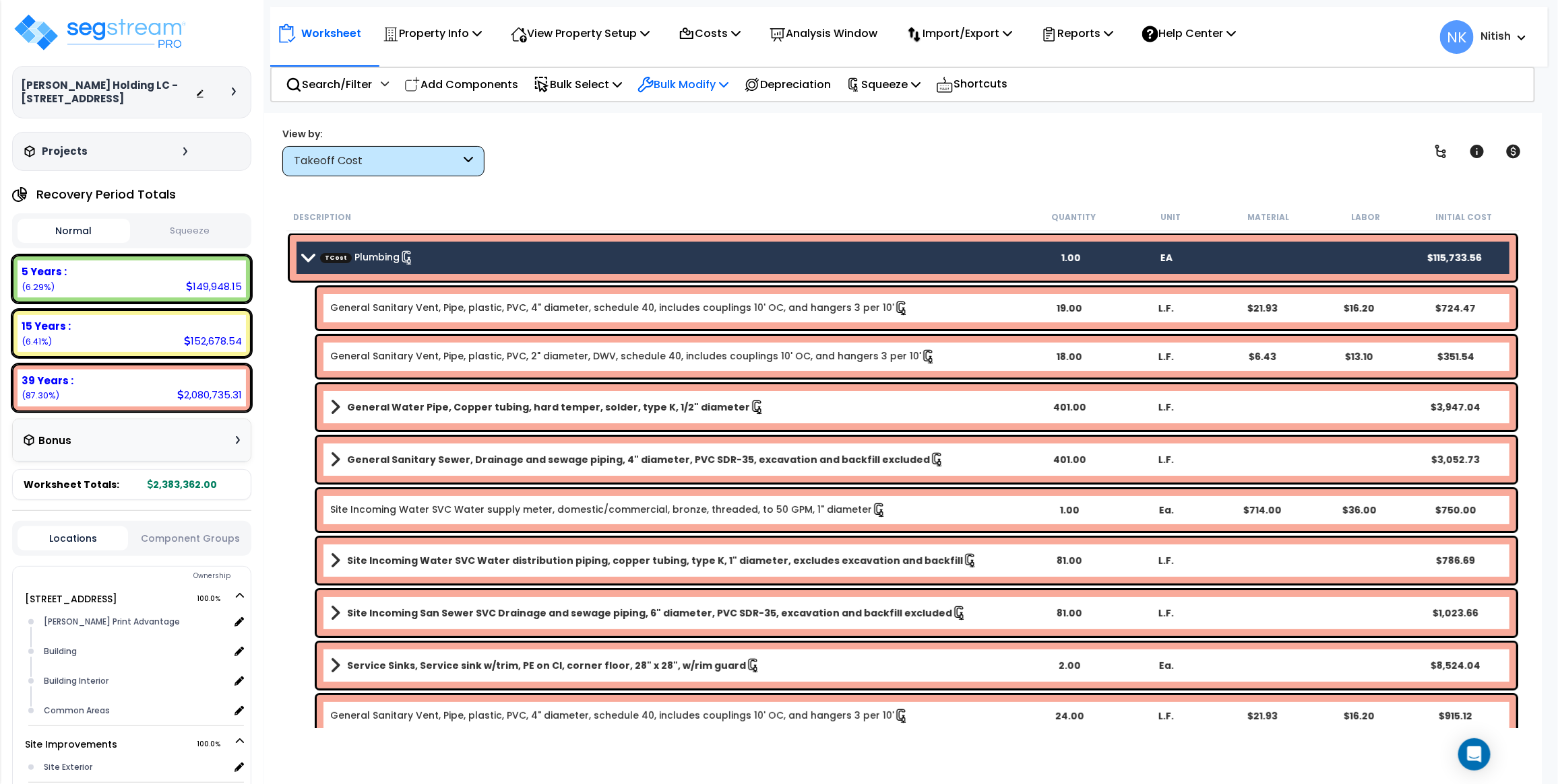
click at [689, 83] on p "Bulk Modify" at bounding box center [683, 85] width 91 height 18
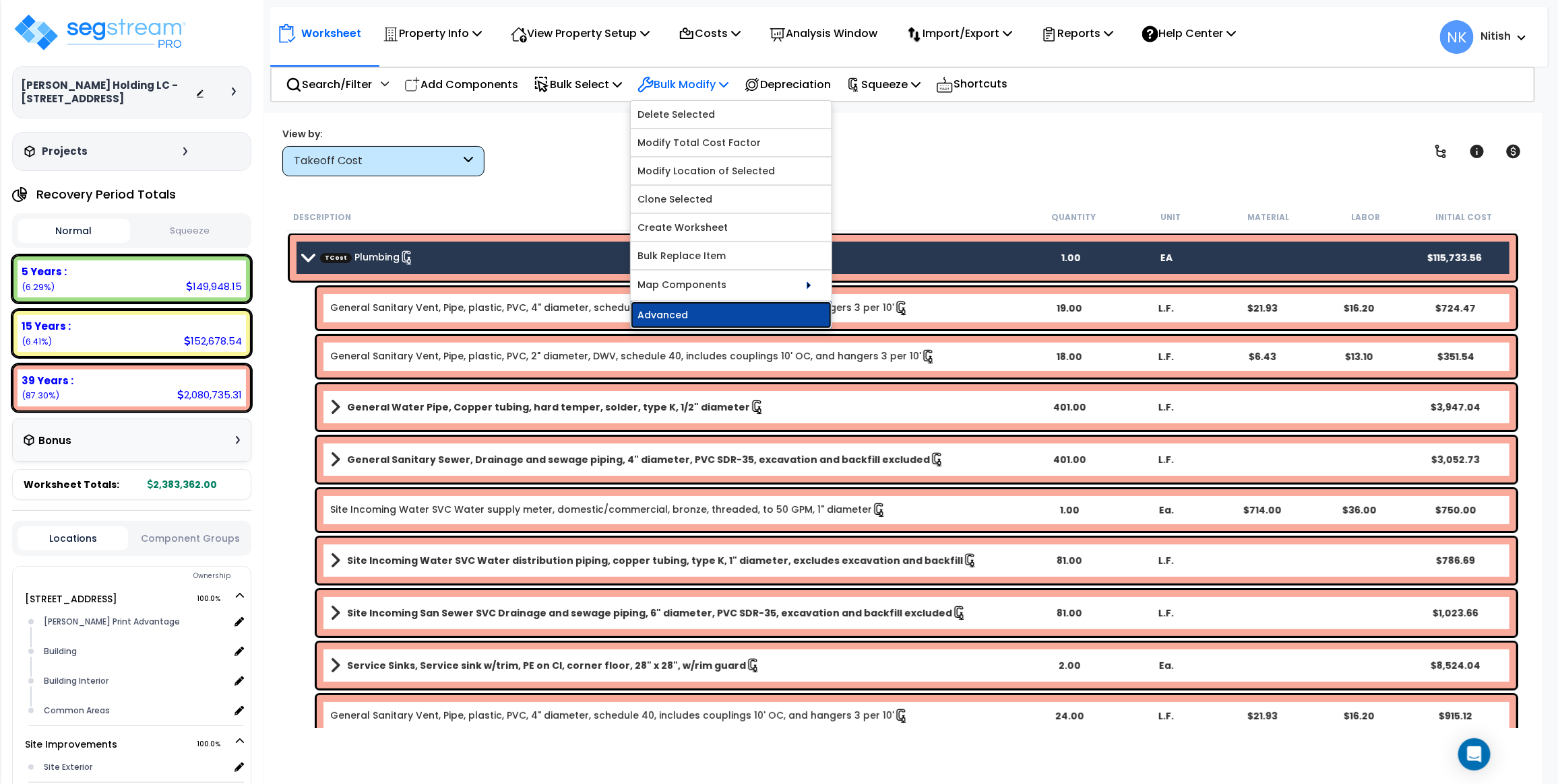
click at [718, 323] on link "Advanced" at bounding box center [731, 315] width 201 height 27
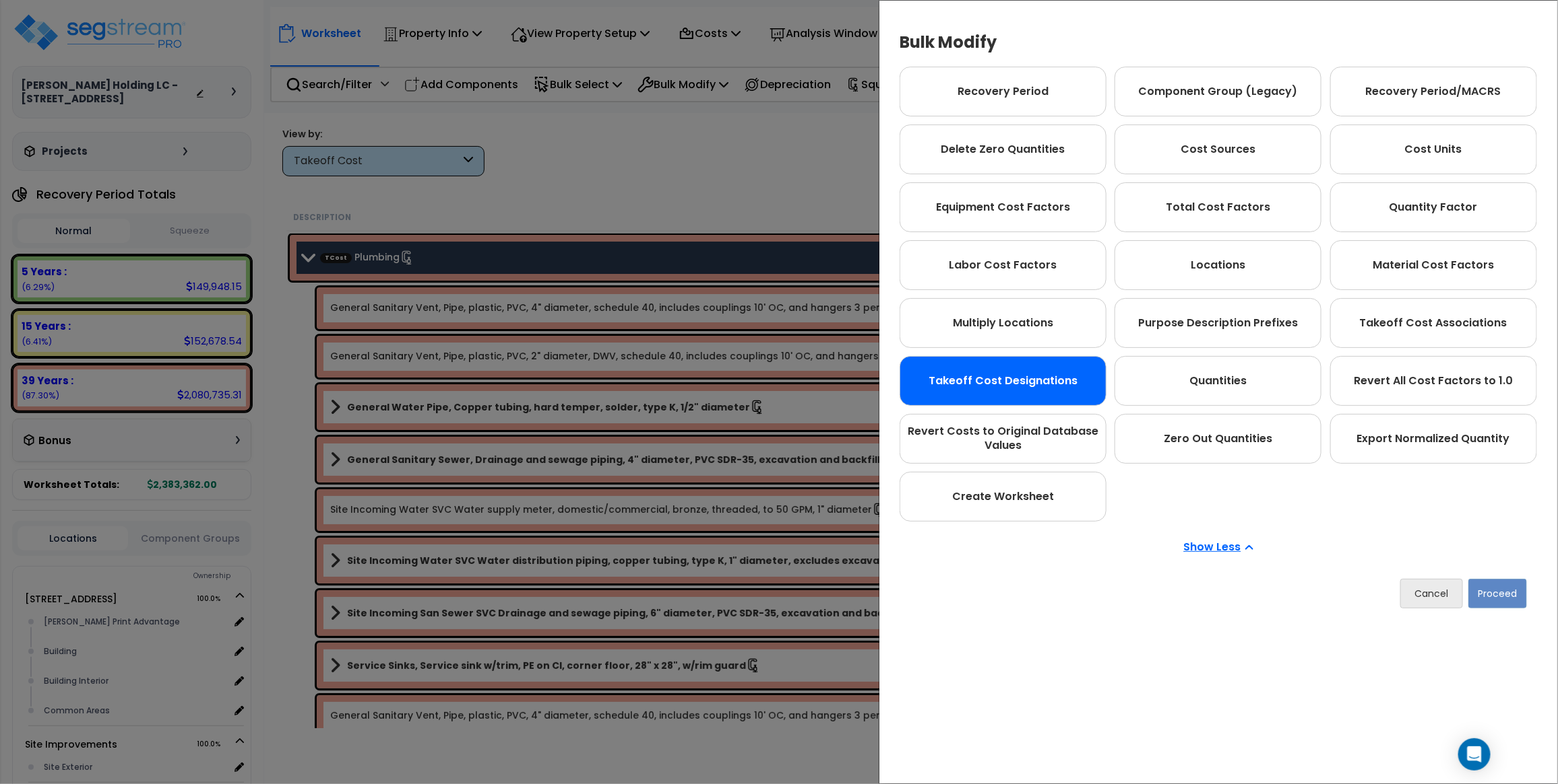
click at [1008, 377] on div "Takeoff Cost Designations" at bounding box center [1003, 381] width 207 height 49
click at [1510, 590] on button "Proceed" at bounding box center [1498, 593] width 59 height 29
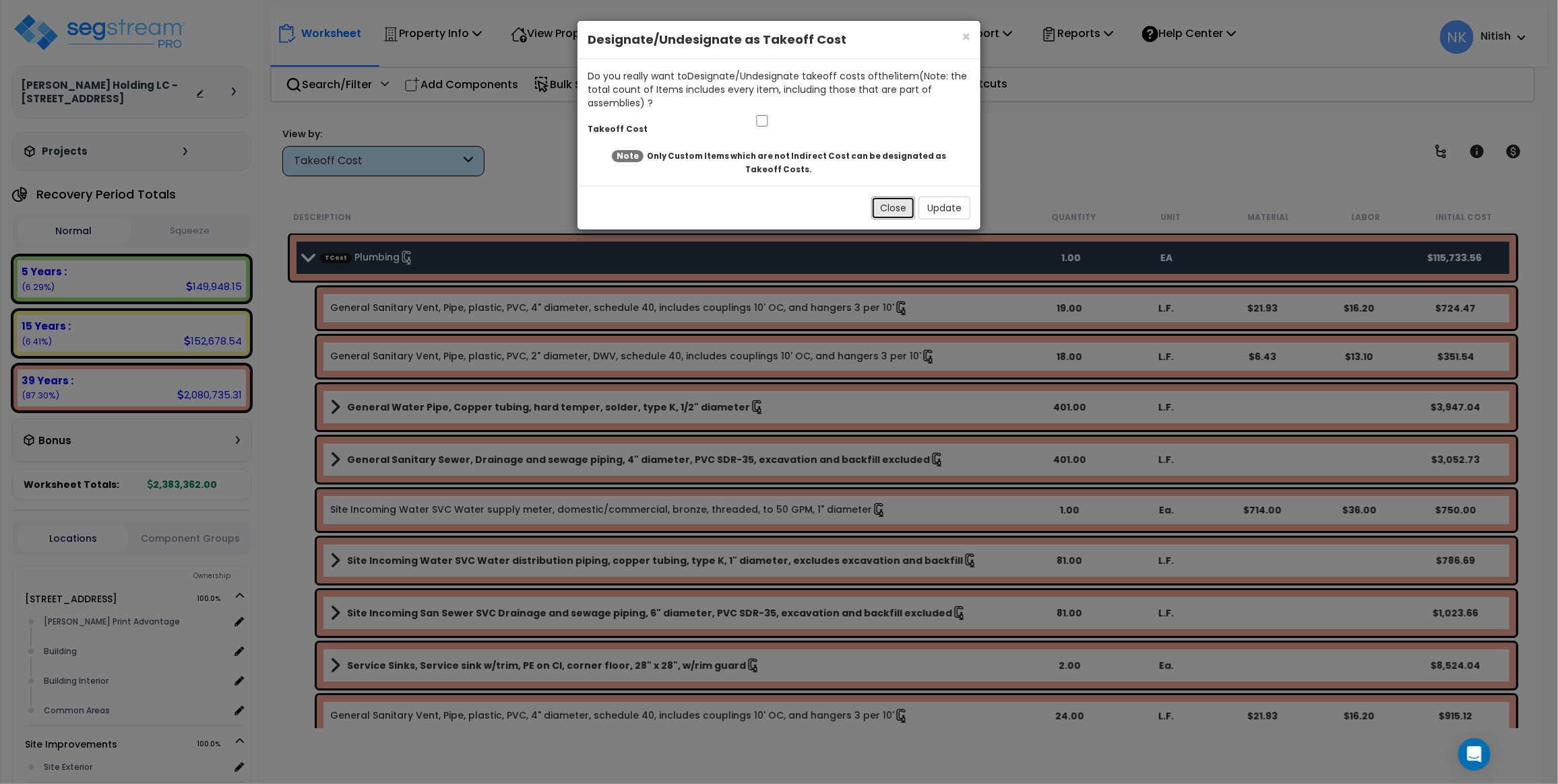
click at [881, 205] on button "Close" at bounding box center [893, 207] width 44 height 23
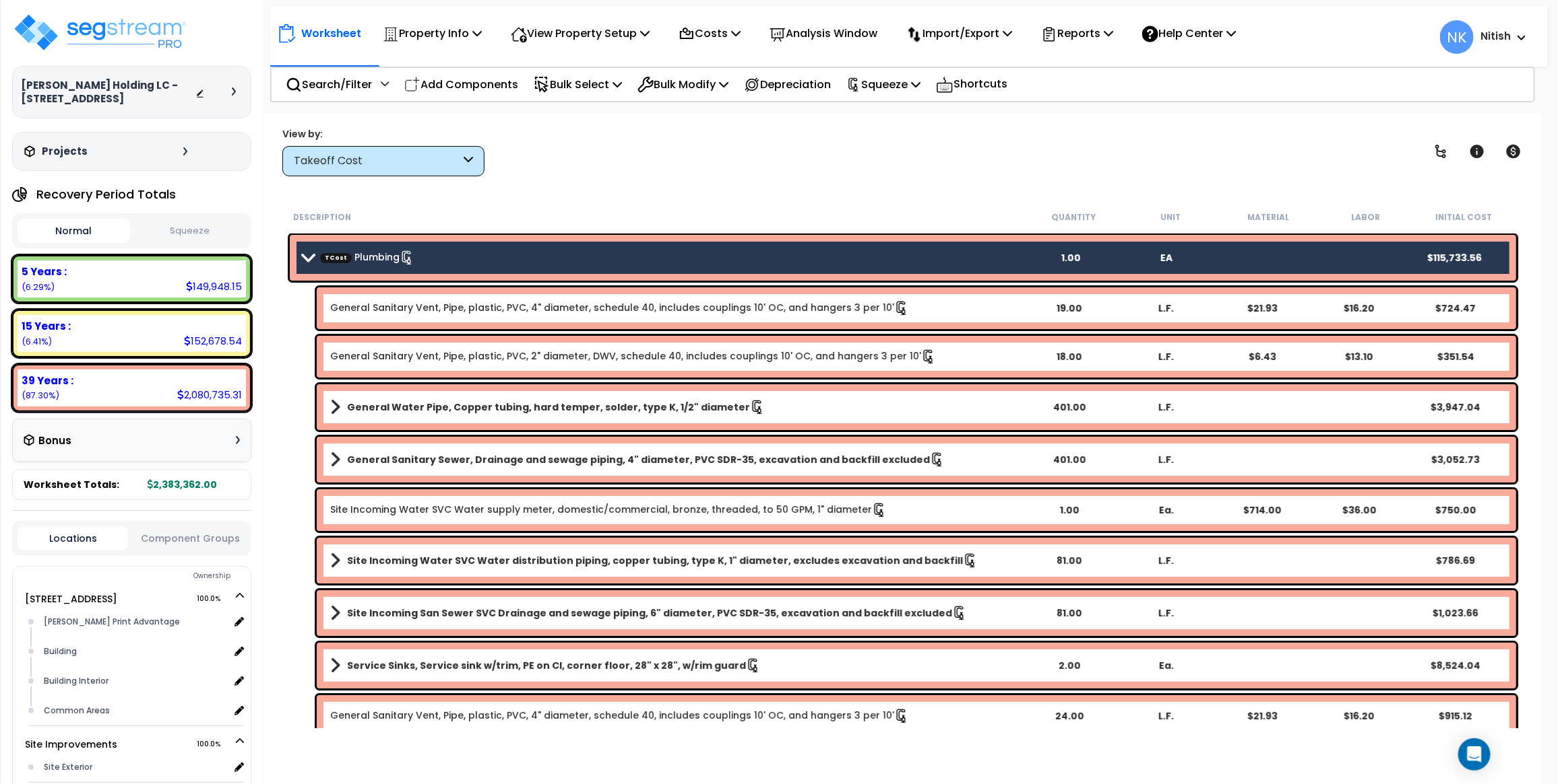
click at [527, 253] on b "TCost Plumbing" at bounding box center [663, 257] width 720 height 18
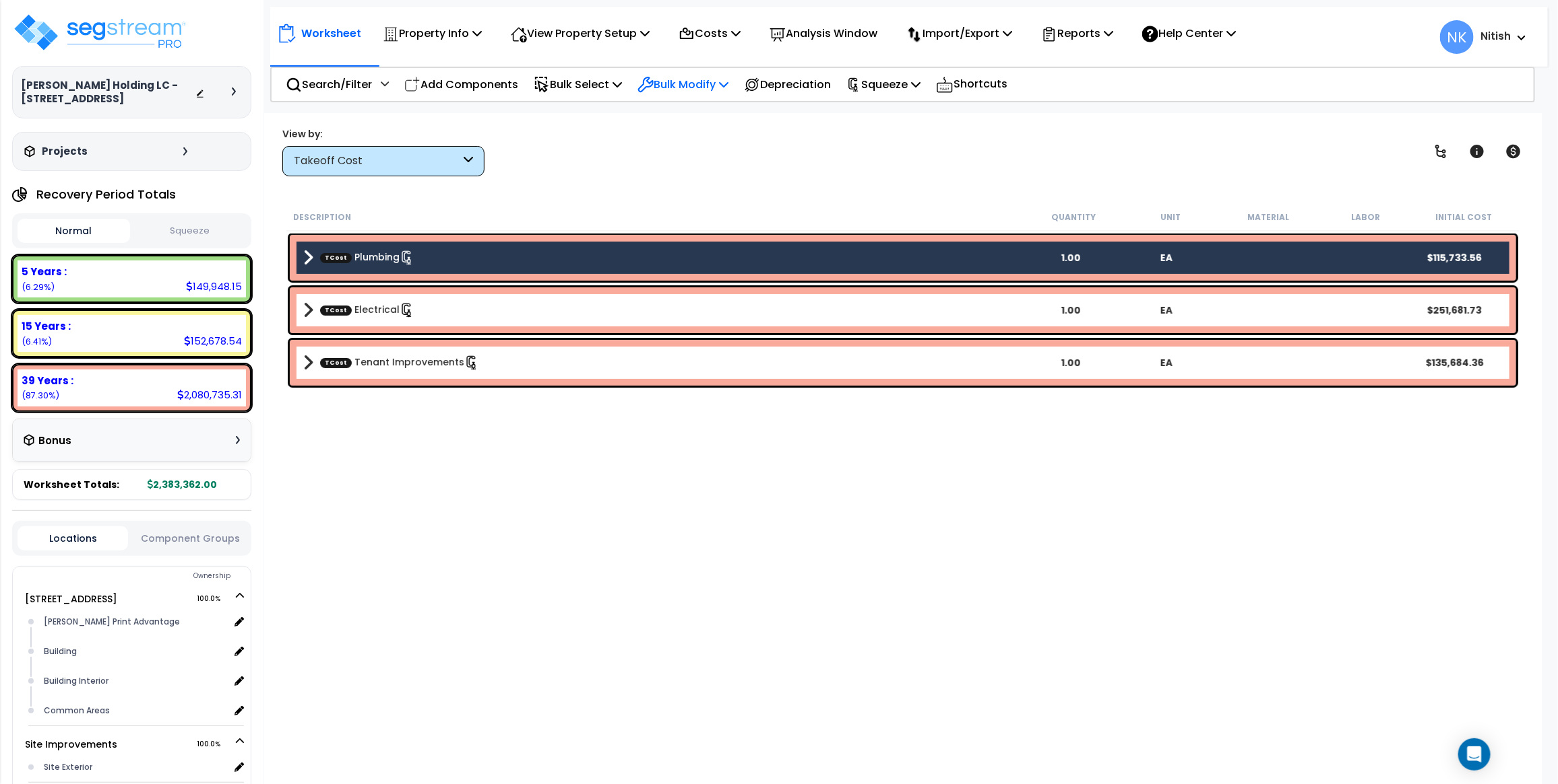
click at [691, 78] on p "Bulk Modify" at bounding box center [683, 85] width 91 height 18
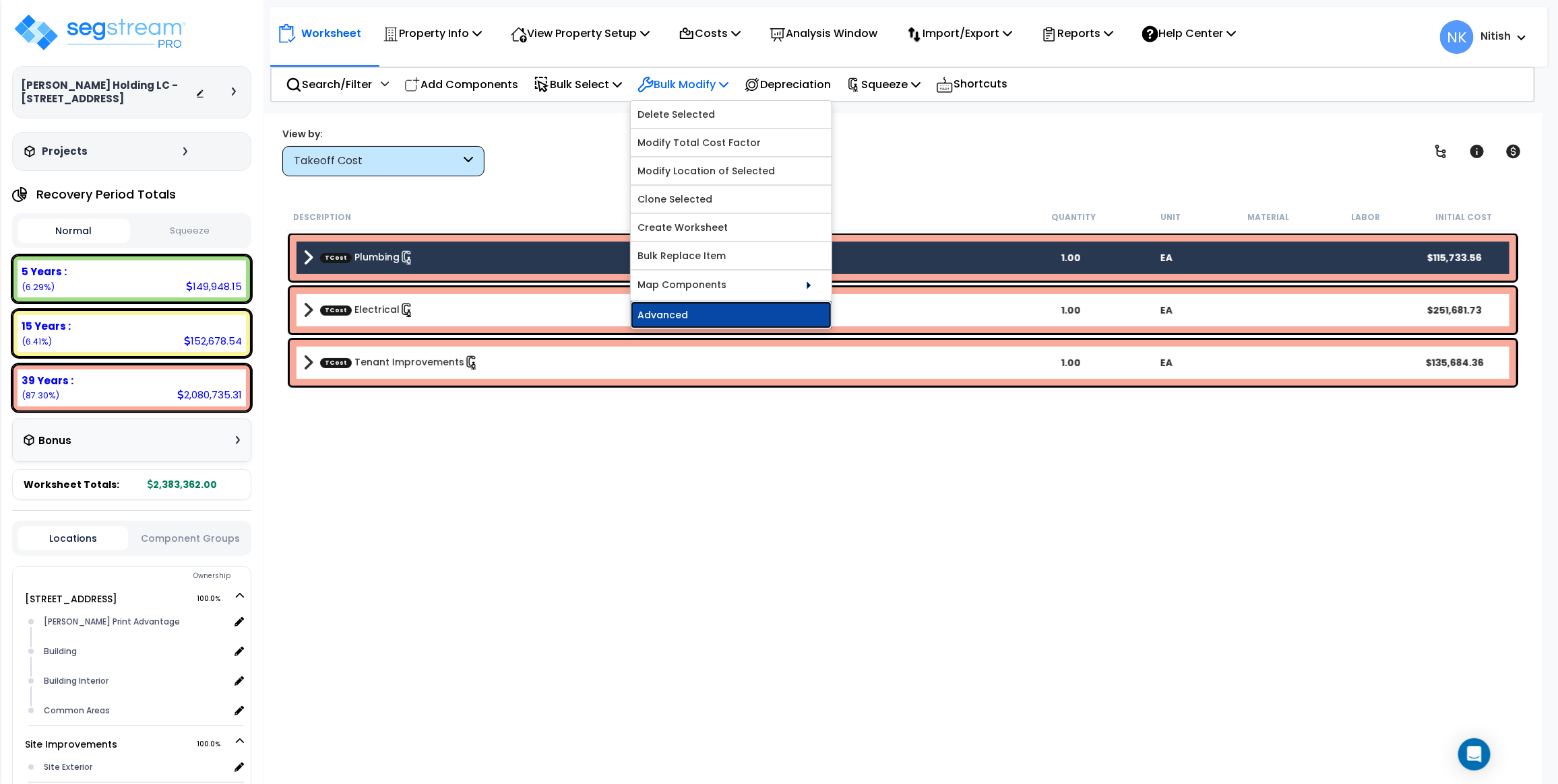
click at [762, 306] on link "Advanced" at bounding box center [731, 315] width 201 height 27
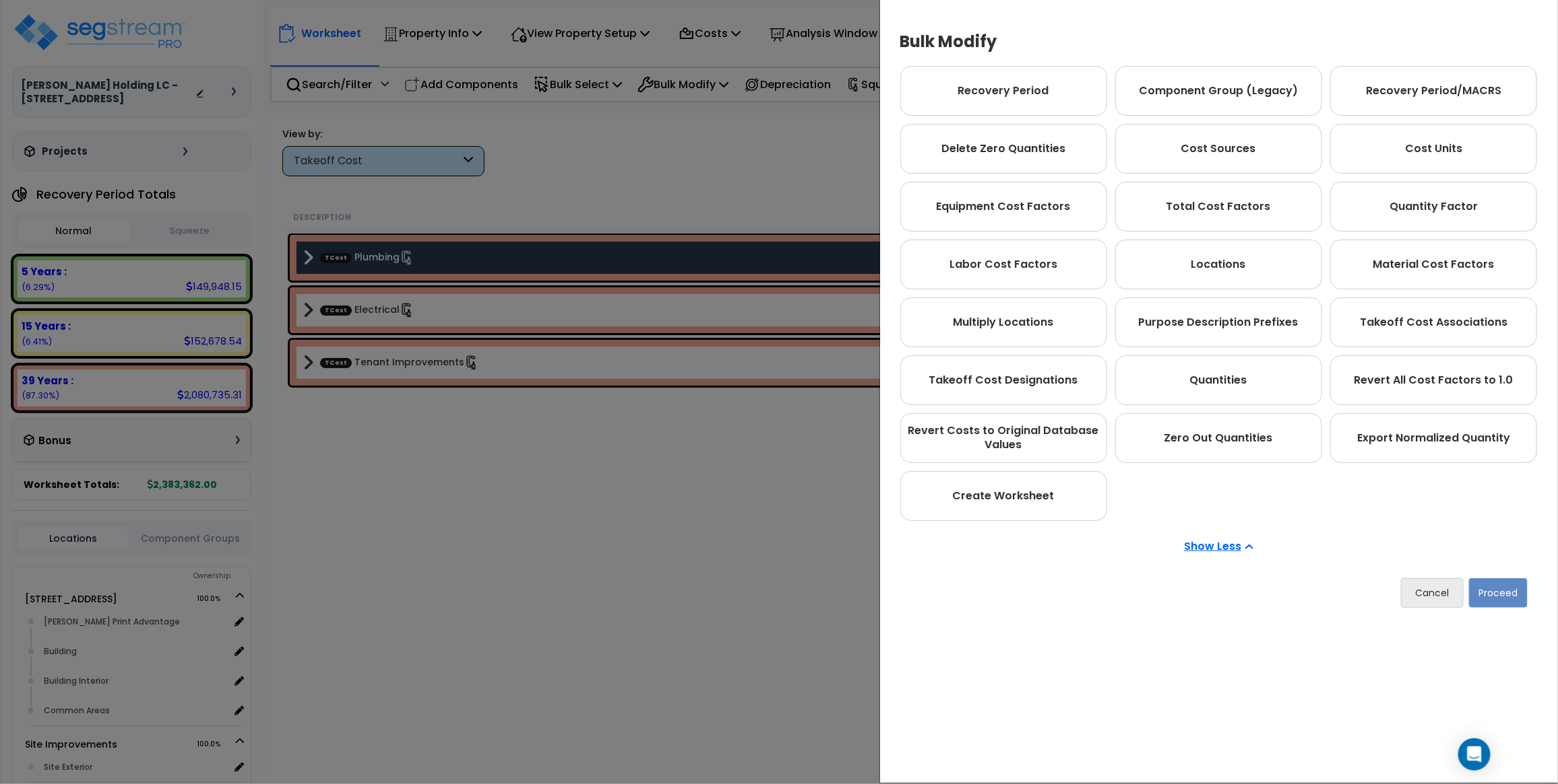
click at [696, 173] on div "Bulk Modify Operations to Perform on Selected Line Clone Delete Find / Replace …" at bounding box center [779, 392] width 1558 height 784
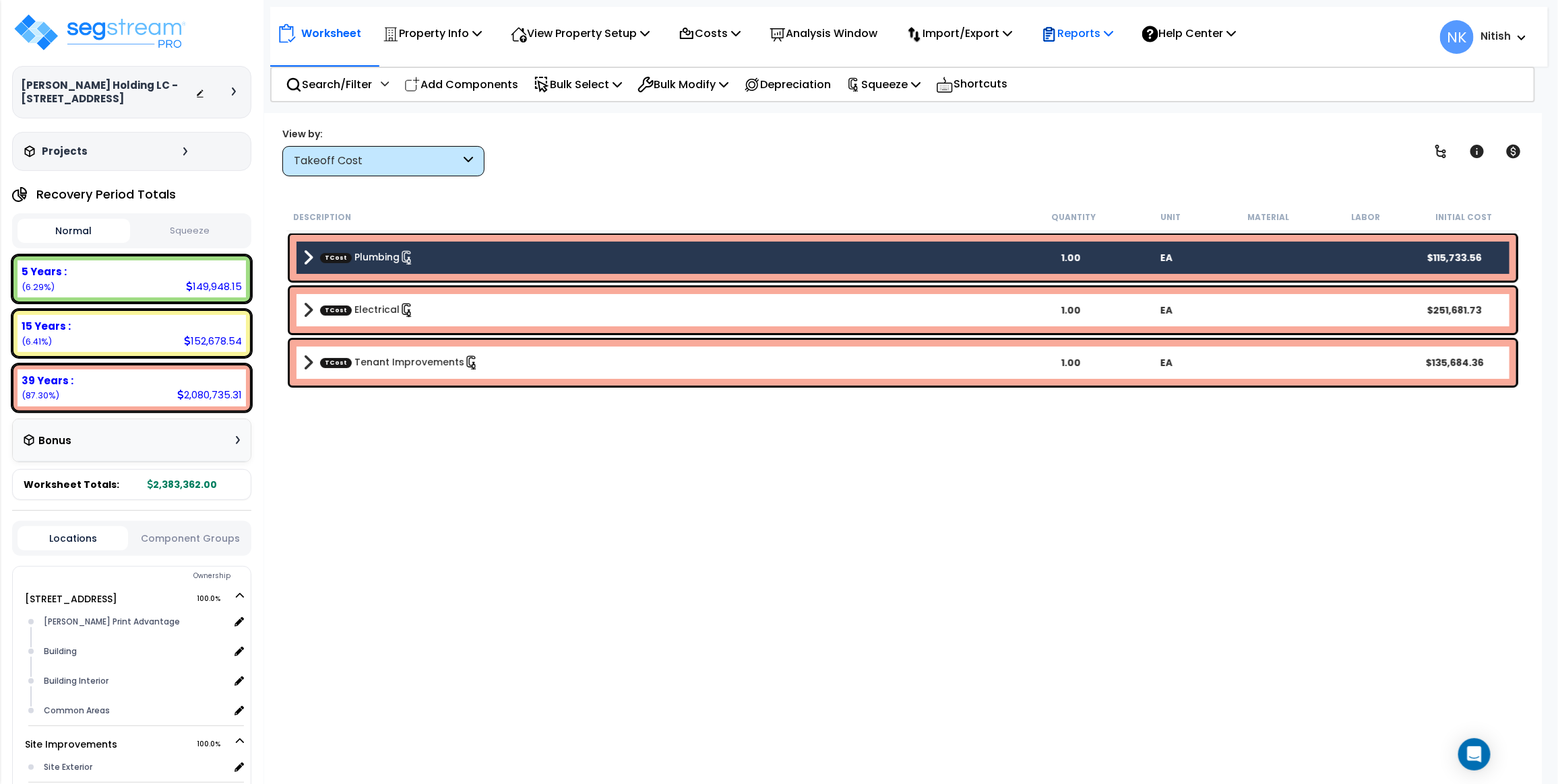
click at [1089, 34] on p "Reports" at bounding box center [1077, 34] width 72 height 18
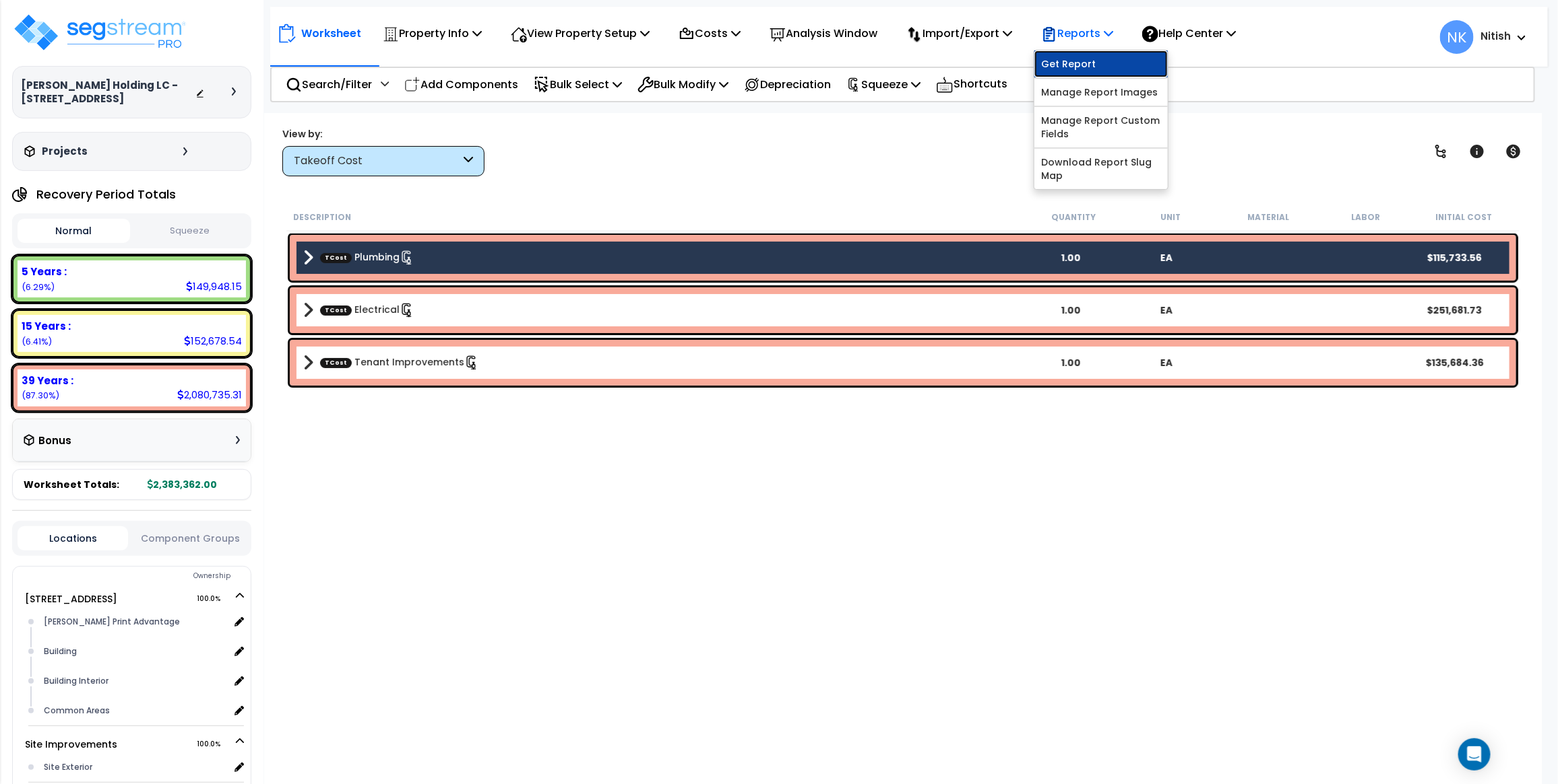
click at [1083, 68] on link "Get Report" at bounding box center [1101, 64] width 133 height 27
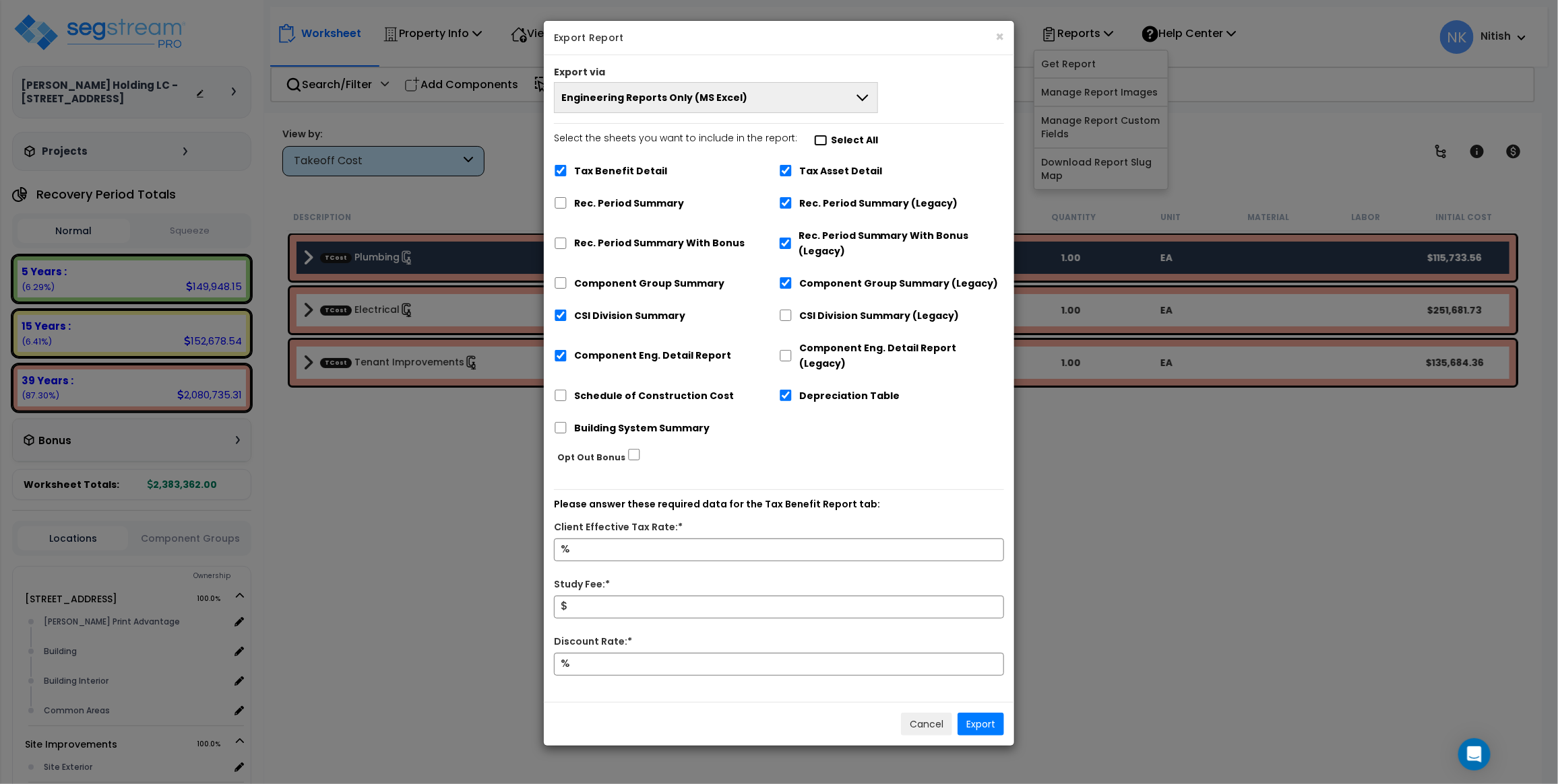
click at [815, 142] on input "Select the sheets you want to include in the report: Select All" at bounding box center [821, 141] width 13 height 12
checkbox input "true"
click at [815, 142] on input "Select the sheets you want to include in the report: Select All" at bounding box center [821, 141] width 13 height 12
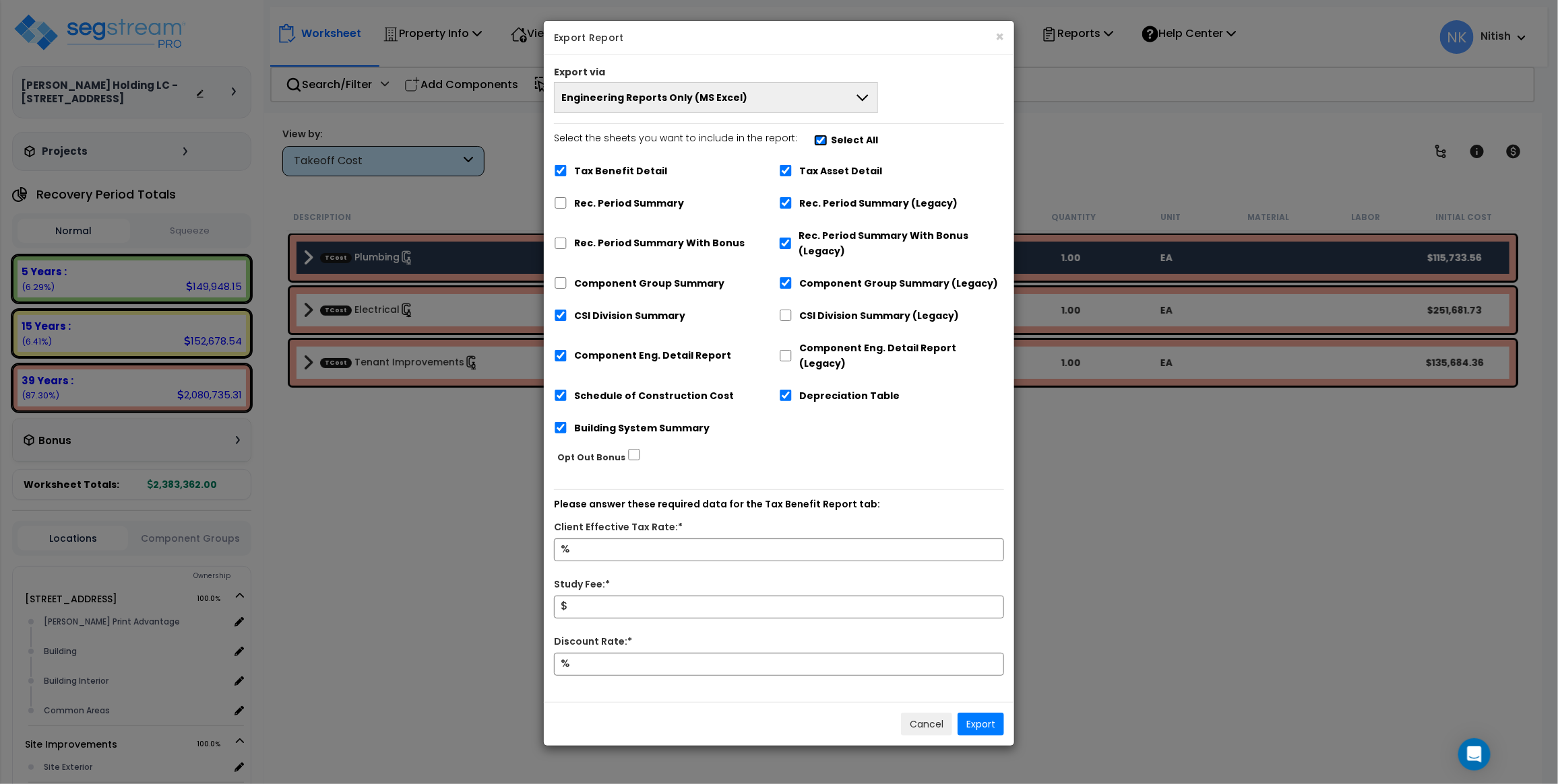
checkbox input "false"
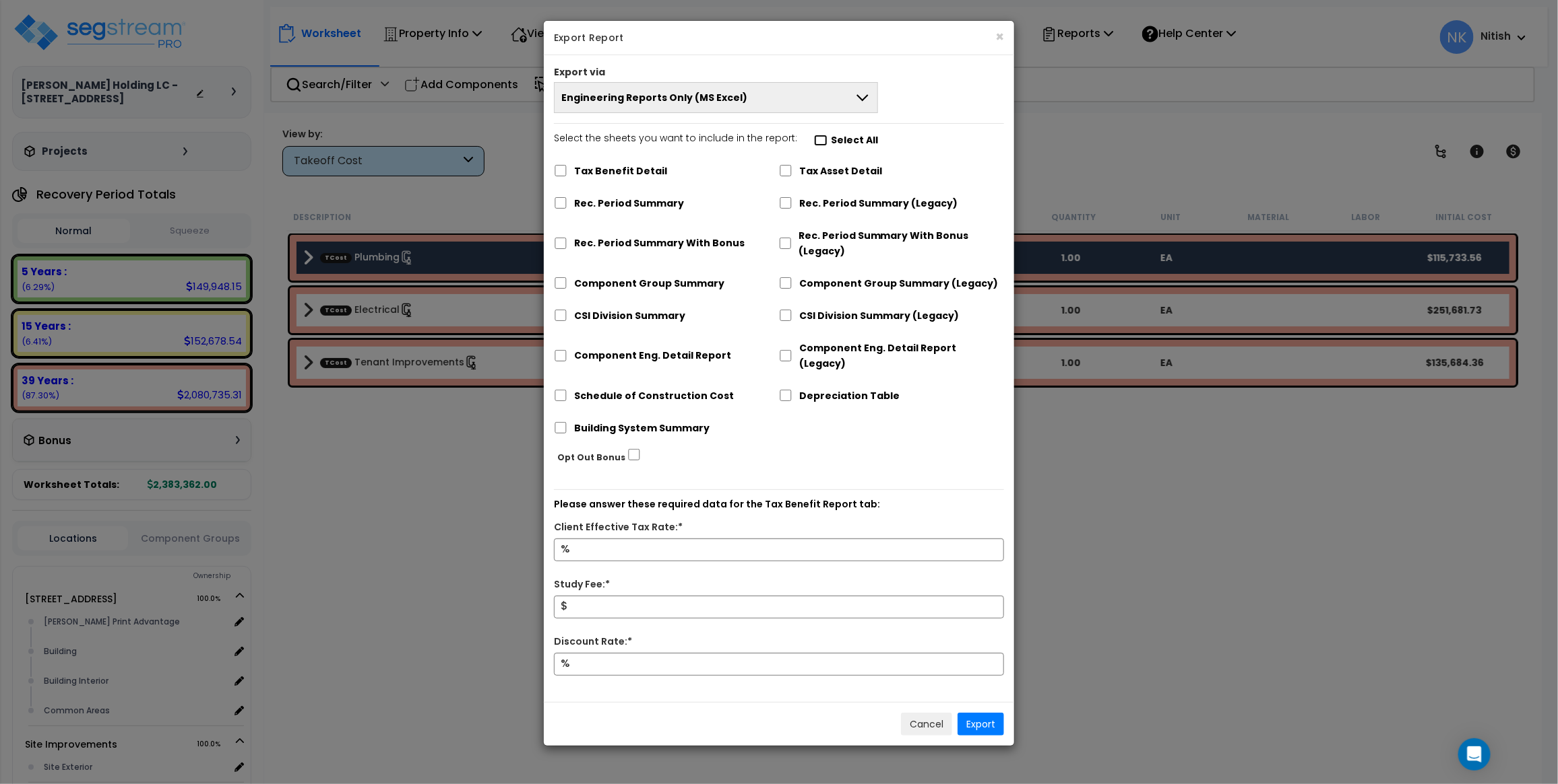
checkbox input "false"
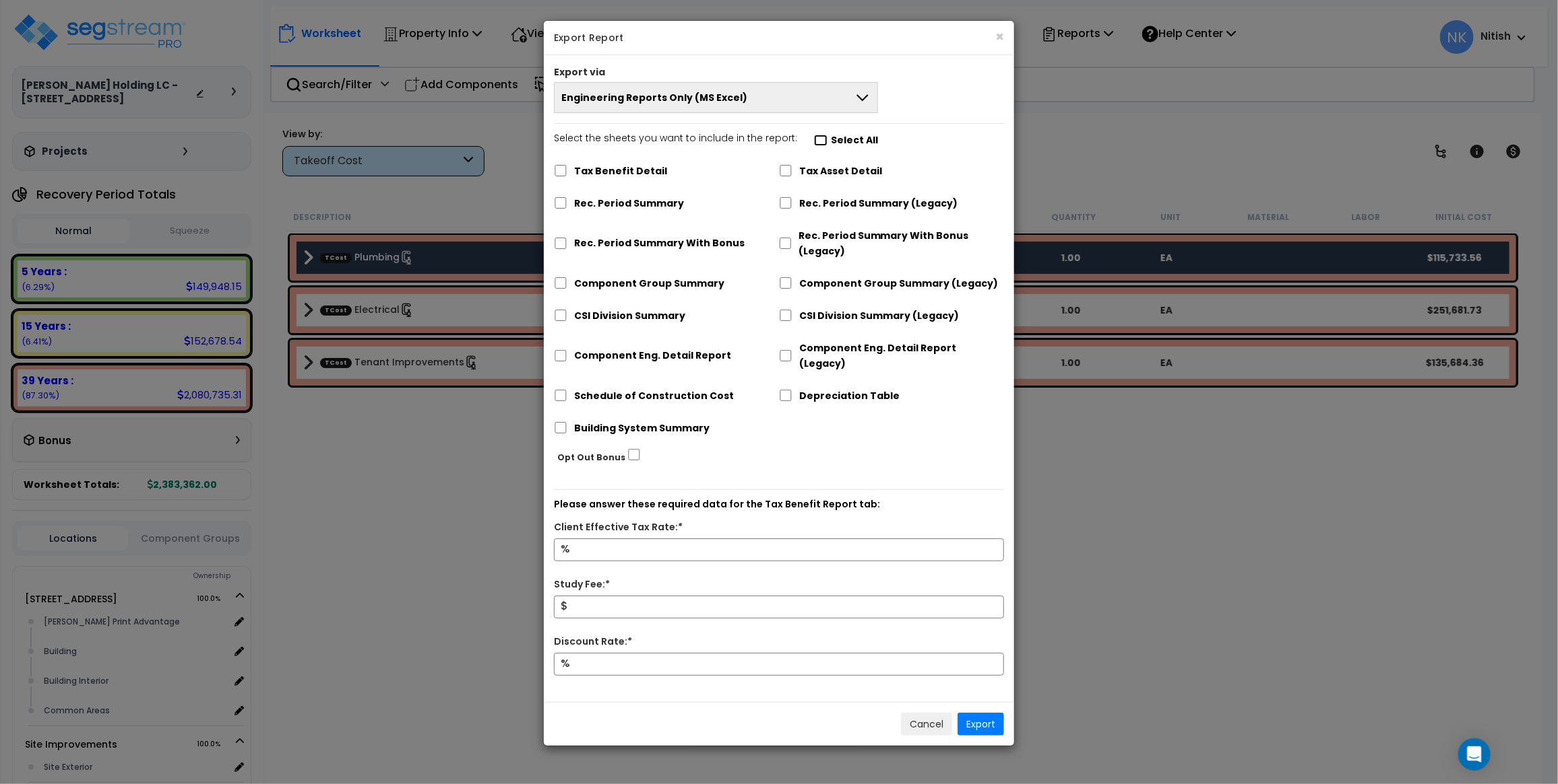
checkbox input "false"
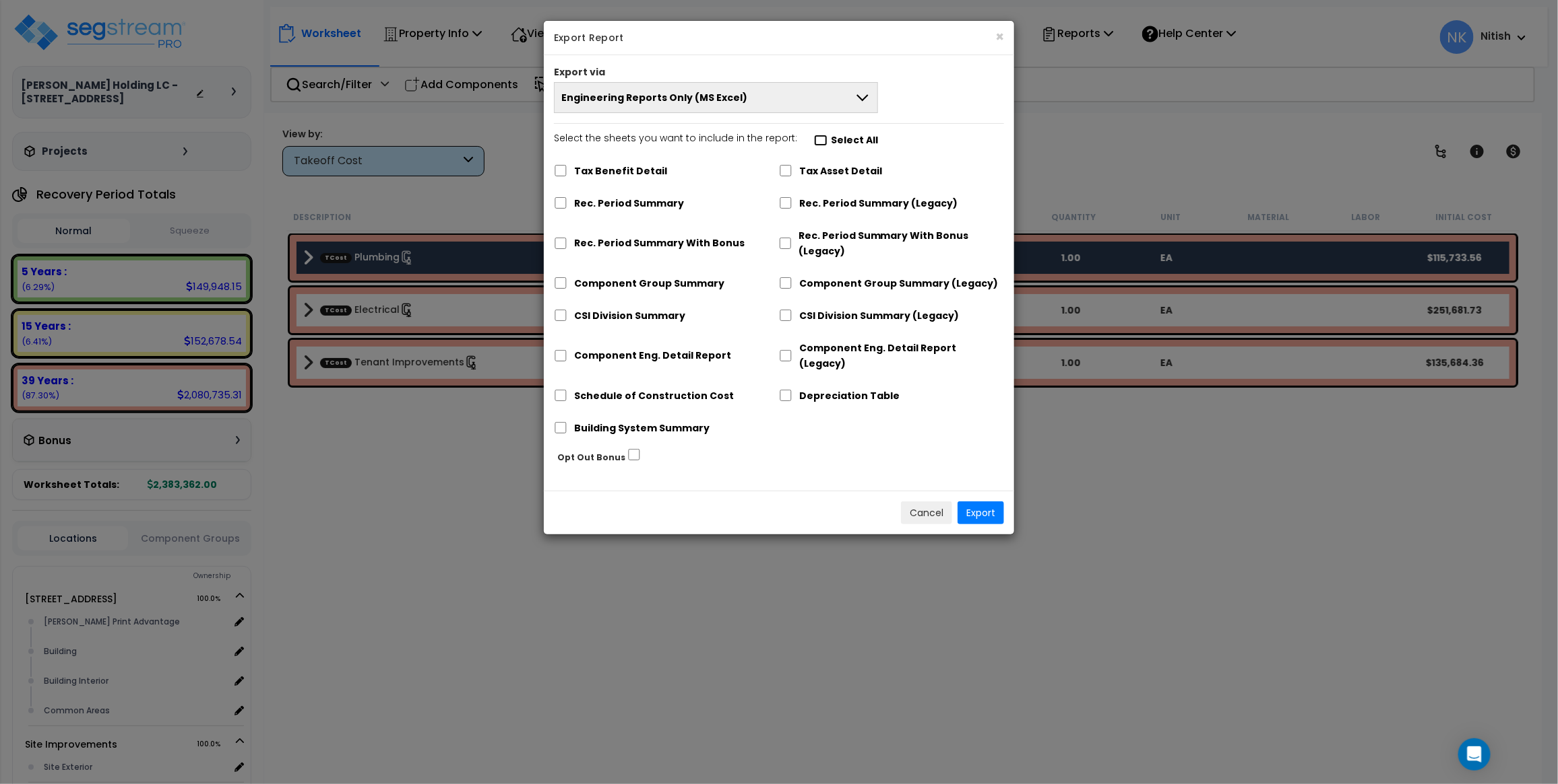
click at [814, 139] on input "Select the sheets you want to include in the report: Select All" at bounding box center [821, 141] width 13 height 12
checkbox input "true"
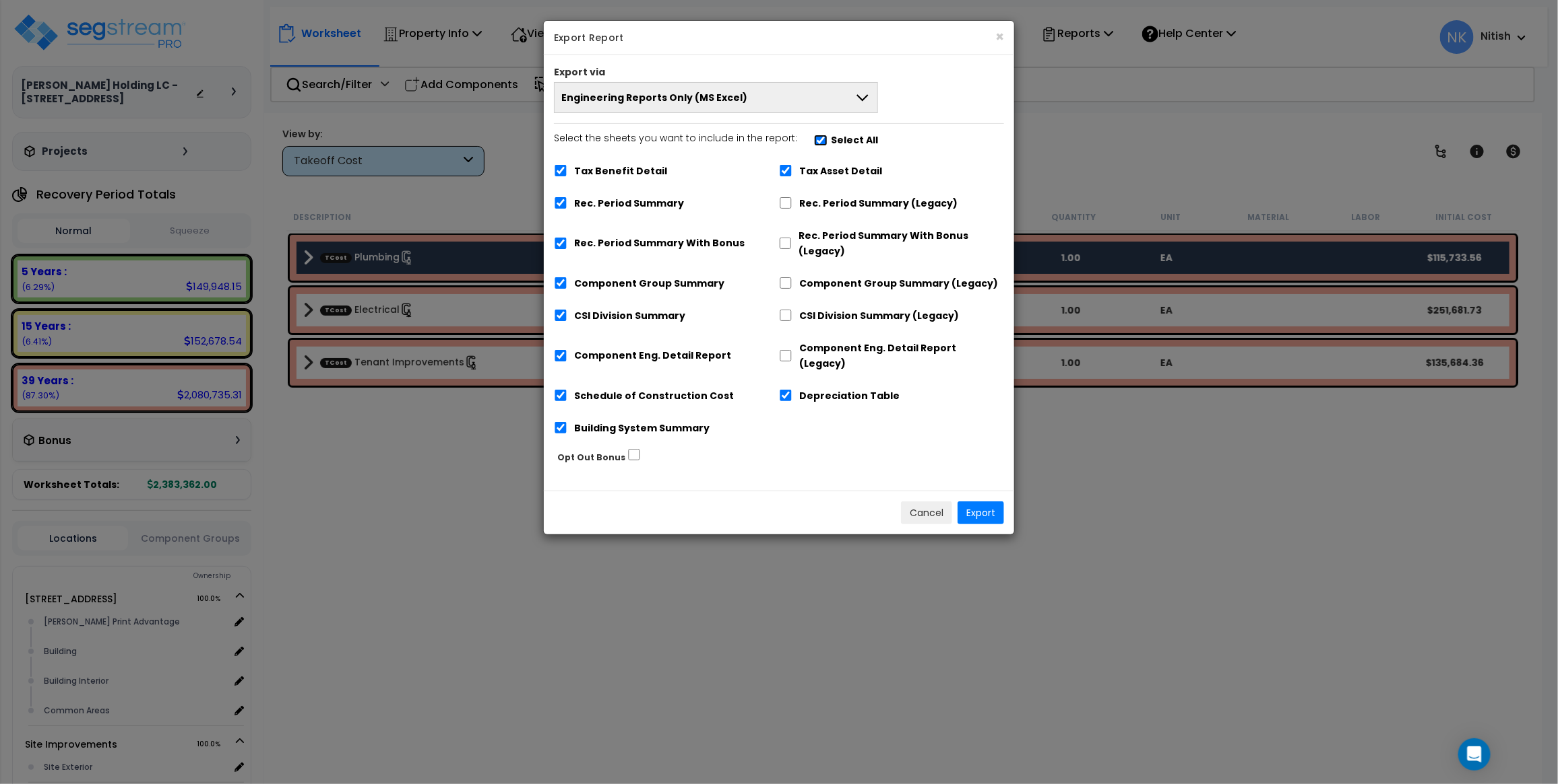
checkbox input "true"
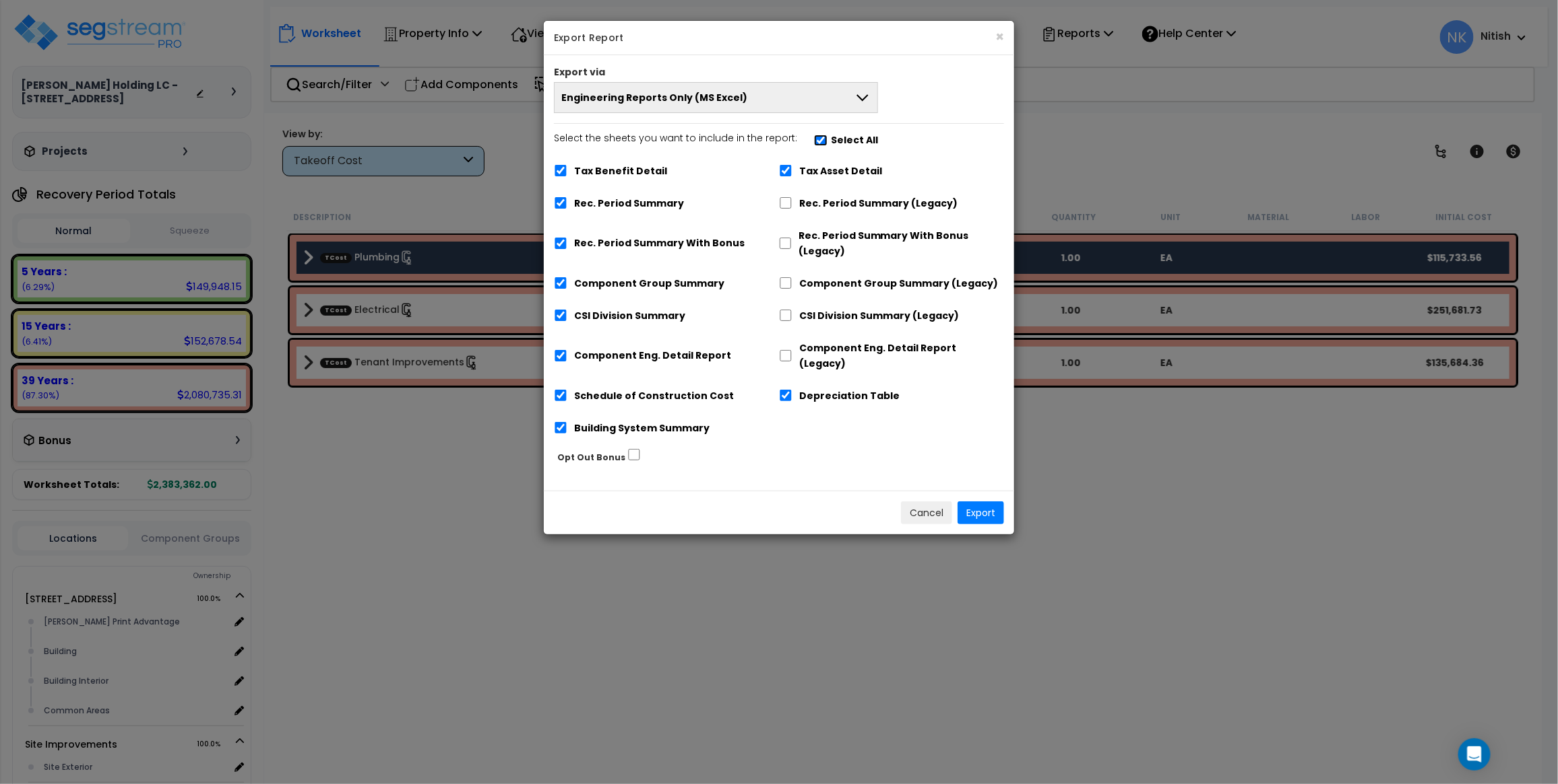
checkbox input "true"
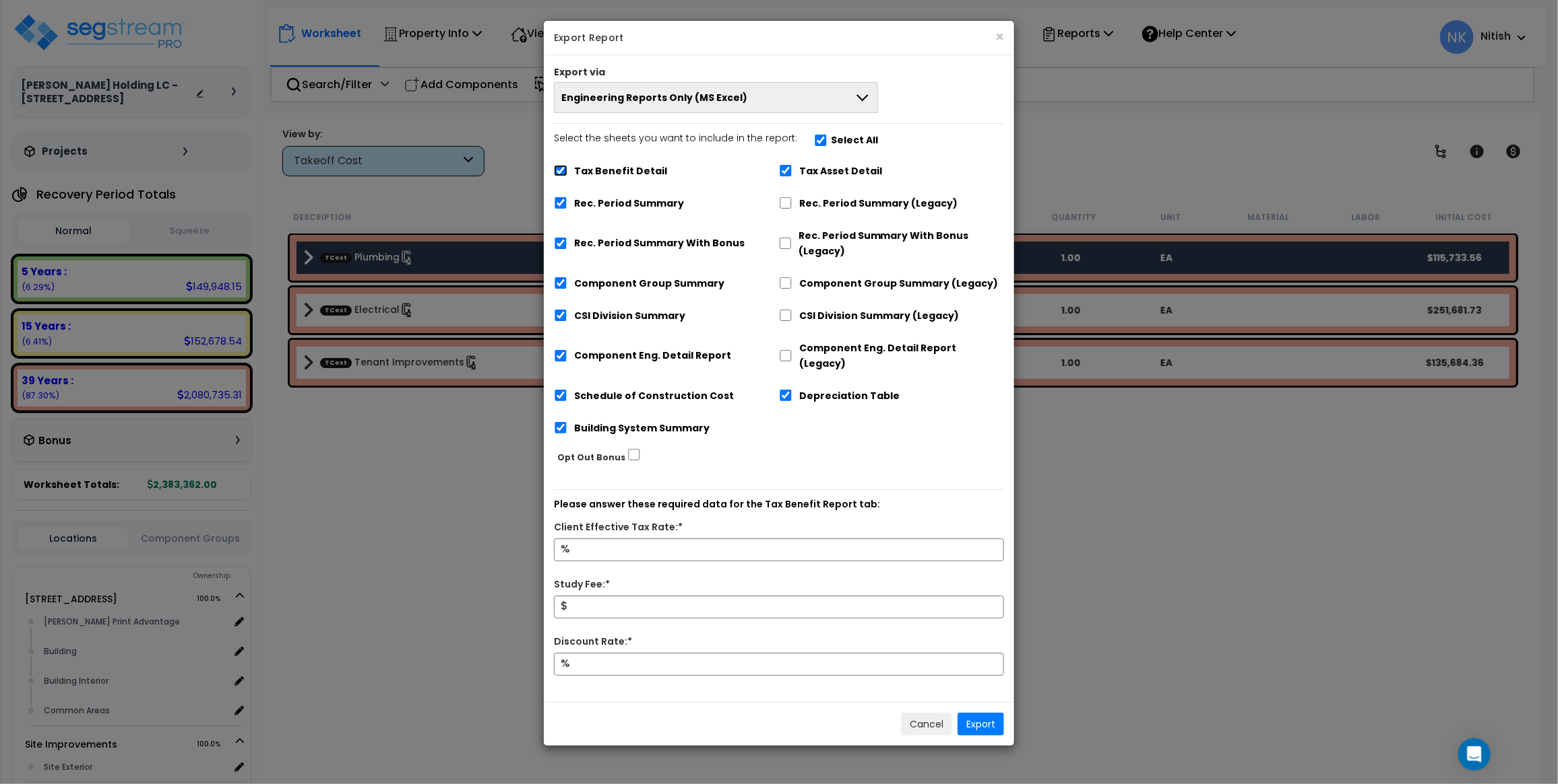
click at [561, 172] on input "Tax Benefit Detail" at bounding box center [560, 171] width 13 height 12
checkbox input "false"
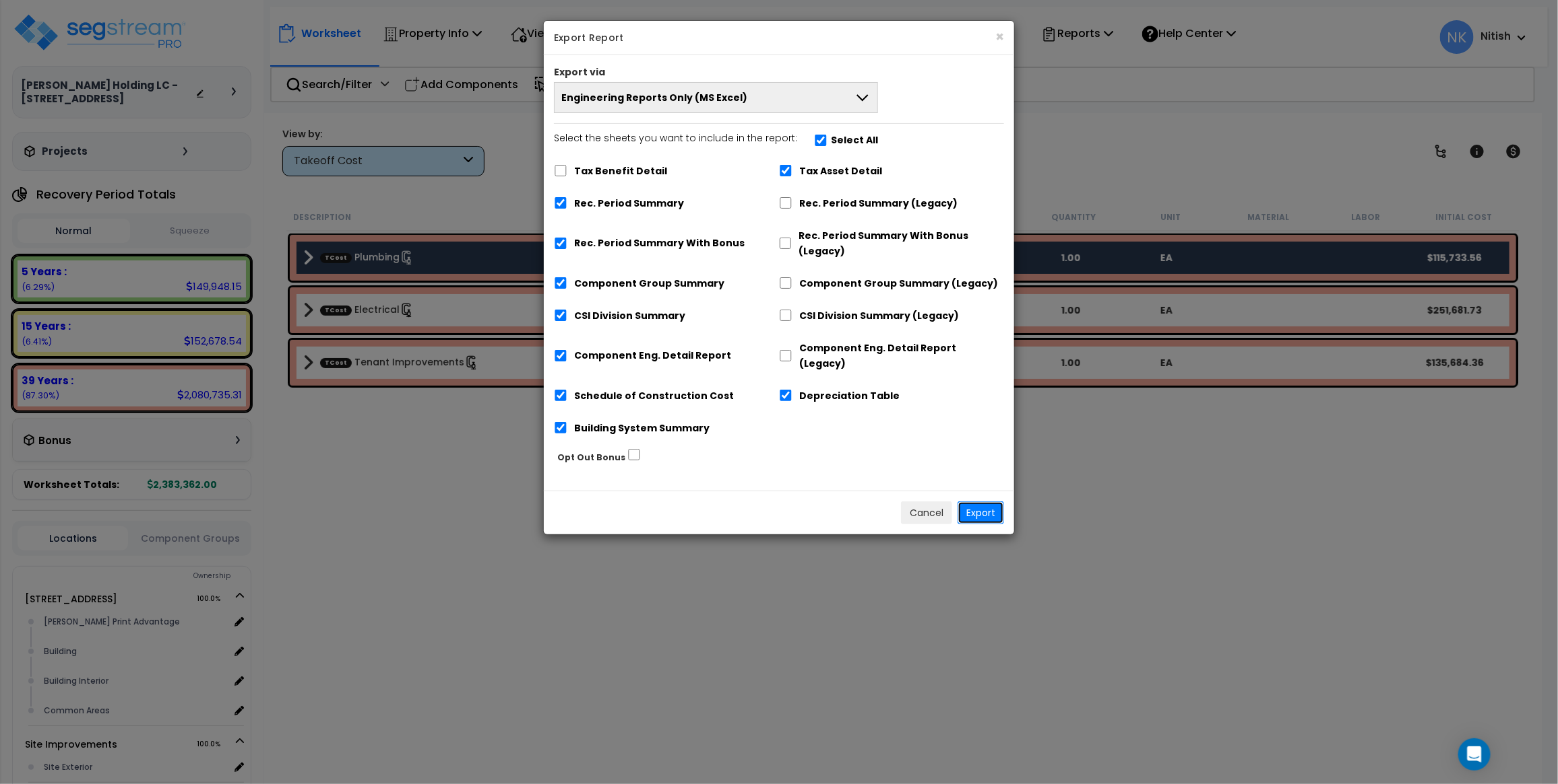
click at [987, 501] on button "Export" at bounding box center [980, 512] width 46 height 23
